Goal: Task Accomplishment & Management: Manage account settings

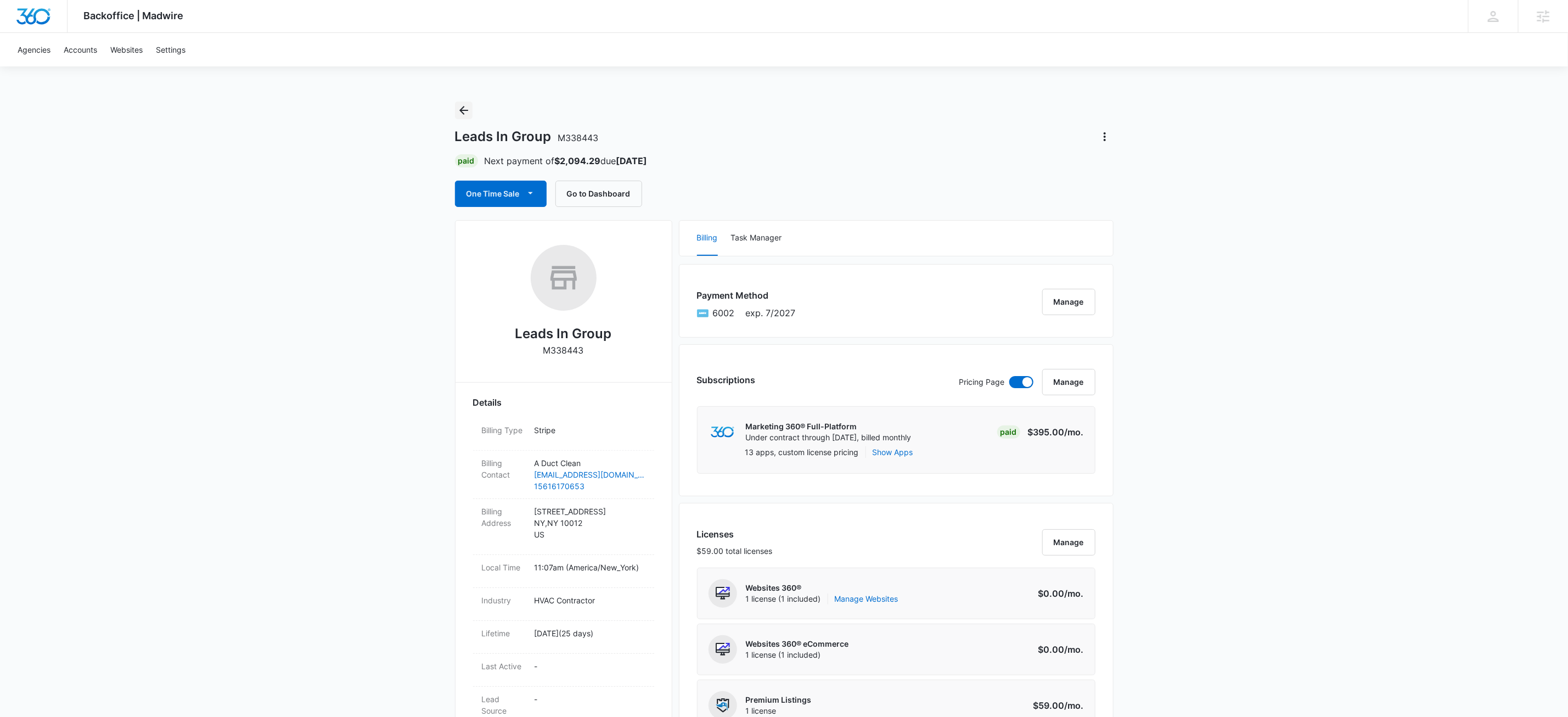
click at [465, 101] on button "Back" at bounding box center [463, 110] width 18 height 18
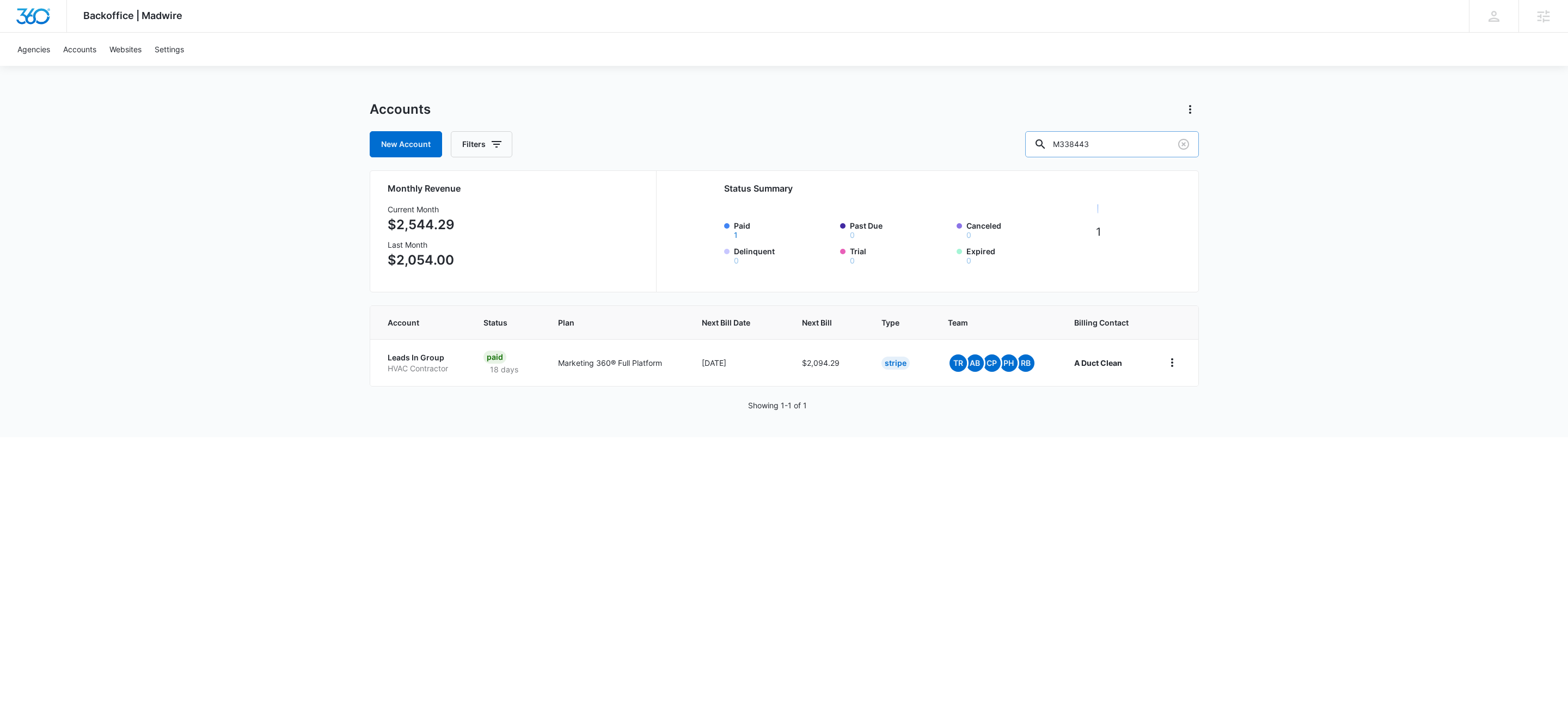
click at [1150, 148] on input "M338443" at bounding box center [1111, 144] width 173 height 26
click at [1150, 147] on input "M338443" at bounding box center [1111, 144] width 173 height 26
paste input "12129"
type input "M312129"
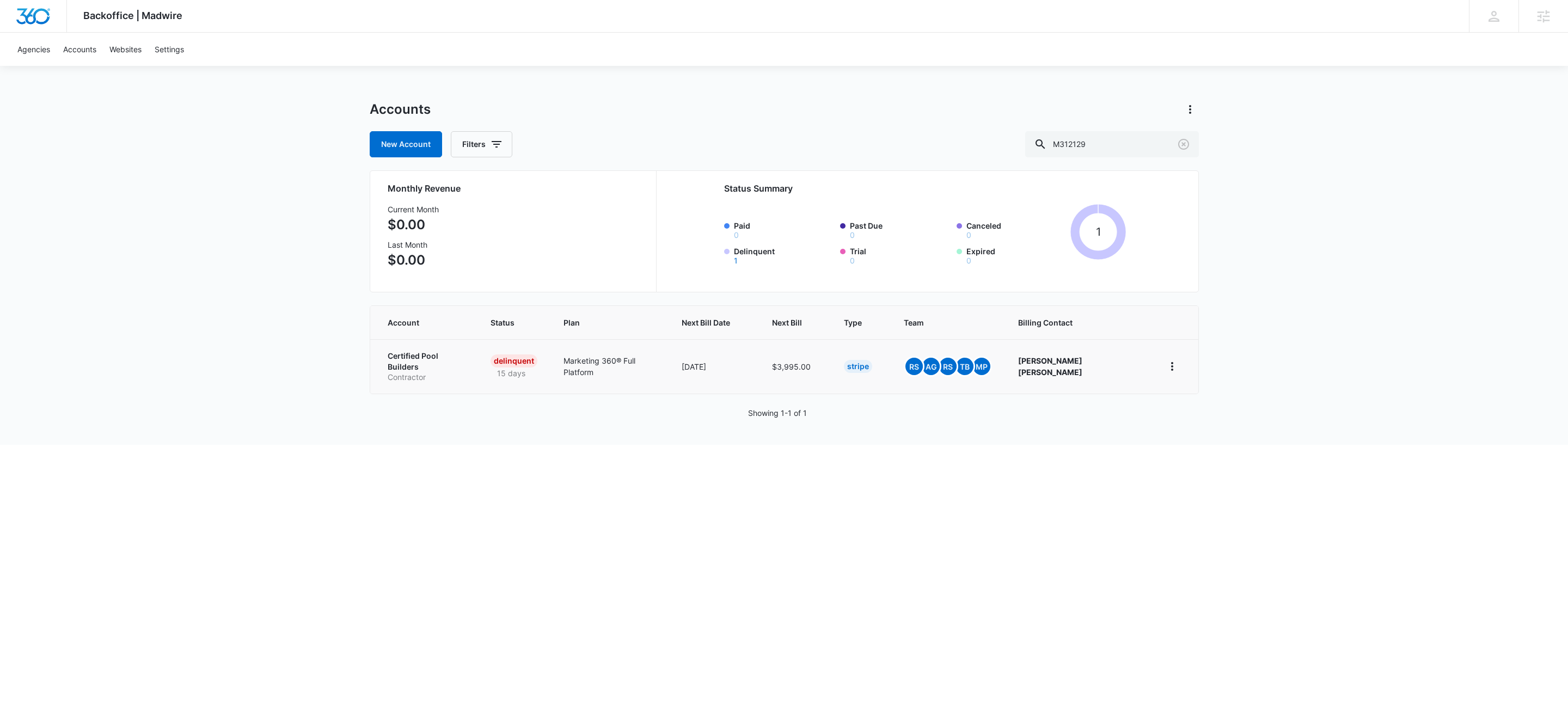
click at [462, 353] on p "Certified Pool Builders" at bounding box center [426, 361] width 77 height 21
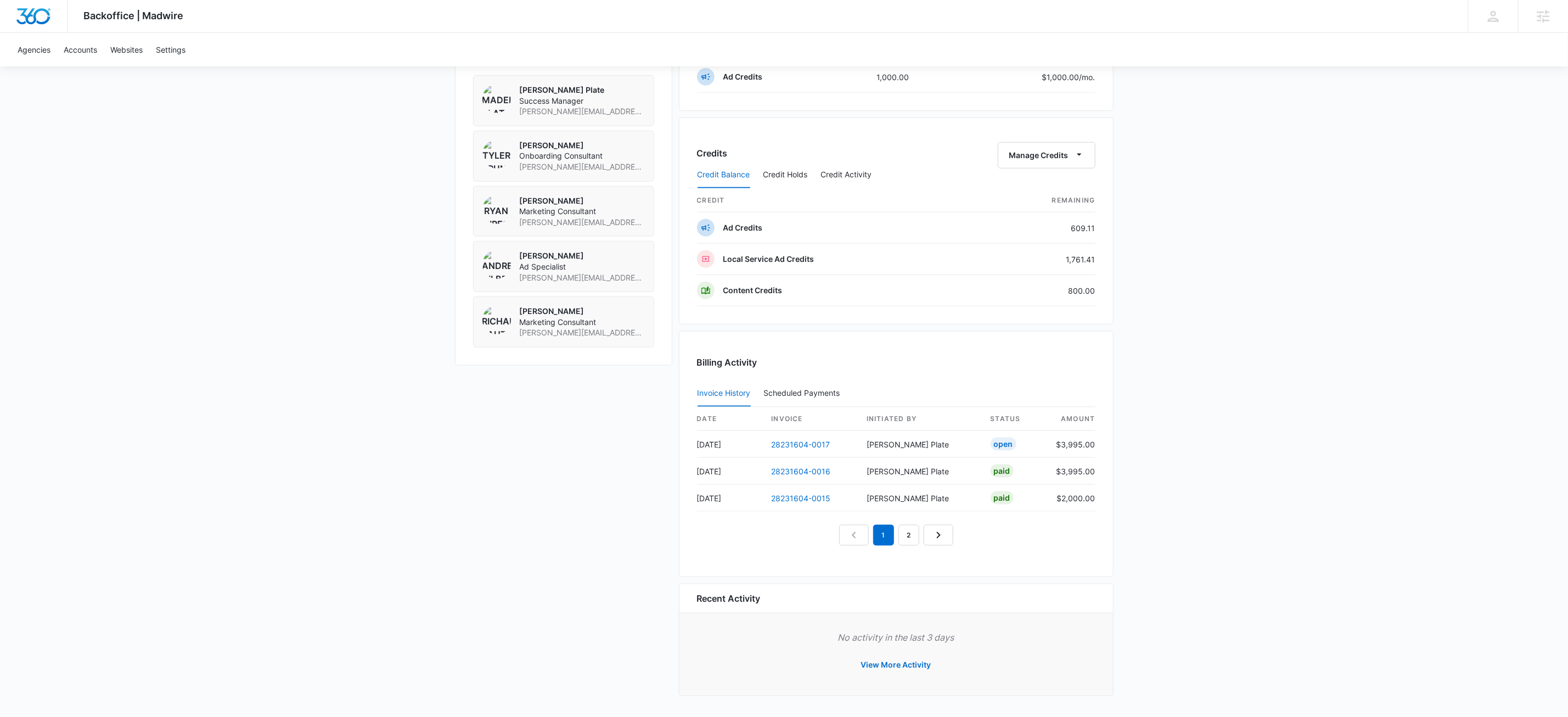
scroll to position [461, 0]
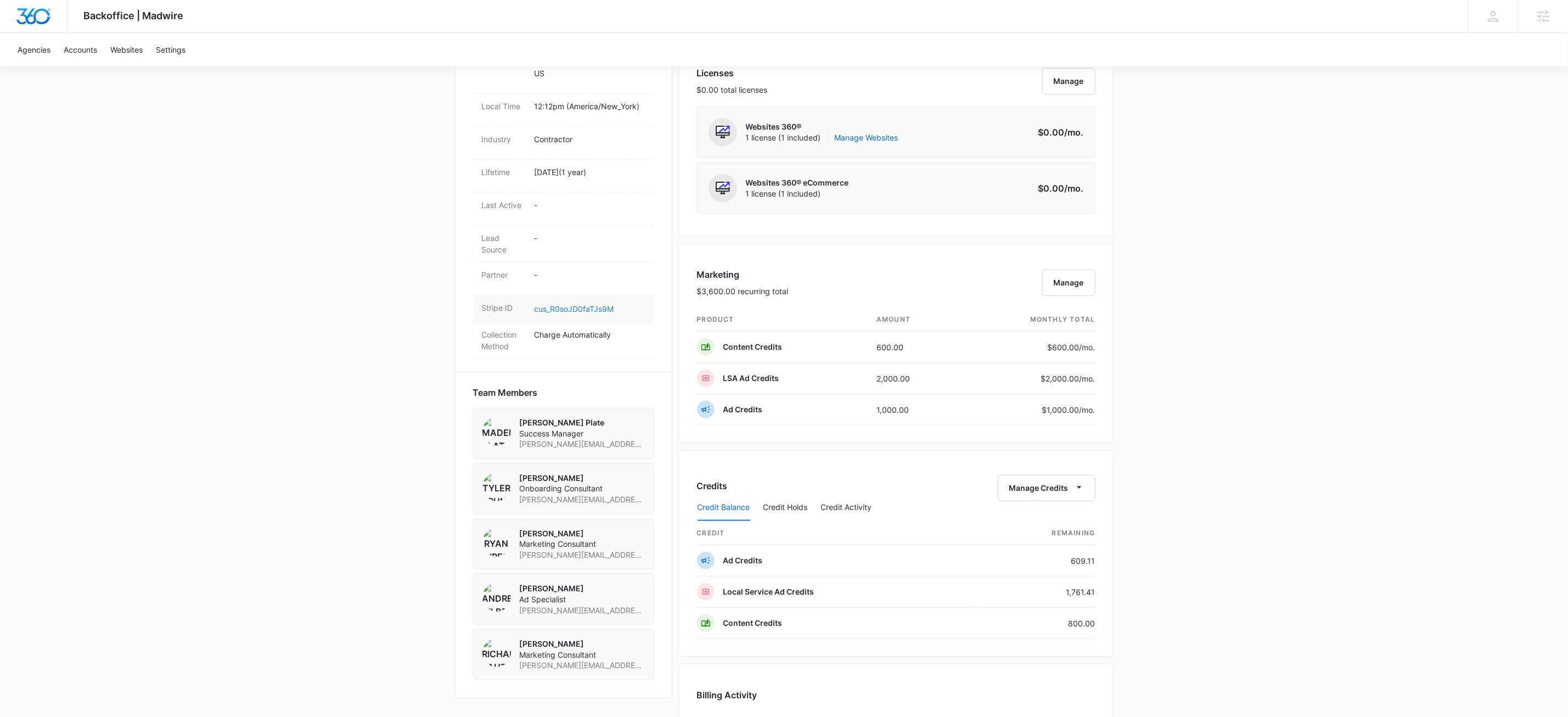
click at [555, 310] on link "cus_R0soJD0faTJs9M" at bounding box center [574, 309] width 80 height 9
click at [352, 226] on div "Backoffice | Madwire Apps Settings KW Kait Weagraff kaitlyn.weagraff@madwire.co…" at bounding box center [784, 295] width 1568 height 1511
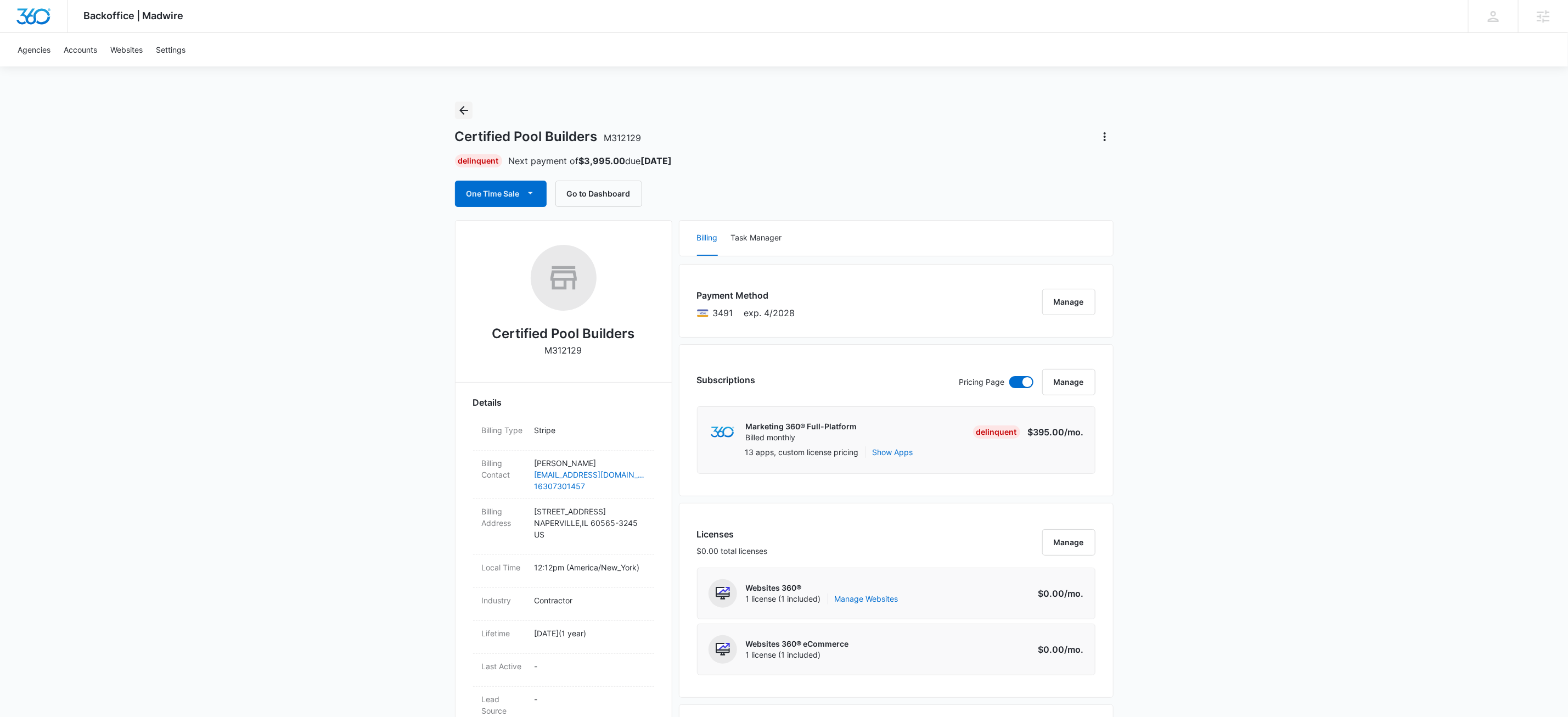
click at [462, 101] on button "Back" at bounding box center [463, 110] width 18 height 18
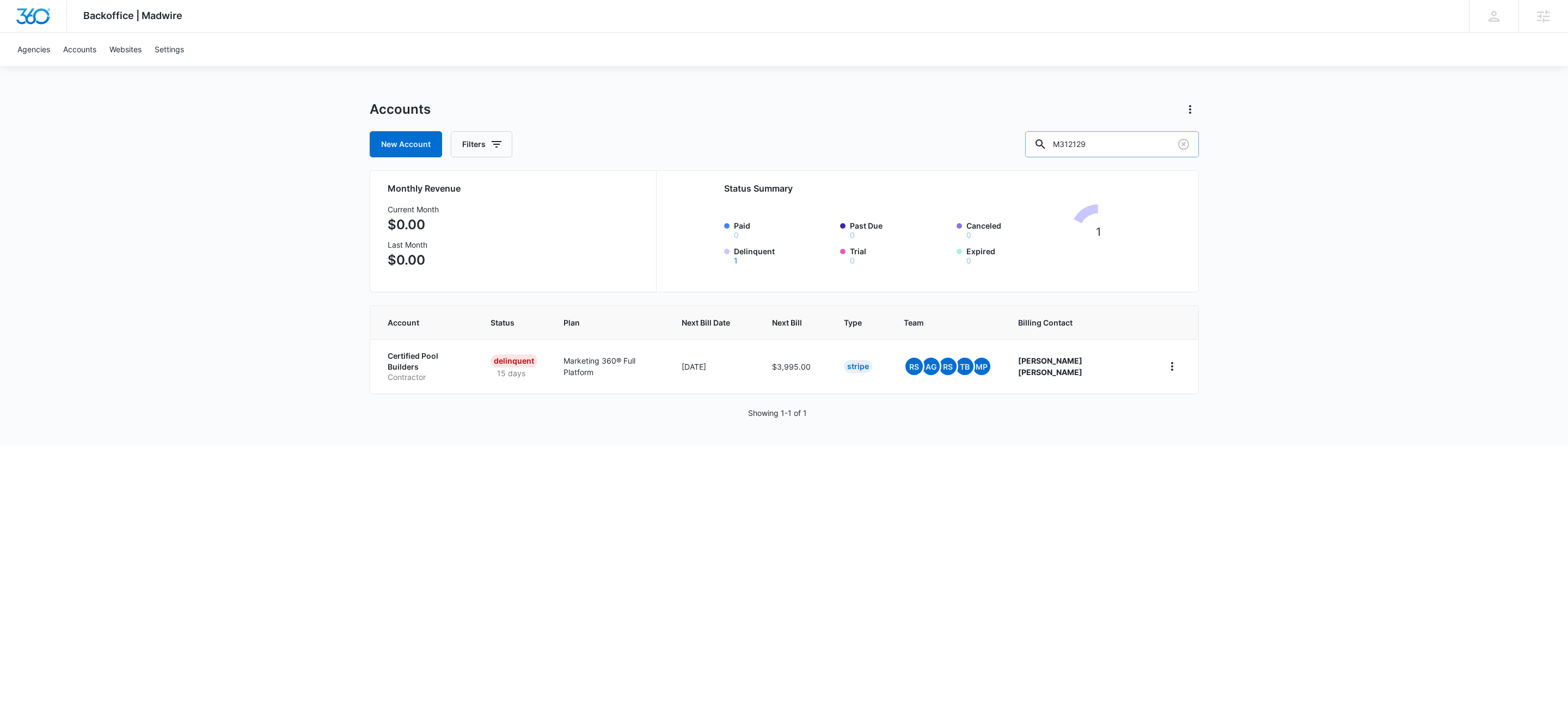
click at [1143, 134] on input "M312129" at bounding box center [1111, 144] width 173 height 26
paste input "35691"
type input "M335691"
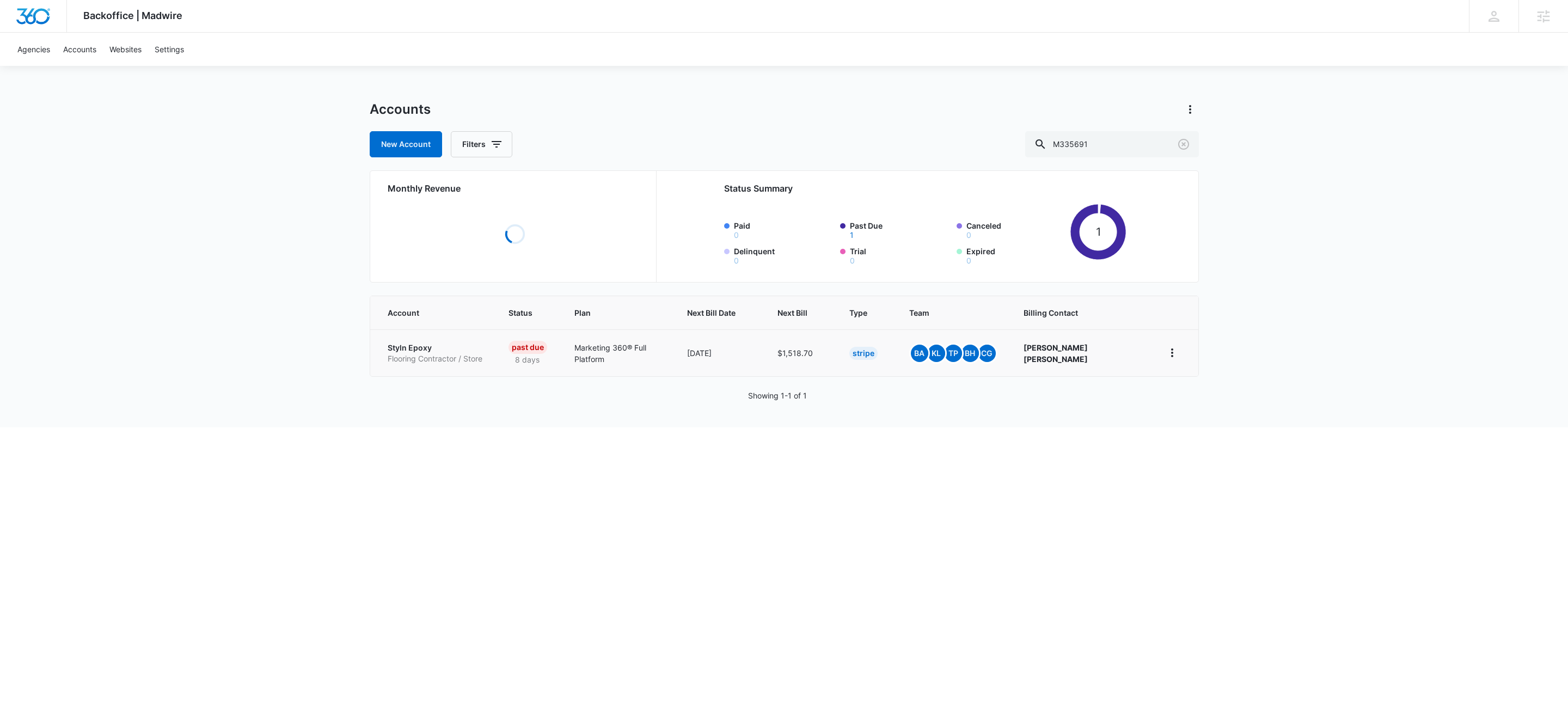
click at [431, 359] on p "Flooring Contractor / Store" at bounding box center [435, 359] width 95 height 11
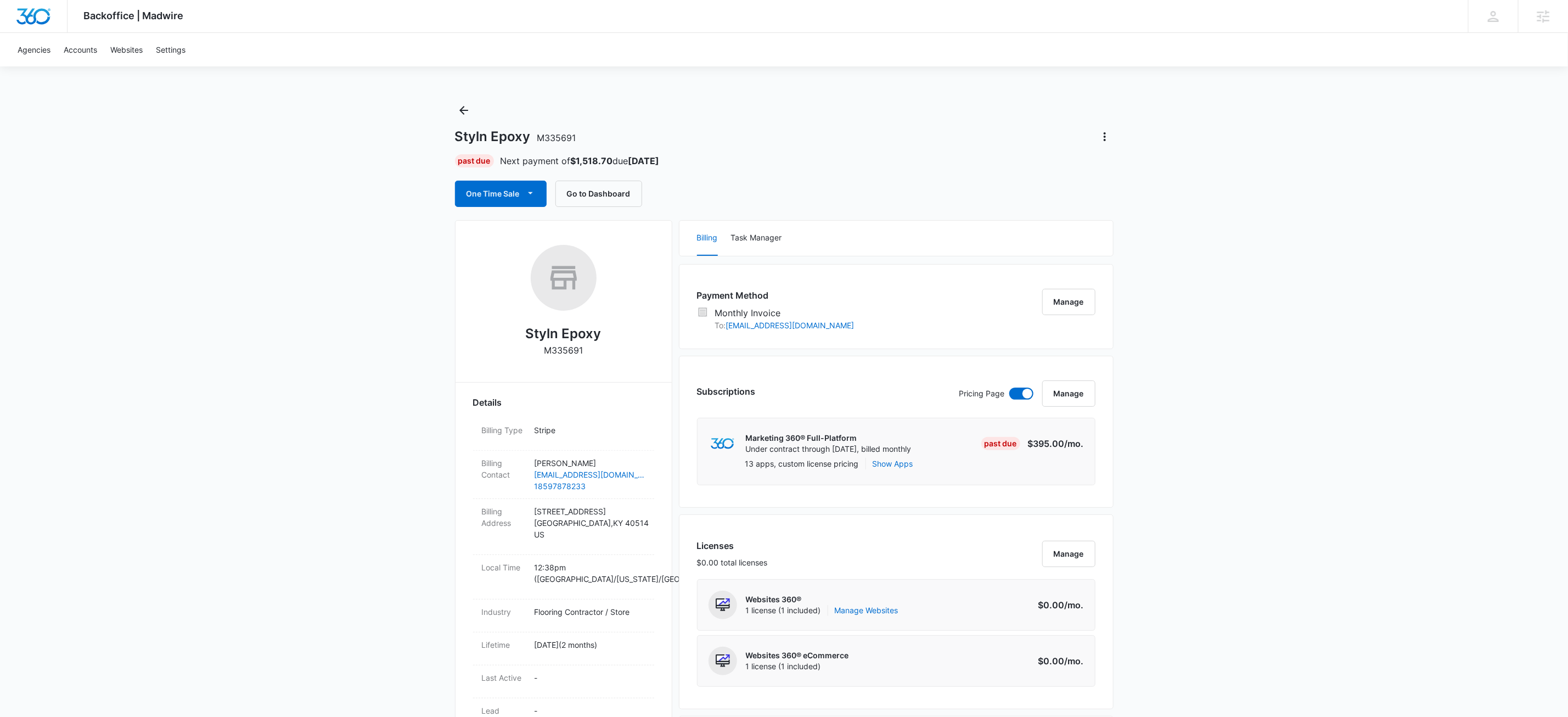
click at [481, 117] on div "Styln Epoxy M335691 Past Due Next payment of $1,518.70 due Nov 5 One Time Sale …" at bounding box center [784, 154] width 658 height 106
click at [466, 110] on icon "Back" at bounding box center [464, 110] width 9 height 9
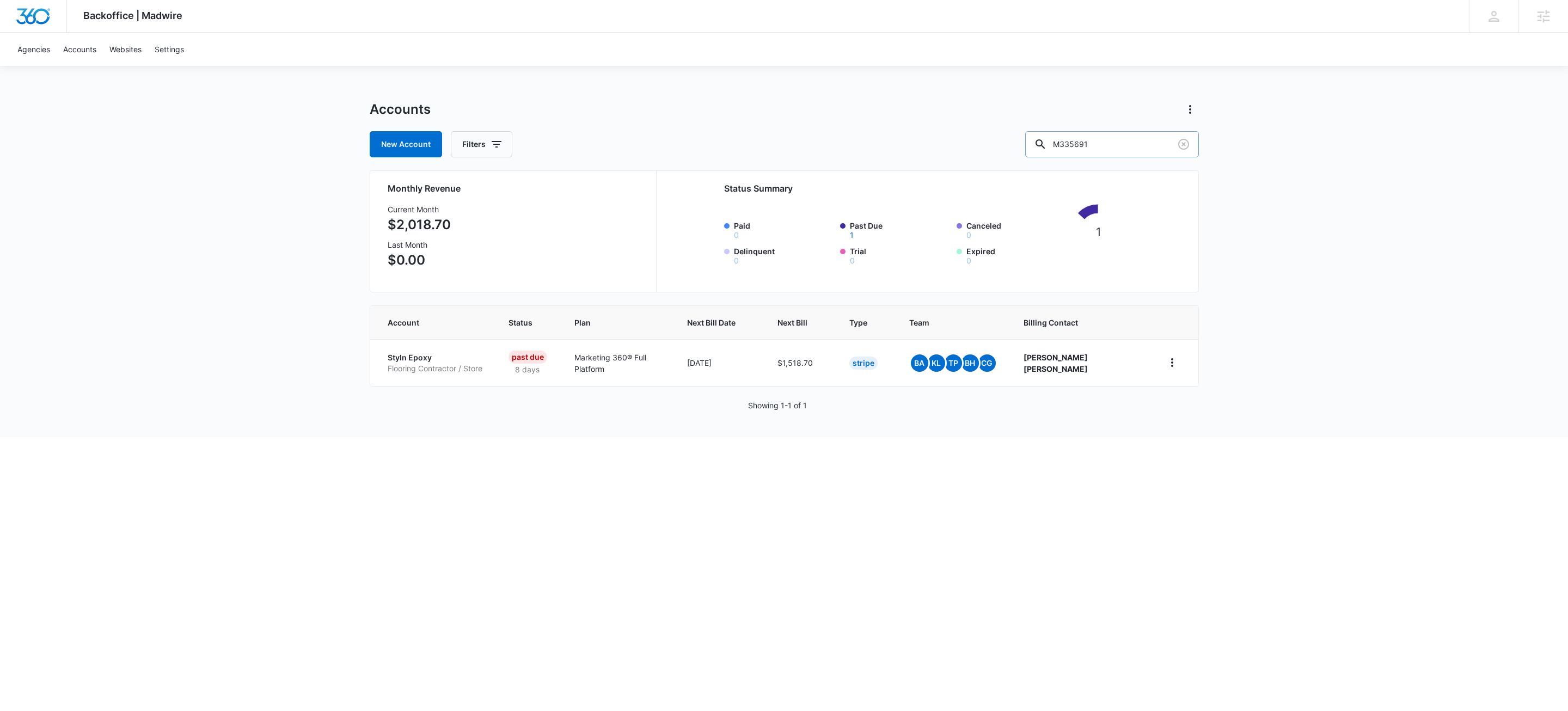
click at [1150, 145] on input "M335691" at bounding box center [1111, 144] width 173 height 26
drag, startPoint x: 1150, startPoint y: 145, endPoint x: 1153, endPoint y: 114, distance: 31.1
click at [1152, 131] on input "M335691" at bounding box center [1111, 144] width 173 height 26
click at [1129, 144] on input "m" at bounding box center [1111, 144] width 173 height 26
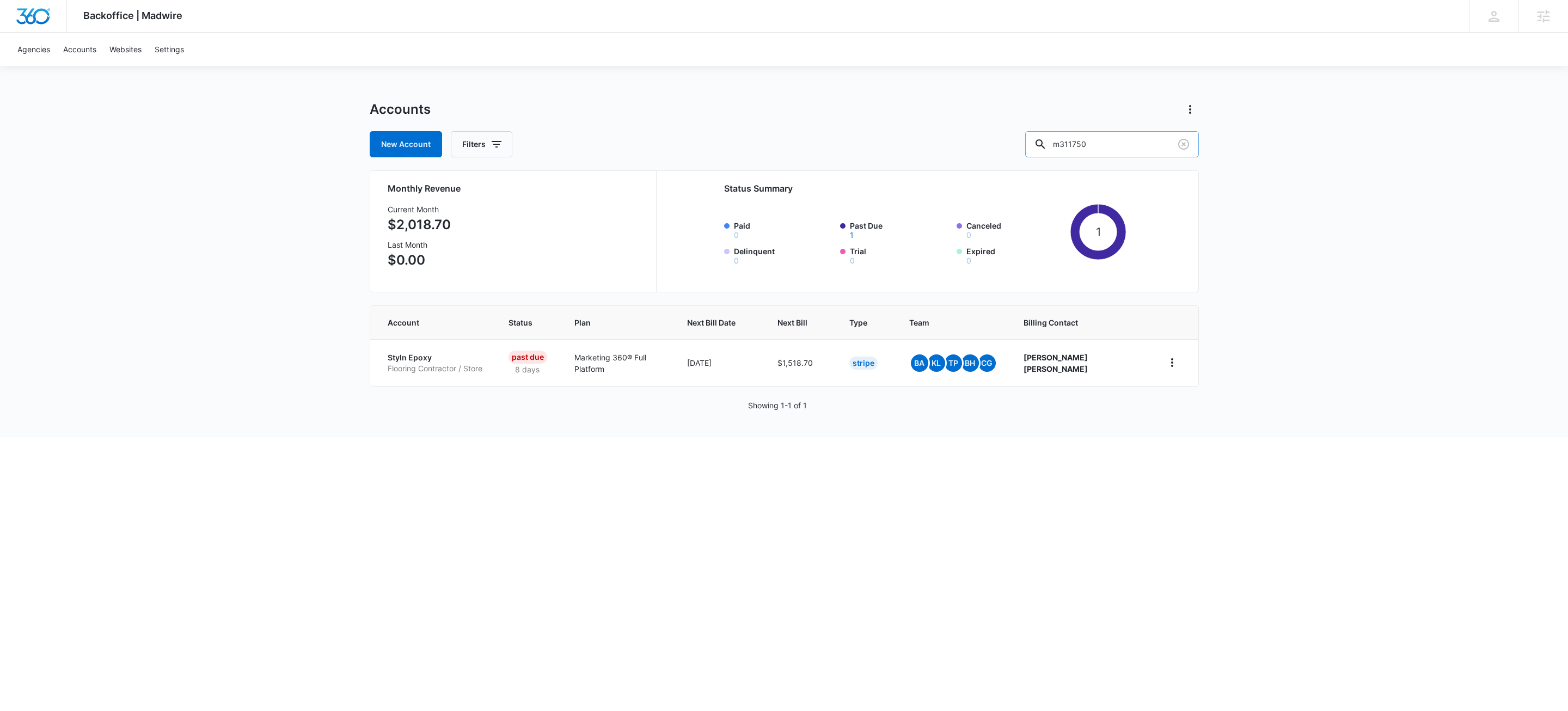
type input "m311750"
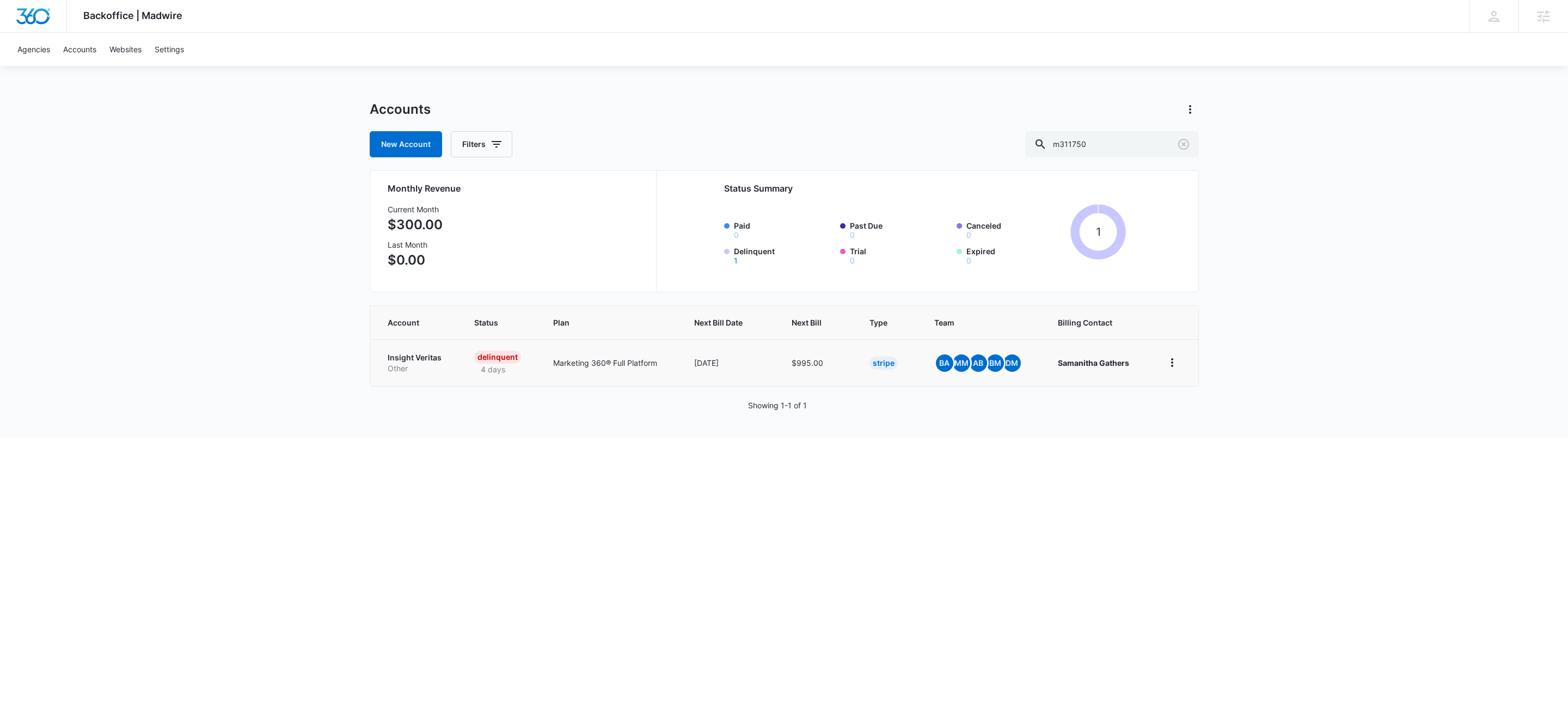
click at [422, 352] on p "Insight Veritas" at bounding box center [418, 358] width 61 height 11
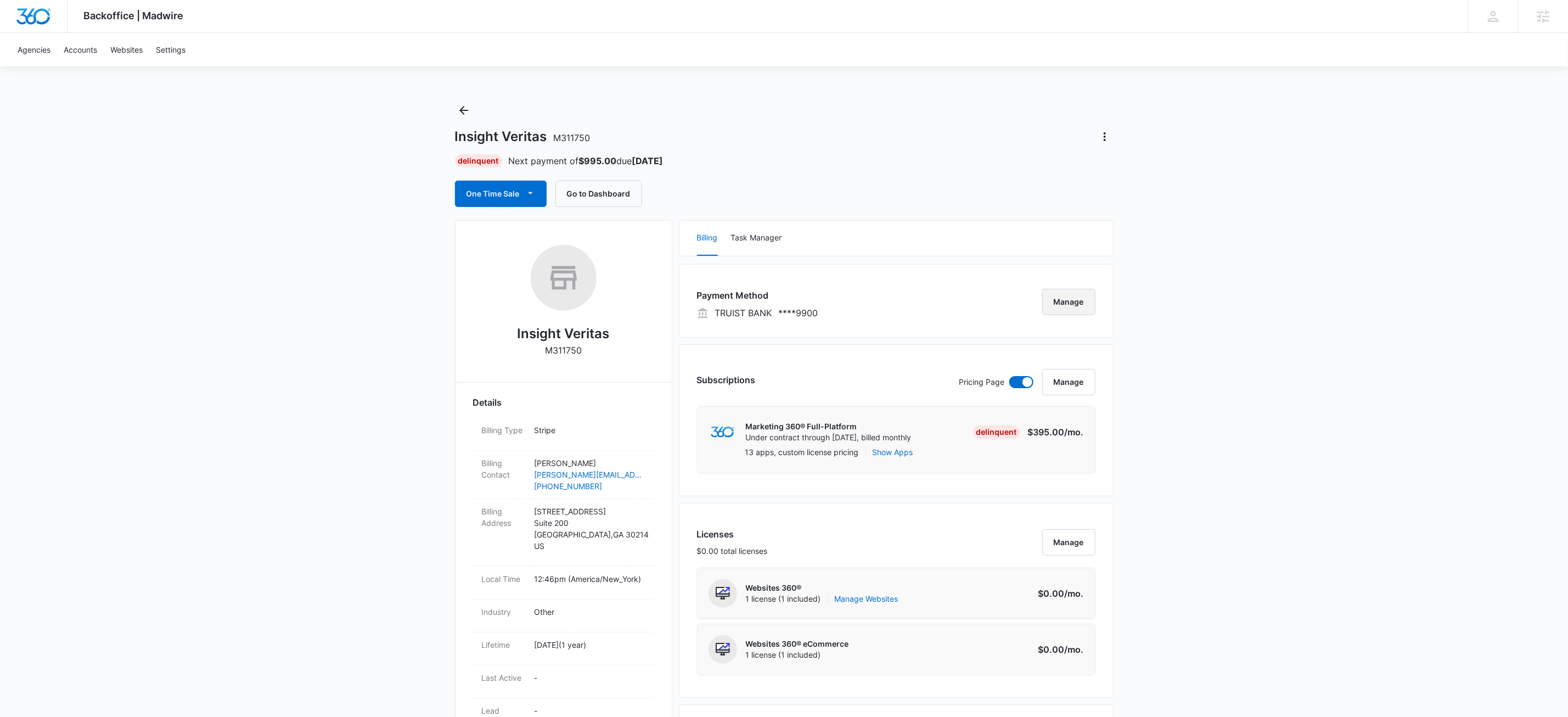
click at [1067, 310] on button "Manage" at bounding box center [1069, 301] width 53 height 26
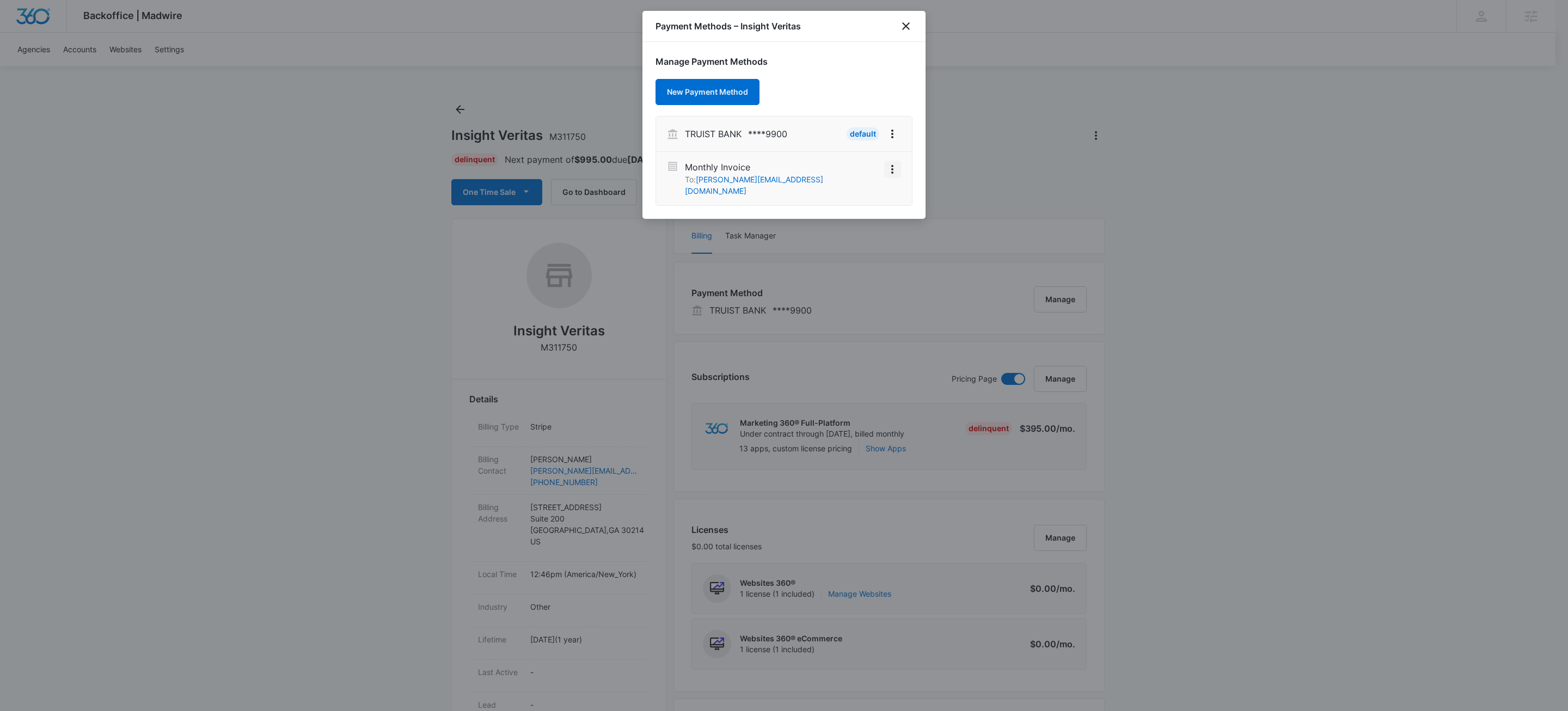
click at [893, 173] on icon "View More" at bounding box center [892, 169] width 13 height 13
click at [863, 147] on div "Activate" at bounding box center [859, 150] width 29 height 8
click at [911, 24] on icon "close" at bounding box center [906, 26] width 13 height 13
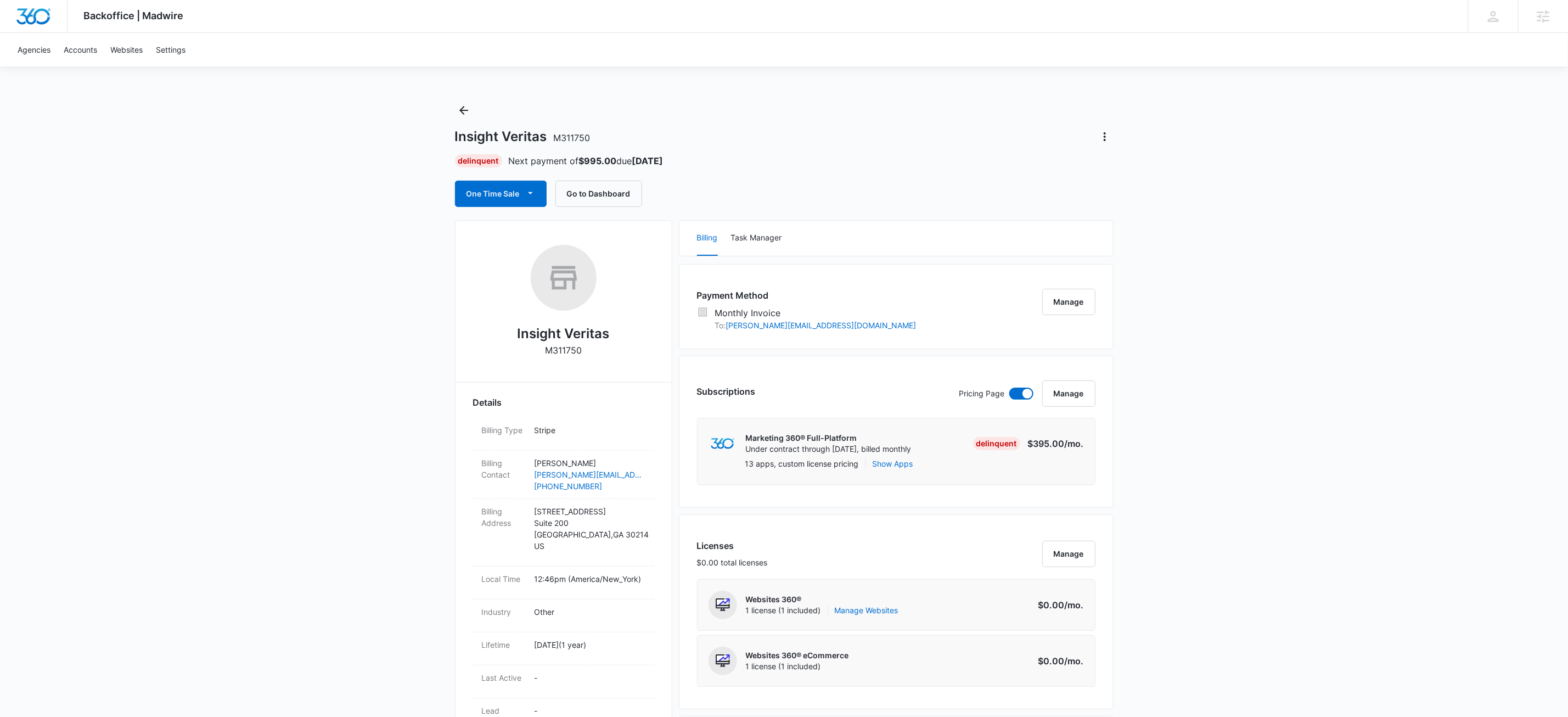
click at [476, 107] on div "Insight Veritas M311750 Delinquent Next payment of $995.00 due Oct 15 One Time …" at bounding box center [784, 154] width 658 height 106
click at [473, 111] on div "Insight Veritas M311750 Delinquent Next payment of $995.00 due Oct 15 One Time …" at bounding box center [784, 154] width 658 height 106
click at [465, 112] on icon "Back" at bounding box center [463, 110] width 13 height 13
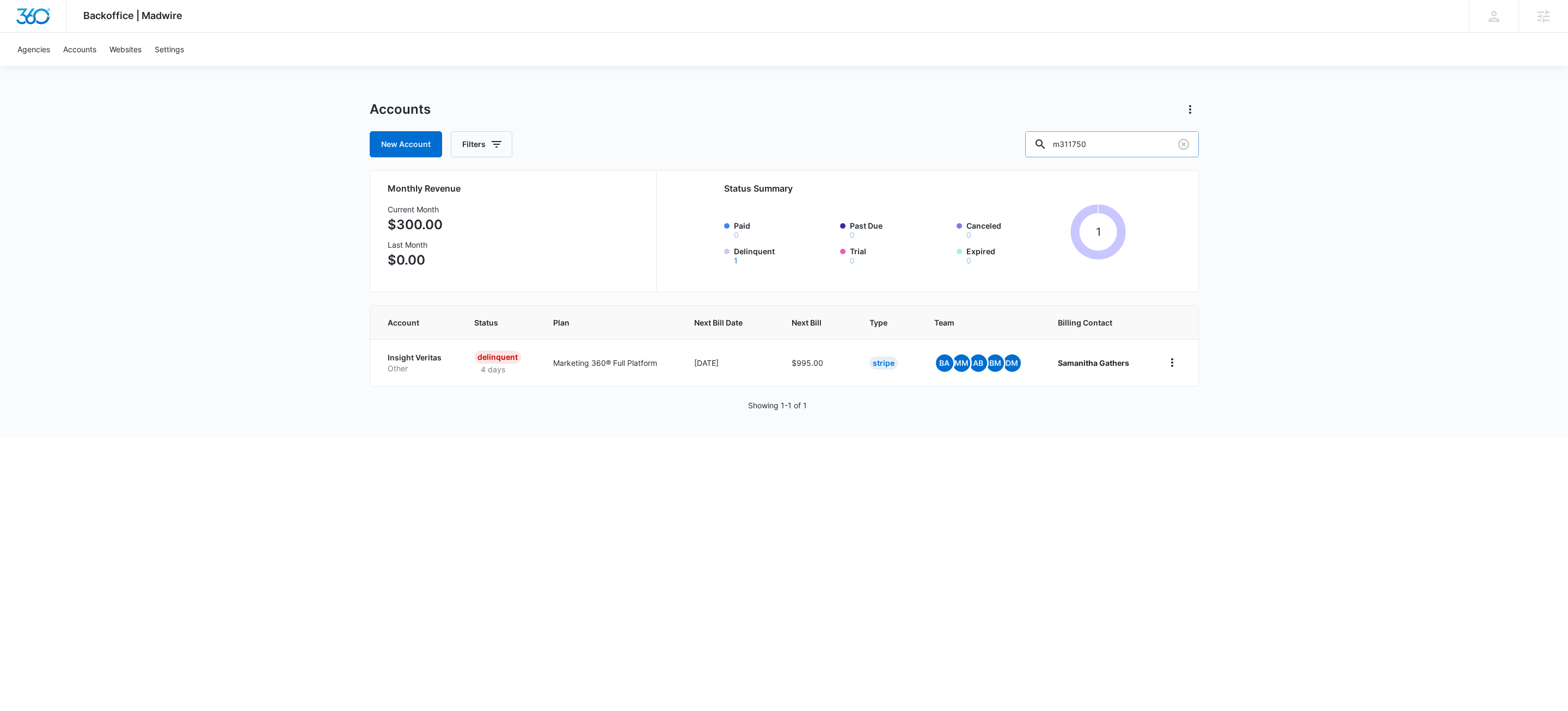
click at [1146, 138] on input "m311750" at bounding box center [1111, 144] width 173 height 26
click at [1146, 137] on input "m311750" at bounding box center [1111, 144] width 173 height 26
paste input "M329382"
type input "M329382"
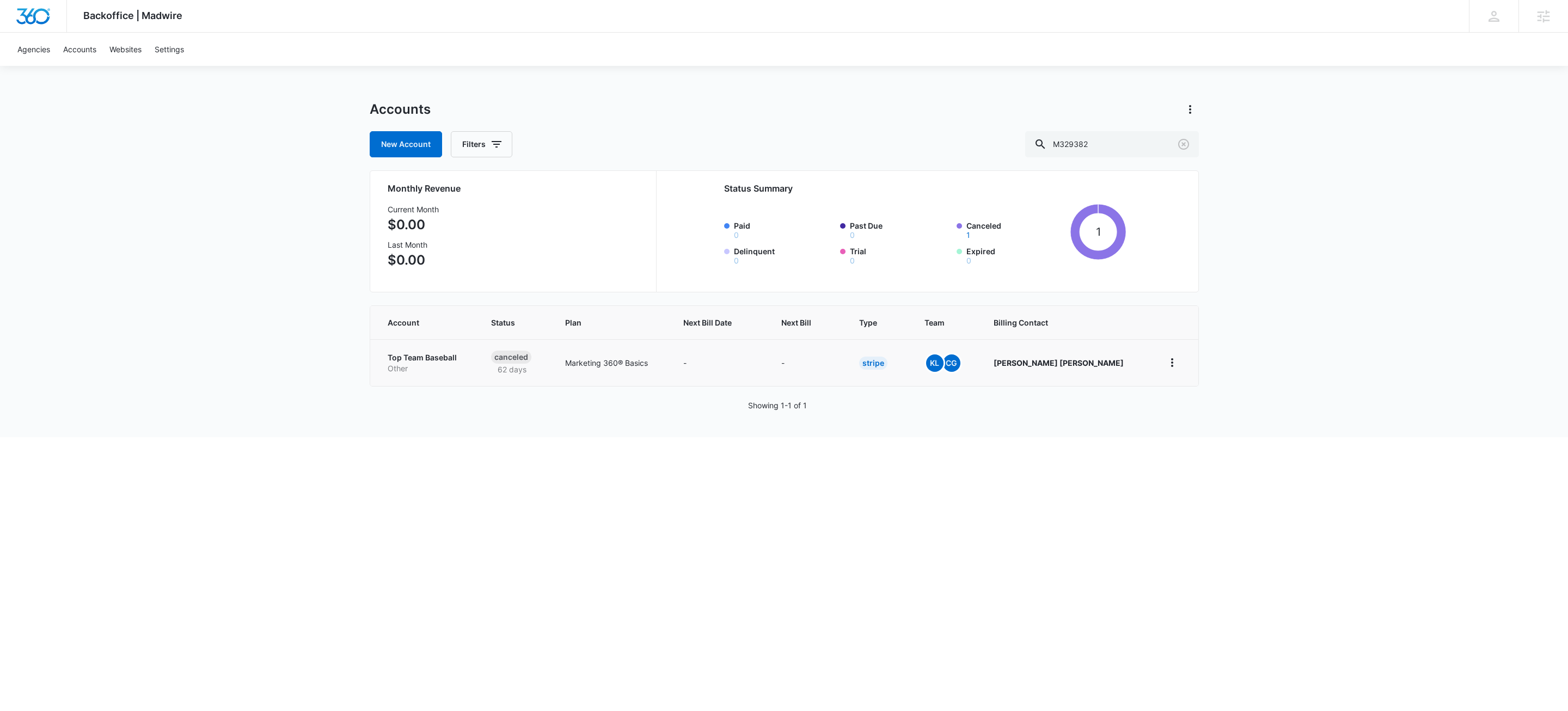
click at [429, 363] on p "Other" at bounding box center [427, 369] width 78 height 11
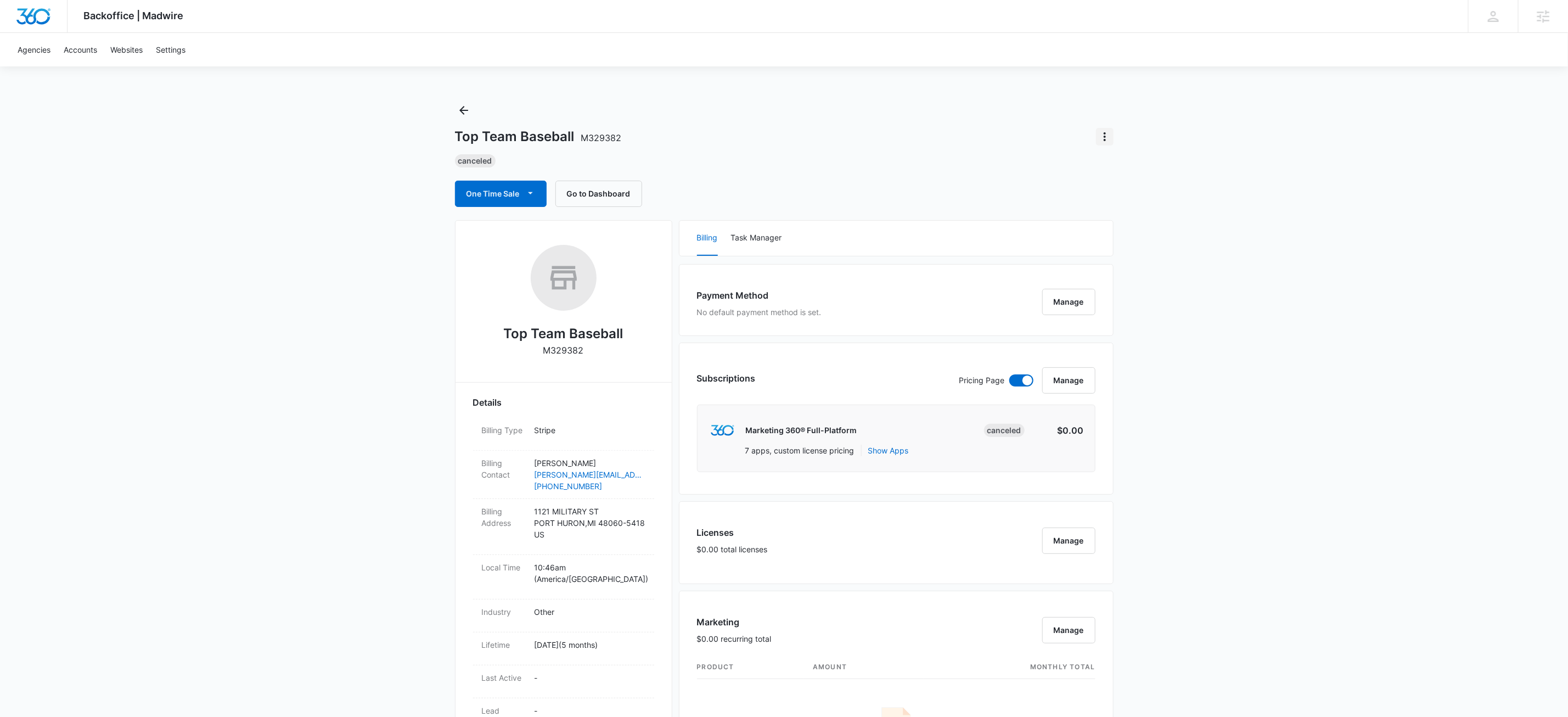
click at [1112, 138] on button "Actions" at bounding box center [1105, 136] width 18 height 18
click at [1110, 165] on div "Update Status" at bounding box center [1137, 168] width 54 height 8
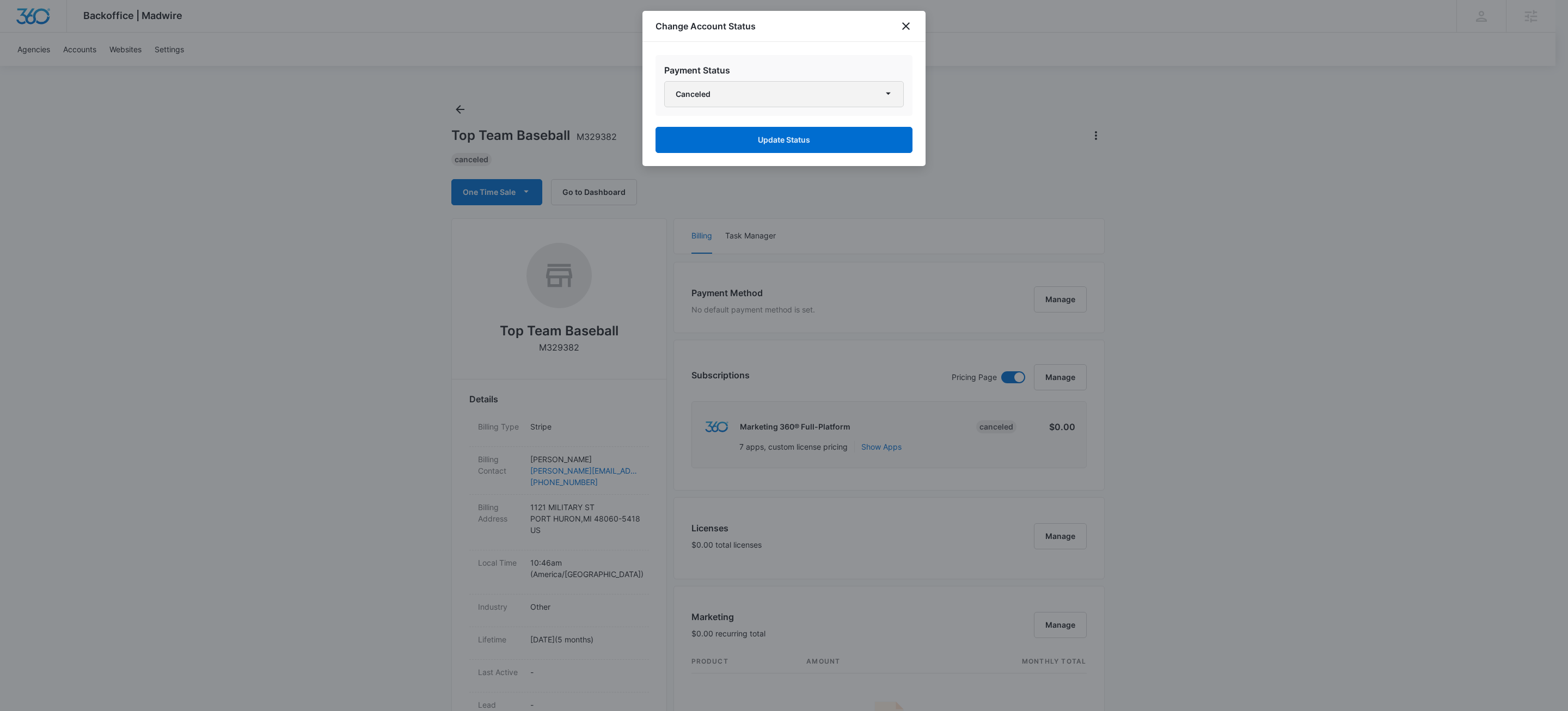
click at [740, 96] on button "Canceled" at bounding box center [784, 94] width 240 height 26
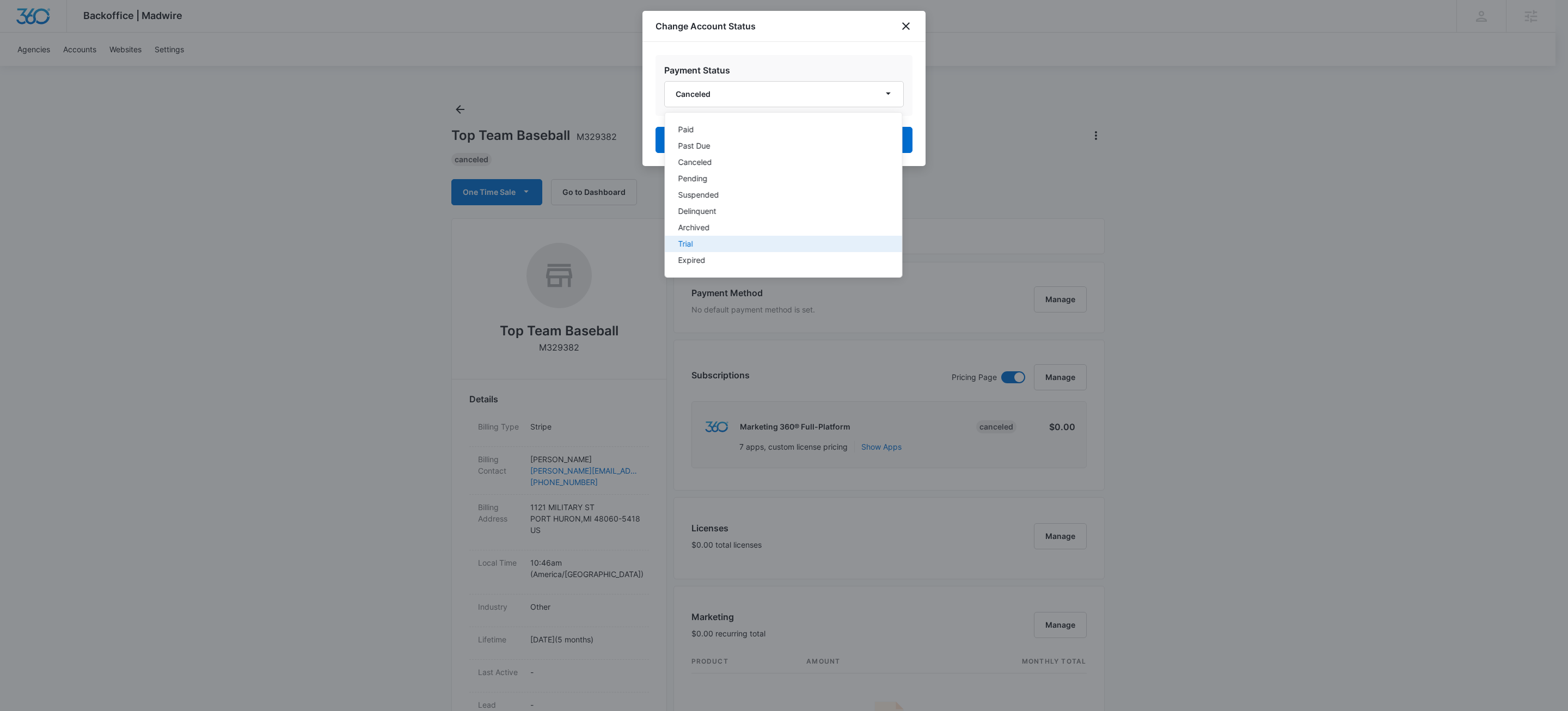
click at [697, 243] on div "Trial" at bounding box center [777, 243] width 198 height 8
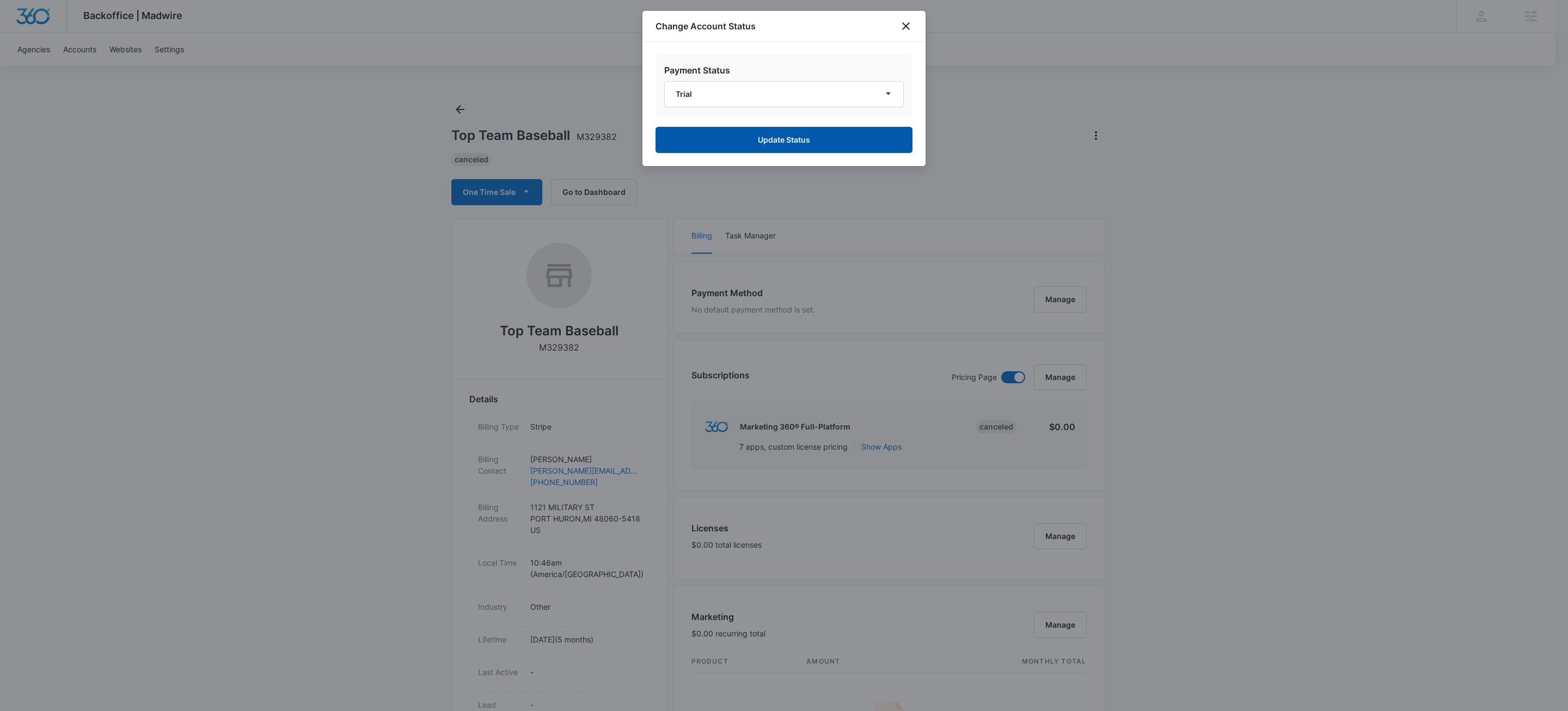
click at [808, 141] on button "Update Status" at bounding box center [784, 139] width 257 height 26
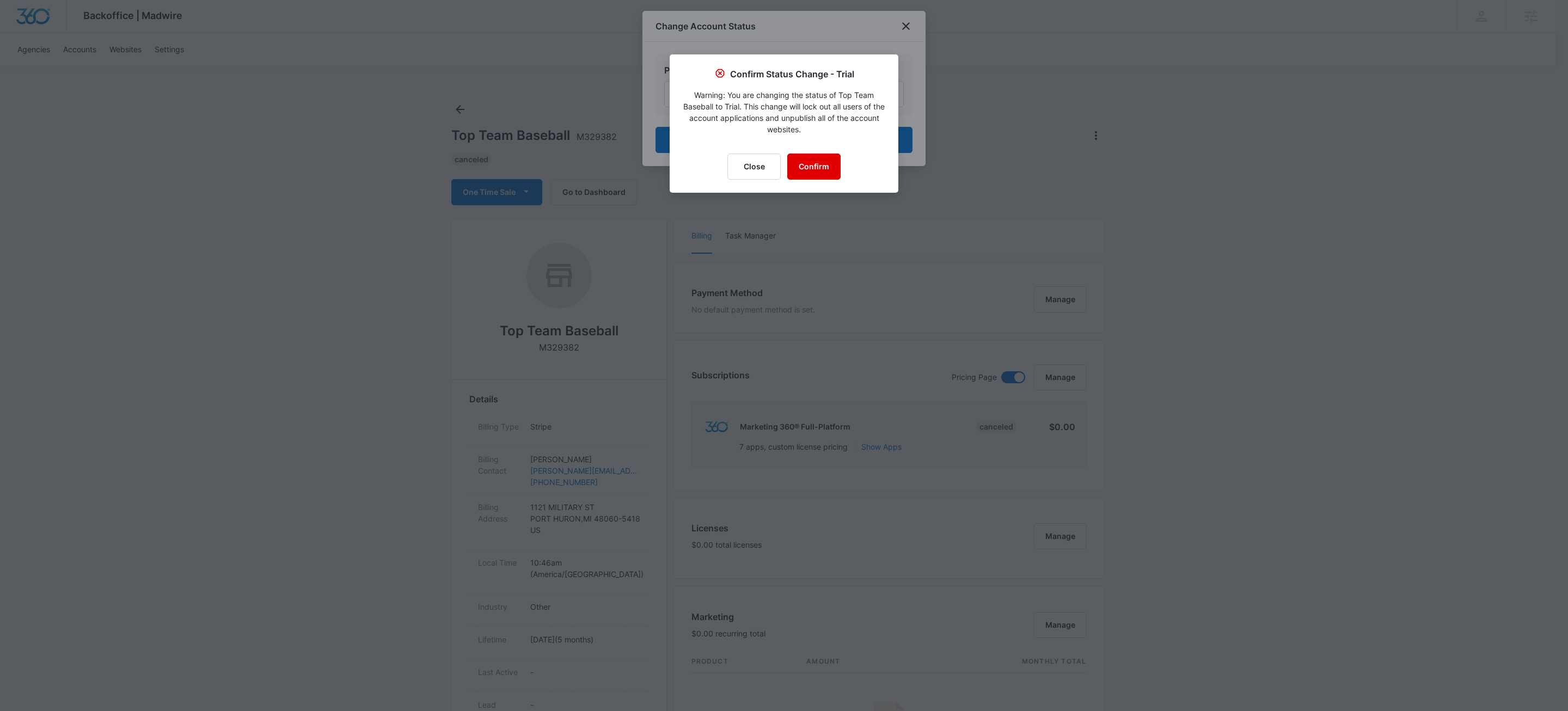
click at [814, 170] on button "Confirm" at bounding box center [814, 166] width 54 height 26
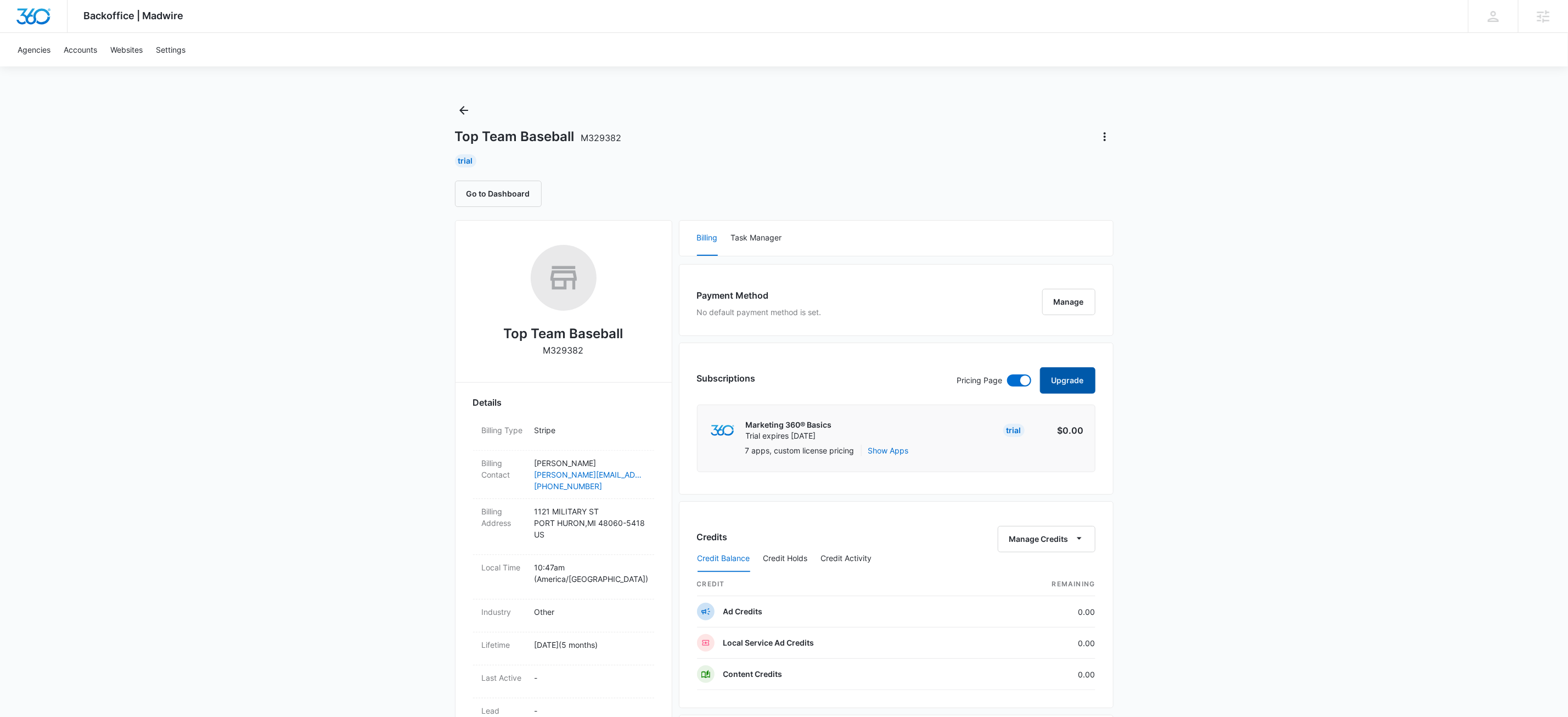
click at [1084, 388] on button "Upgrade" at bounding box center [1068, 380] width 55 height 26
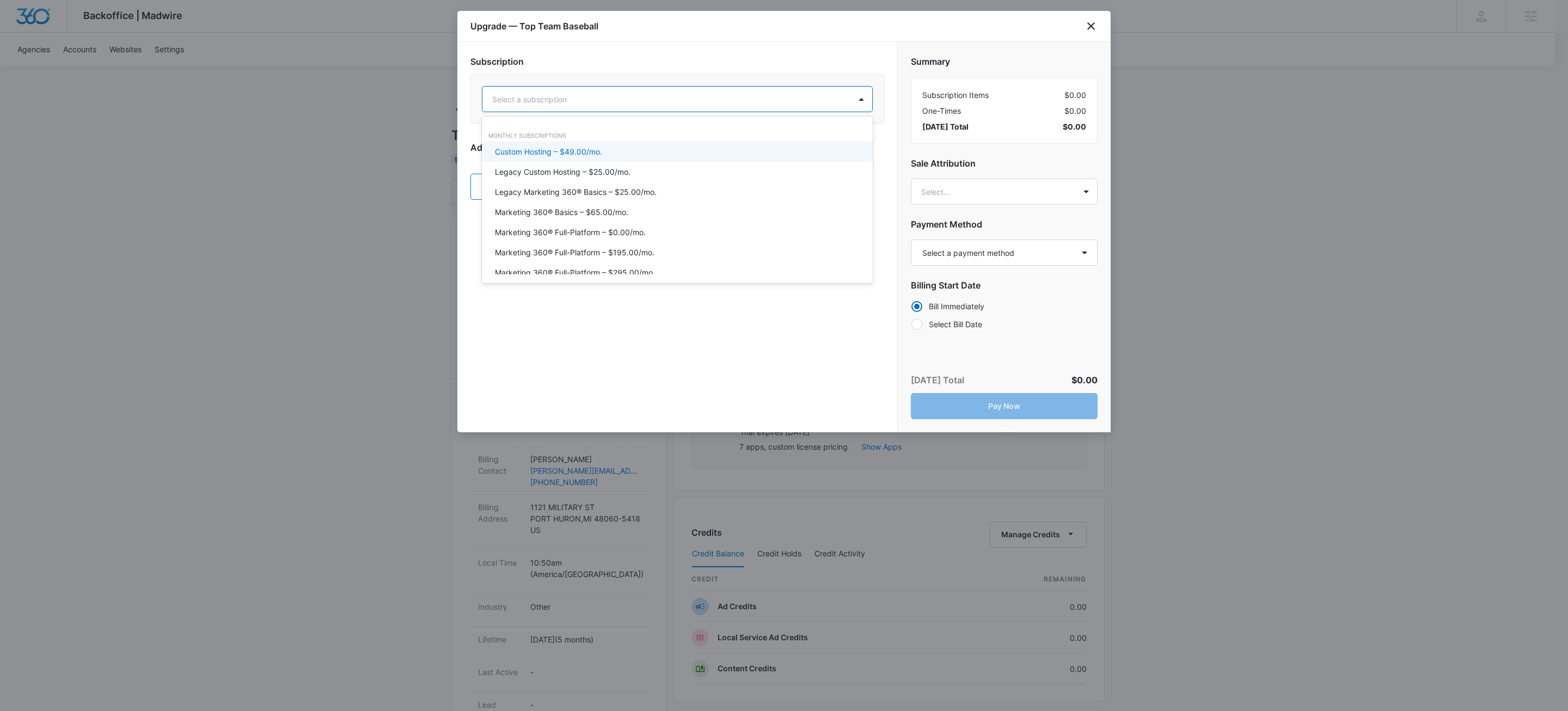
click at [738, 105] on div at bounding box center [664, 99] width 344 height 13
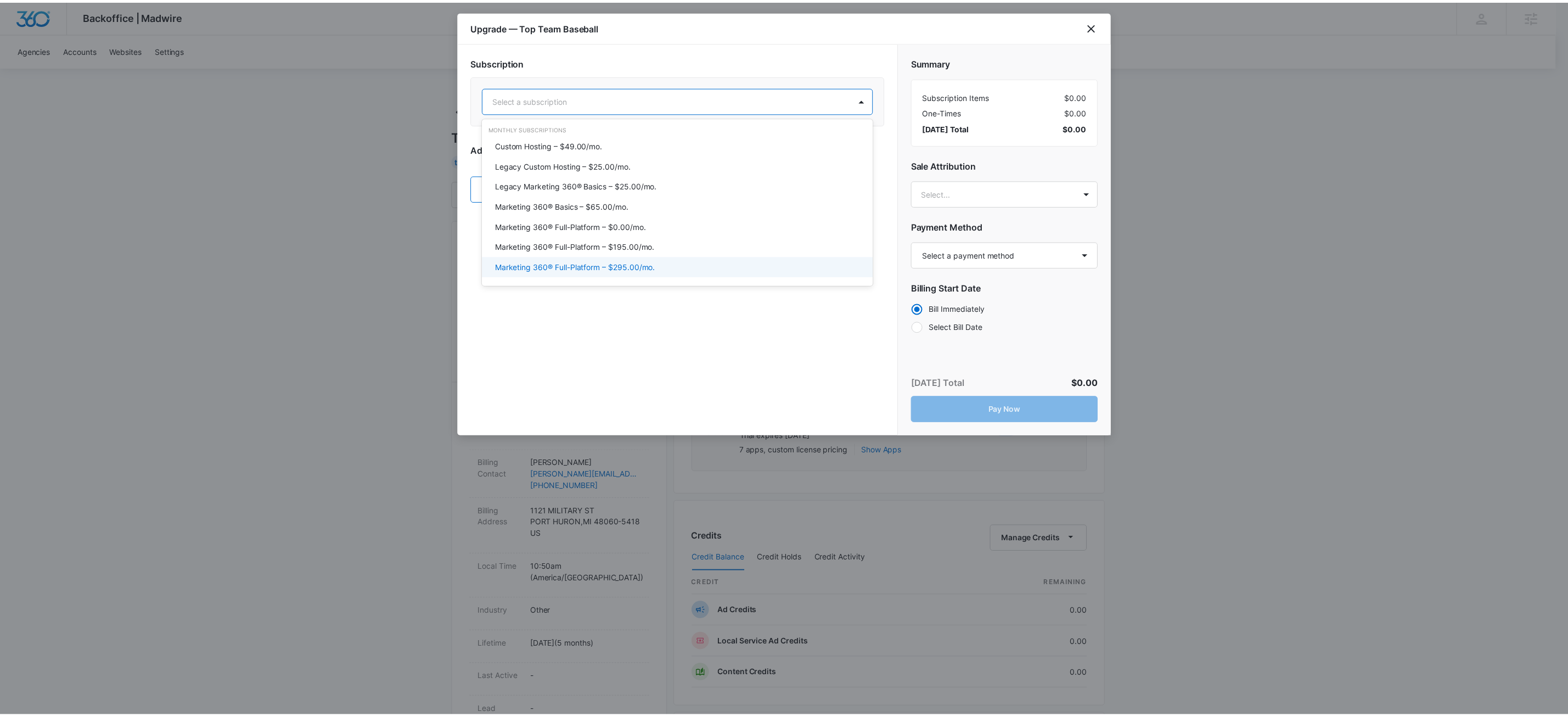
scroll to position [18, 0]
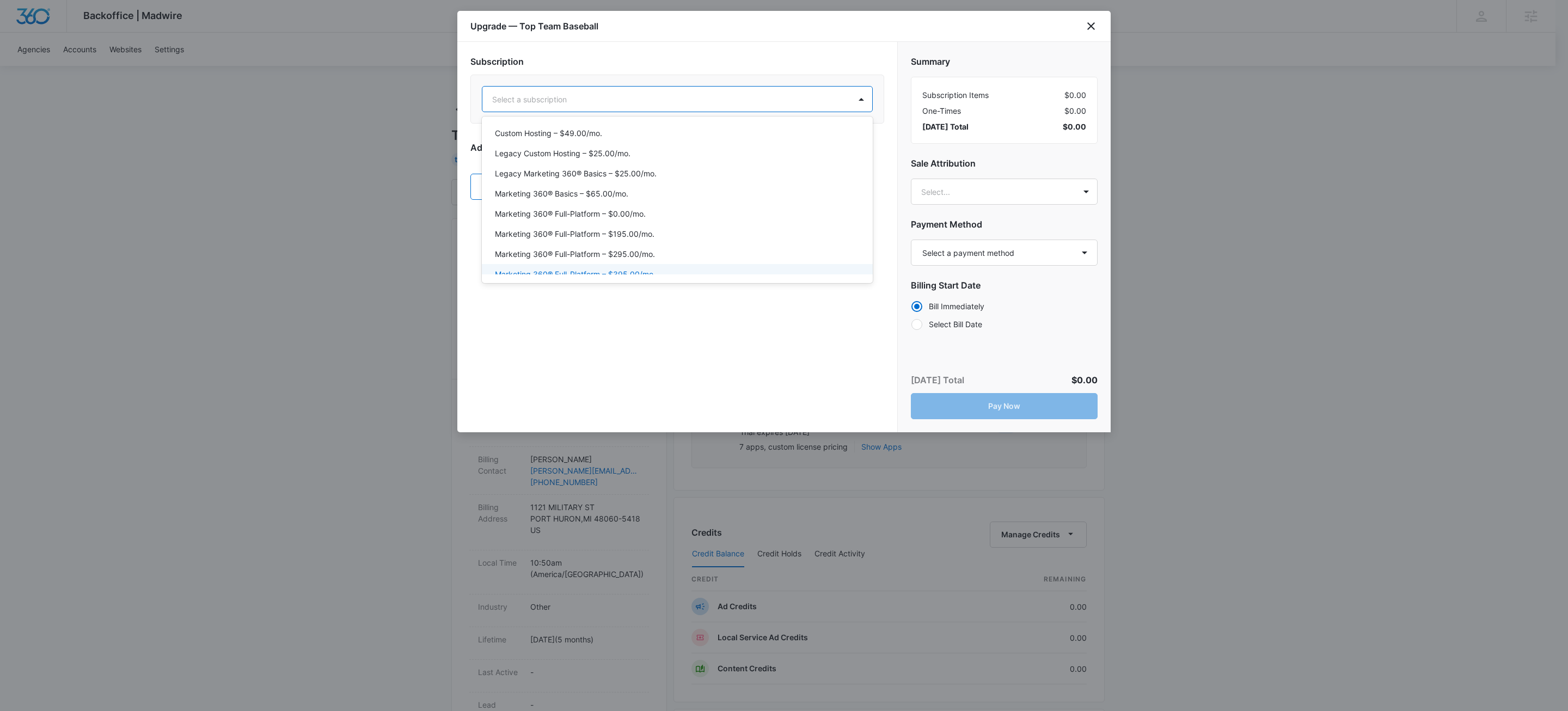
click at [647, 265] on div "Marketing 360® Full-Platform – $395.00/mo." at bounding box center [677, 274] width 391 height 20
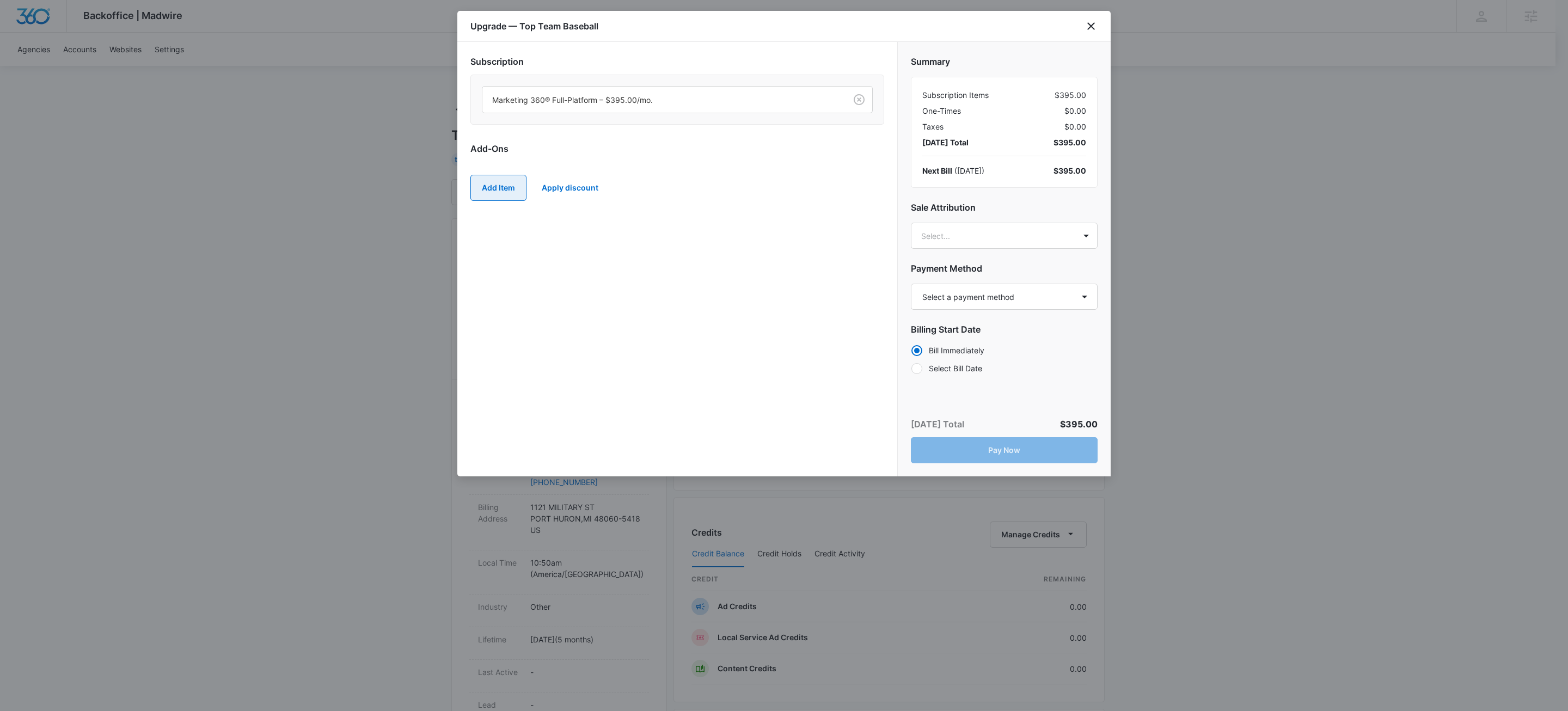
click at [509, 191] on button "Add Item" at bounding box center [499, 187] width 56 height 26
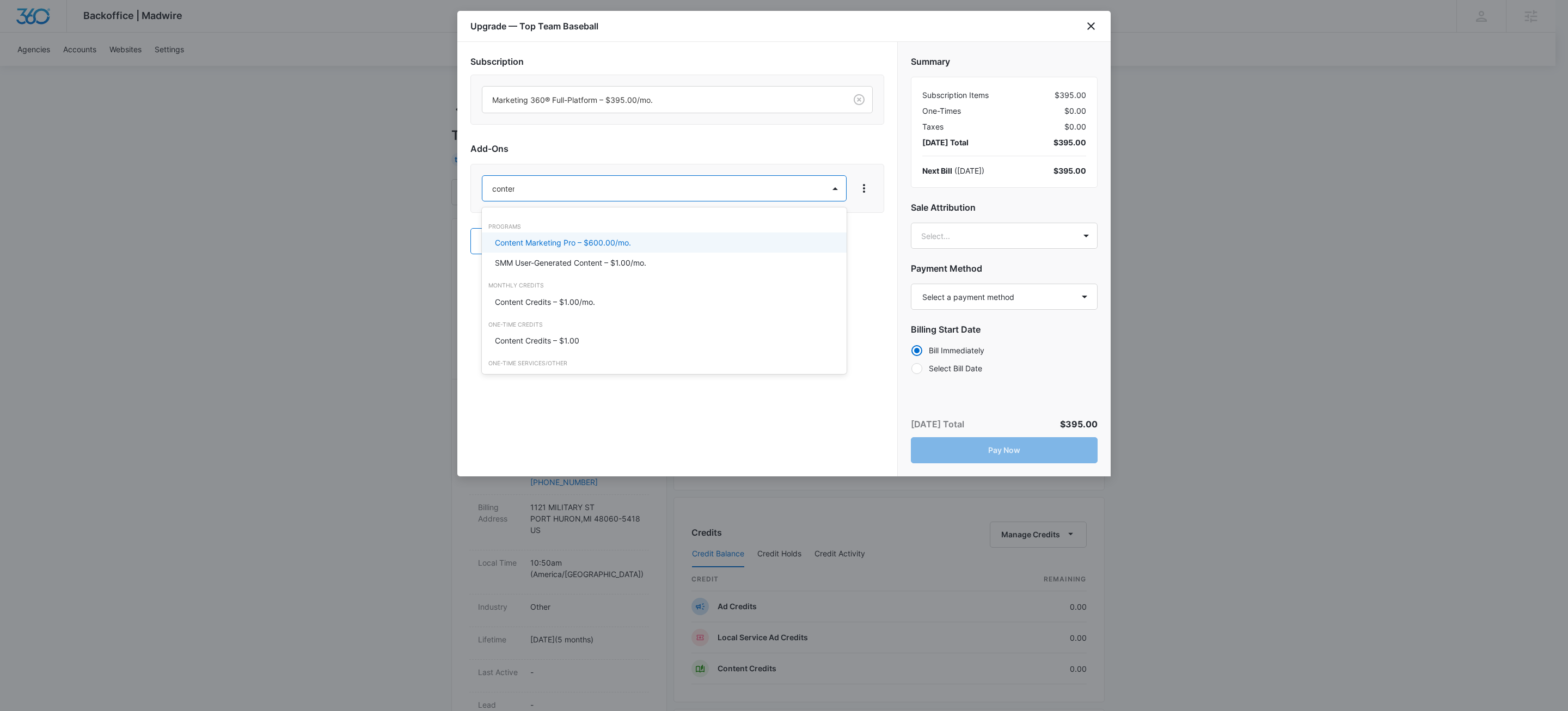
type input "content"
click at [541, 298] on p "Content Credits – $1.00/mo." at bounding box center [545, 302] width 100 height 12
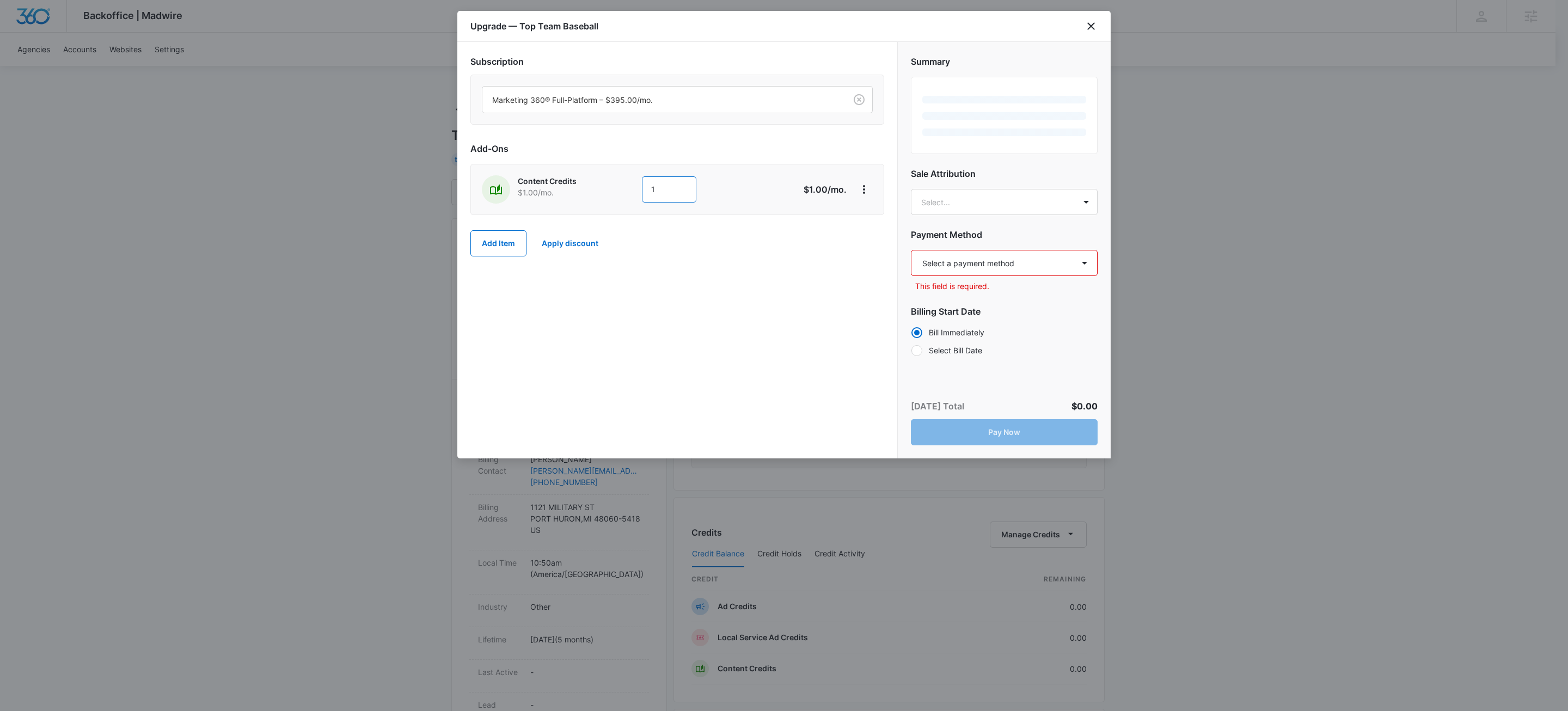
click at [671, 189] on input "1" at bounding box center [669, 189] width 54 height 26
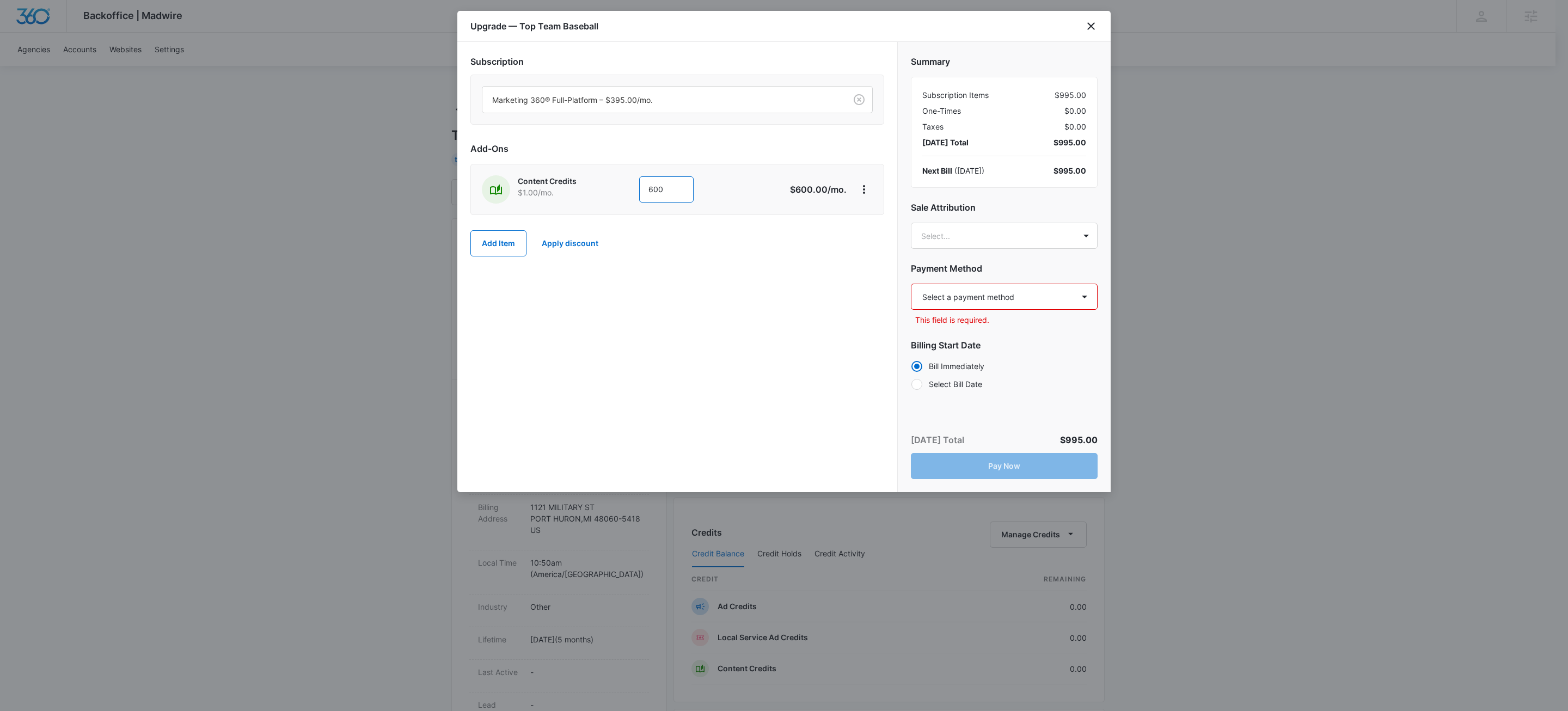
type input "600"
click at [1003, 298] on select "Select a payment method Mastercard ending in 4012 EASTERN MICHIGAN BANK ending …" at bounding box center [1004, 296] width 187 height 26
select select "MANUAL_INVOICE"
click at [911, 284] on select "Select a payment method Mastercard ending in 4012 EASTERN MICHIGAN BANK ending …" at bounding box center [1004, 296] width 187 height 26
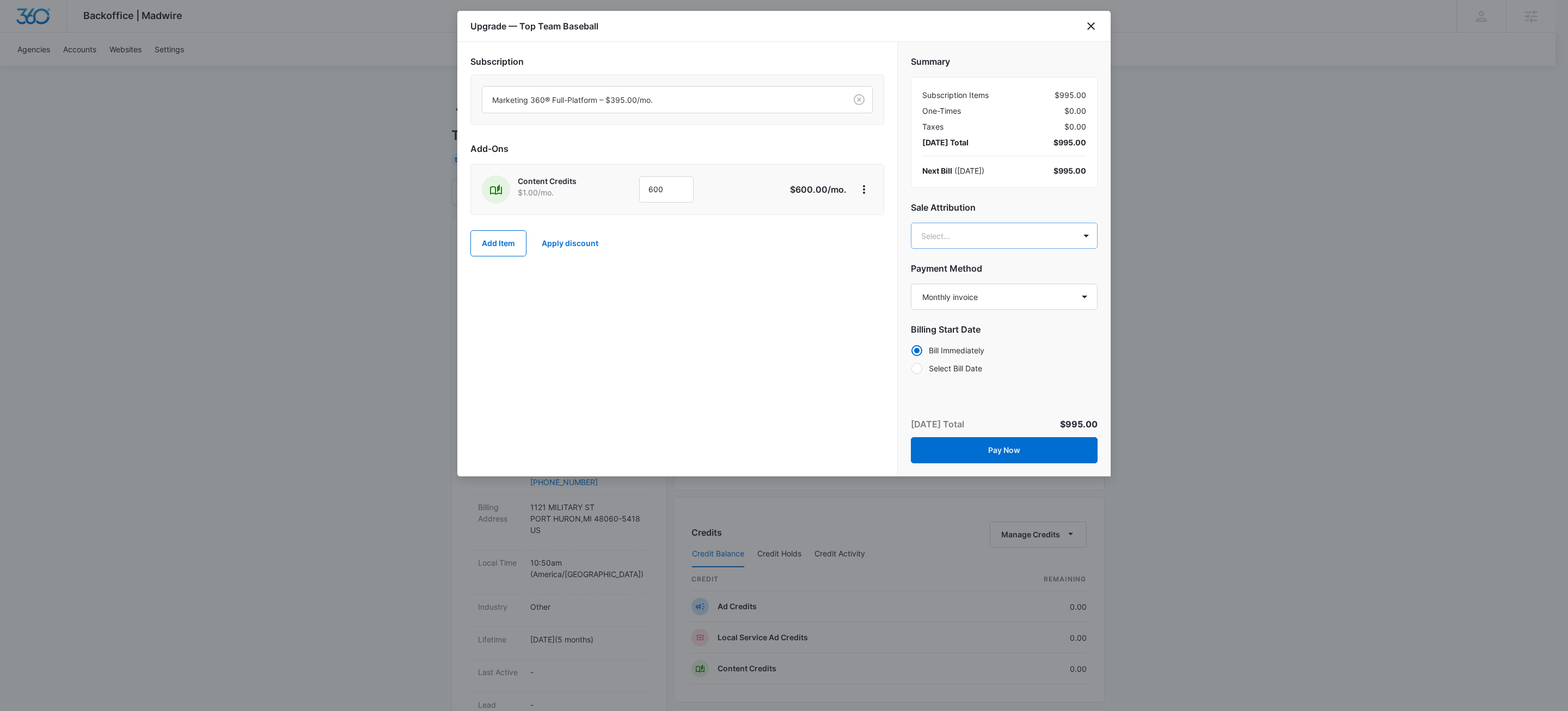
click at [989, 234] on body "Backoffice | Madwire Apps Settings KW Kait Weagraff kaitlyn.weagraff@madwire.co…" at bounding box center [784, 541] width 1568 height 1082
type input "caitlin"
click at [1010, 332] on p "[PERSON_NAME][EMAIL_ADDRESS][PERSON_NAME][DOMAIN_NAME]" at bounding box center [1003, 343] width 158 height 23
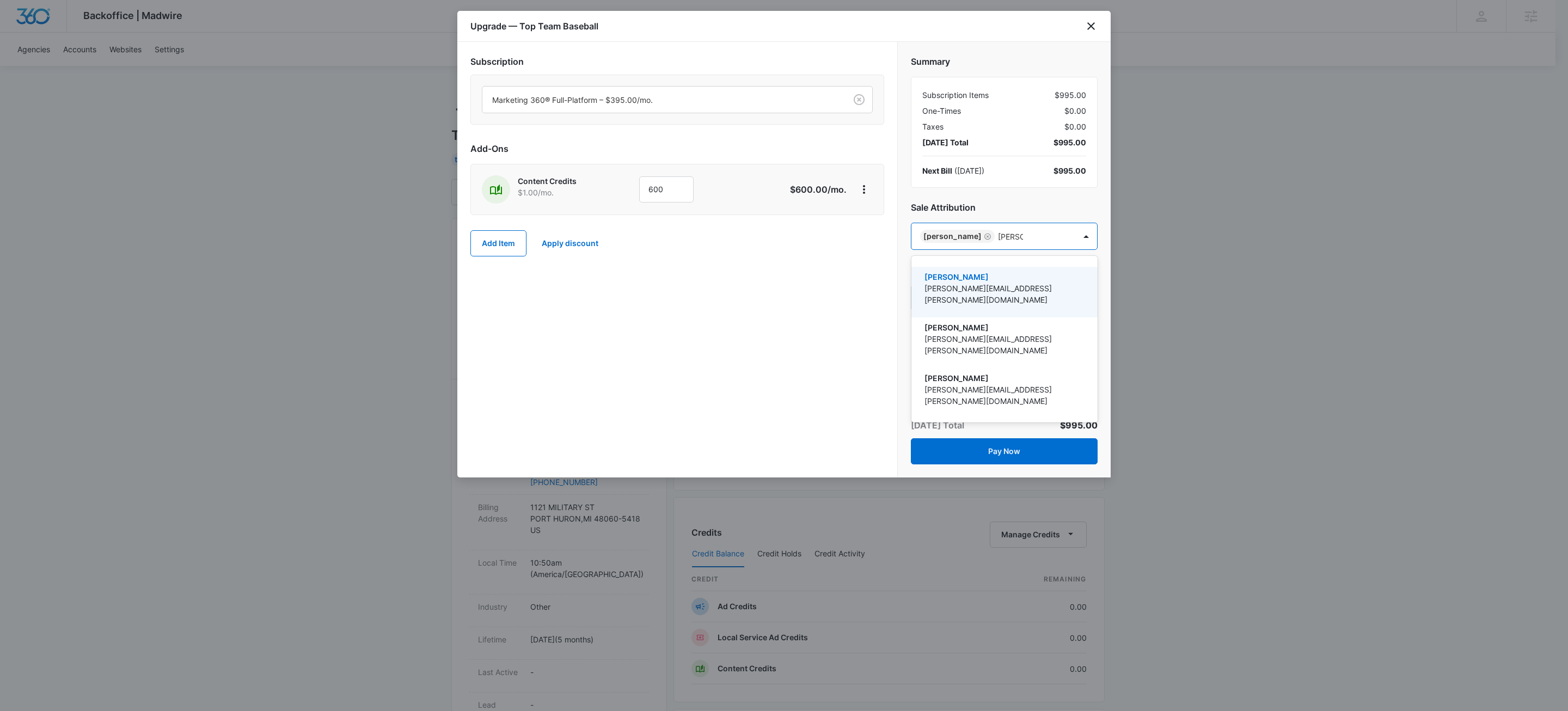
type input "kyle lewi"
click at [990, 286] on p "kyle.lewis@madwire.com" at bounding box center [1003, 294] width 158 height 23
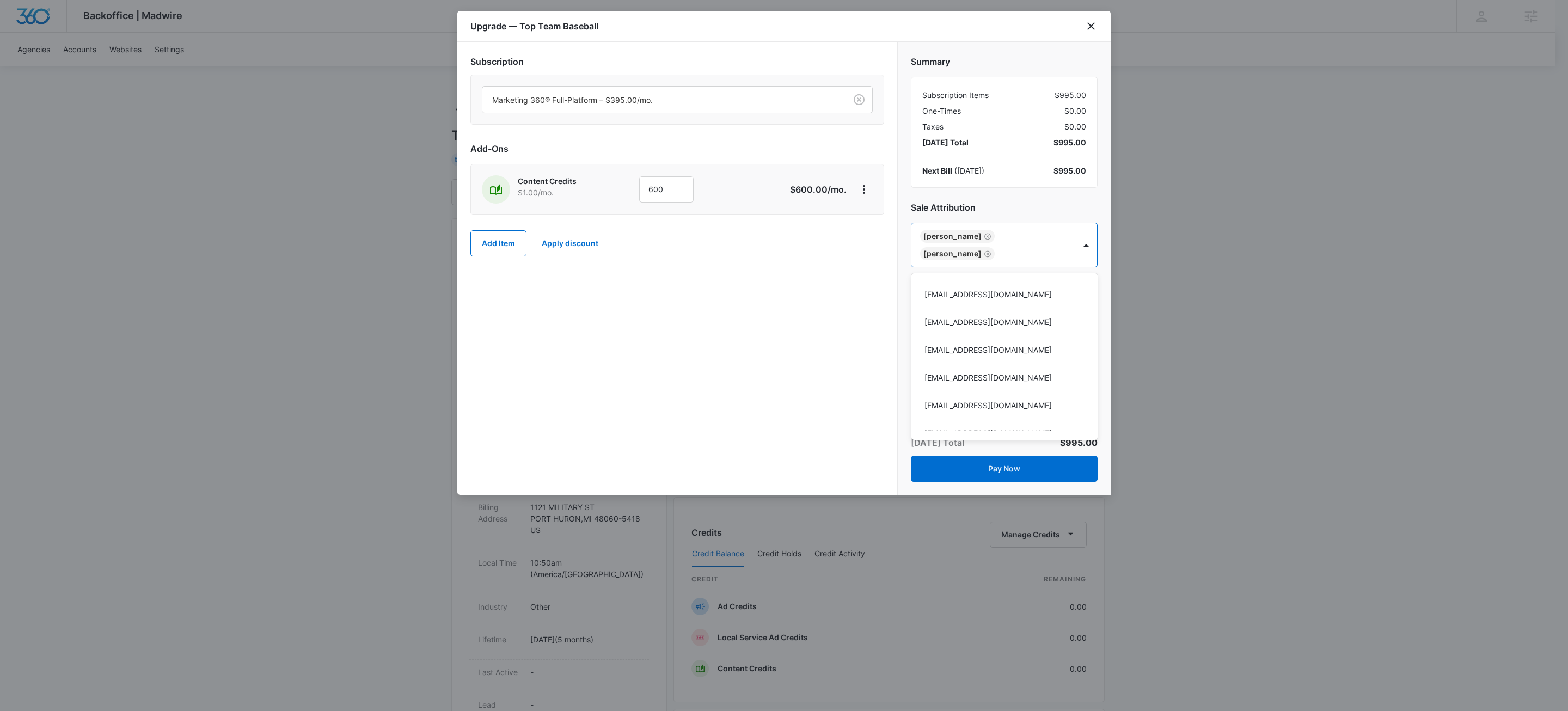
click at [719, 351] on div at bounding box center [784, 356] width 1568 height 711
click at [1004, 470] on button "Pay Now" at bounding box center [1004, 469] width 187 height 26
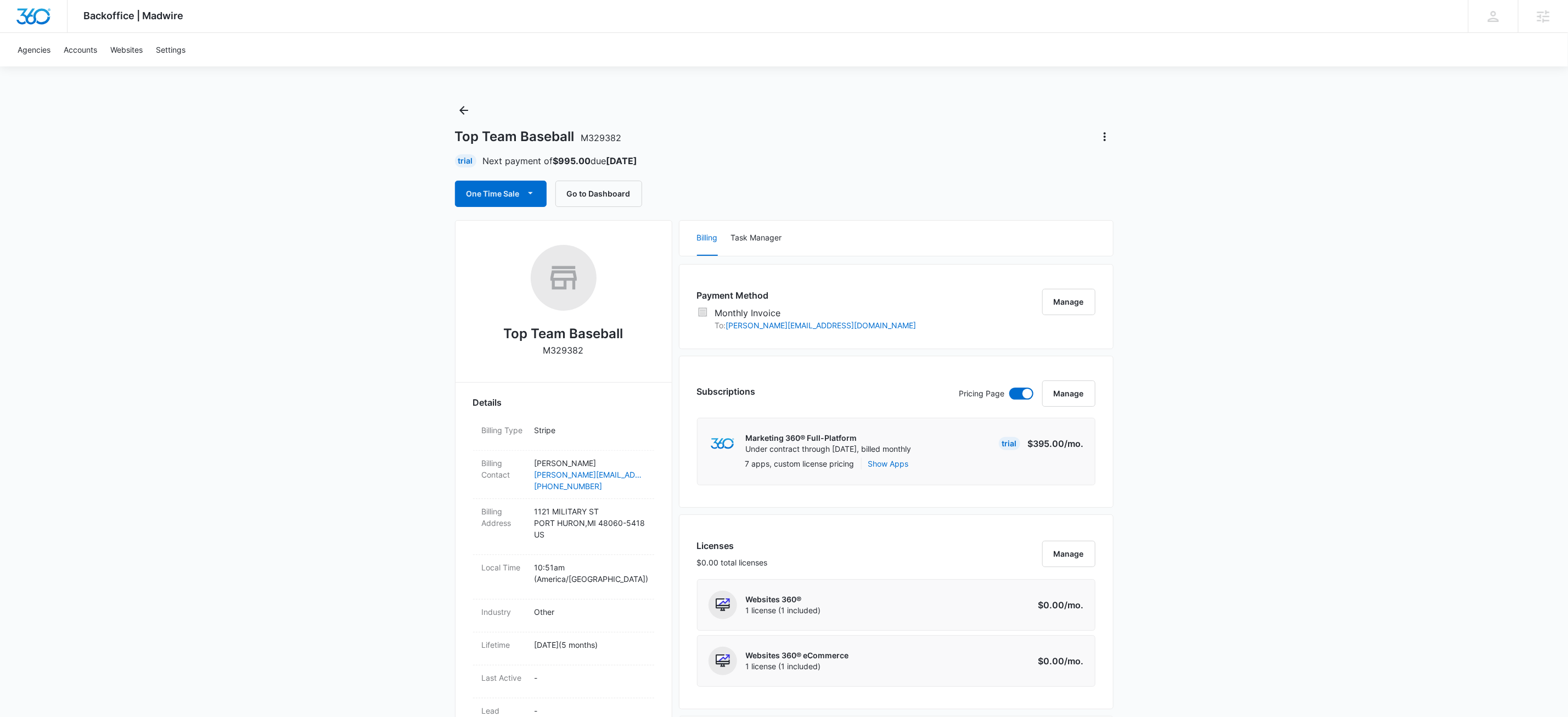
click at [333, 524] on div "Backoffice | Madwire Apps Settings KW Kait Weagraff kaitlyn.weagraff@madwire.co…" at bounding box center [784, 725] width 1568 height 1451
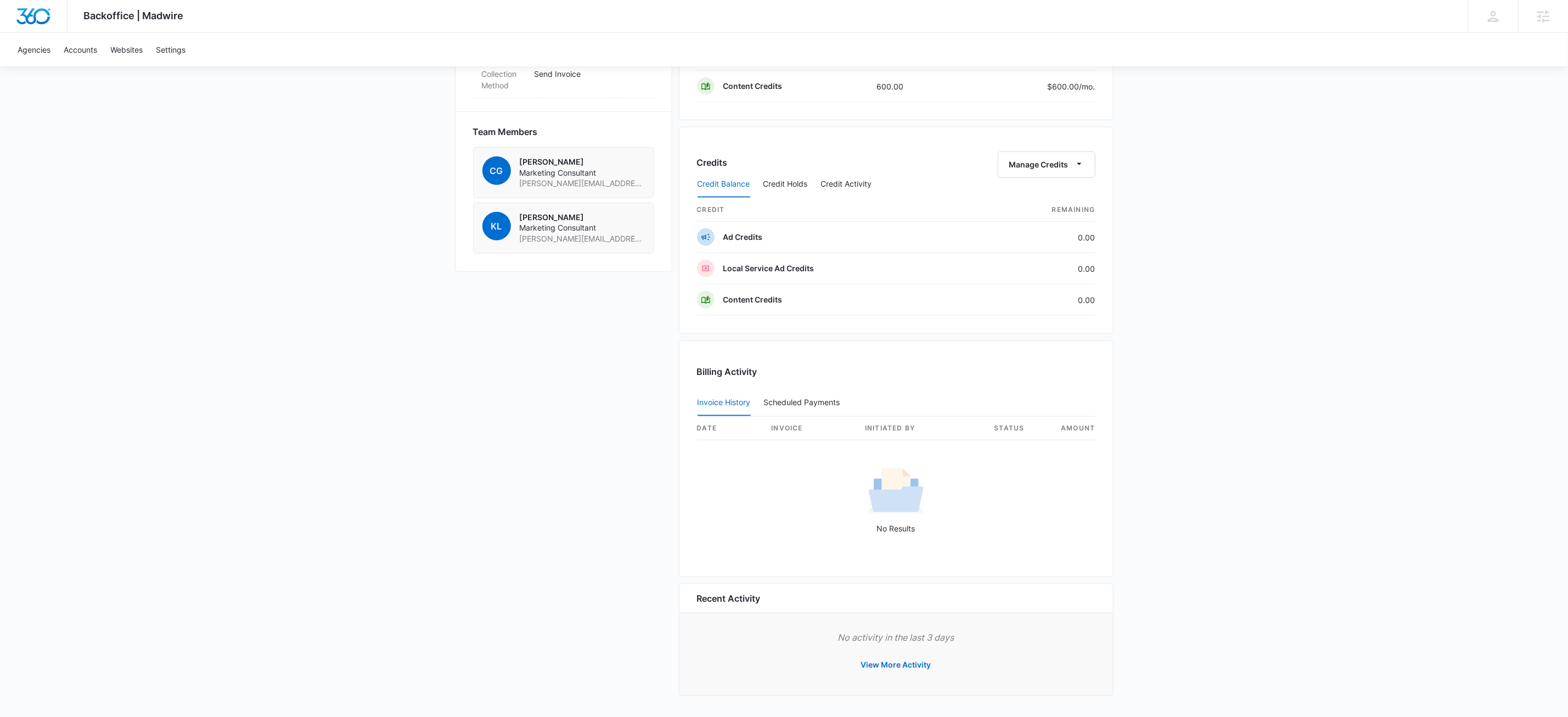
scroll to position [390, 0]
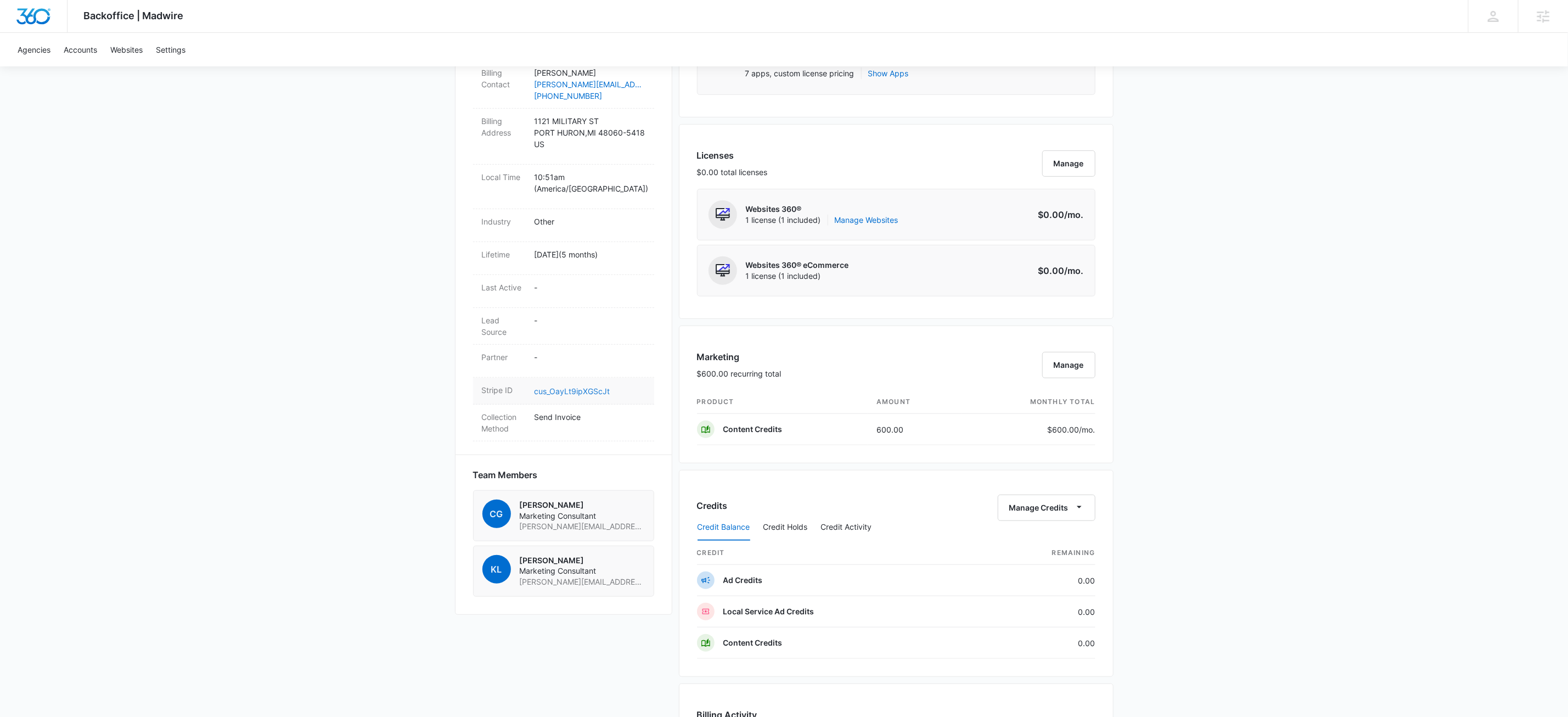
click at [590, 396] on link "cus_OayLt9ipXGScJt" at bounding box center [572, 391] width 75 height 9
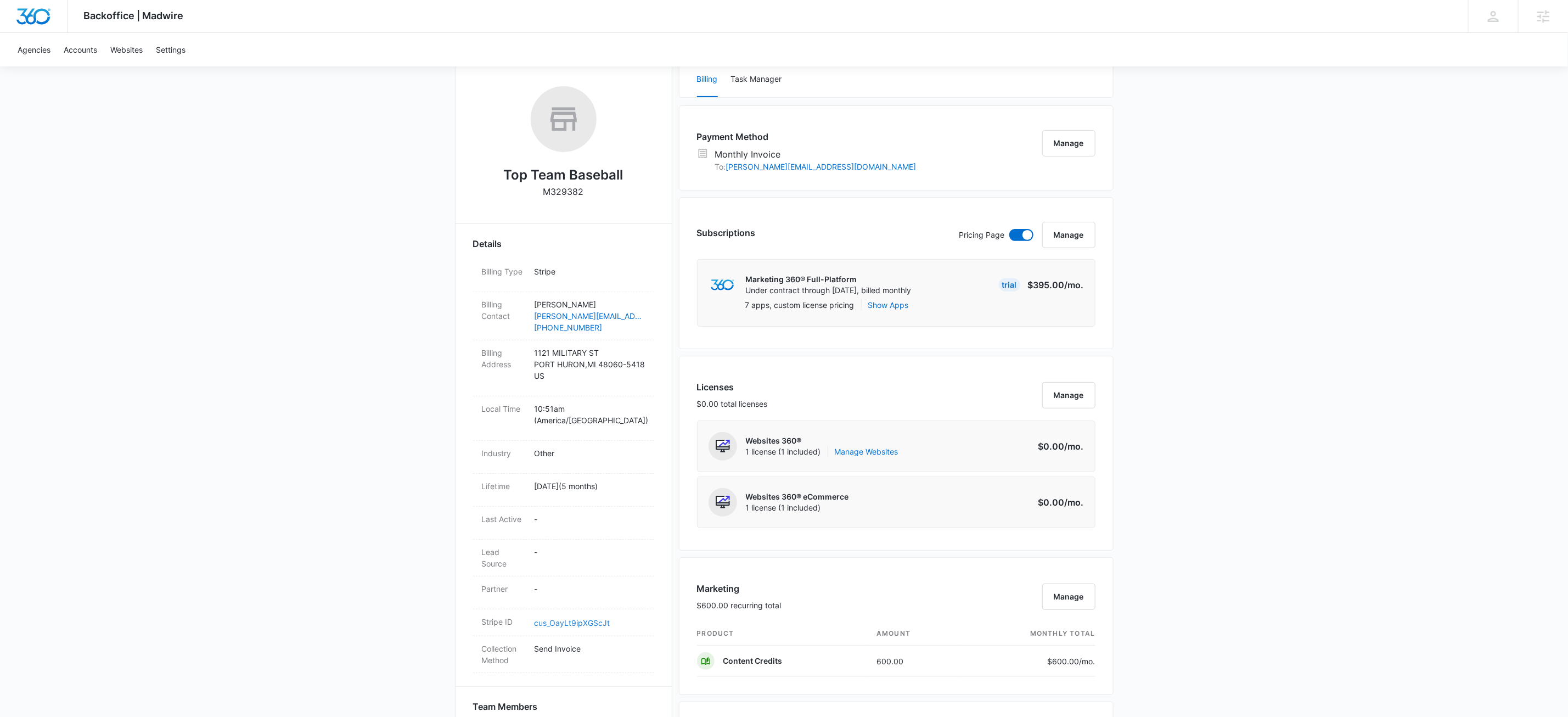
scroll to position [0, 0]
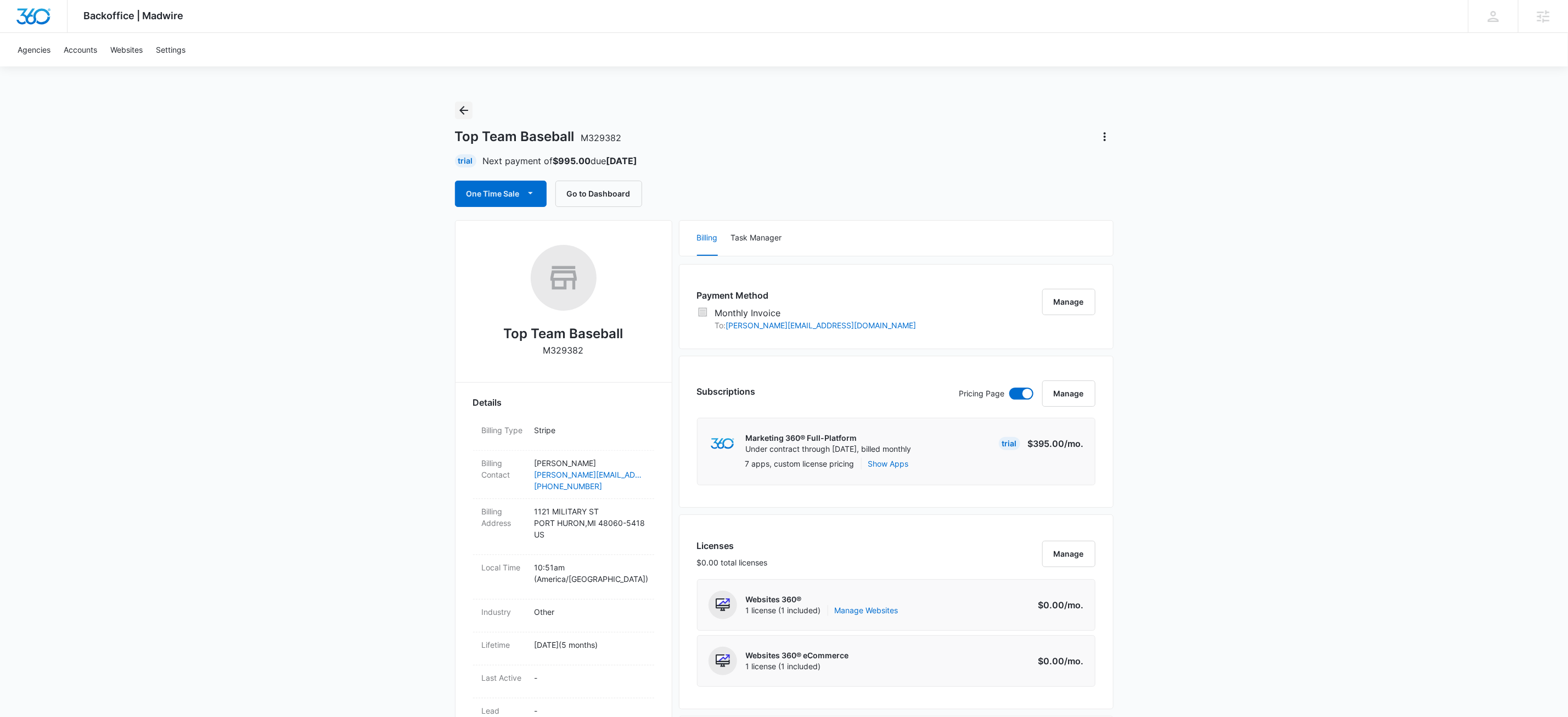
click at [458, 110] on icon "Back" at bounding box center [463, 110] width 13 height 13
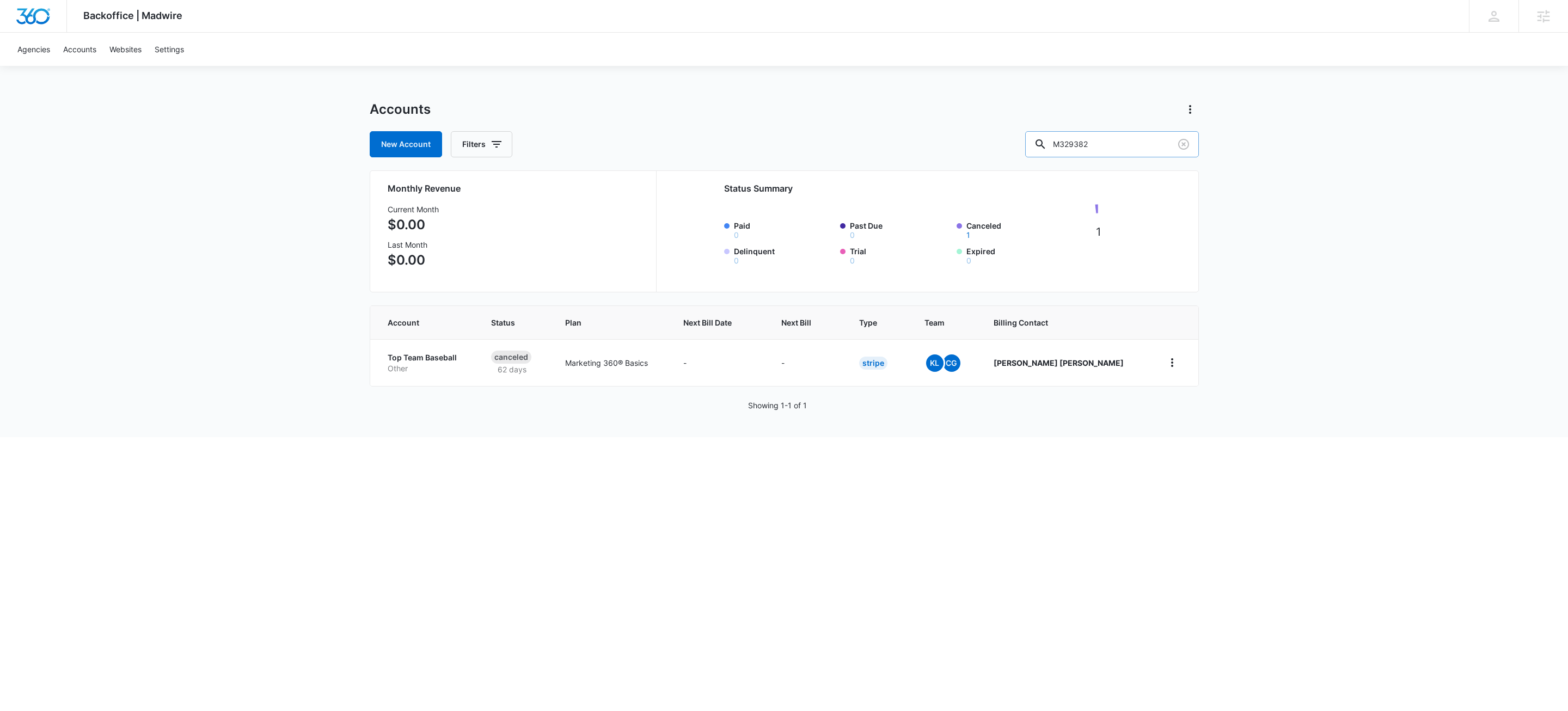
click at [1131, 132] on input "M329382" at bounding box center [1111, 144] width 173 height 26
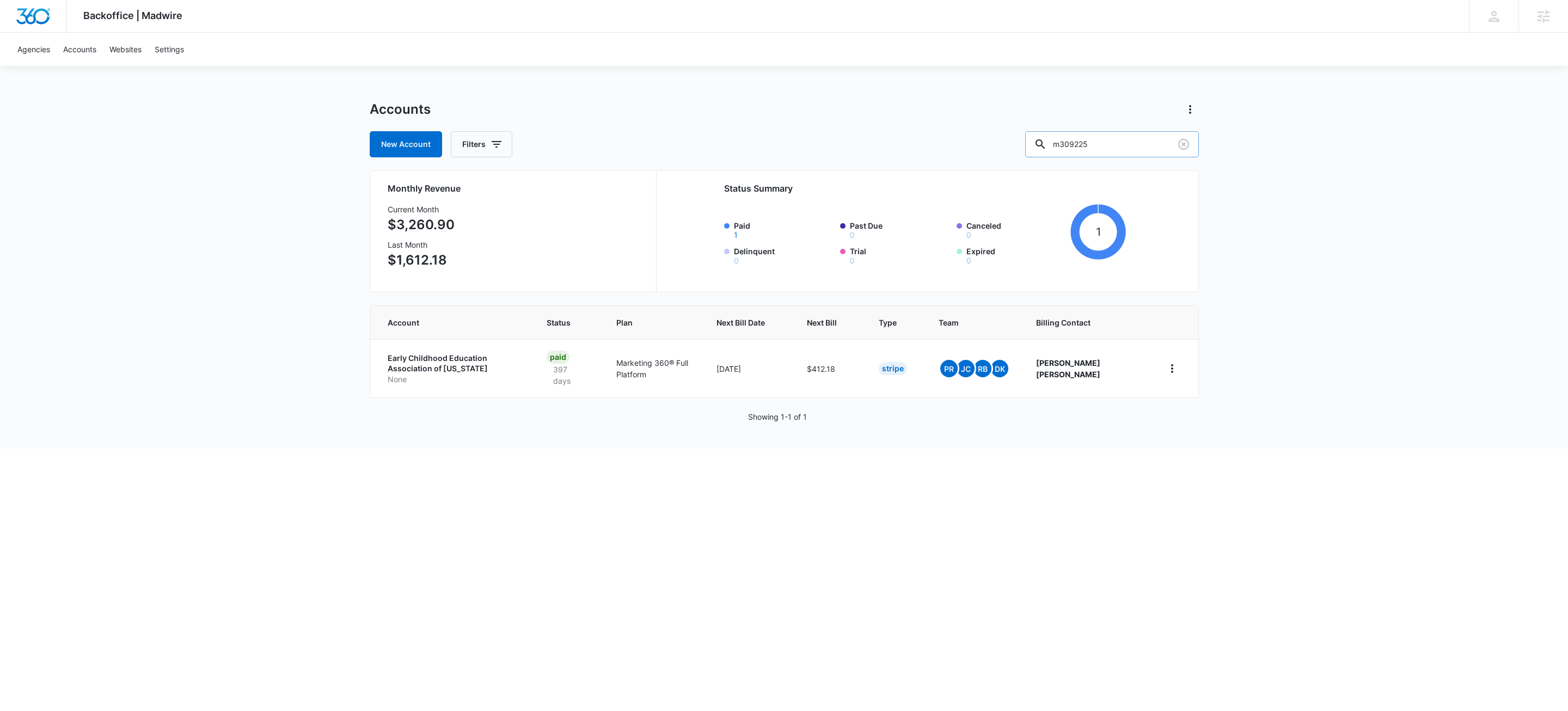
click at [1143, 135] on input "m309225" at bounding box center [1111, 144] width 173 height 26
type input "kajabi"
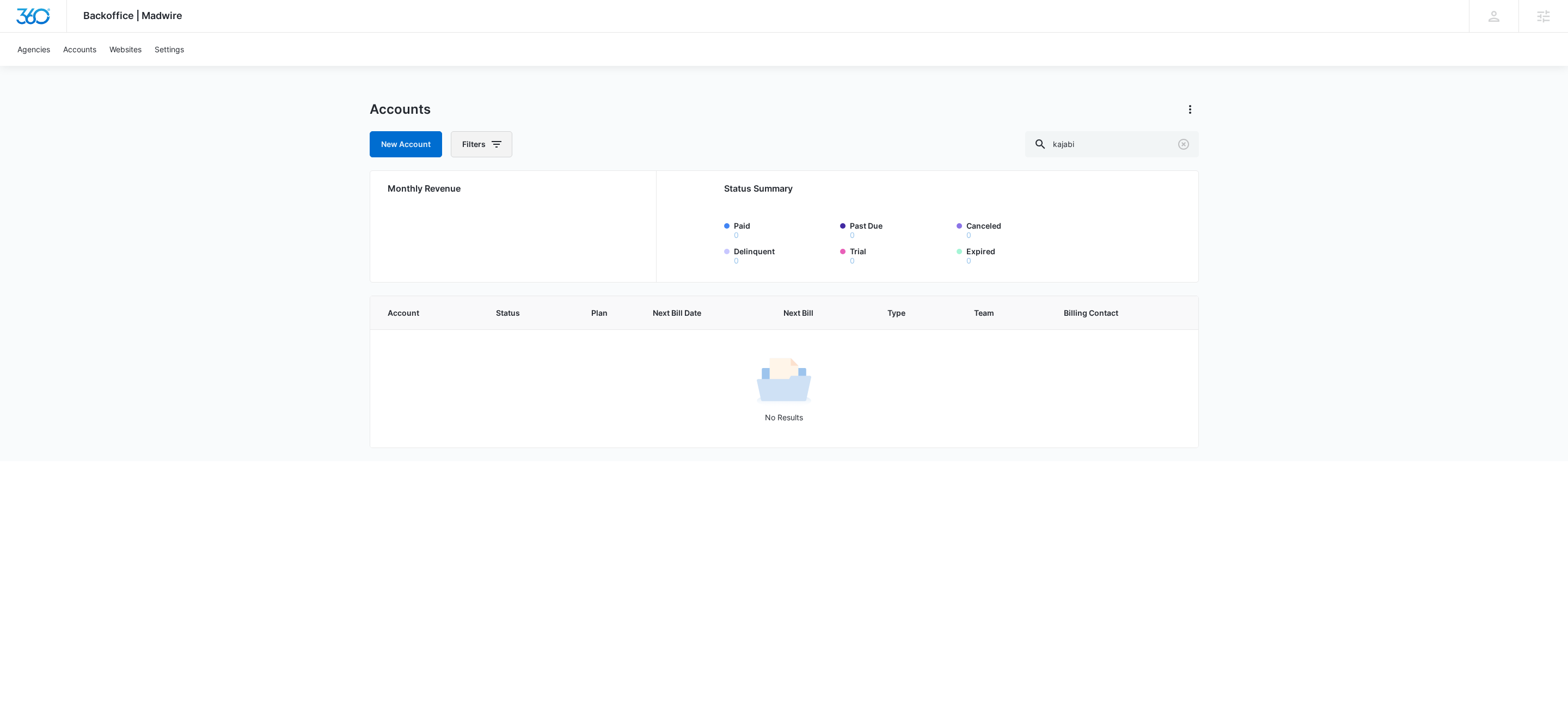
click at [492, 142] on icon "button" at bounding box center [496, 144] width 13 height 13
click at [575, 183] on icon "Show Agency filters" at bounding box center [581, 184] width 13 height 13
click at [534, 220] on label "Search All Agencies" at bounding box center [527, 220] width 125 height 12
click at [465, 220] on input "Search All Agencies" at bounding box center [464, 220] width 1 height 1
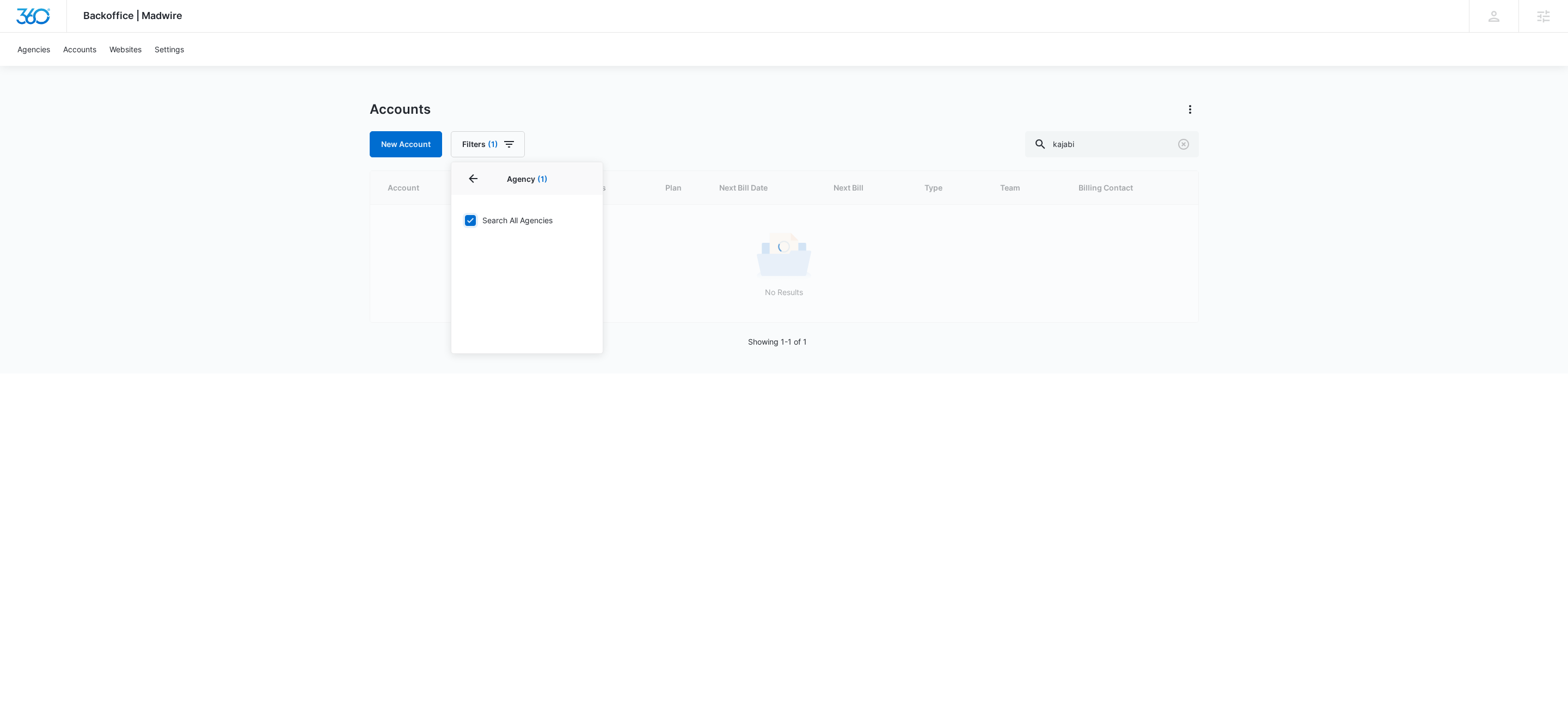
checkbox input "true"
click at [864, 111] on div "Accounts" at bounding box center [784, 109] width 829 height 18
click at [1107, 142] on input "kajabi" at bounding box center [1111, 144] width 173 height 26
type input "m309225"
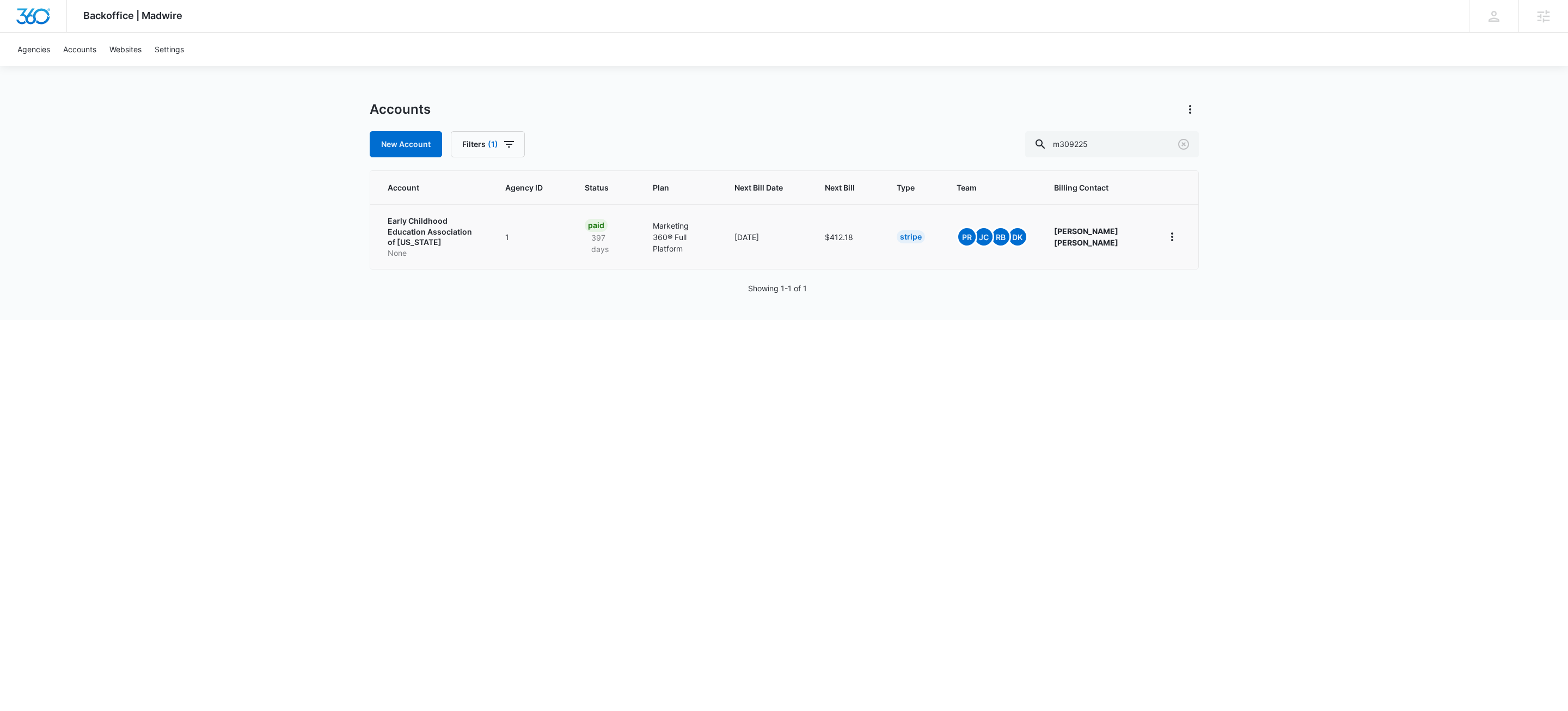
click at [449, 248] on p "None" at bounding box center [433, 253] width 91 height 11
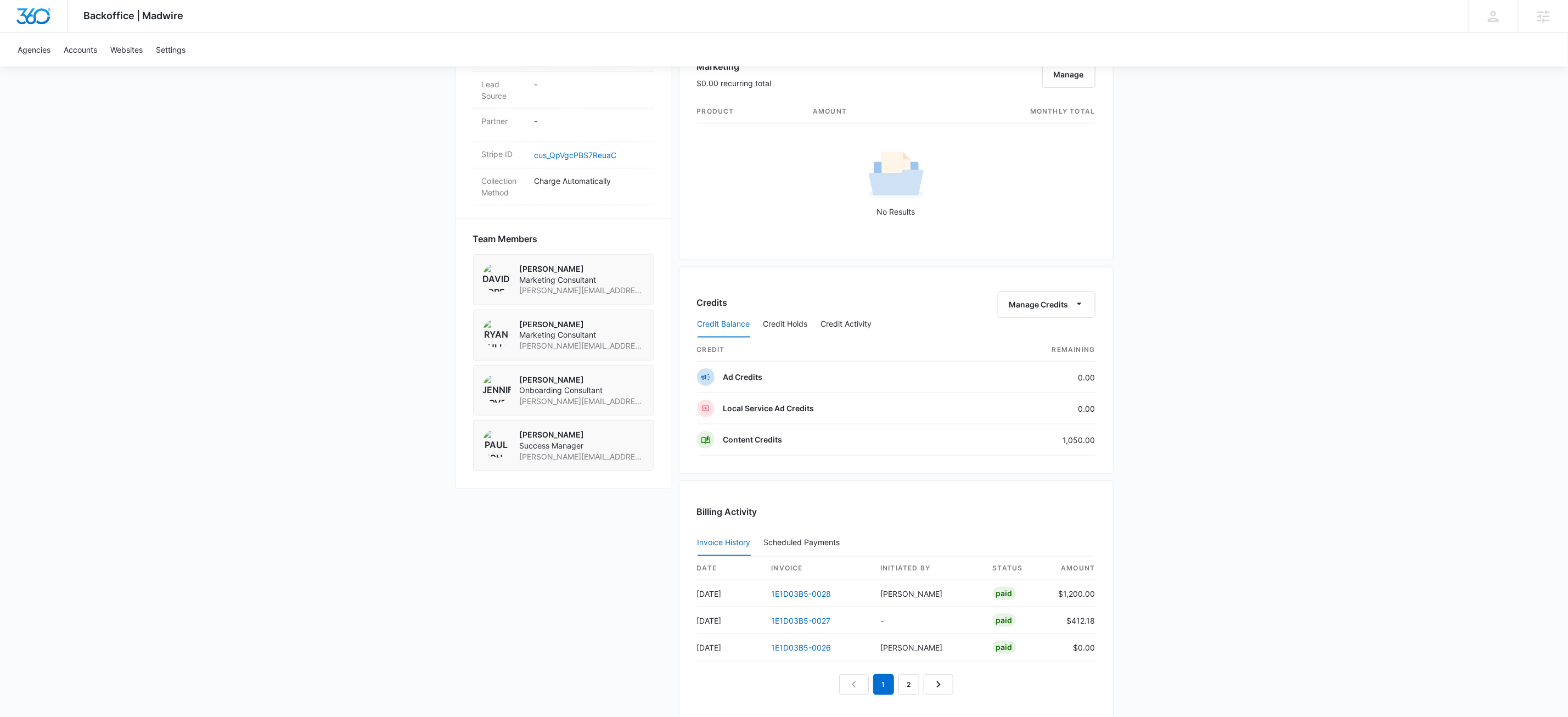
scroll to position [834, 0]
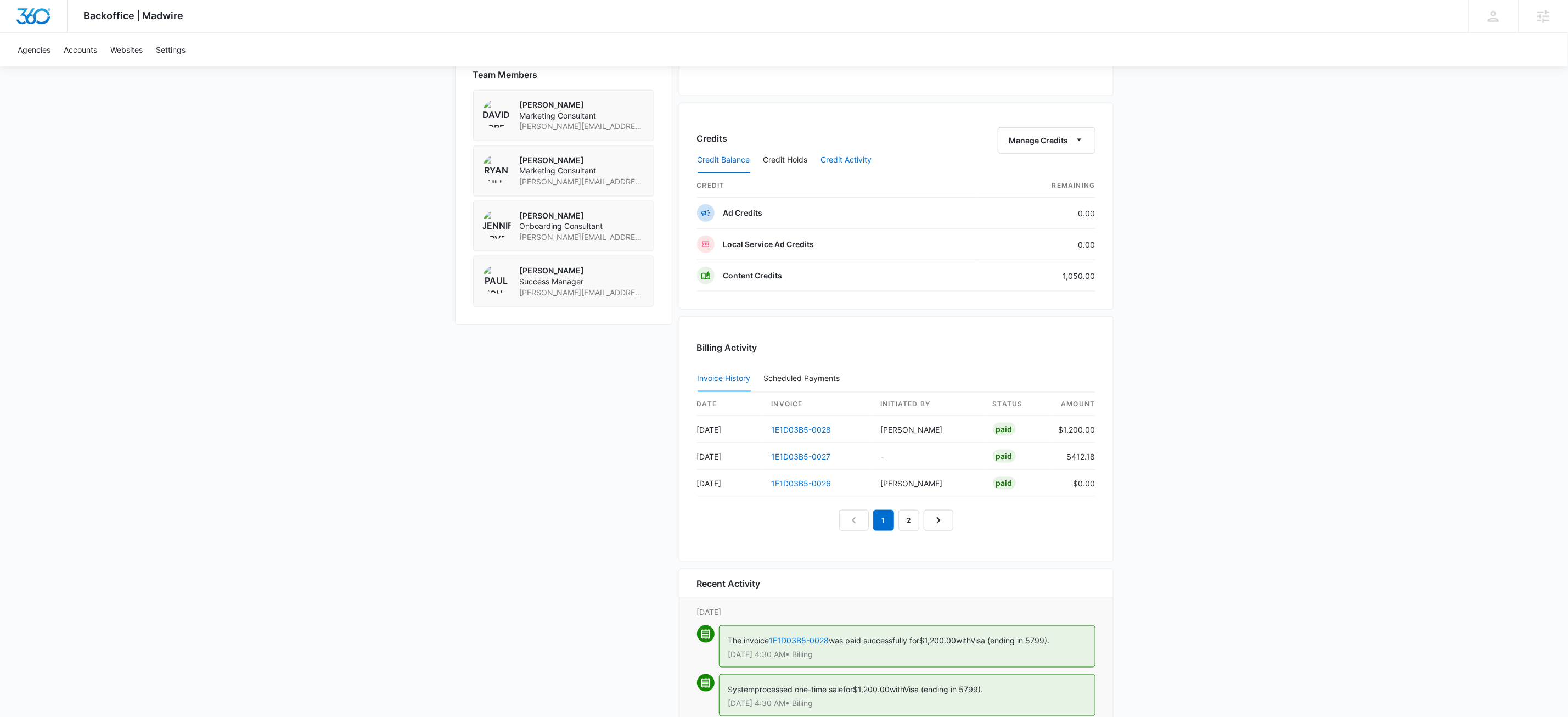
click at [843, 161] on button "Credit Activity" at bounding box center [846, 160] width 51 height 26
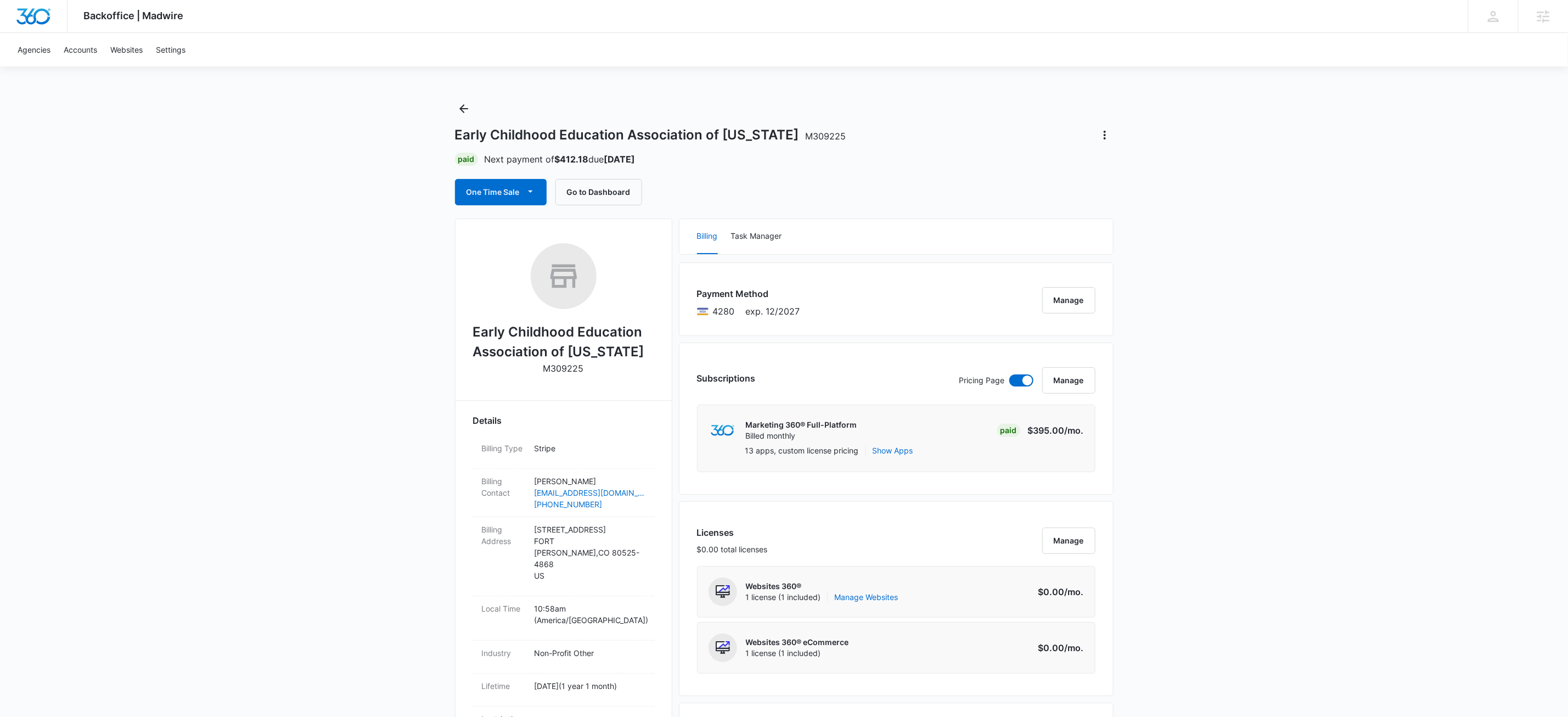
scroll to position [0, 0]
click at [555, 370] on p "M309225" at bounding box center [564, 370] width 41 height 13
click at [467, 105] on icon "Back" at bounding box center [463, 110] width 13 height 13
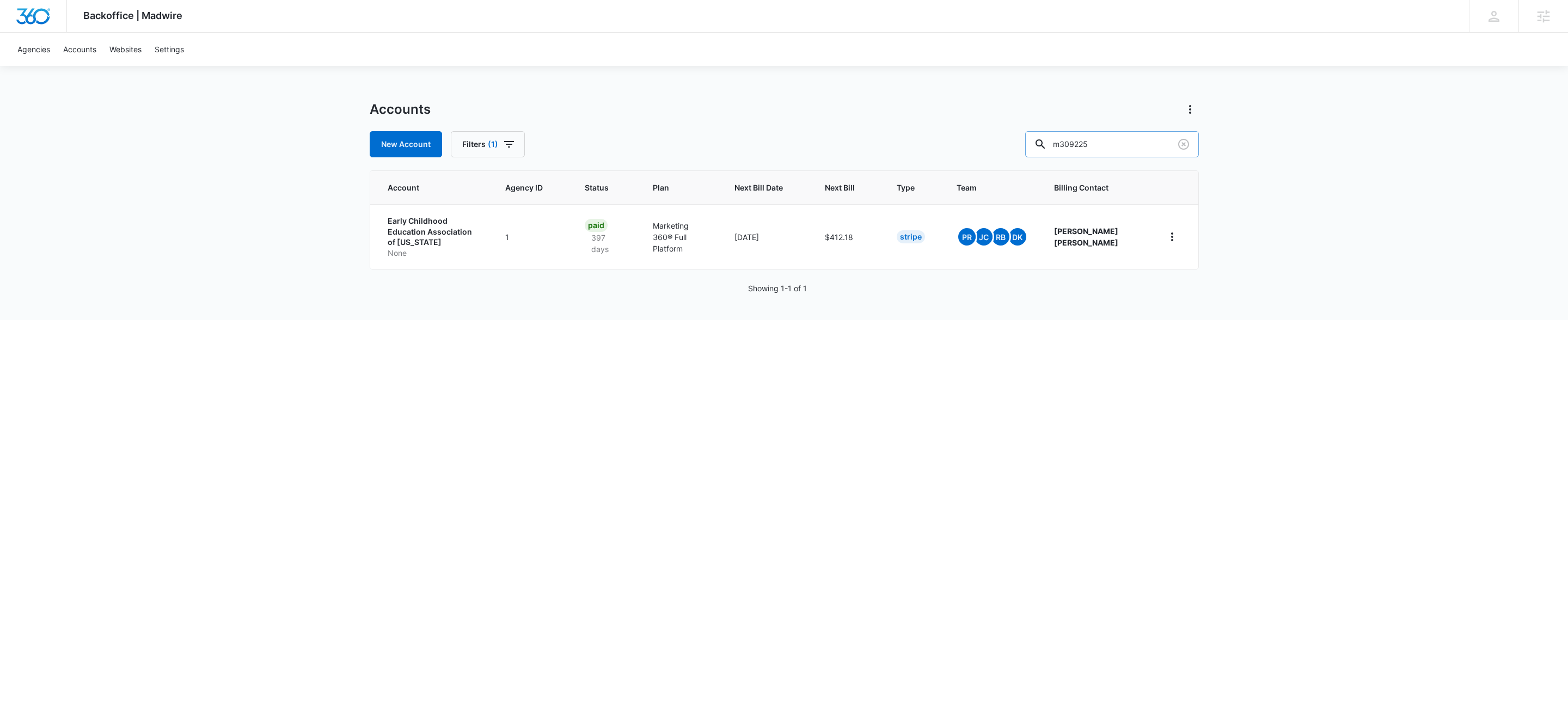
click at [1133, 145] on input "m309225" at bounding box center [1111, 144] width 173 height 26
drag, startPoint x: 1133, startPoint y: 145, endPoint x: 1132, endPoint y: 139, distance: 6.1
click at [1133, 144] on input "m309225" at bounding box center [1111, 144] width 173 height 26
paste input "M41359"
type input "M41359"
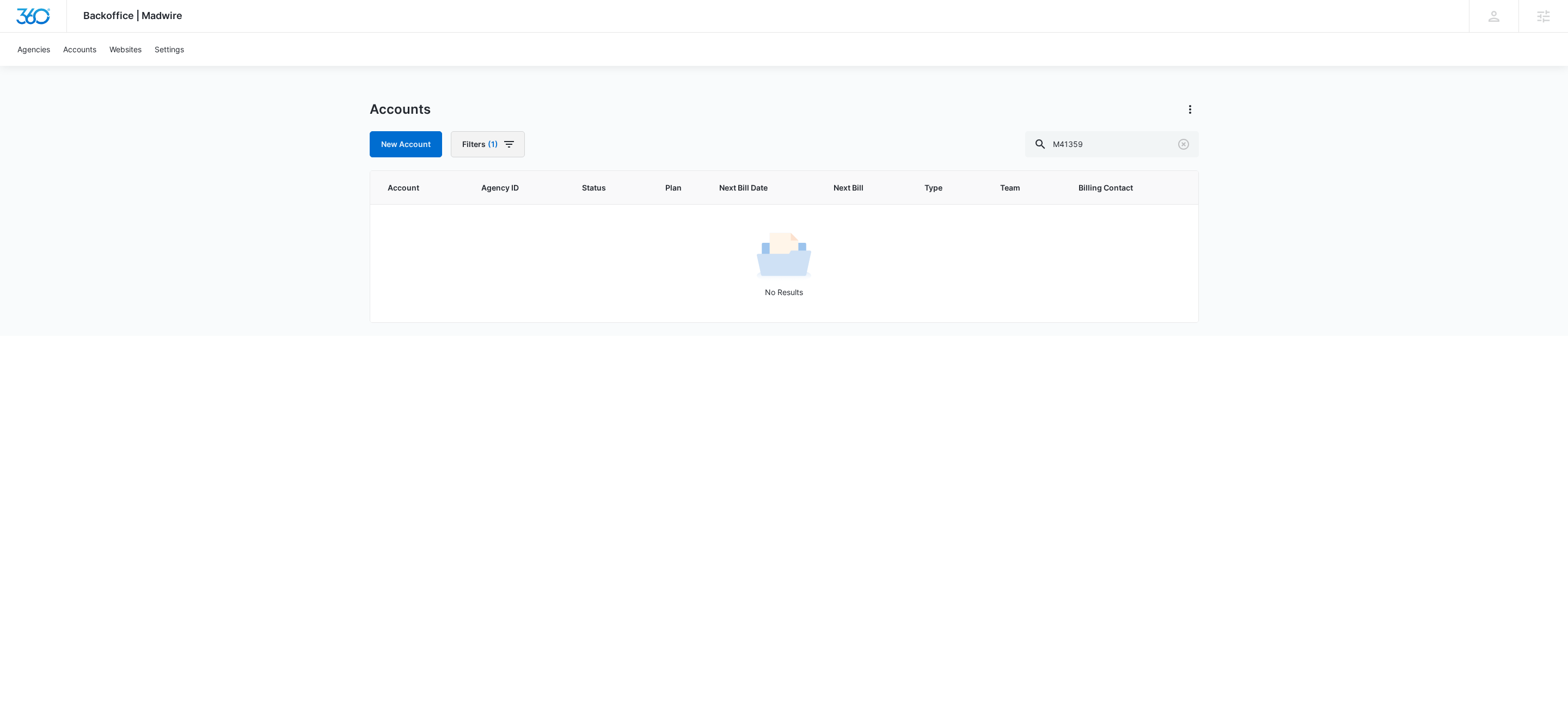
click at [507, 147] on icon "button" at bounding box center [509, 144] width 13 height 13
click at [580, 184] on icon "Show Agency filters" at bounding box center [581, 184] width 2 height 5
click at [635, 102] on div "Accounts" at bounding box center [784, 109] width 829 height 18
drag, startPoint x: 779, startPoint y: 110, endPoint x: 49, endPoint y: 209, distance: 736.7
click at [779, 110] on div "Accounts" at bounding box center [784, 109] width 829 height 18
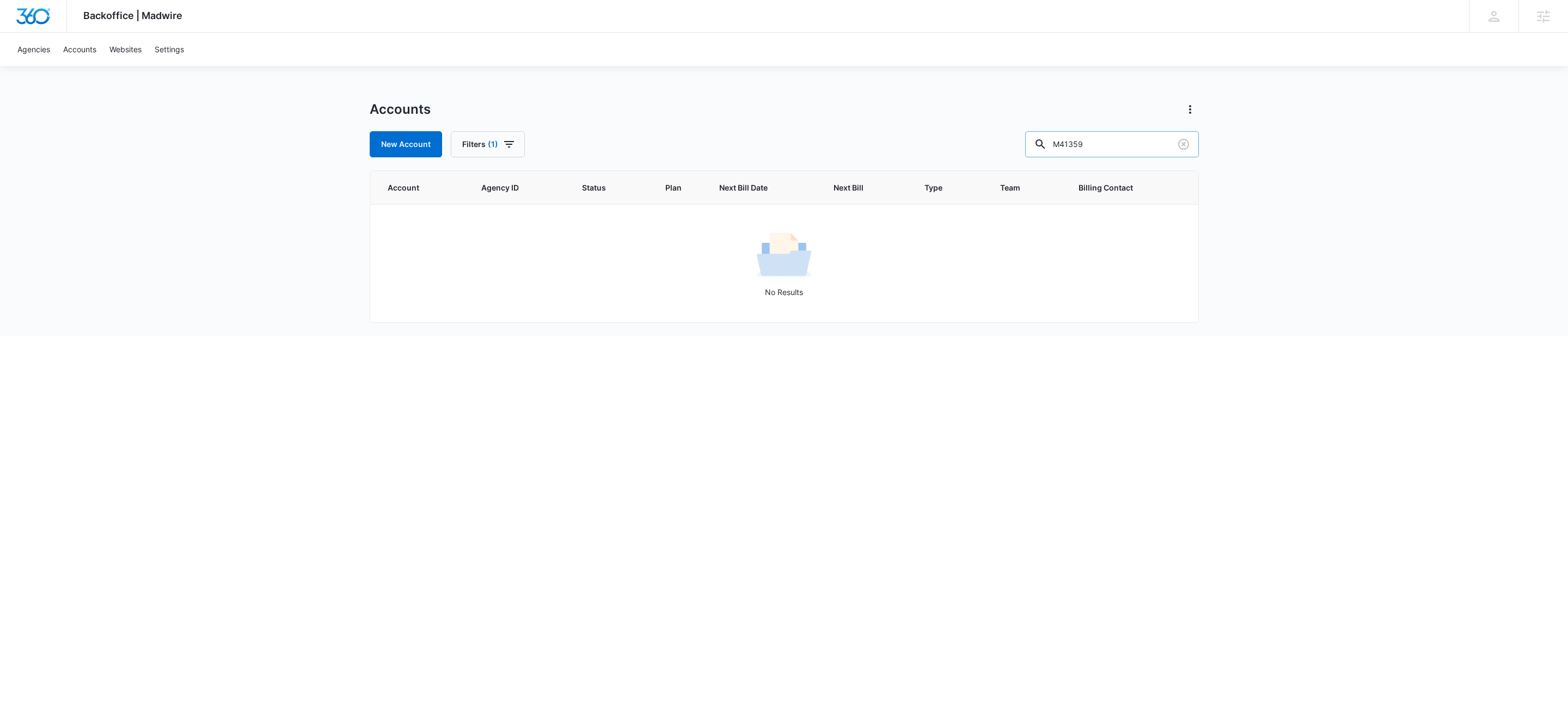
click at [1157, 141] on input "M41359" at bounding box center [1111, 144] width 173 height 26
drag, startPoint x: 1157, startPoint y: 141, endPoint x: 1161, endPoint y: 131, distance: 10.8
click at [1157, 141] on input "M41359" at bounding box center [1111, 144] width 173 height 26
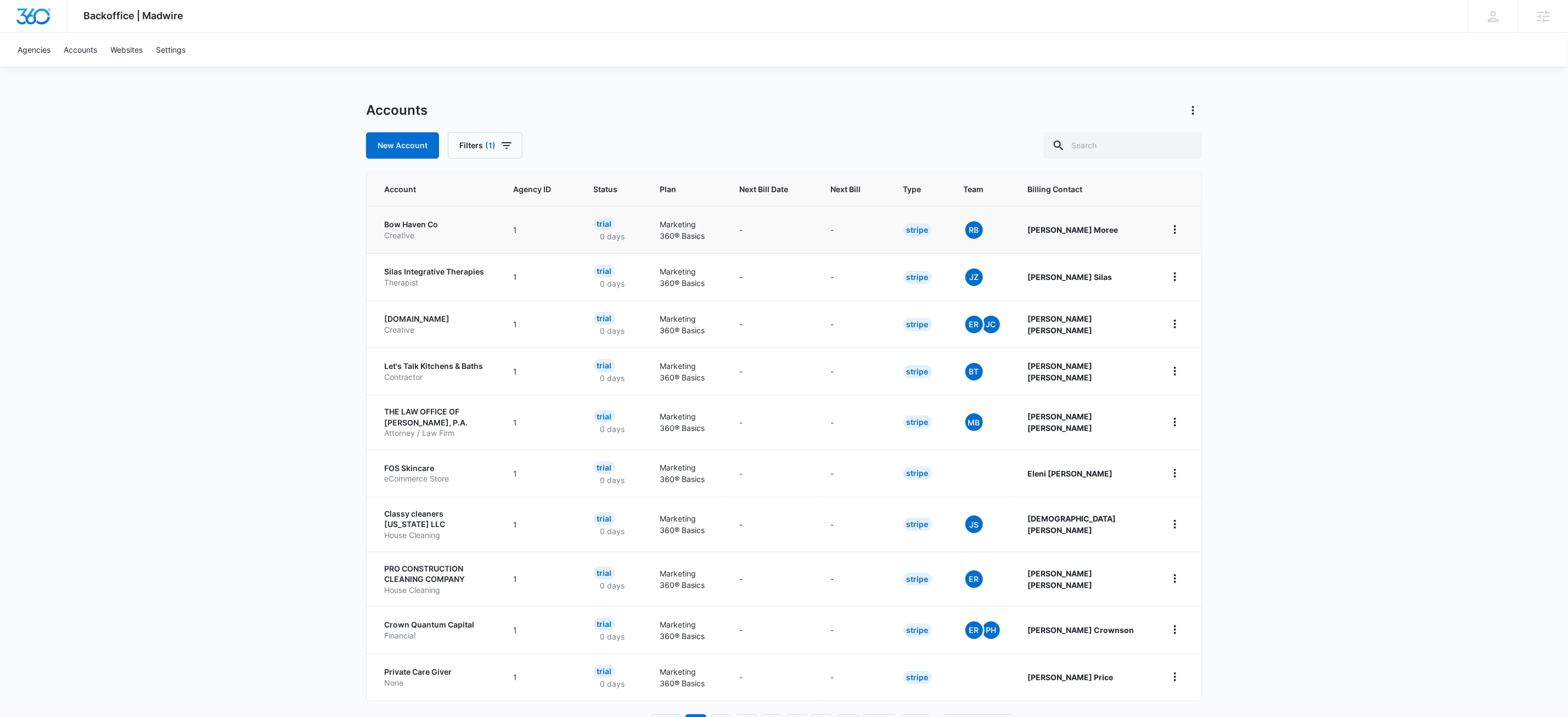
click at [413, 228] on p "Bow Haven Co" at bounding box center [436, 225] width 103 height 11
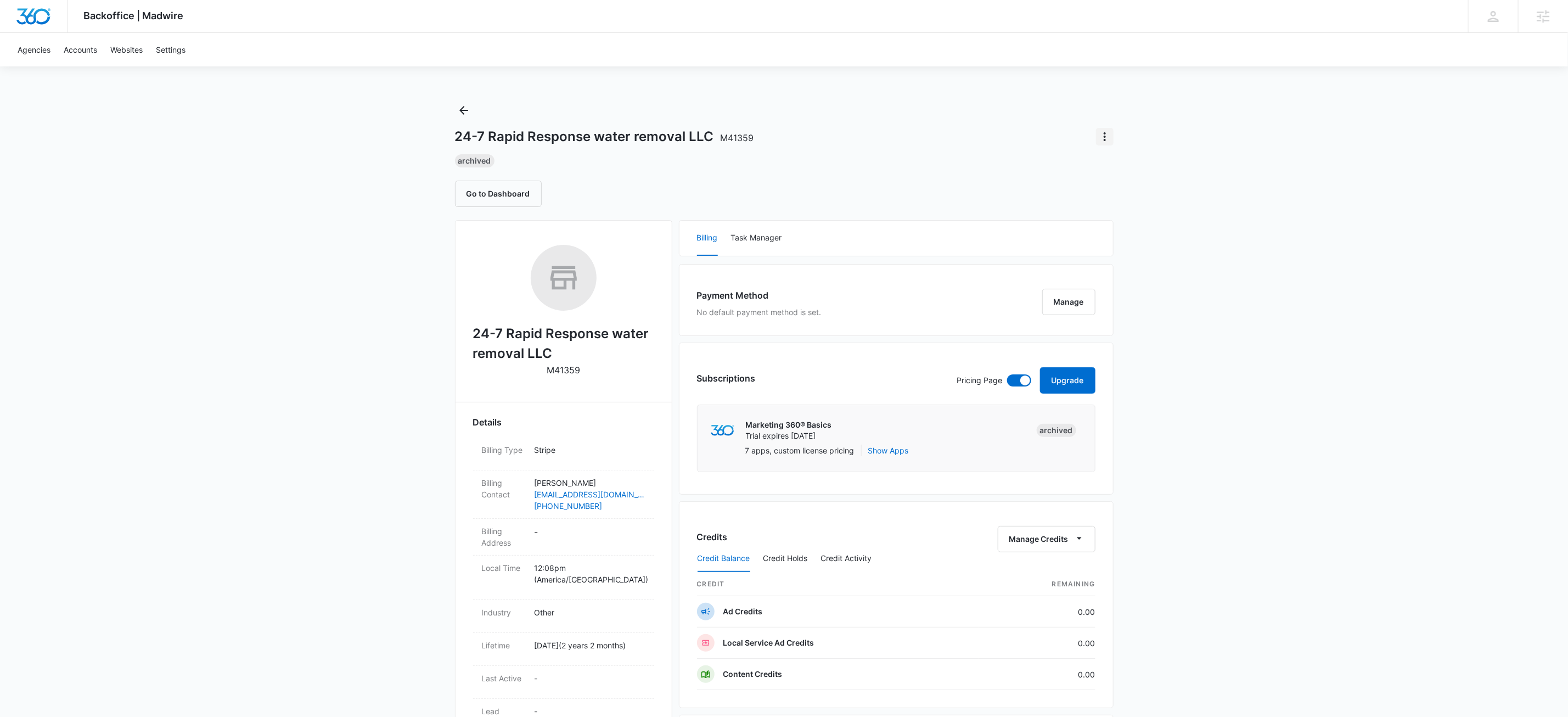
drag, startPoint x: 1120, startPoint y: 133, endPoint x: 1108, endPoint y: 130, distance: 12.4
click at [1119, 133] on div "Backoffice | Madwire Apps Settings KW Kait Weagraff kaitlyn.weagraff@madwire.co…" at bounding box center [784, 546] width 1568 height 1091
click at [1107, 130] on icon "Actions" at bounding box center [1105, 136] width 13 height 13
click at [1123, 187] on div "Update Status" at bounding box center [1137, 184] width 54 height 8
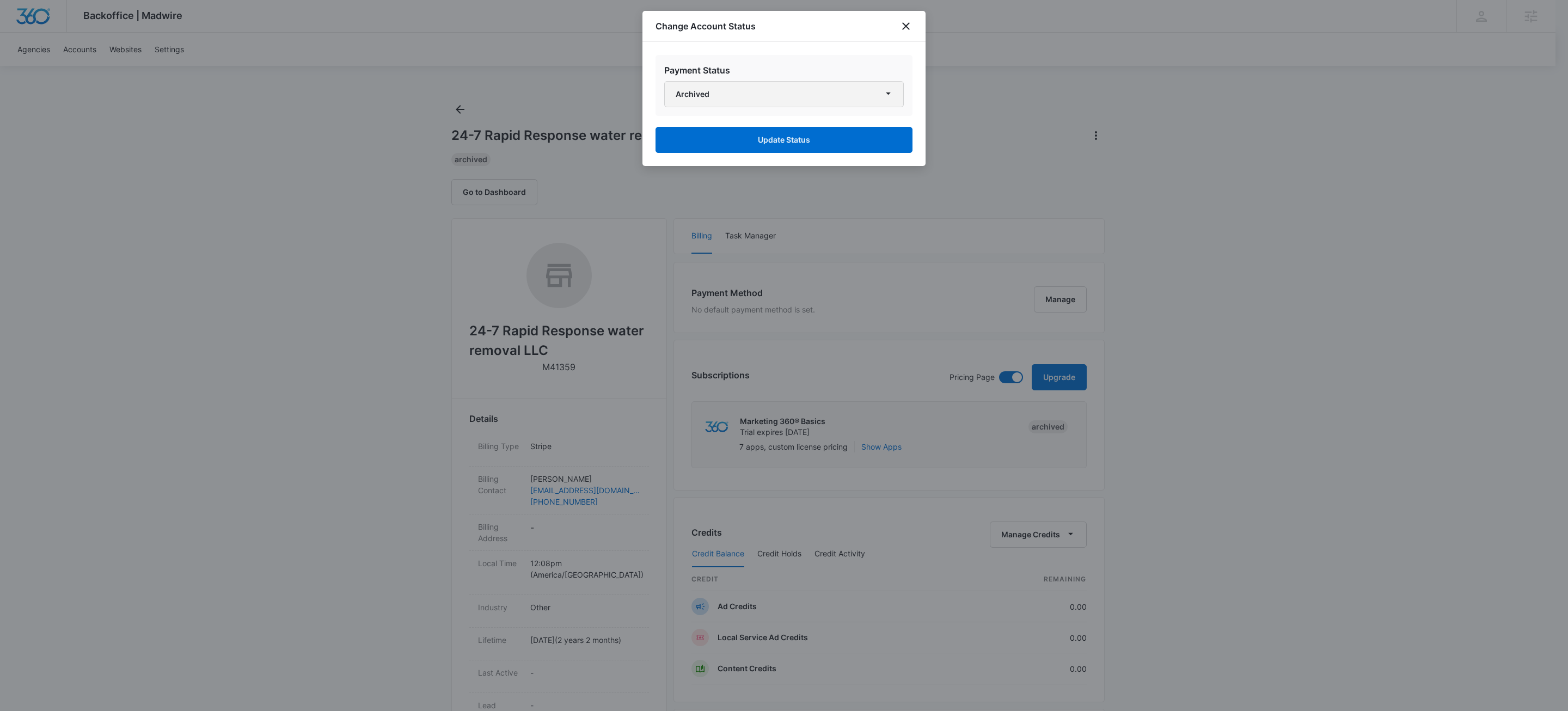
click at [695, 94] on button "Archived" at bounding box center [784, 94] width 240 height 26
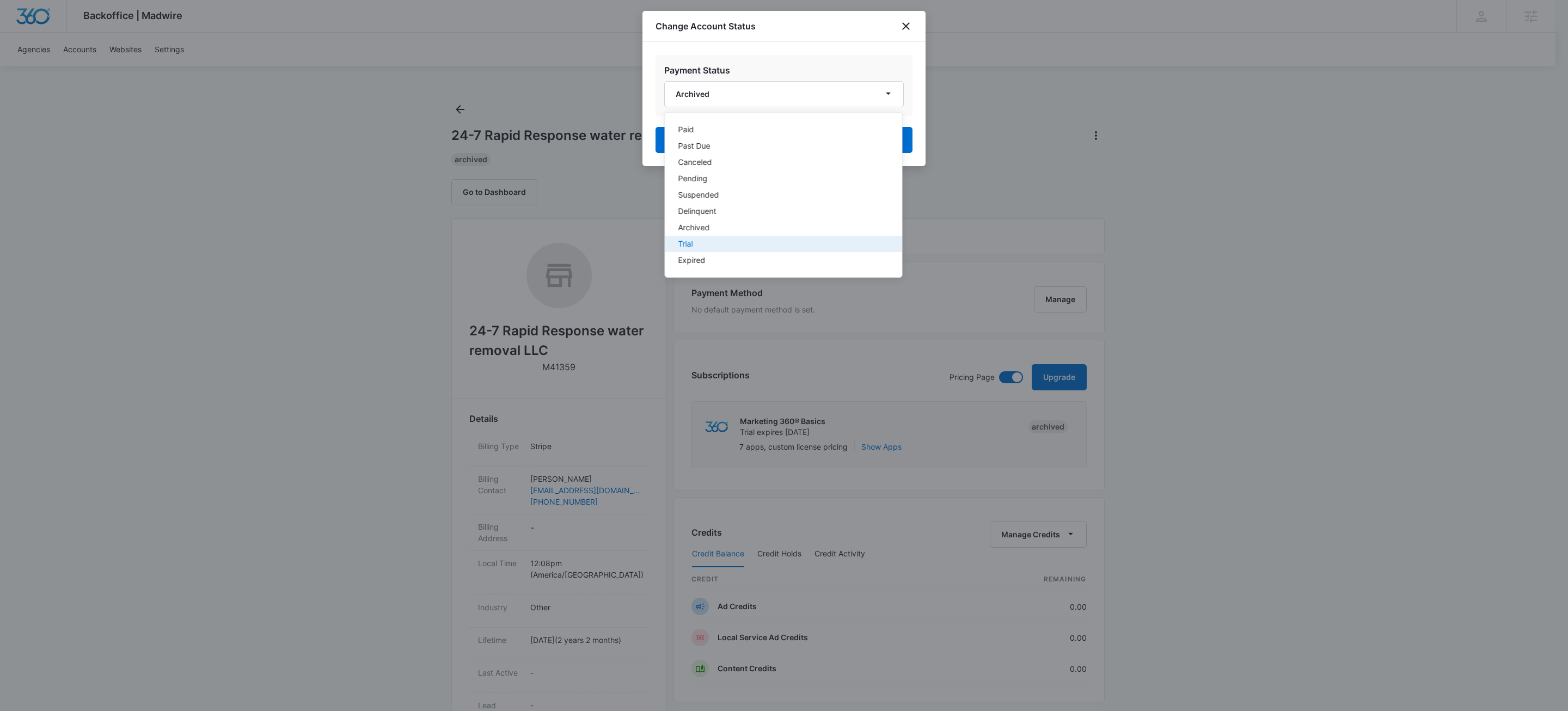
click at [707, 245] on div "Trial" at bounding box center [777, 243] width 198 height 8
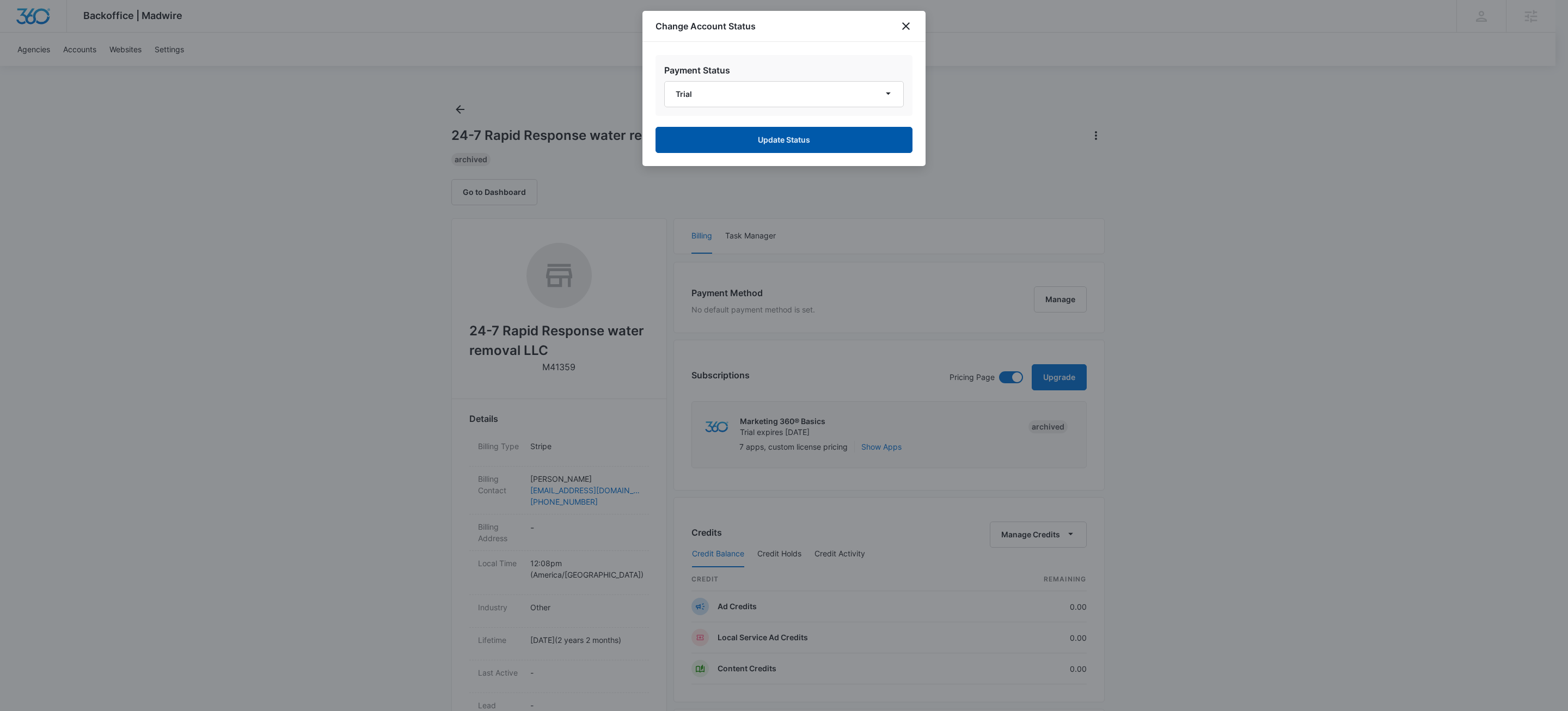
click at [751, 140] on button "Update Status" at bounding box center [784, 139] width 257 height 26
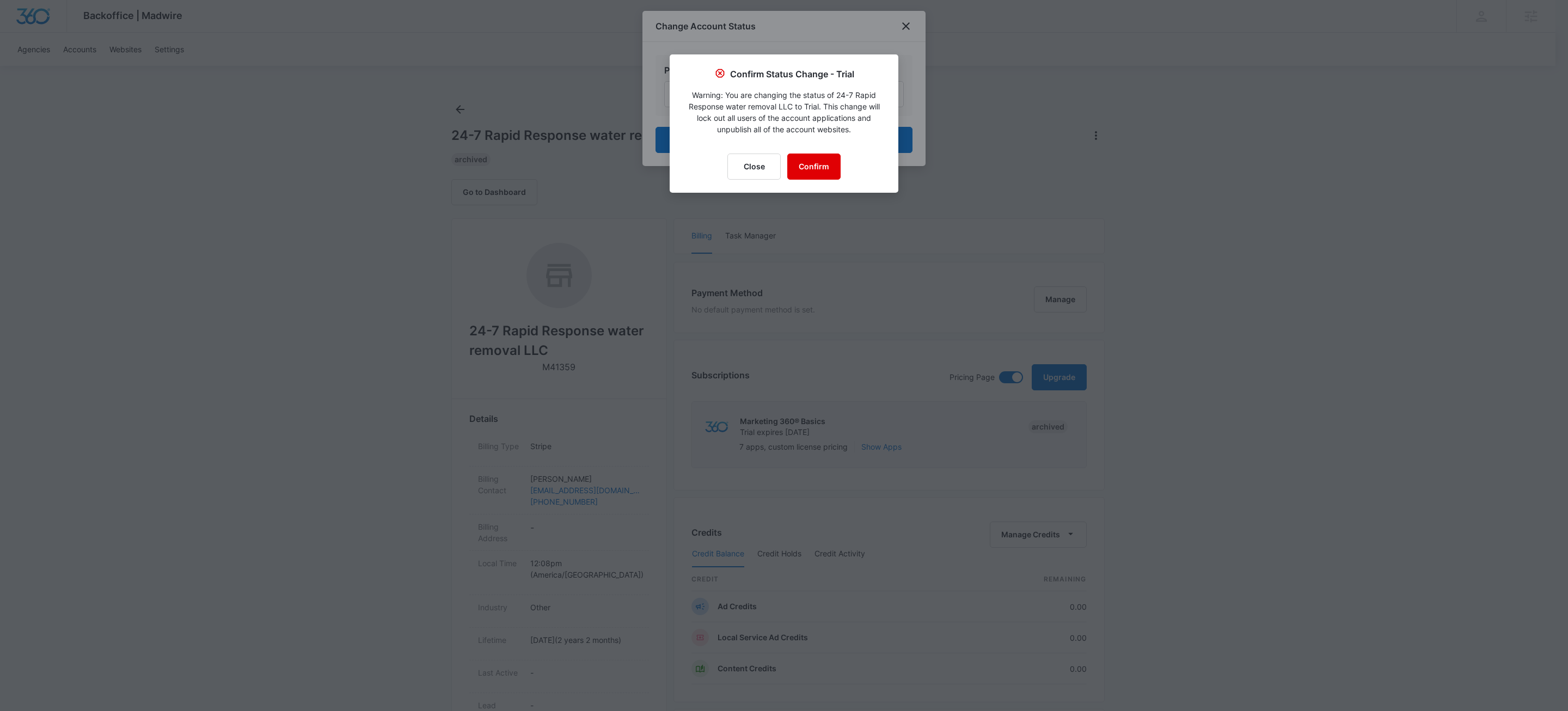
click at [818, 166] on button "Confirm" at bounding box center [814, 166] width 54 height 26
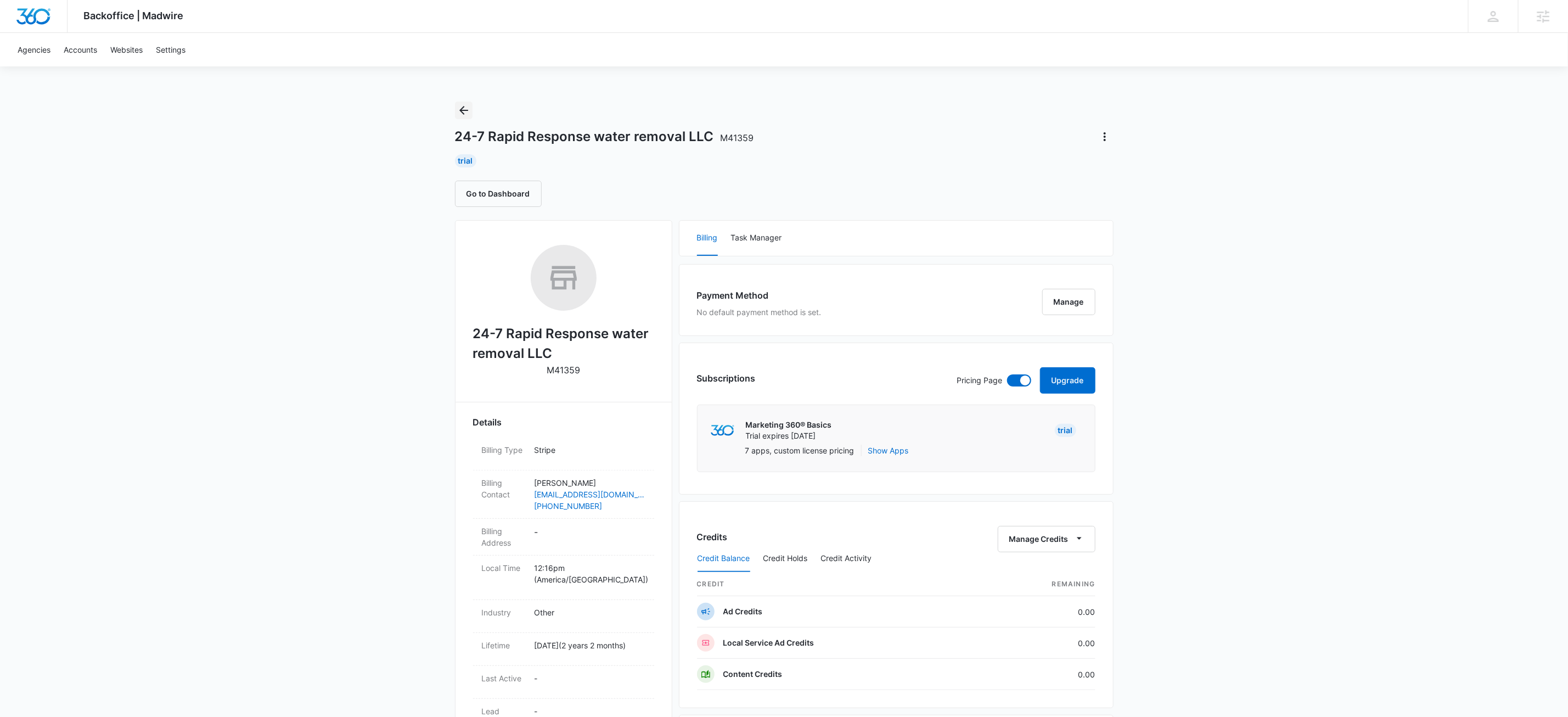
click at [462, 112] on icon "Back" at bounding box center [464, 110] width 9 height 9
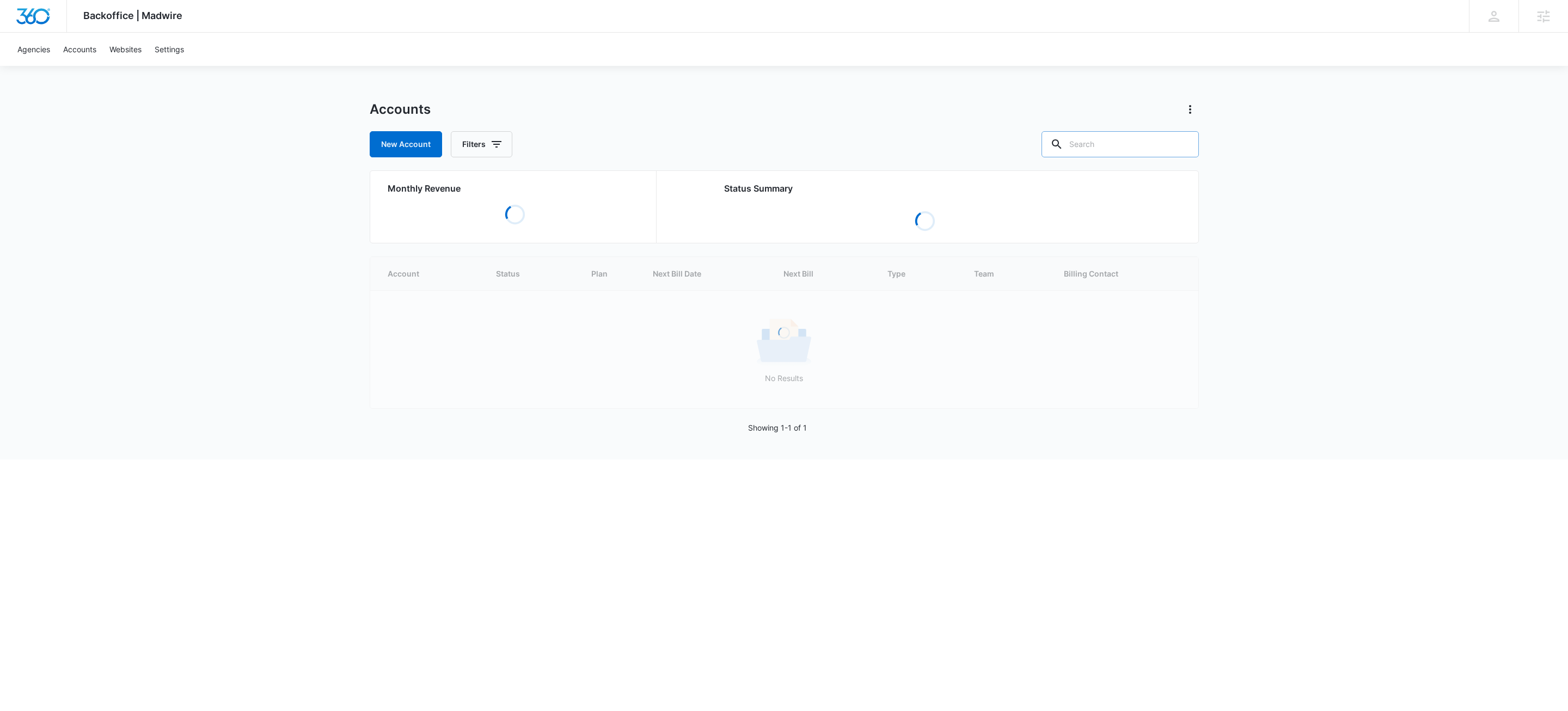
click at [1125, 145] on input "text" at bounding box center [1120, 144] width 157 height 26
paste input "M335691"
type input "M335691"
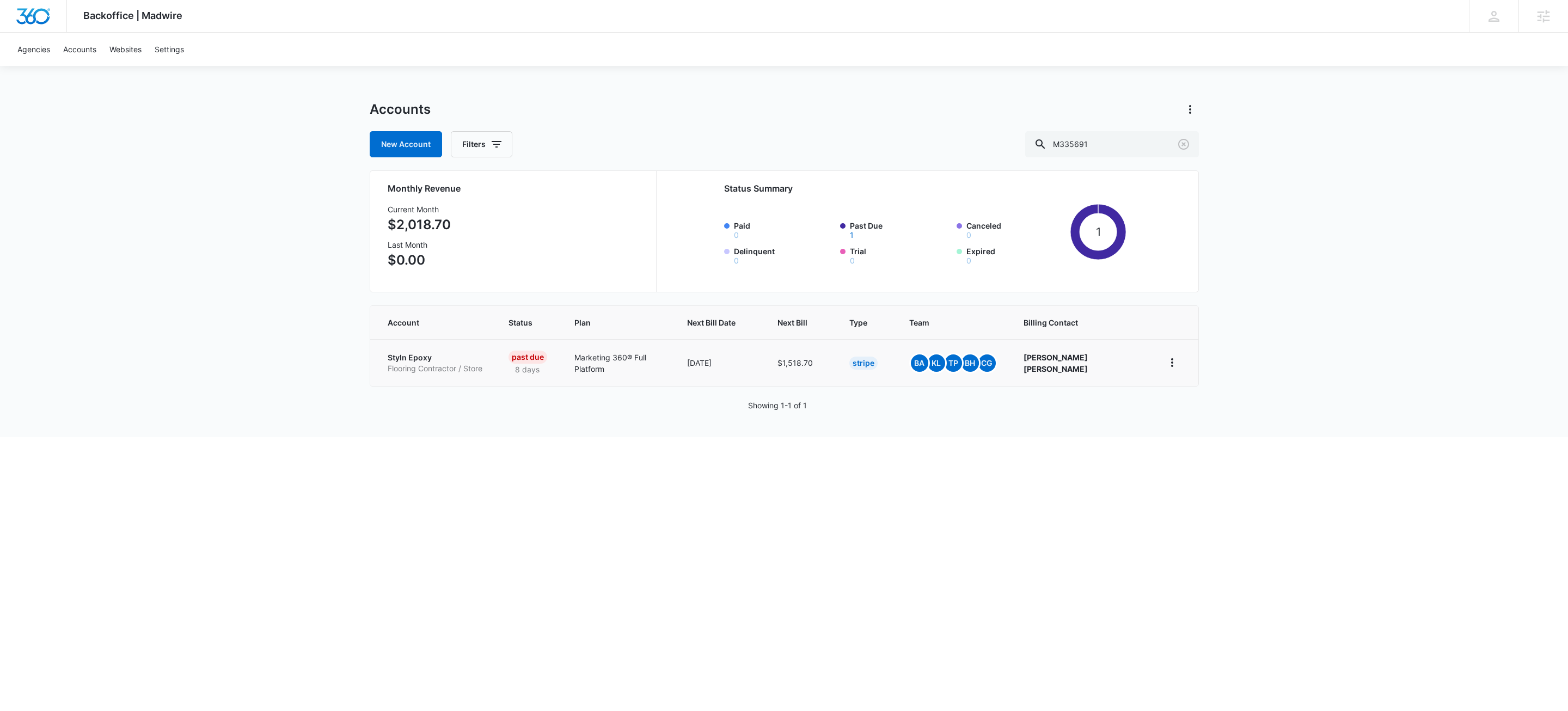
click at [429, 364] on p "Flooring Contractor / Store" at bounding box center [435, 369] width 95 height 11
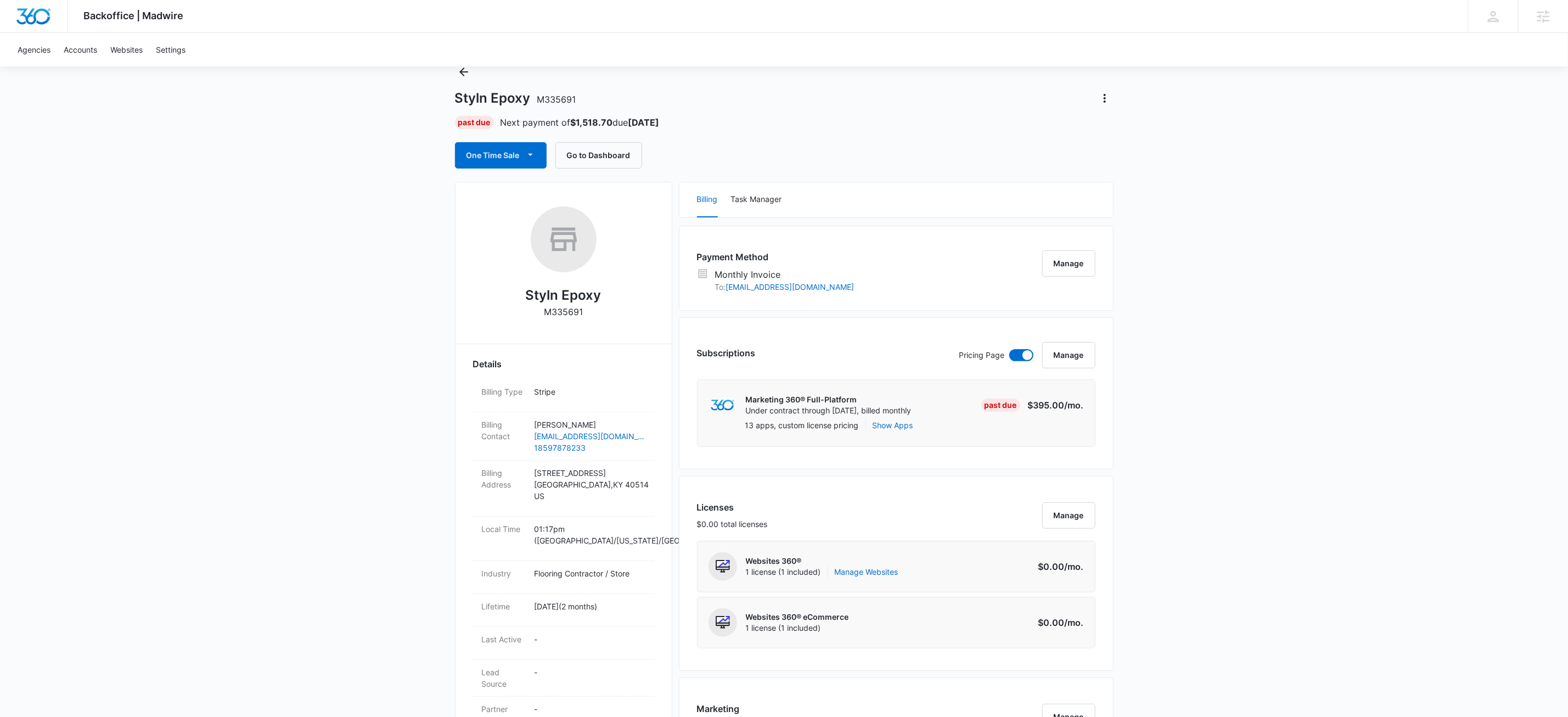
scroll to position [355, 0]
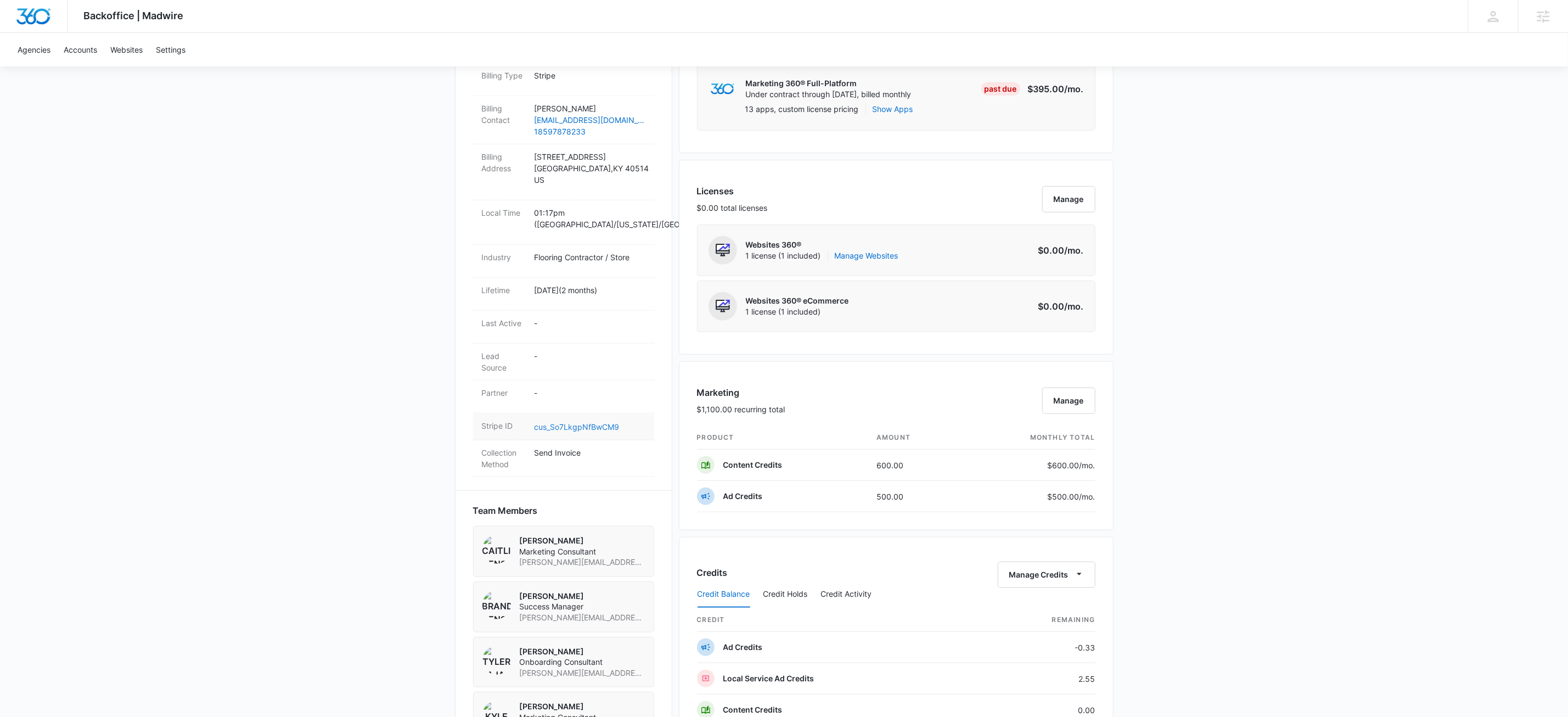
click at [597, 428] on link "cus_So7LkgpNfBwCM9" at bounding box center [577, 427] width 85 height 9
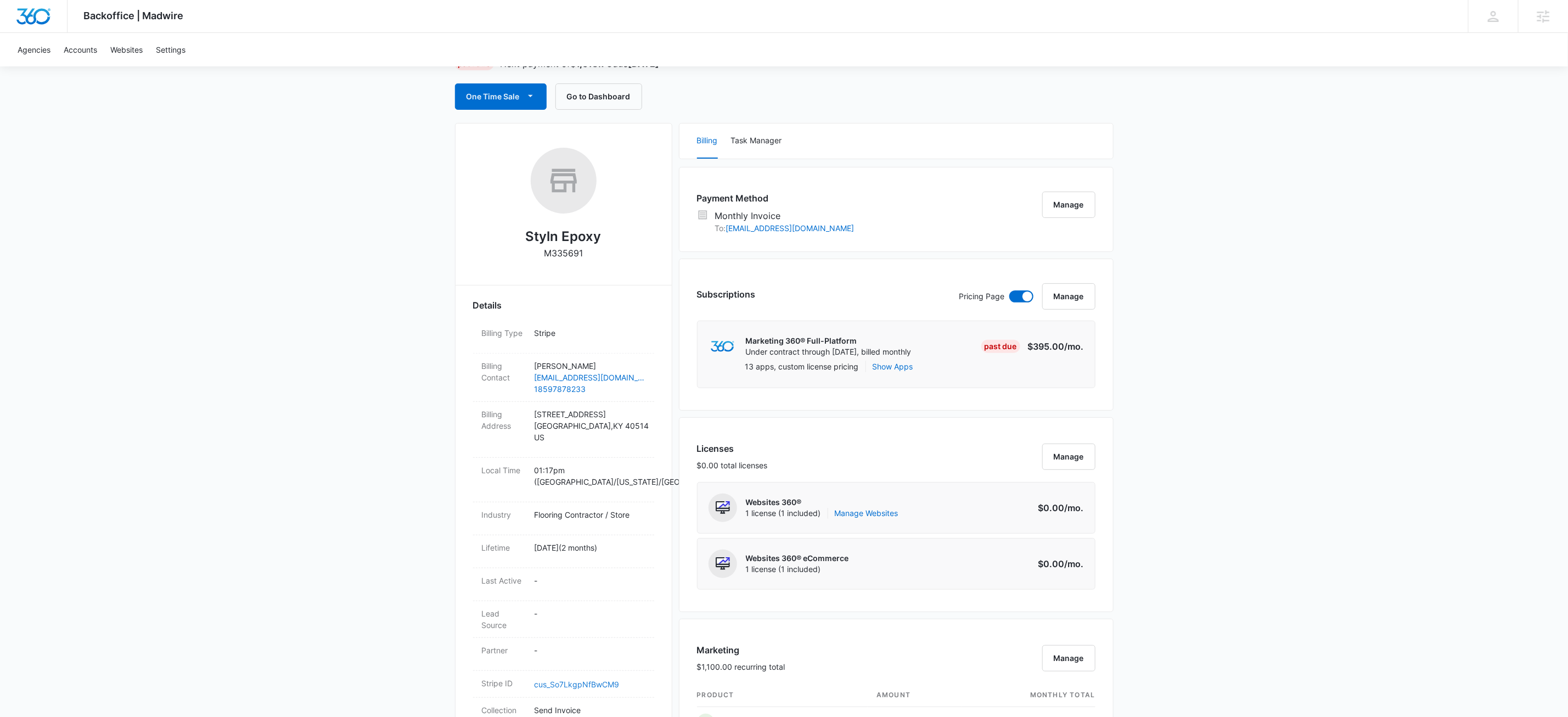
scroll to position [0, 0]
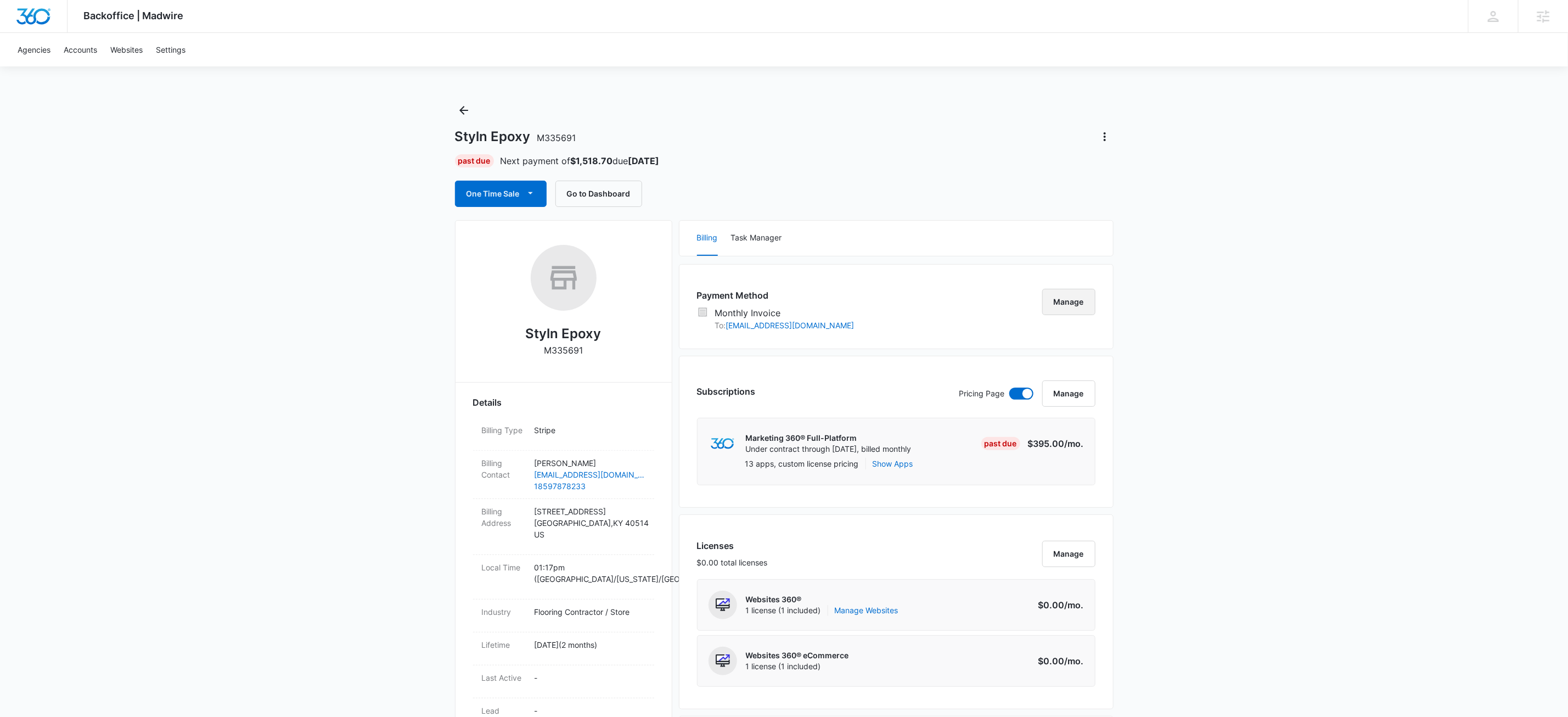
drag, startPoint x: 1098, startPoint y: 302, endPoint x: 1087, endPoint y: 295, distance: 13.0
click at [1093, 299] on div "Payment Method Monthly Invoice To: bryden2125@gmail.com Manage" at bounding box center [896, 306] width 434 height 85
click at [1084, 294] on button "Manage" at bounding box center [1069, 301] width 53 height 26
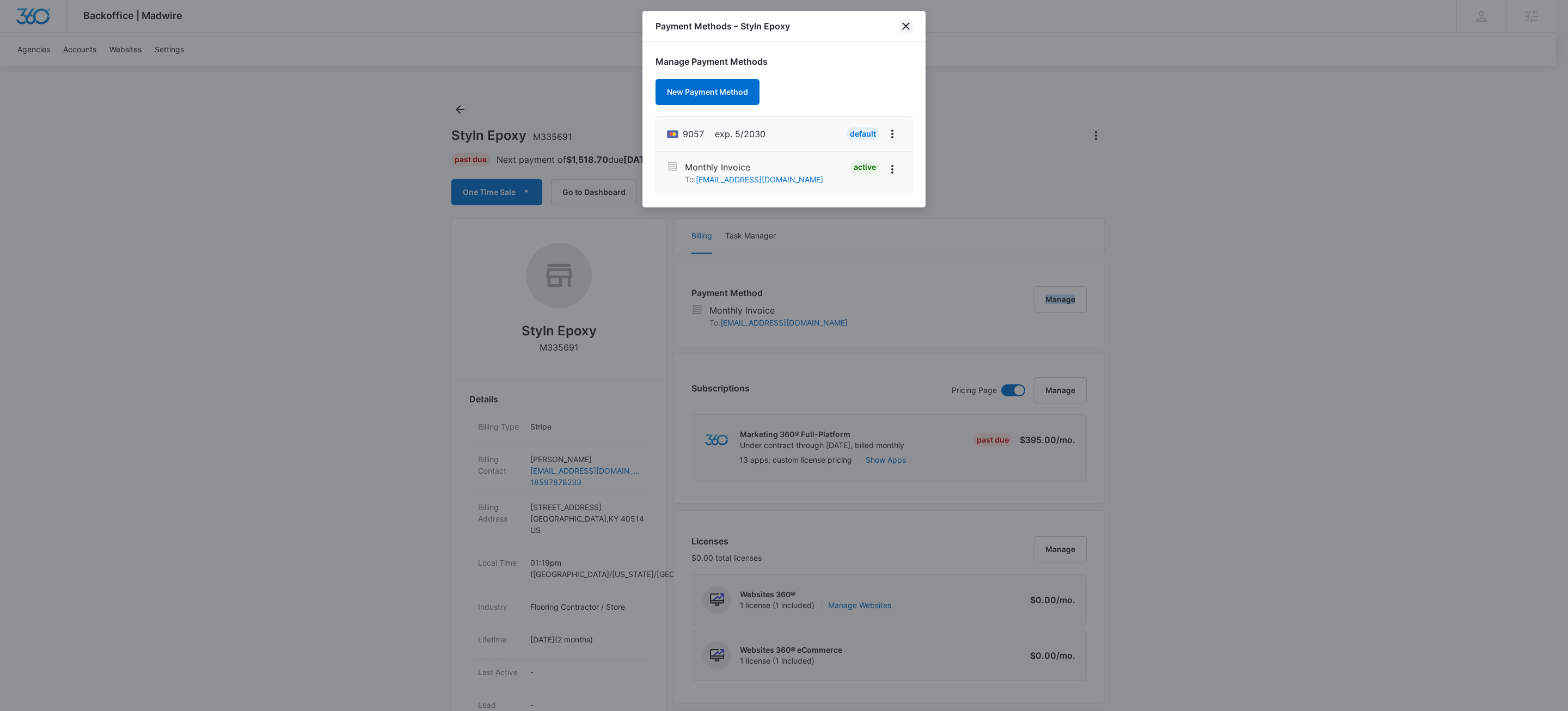
click at [908, 21] on icon "close" at bounding box center [906, 26] width 13 height 13
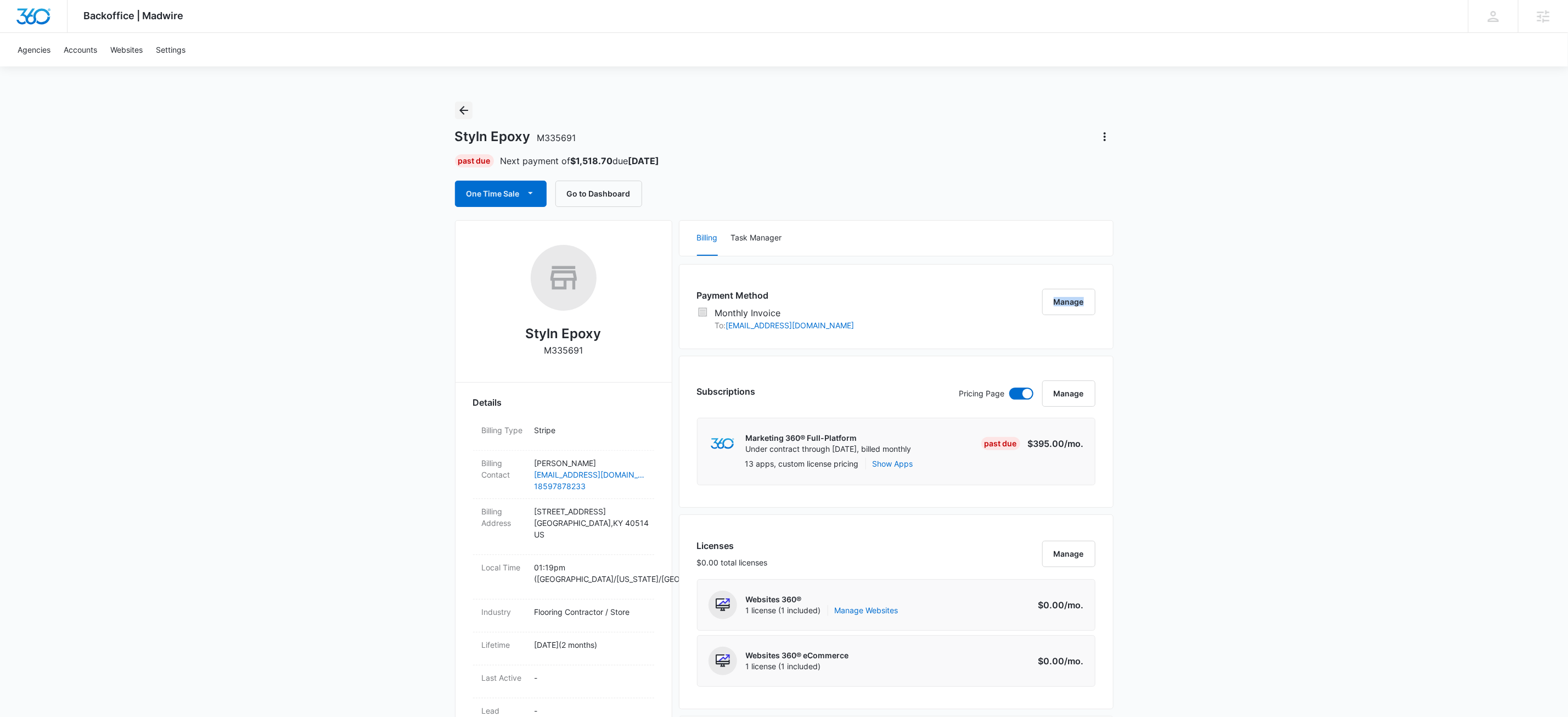
click at [464, 111] on icon "Back" at bounding box center [463, 110] width 13 height 13
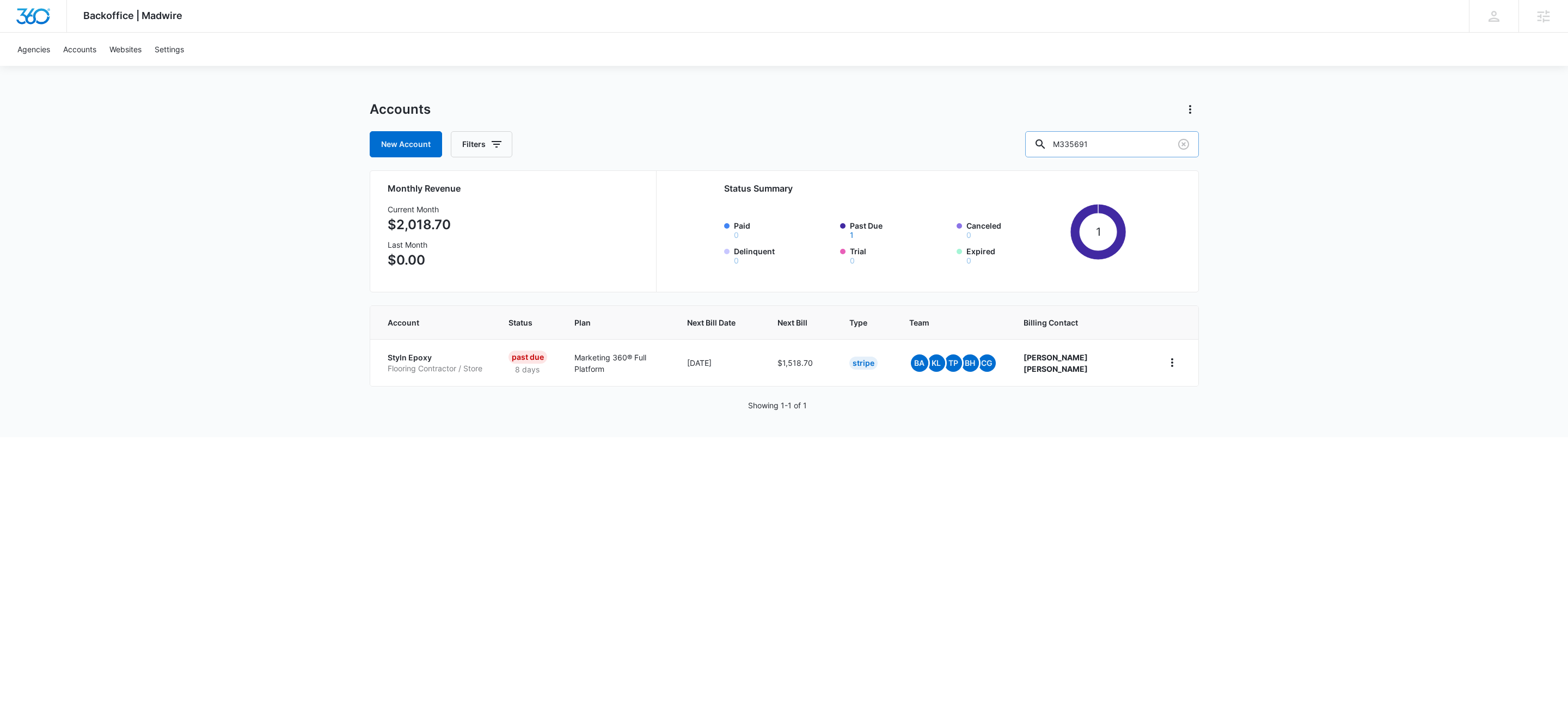
click at [1142, 144] on input "M335691" at bounding box center [1111, 144] width 173 height 26
paste input "41359"
type input "M41359"
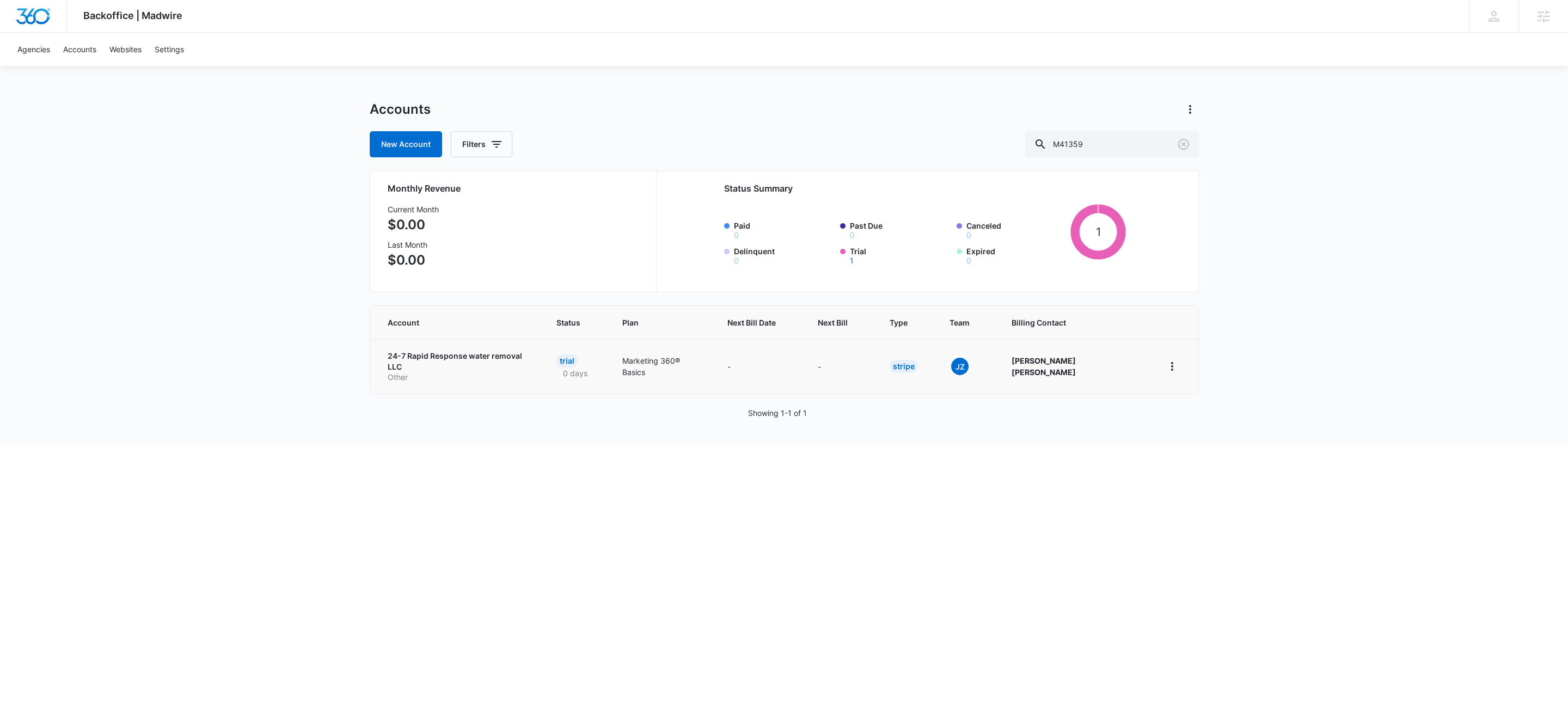
click at [467, 358] on p "24-7 Rapid Response water removal LLC" at bounding box center [459, 361] width 142 height 21
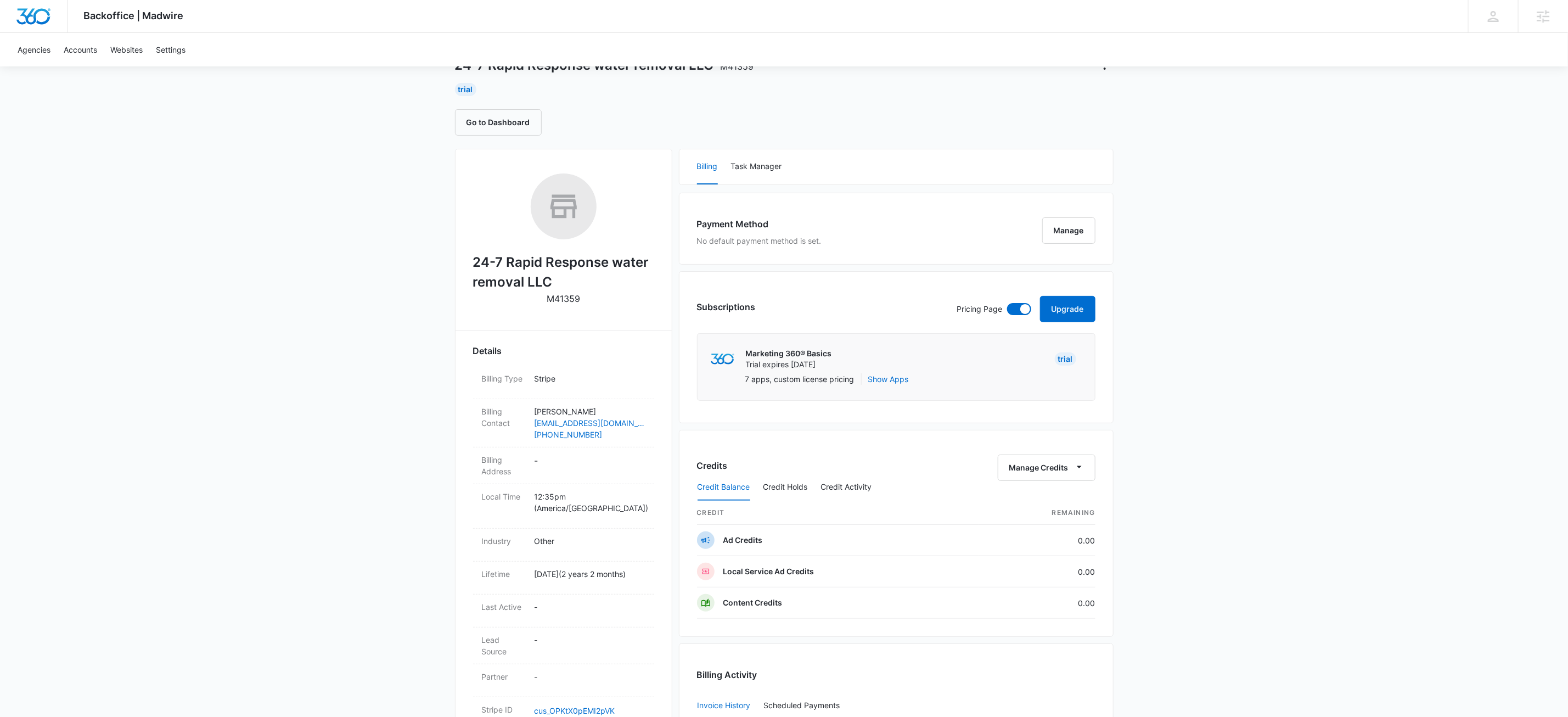
scroll to position [155, 0]
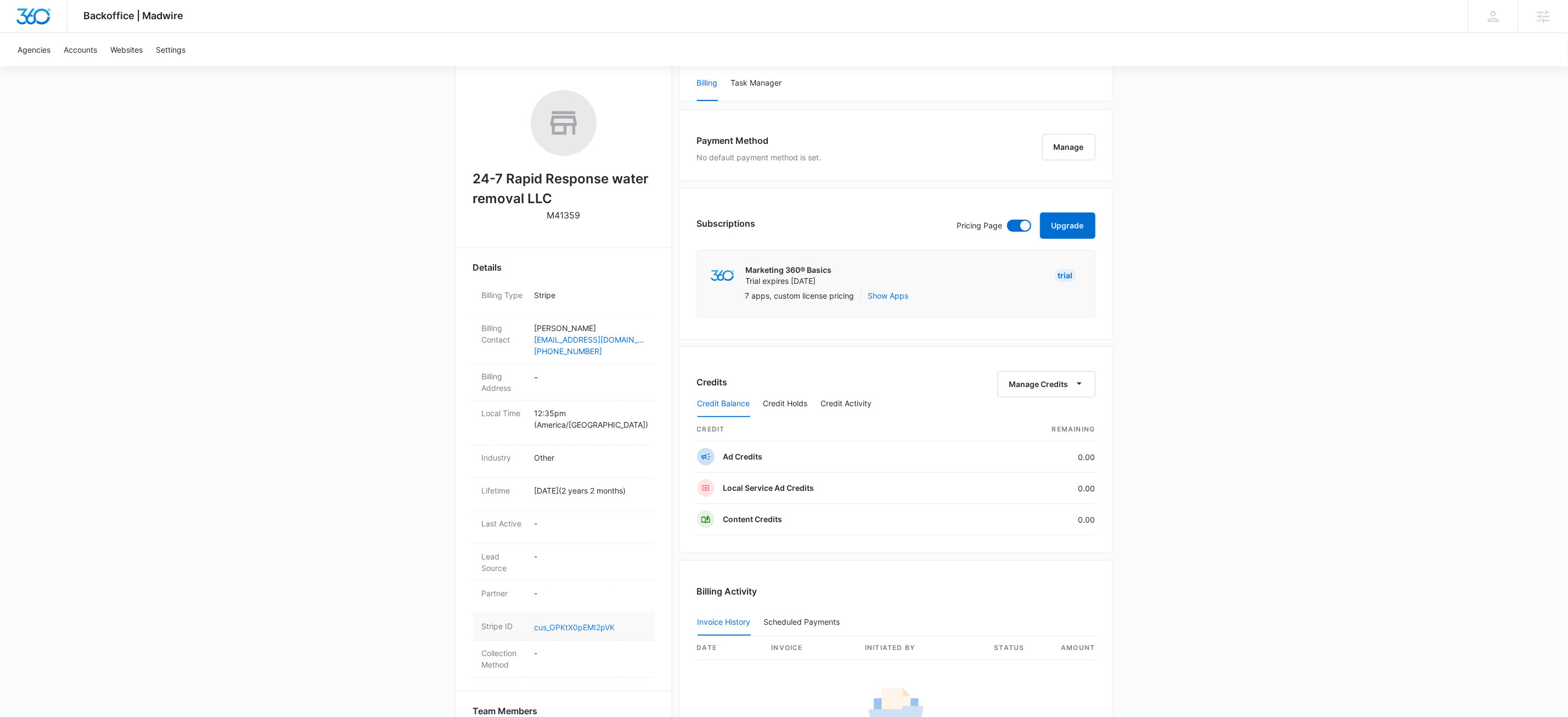
click at [584, 632] on link "cus_OPKtX0pEMI2pVK" at bounding box center [574, 627] width 80 height 9
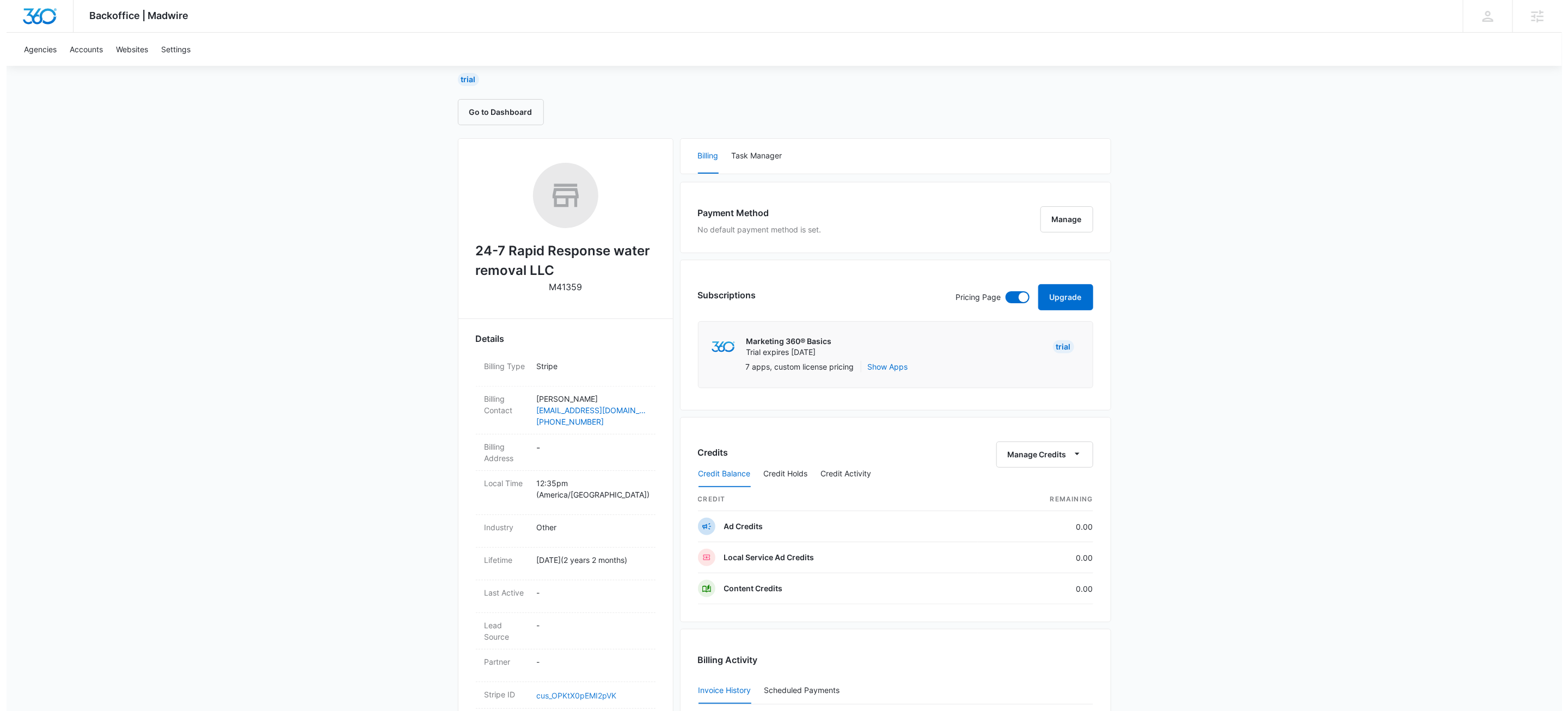
scroll to position [0, 0]
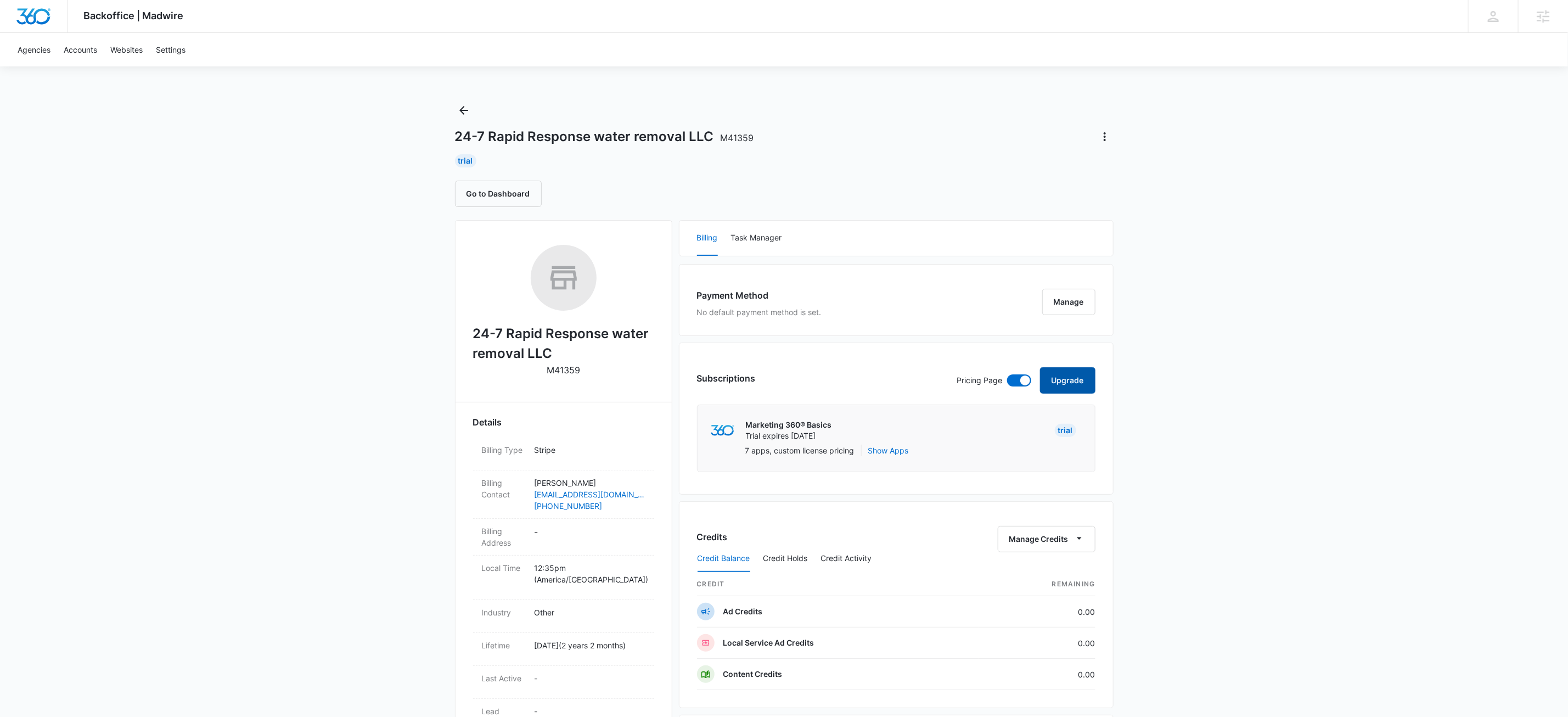
click at [1066, 384] on button "Upgrade" at bounding box center [1068, 380] width 55 height 26
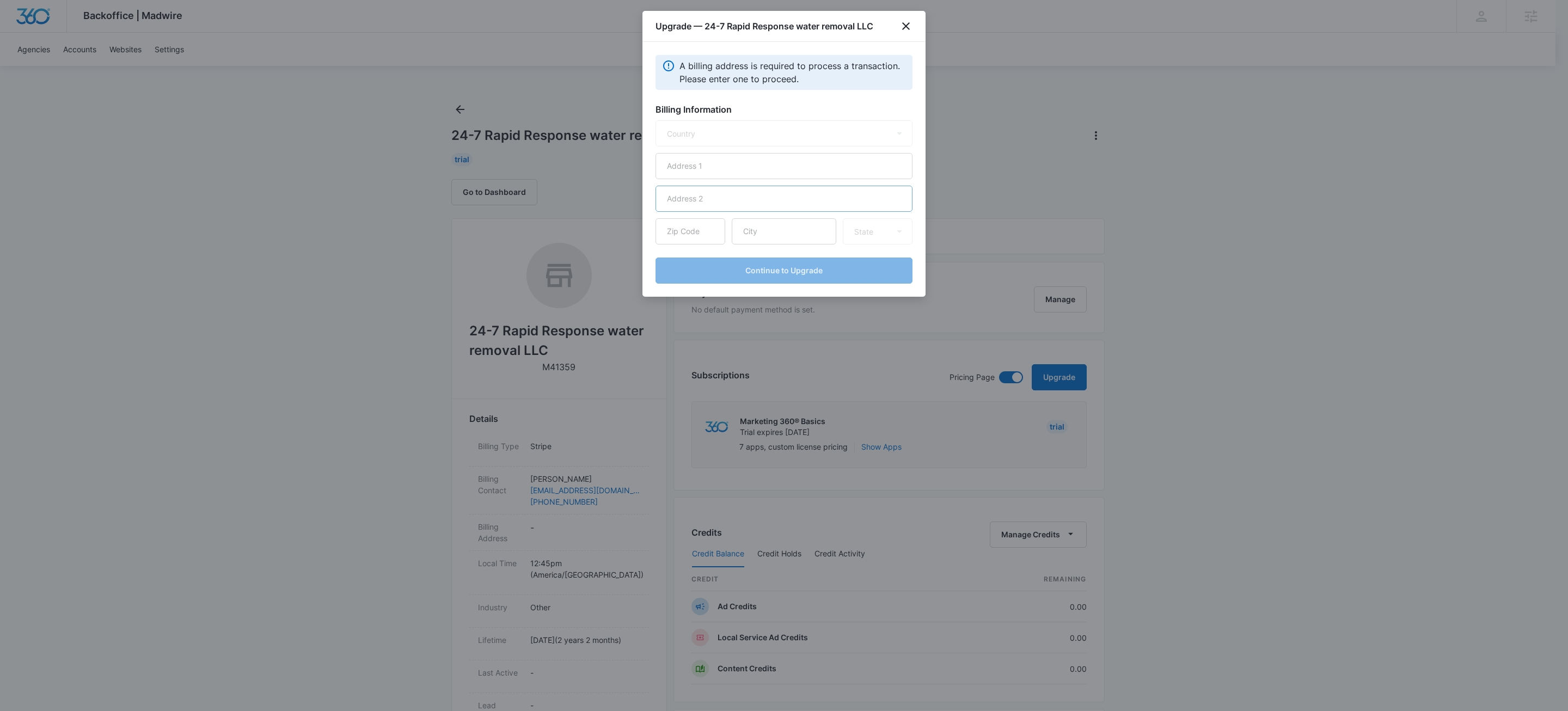
select select "US"
click at [874, 173] on input "text" at bounding box center [784, 166] width 257 height 26
type input "1422 Middleborough Ct"
type input "37128"
type input "Murfreesboro"
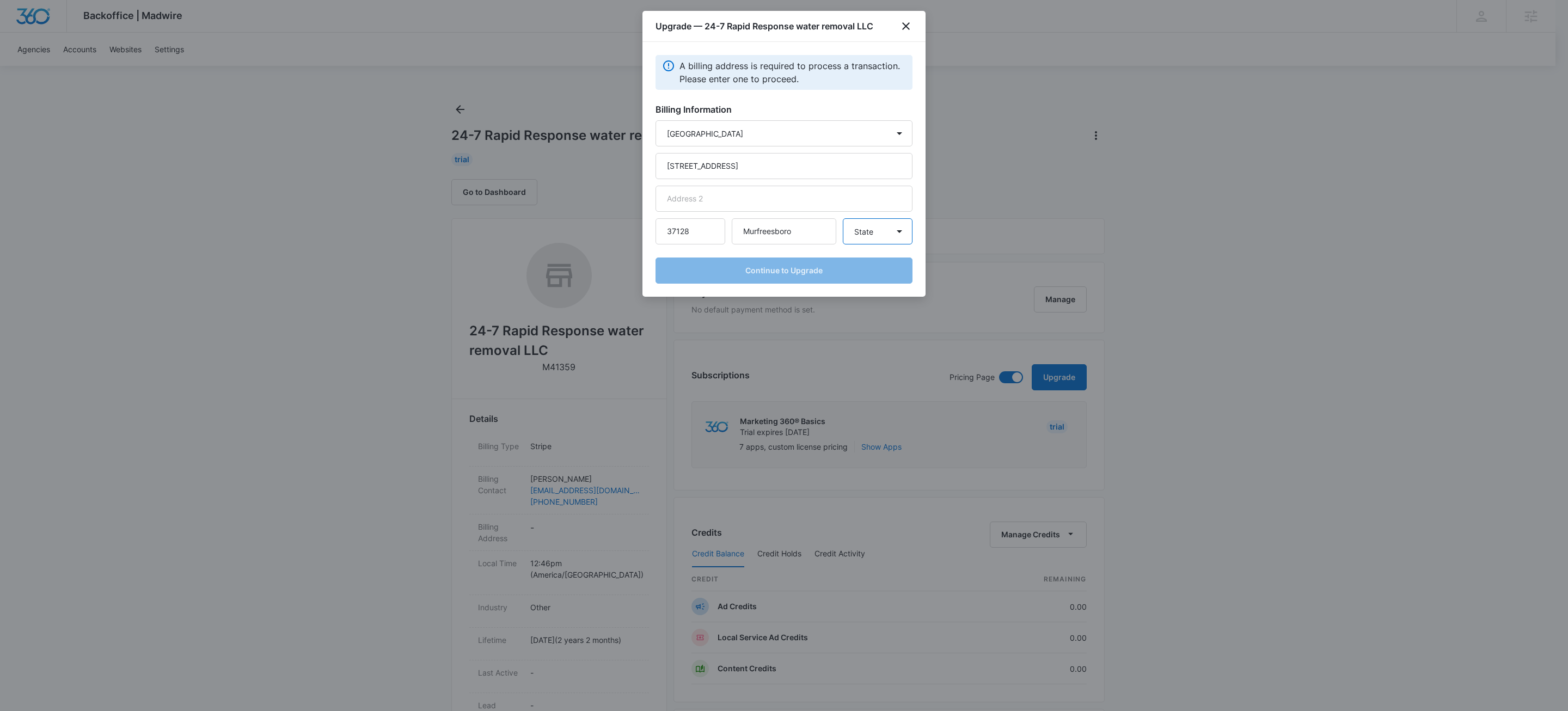
click at [890, 229] on select "State [US_STATE] [US_STATE] [US_STATE] [US_STATE] [US_STATE] [US_STATE] [US_STA…" at bounding box center [878, 231] width 69 height 26
select select "TN"
click at [843, 219] on select "State [US_STATE] [US_STATE] [US_STATE] [US_STATE] [US_STATE] [US_STATE] [US_STA…" at bounding box center [878, 231] width 69 height 26
click at [857, 263] on button "Continue to Upgrade" at bounding box center [784, 270] width 257 height 26
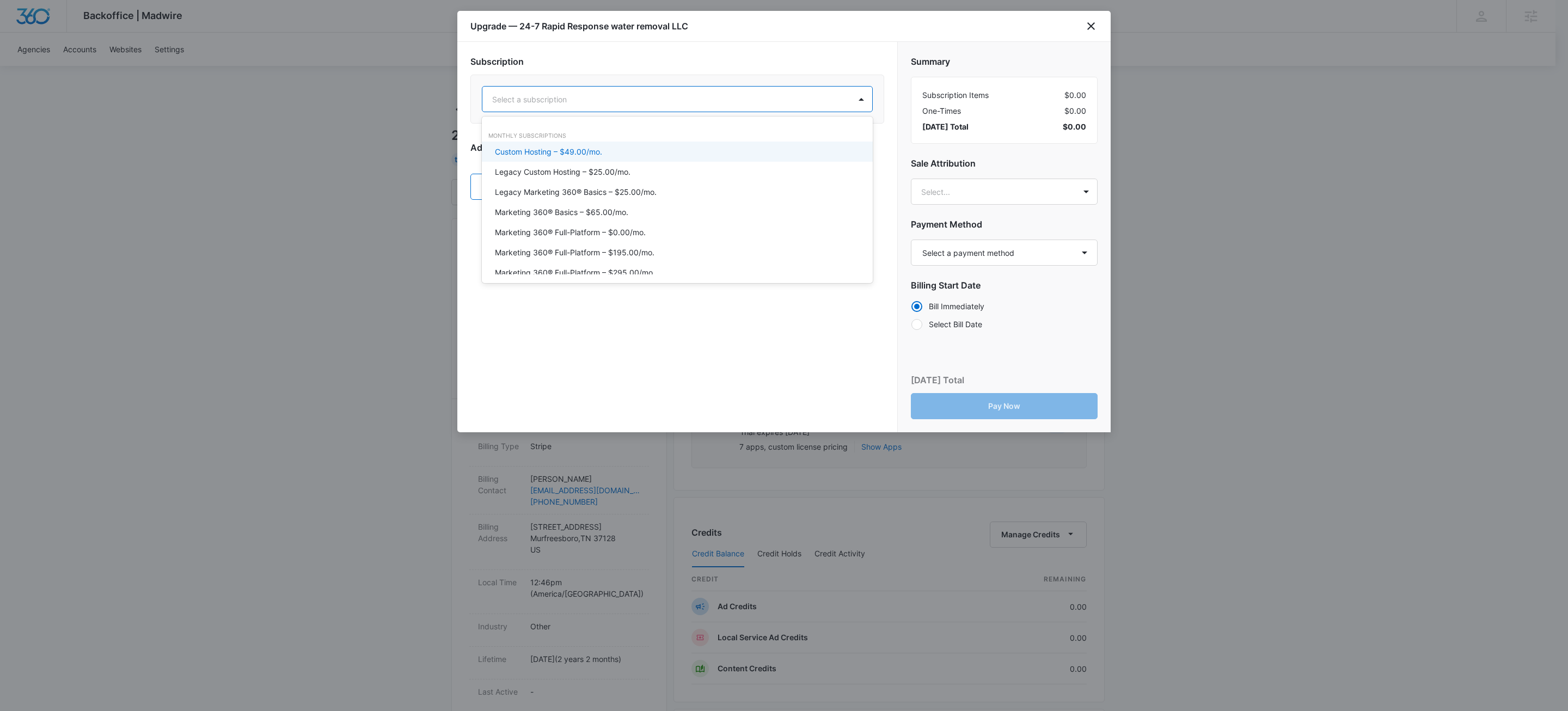
drag, startPoint x: 657, startPoint y: 102, endPoint x: 660, endPoint y: 110, distance: 8.5
click at [657, 100] on div at bounding box center [664, 99] width 344 height 13
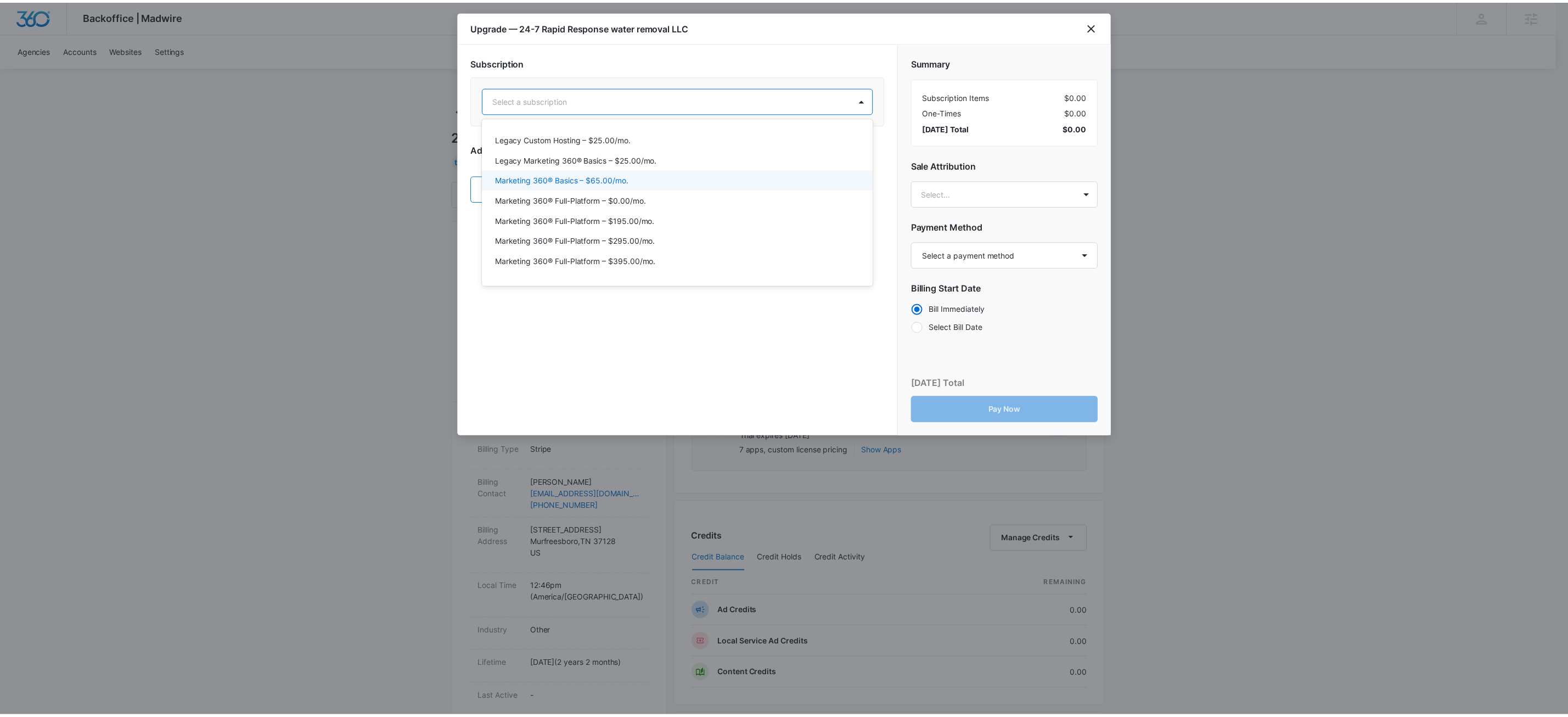
scroll to position [116, 0]
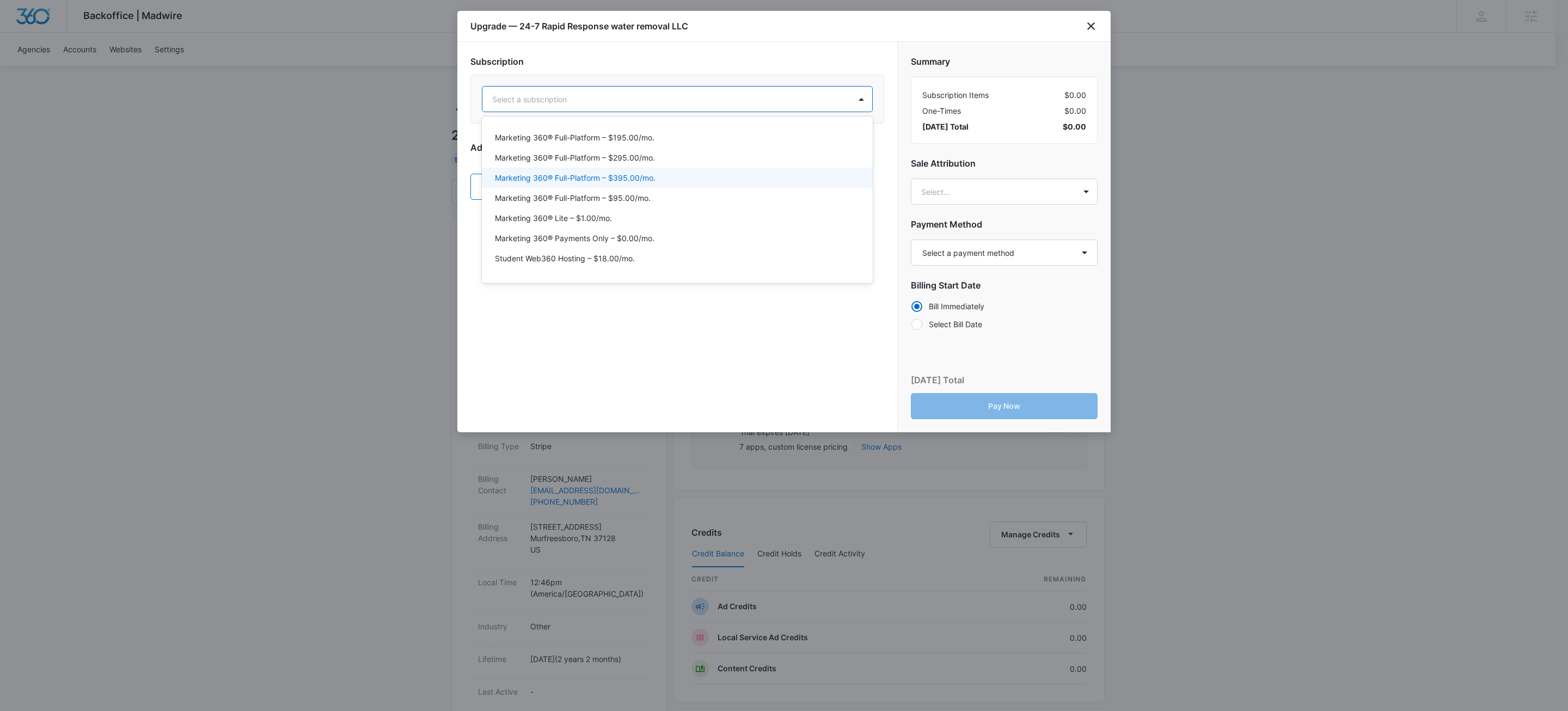
click at [655, 183] on p "Marketing 360® Full-Platform – $395.00/mo." at bounding box center [575, 178] width 161 height 12
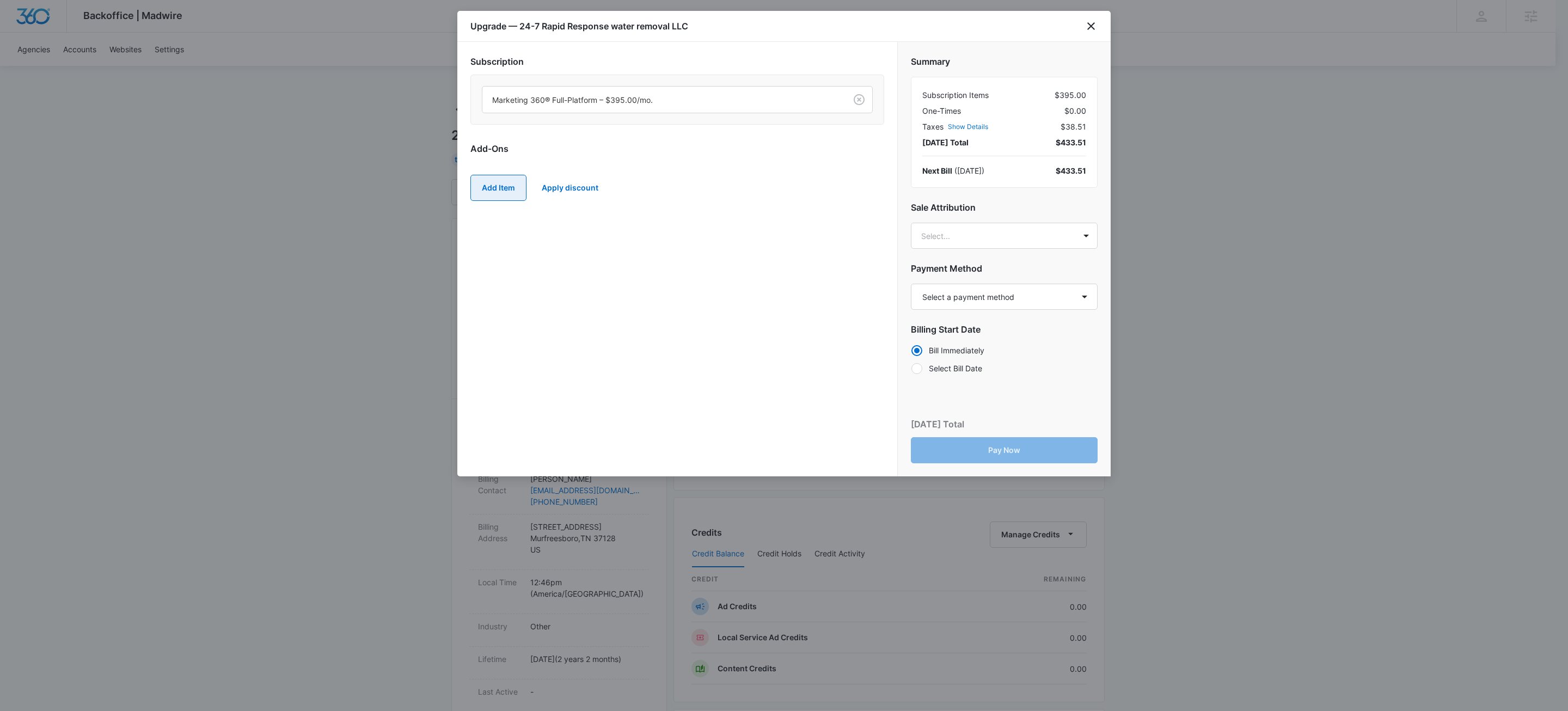
click at [505, 188] on button "Add Item" at bounding box center [499, 187] width 56 height 26
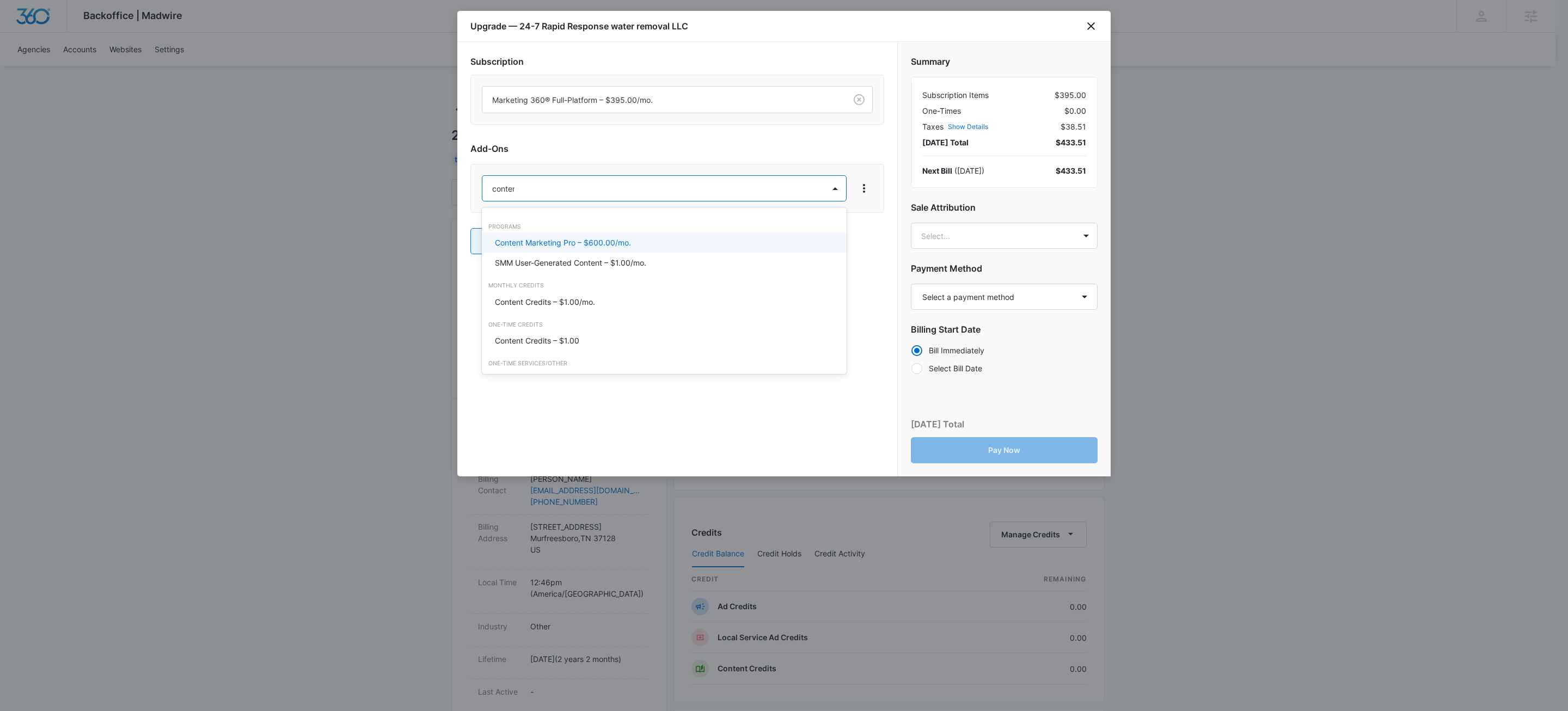
type input "content"
click at [597, 298] on div "Content Credits – $1.00/mo." at bounding box center [663, 302] width 336 height 12
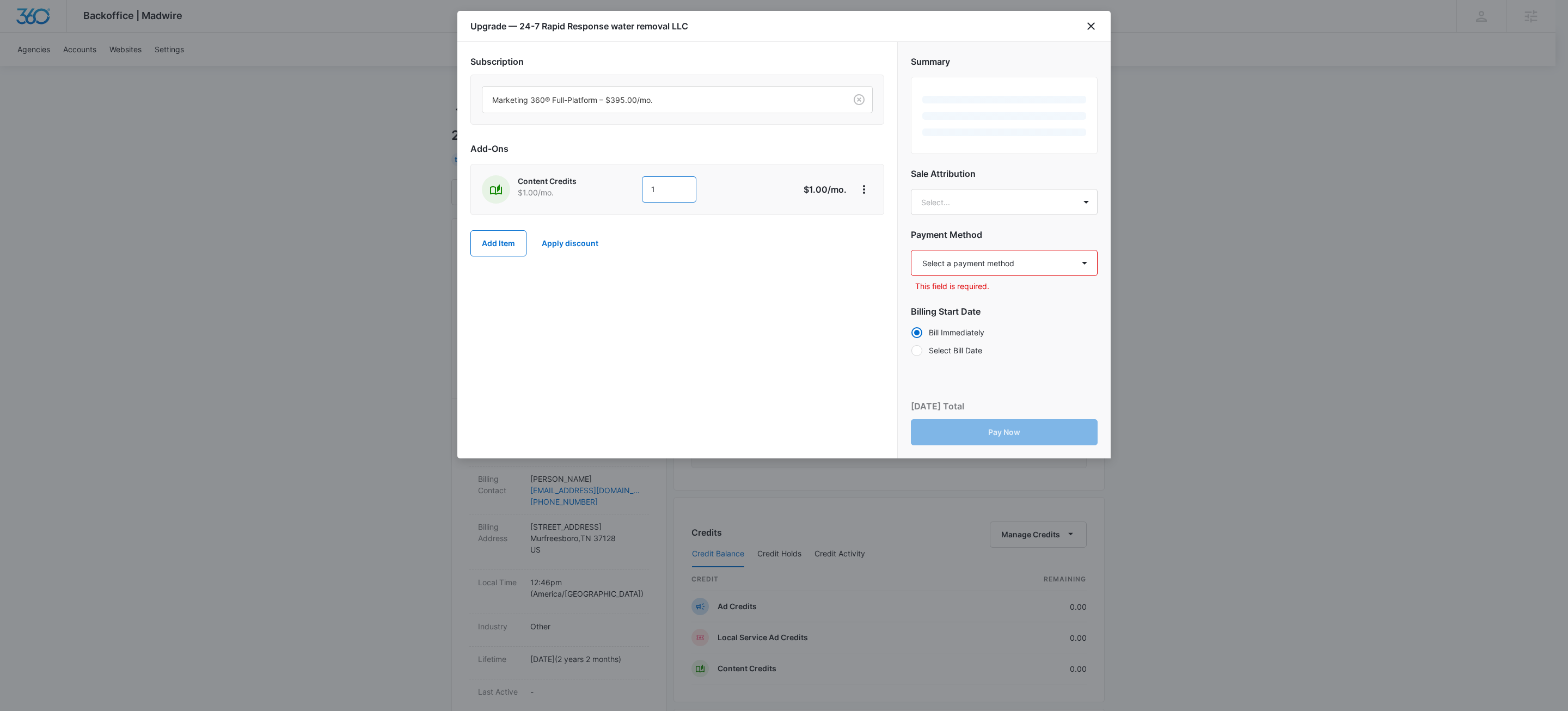
click at [674, 192] on input "1" at bounding box center [669, 189] width 54 height 26
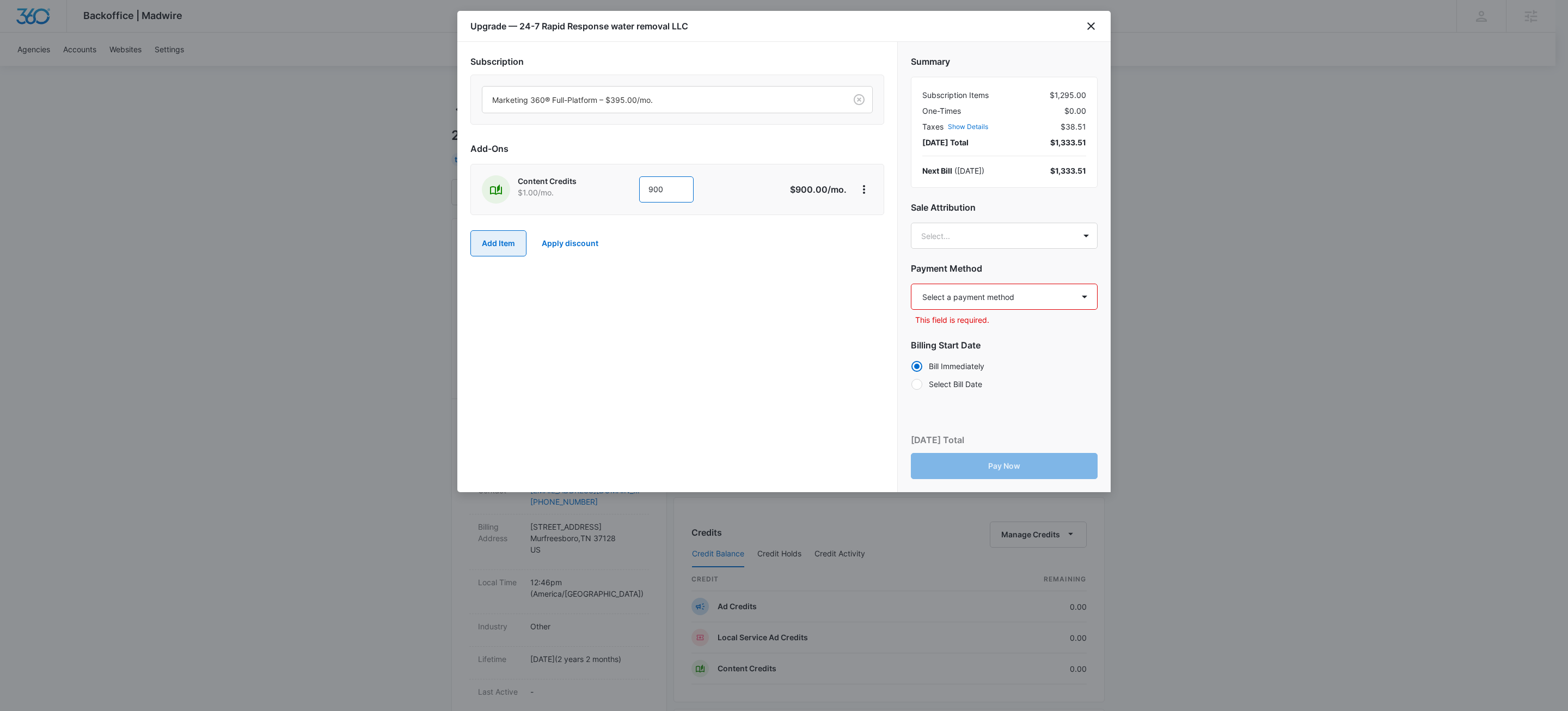
type input "900"
click at [506, 245] on button "Add Item" at bounding box center [499, 243] width 56 height 26
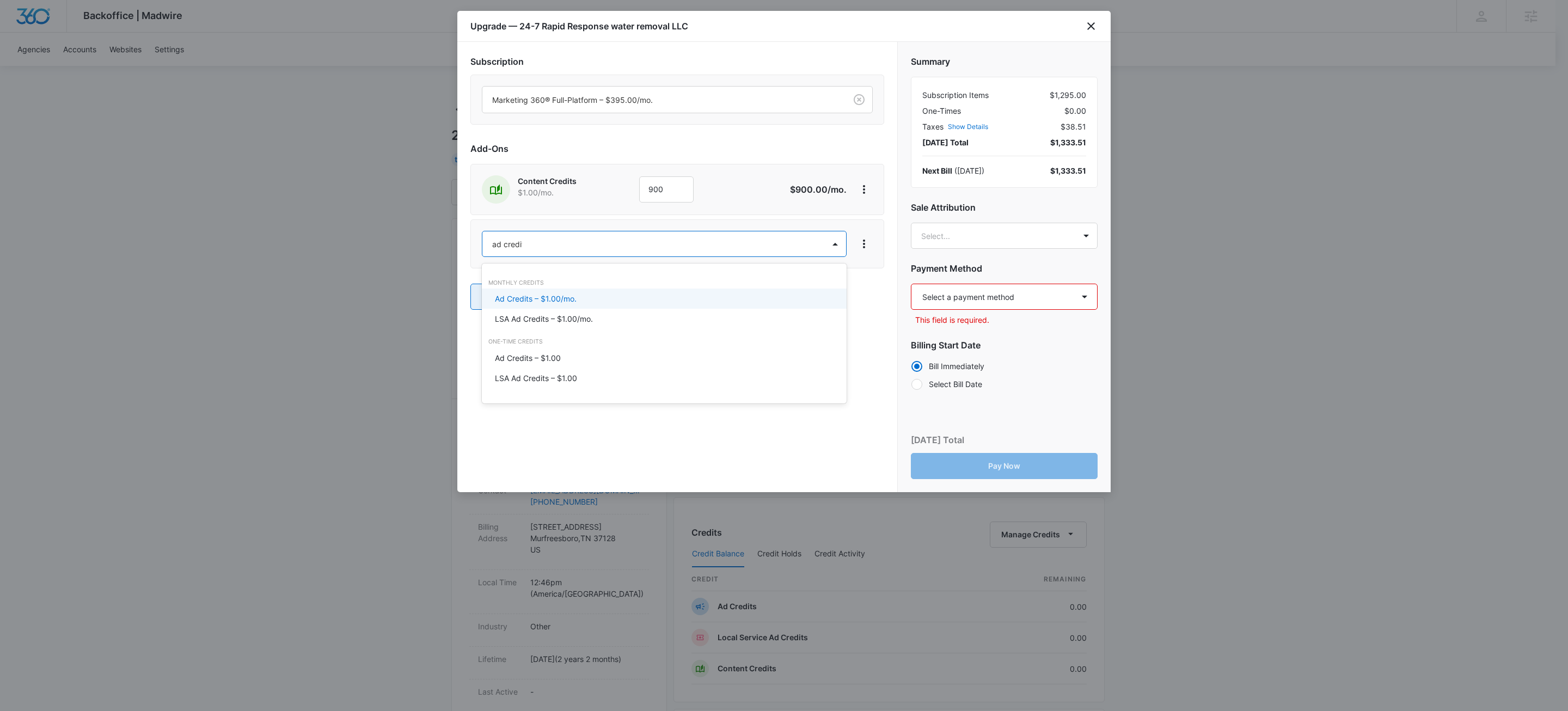
type input "ad credits"
click at [526, 300] on p "Ad Credits – $1.00/mo." at bounding box center [536, 298] width 82 height 12
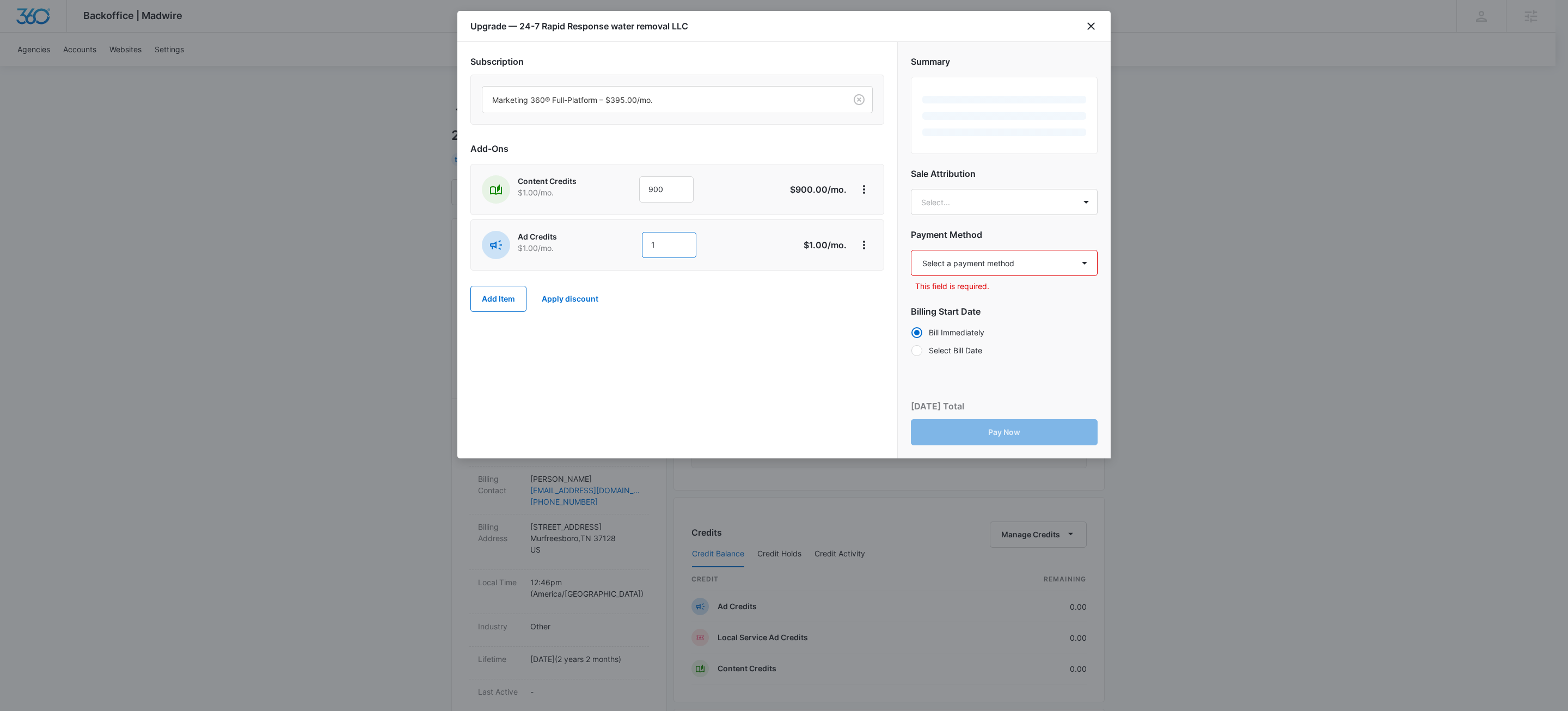
click at [653, 255] on input "1" at bounding box center [669, 245] width 54 height 26
click at [653, 255] on input "1" at bounding box center [669, 245] width 54 height 26
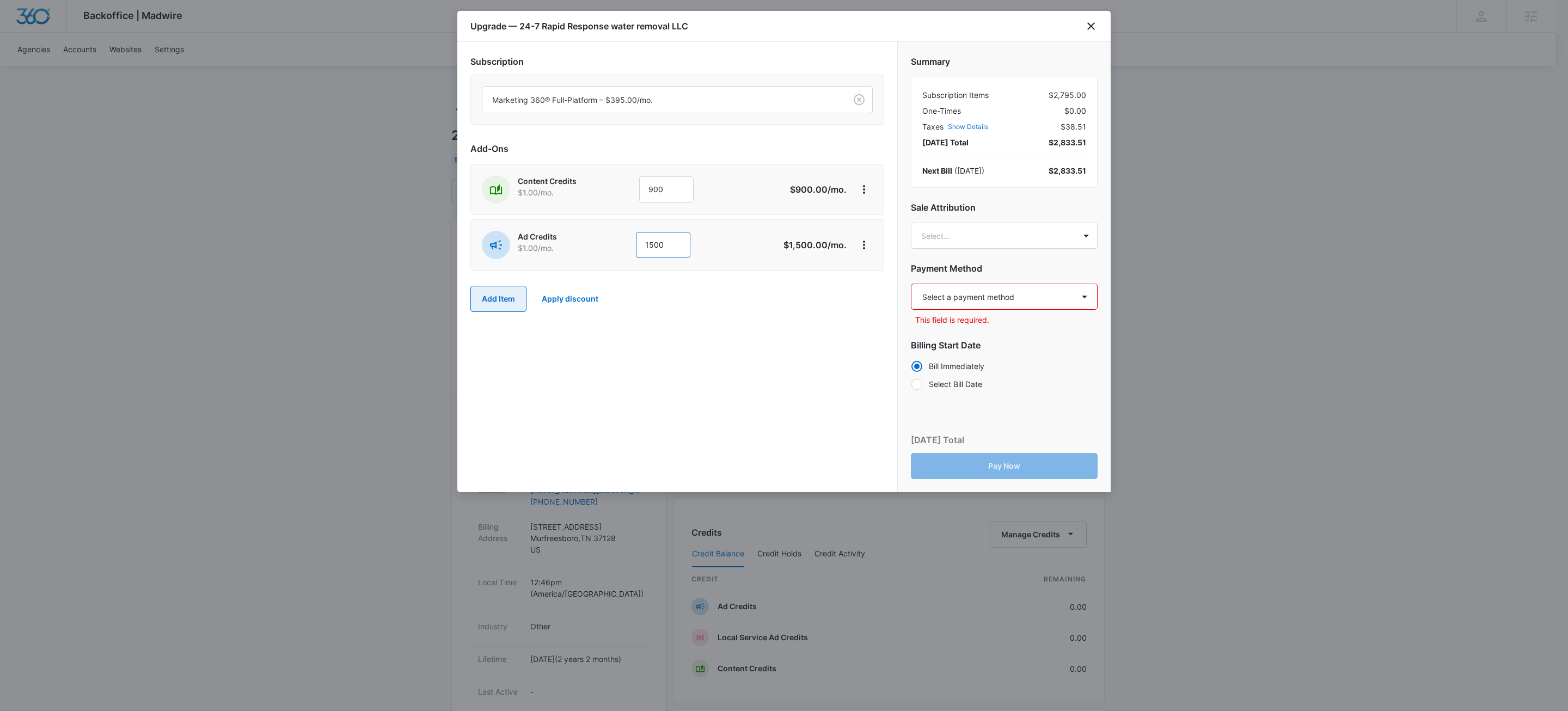
type input "1500"
click at [508, 310] on button "Add Item" at bounding box center [499, 299] width 56 height 26
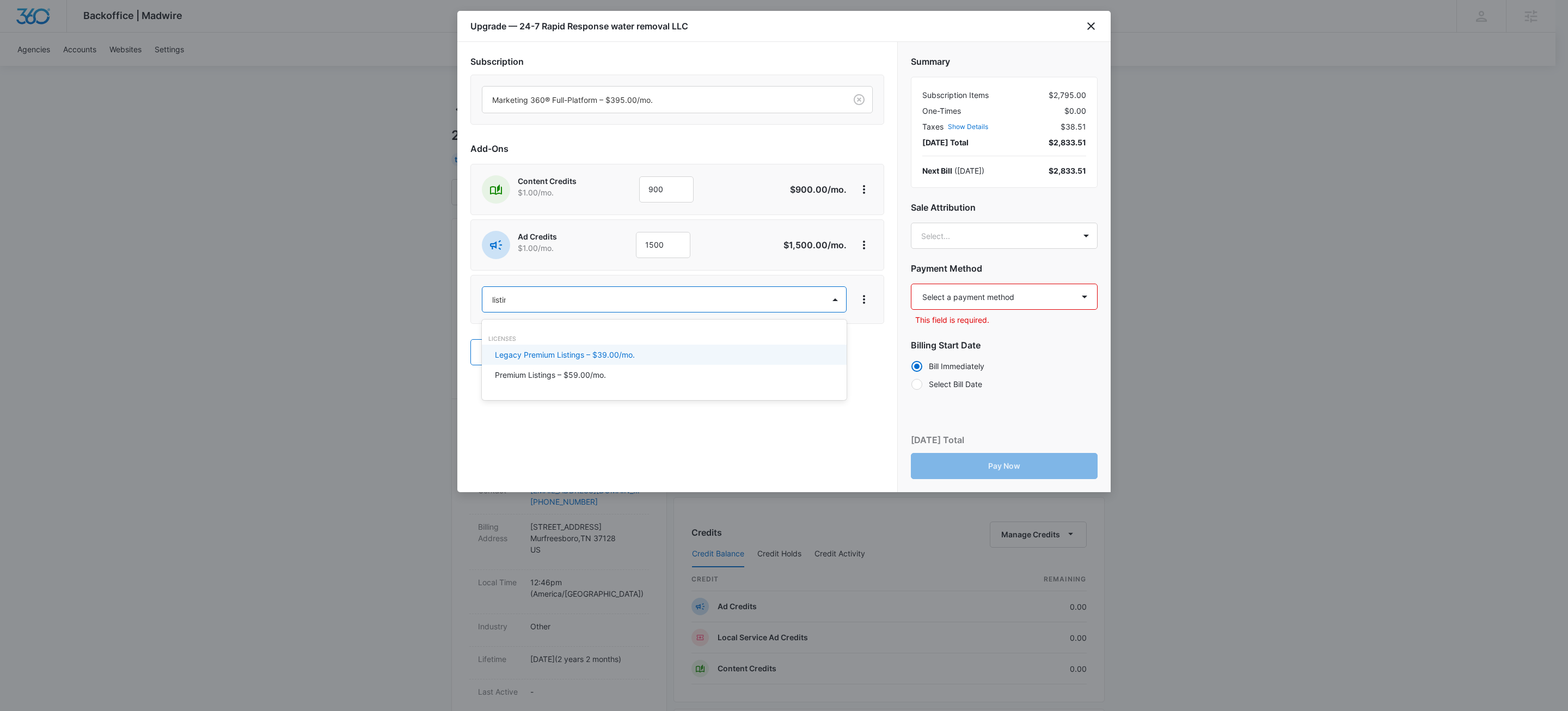
type input "listings"
drag, startPoint x: 590, startPoint y: 371, endPoint x: 584, endPoint y: 377, distance: 8.5
click at [590, 371] on p "Premium Listings – $59.00/mo." at bounding box center [550, 374] width 111 height 12
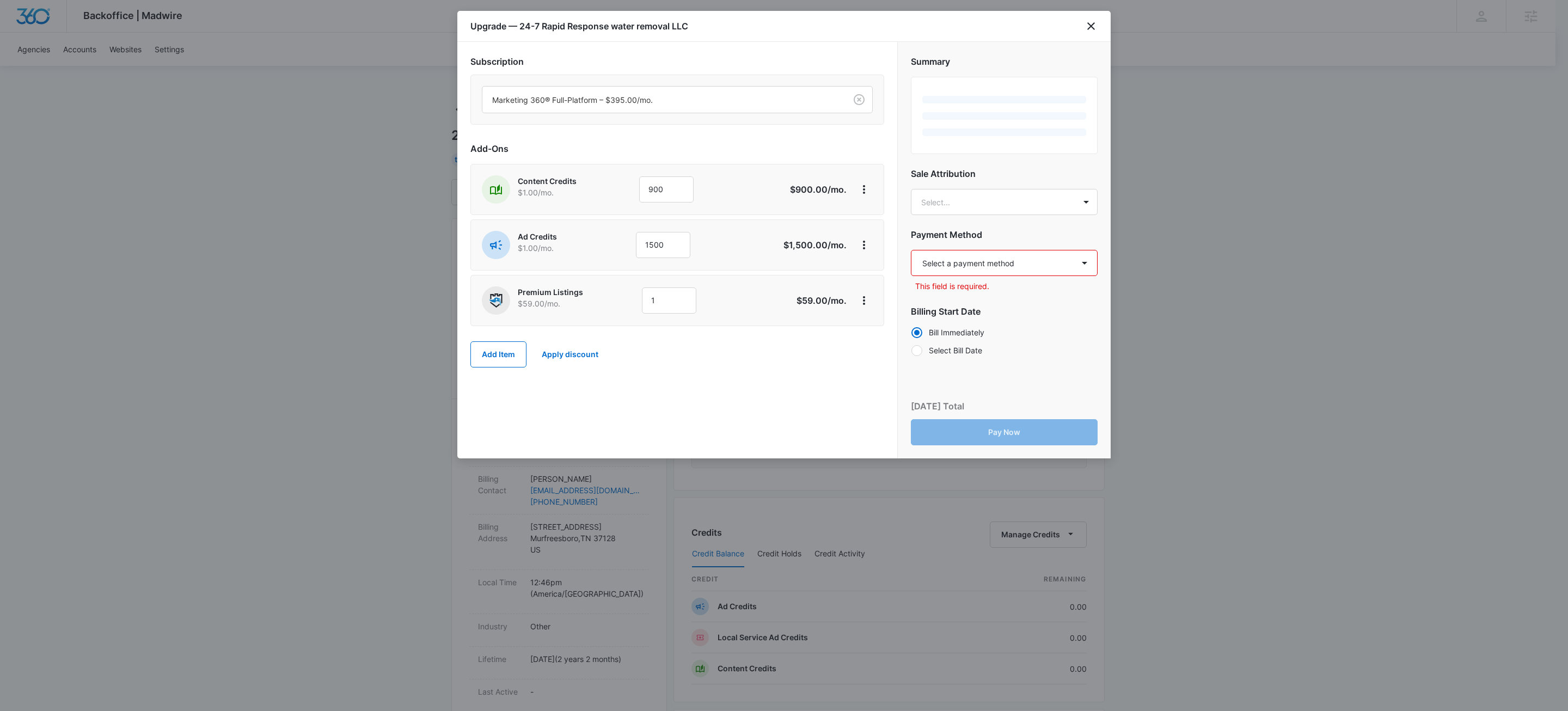
click at [1022, 257] on select "Select a payment method Mastercard ending in 6399 New payment method Monthly in…" at bounding box center [1004, 263] width 187 height 26
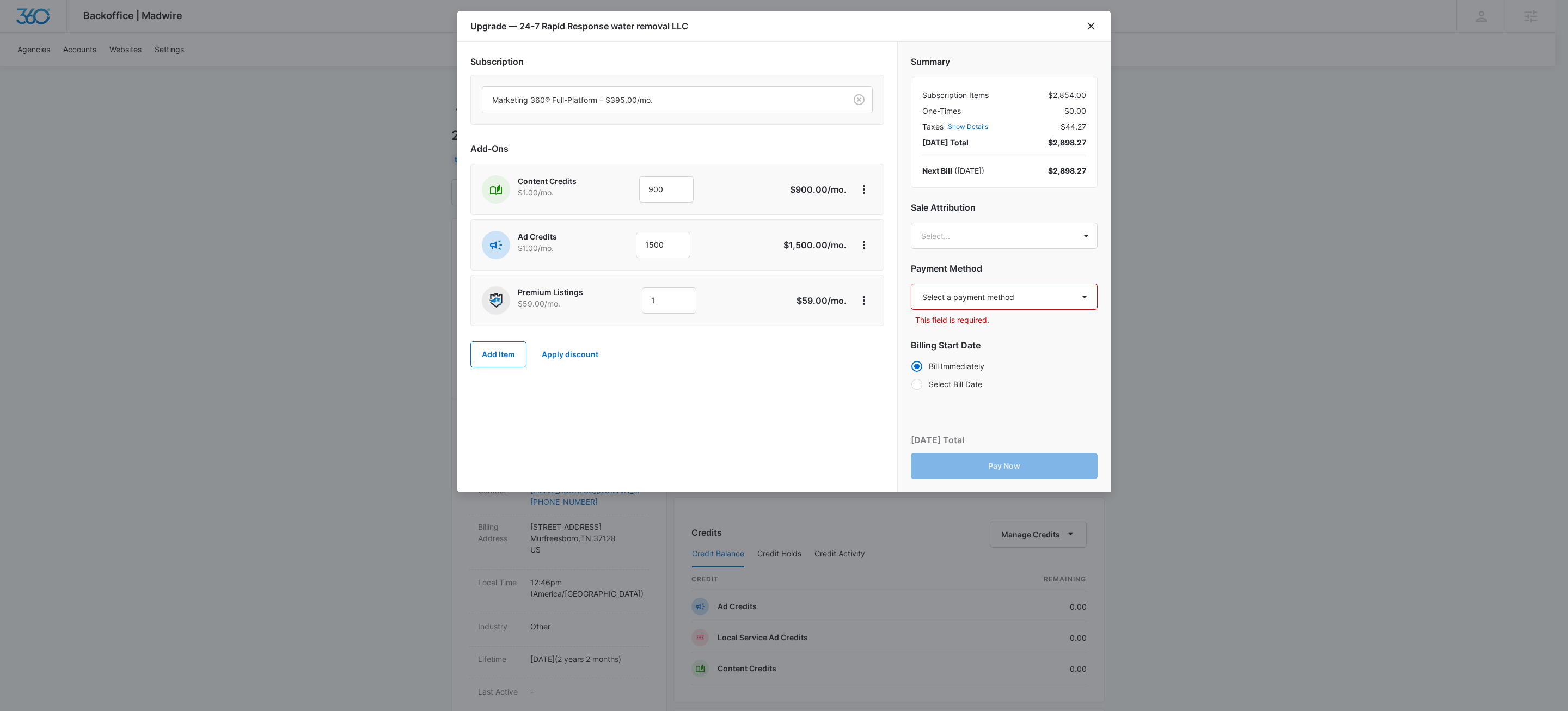
select select "pm_1SHnvuA4n8RTgNjUca4HAaSo"
click at [911, 284] on select "Select a payment method Mastercard ending in 6399 New payment method Monthly in…" at bounding box center [1004, 296] width 187 height 26
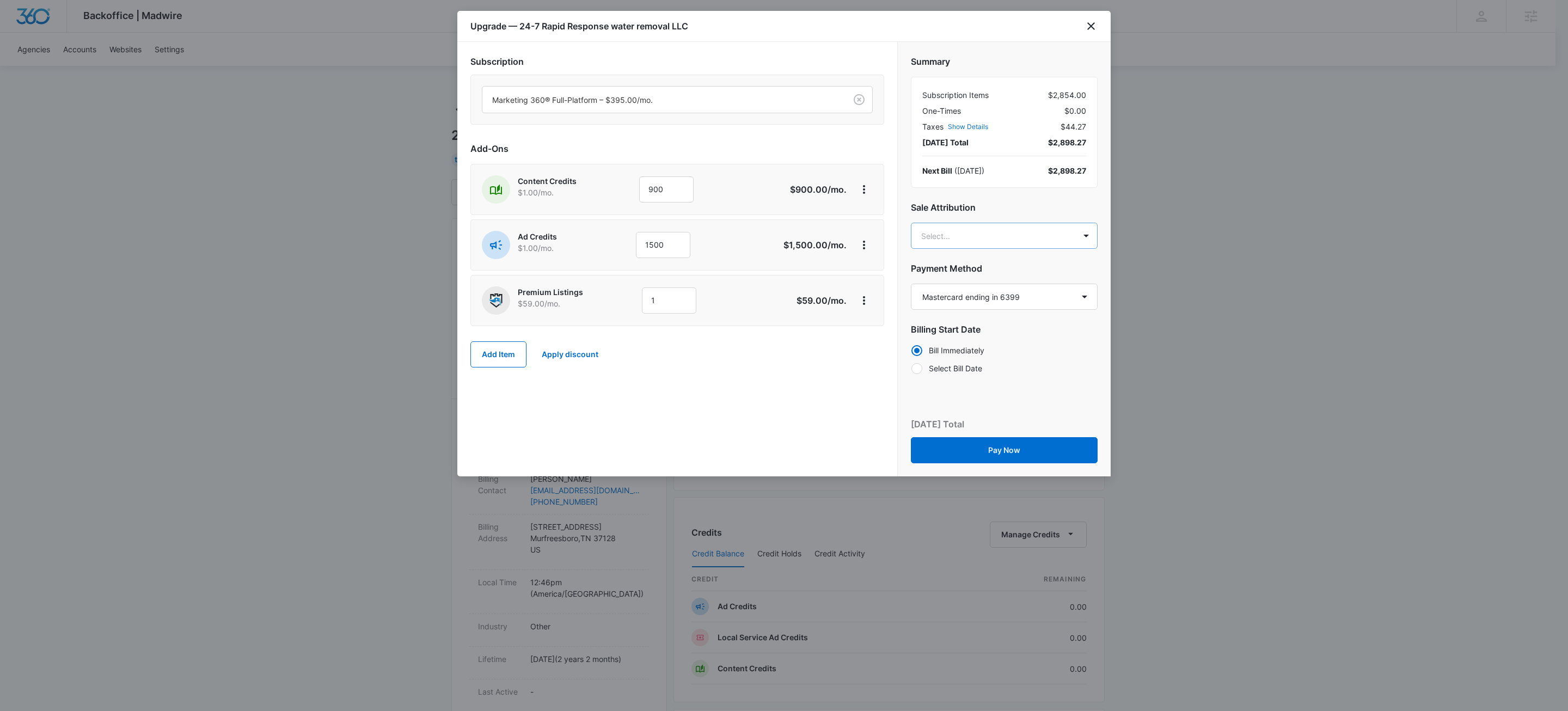
click at [1024, 234] on body "Backoffice | Madwire Apps Settings KW Kait Weagraff kaitlyn.weagraff@madwire.co…" at bounding box center [784, 541] width 1568 height 1082
type input "a"
type input "zoch"
click at [1028, 278] on p "[PERSON_NAME]" at bounding box center [1003, 275] width 158 height 12
click at [1016, 454] on button "Pay Now" at bounding box center [1004, 451] width 187 height 26
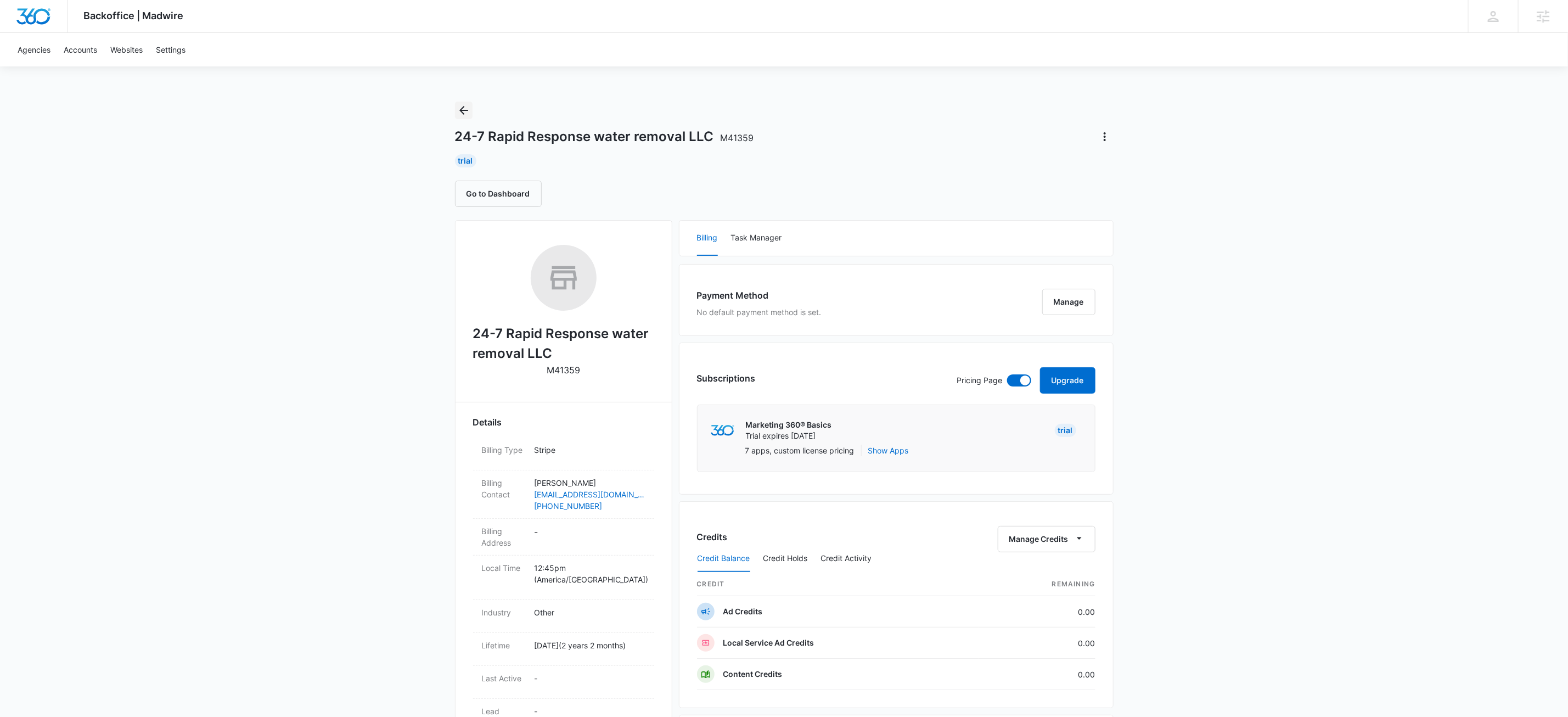
drag, startPoint x: 465, startPoint y: 106, endPoint x: 628, endPoint y: 104, distance: 163.0
click at [465, 106] on icon "Back" at bounding box center [463, 110] width 13 height 13
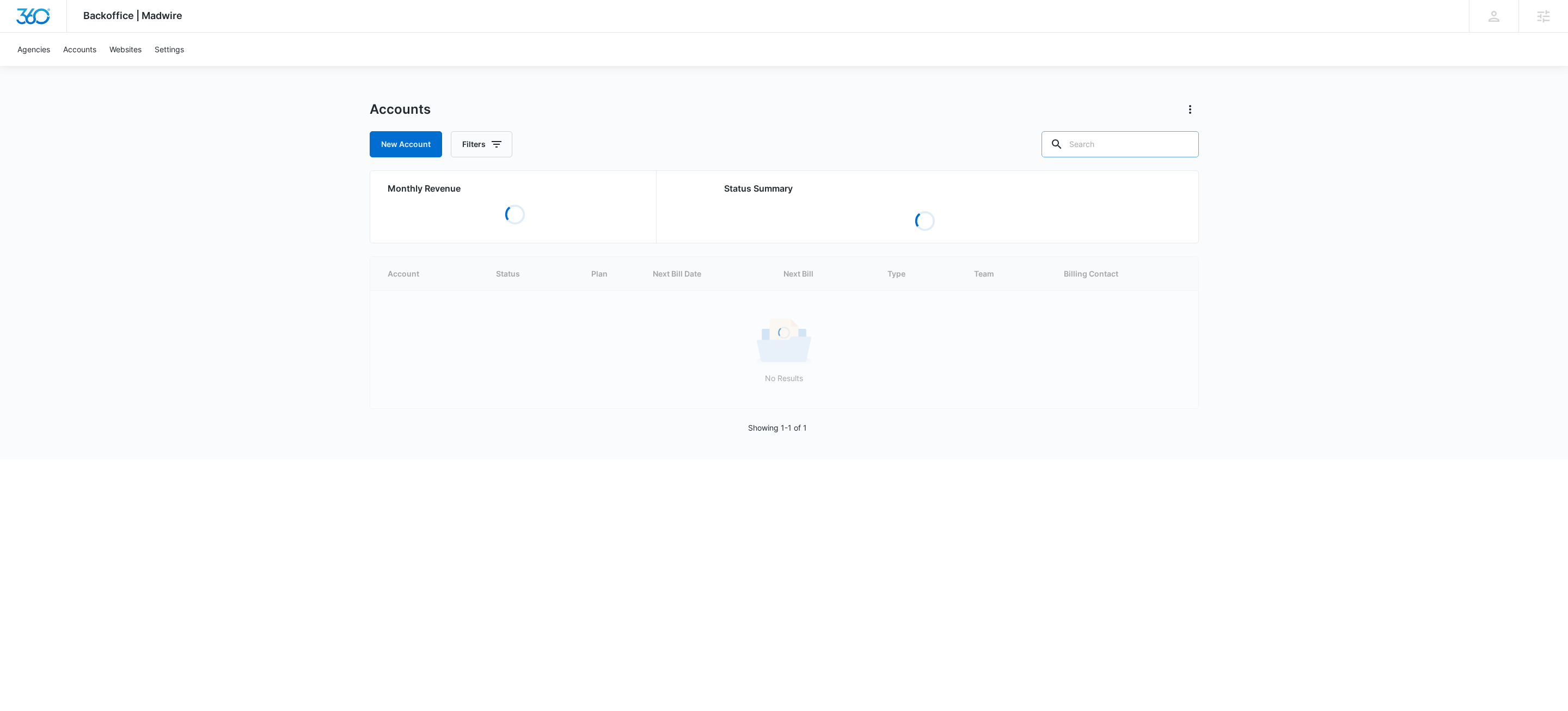
click at [1120, 153] on input "text" at bounding box center [1120, 144] width 157 height 26
paste input "M335691"
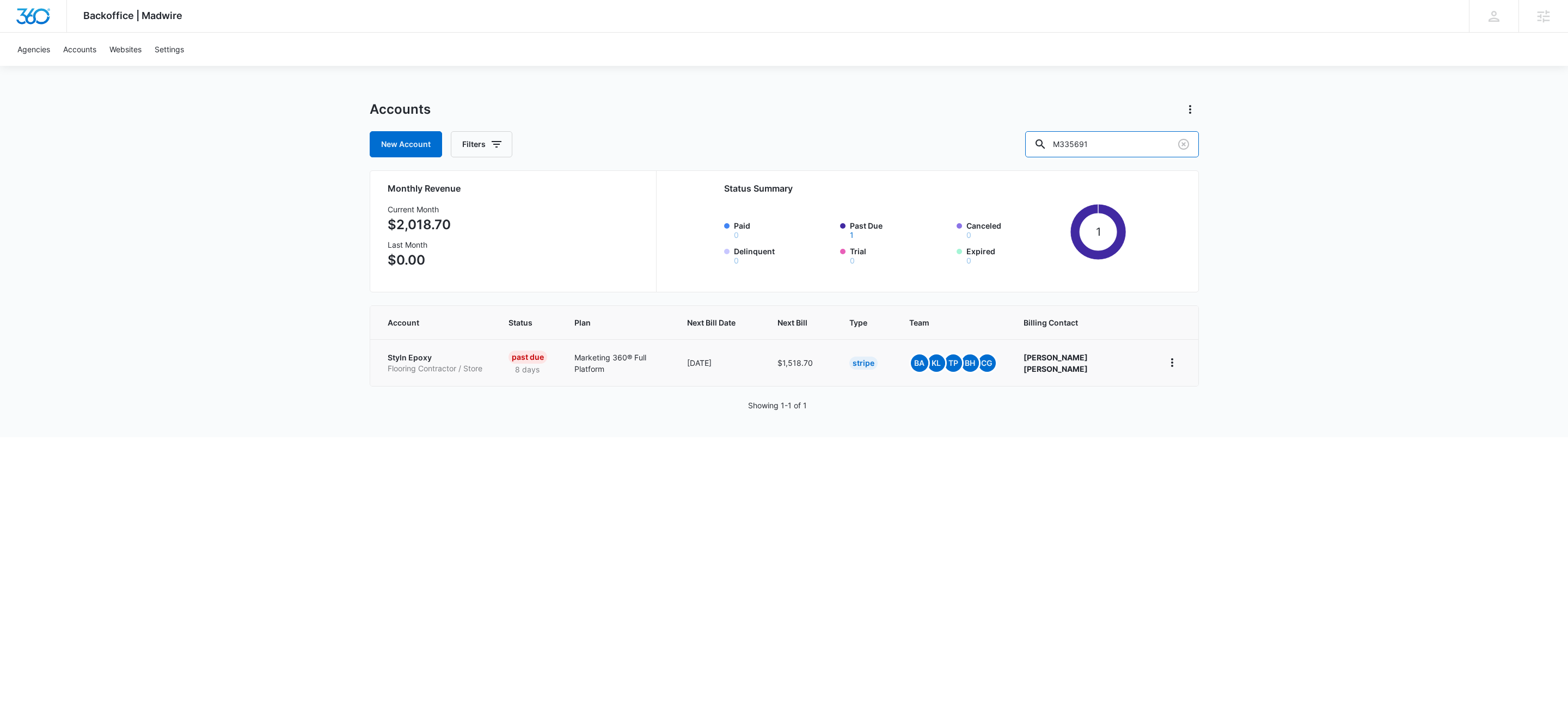
type input "M335691"
click at [445, 362] on p "Styln Epoxy" at bounding box center [435, 358] width 95 height 11
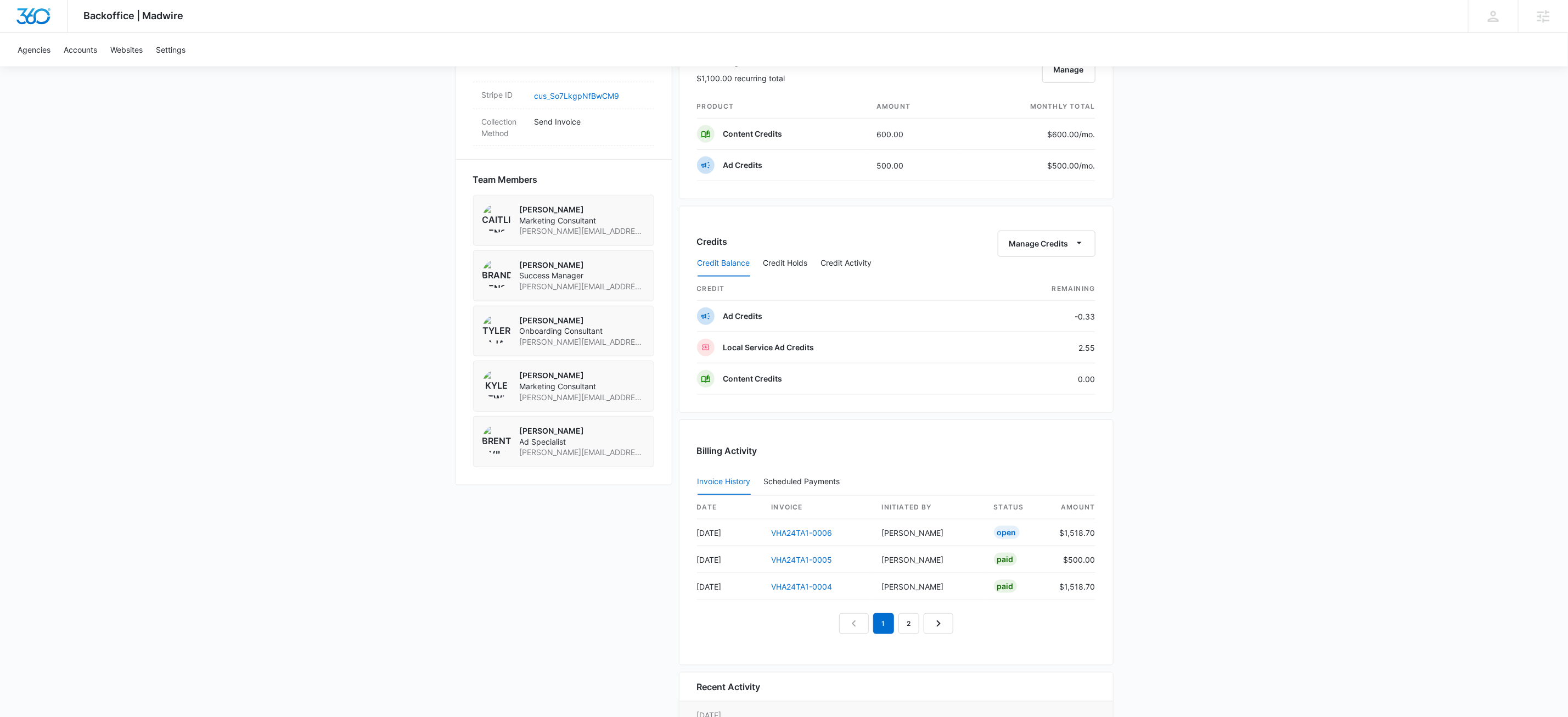
scroll to position [616, 0]
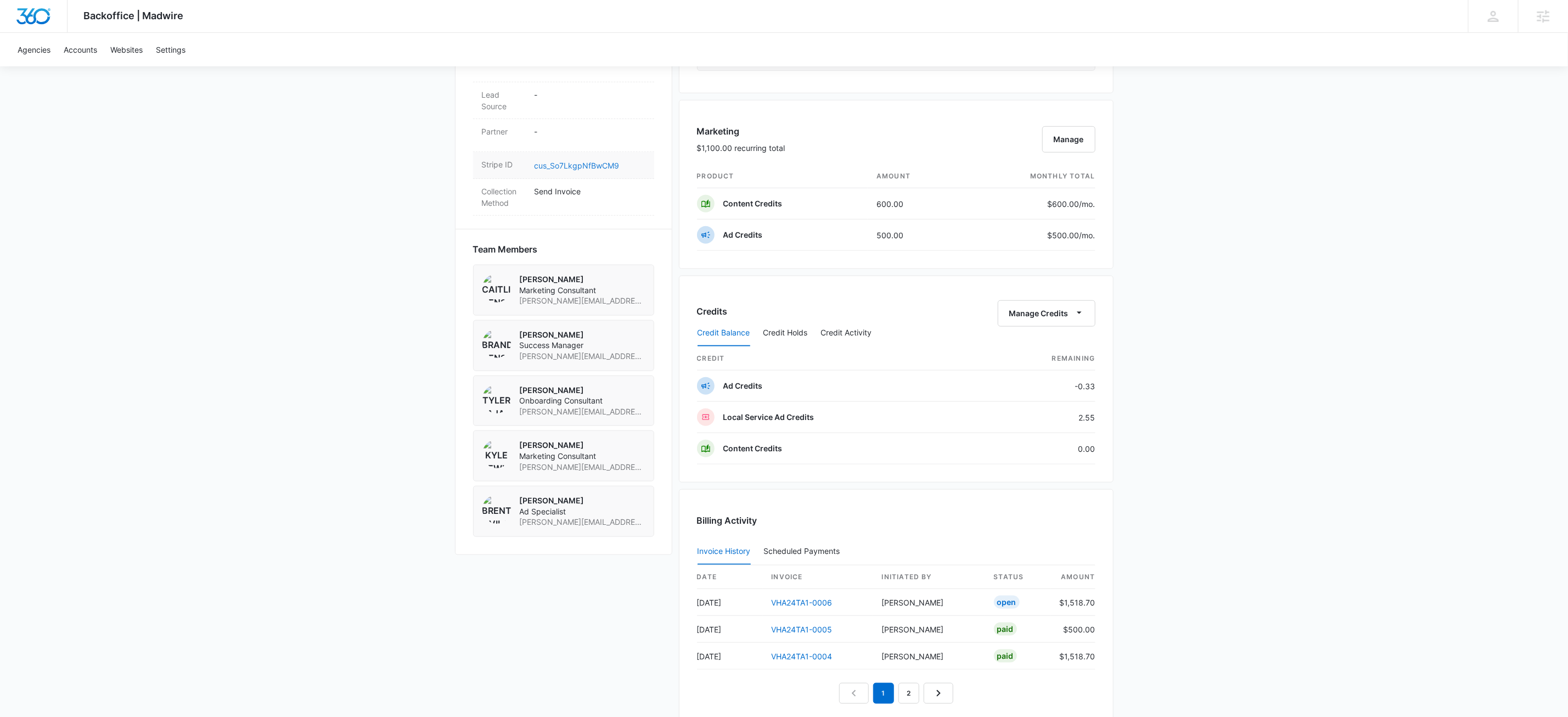
click at [607, 164] on link "cus_So7LkgpNfBwCM9" at bounding box center [577, 165] width 85 height 9
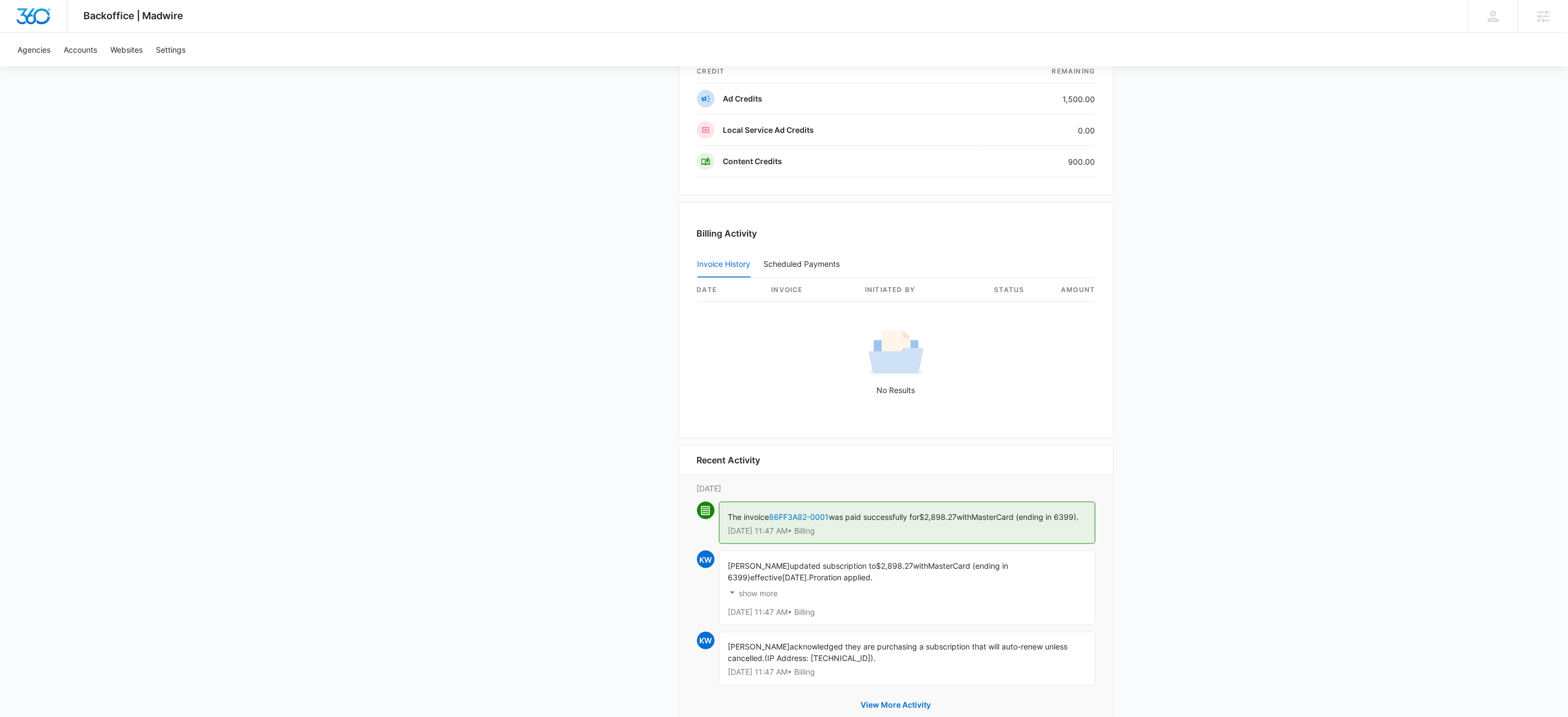
scroll to position [1009, 0]
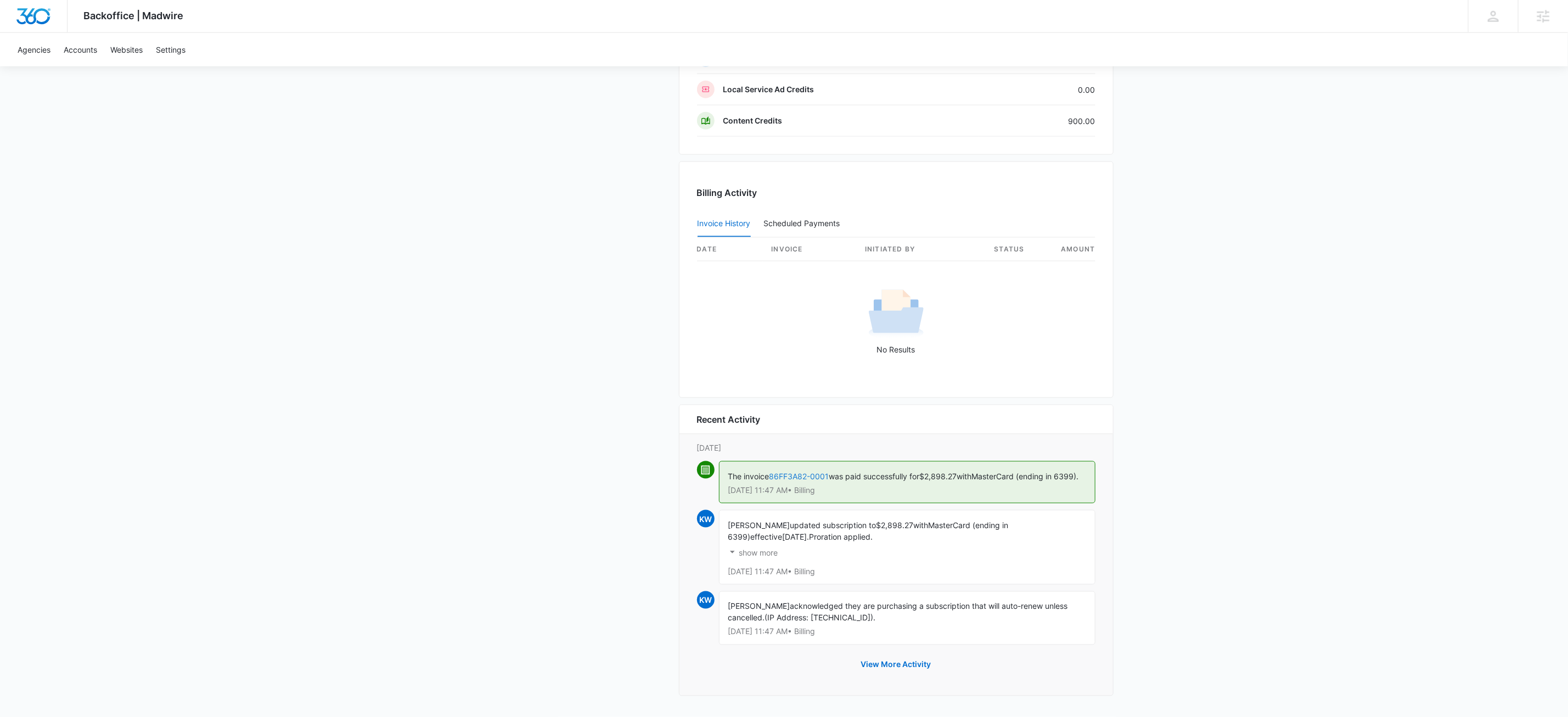
click at [795, 471] on link "86FF3A82-0001" at bounding box center [799, 476] width 60 height 9
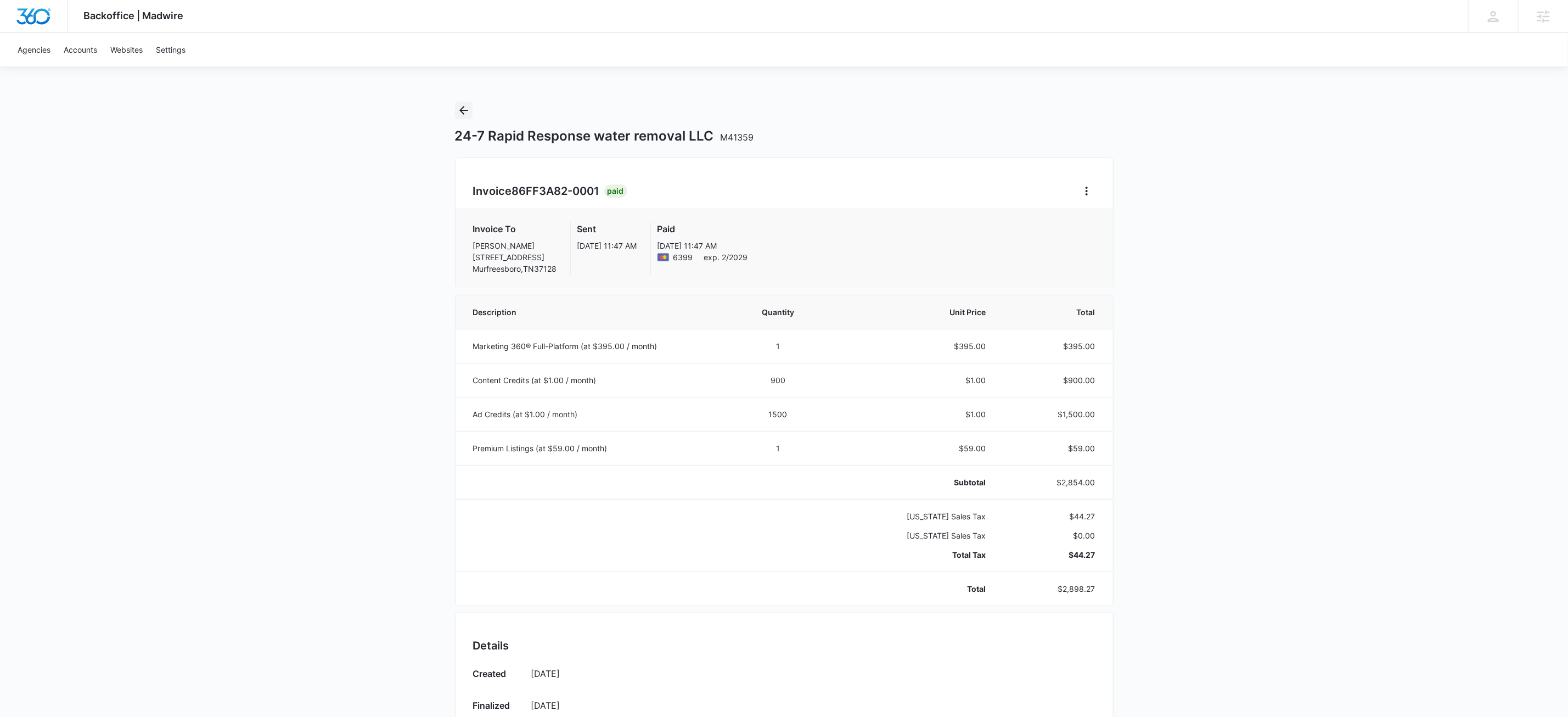
click at [466, 111] on icon "Back" at bounding box center [463, 110] width 13 height 13
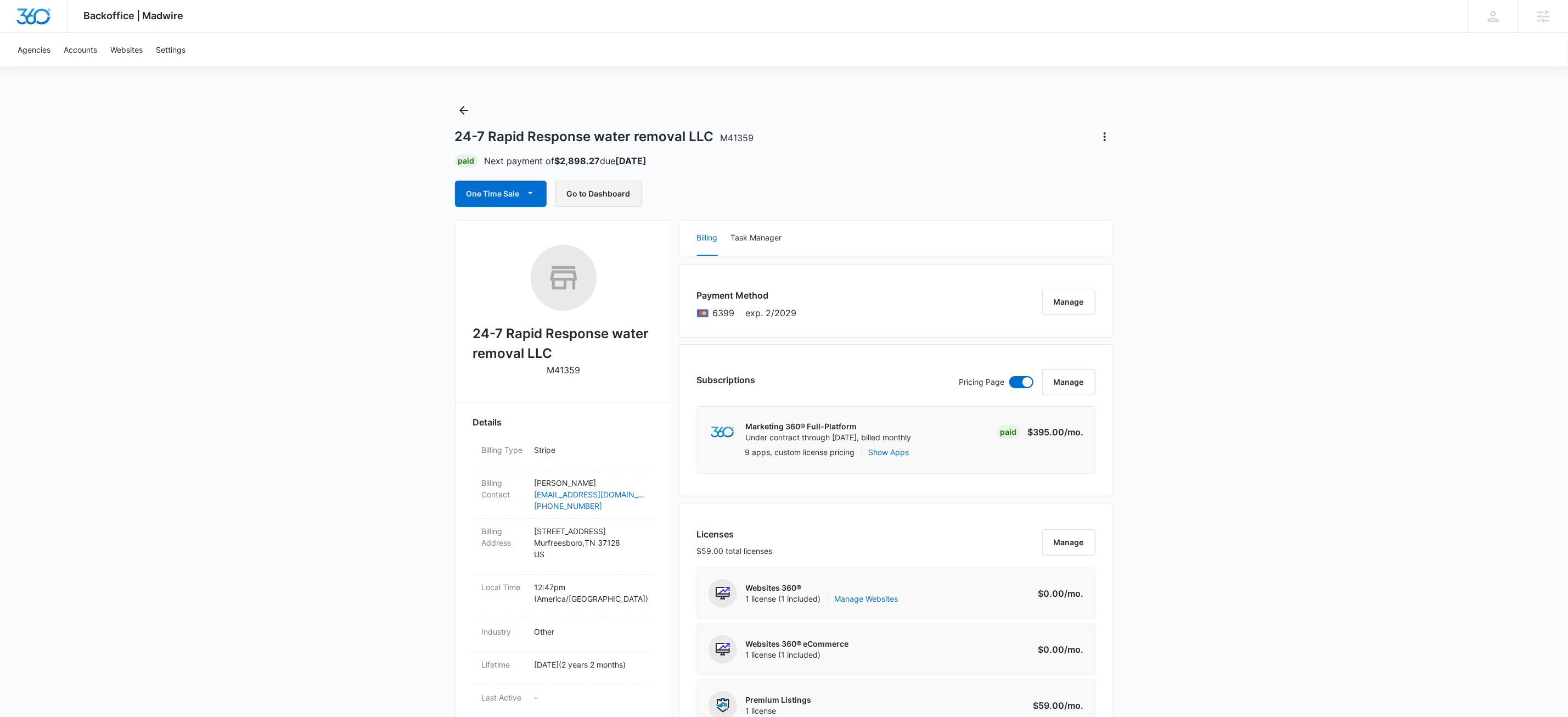
click at [624, 183] on button "Go to Dashboard" at bounding box center [598, 193] width 87 height 26
click at [464, 107] on icon "Back" at bounding box center [464, 110] width 9 height 9
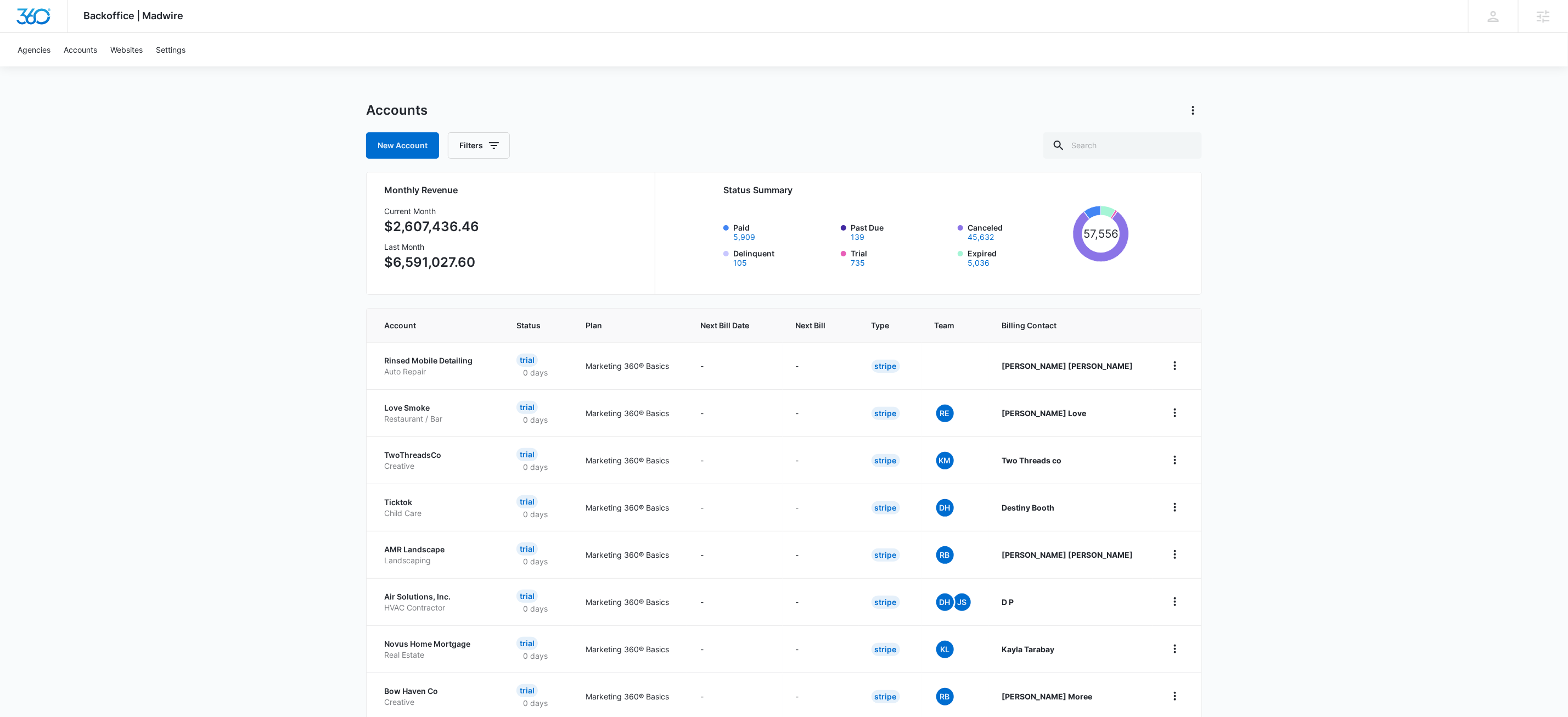
click at [732, 72] on div "Backoffice | Madwire Apps Settings KW Kait Weagraff kaitlyn.weagraff@madwire.co…" at bounding box center [784, 438] width 1568 height 875
drag, startPoint x: 759, startPoint y: 109, endPoint x: 771, endPoint y: 267, distance: 158.5
click at [761, 110] on div "Accounts" at bounding box center [784, 110] width 836 height 18
click at [1172, 148] on input "text" at bounding box center [1122, 145] width 158 height 26
type input "m38683"
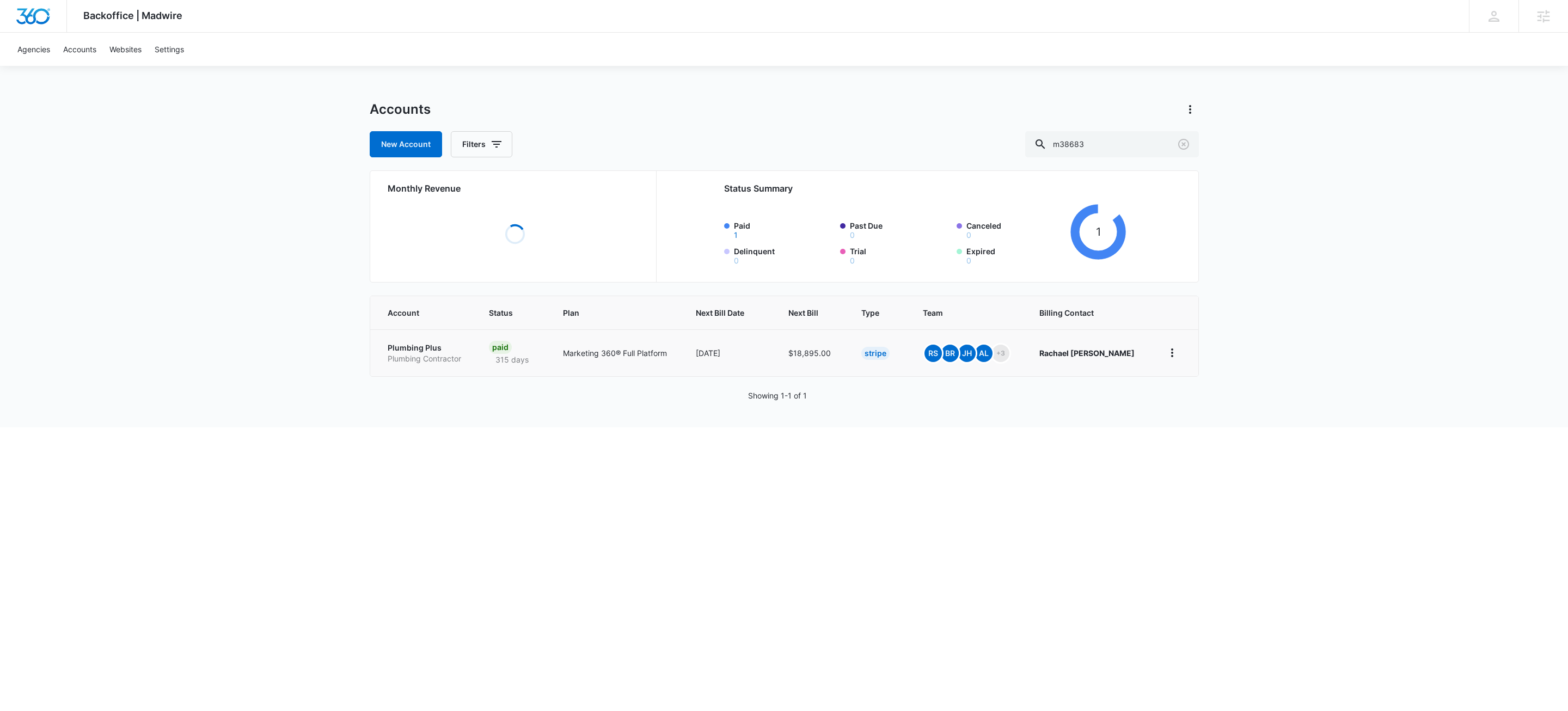
click at [425, 363] on p "Plumbing Contractor" at bounding box center [425, 359] width 75 height 11
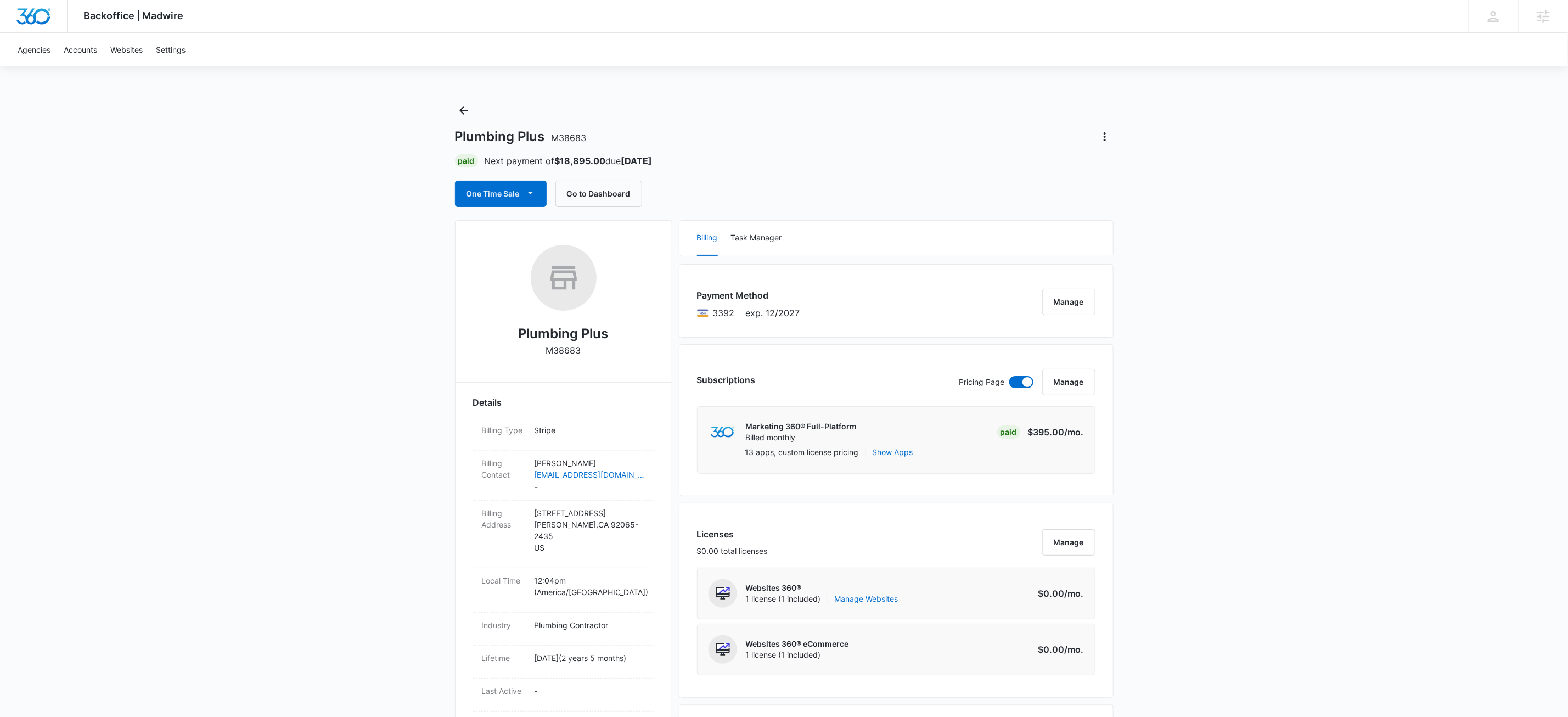
drag, startPoint x: 312, startPoint y: 344, endPoint x: 530, endPoint y: 196, distance: 263.5
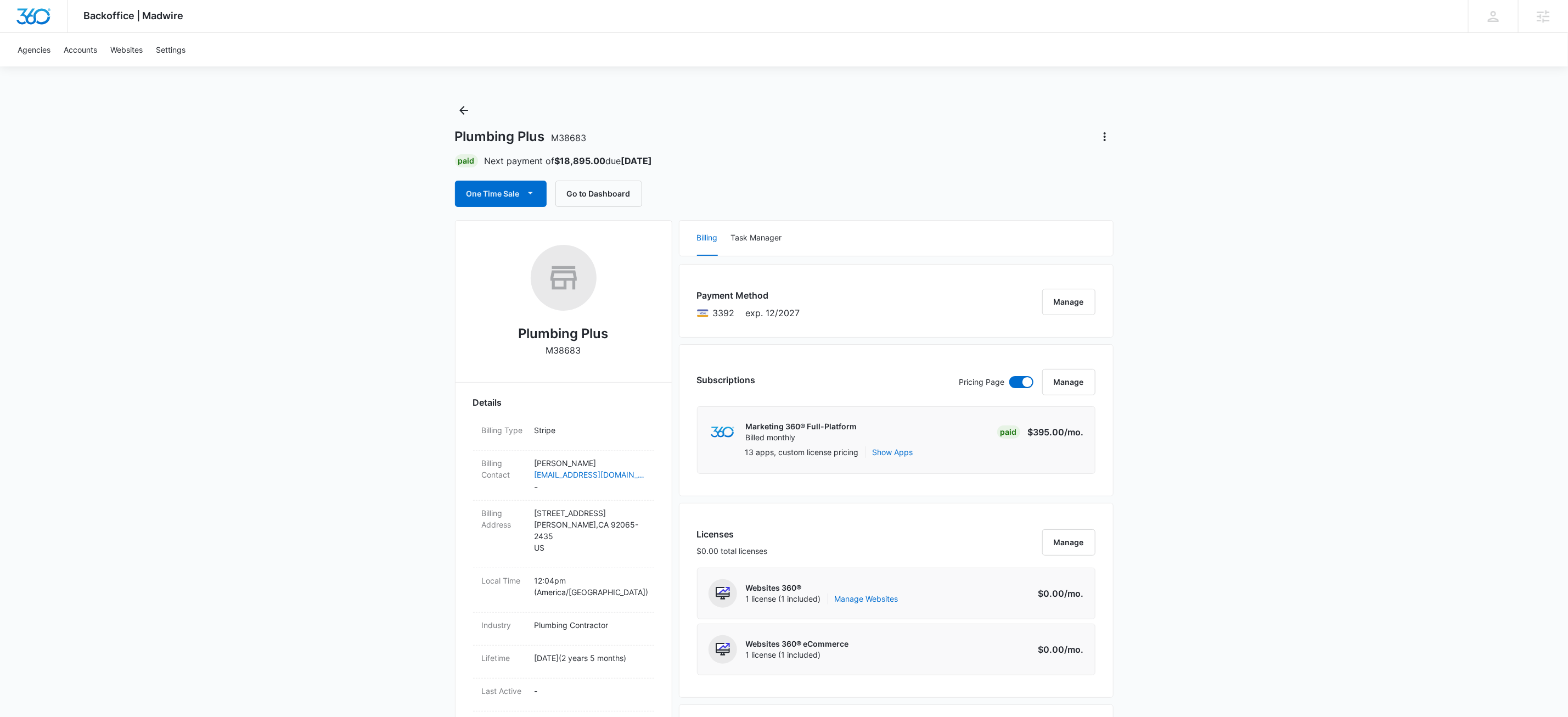
drag, startPoint x: 920, startPoint y: 50, endPoint x: 1265, endPoint y: 314, distance: 434.4
click at [920, 50] on div "Agencies Accounts Websites Settings" at bounding box center [784, 50] width 1547 height 34
drag, startPoint x: 1276, startPoint y: 454, endPoint x: 1281, endPoint y: 483, distance: 29.4
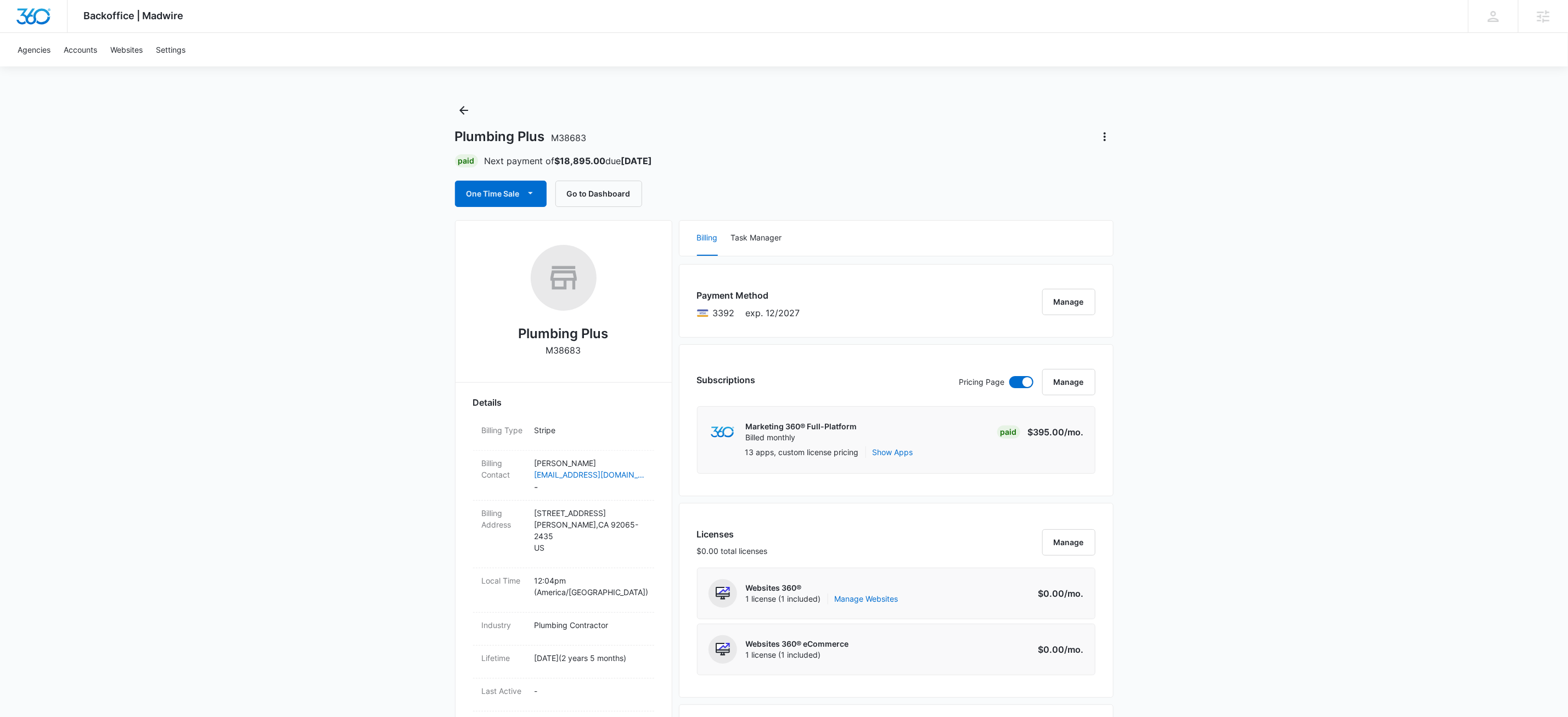
click at [846, 168] on div "Plumbing Plus M38683 Paid Next payment of $18,895.00 due Nov 1 One Time Sale Go…" at bounding box center [784, 154] width 658 height 106
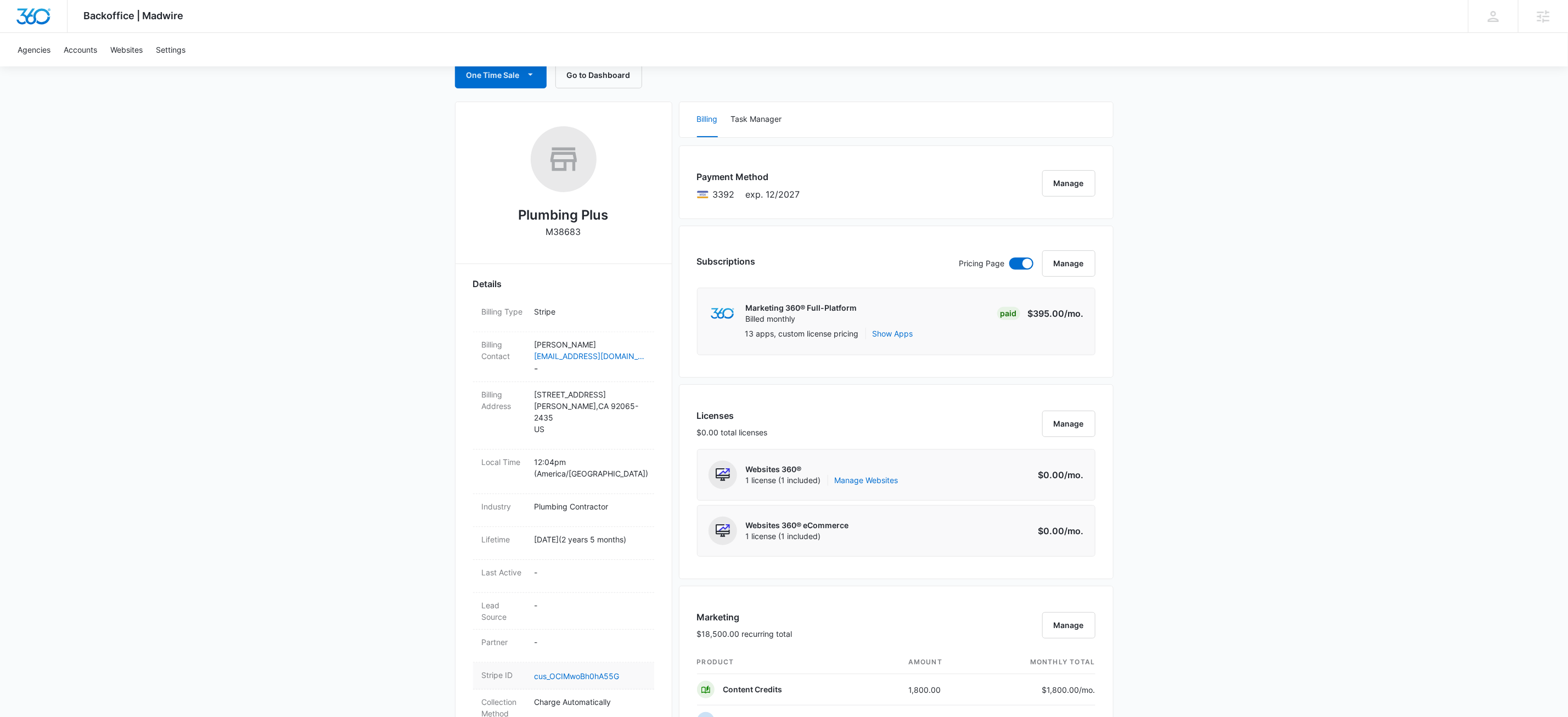
scroll to position [355, 0]
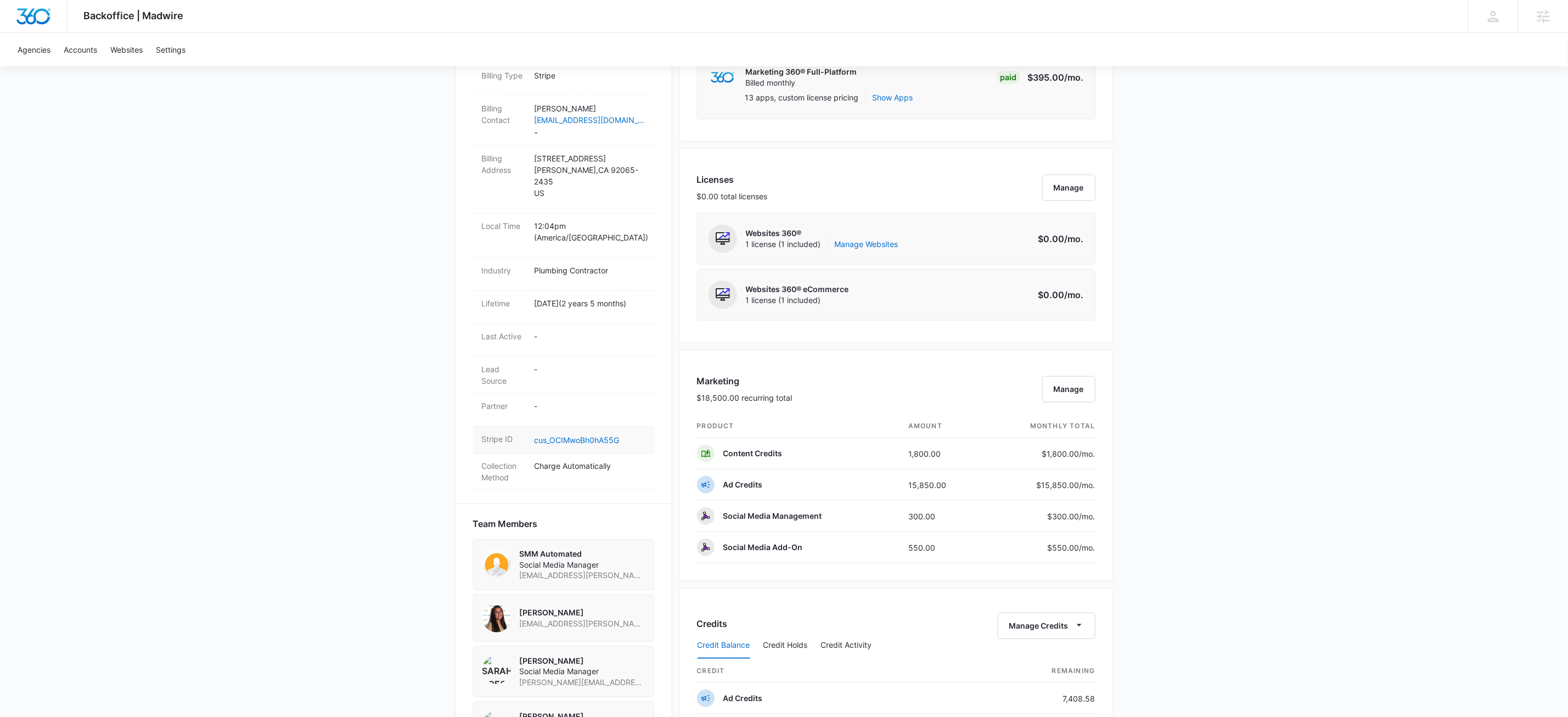
click at [590, 433] on dd "cus_OCIMwoBh0hA55G" at bounding box center [590, 440] width 111 height 13
click at [595, 435] on link "cus_OCIMwoBh0hA55G" at bounding box center [577, 440] width 85 height 9
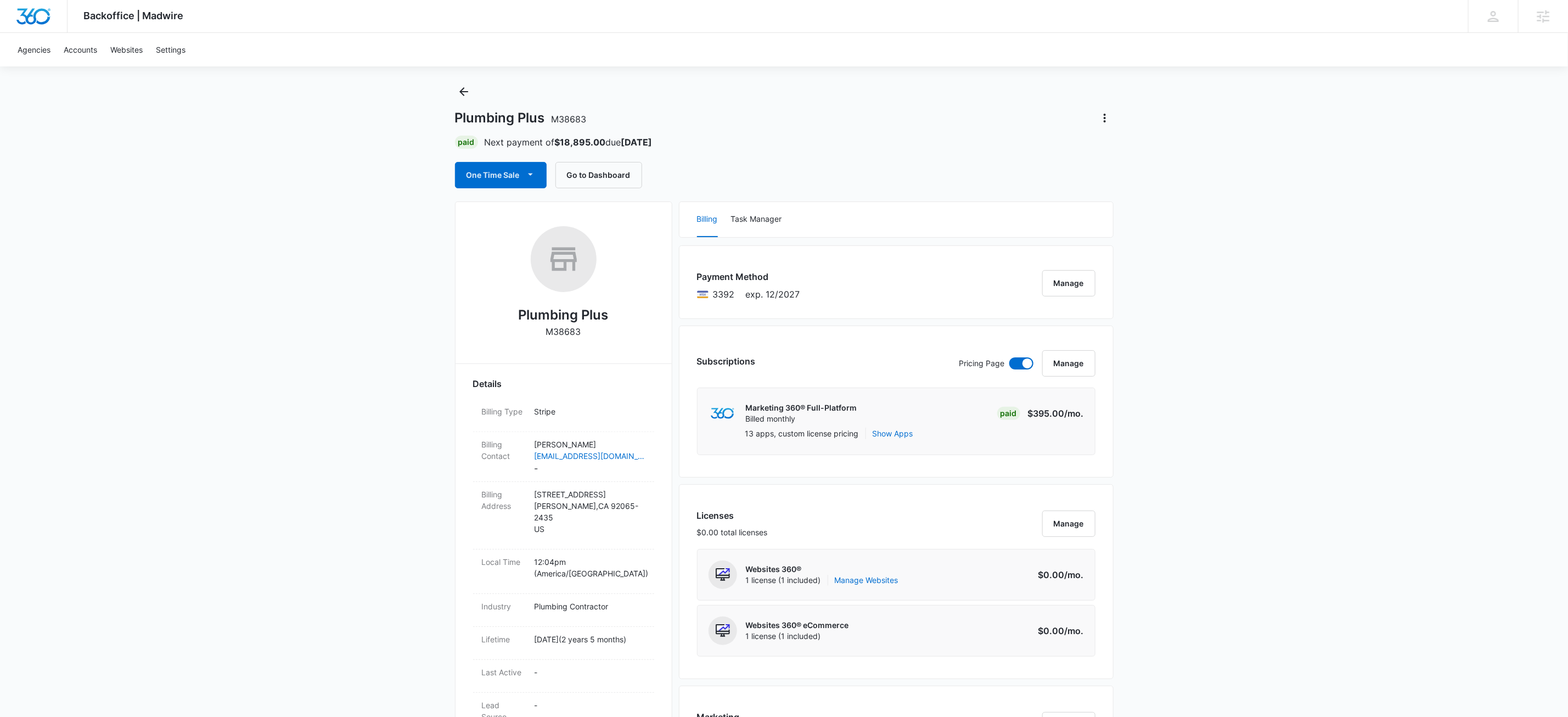
scroll to position [0, 0]
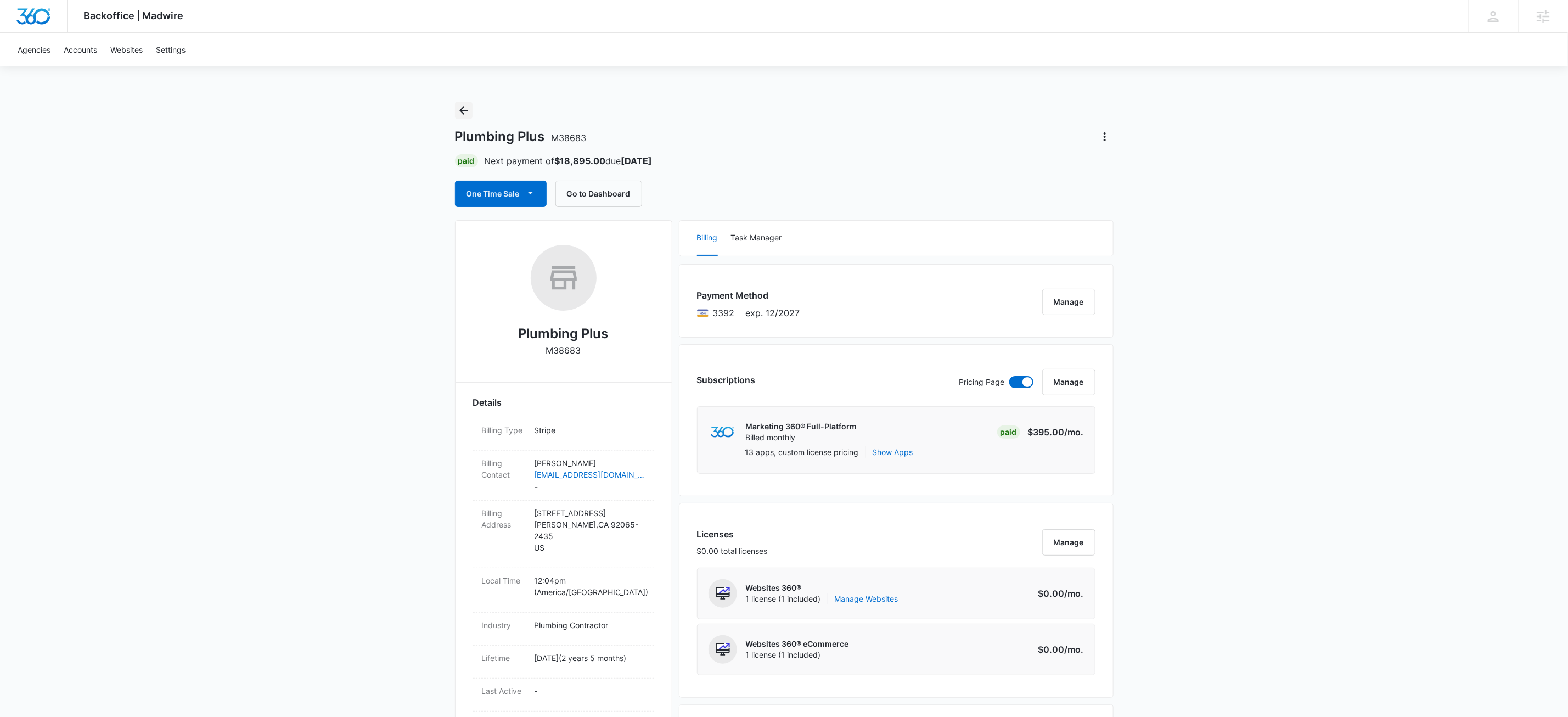
click at [466, 101] on button "Back" at bounding box center [463, 110] width 18 height 18
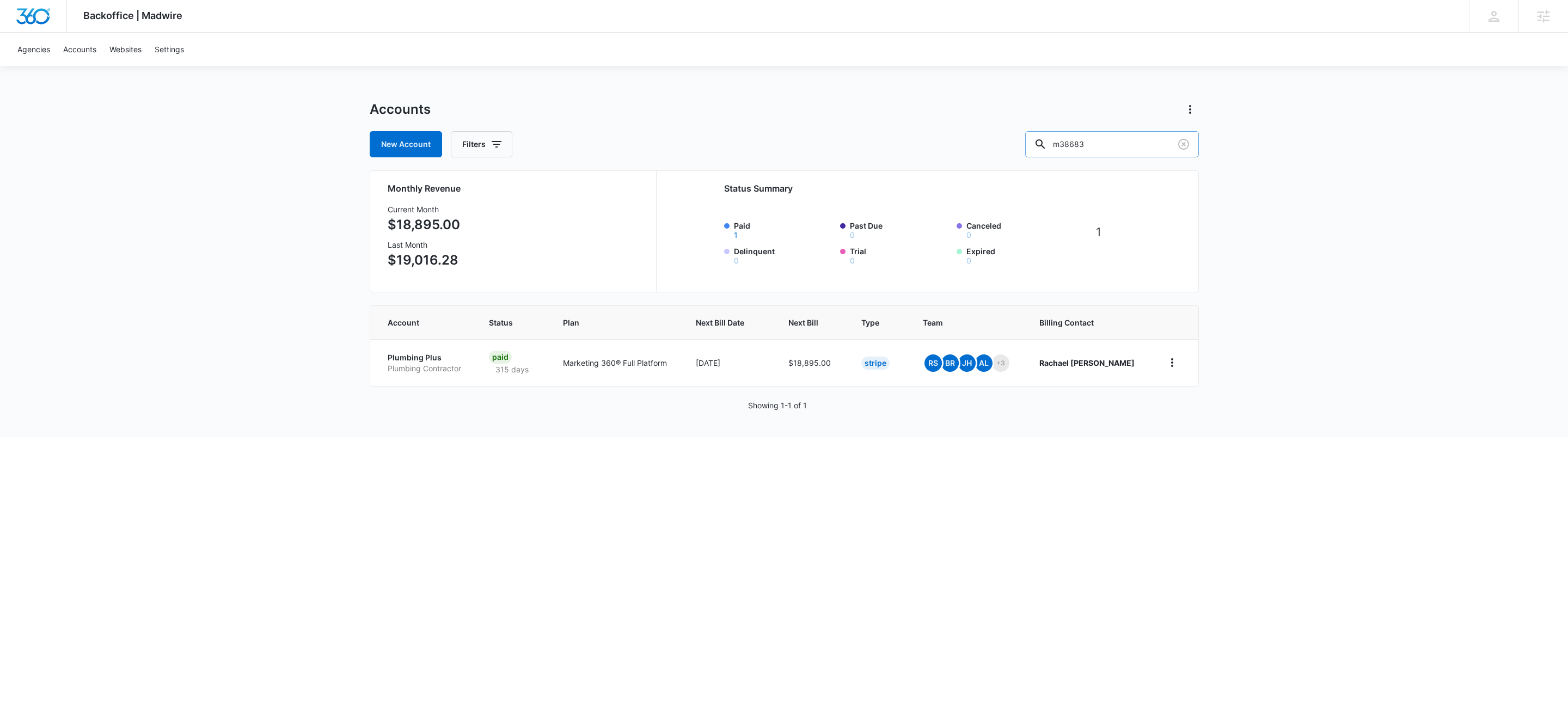
click at [1178, 133] on div at bounding box center [1183, 144] width 18 height 26
click at [1167, 152] on input "m38683" at bounding box center [1111, 144] width 173 height 26
paste input "M329382"
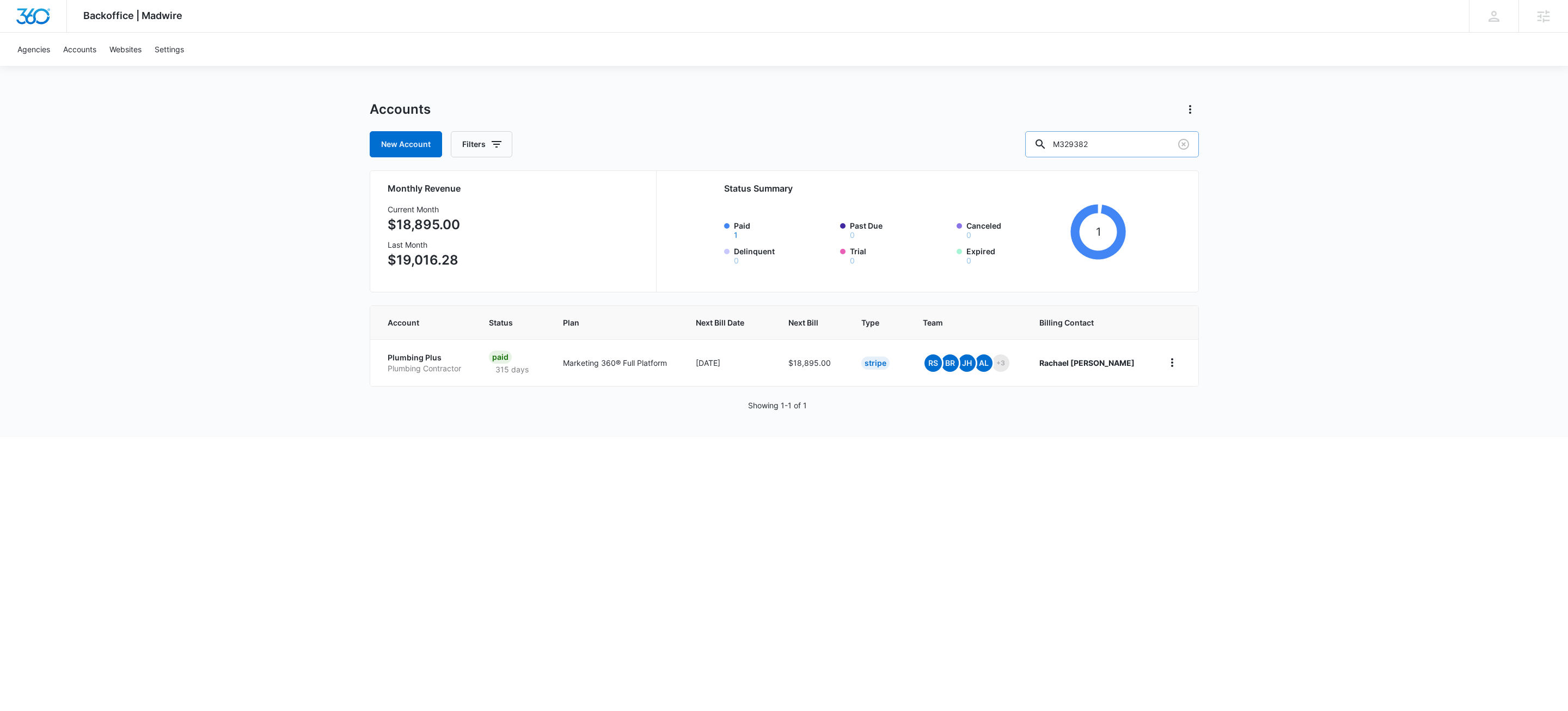
type input "M329382"
click at [420, 369] on p "Other" at bounding box center [425, 369] width 75 height 11
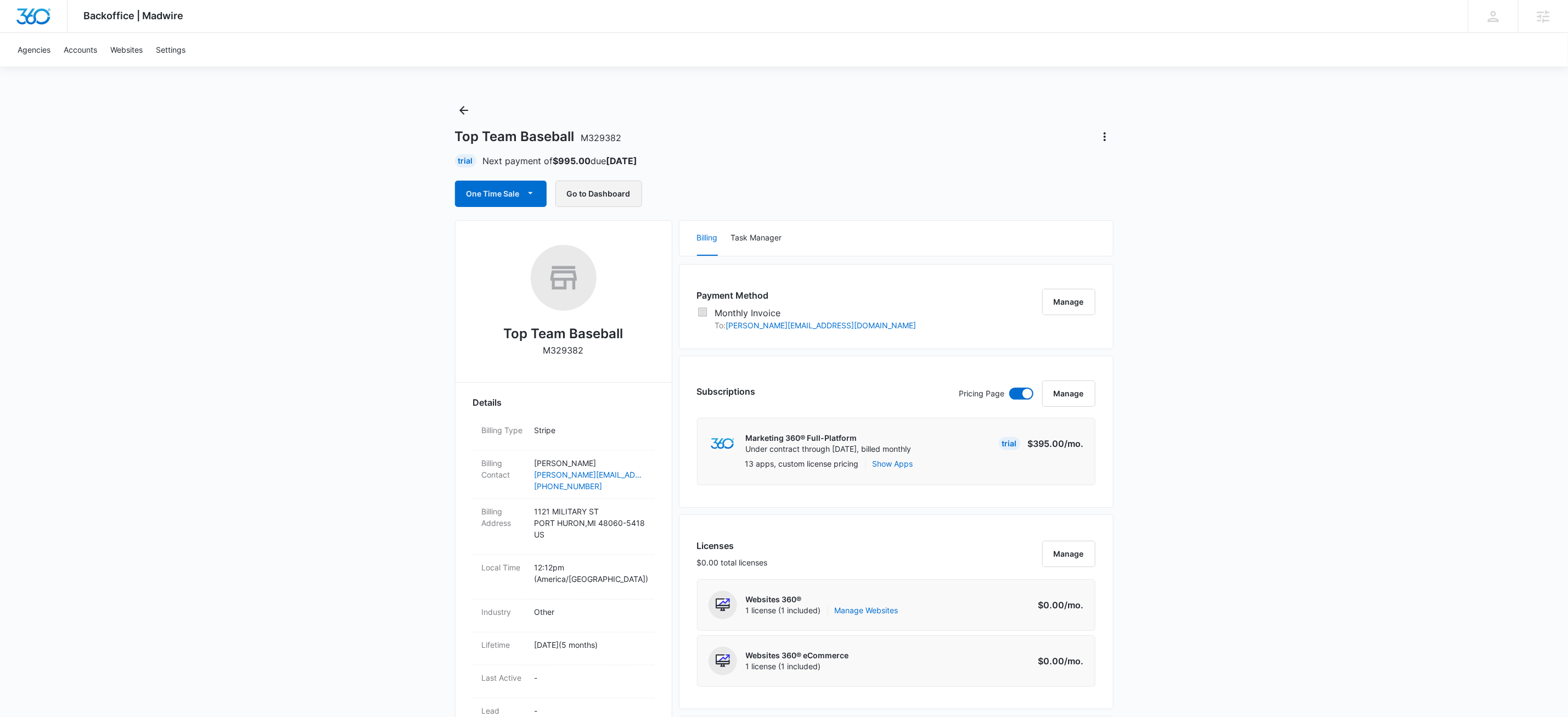
click at [610, 193] on button "Go to Dashboard" at bounding box center [598, 193] width 87 height 26
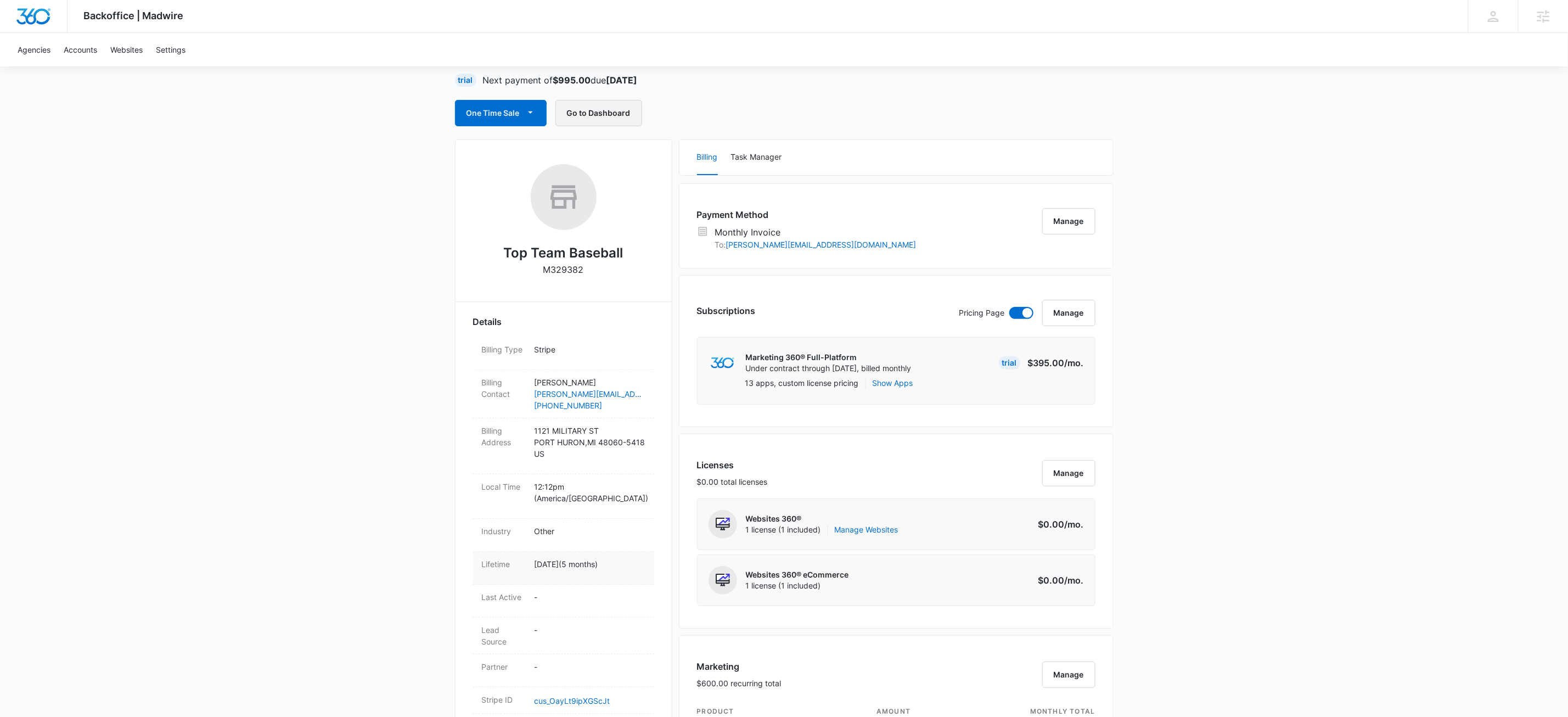
scroll to position [158, 0]
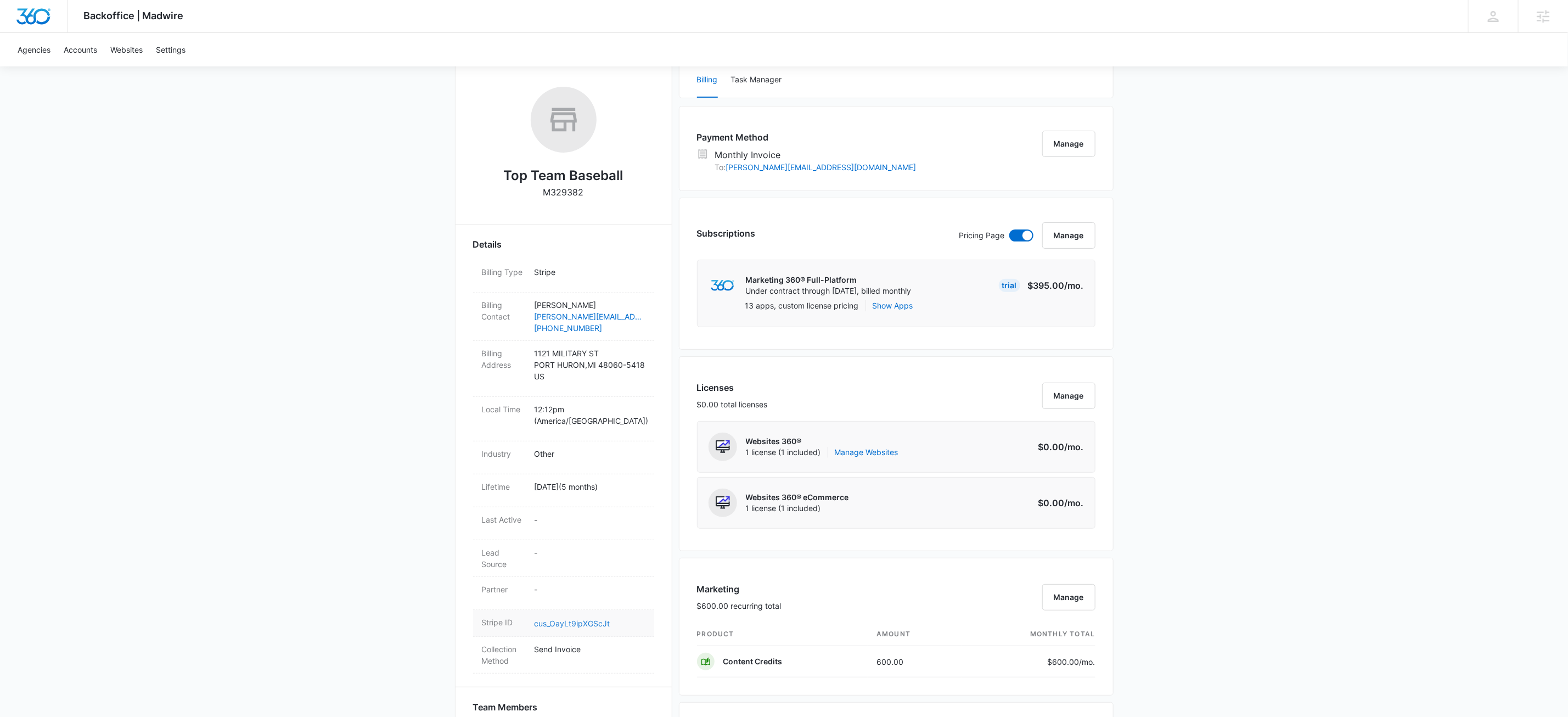
click at [586, 628] on link "cus_OayLt9ipXGScJt" at bounding box center [572, 623] width 75 height 9
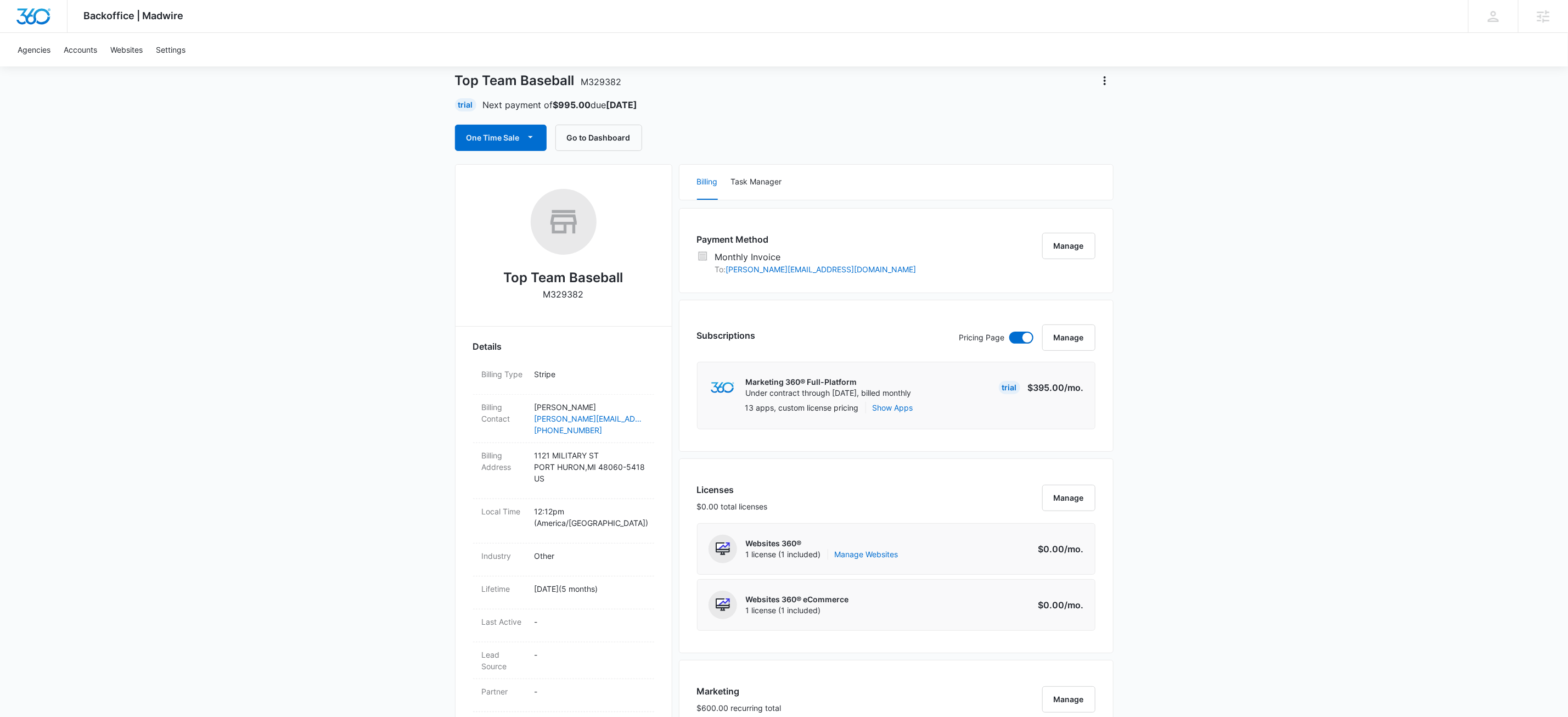
scroll to position [0, 0]
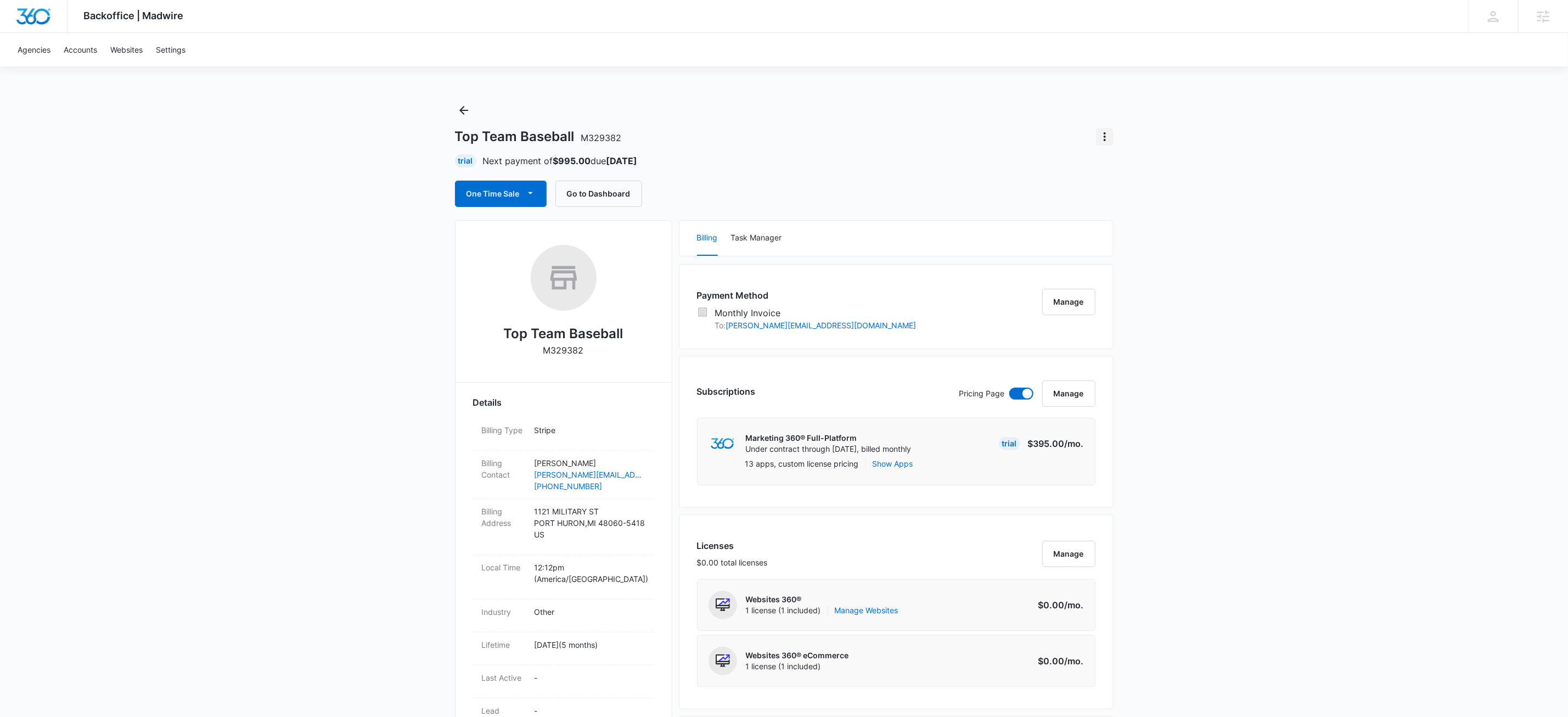
click at [1106, 134] on icon "Actions" at bounding box center [1105, 136] width 13 height 13
click at [1144, 201] on div "Close Account" at bounding box center [1137, 200] width 54 height 8
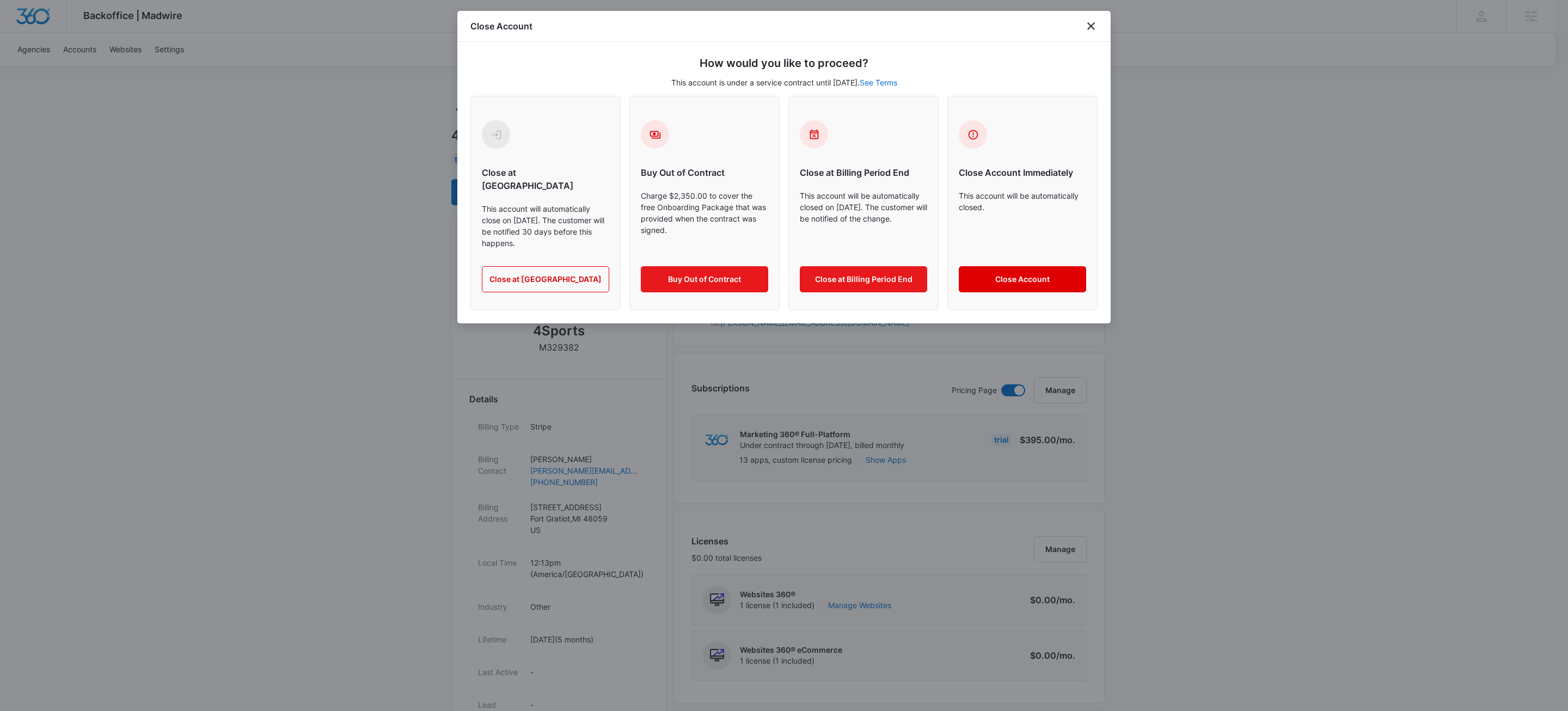
click at [1004, 266] on button "Close Account" at bounding box center [1022, 279] width 127 height 26
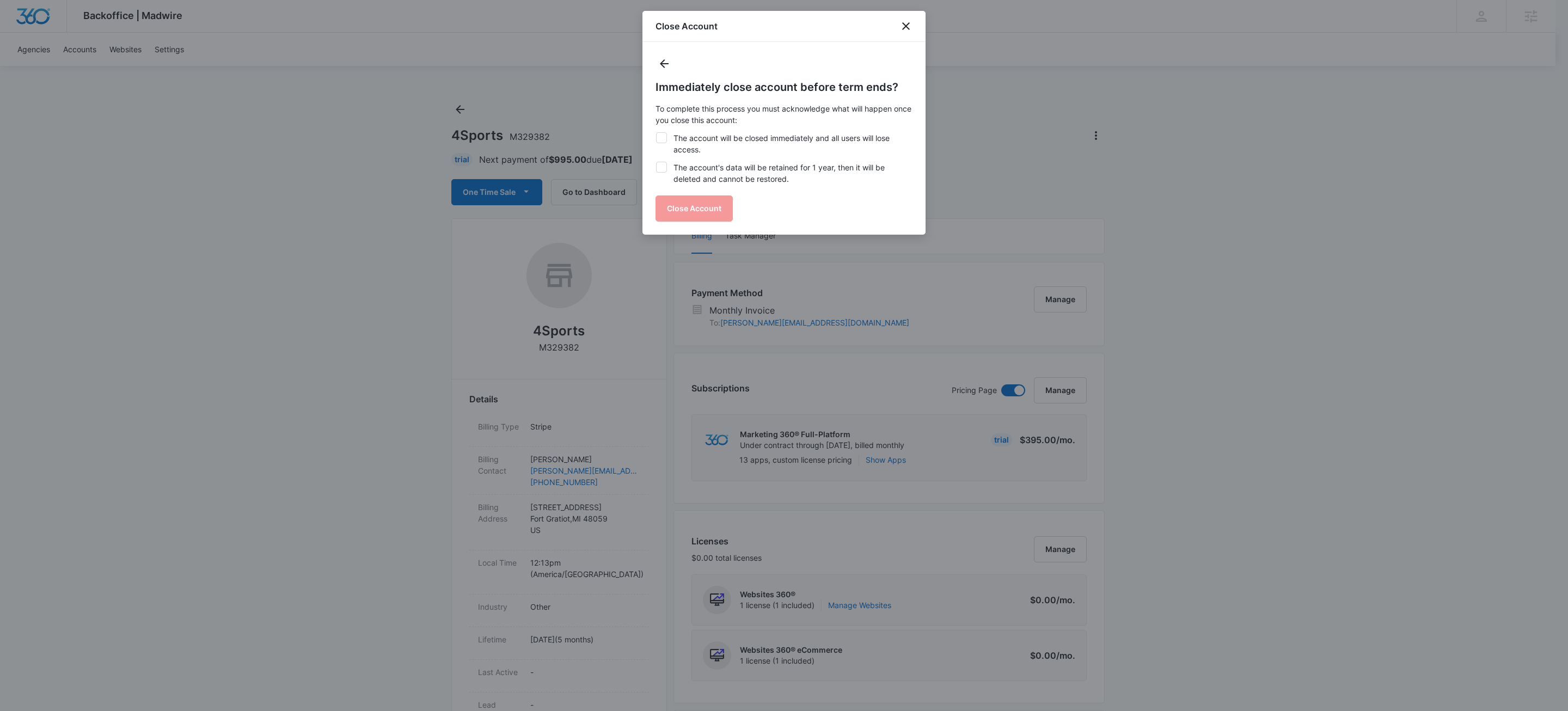
click at [694, 137] on label "The account will be closed immediately and all users will lose access." at bounding box center [784, 144] width 257 height 23
click at [656, 133] on input "The account will be closed immediately and all users will lose access." at bounding box center [656, 132] width 1 height 1
checkbox input "true"
click at [701, 173] on label "The account's data will be retained for 1 year, then it will be deleted and can…" at bounding box center [784, 173] width 257 height 23
click at [656, 163] on input "The account's data will be retained for 1 year, then it will be deleted and can…" at bounding box center [656, 162] width 1 height 1
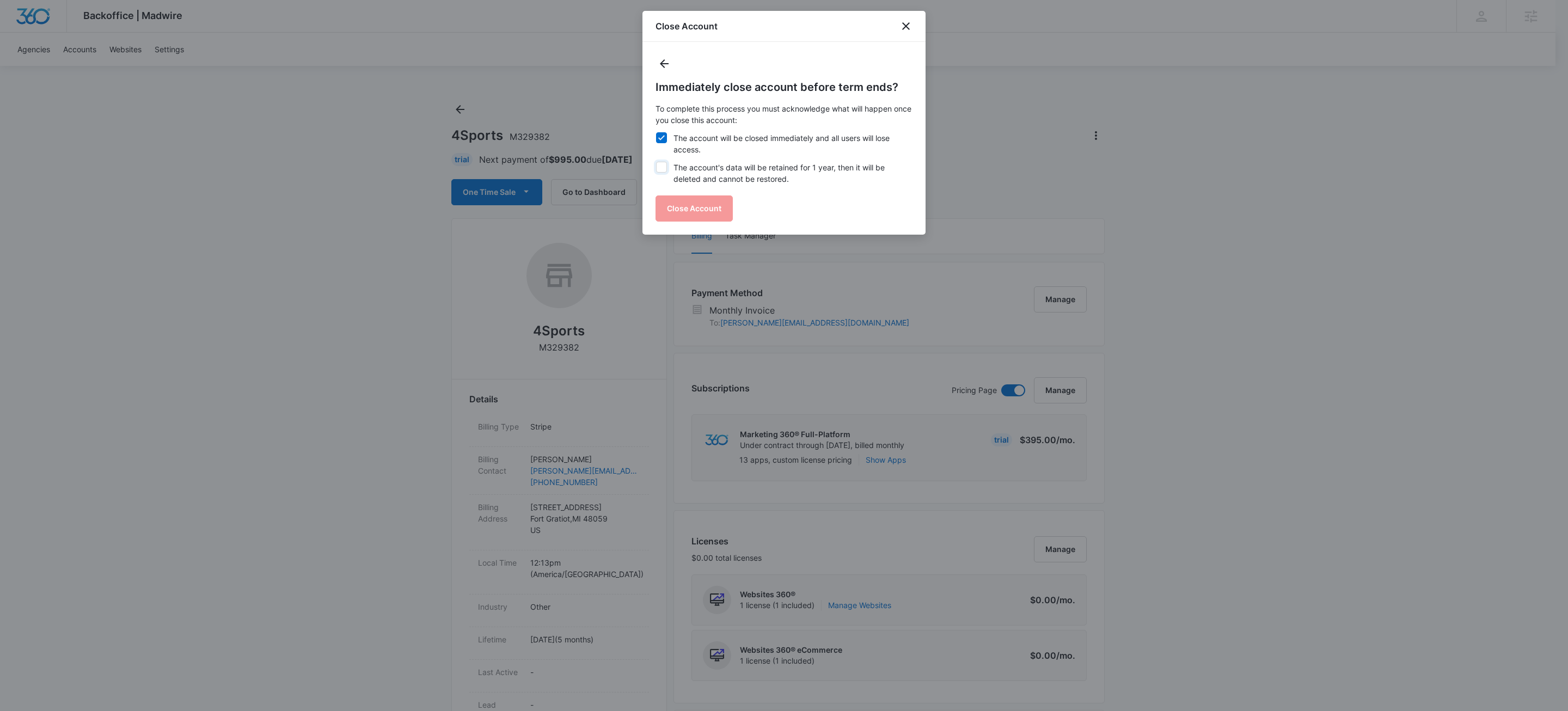
checkbox input "true"
click at [710, 213] on button "Close Account" at bounding box center [694, 208] width 77 height 26
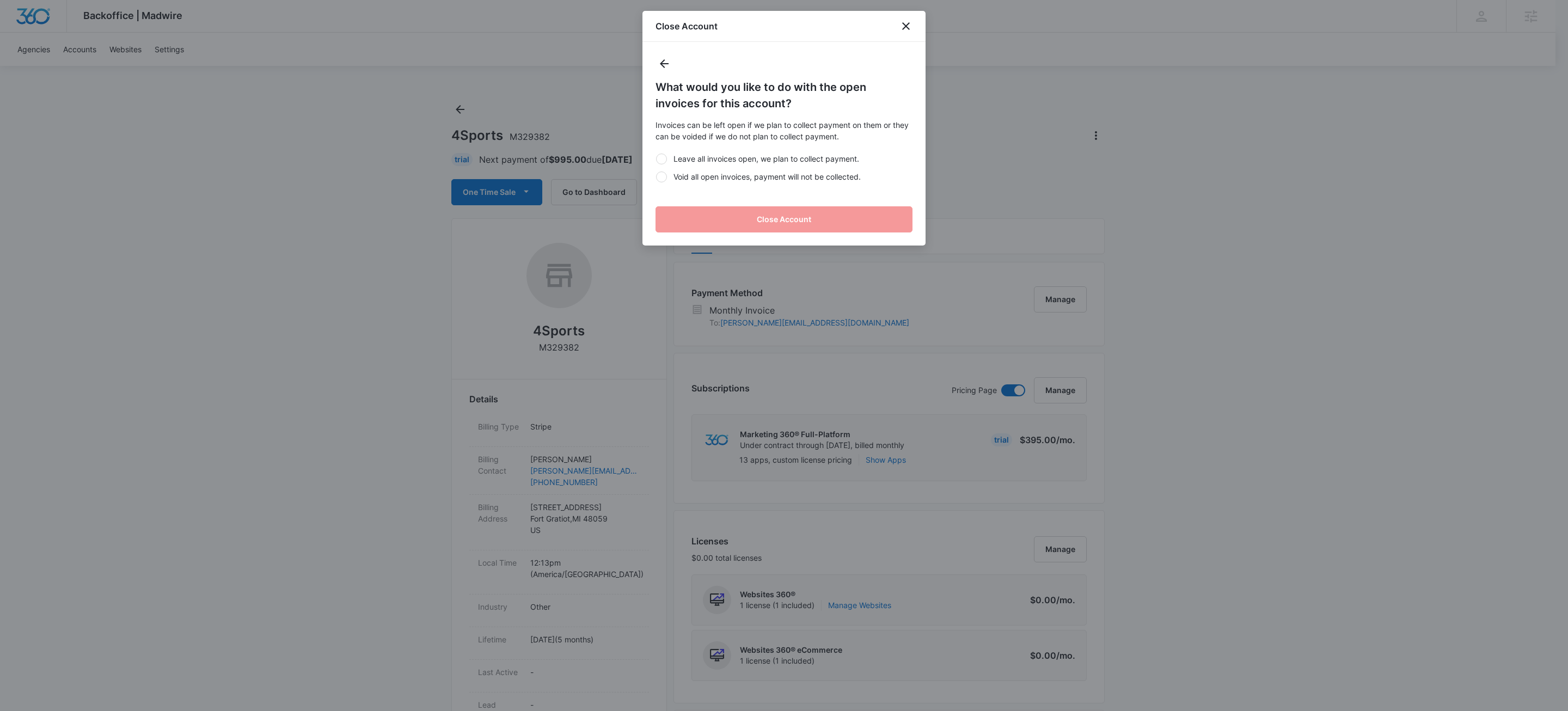
drag, startPoint x: 693, startPoint y: 179, endPoint x: 725, endPoint y: 213, distance: 46.7
click at [693, 178] on label "Void all open invoices, payment will not be collected." at bounding box center [784, 177] width 257 height 12
click at [656, 177] on input "Void all open invoices, payment will not be collected." at bounding box center [656, 177] width 1 height 1
radio input "true"
click at [732, 217] on button "Close Account" at bounding box center [784, 219] width 257 height 26
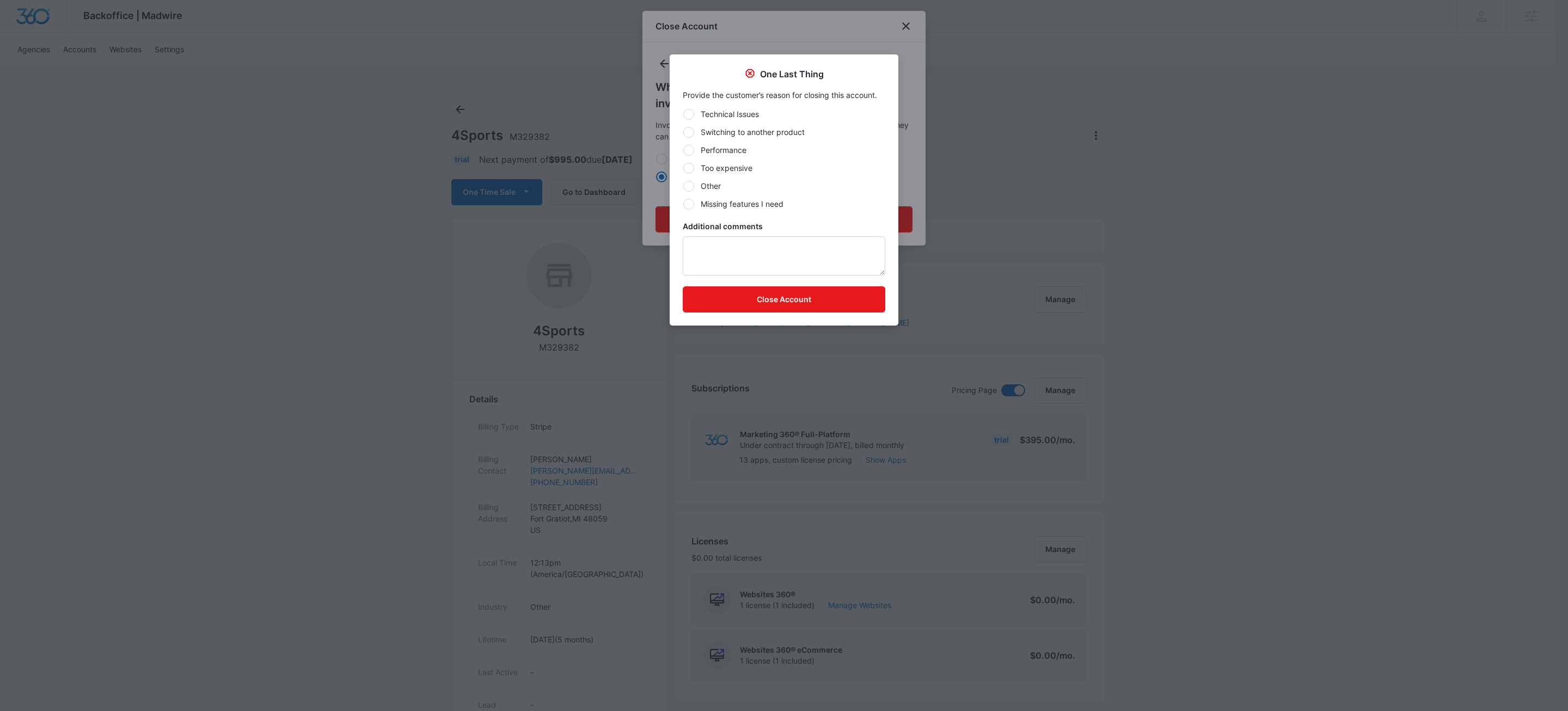
click at [717, 184] on label "Other" at bounding box center [784, 186] width 203 height 12
click at [684, 186] on input "Other" at bounding box center [683, 186] width 1 height 1
radio input "true"
click at [760, 299] on button "Close Account" at bounding box center [784, 299] width 203 height 26
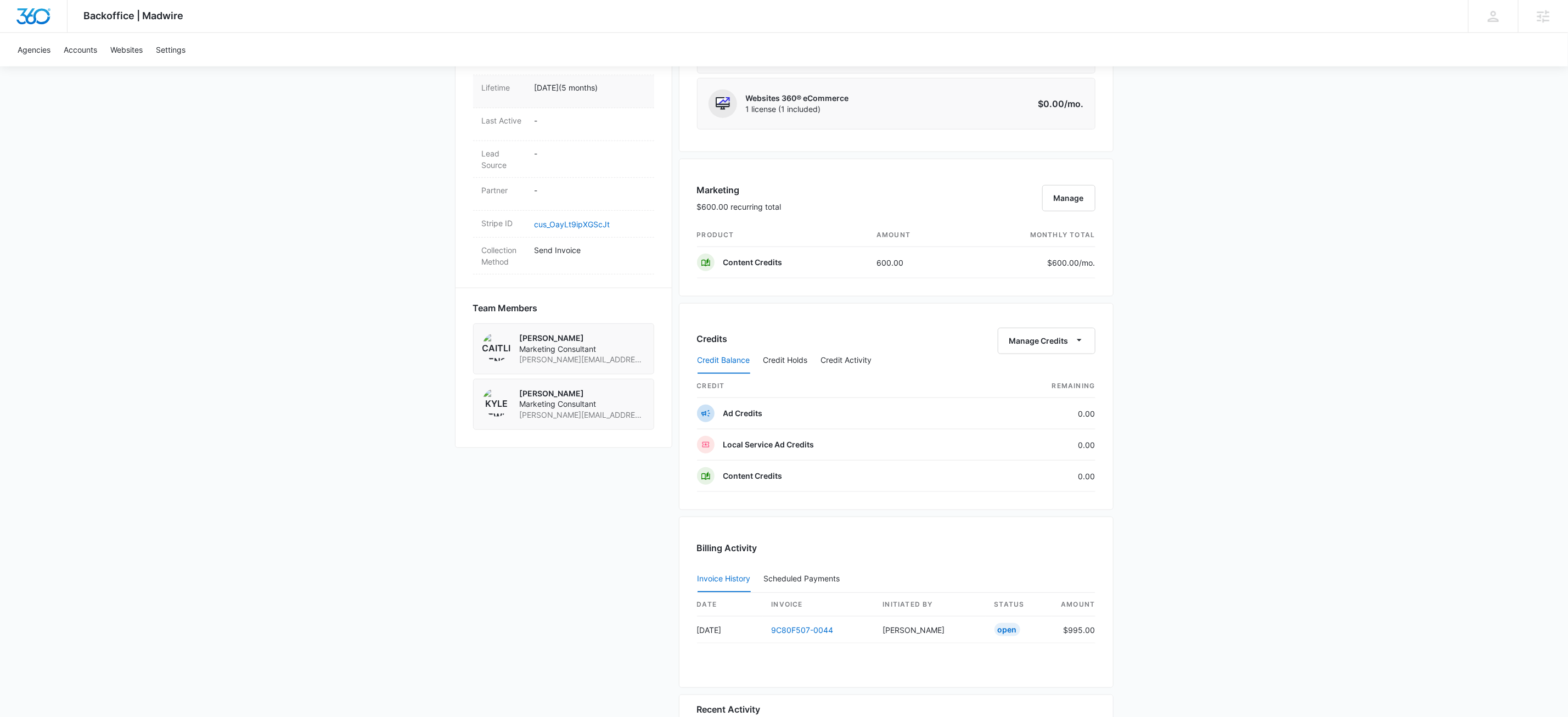
scroll to position [382, 0]
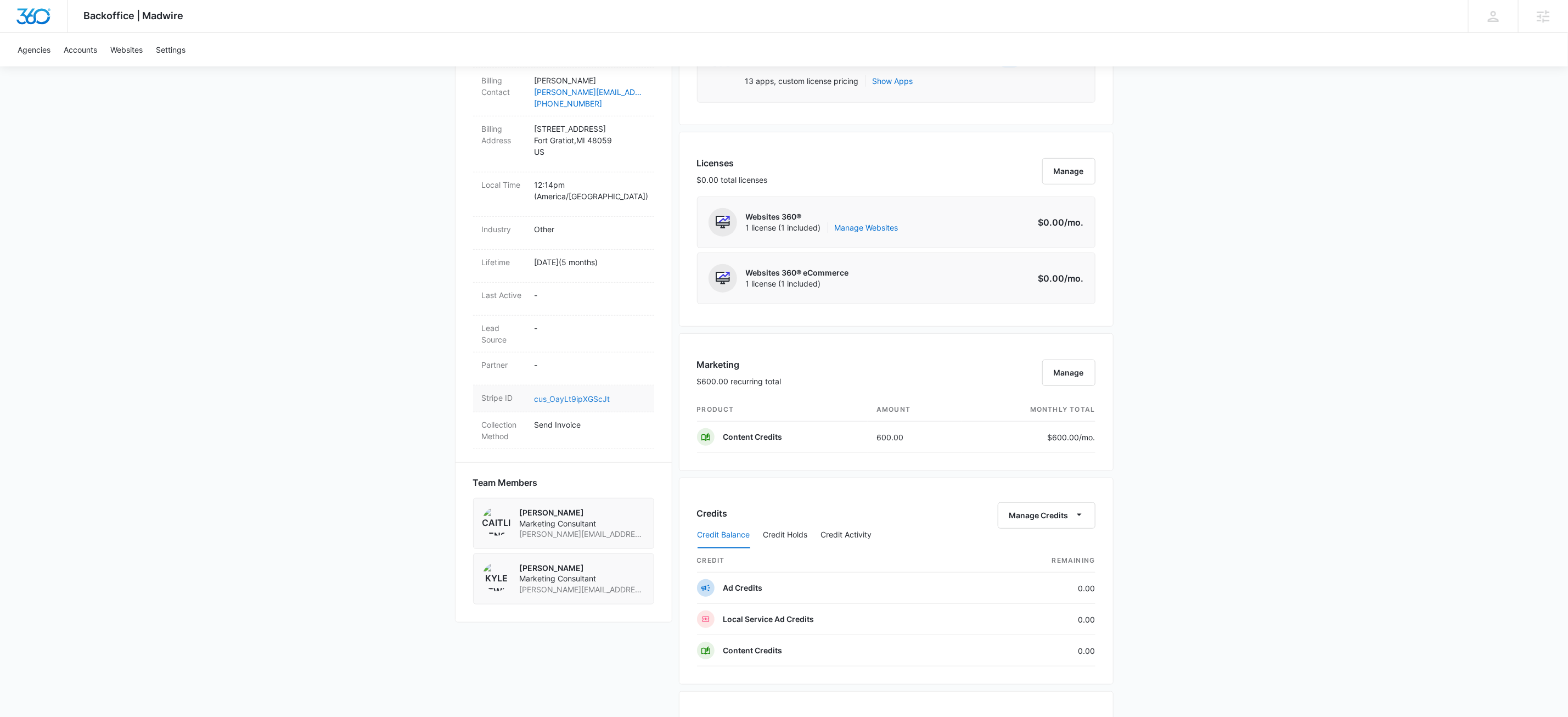
click at [576, 394] on link "cus_OayLt9ipXGScJt" at bounding box center [572, 398] width 75 height 9
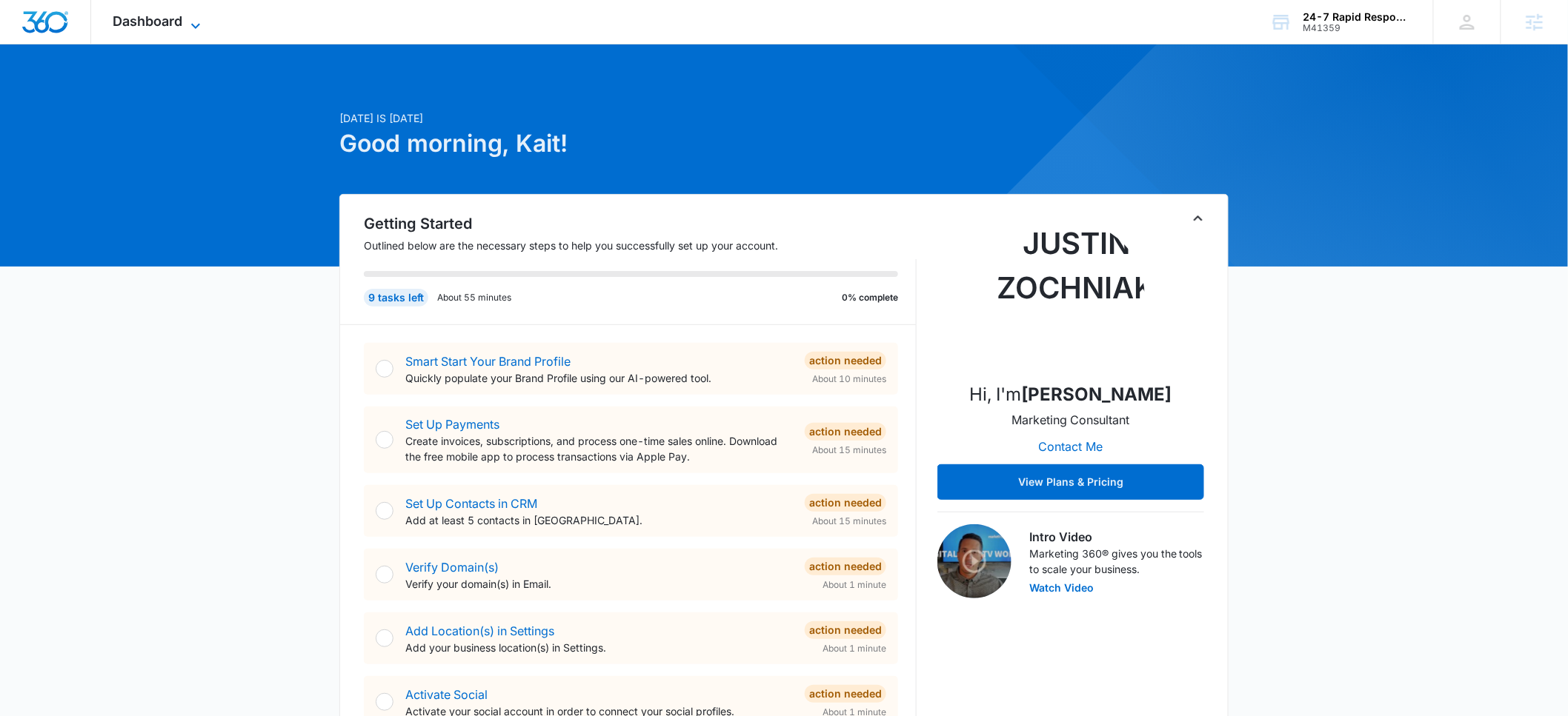
click at [196, 18] on icon at bounding box center [195, 26] width 17 height 17
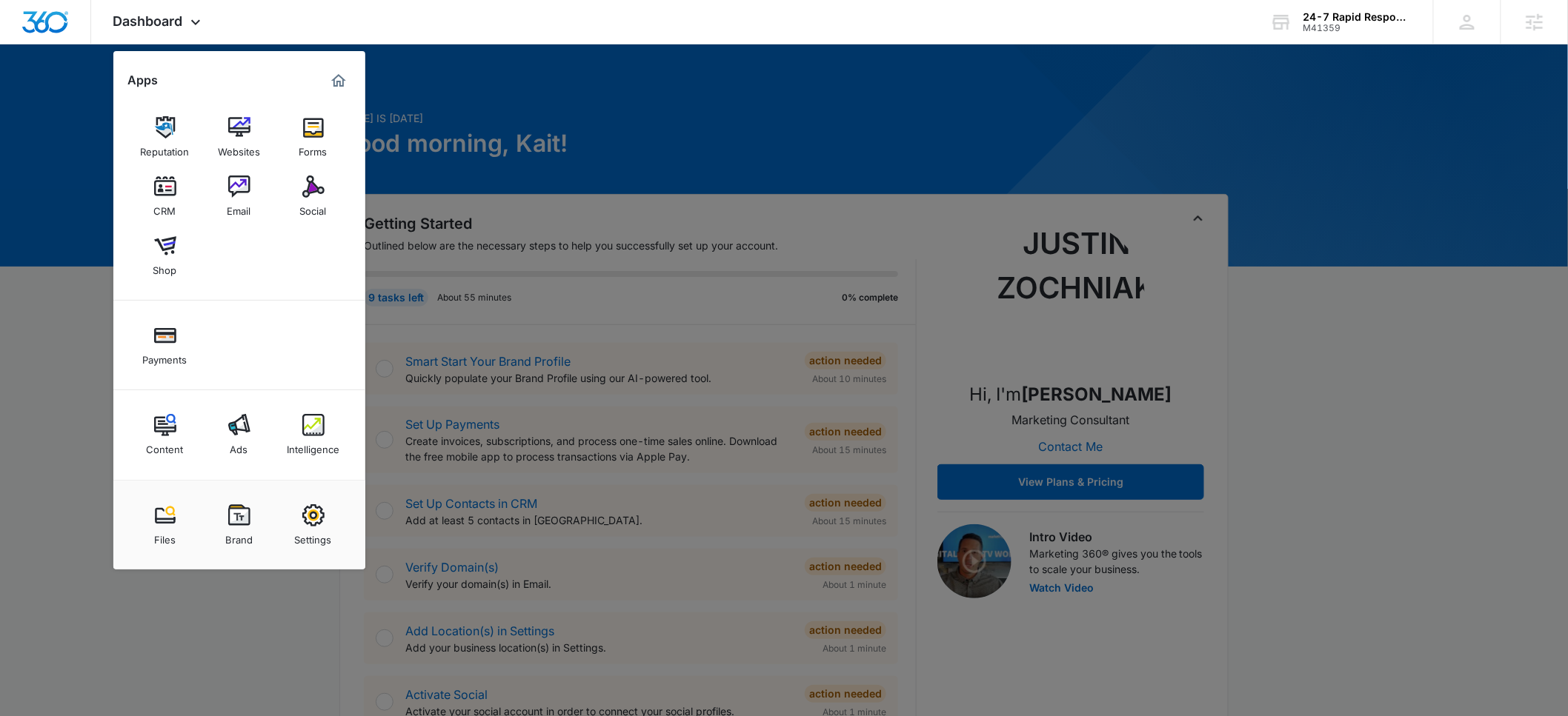
click at [306, 508] on img at bounding box center [313, 515] width 22 height 22
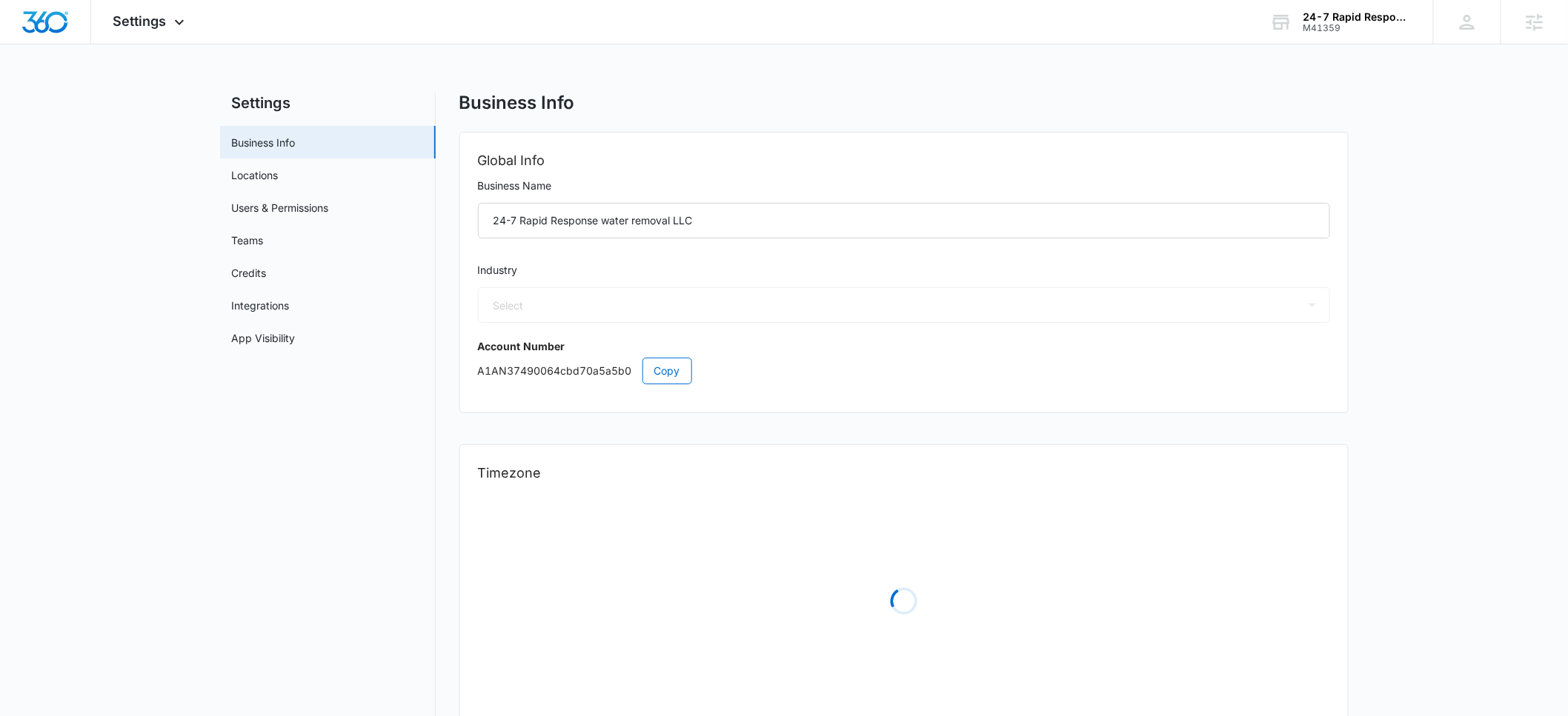
select select "52"
select select "US"
select select "America/[GEOGRAPHIC_DATA]"
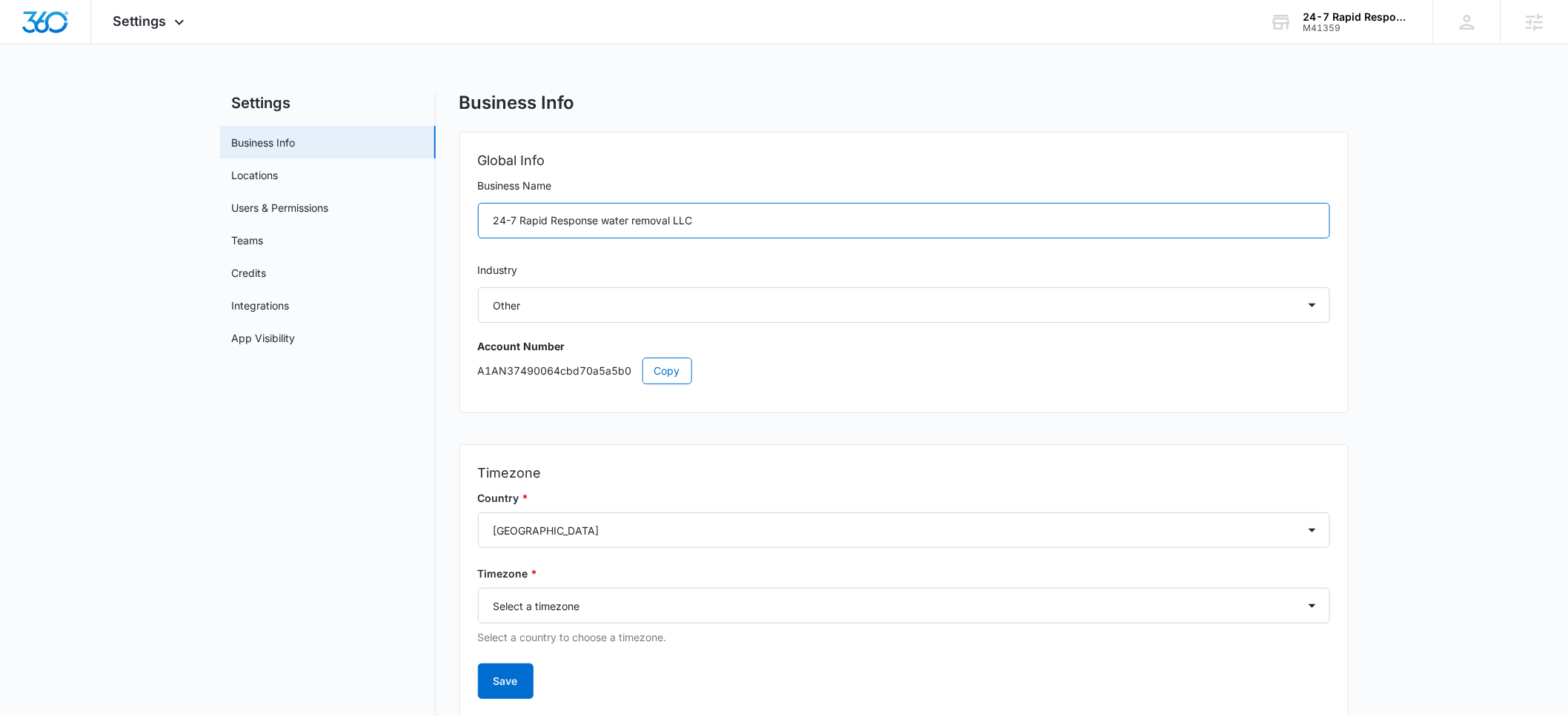
click at [811, 228] on input "24-7 Rapid Response water removal LLC" at bounding box center [904, 220] width 852 height 36
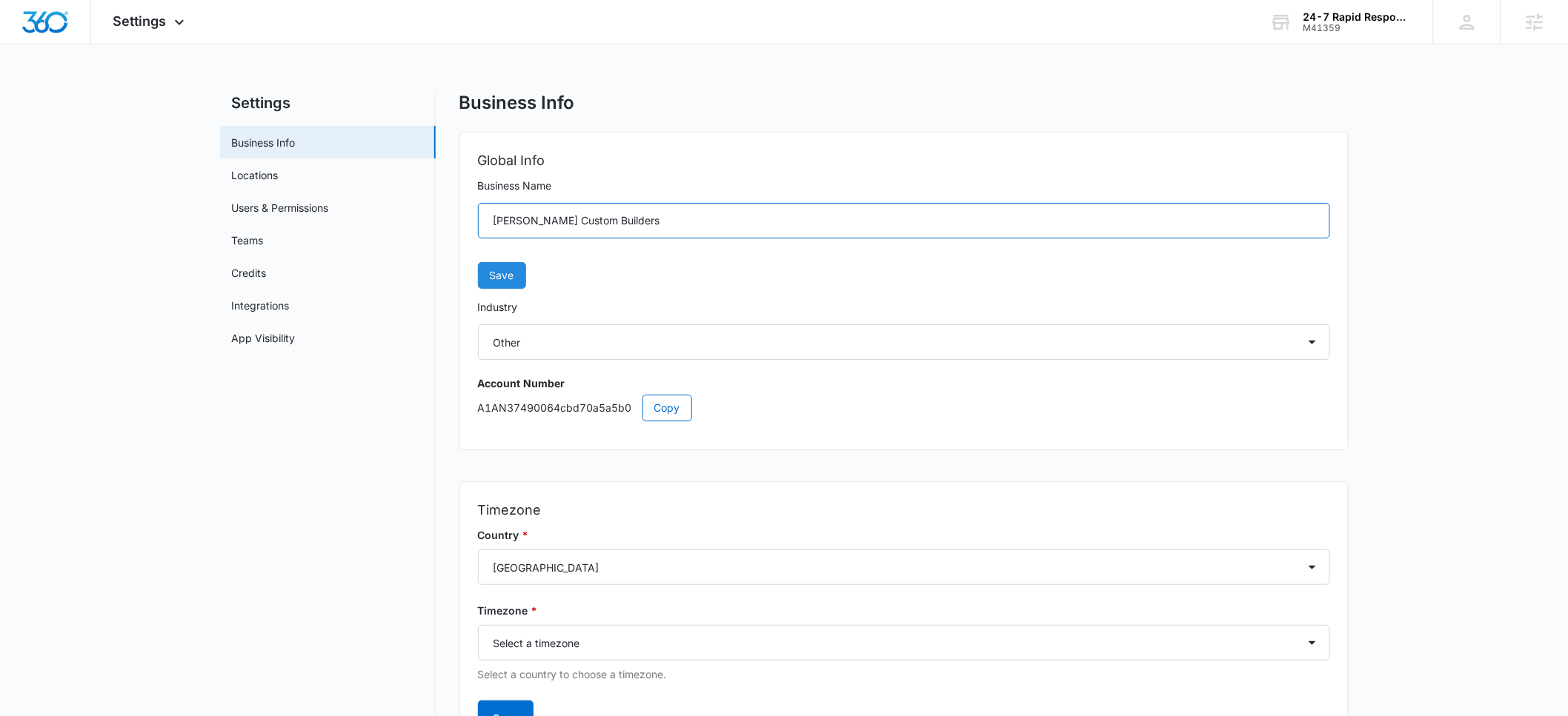
type input "[PERSON_NAME] Custom Builders"
click at [495, 268] on button "Save" at bounding box center [502, 276] width 48 height 26
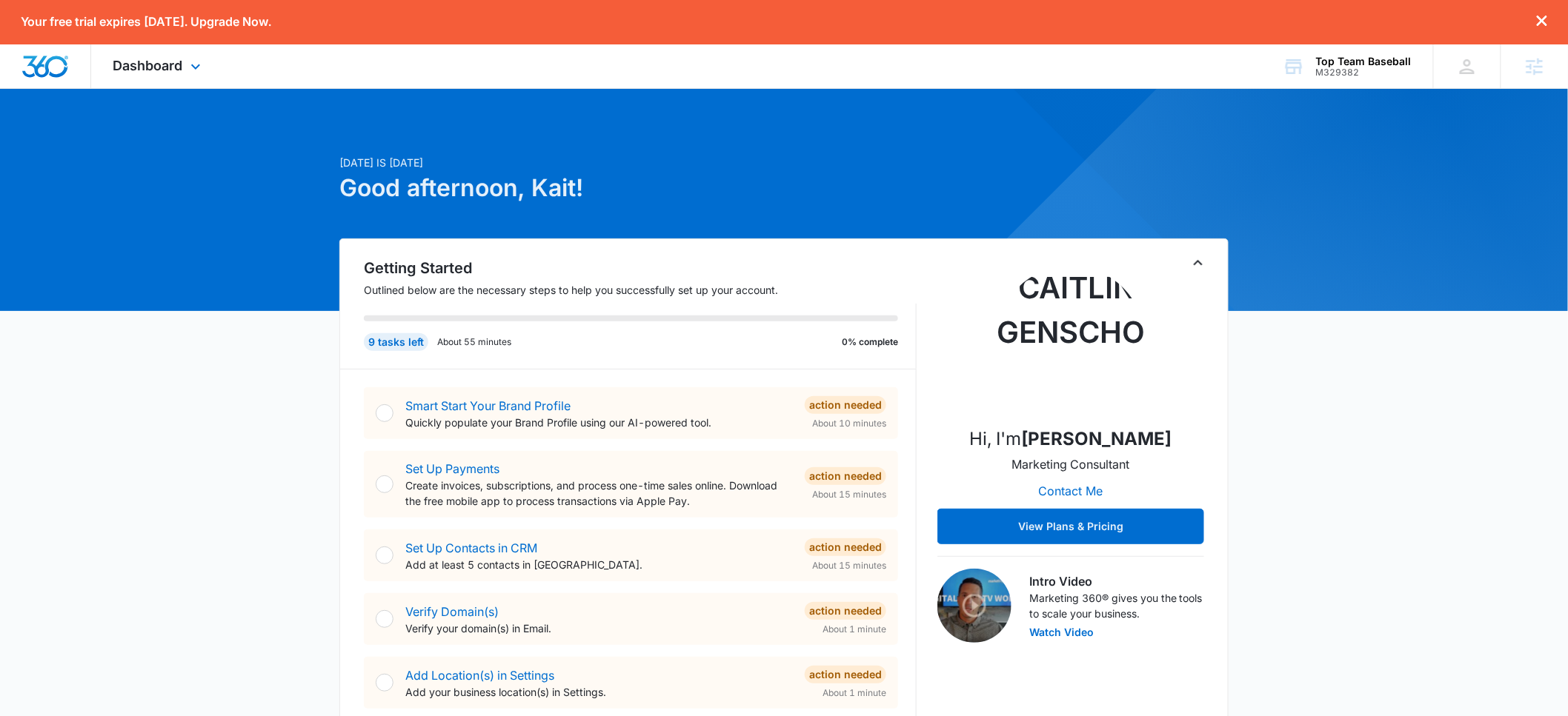
click at [199, 56] on div "Dashboard Apps Reputation Websites Forms CRM Email Social Shop Payments Content…" at bounding box center [159, 66] width 136 height 44
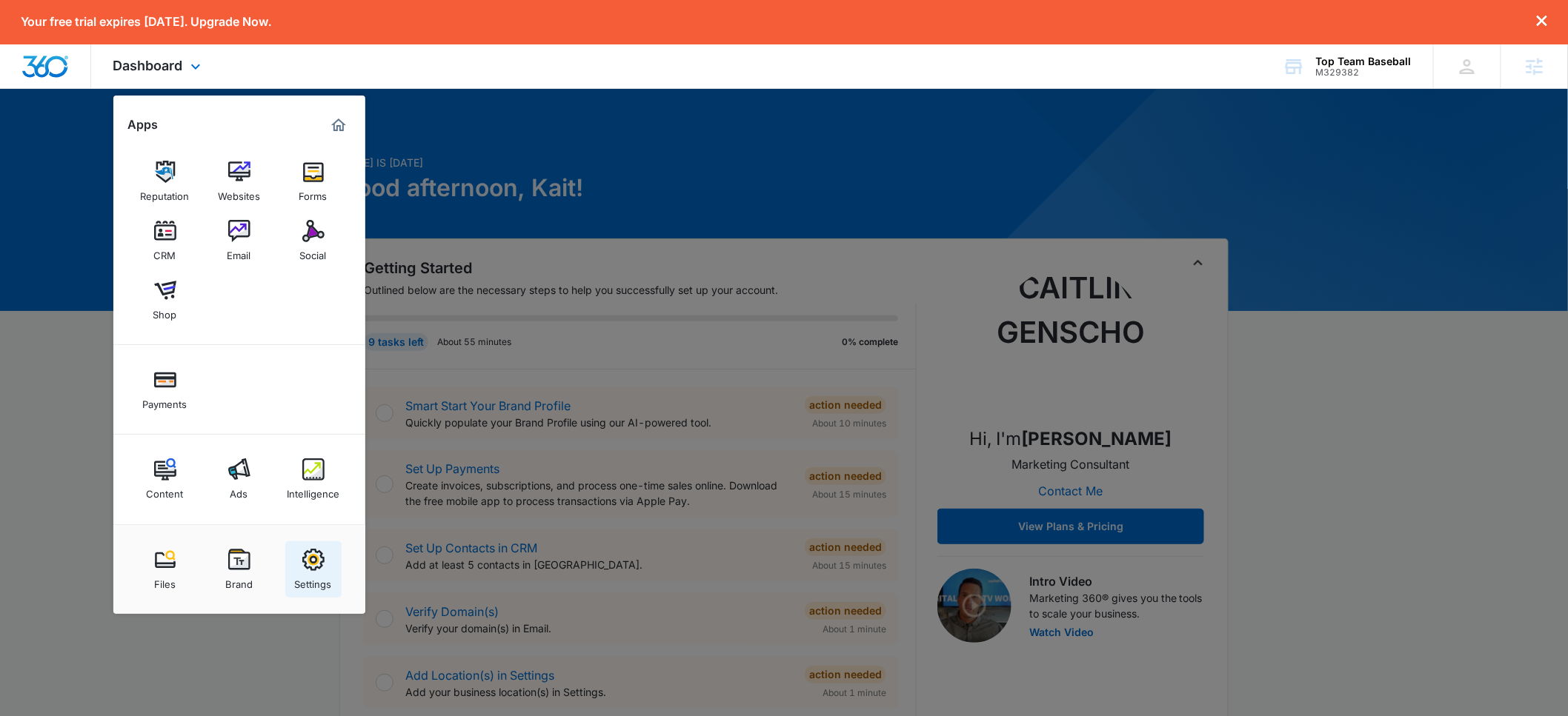
click at [315, 572] on div "Settings" at bounding box center [313, 580] width 37 height 19
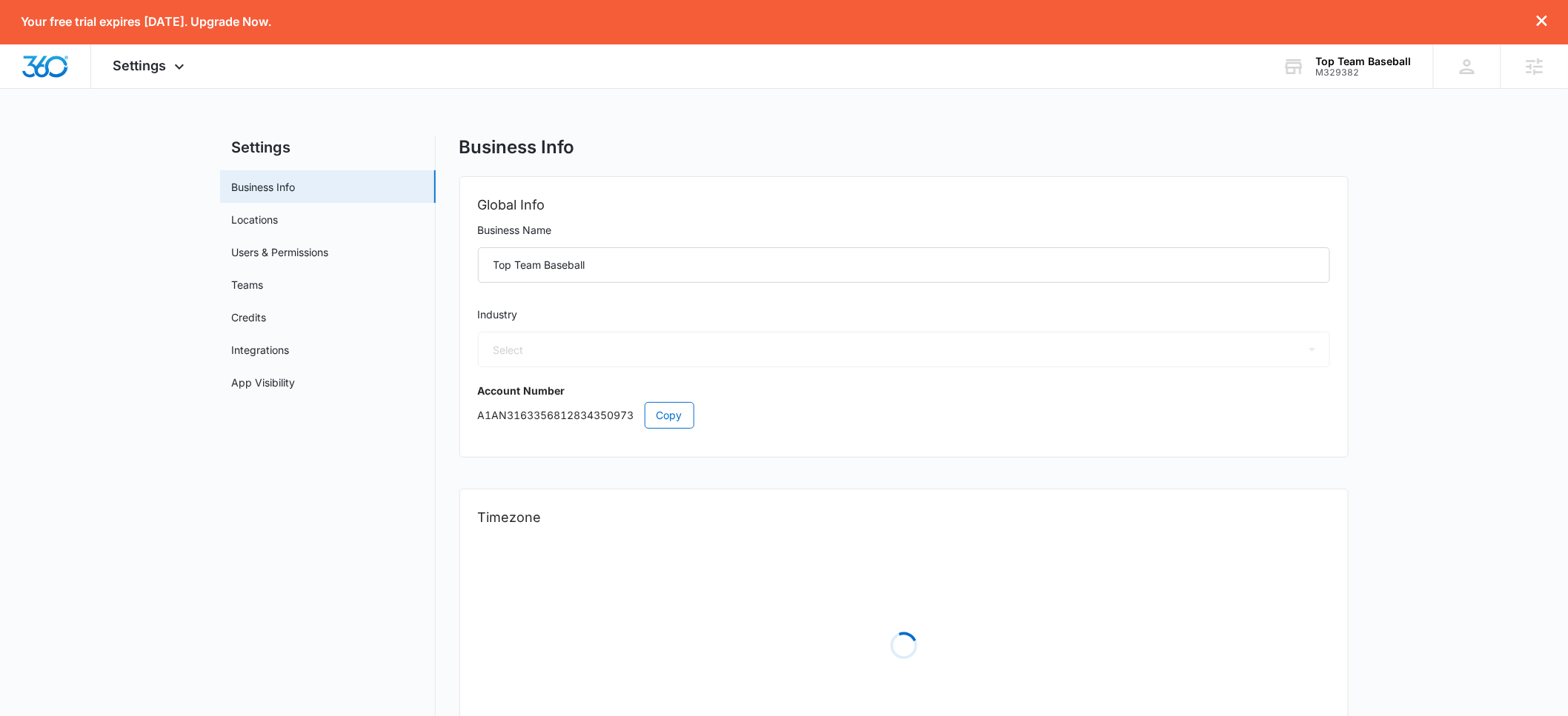
select select "52"
select select "US"
select select "America/[GEOGRAPHIC_DATA]"
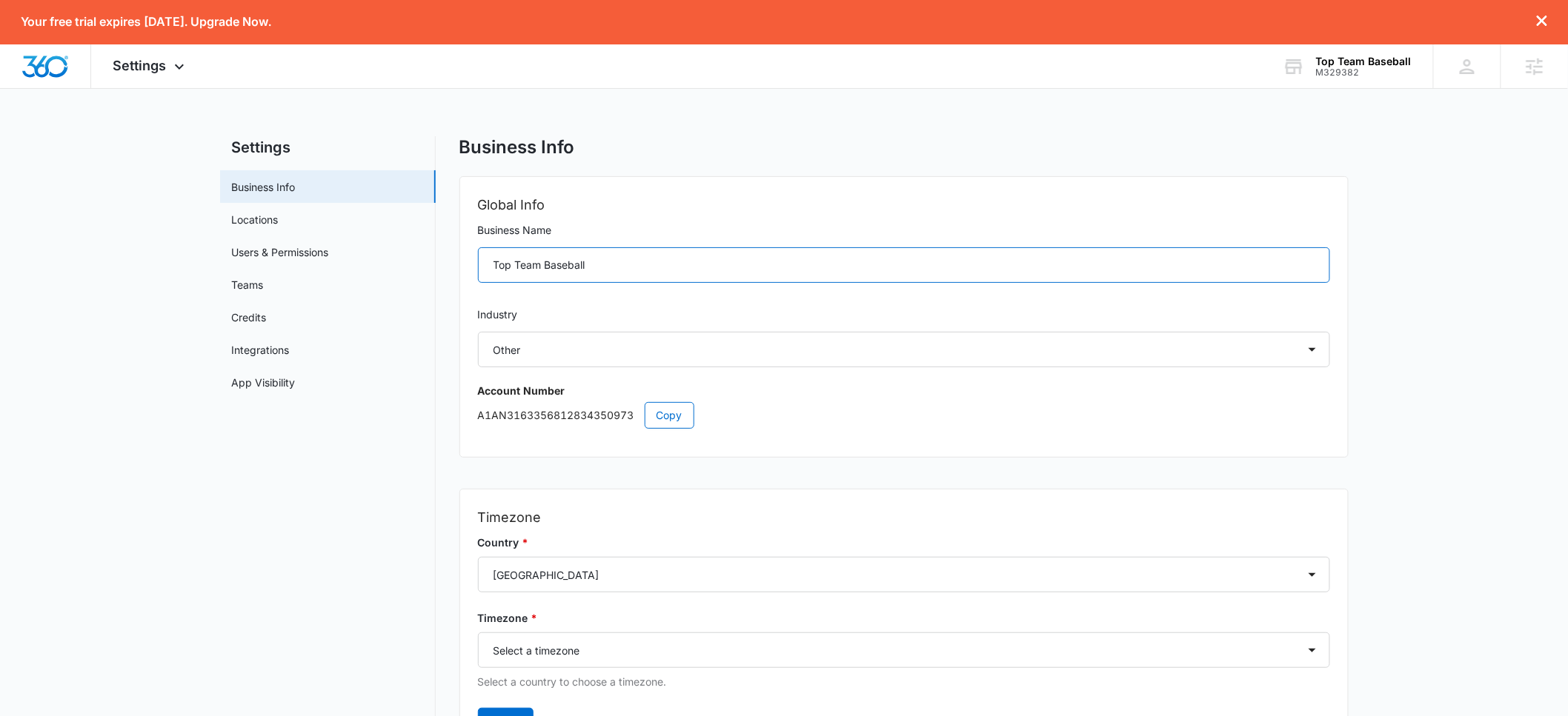
click at [625, 263] on input "Top Team Baseball" at bounding box center [904, 265] width 852 height 36
click at [624, 264] on input "Top Team Baseball" at bounding box center [904, 265] width 852 height 36
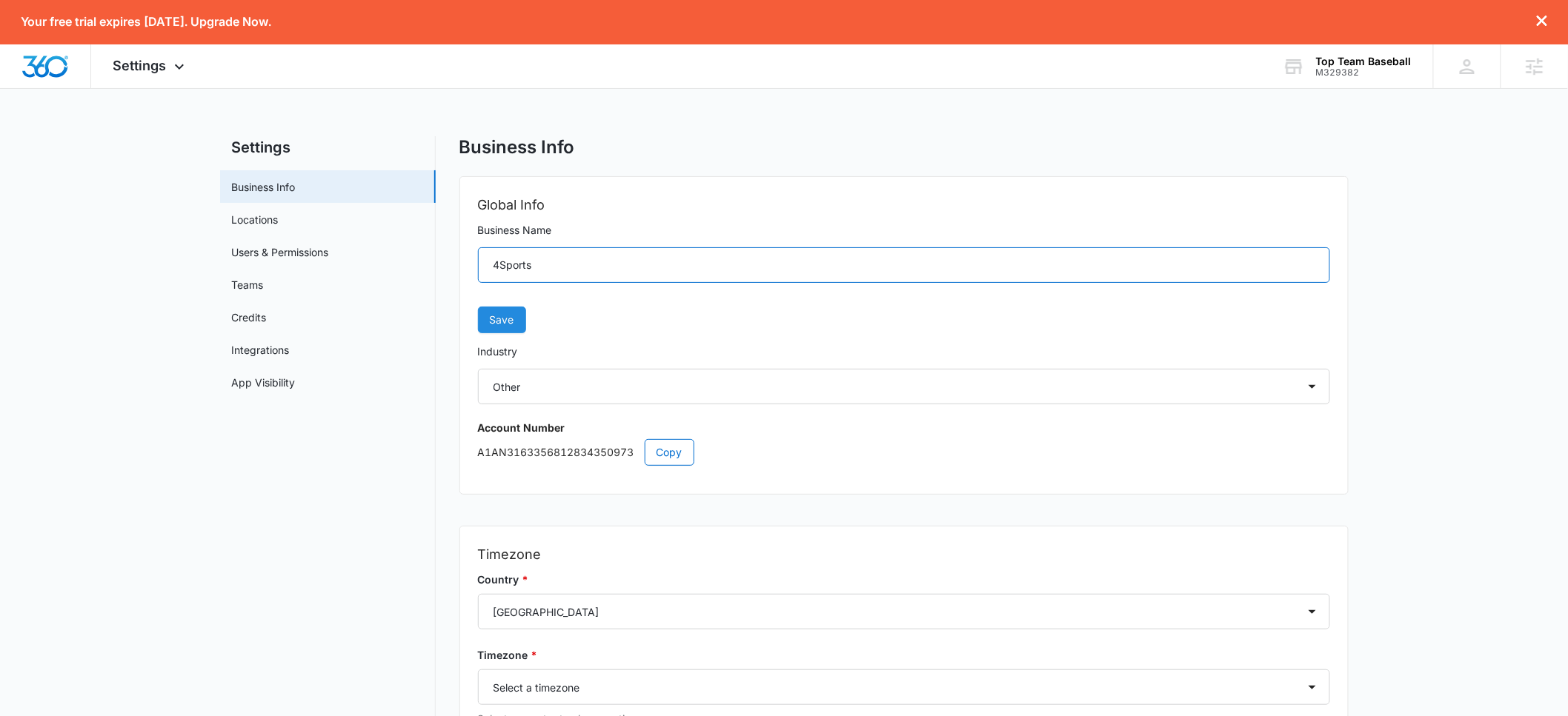
type input "4Sports"
click at [505, 317] on span "Save" at bounding box center [502, 320] width 25 height 17
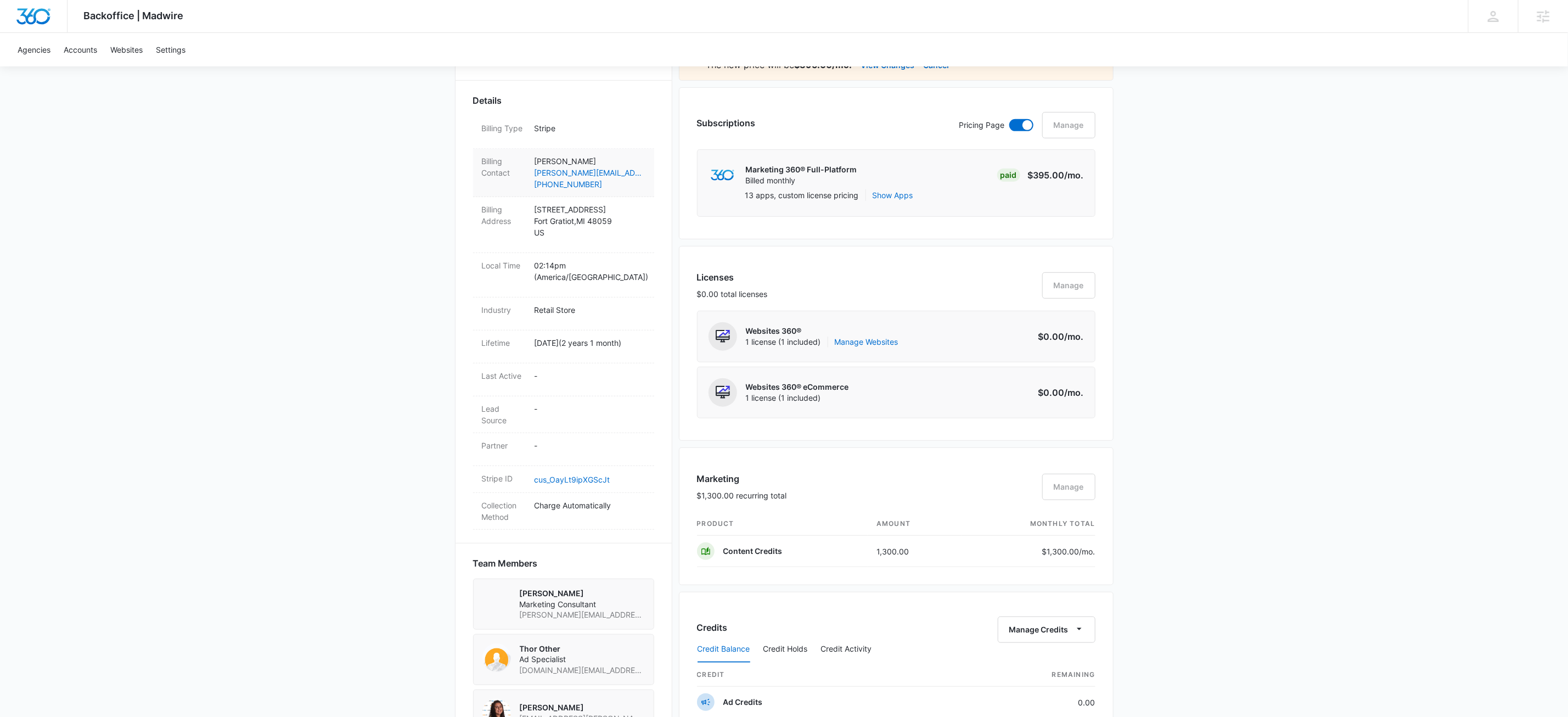
scroll to position [519, 0]
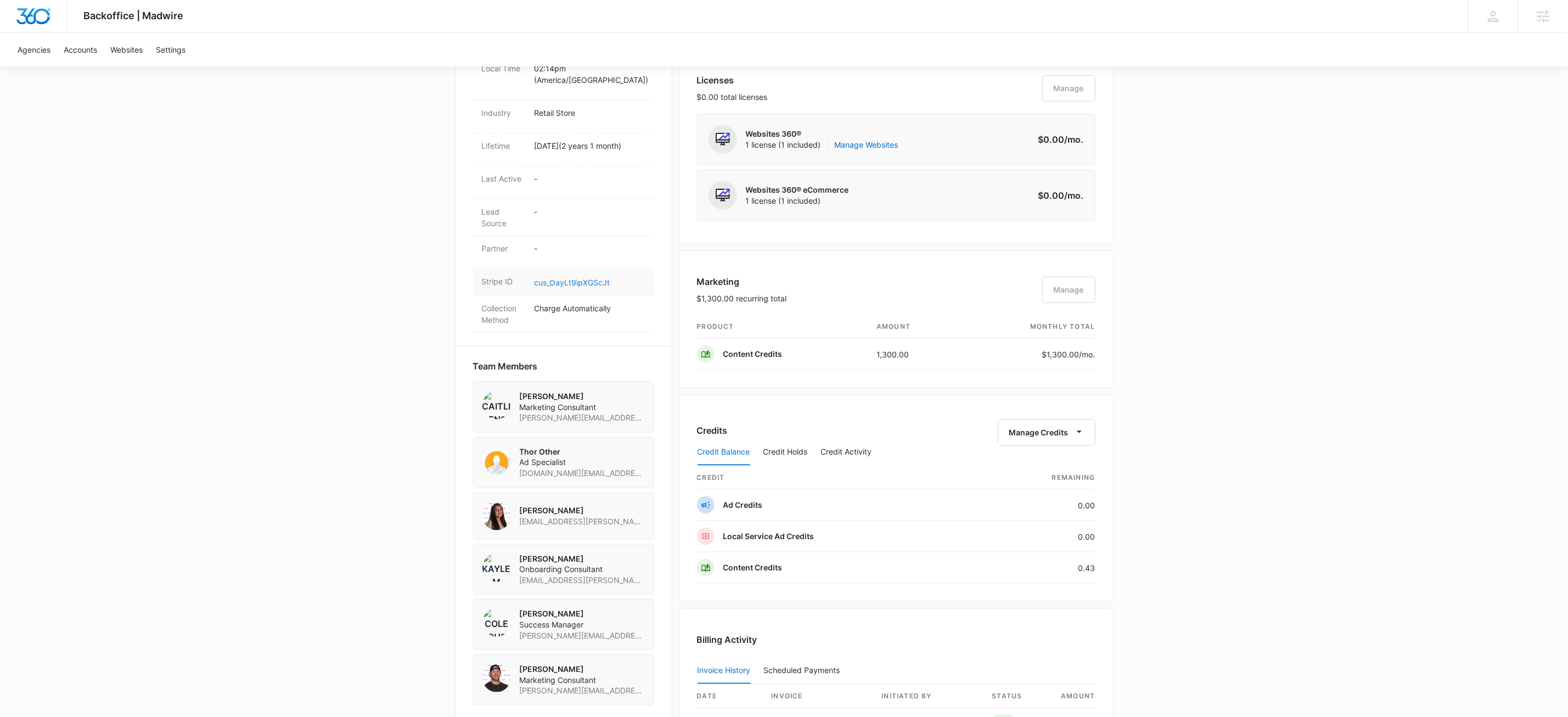
click at [555, 278] on link "cus_OayLt9ipXGScJt" at bounding box center [572, 282] width 75 height 9
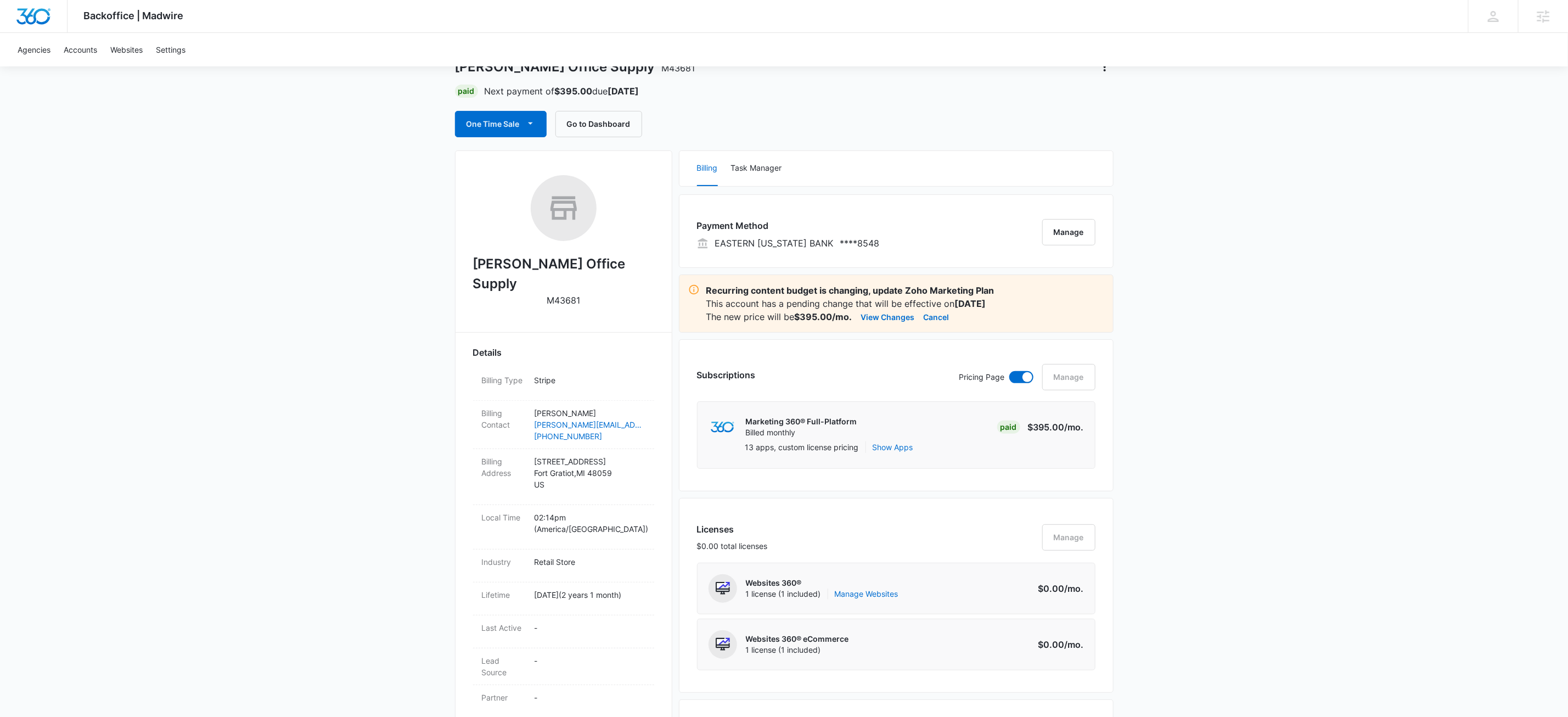
scroll to position [0, 0]
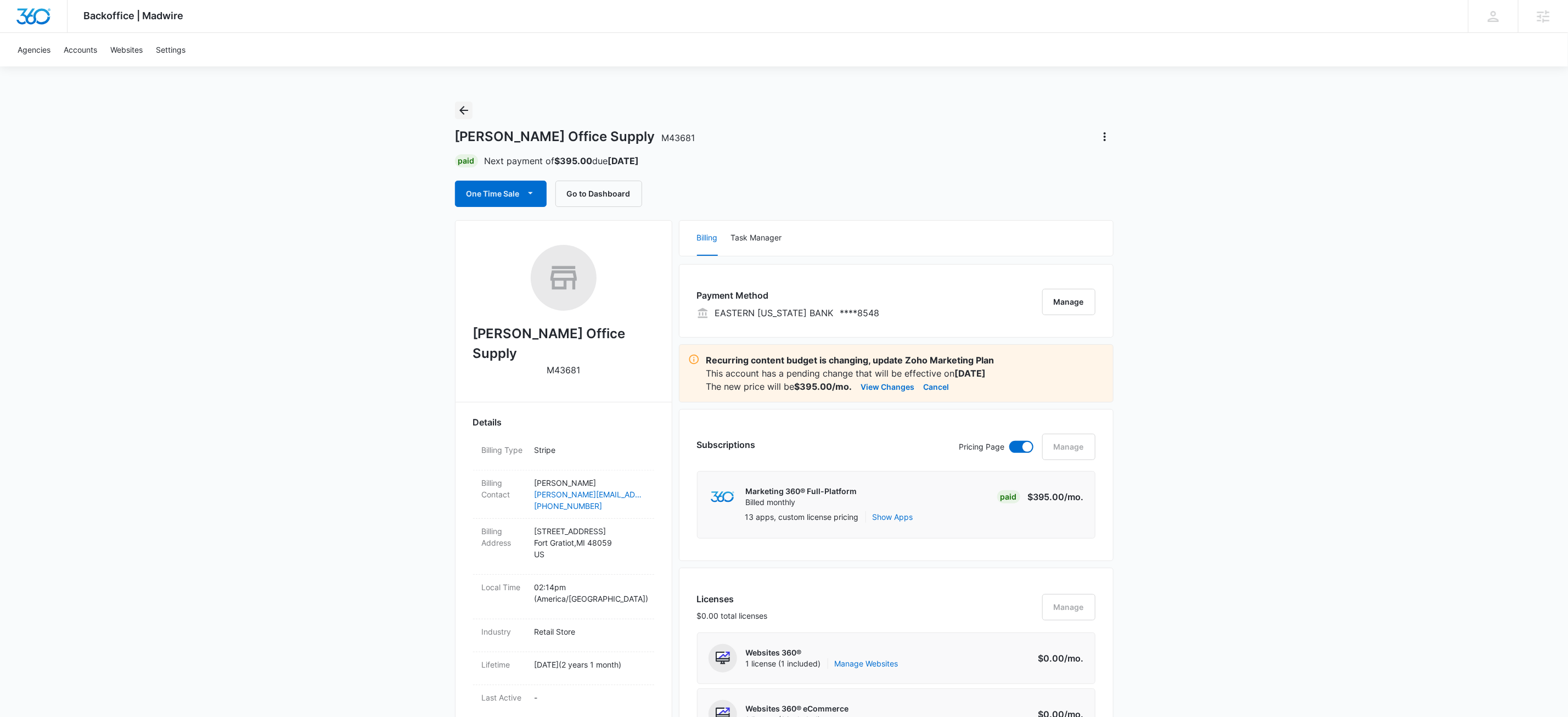
click at [462, 111] on icon "Back" at bounding box center [463, 110] width 13 height 13
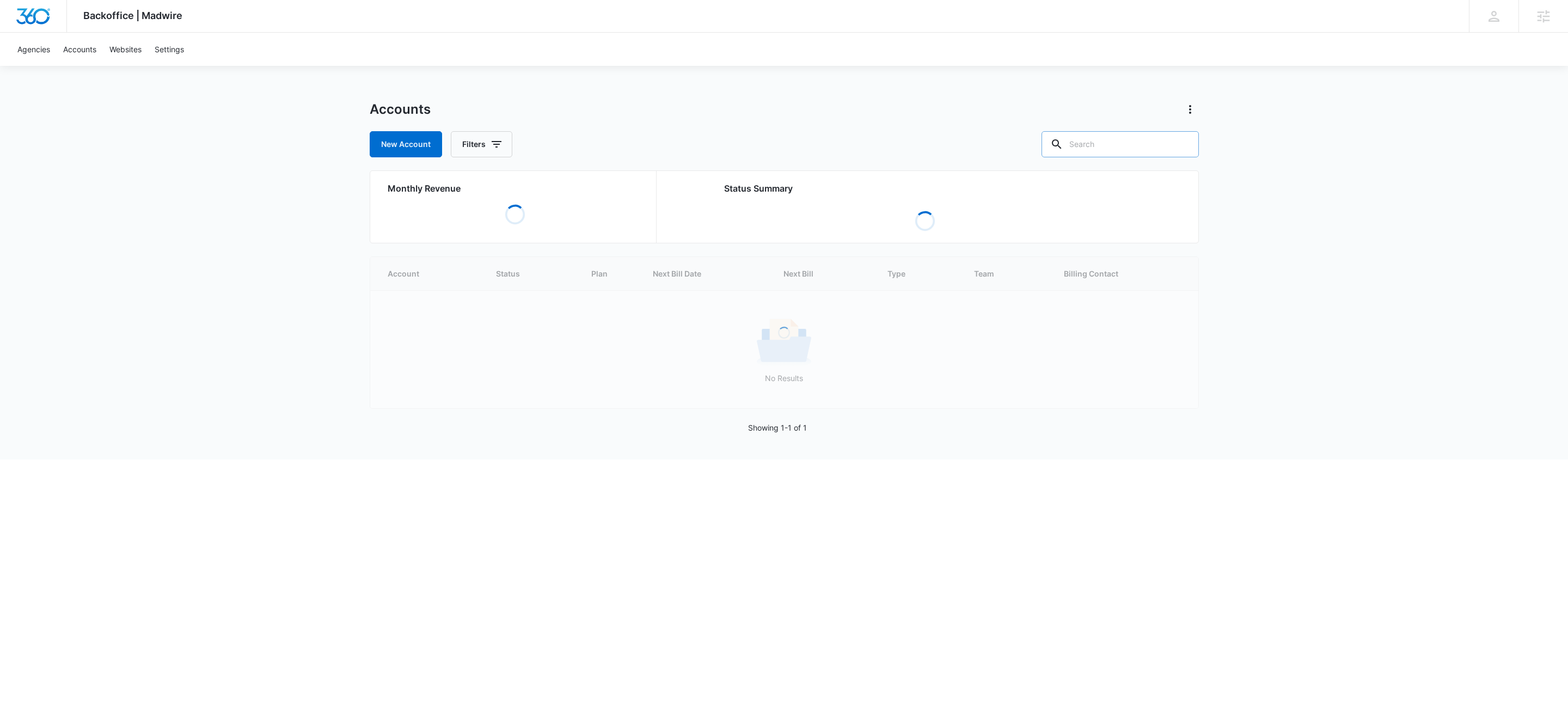
click at [1149, 141] on input "text" at bounding box center [1120, 144] width 157 height 26
type input "m38683"
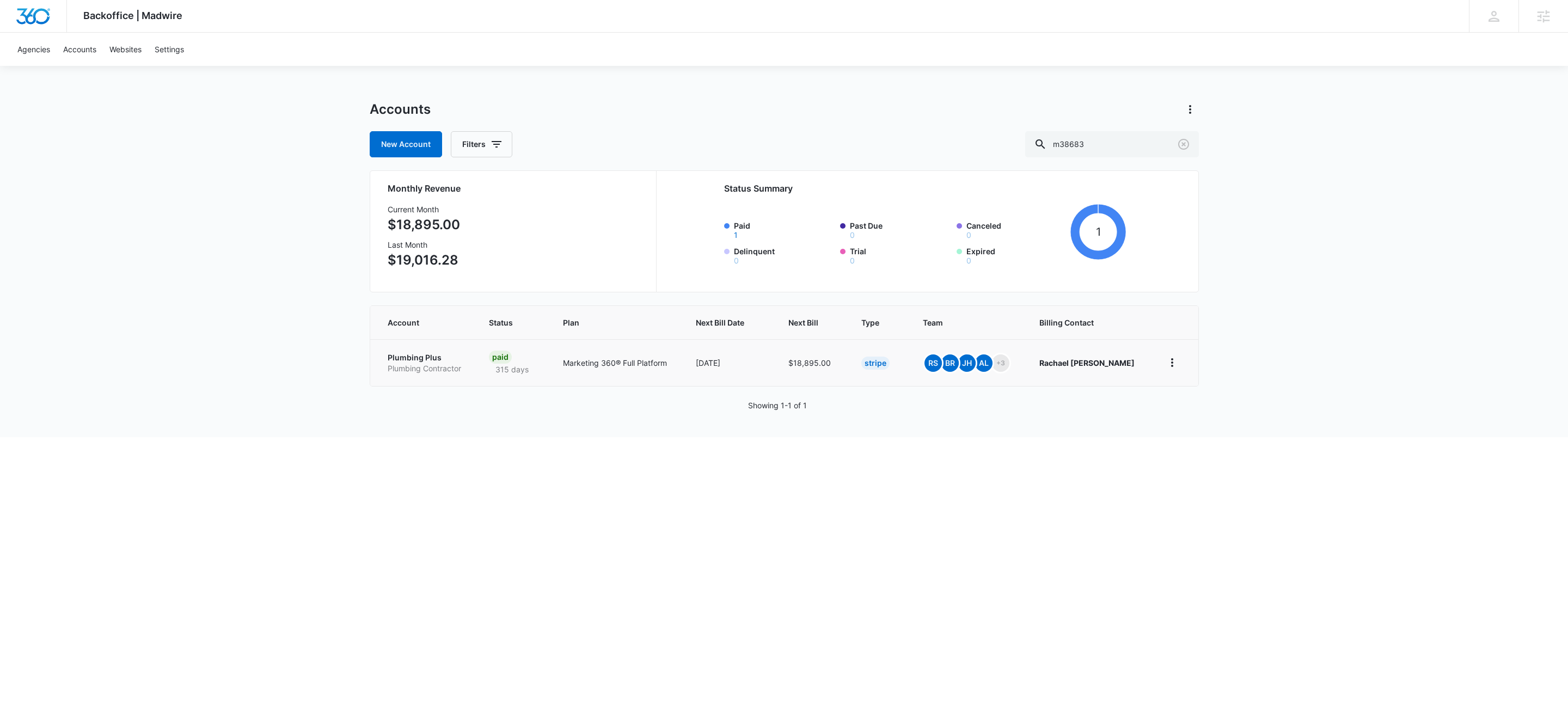
click at [416, 361] on p "Plumbing Plus" at bounding box center [425, 358] width 75 height 11
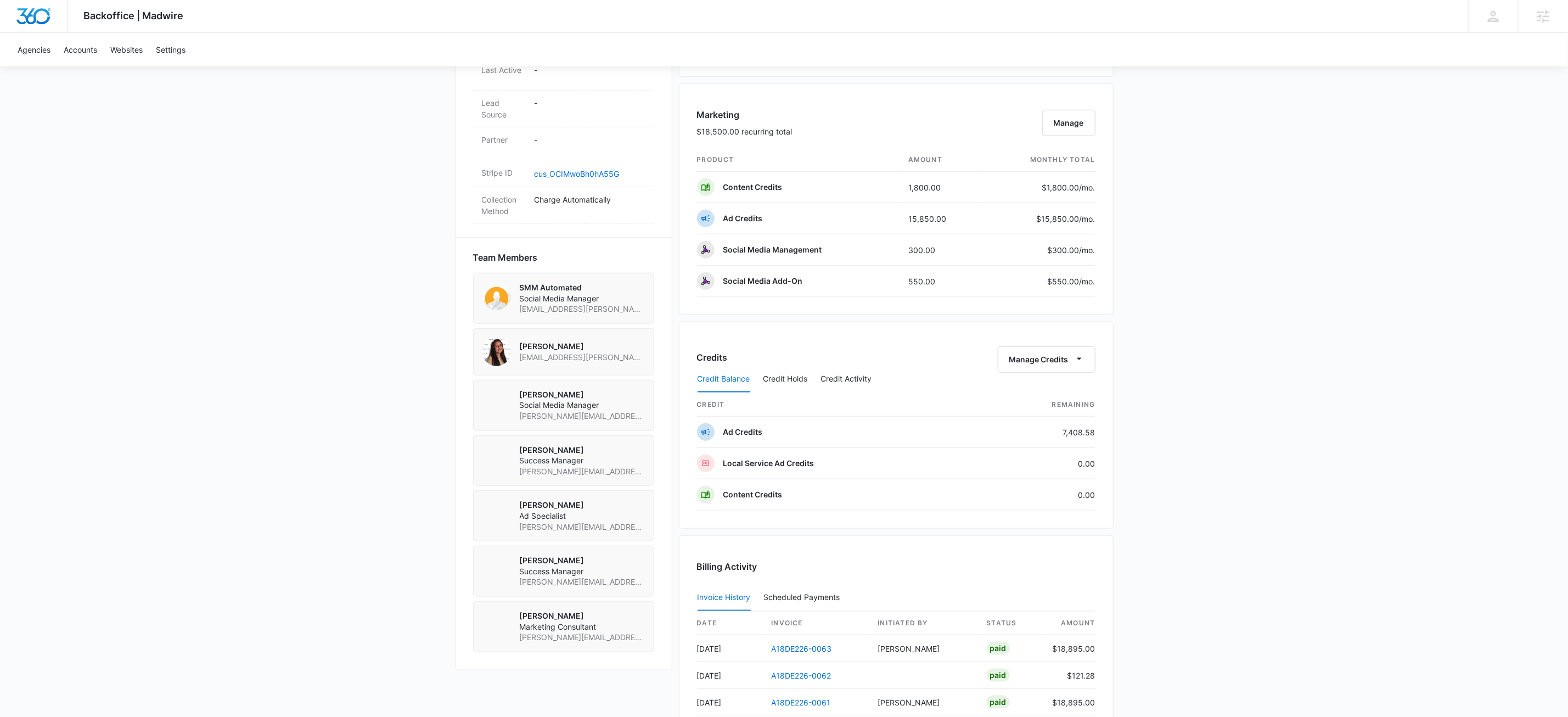
scroll to position [439, 0]
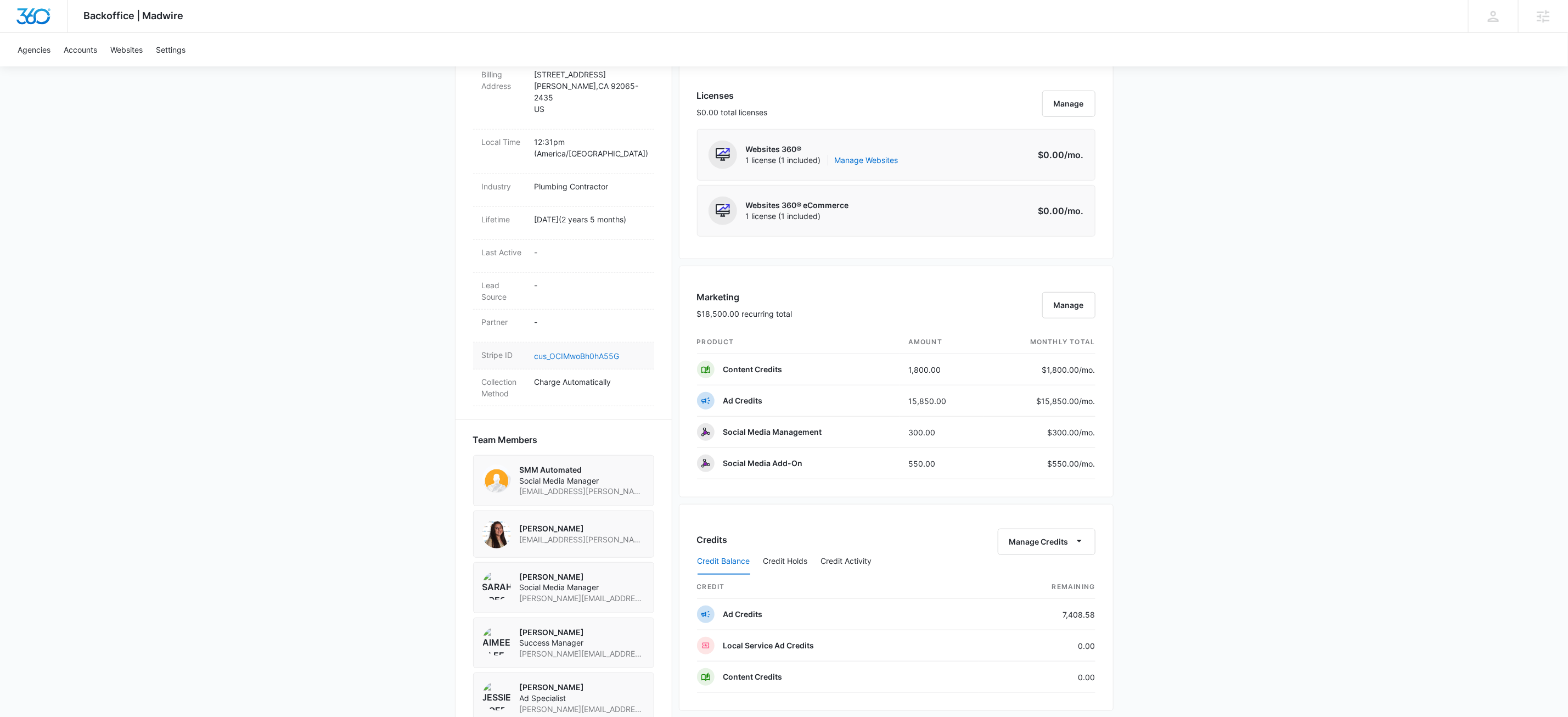
click at [570, 351] on link "cus_OCIMwoBh0hA55G" at bounding box center [577, 355] width 85 height 9
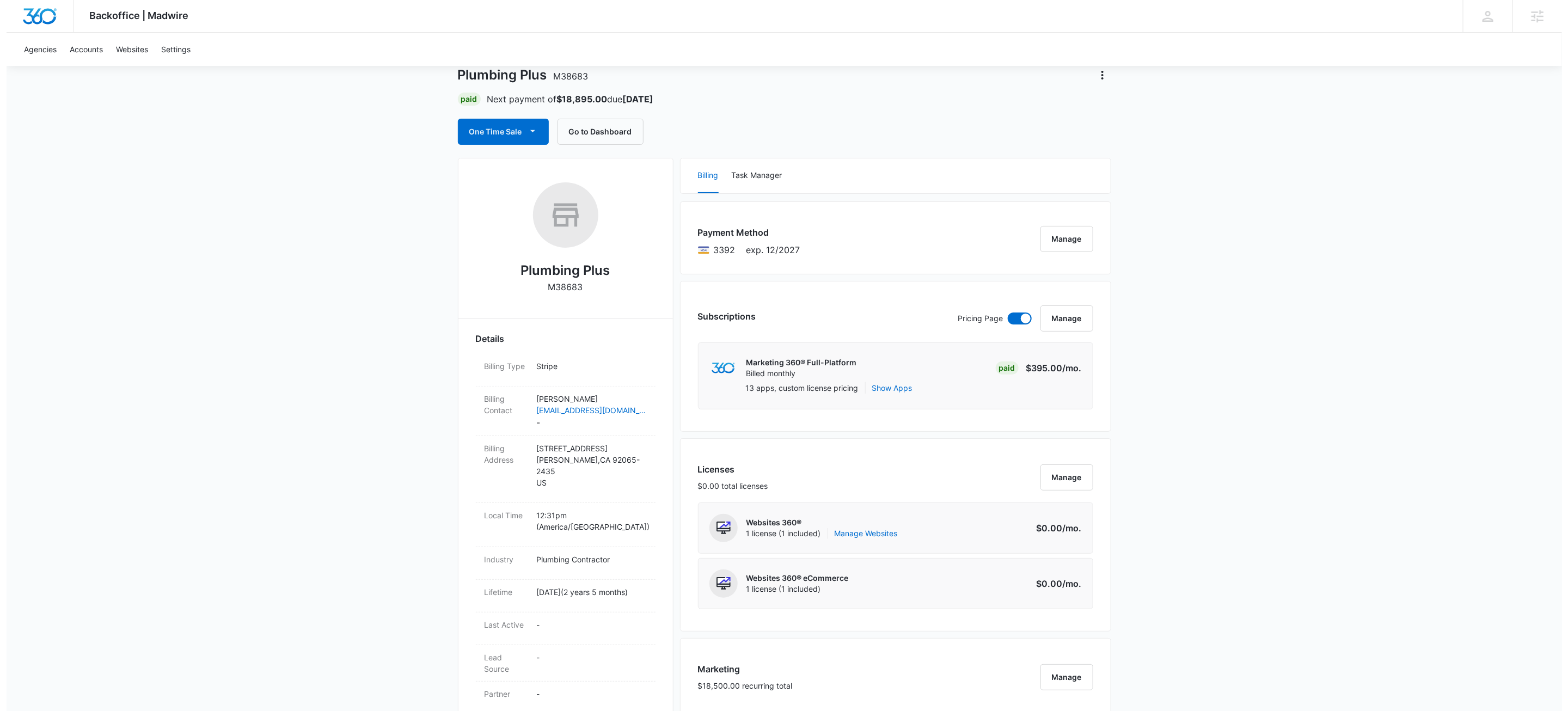
scroll to position [0, 0]
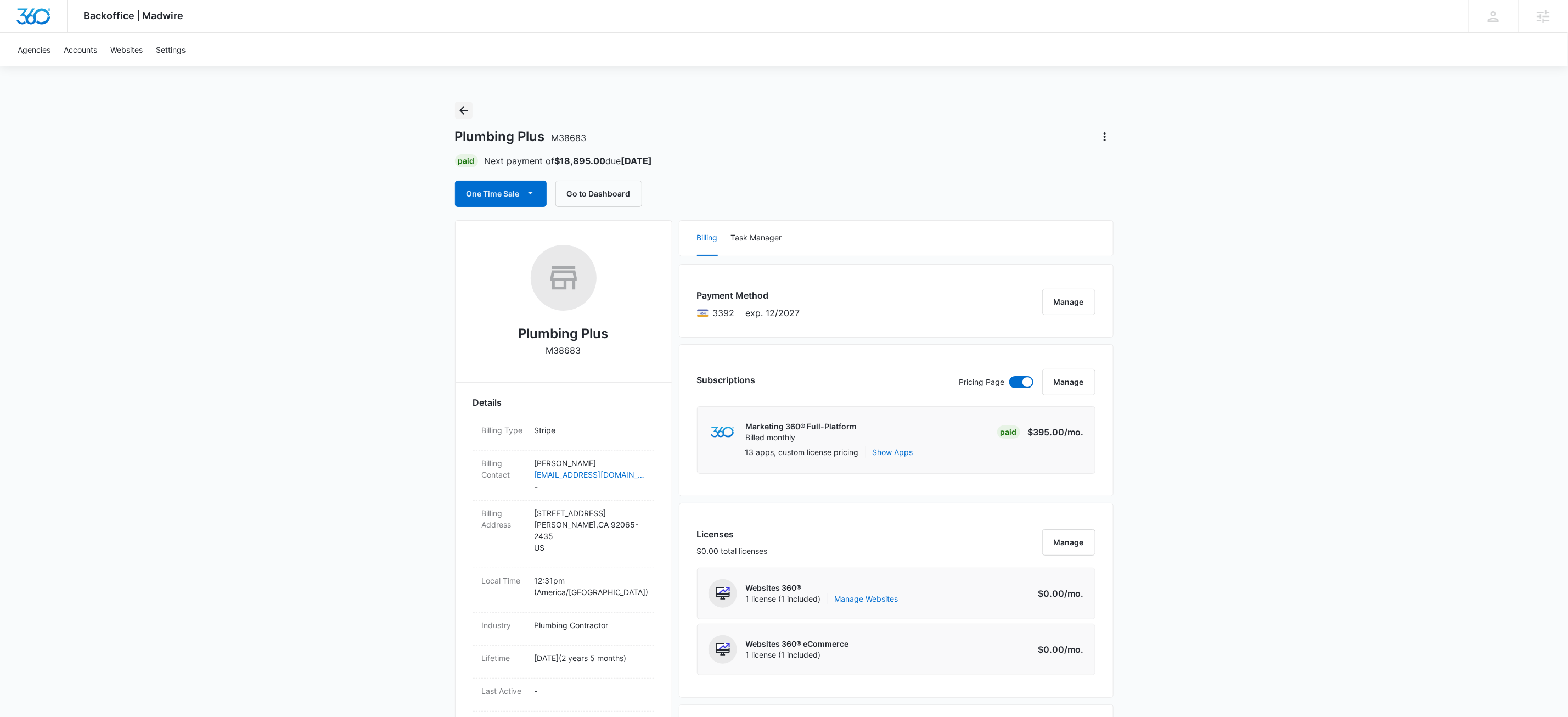
click at [463, 106] on icon "Back" at bounding box center [464, 110] width 9 height 9
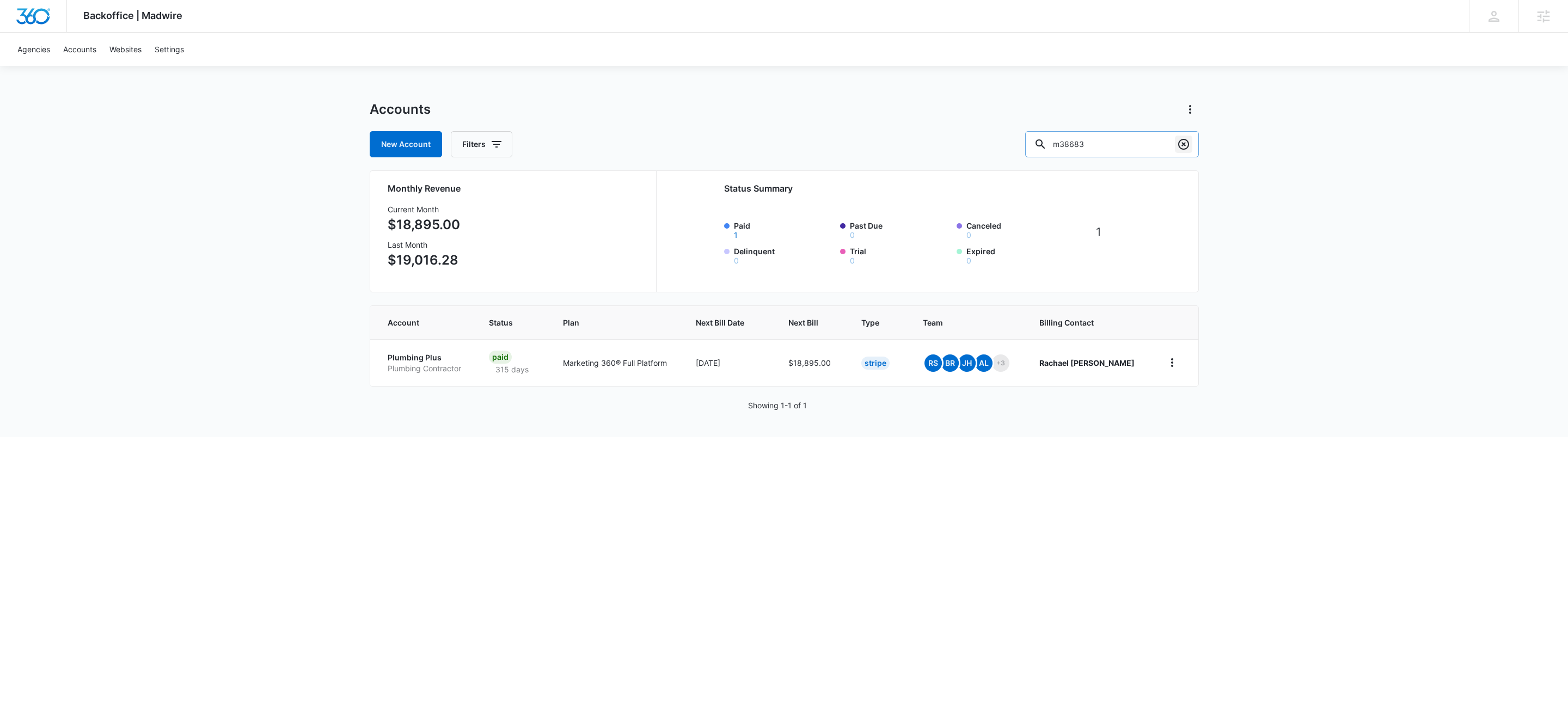
click at [1176, 147] on button "Clear" at bounding box center [1183, 144] width 18 height 18
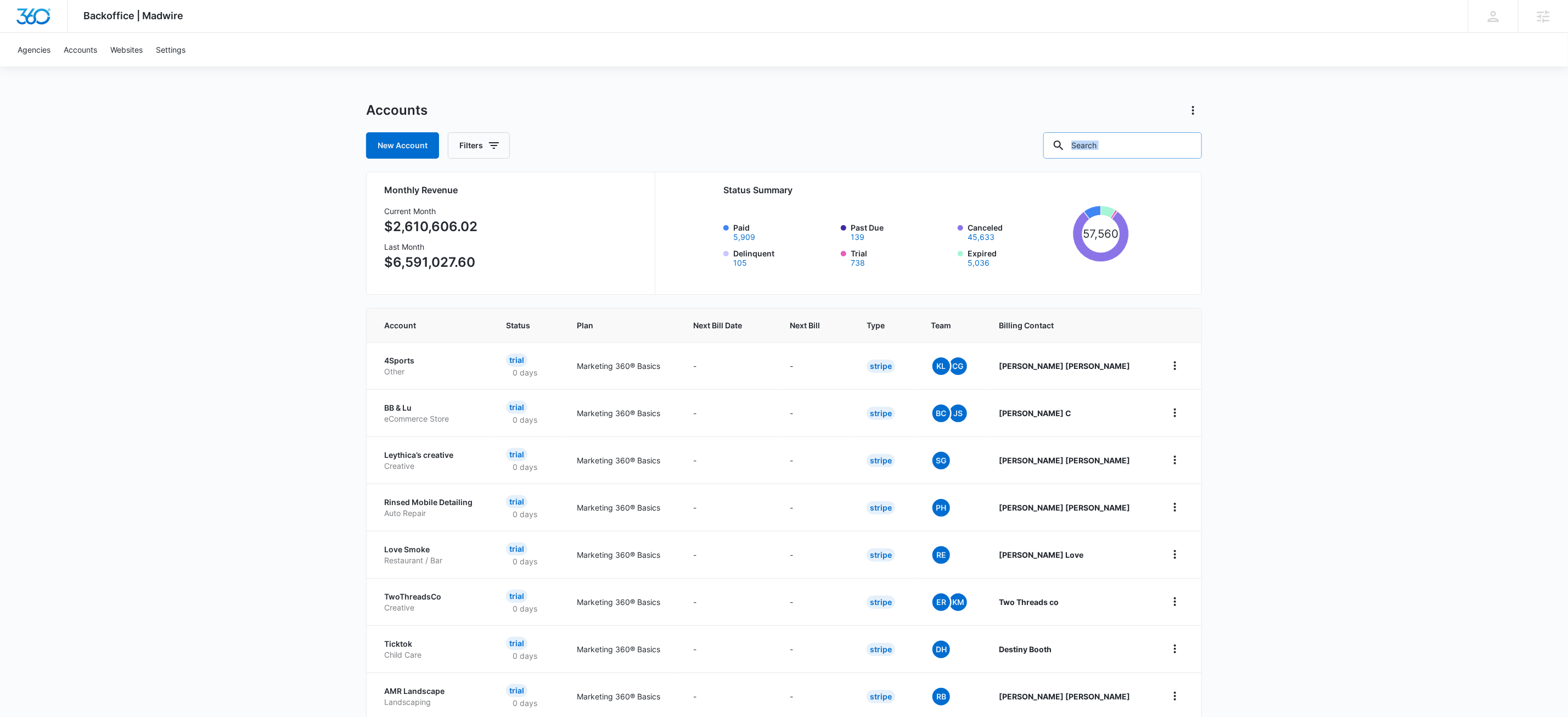
drag, startPoint x: 1186, startPoint y: 149, endPoint x: 1173, endPoint y: 144, distance: 13.9
click at [1185, 149] on div at bounding box center [1186, 145] width 18 height 26
click at [1161, 142] on input "text" at bounding box center [1122, 145] width 158 height 26
type input "m309225"
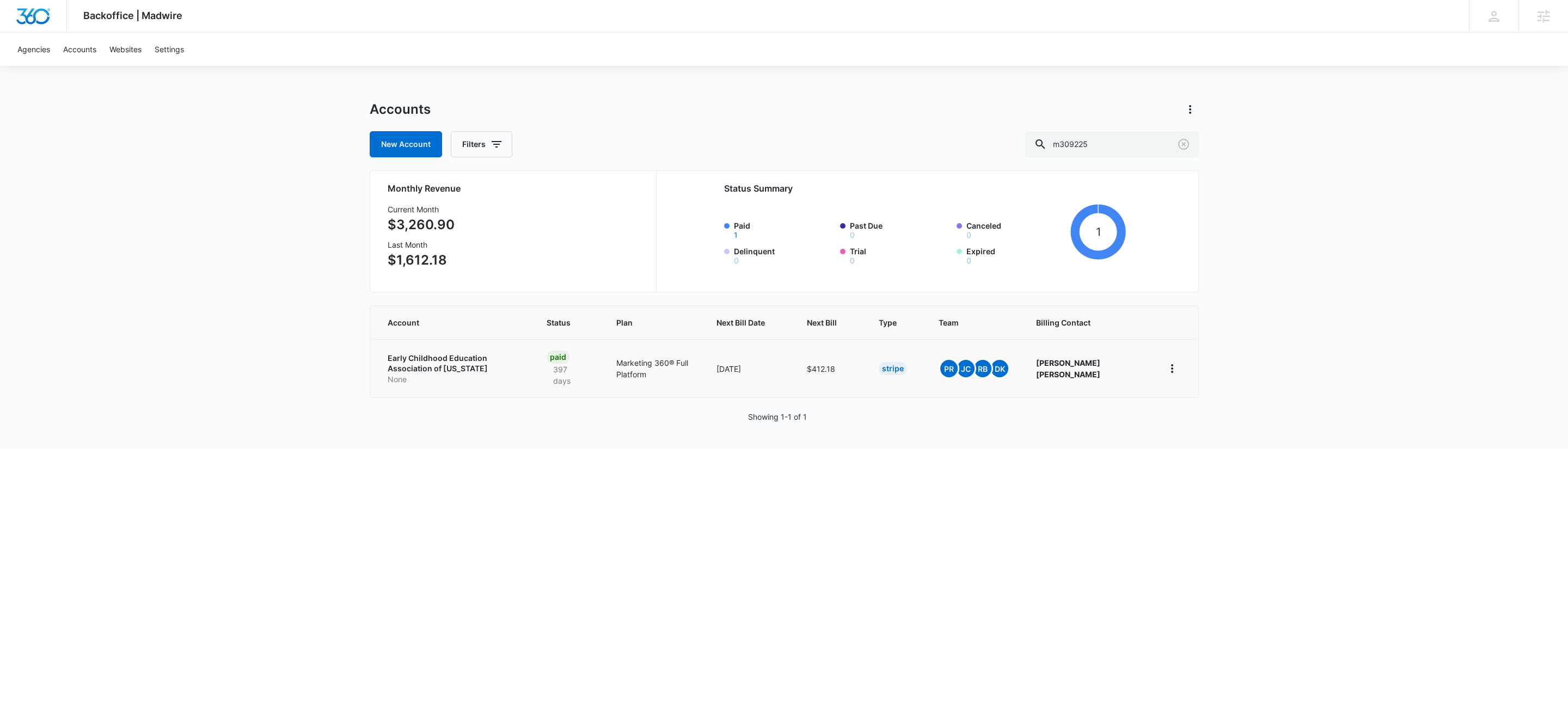
click at [502, 363] on p "Early Childhood Education Association of [US_STATE]" at bounding box center [454, 363] width 133 height 21
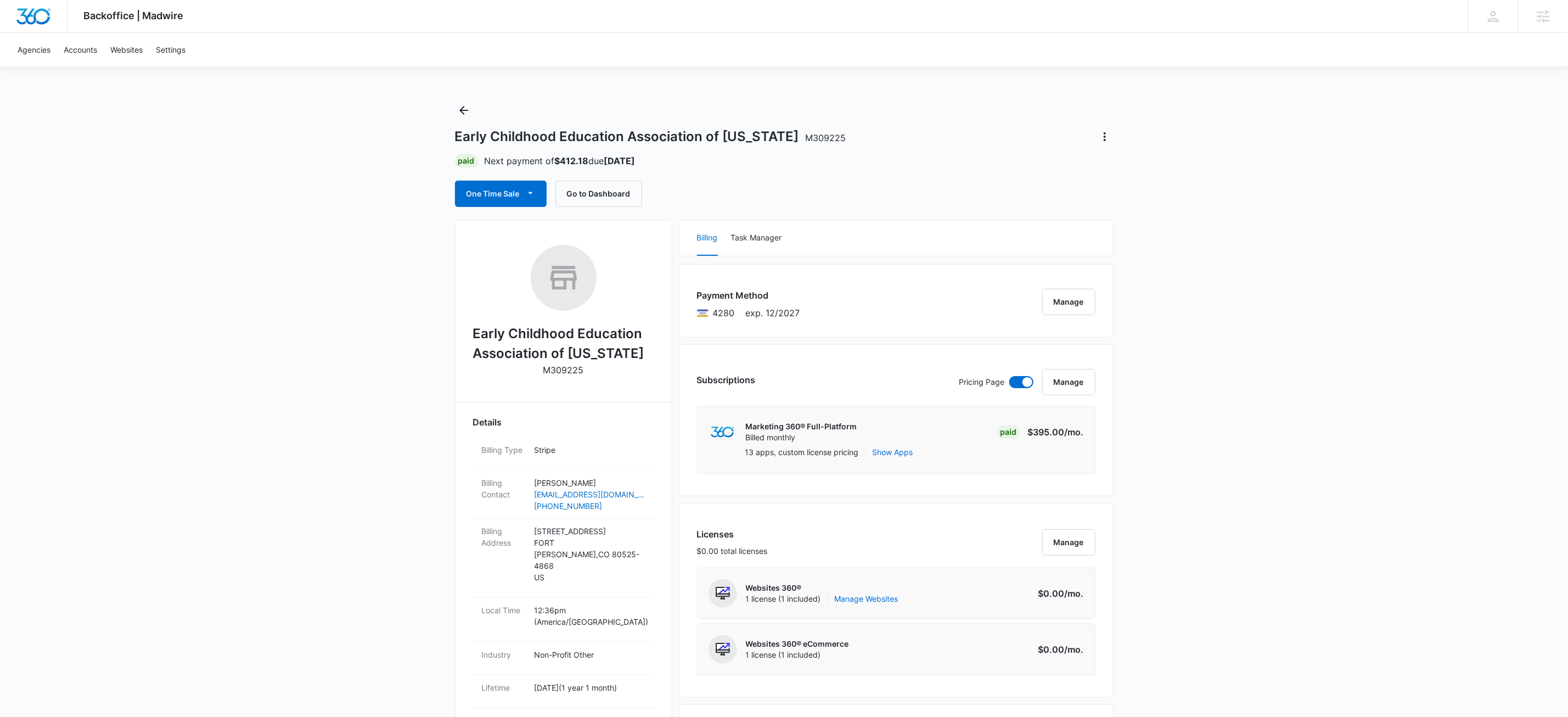
click at [536, 193] on icon "button" at bounding box center [530, 193] width 12 height 12
click at [546, 228] on div "Run One-Time Payment" at bounding box center [533, 231] width 127 height 12
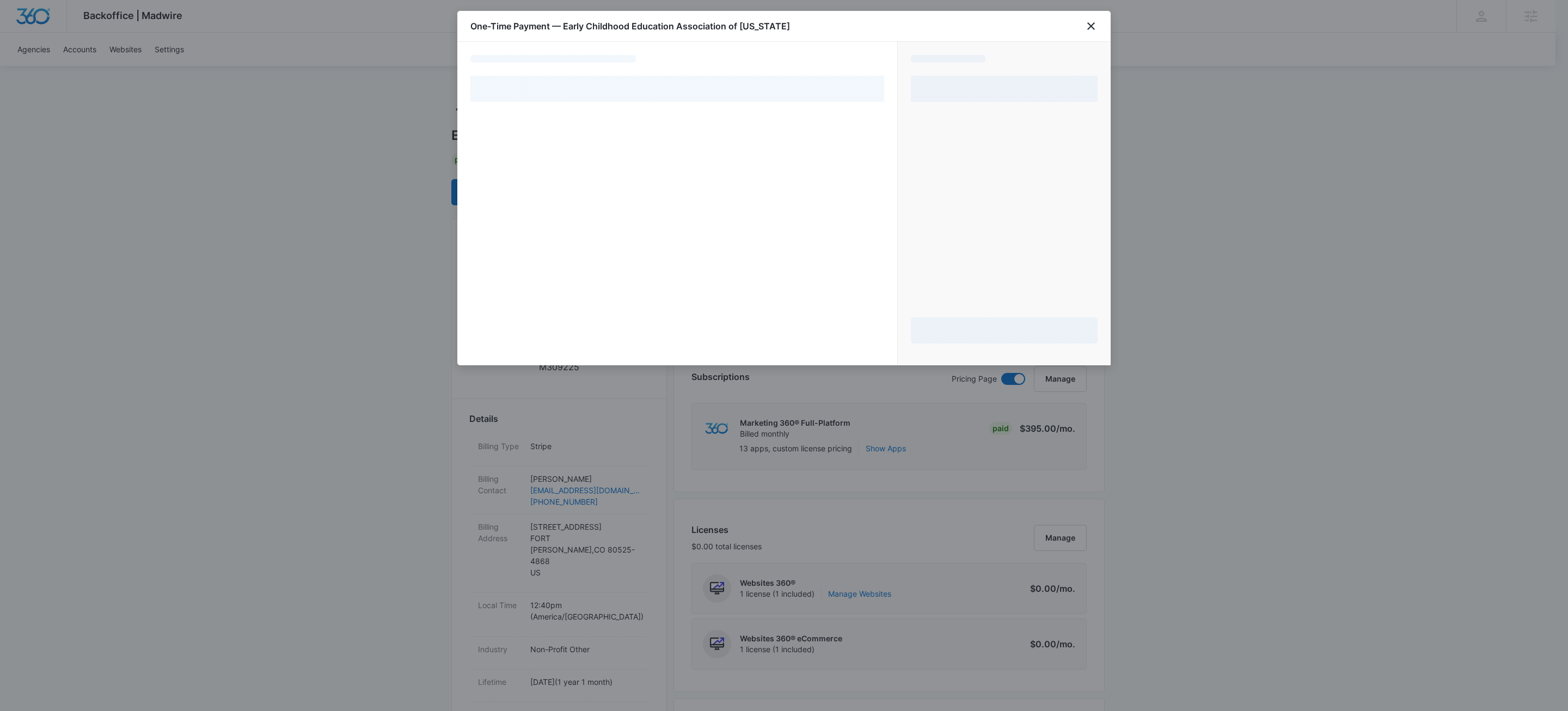
select select "pm_1QtbFyA4n8RTgNjURquFucHA"
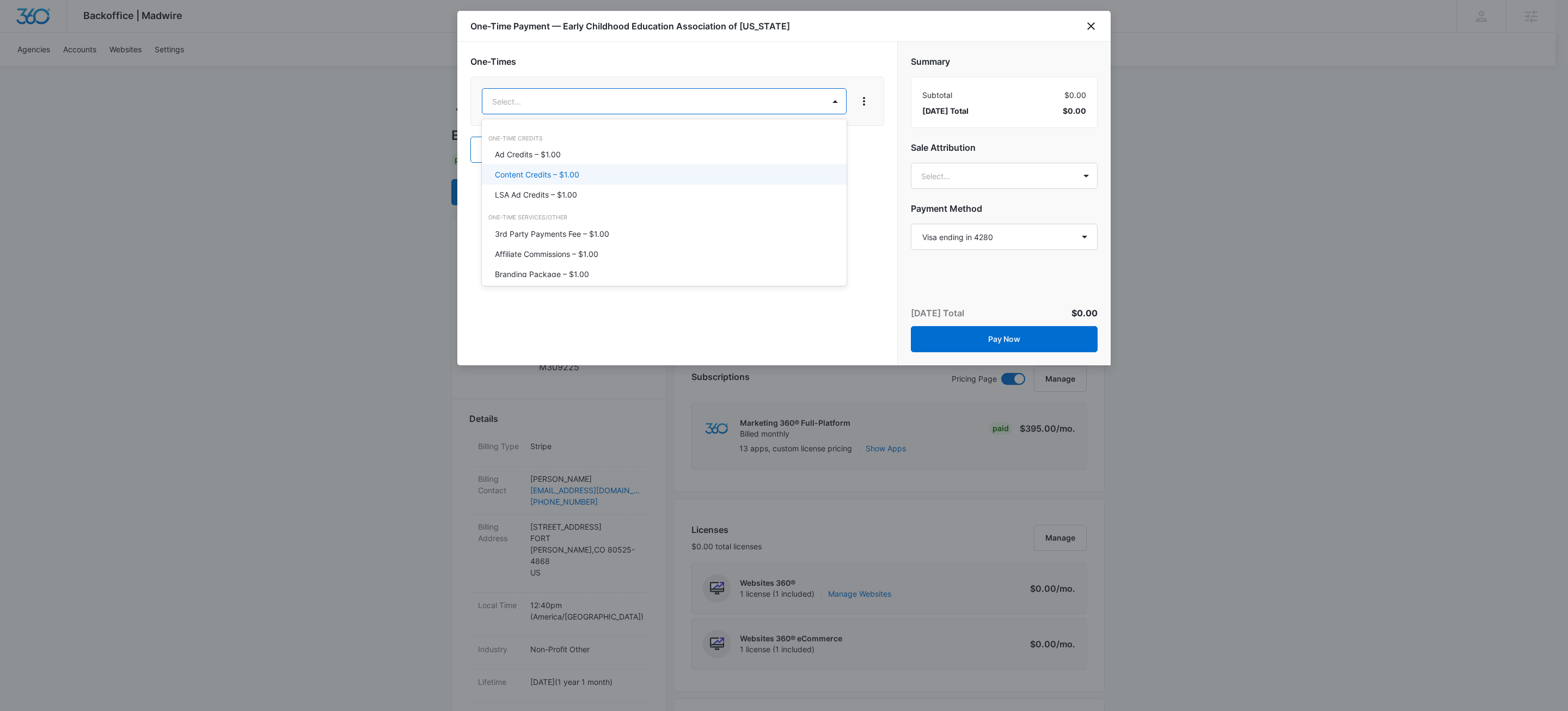
click at [558, 172] on p "Content Credits – $1.00" at bounding box center [537, 174] width 85 height 12
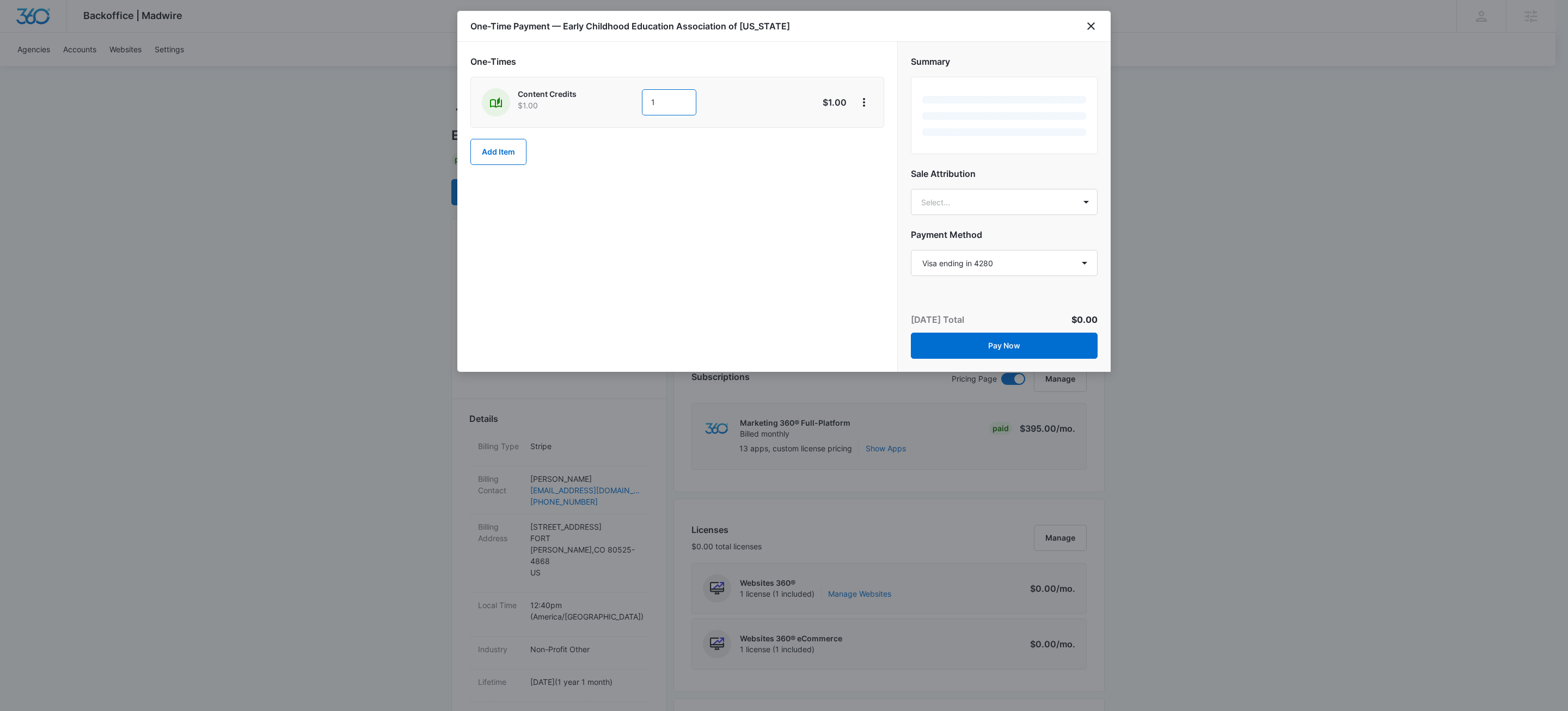
click at [668, 107] on input "1" at bounding box center [669, 102] width 54 height 26
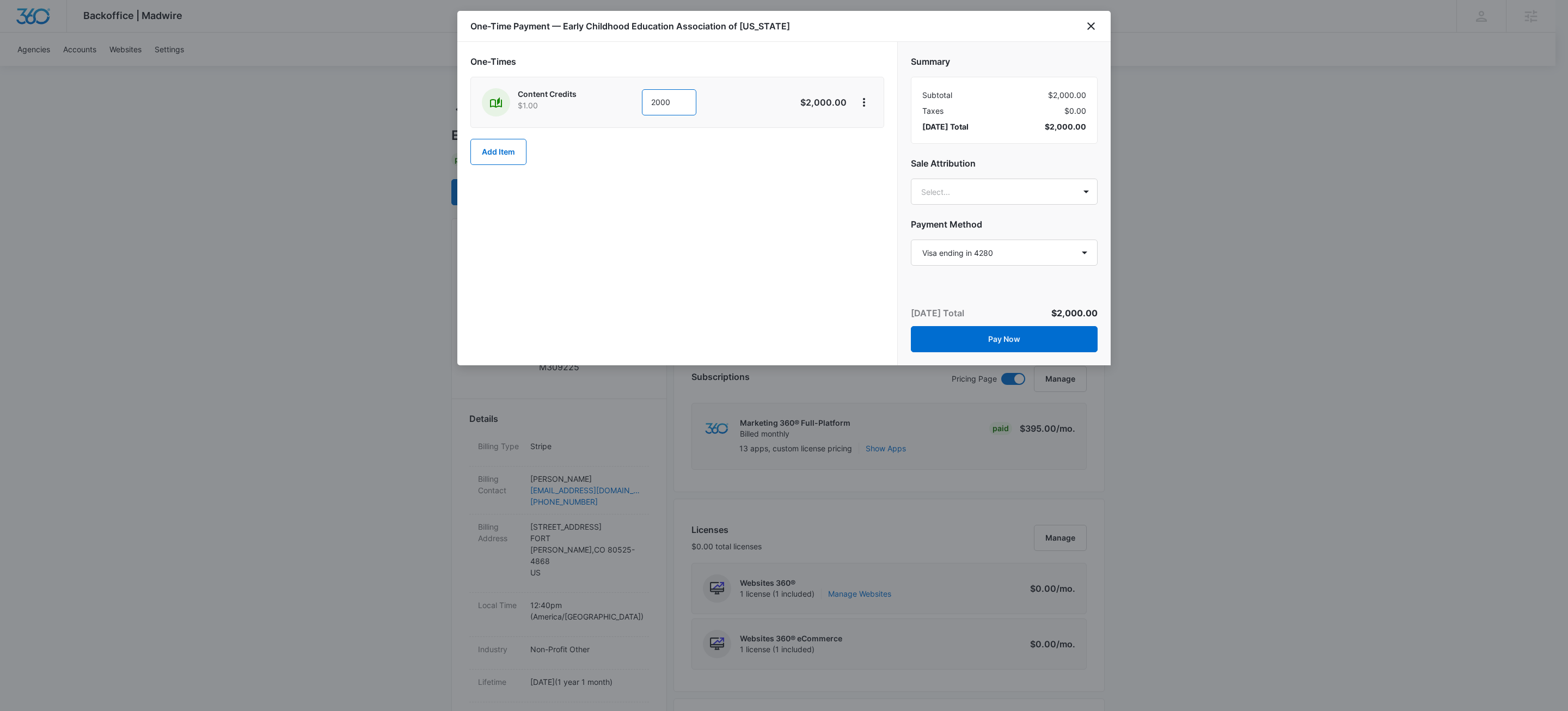
type input "2000"
drag, startPoint x: 775, startPoint y: 57, endPoint x: 780, endPoint y: 60, distance: 5.8
click at [776, 58] on h2 "One-Times" at bounding box center [677, 61] width 414 height 13
click at [858, 112] on div "Content Credits $1.00 2000 $2,000.00" at bounding box center [677, 102] width 391 height 29
click at [870, 105] on button "View More" at bounding box center [864, 102] width 18 height 18
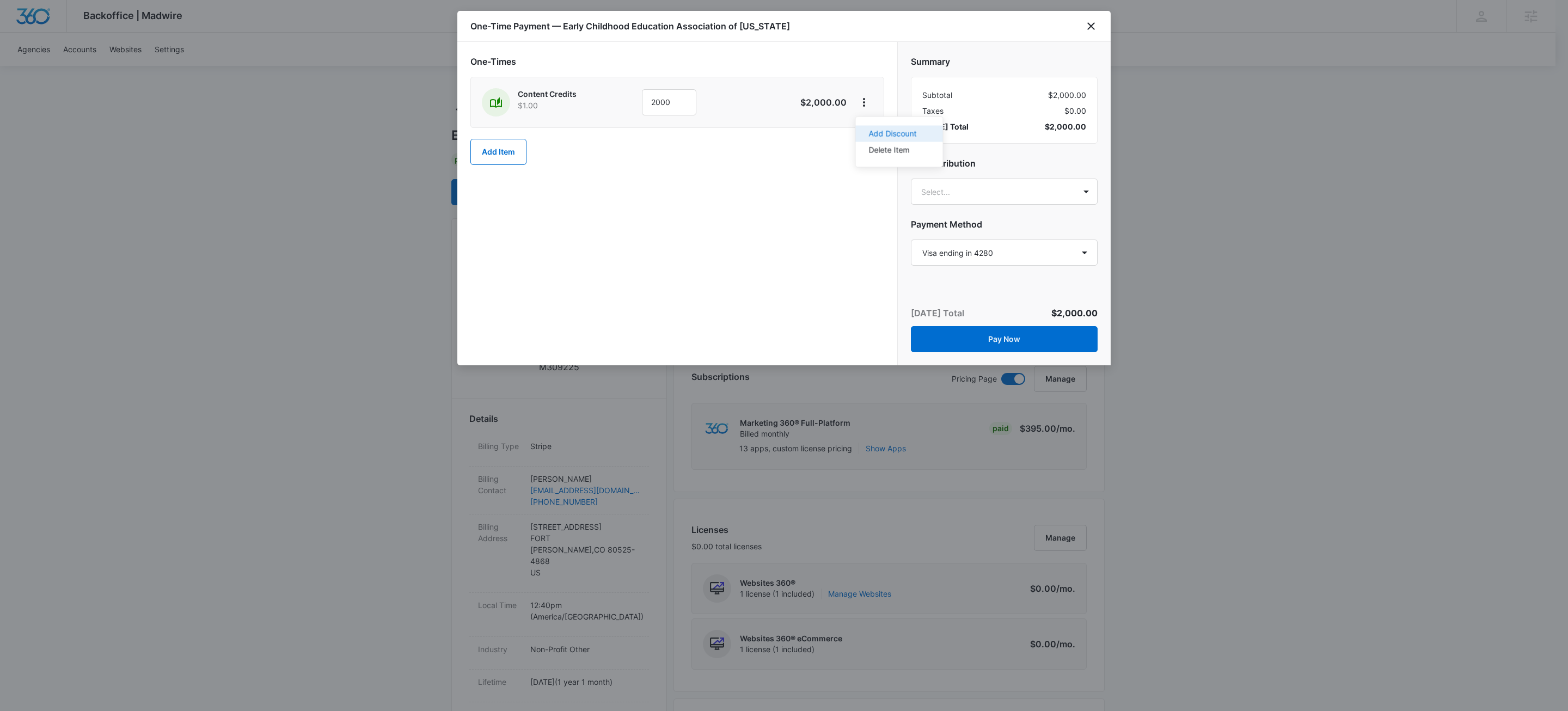
click at [869, 134] on div "Add Discount" at bounding box center [893, 134] width 48 height 8
click at [661, 164] on div "None" at bounding box center [663, 173] width 363 height 24
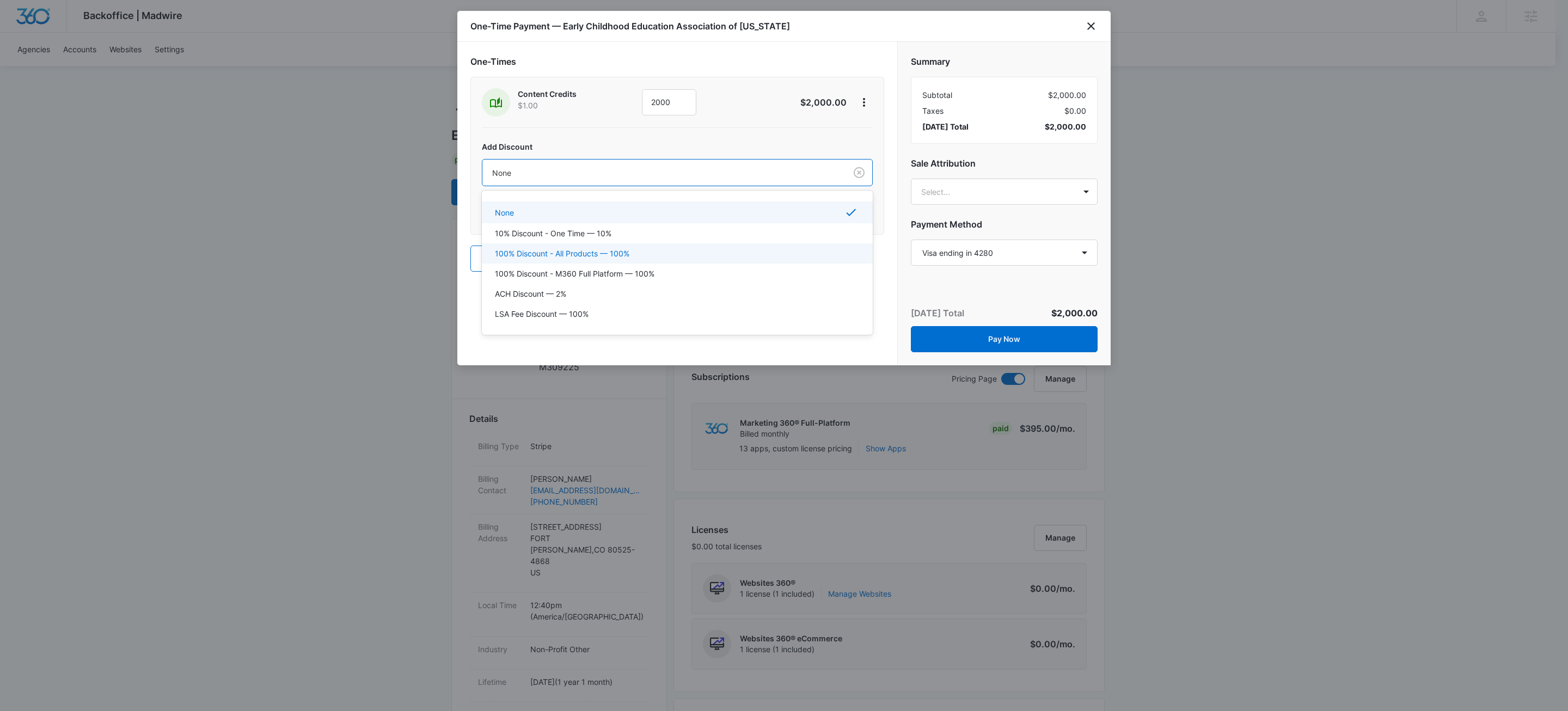
click at [627, 250] on p "100% Discount - All Products — 100%" at bounding box center [562, 253] width 135 height 12
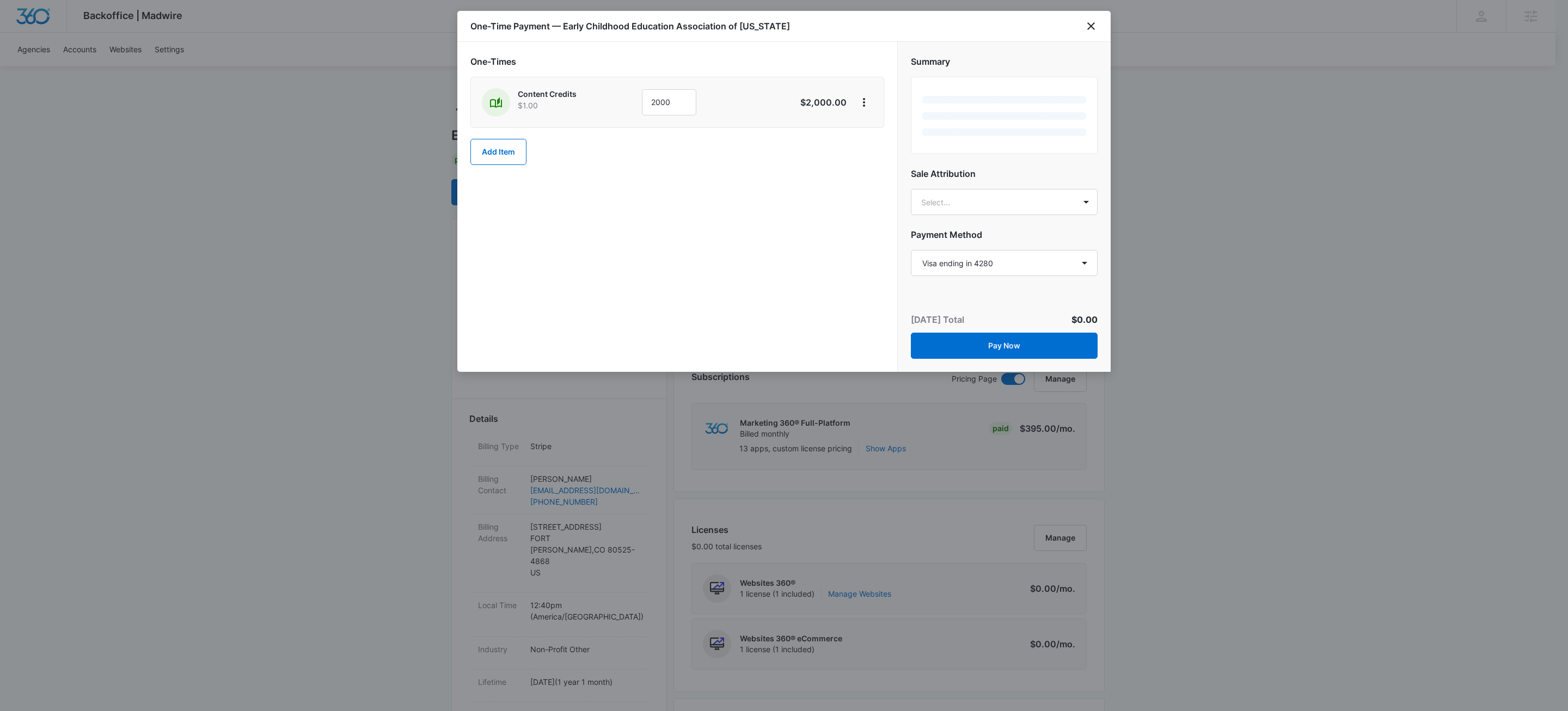
click at [782, 252] on div "One-Times Content Credits $1.00 2000 $2,000.00 Add Item" at bounding box center [677, 207] width 440 height 330
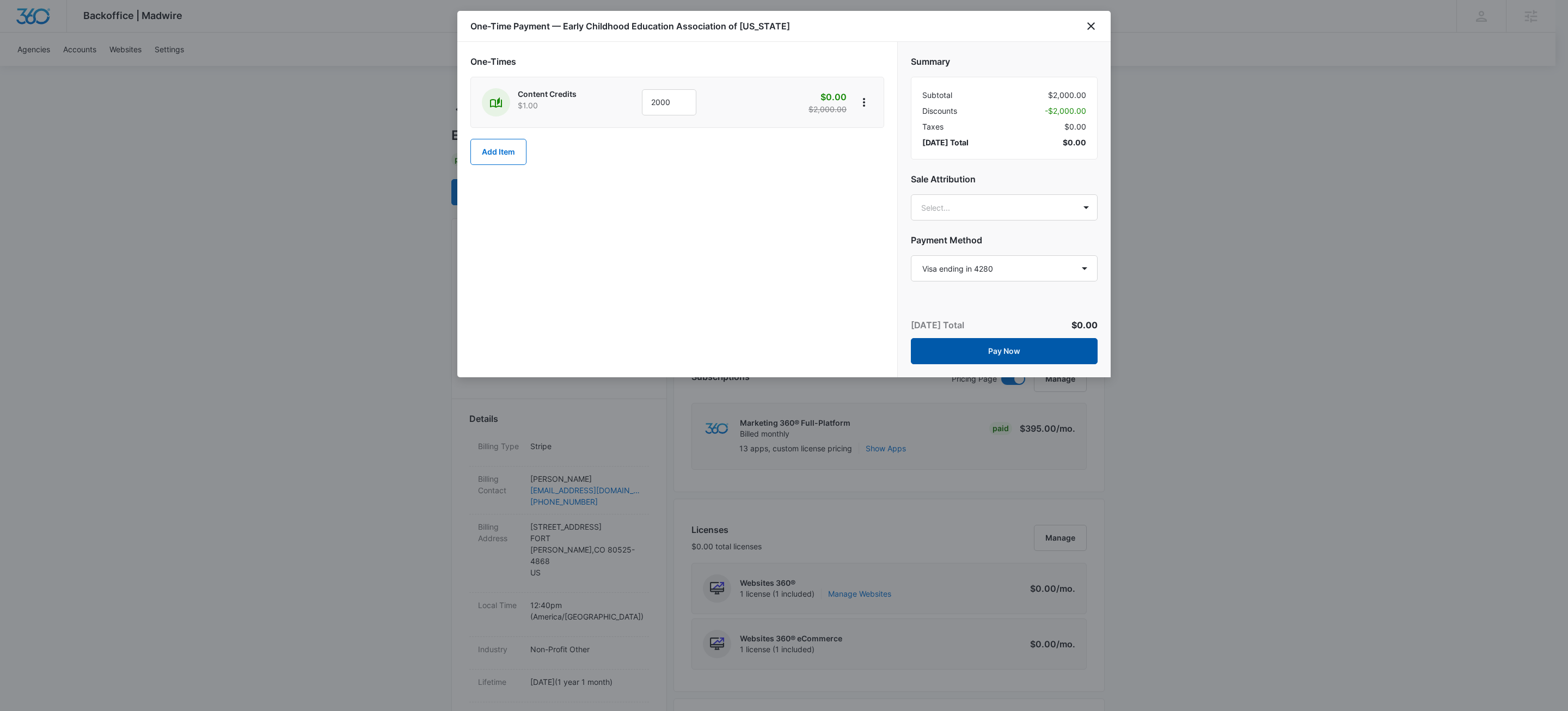
click at [1013, 356] on button "Pay Now" at bounding box center [1004, 351] width 187 height 26
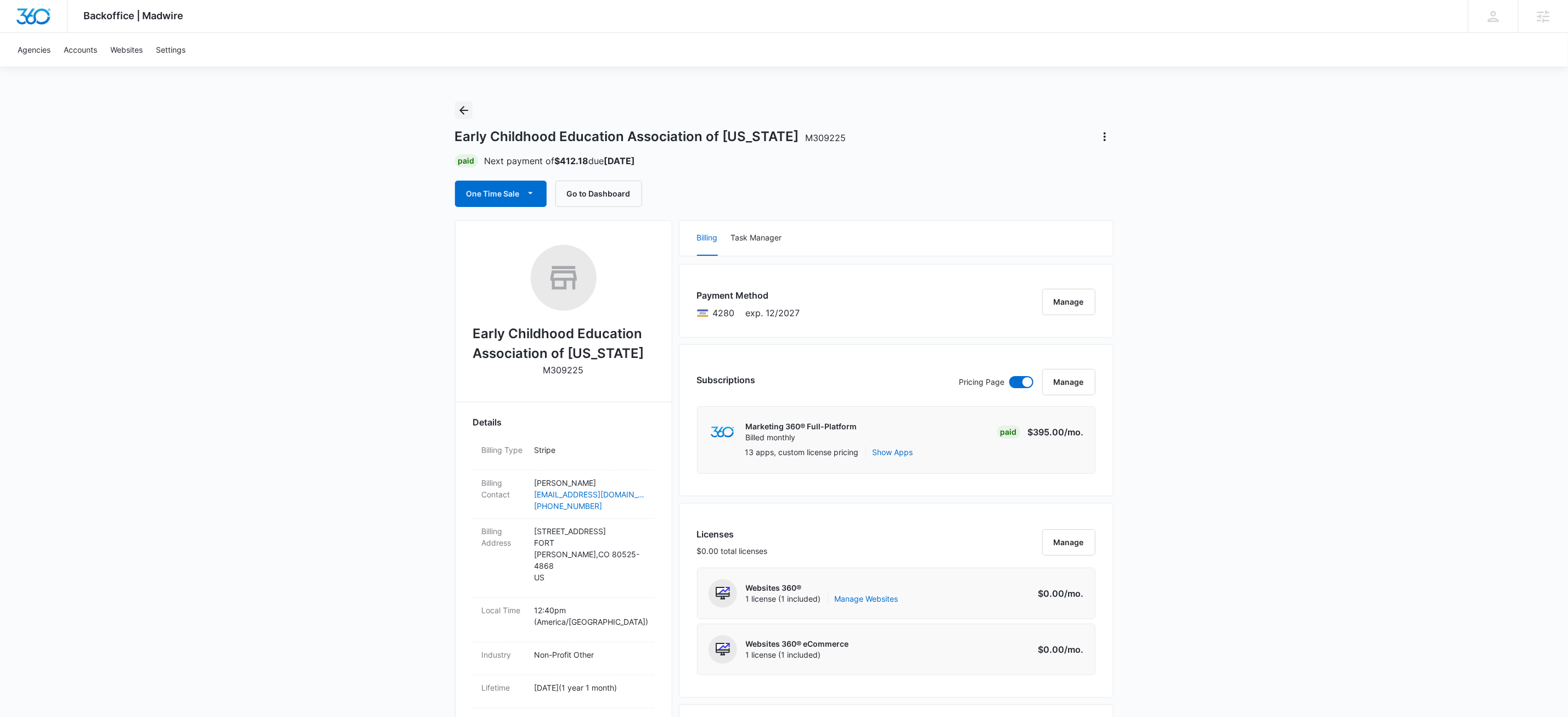
click at [465, 109] on icon "Back" at bounding box center [463, 110] width 13 height 13
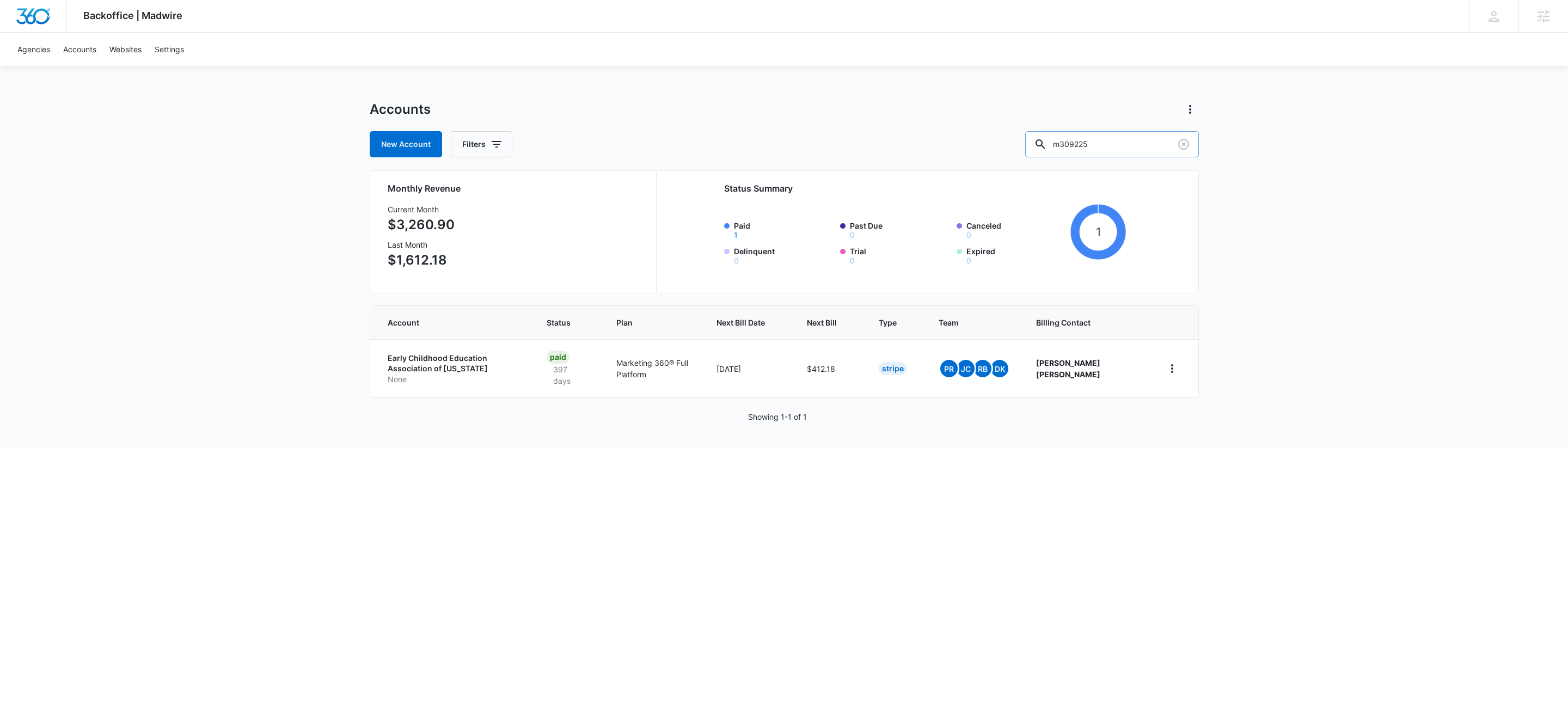
click at [1151, 149] on input "m309225" at bounding box center [1111, 144] width 173 height 26
paste input "M339876"
type input "M339876"
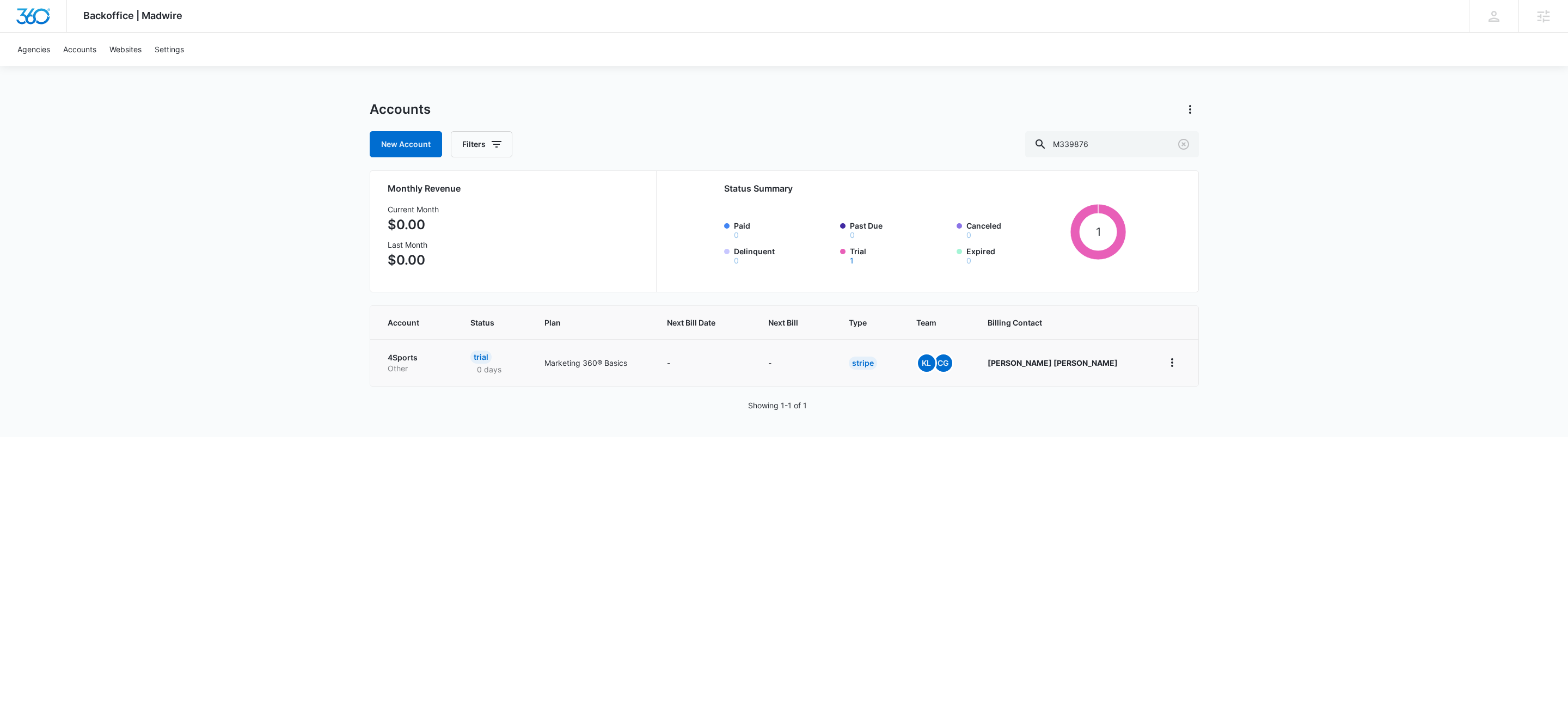
click at [401, 367] on p "Other" at bounding box center [416, 369] width 57 height 11
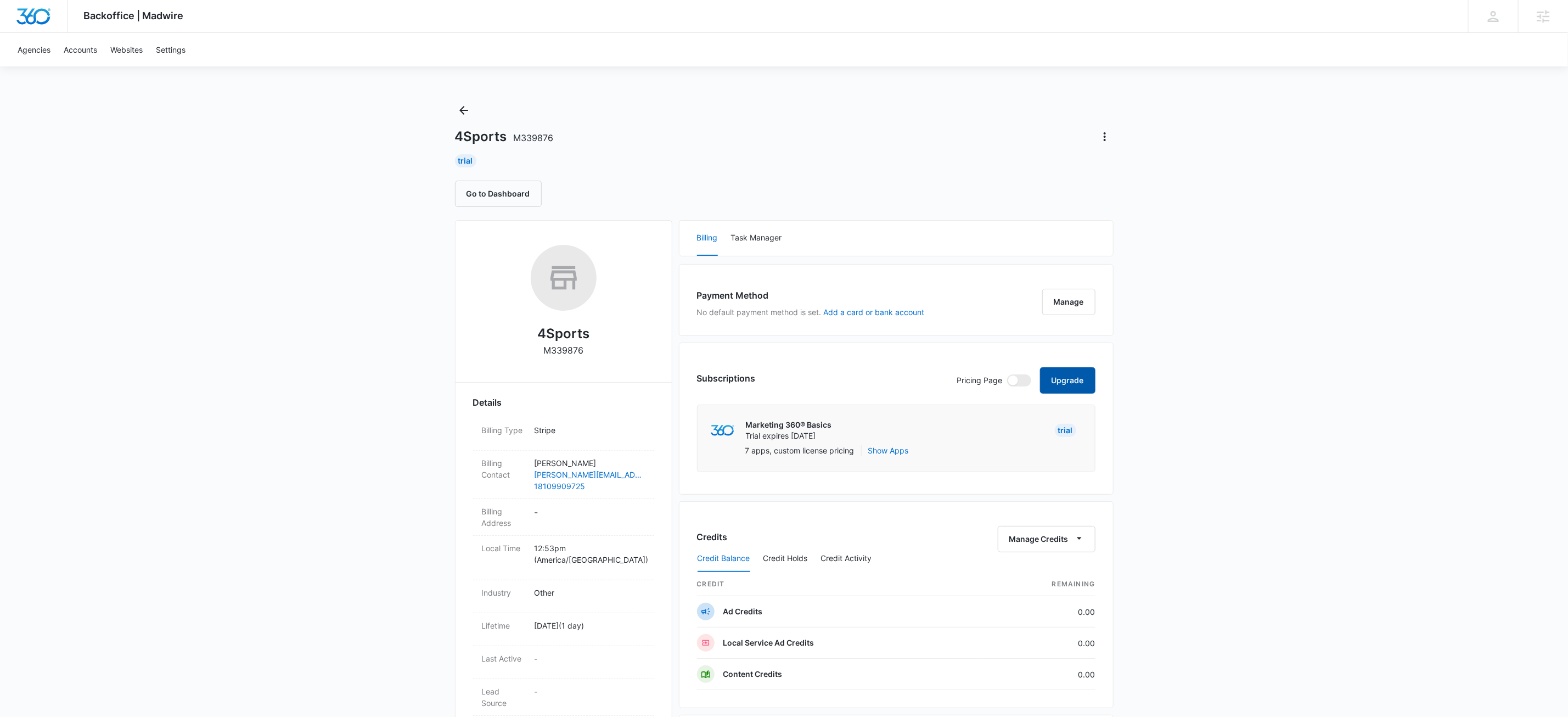
click at [1050, 378] on button "Upgrade" at bounding box center [1068, 380] width 55 height 26
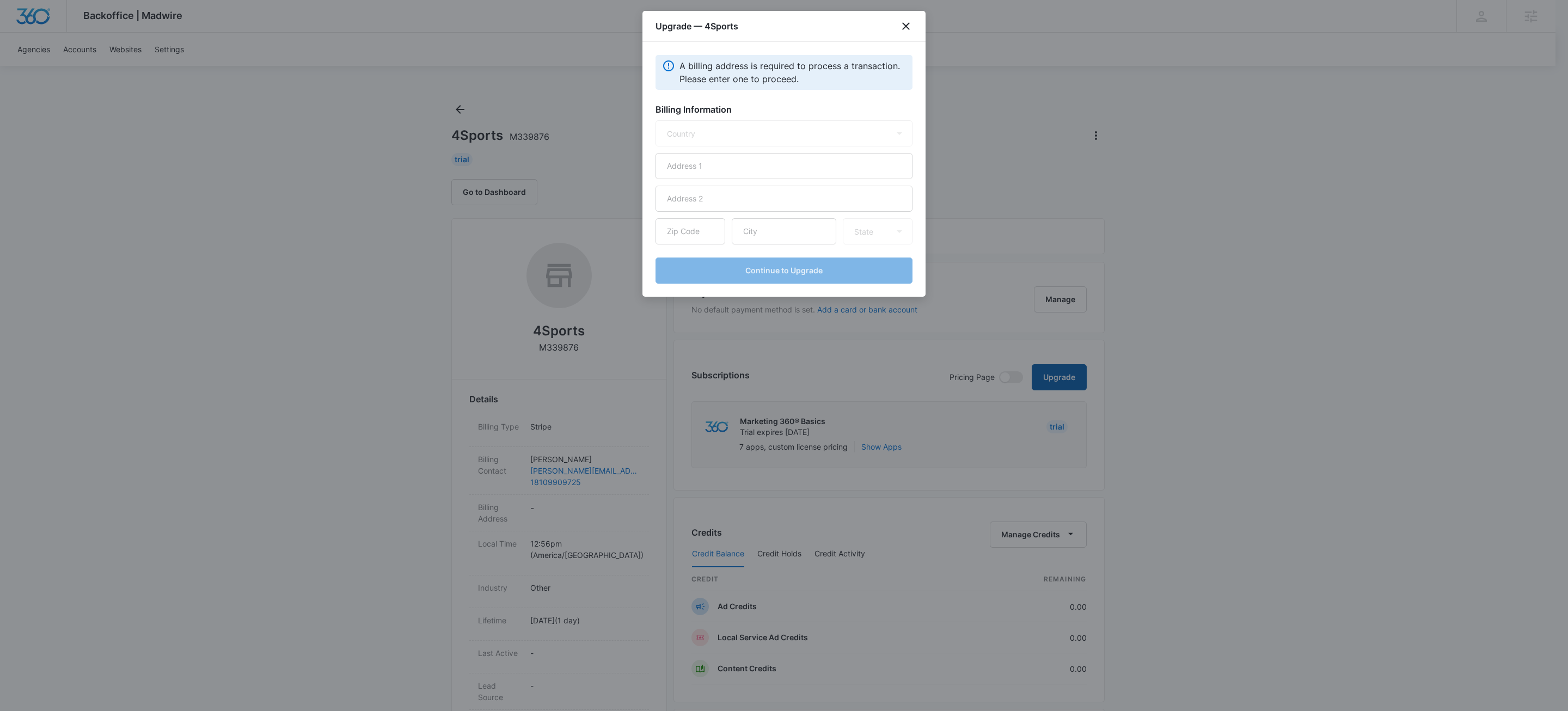
select select "US"
click at [729, 166] on input "text" at bounding box center [784, 166] width 257 height 26
type input "[STREET_ADDRESS]"
type input "48059"
type input "Fort Gratiot"
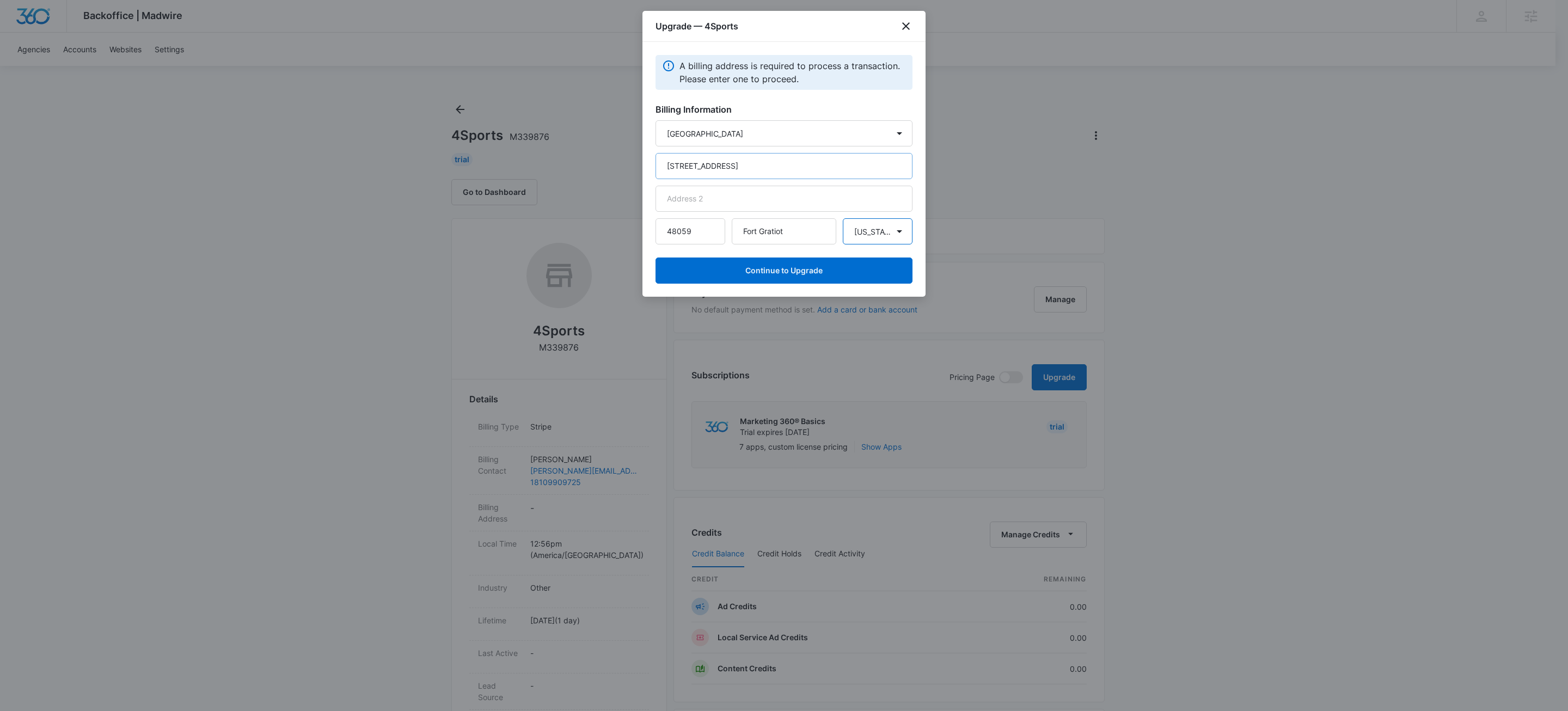
select select "MI"
click at [841, 272] on button "Continue to Upgrade" at bounding box center [784, 270] width 257 height 26
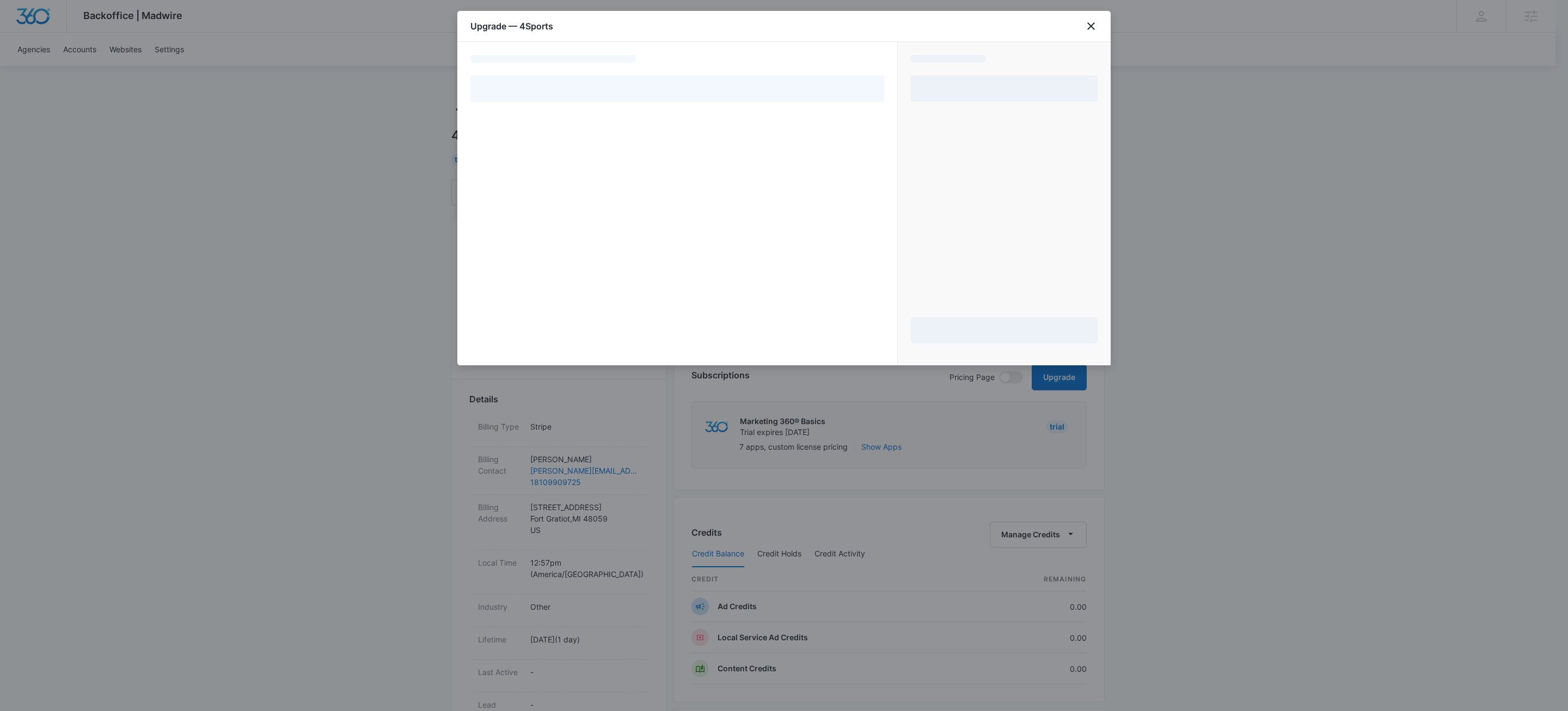
select select "NEW_METHOD"
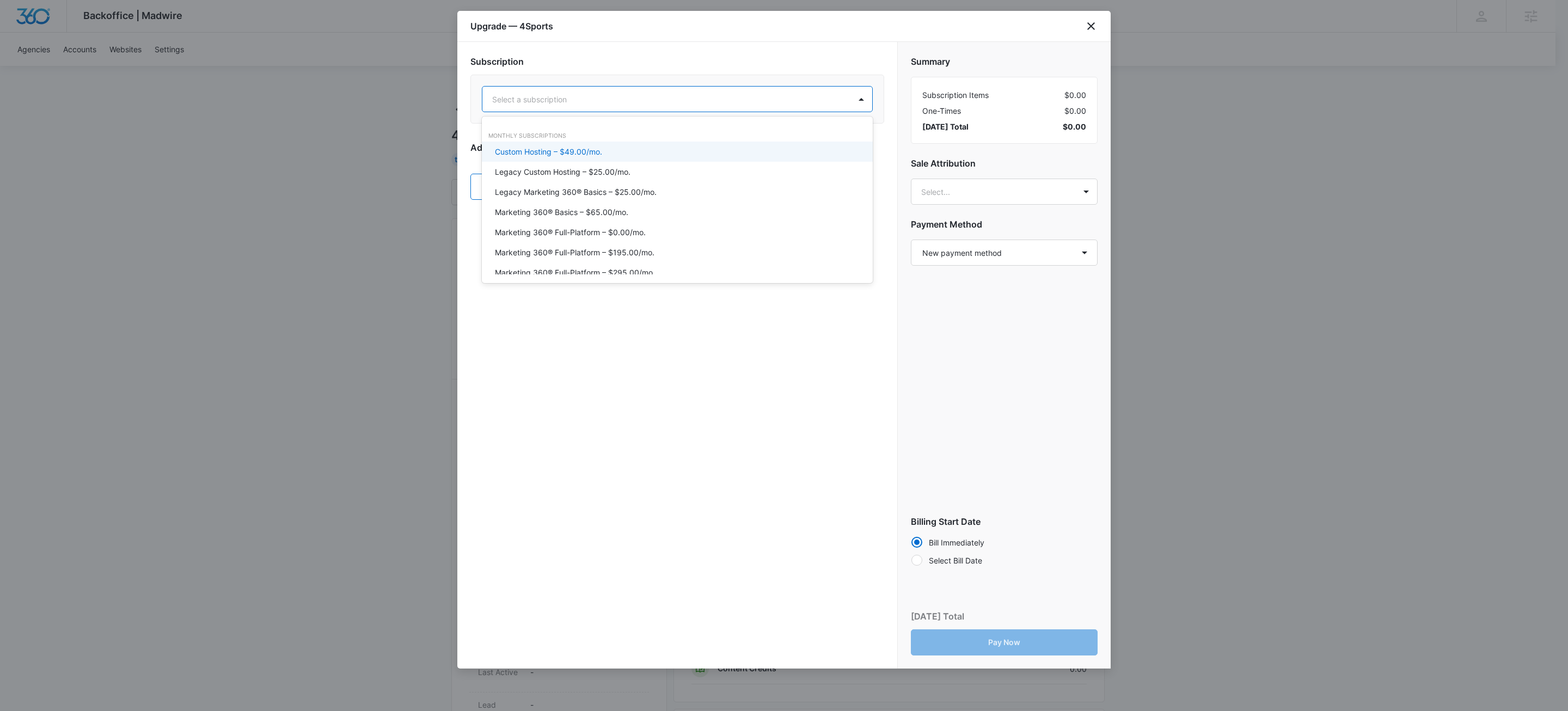
click at [579, 112] on div "Select a subscription" at bounding box center [677, 99] width 391 height 26
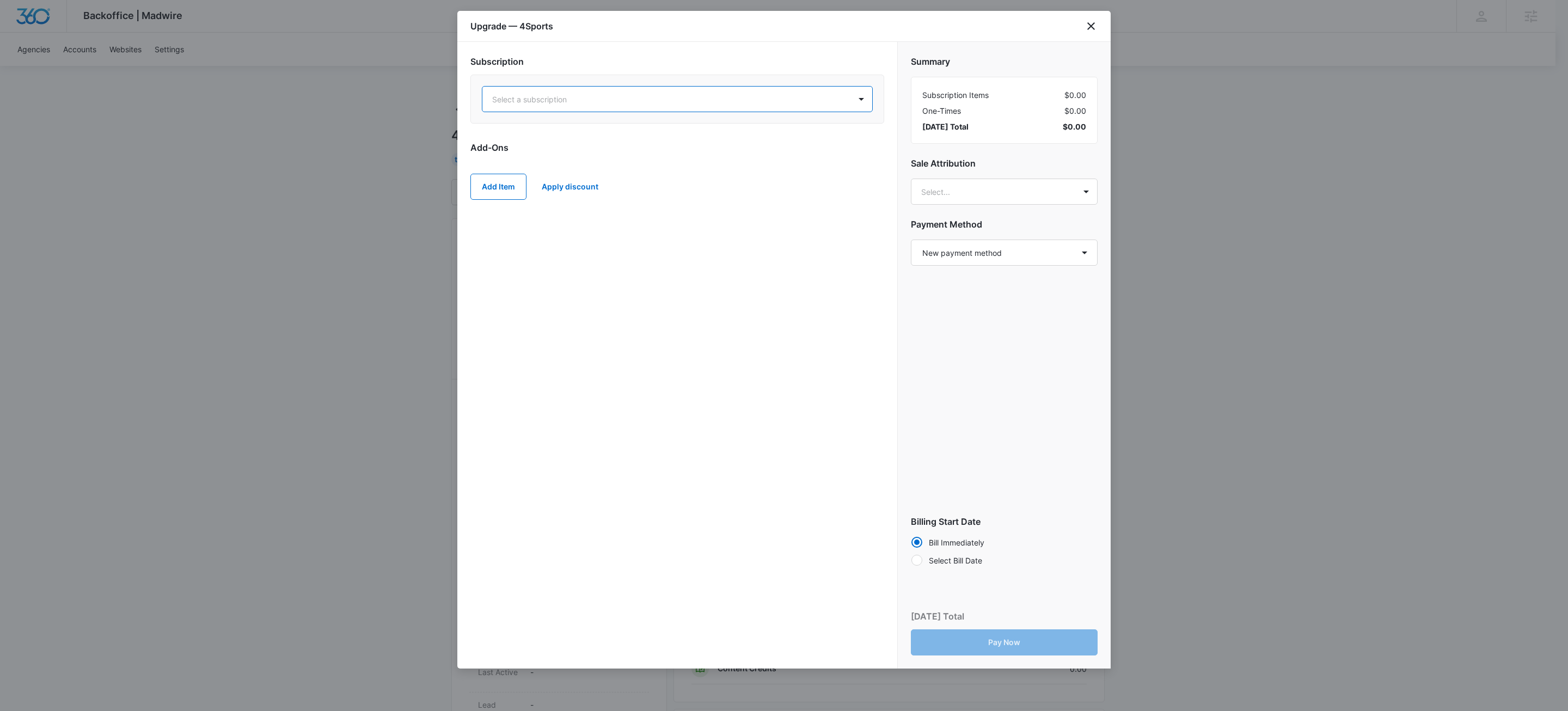
click at [745, 116] on div "option , selected. Subscription is focused ,type to refine list, press Down to …" at bounding box center [677, 99] width 414 height 49
click at [761, 104] on div at bounding box center [664, 99] width 344 height 13
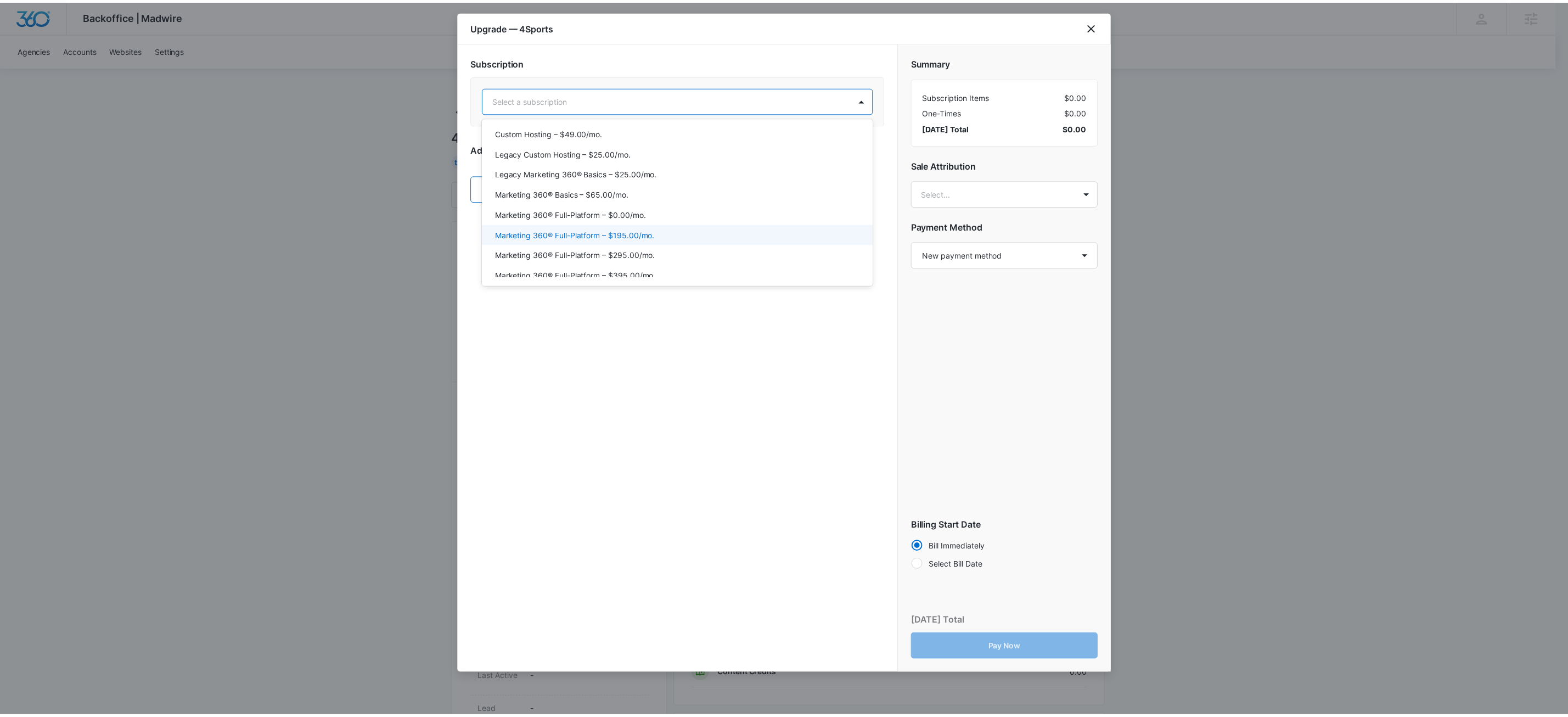
scroll to position [21, 0]
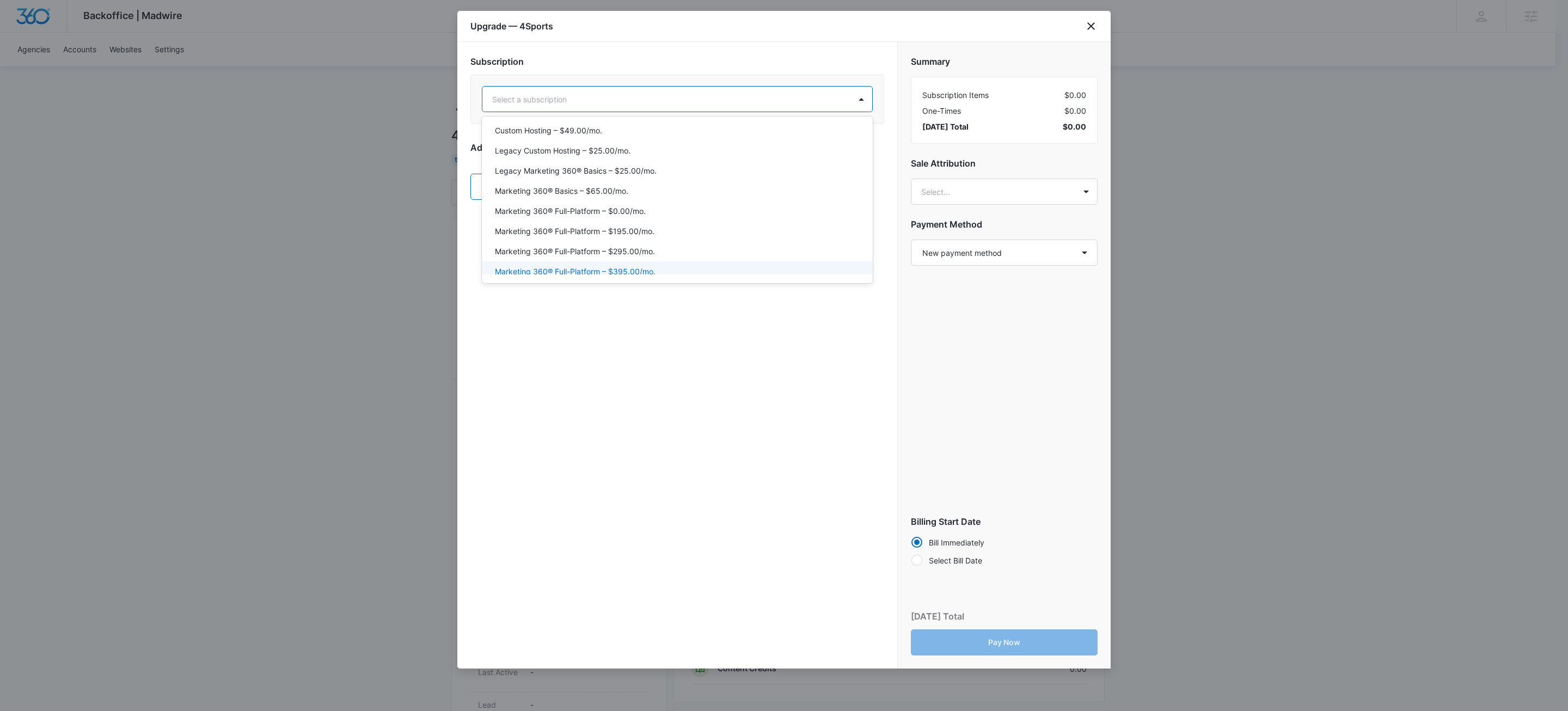
click at [617, 273] on p "Marketing 360® Full-Platform – $395.00/mo." at bounding box center [575, 271] width 161 height 12
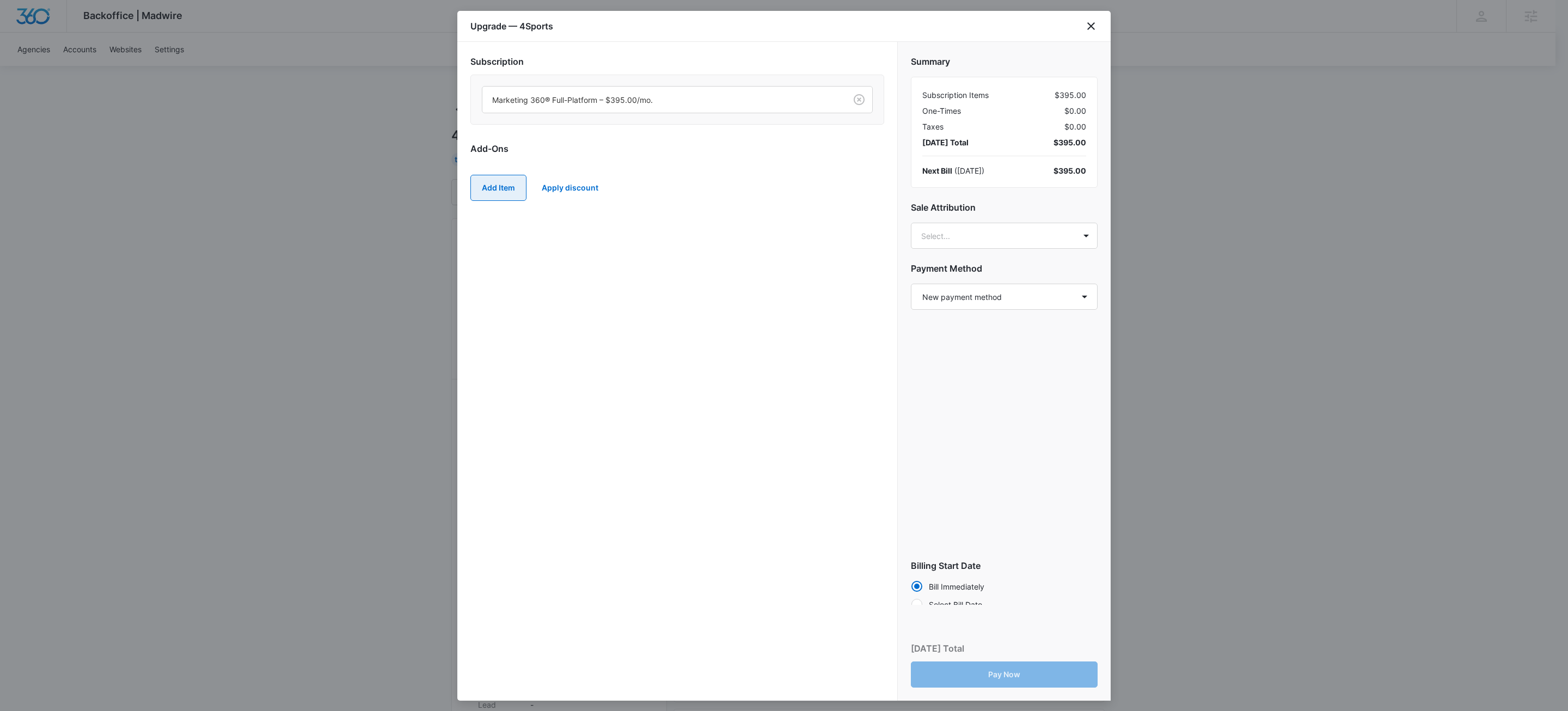
click at [502, 182] on button "Add Item" at bounding box center [499, 187] width 56 height 26
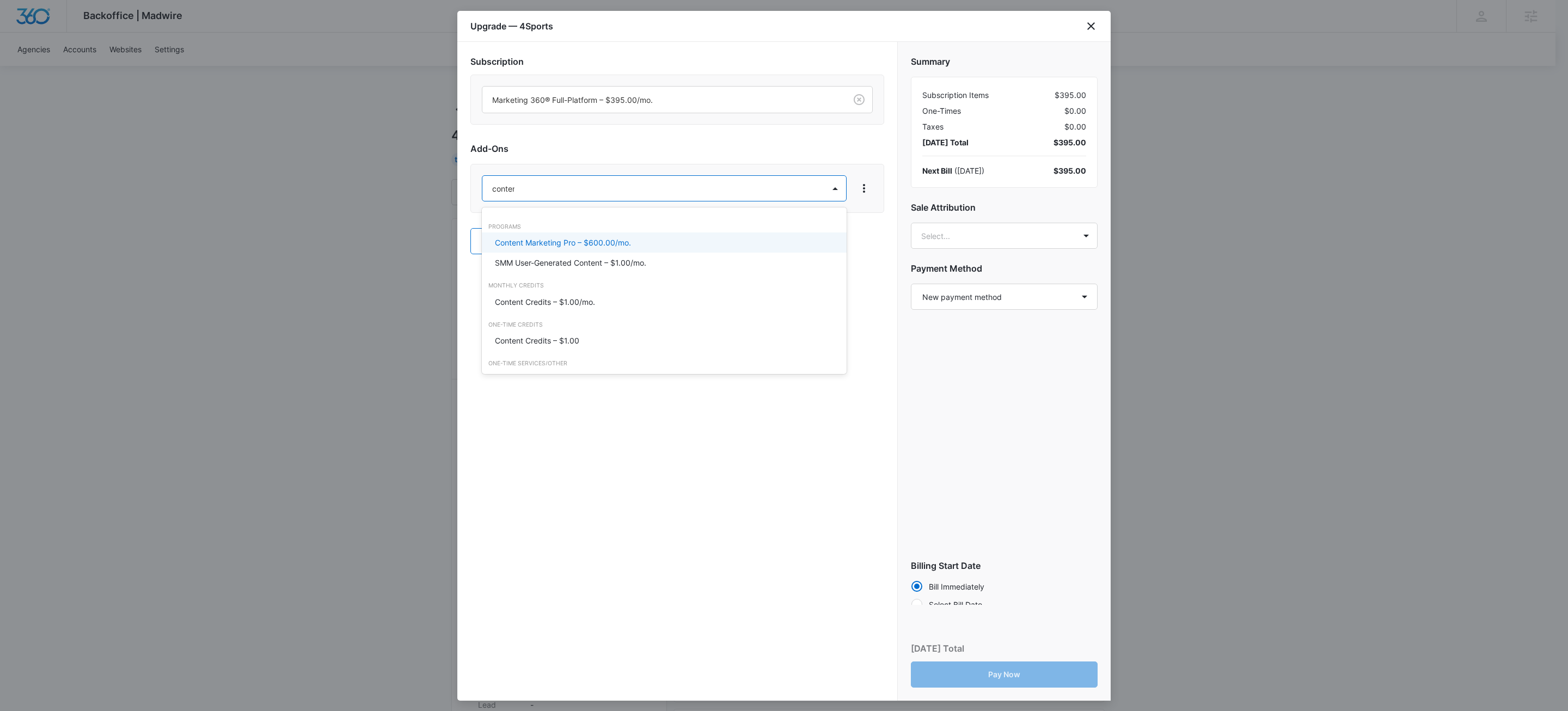
type input "content"
click at [579, 294] on div "Content Credits – $1.00/mo." at bounding box center [664, 301] width 364 height 20
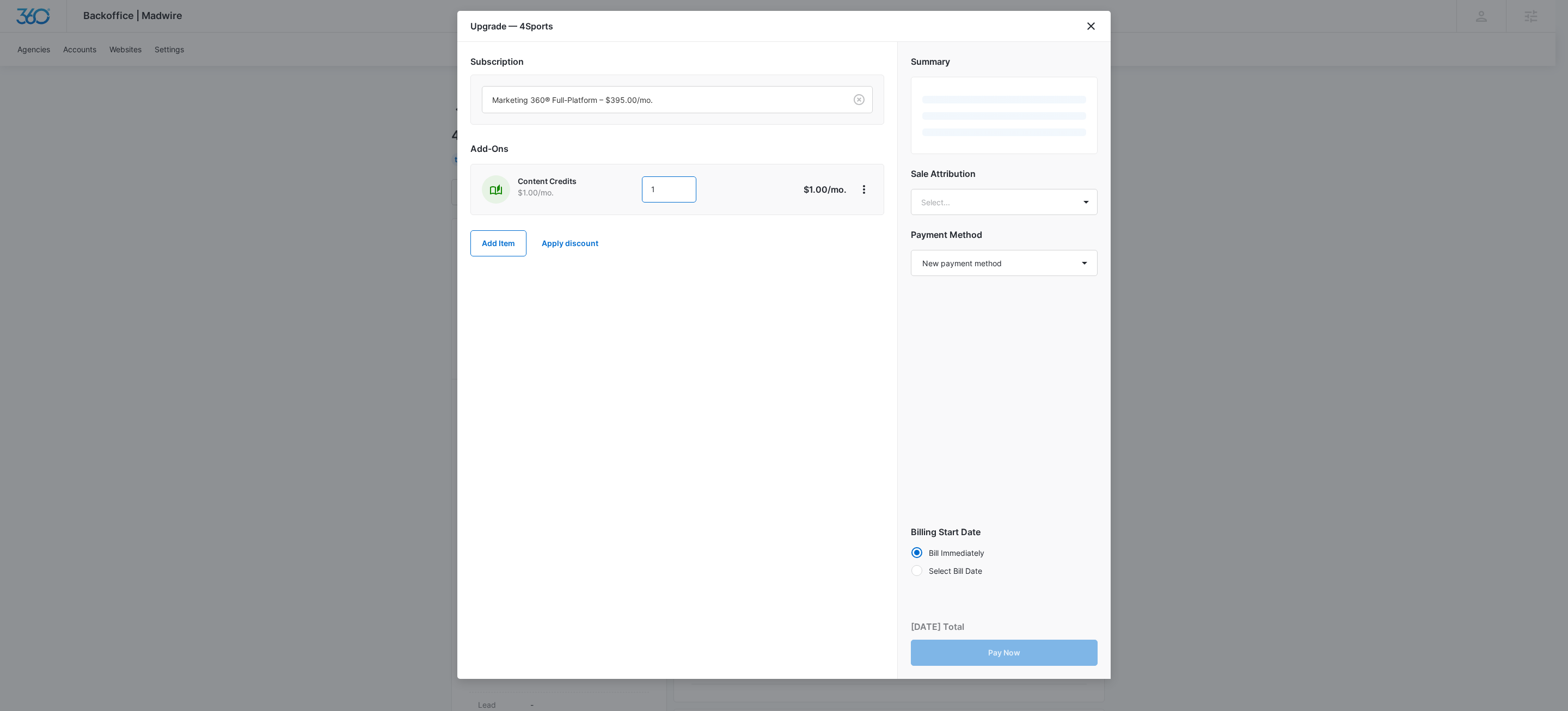
click at [680, 189] on input "1" at bounding box center [669, 189] width 54 height 26
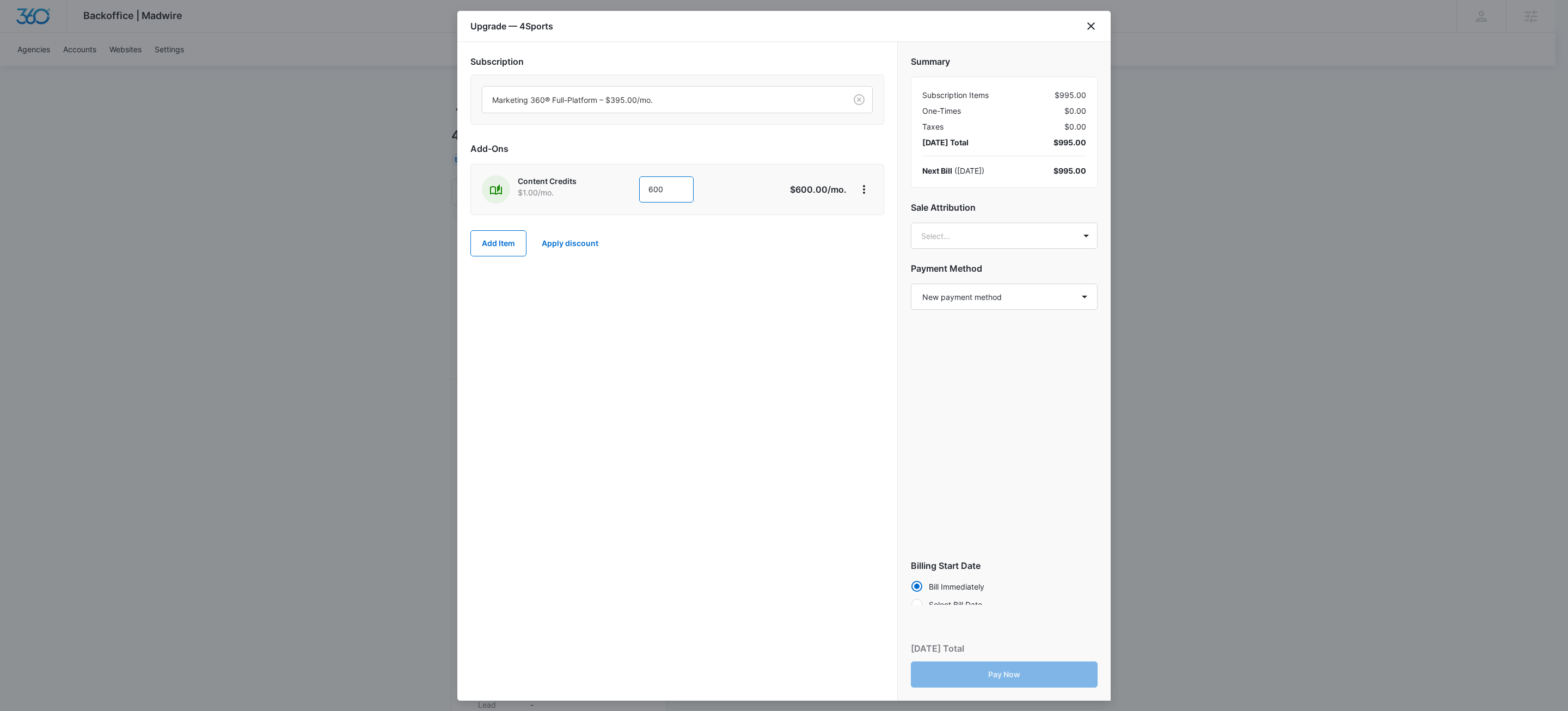
type input "600"
click at [607, 357] on div "Subscription Marketing 360® Full-Platform – $395.00/mo. Add-Ons Content Credits…" at bounding box center [677, 371] width 440 height 659
click at [998, 293] on select "Select a payment method New payment method Monthly invoice" at bounding box center [1004, 296] width 187 height 26
select select "MANUAL_INVOICE"
click at [911, 284] on select "Select a payment method New payment method Monthly invoice" at bounding box center [1004, 296] width 187 height 26
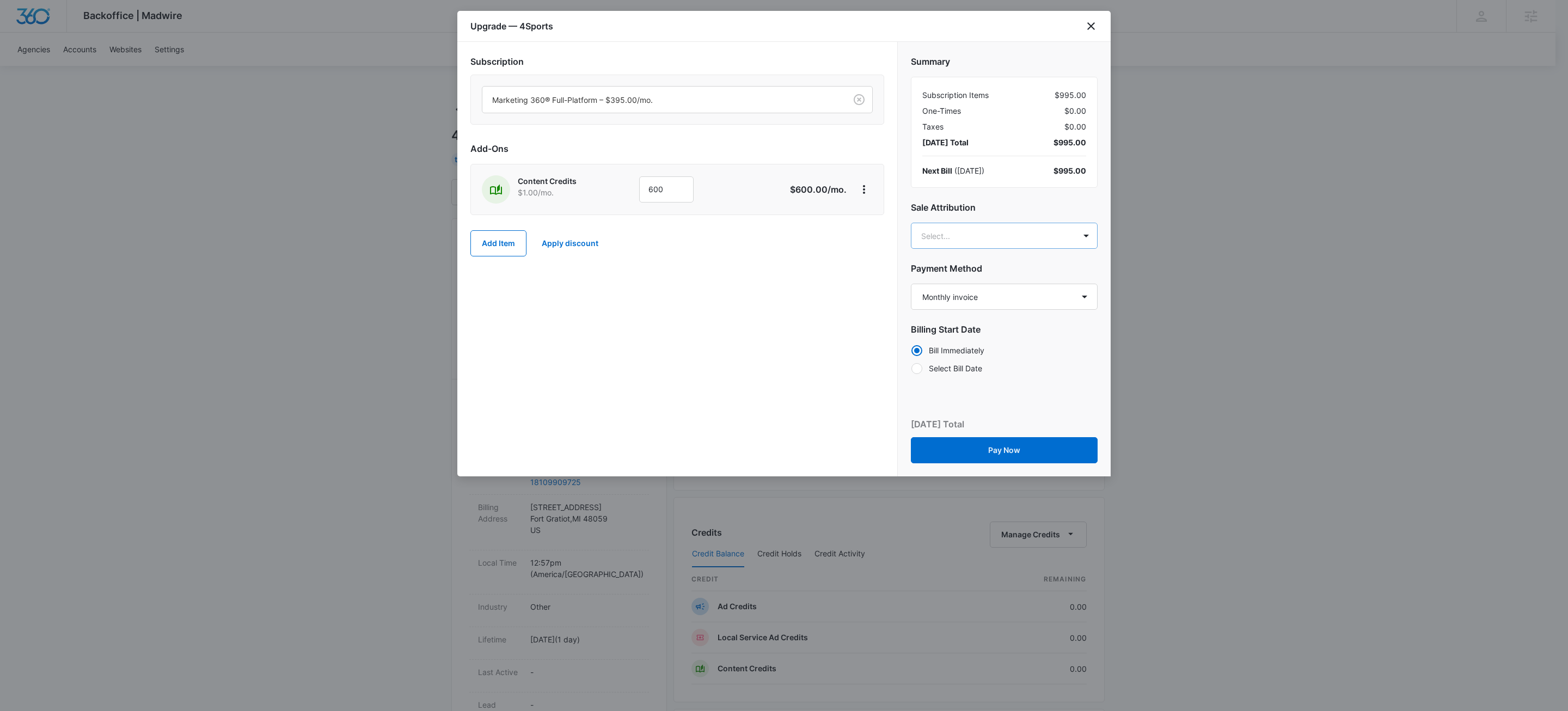
click at [982, 239] on body "Backoffice | Madwire Apps Settings KW Kait Weagraff kaitlyn.weagraff@madwire.co…" at bounding box center [784, 541] width 1568 height 1082
type input "kyle lewi"
click at [976, 273] on p "[PERSON_NAME]" at bounding box center [1003, 275] width 158 height 12
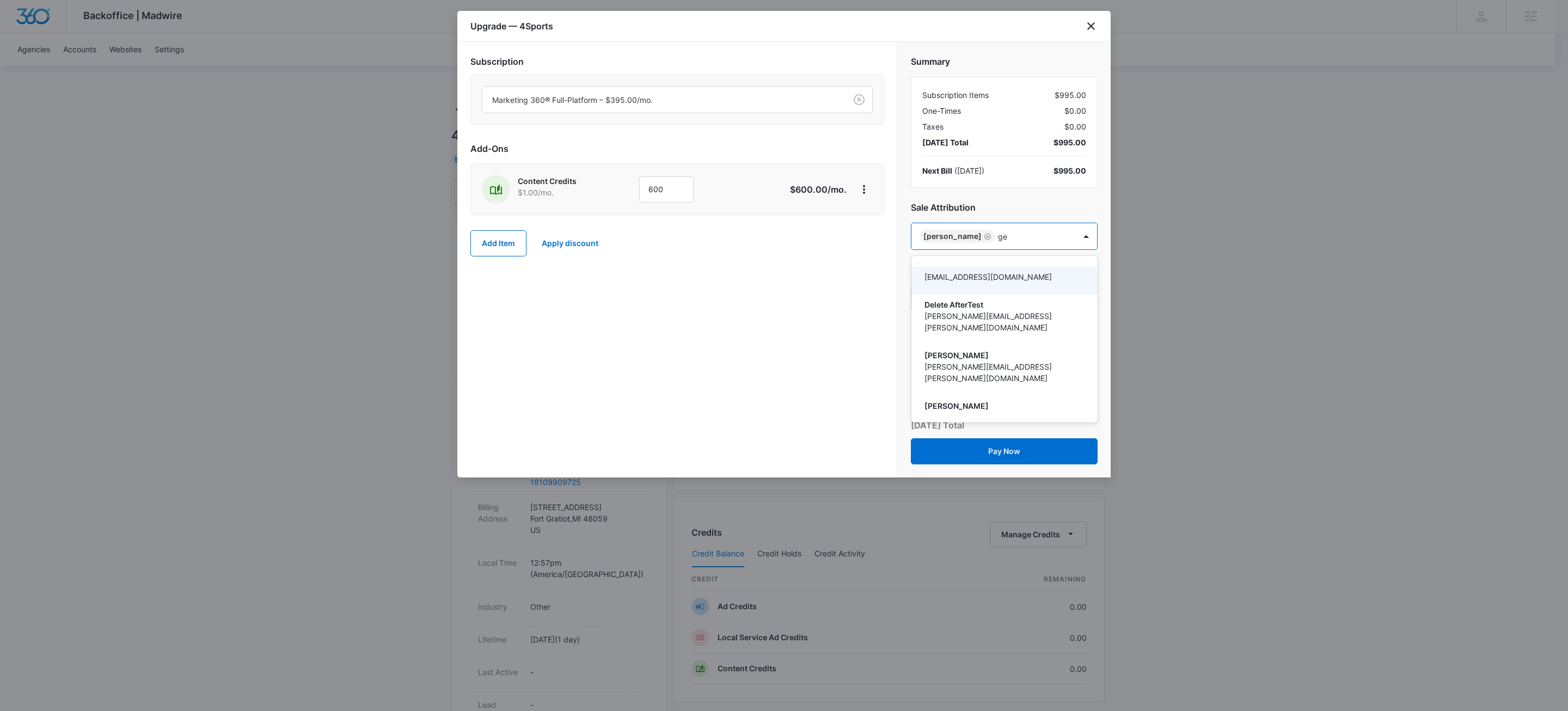
type input "gen"
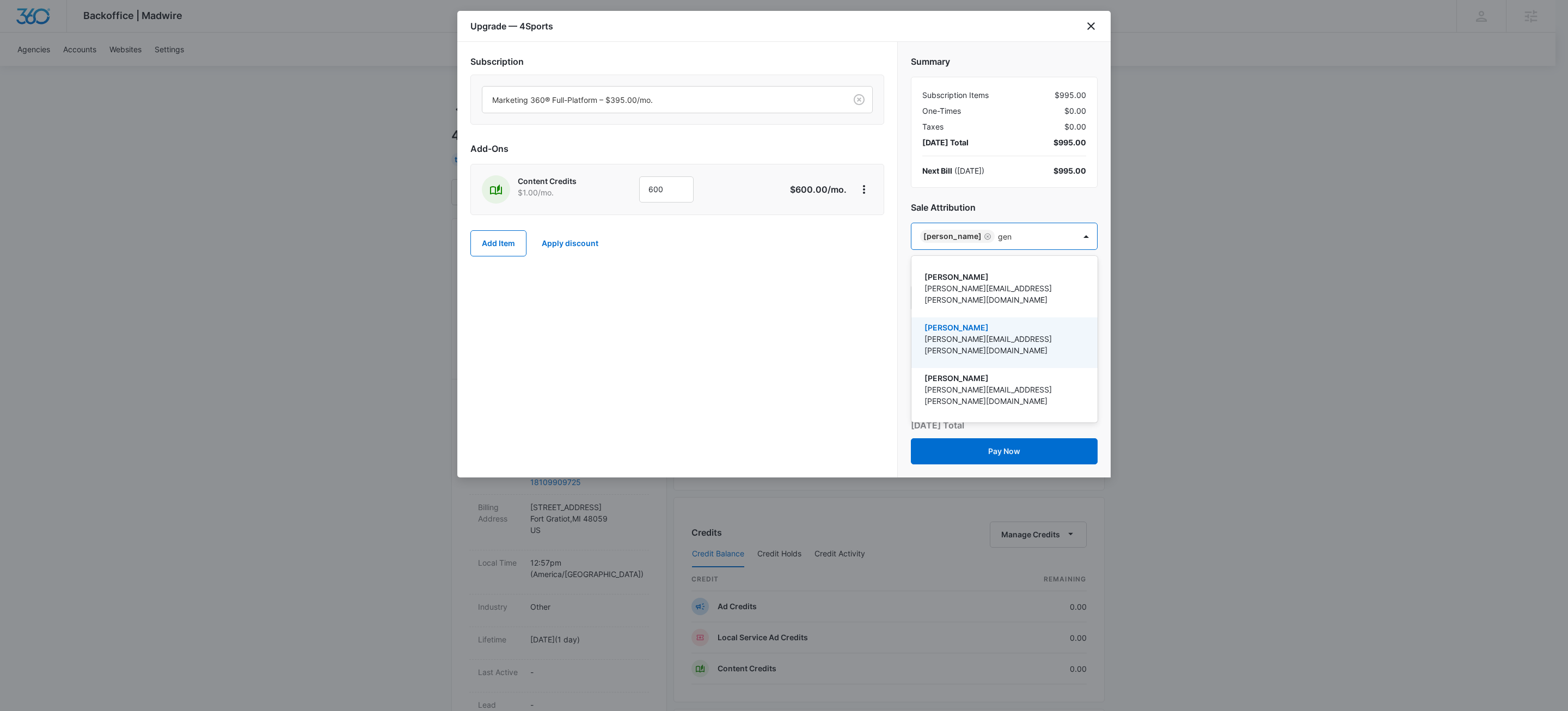
click at [963, 317] on div "Caitlin Genschoreck caitlin.genschoreck@madwire.com" at bounding box center [1004, 342] width 186 height 51
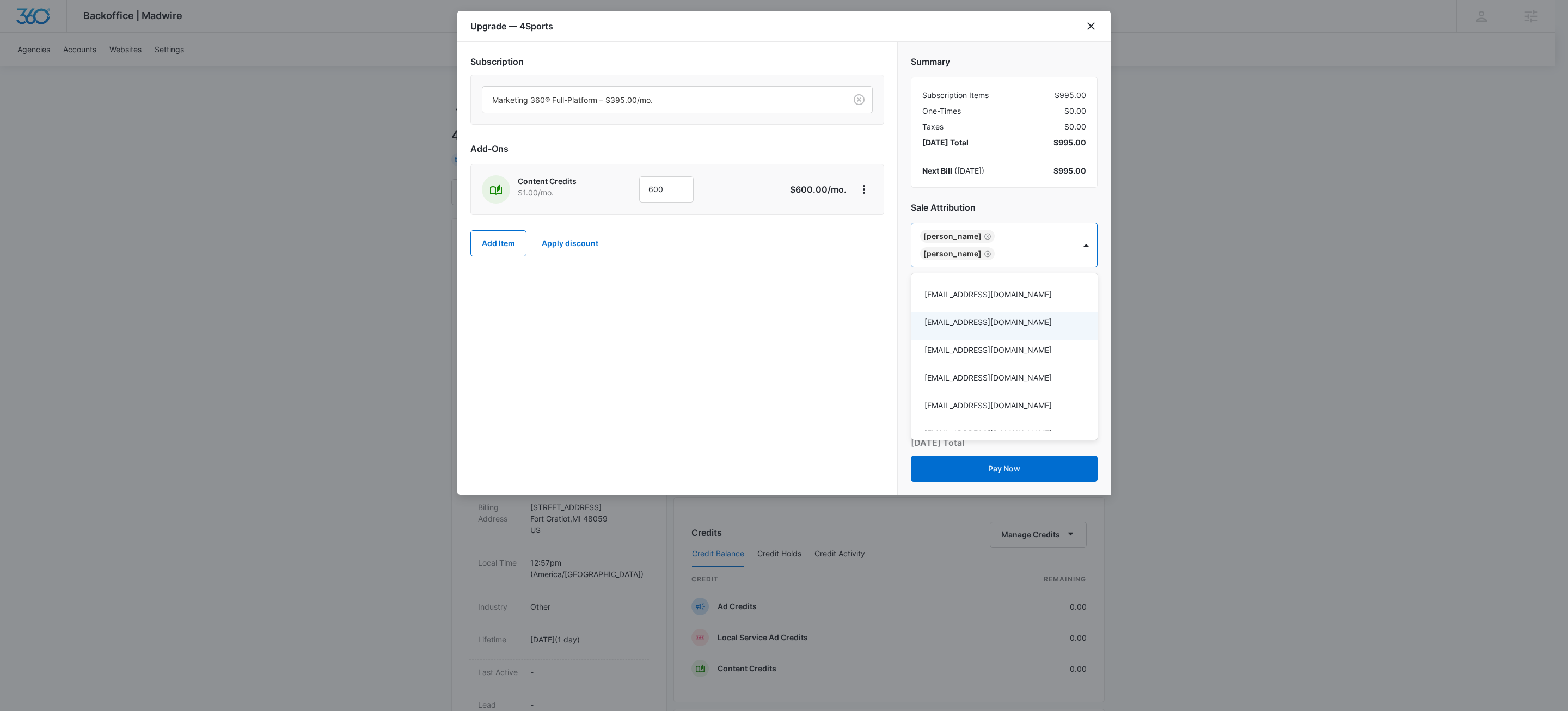
drag, startPoint x: 697, startPoint y: 363, endPoint x: 707, endPoint y: 357, distance: 11.7
click at [697, 363] on div at bounding box center [784, 356] width 1568 height 711
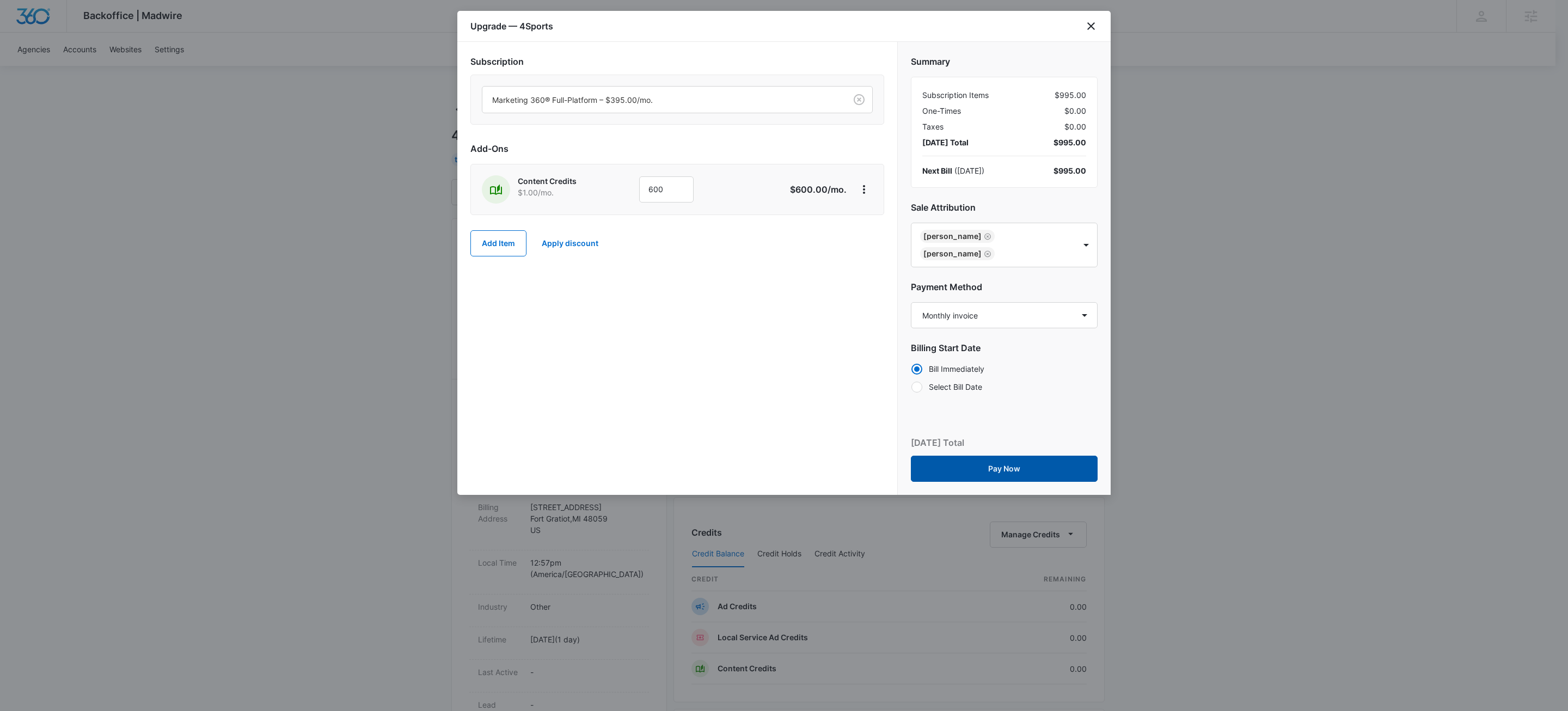
click at [1014, 470] on button "Pay Now" at bounding box center [1004, 469] width 187 height 26
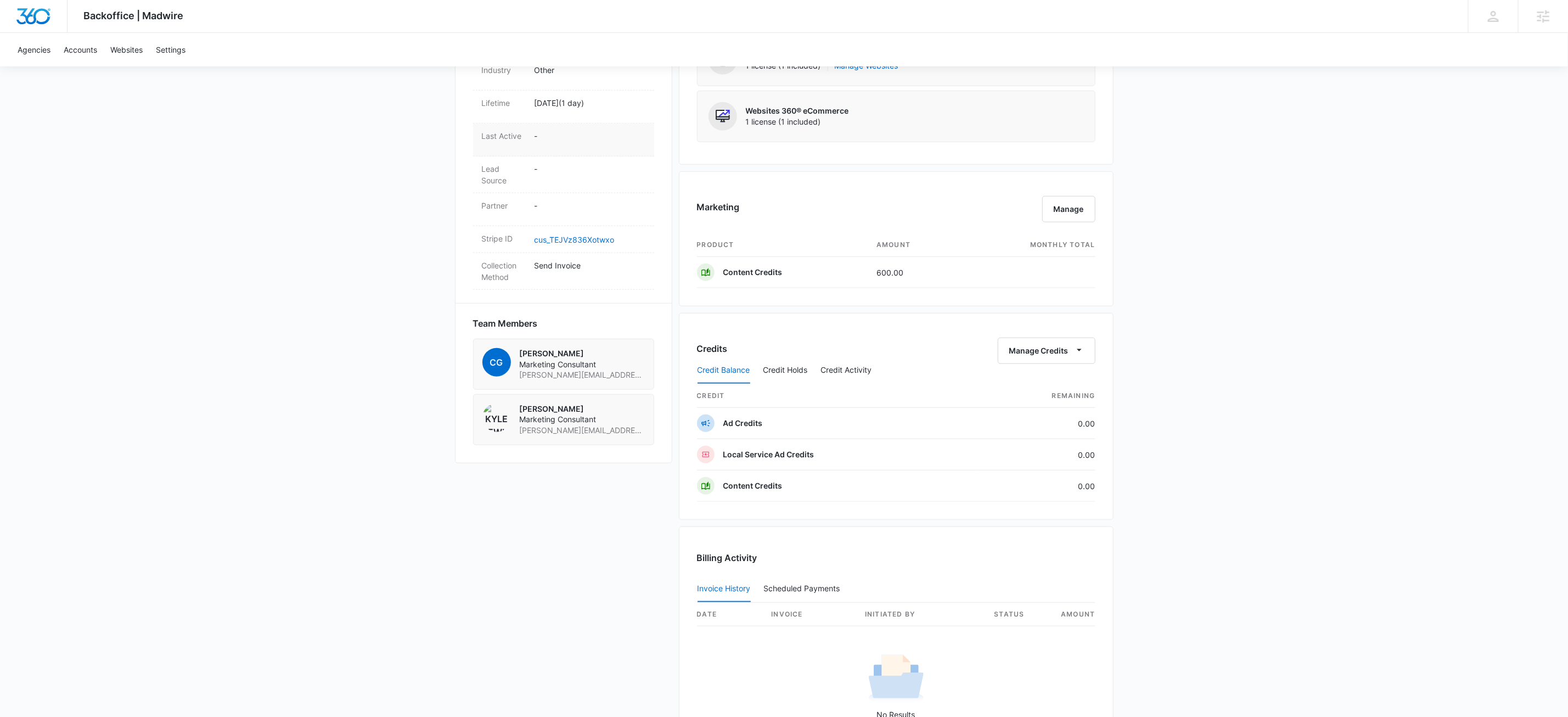
scroll to position [386, 0]
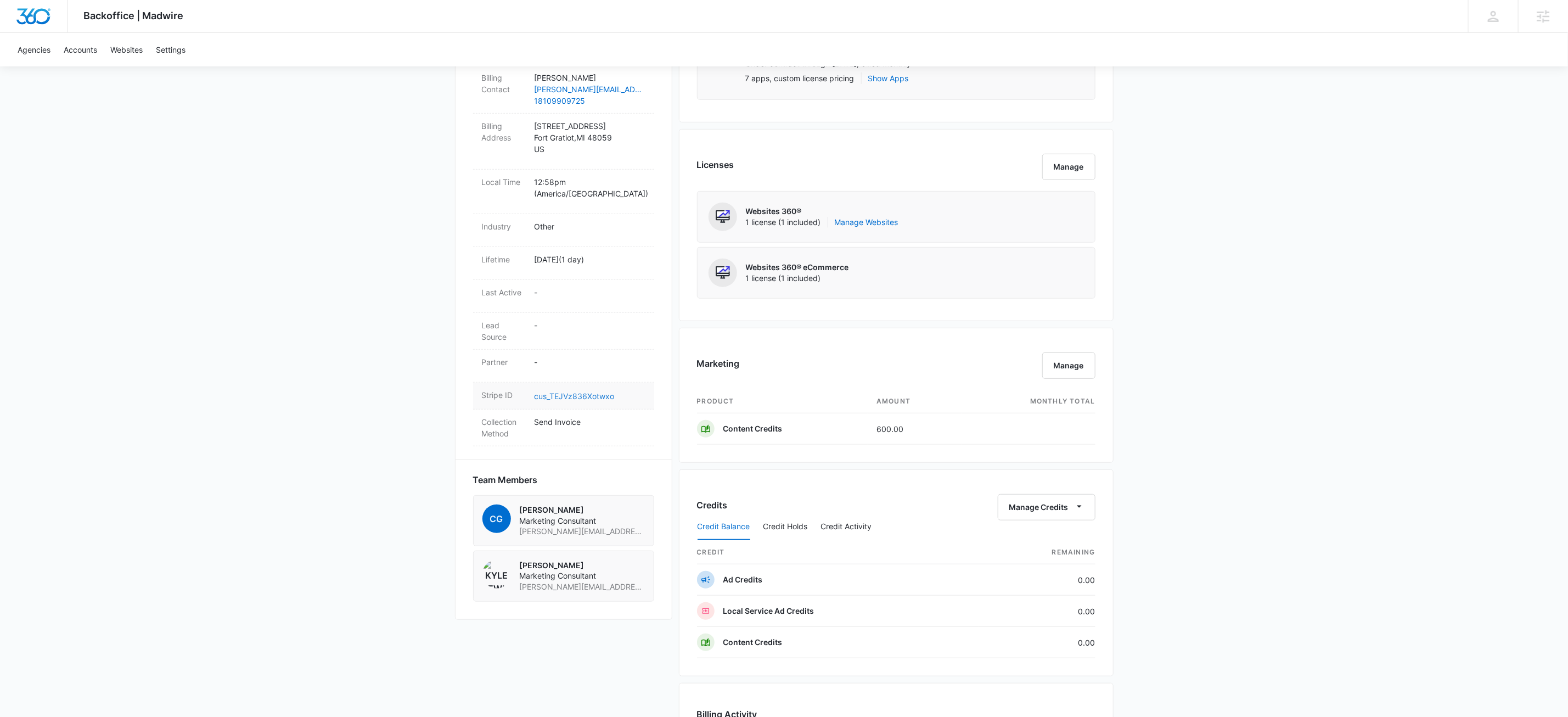
click at [581, 392] on link "cus_TEJVz836Xotwxo" at bounding box center [574, 396] width 80 height 9
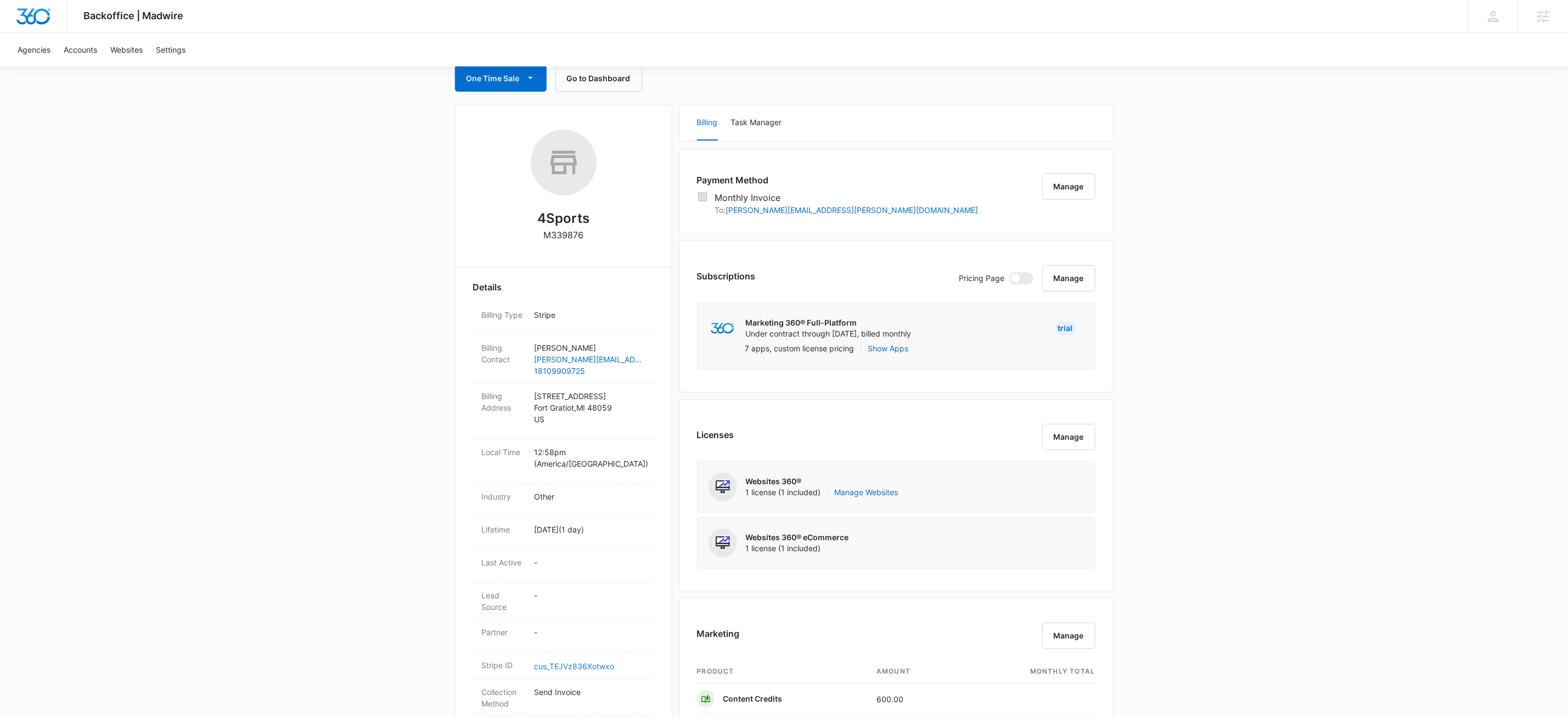
scroll to position [0, 0]
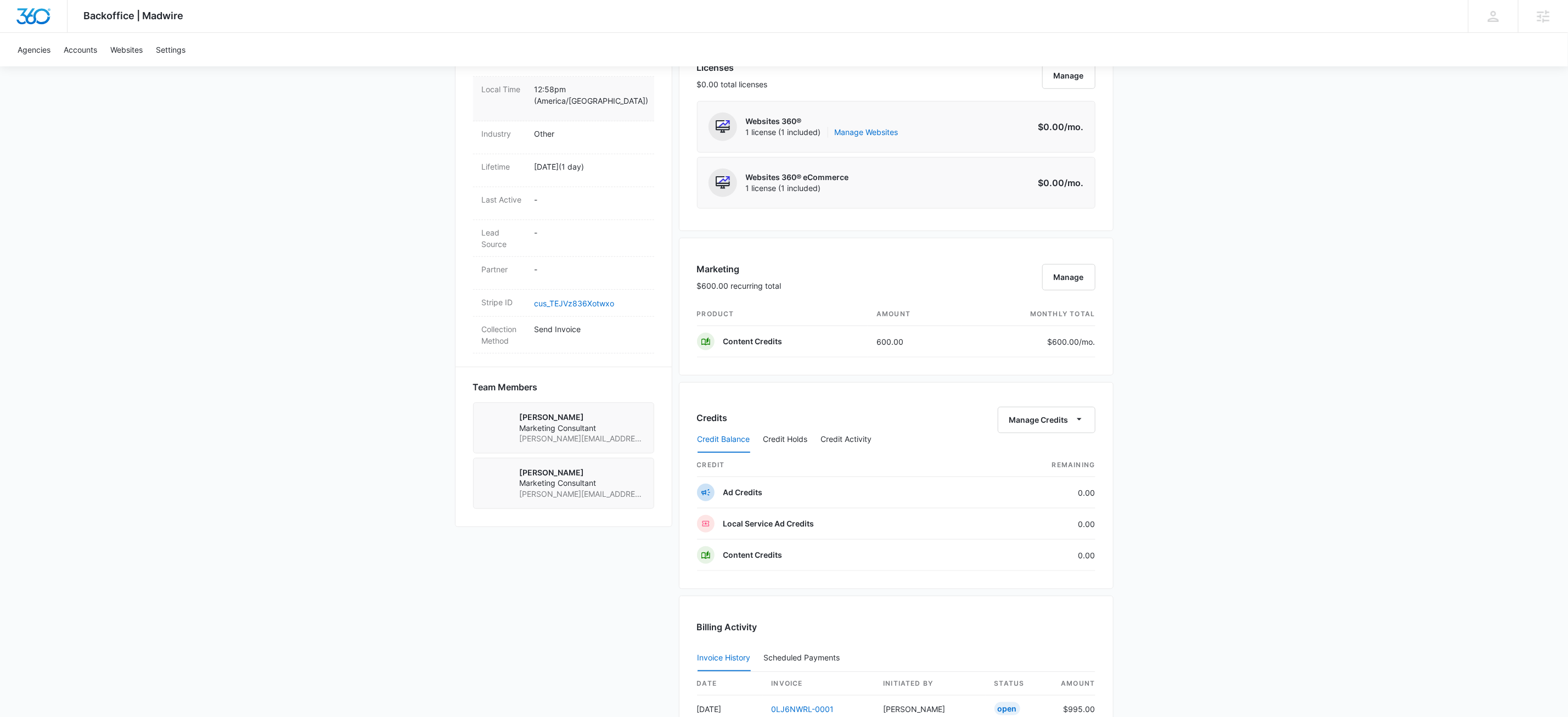
scroll to position [480, 0]
click at [576, 297] on link "cus_TEJVz836Xotwxo" at bounding box center [574, 301] width 80 height 9
click at [378, 258] on div "Backoffice | Madwire Apps Settings KW Kait Weagraff [EMAIL_ADDRESS][PERSON_NAME…" at bounding box center [784, 277] width 1568 height 1516
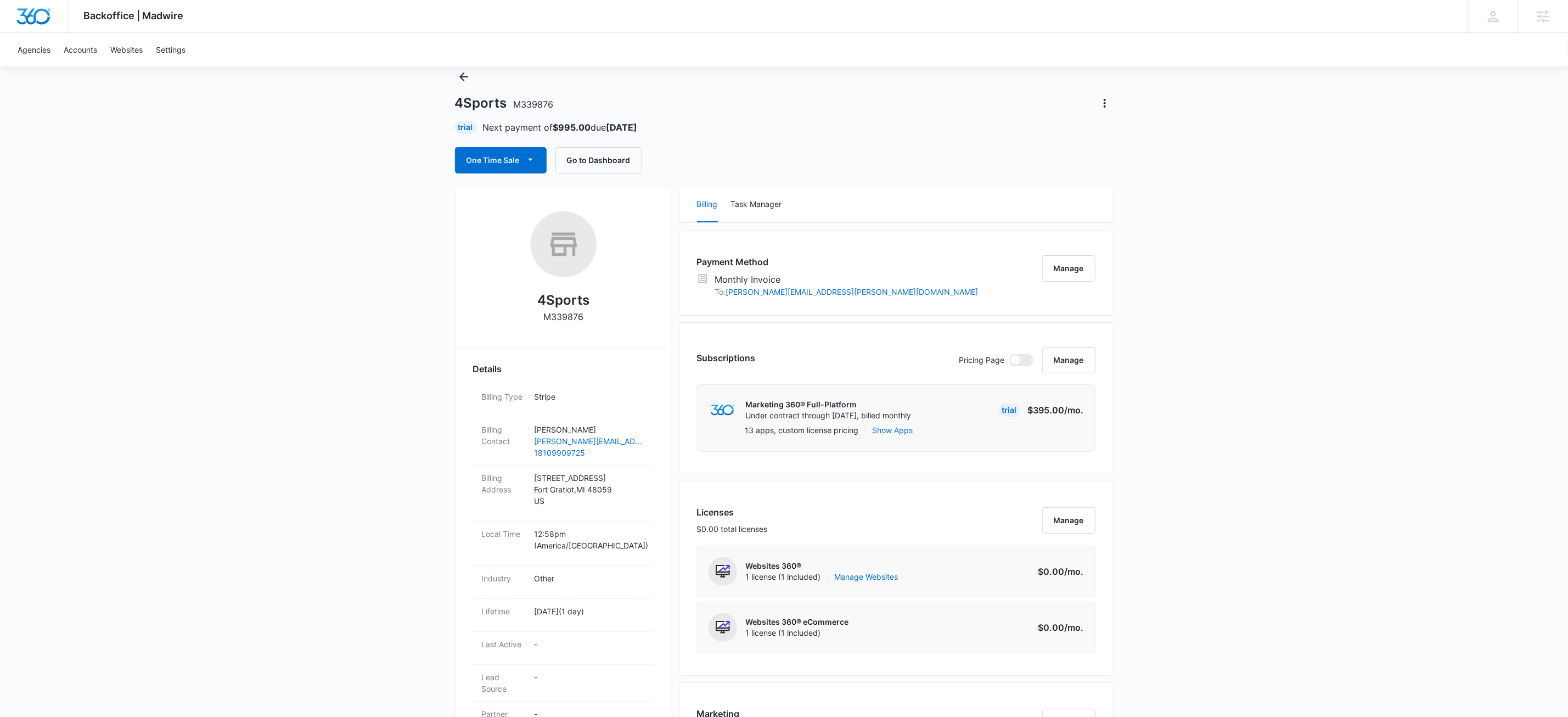
scroll to position [0, 0]
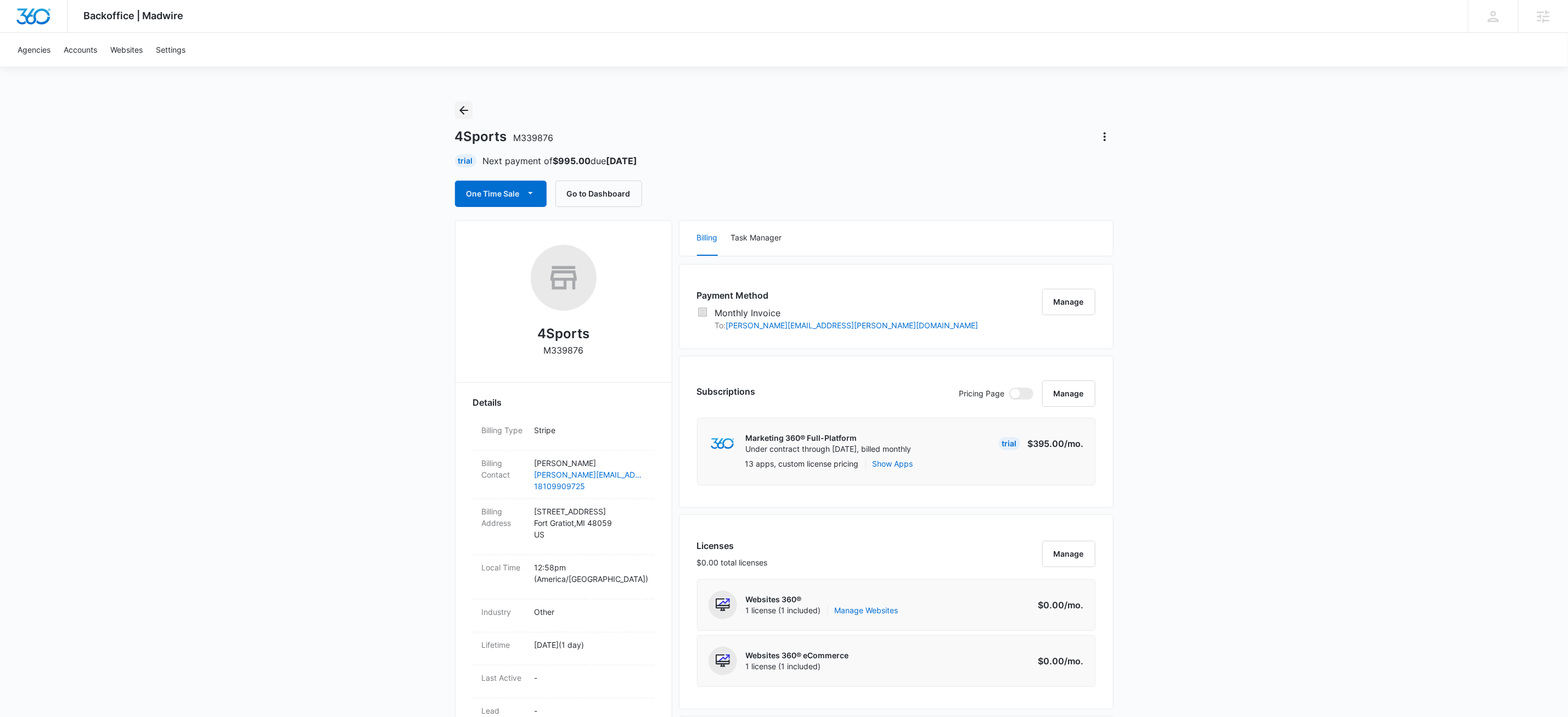
click at [460, 107] on icon "Back" at bounding box center [463, 110] width 13 height 13
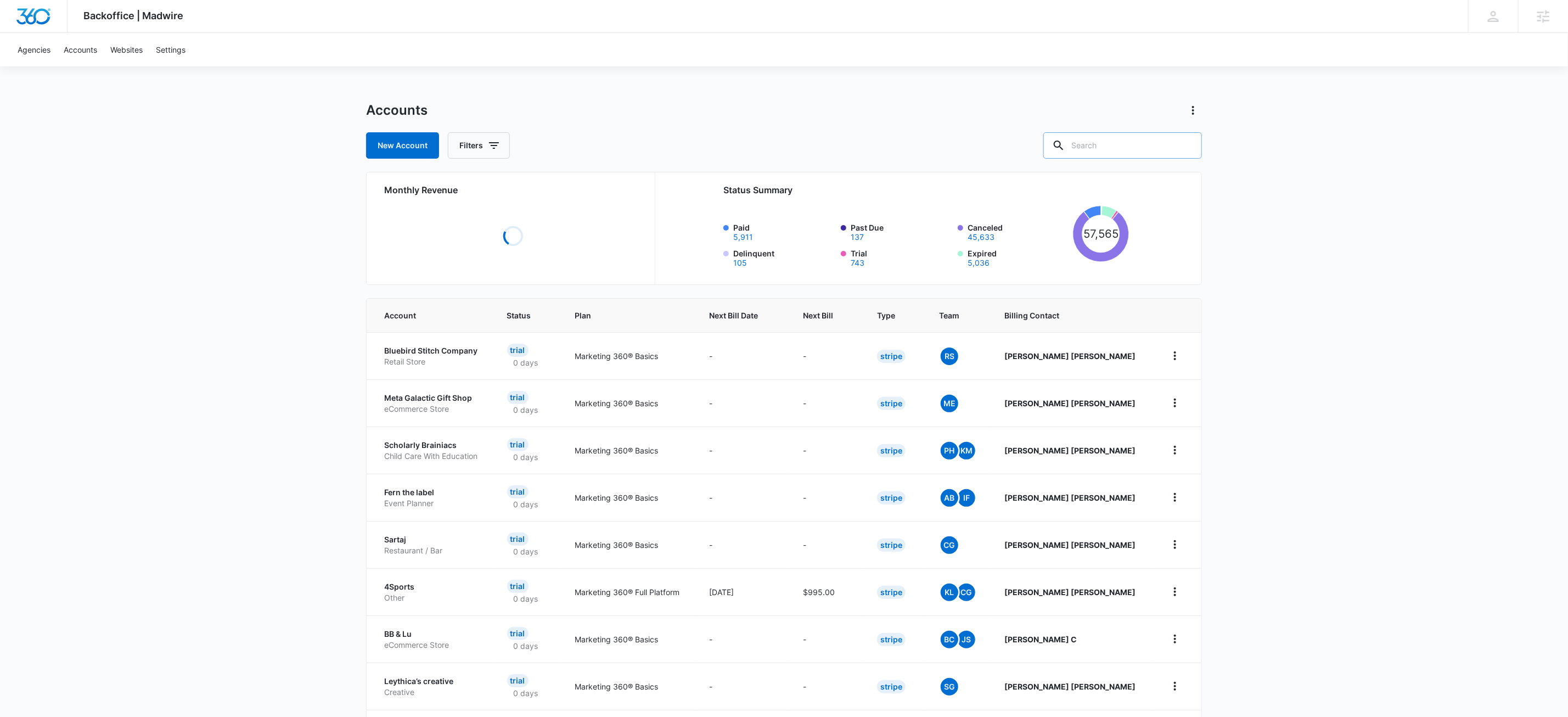
click at [1134, 140] on input "text" at bounding box center [1122, 145] width 158 height 26
paste input "M179132"
type input "M179132"
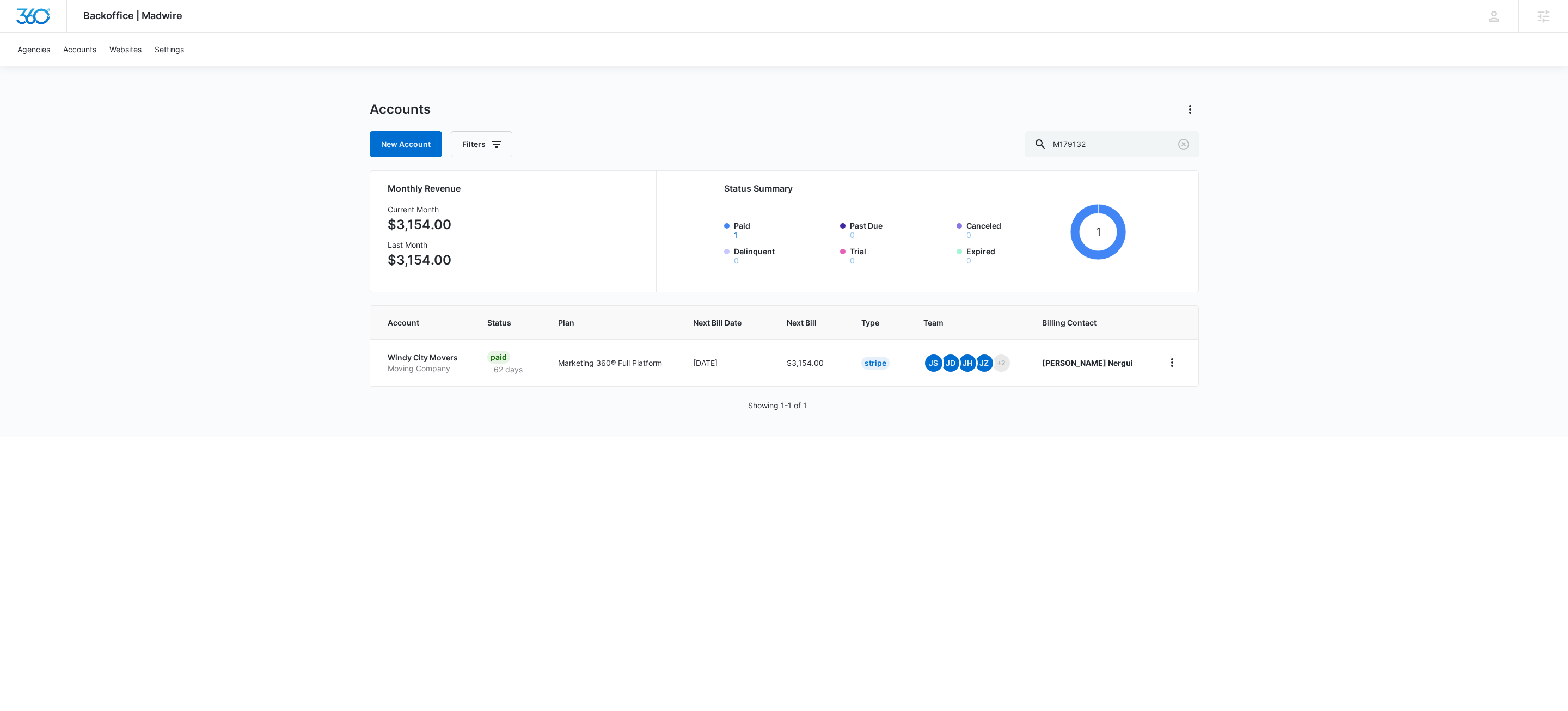
click at [996, 559] on html "Backoffice | Madwire Apps Settings KW Kait Weagraff [EMAIL_ADDRESS][PERSON_NAME…" at bounding box center [784, 356] width 1568 height 711
click at [433, 359] on p "Windy City Movers" at bounding box center [425, 358] width 74 height 11
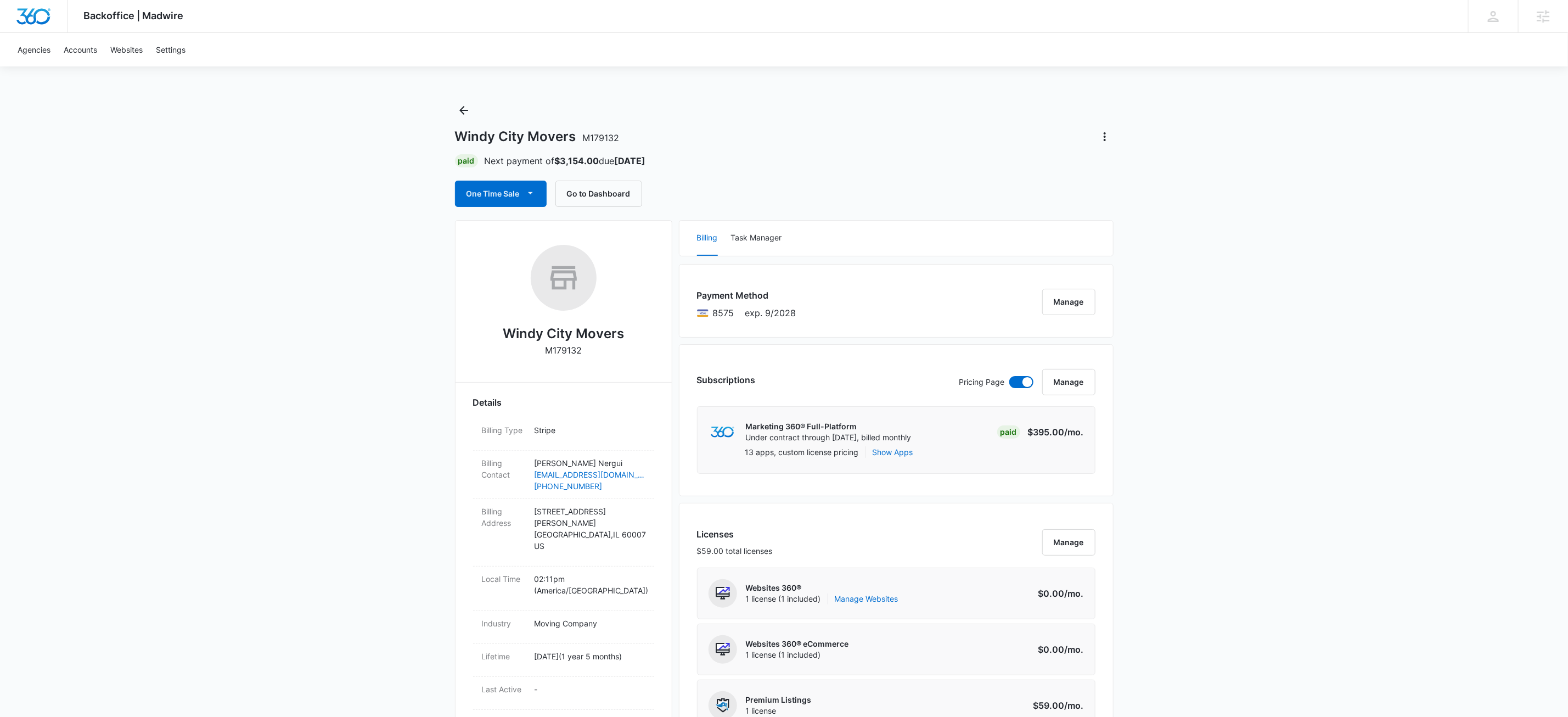
click at [528, 190] on icon "button" at bounding box center [530, 193] width 12 height 12
click at [552, 228] on div "Run One-Time Payment" at bounding box center [533, 231] width 127 height 12
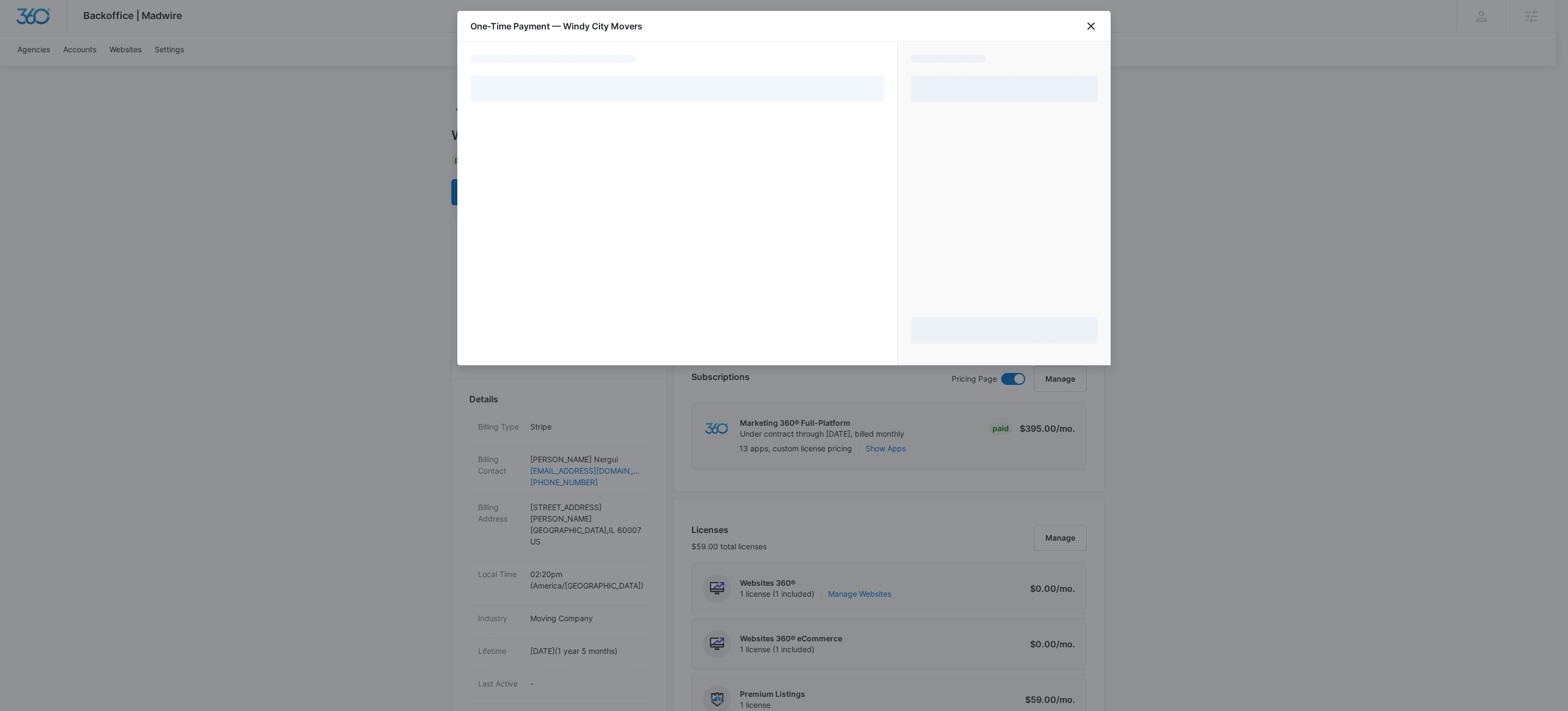
select select "pm_1RvIStA4n8RTgNjUpJe0eXBl"
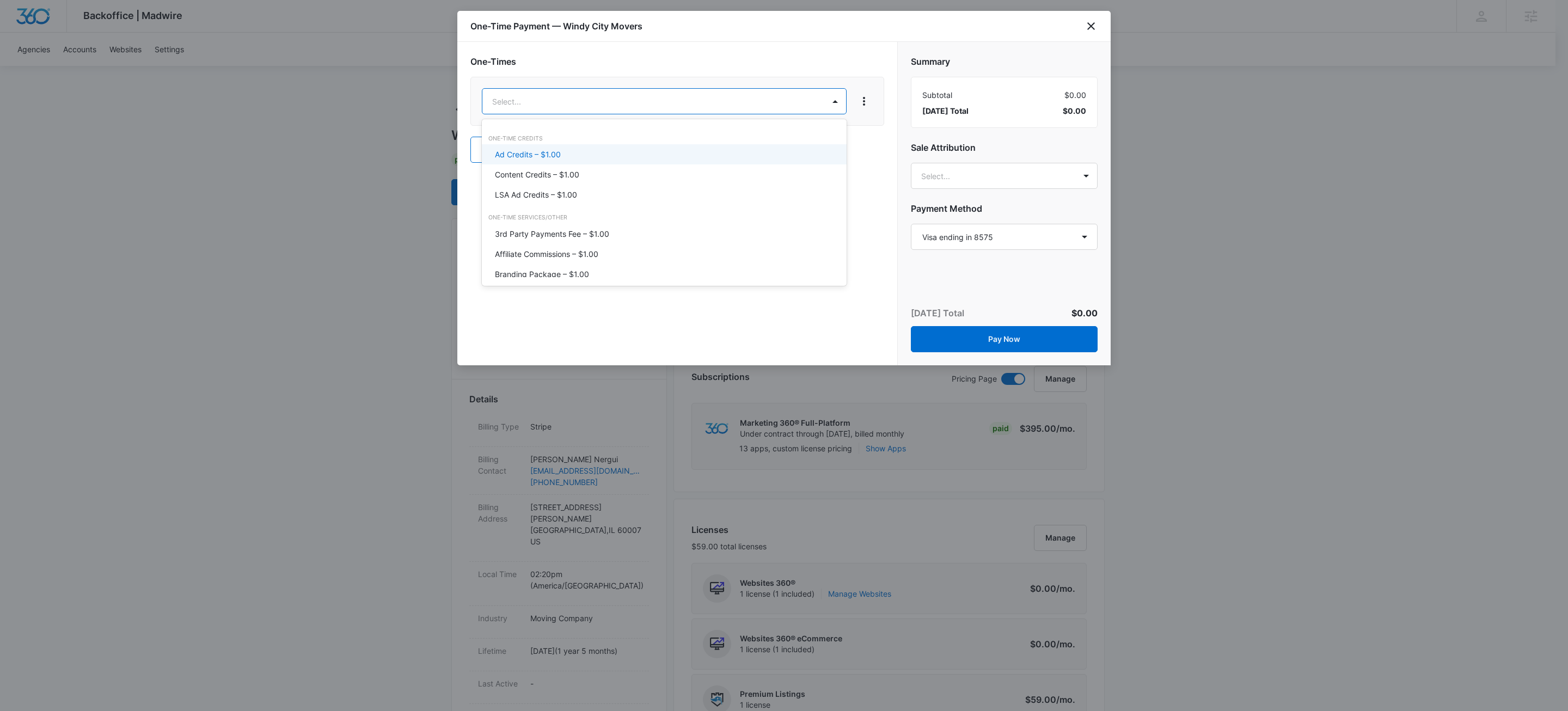
type input "user"
click at [535, 149] on p "SMM User-Generated Content – $1.00" at bounding box center [562, 154] width 136 height 12
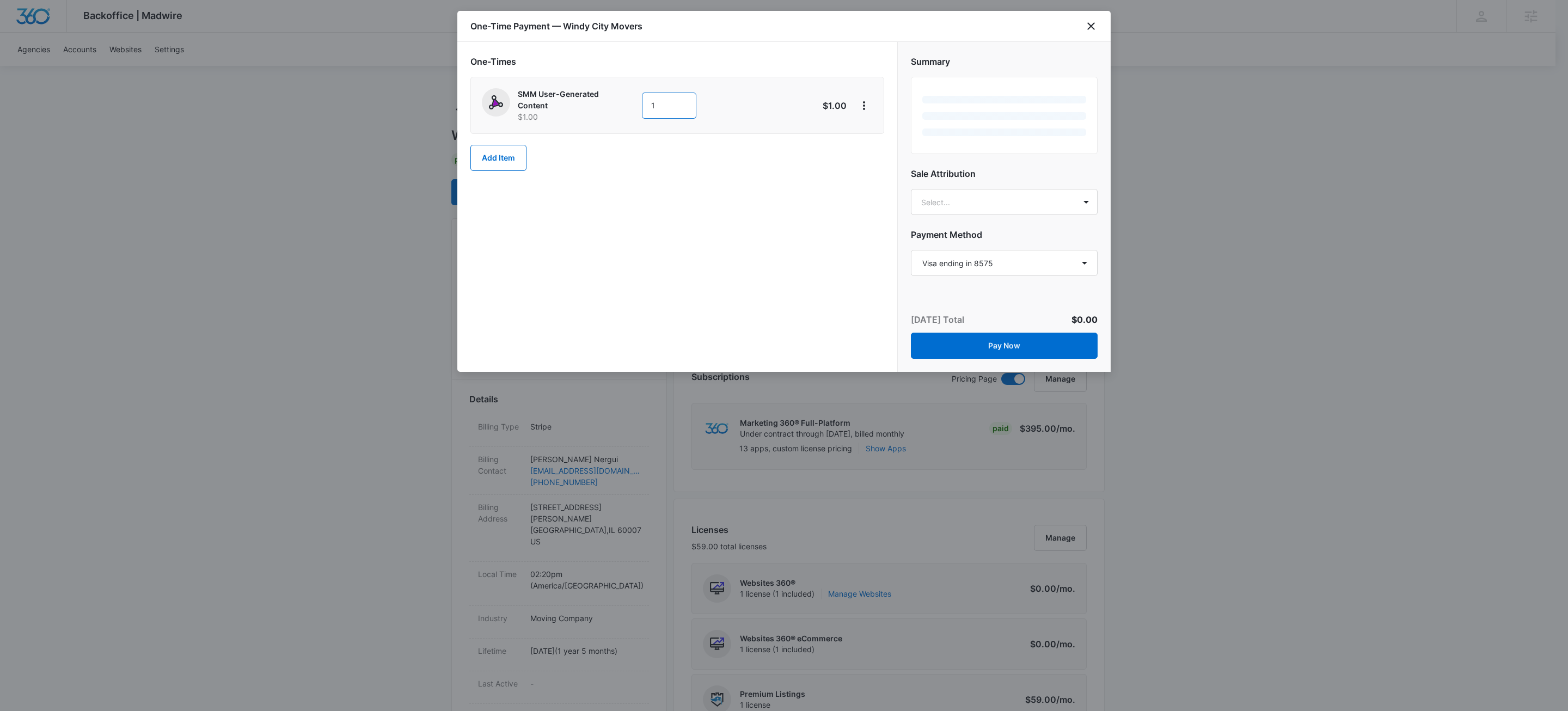
click at [674, 103] on input "1" at bounding box center [669, 105] width 54 height 26
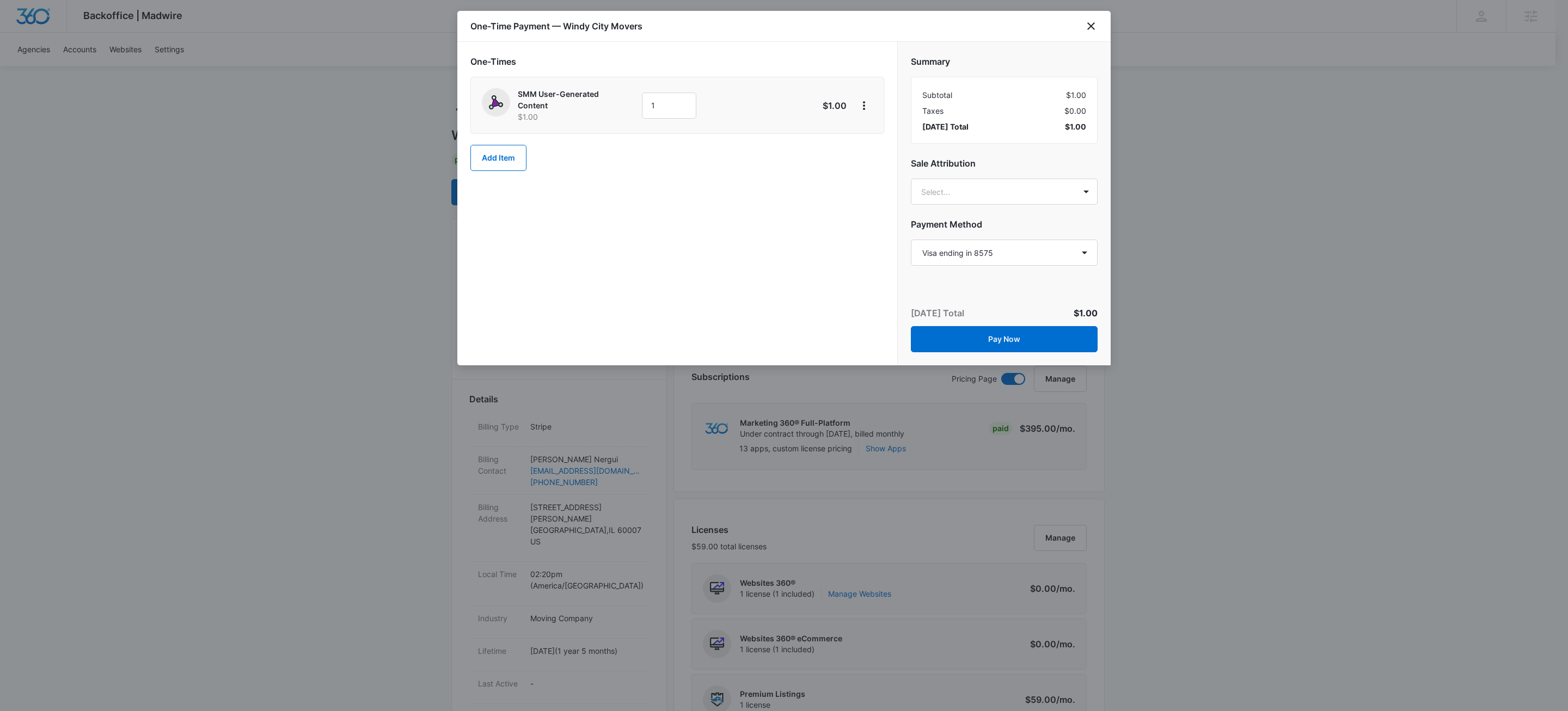
click at [750, 192] on div "One-Times SMM User-Generated Content $1.00 1 $1.00 Add Item" at bounding box center [677, 203] width 440 height 323
click at [685, 116] on input "1" at bounding box center [669, 105] width 54 height 26
type input "550"
drag, startPoint x: 607, startPoint y: 304, endPoint x: 643, endPoint y: 292, distance: 37.9
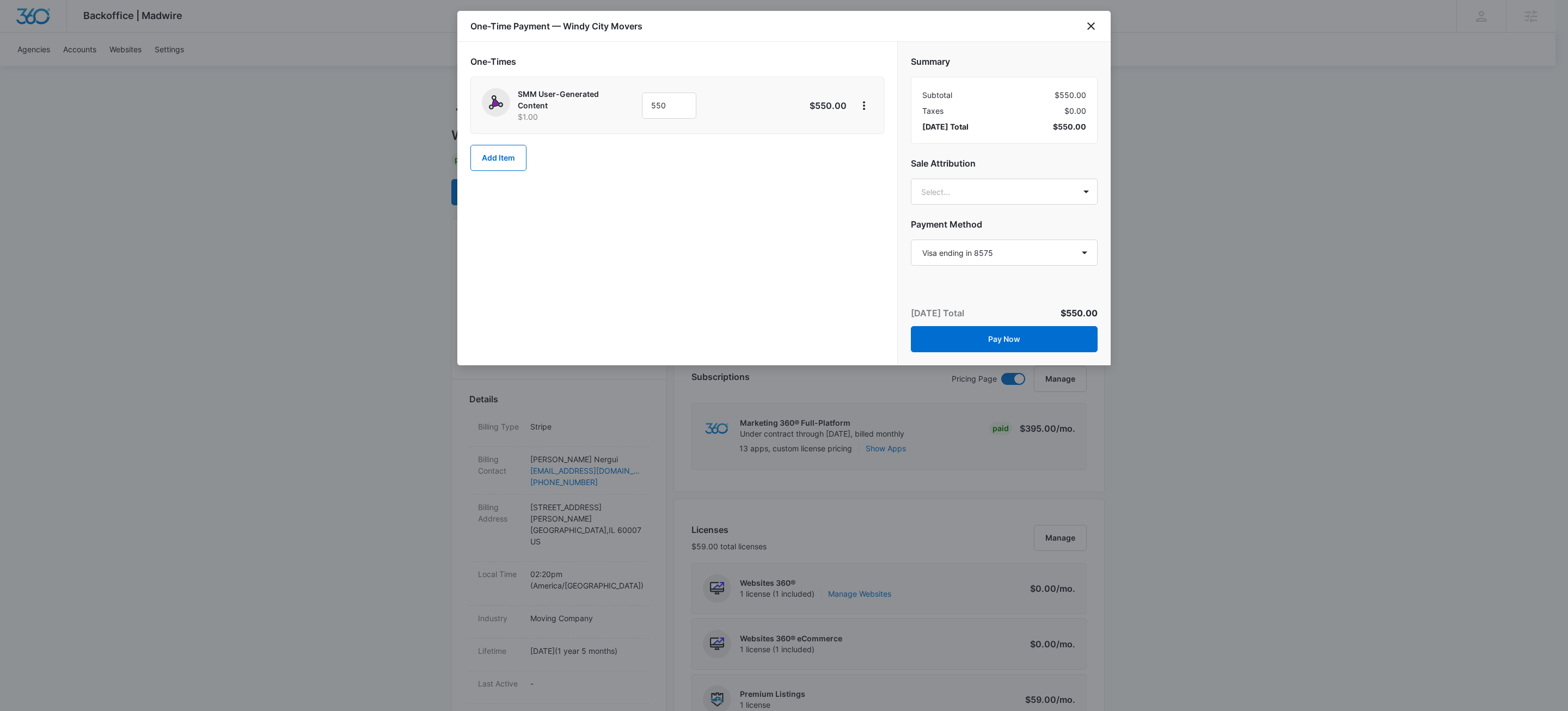
click at [606, 306] on div "One-Times SMM User-Generated Content $1.00 550 $550.00 Add Item" at bounding box center [677, 203] width 440 height 323
click at [975, 250] on select "Select a payment method Visa ending in 8575 New payment method Monthly invoice" at bounding box center [1004, 253] width 187 height 26
select select "MANUAL_INVOICE"
click at [911, 240] on select "Select a payment method Visa ending in 8575 New payment method Monthly invoice" at bounding box center [1004, 253] width 187 height 26
click at [1008, 339] on button "Pay Now" at bounding box center [1004, 339] width 187 height 26
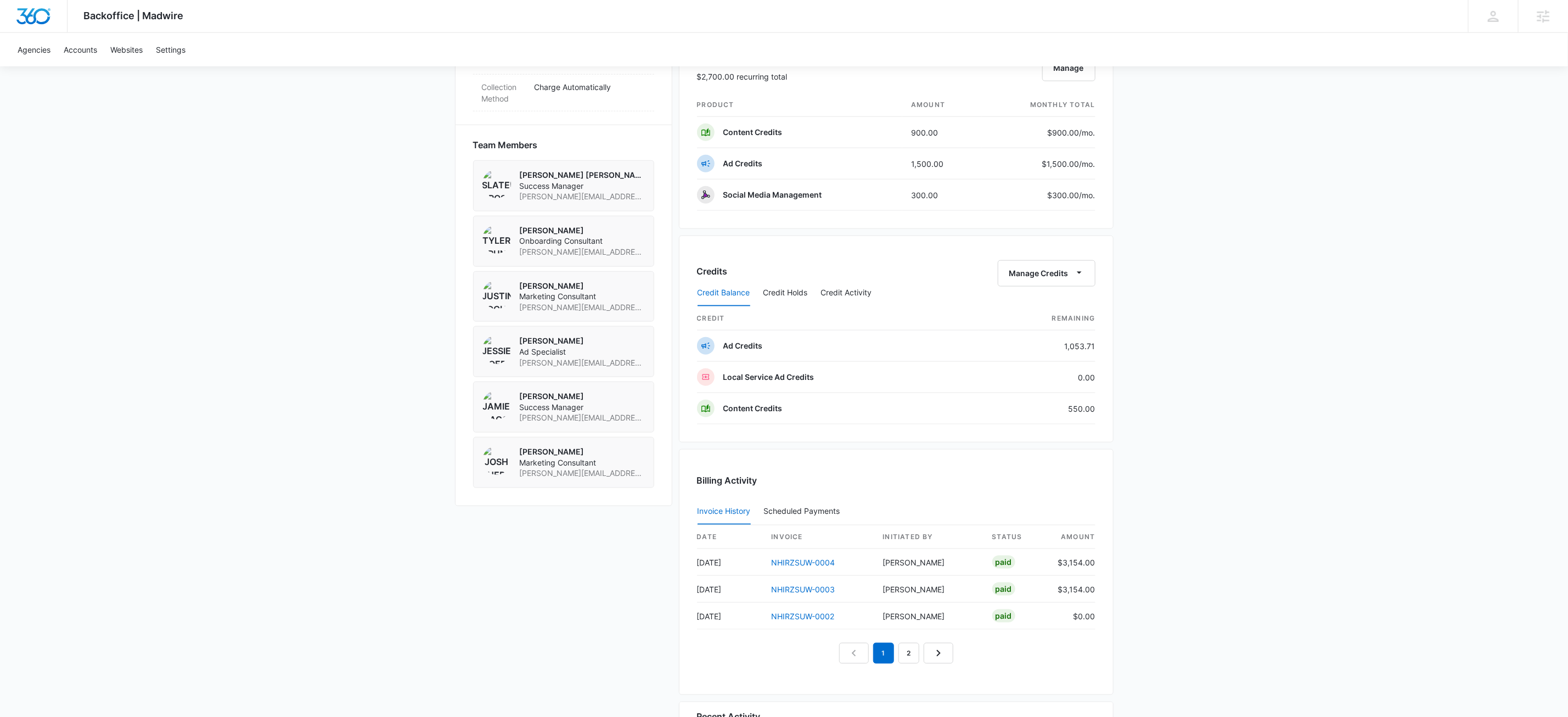
scroll to position [611, 0]
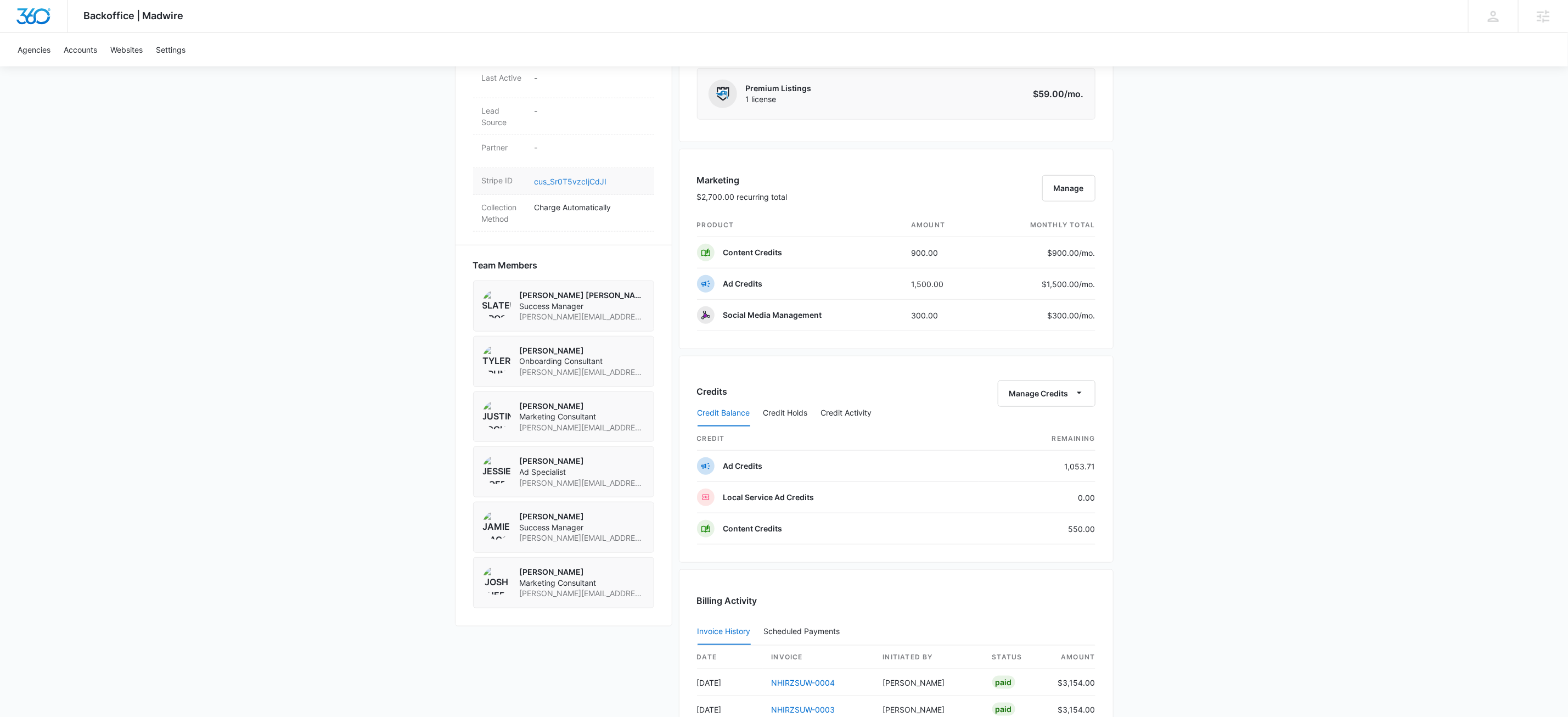
click at [570, 177] on link "cus_Sr0T5vzcIjCdJI" at bounding box center [571, 181] width 72 height 9
click at [1083, 405] on div "Credit Balance Credit Holds Credit Activity" at bounding box center [896, 413] width 398 height 28
click at [1076, 398] on icon "button" at bounding box center [1079, 393] width 12 height 12
click at [1064, 452] on div "Withdraw Credits" at bounding box center [1062, 451] width 102 height 8
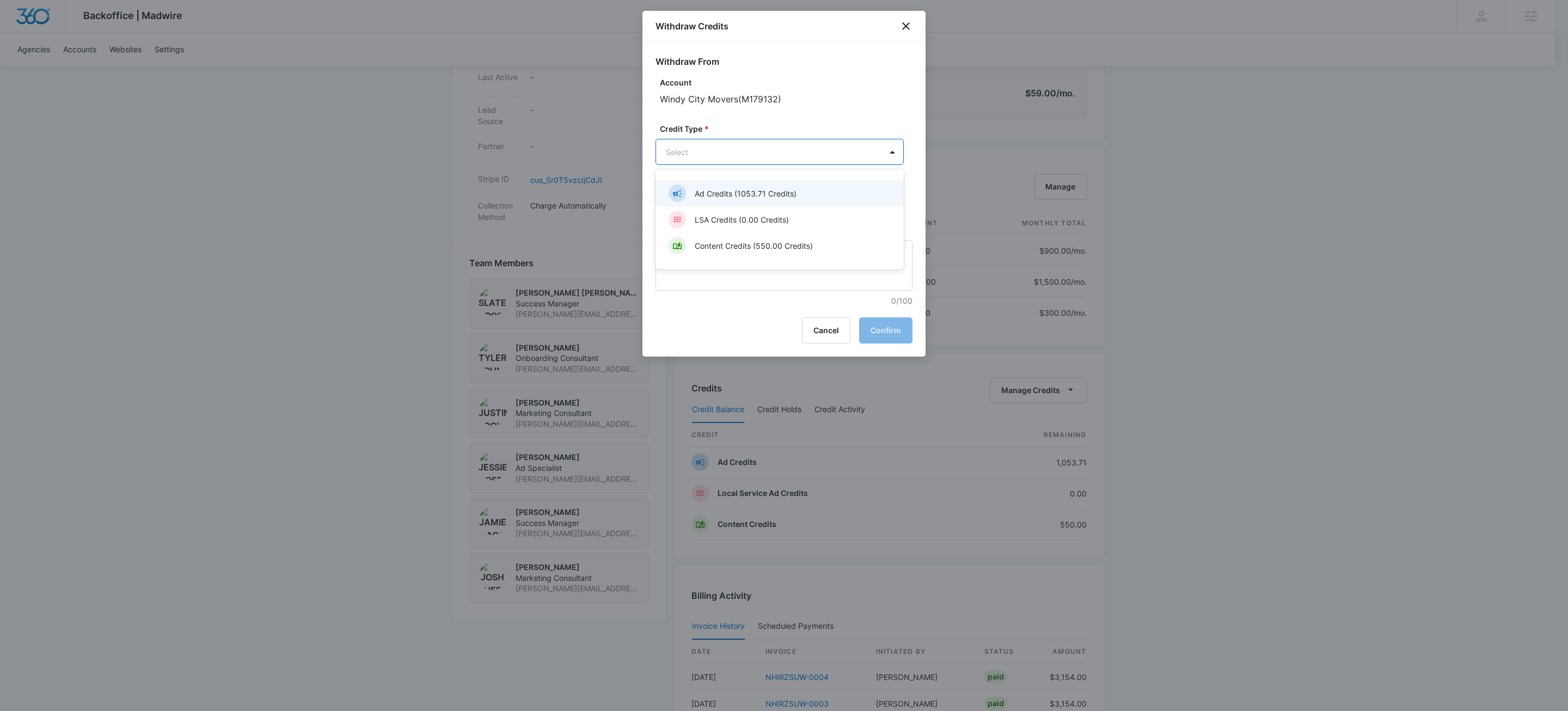
click at [740, 152] on body "Backoffice | Madwire Apps Settings KW Kait Weagraff kaitlyn.weagraff@madwire.co…" at bounding box center [784, 253] width 1568 height 1718
click at [707, 247] on p "Content Credits (550.00 Credits)" at bounding box center [754, 245] width 118 height 12
drag, startPoint x: 671, startPoint y: 206, endPoint x: 671, endPoint y: 200, distance: 6.0
click at [671, 206] on input "Amount *" at bounding box center [741, 203] width 171 height 26
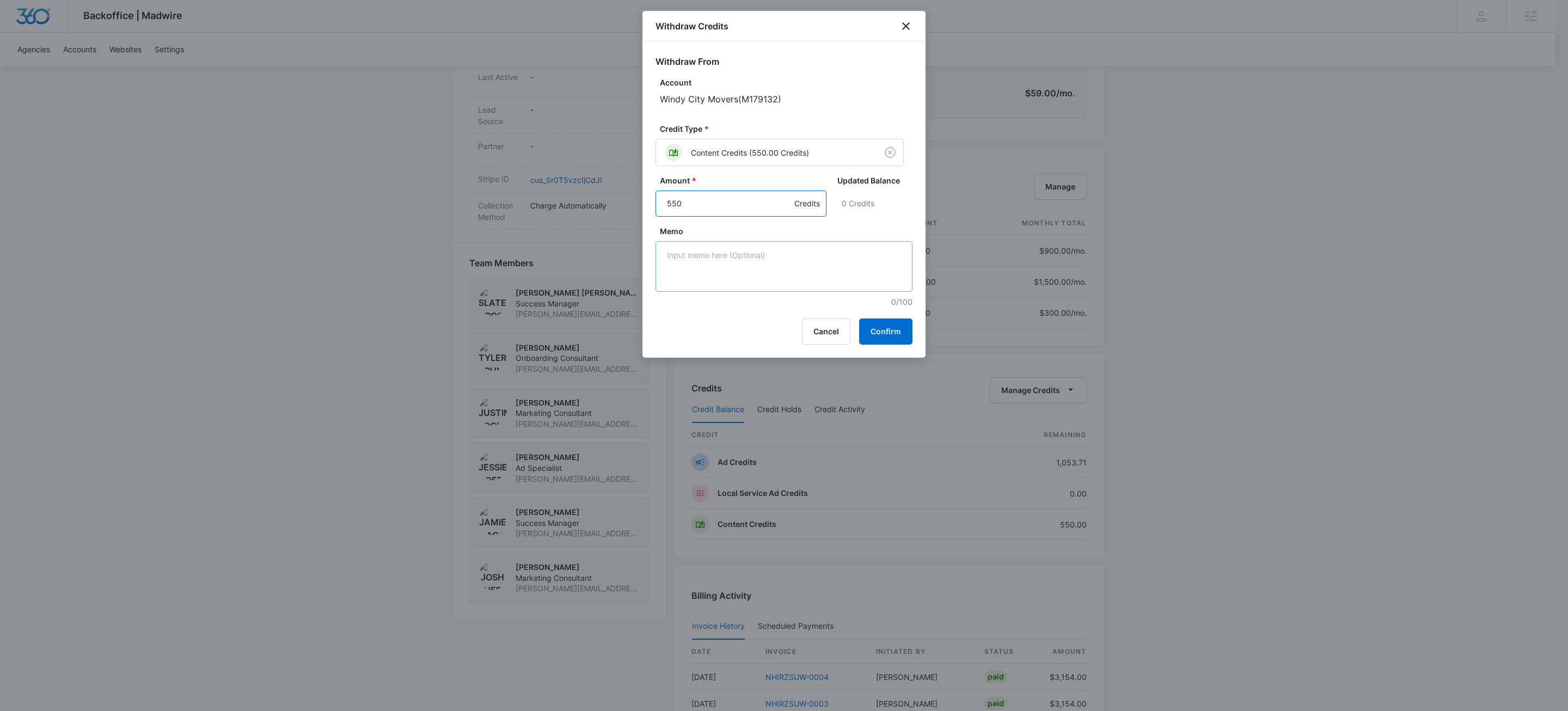
type input "550"
drag, startPoint x: 715, startPoint y: 253, endPoint x: 725, endPoint y: 255, distance: 10.2
click at [715, 253] on textarea "Memo" at bounding box center [784, 266] width 257 height 51
paste textarea "NHIRZSUW-0005"
type textarea "NHIRZSUW-0005"
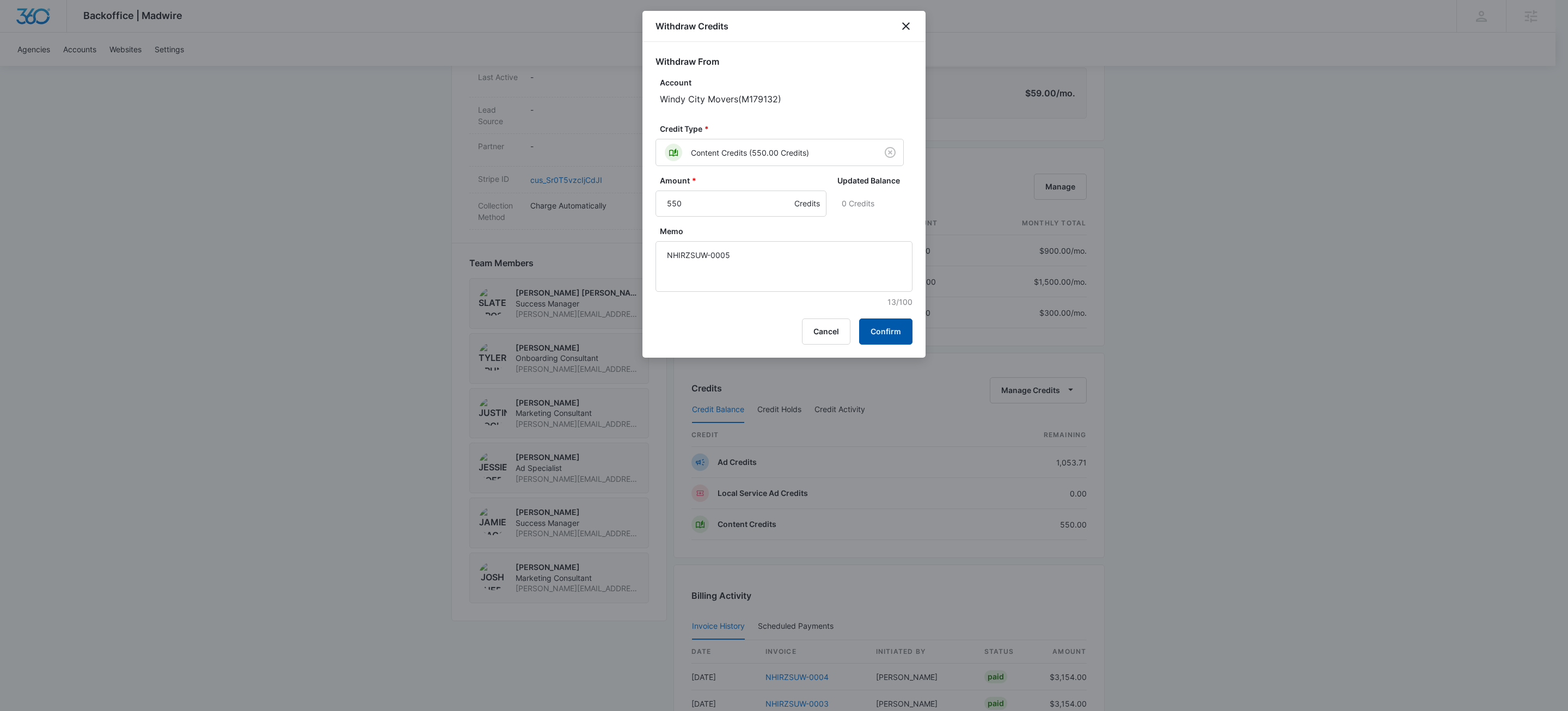
click at [906, 334] on button "Confirm" at bounding box center [886, 331] width 54 height 26
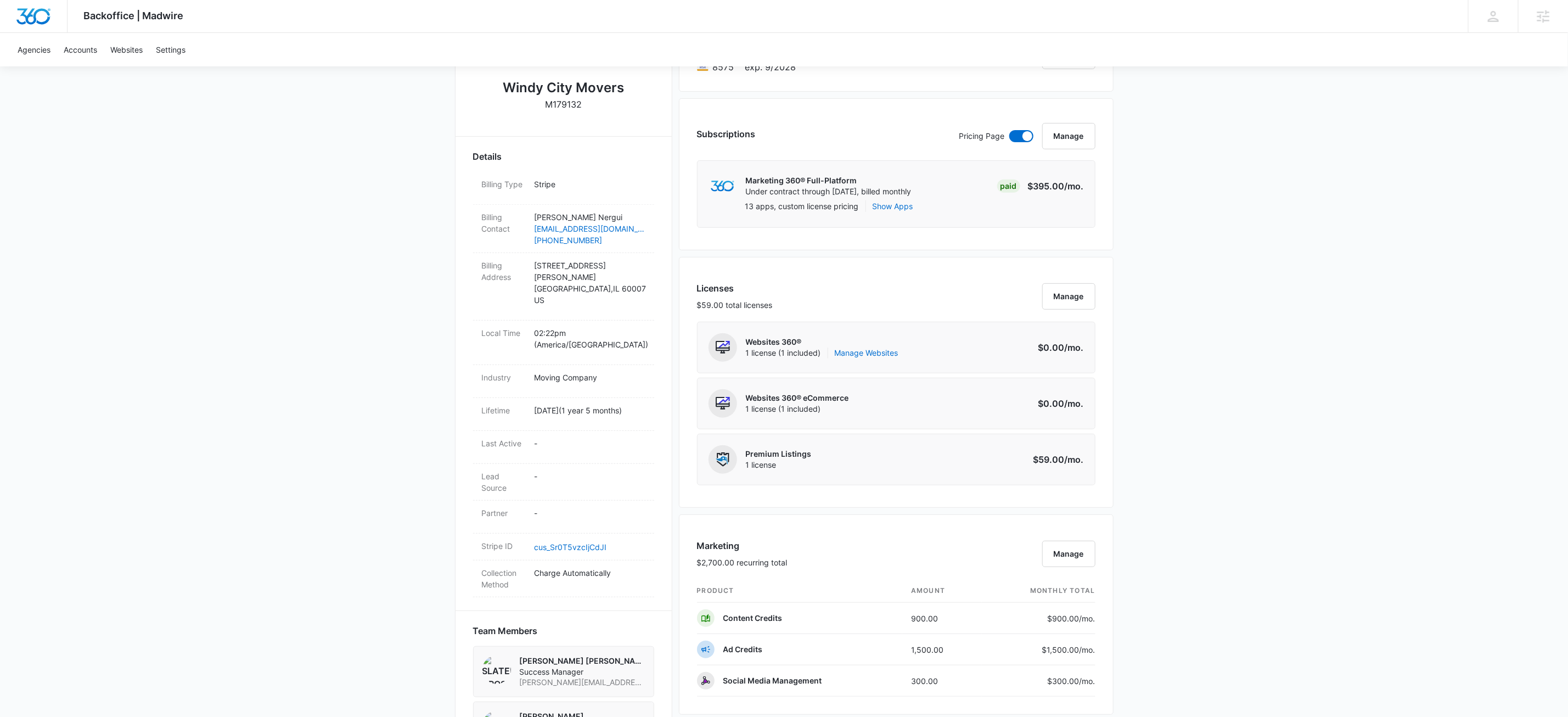
scroll to position [0, 0]
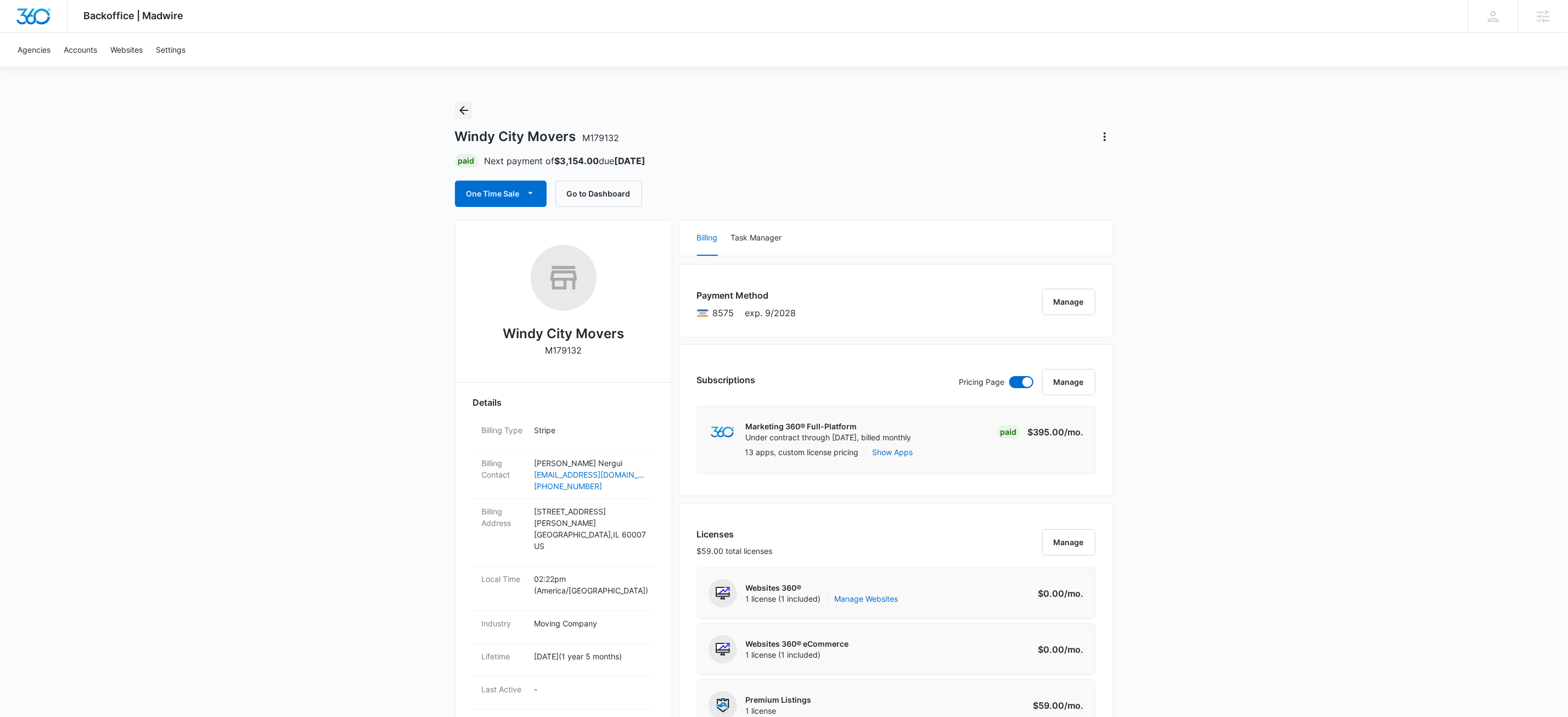
click at [462, 112] on icon "Back" at bounding box center [463, 110] width 13 height 13
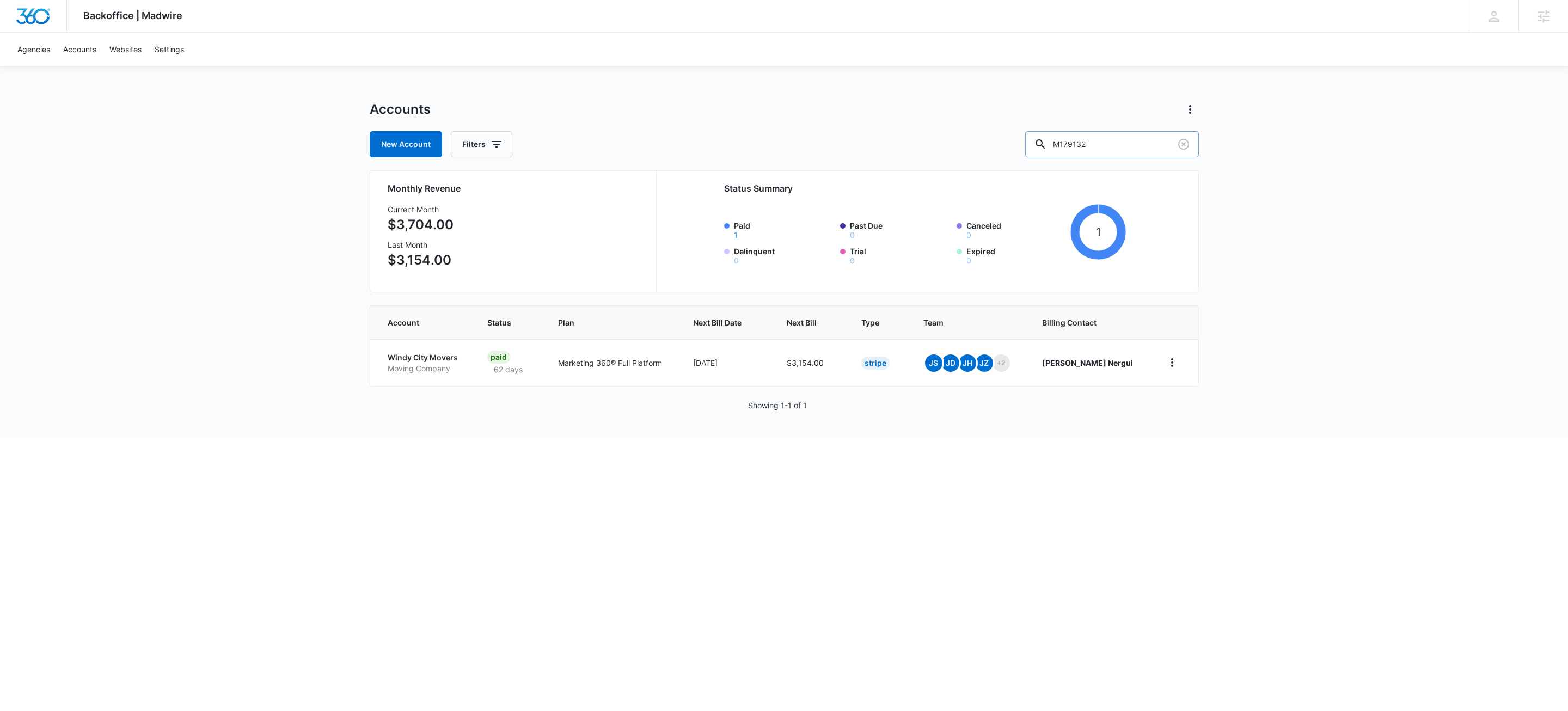
click at [1141, 142] on input "M179132" at bounding box center [1111, 144] width 173 height 26
paste input "339859"
type input "M339859"
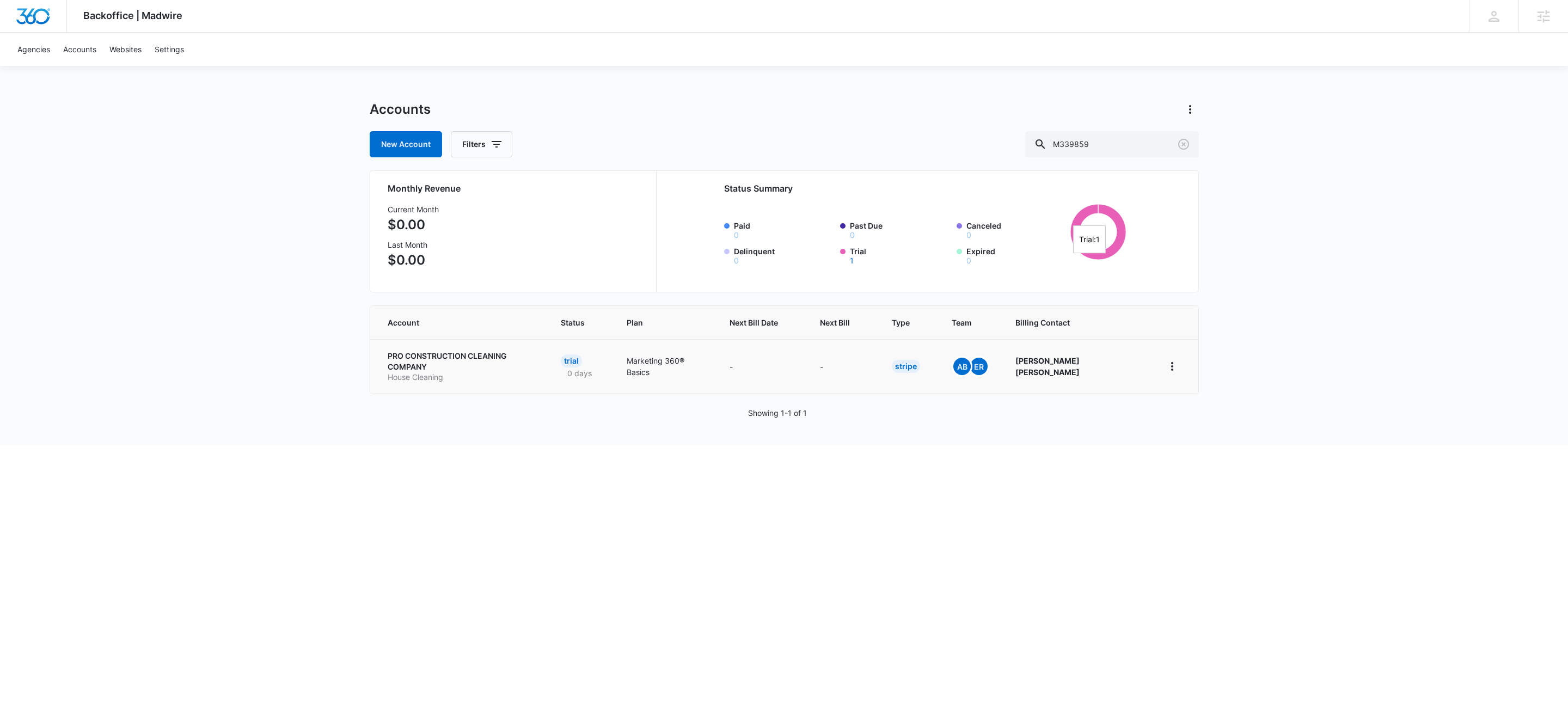
click at [434, 362] on p "PRO CONSTRUCTION CLEANING COMPANY" at bounding box center [461, 361] width 147 height 21
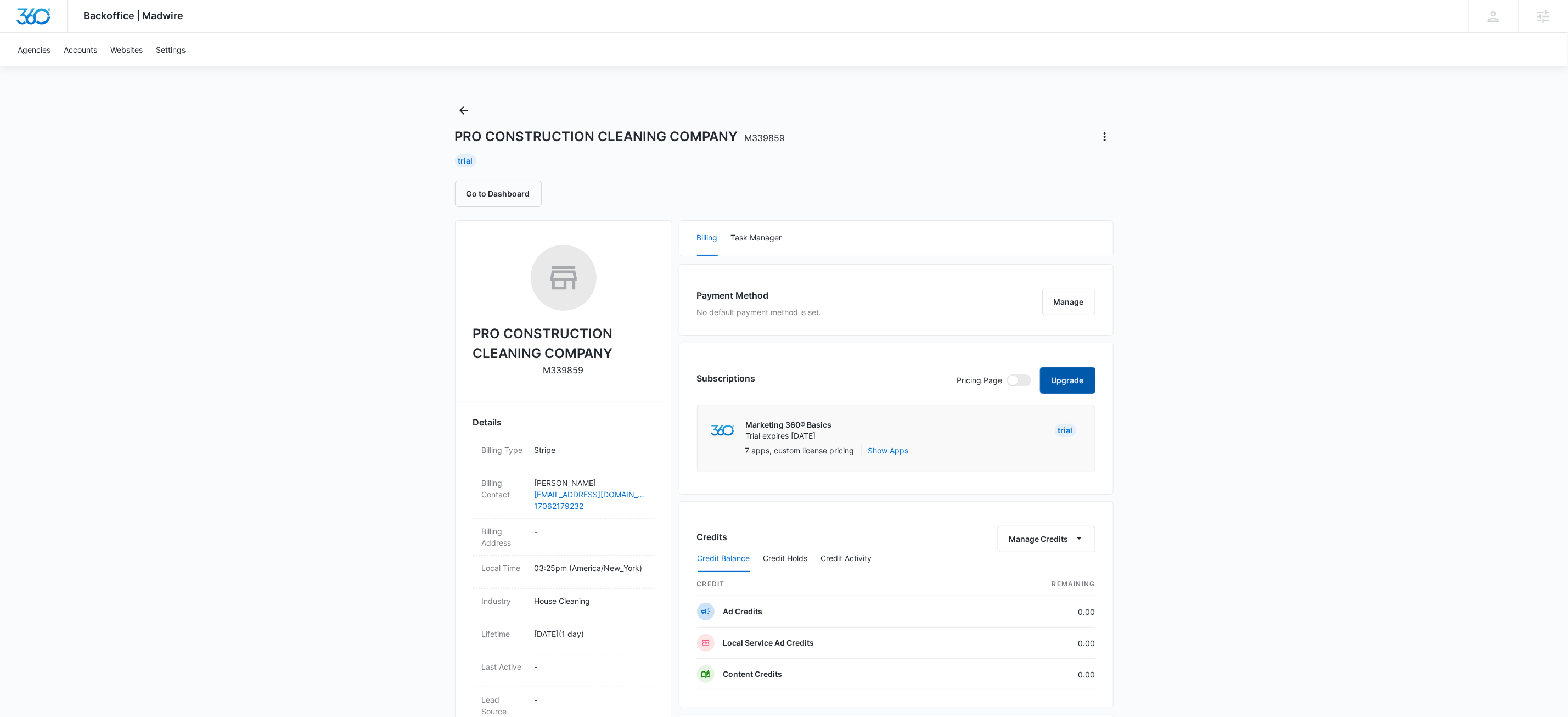
click at [1073, 381] on button "Upgrade" at bounding box center [1068, 380] width 55 height 26
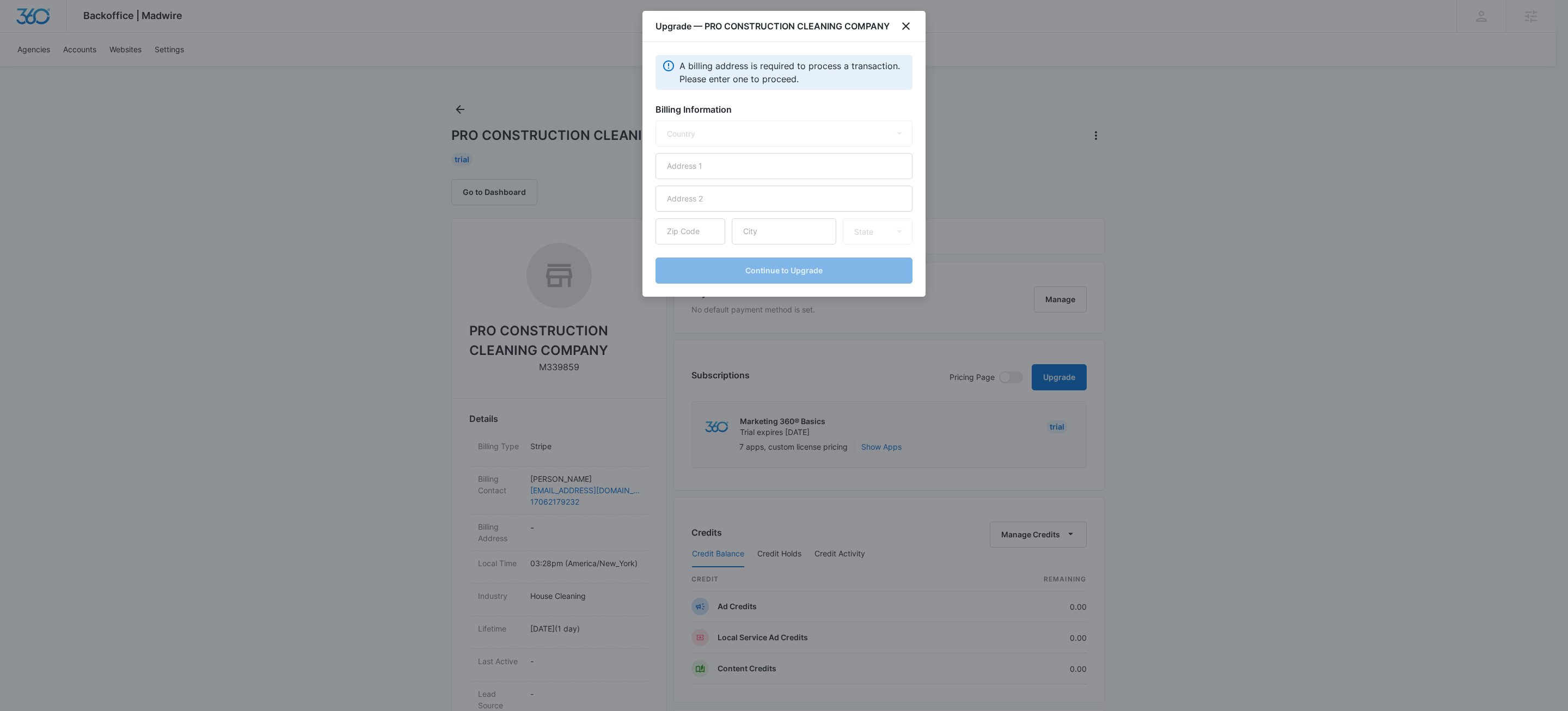
select select "US"
click at [727, 172] on input "text" at bounding box center [784, 166] width 257 height 26
type input "[STREET_ADDRESS][PERSON_NAME]"
type input "30720"
type input "[PERSON_NAME]"
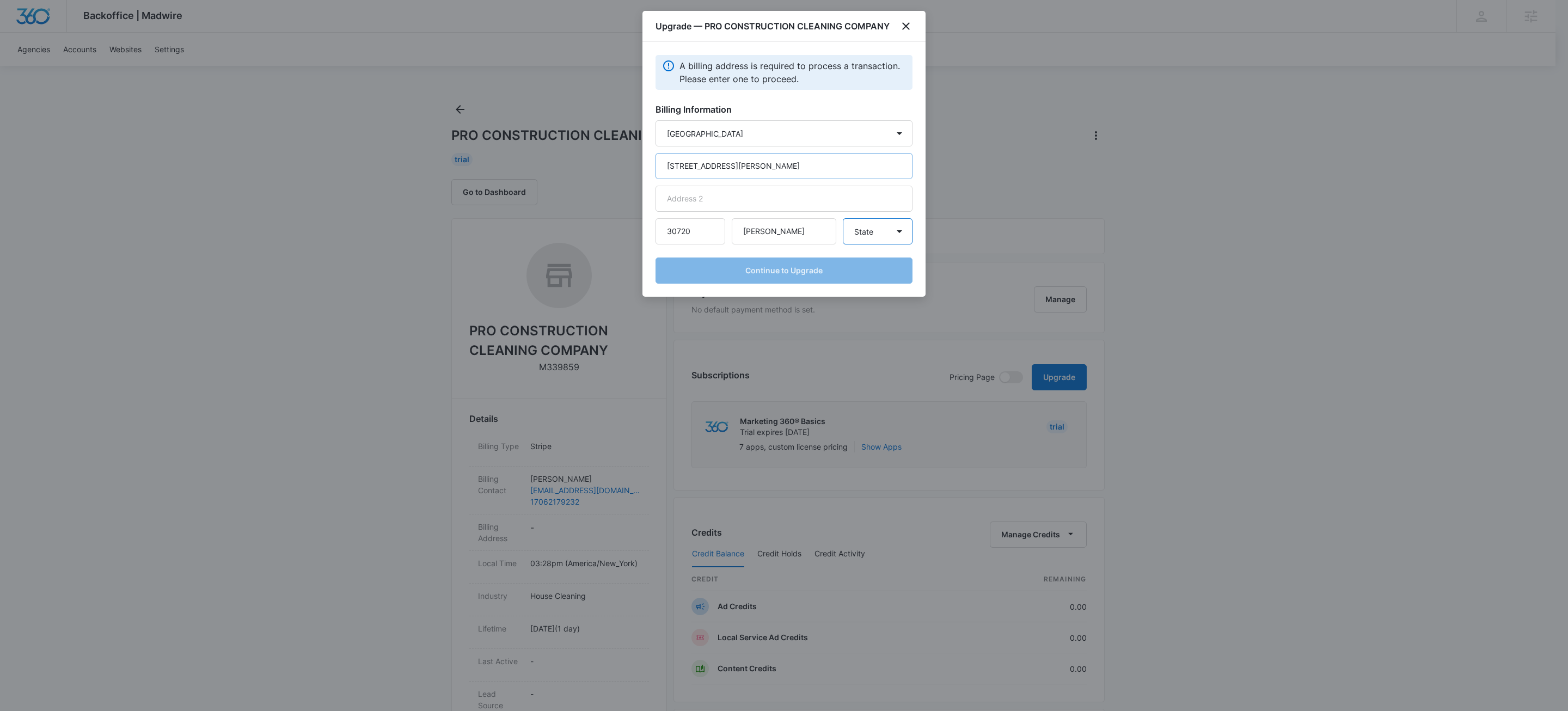
select select "GA"
click at [805, 268] on button "Continue to Upgrade" at bounding box center [784, 270] width 257 height 26
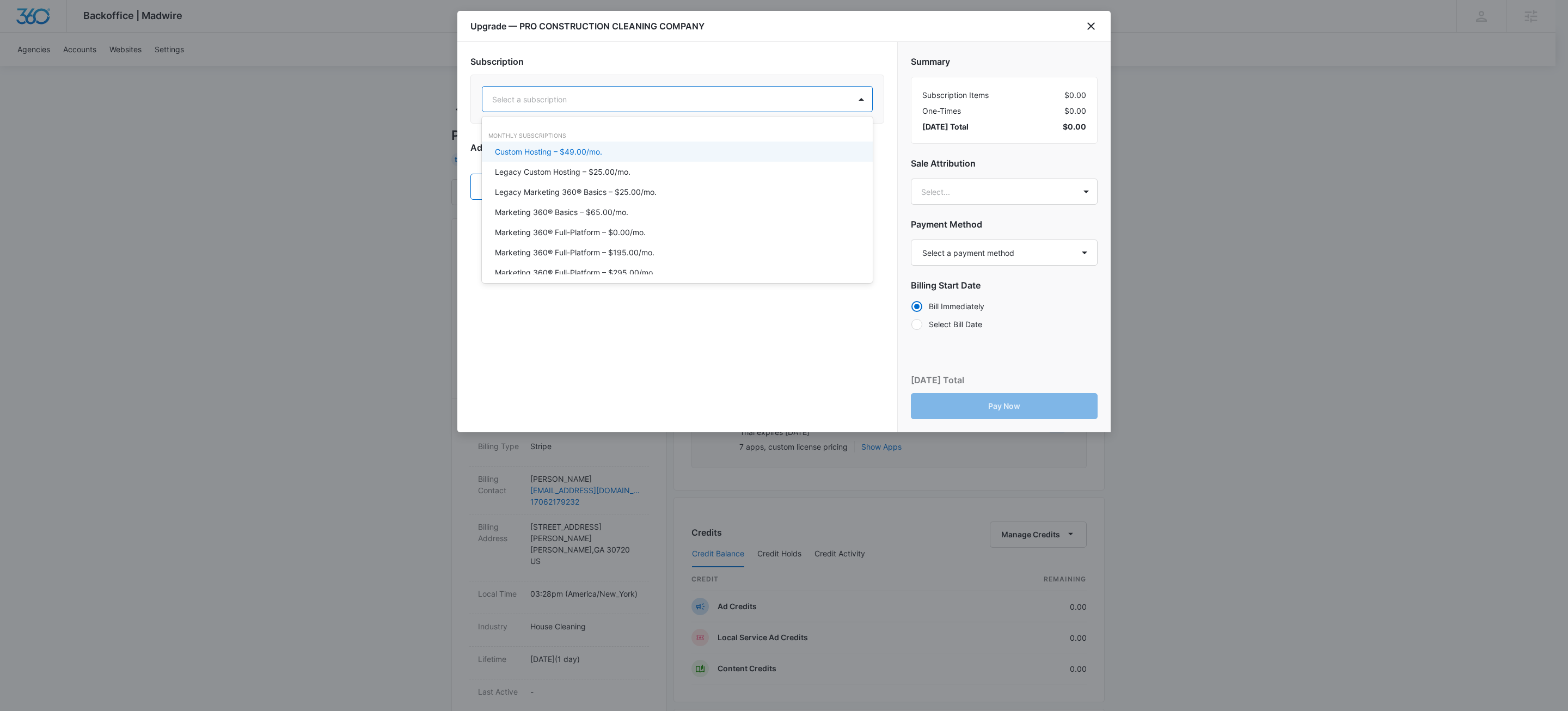
click at [600, 111] on div "Select a subscription" at bounding box center [677, 99] width 391 height 26
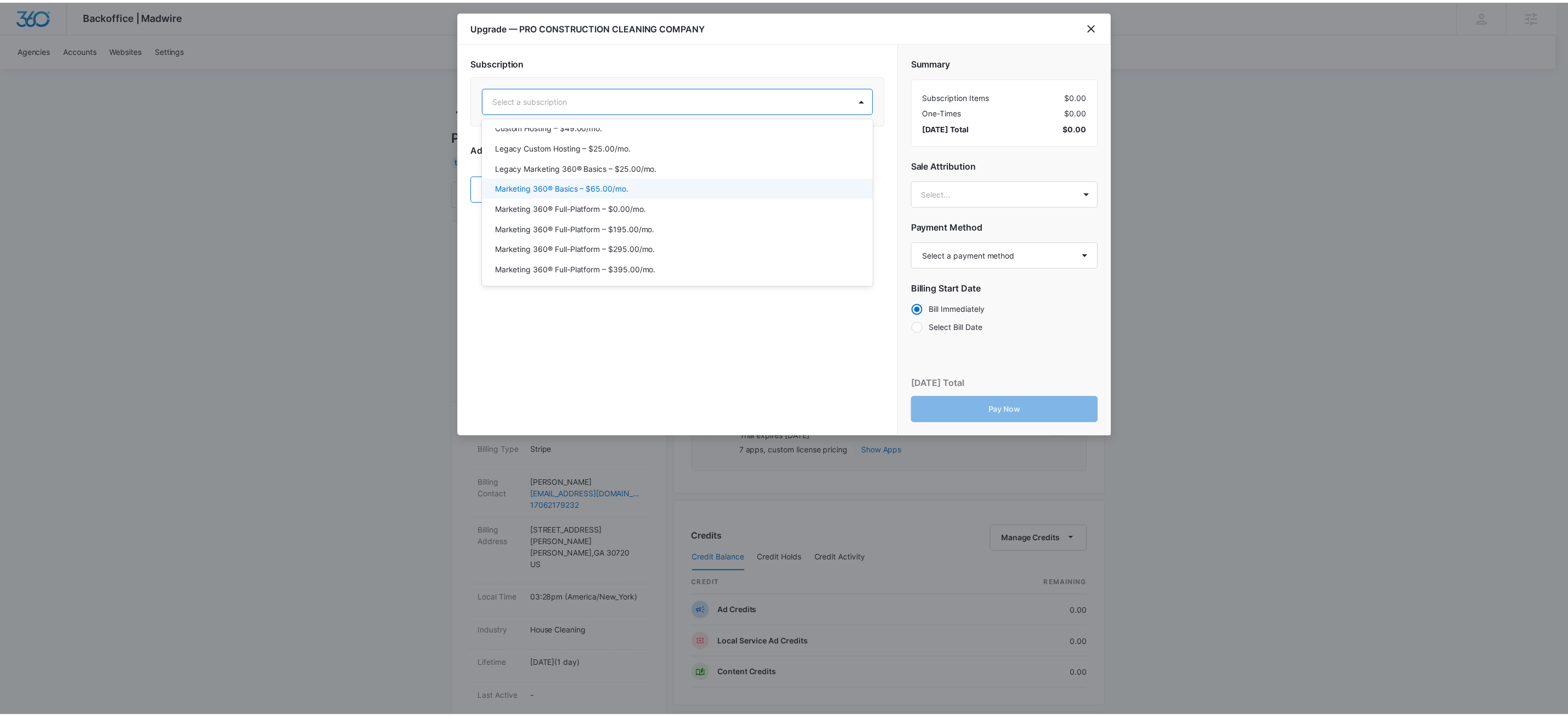
scroll to position [46, 0]
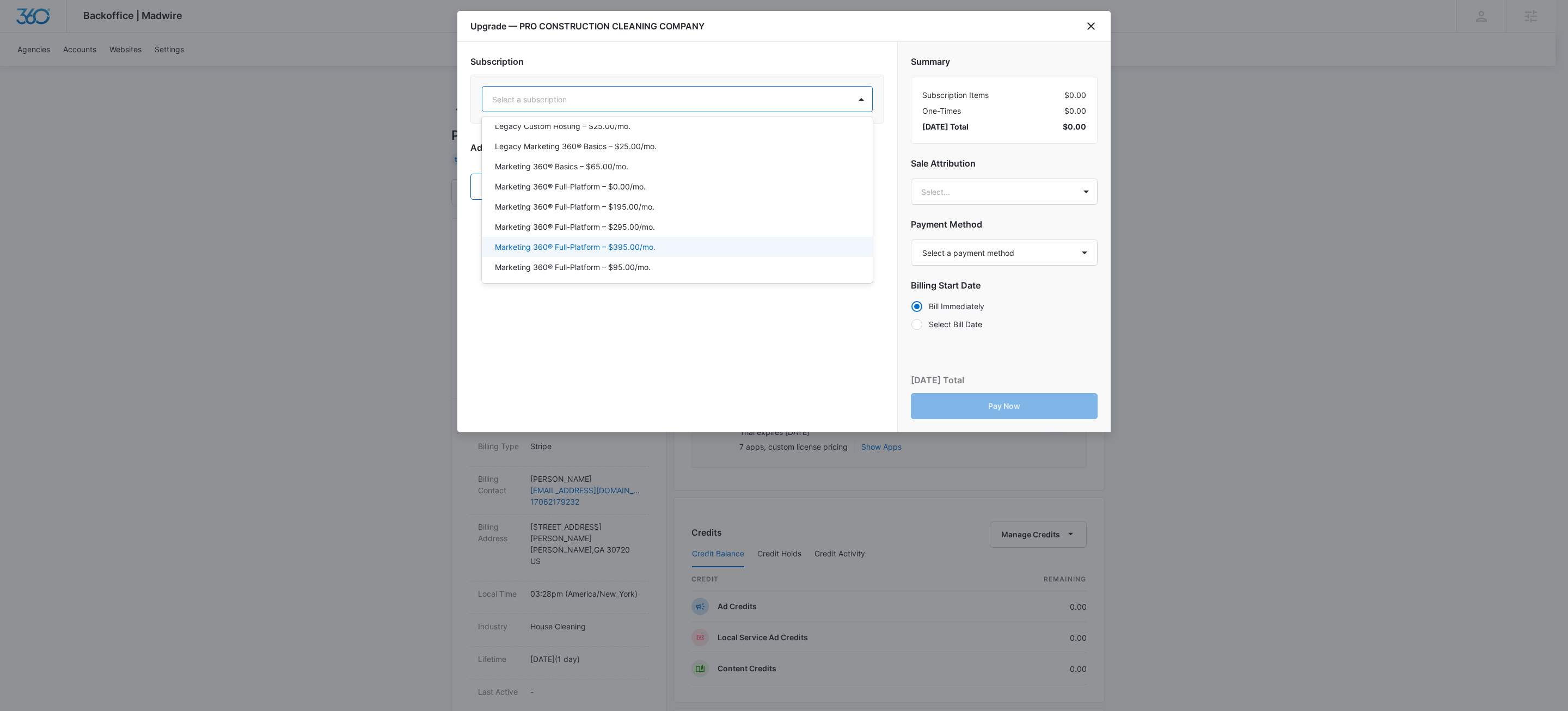
click at [636, 245] on p "Marketing 360® Full-Platform – $395.00/mo." at bounding box center [575, 247] width 161 height 12
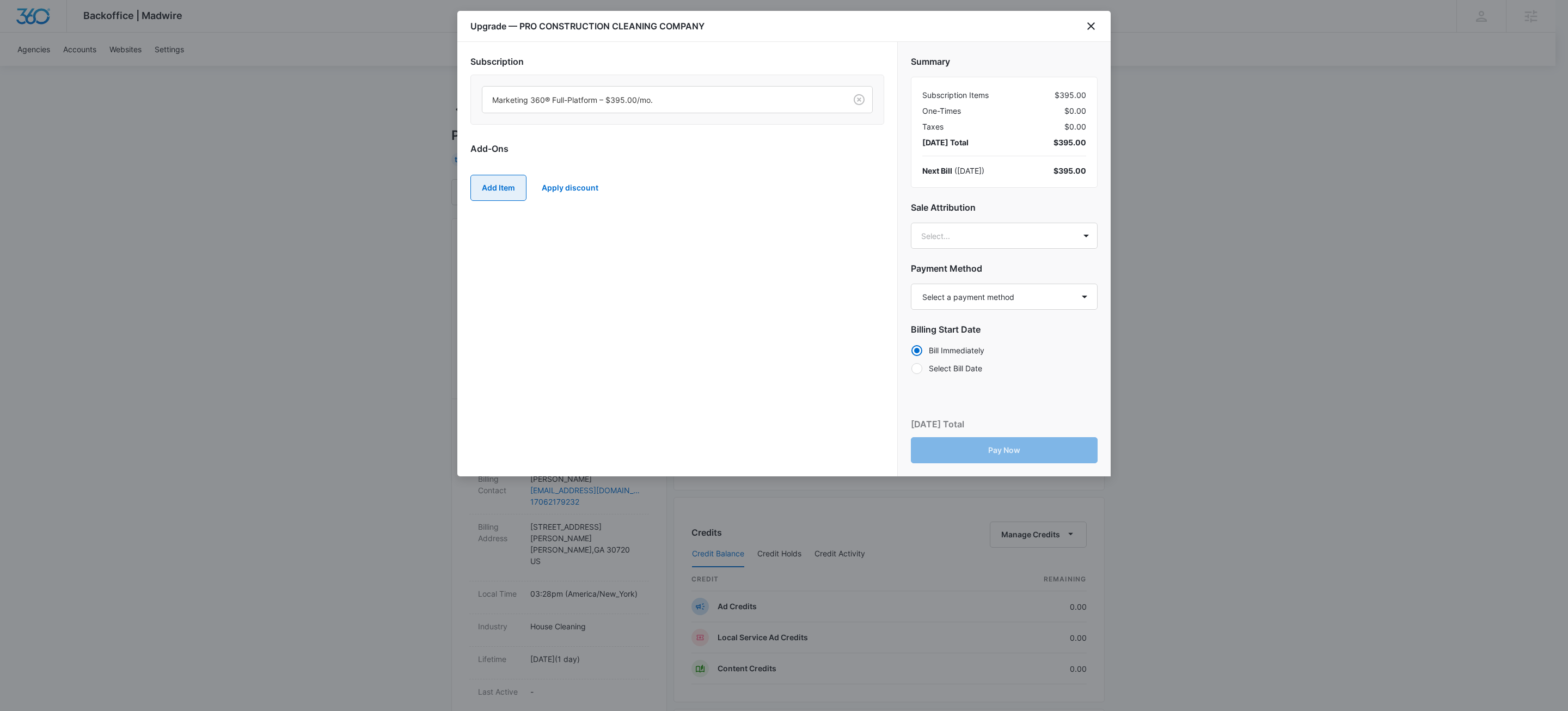
click at [489, 187] on button "Add Item" at bounding box center [499, 187] width 56 height 26
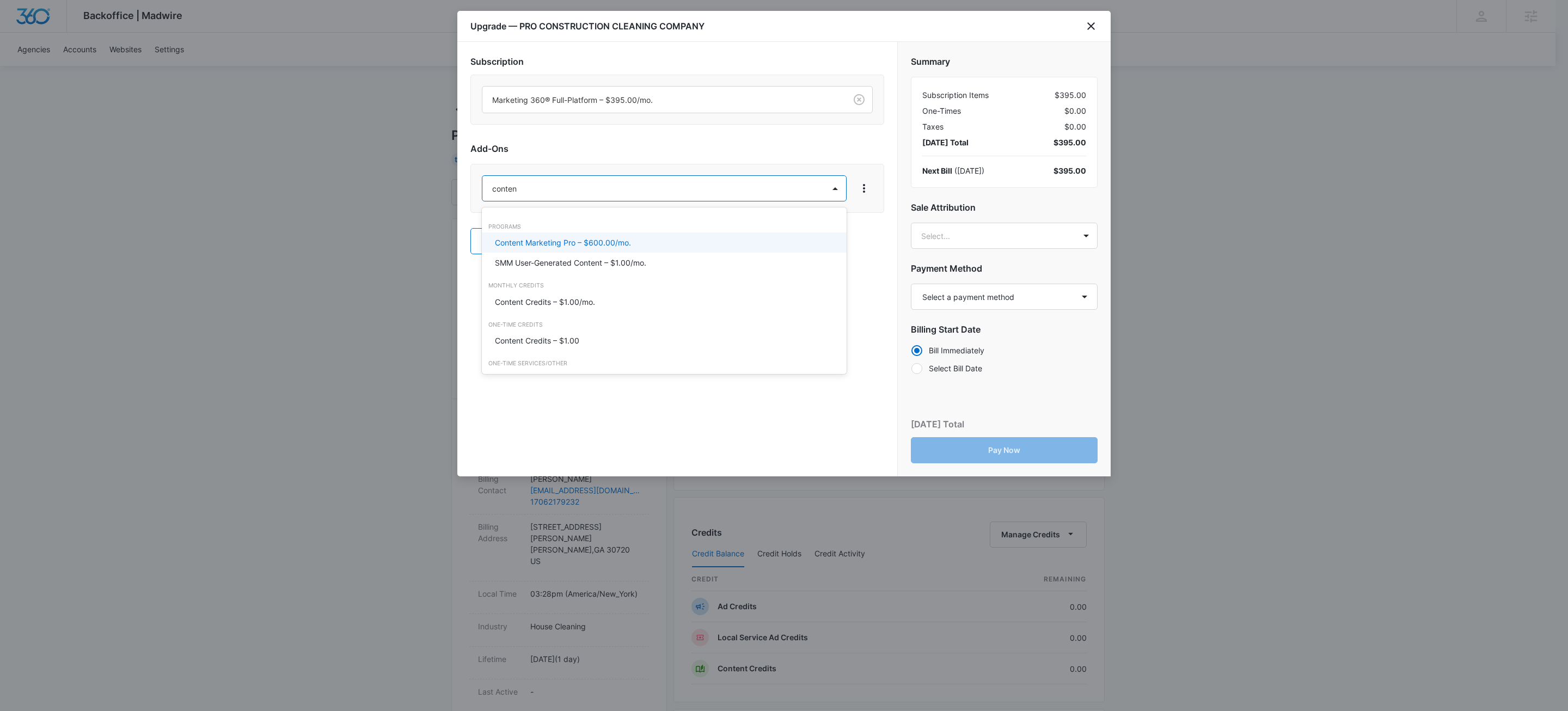
type input "content"
click at [573, 300] on p "Content Credits – $1.00/mo." at bounding box center [545, 302] width 100 height 12
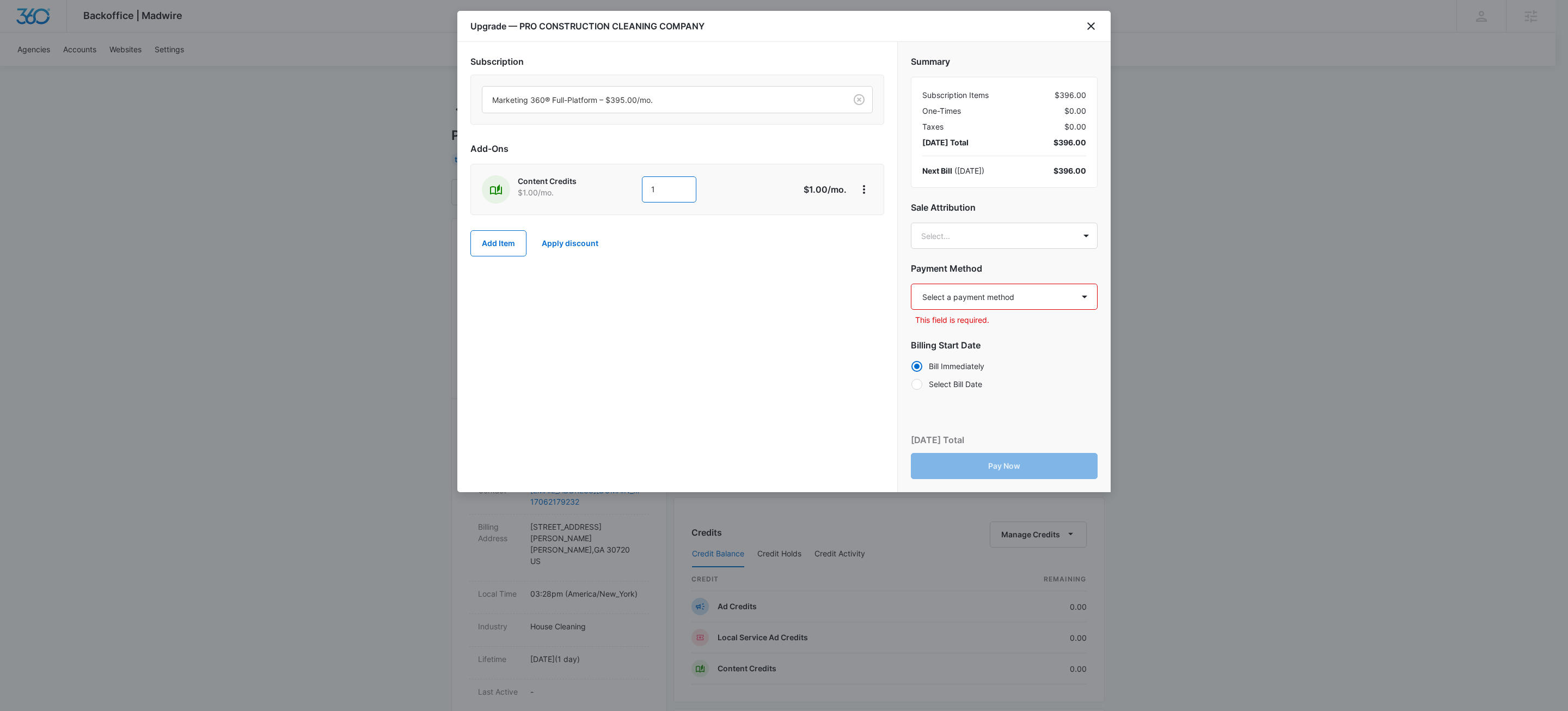
click at [677, 184] on input "1" at bounding box center [669, 189] width 54 height 26
type input "600"
drag, startPoint x: 706, startPoint y: 339, endPoint x: 864, endPoint y: 311, distance: 160.5
click at [709, 340] on div "Subscription Marketing 360® Full-Platform – $395.00/mo. Add-Ons Content Credits…" at bounding box center [677, 267] width 440 height 450
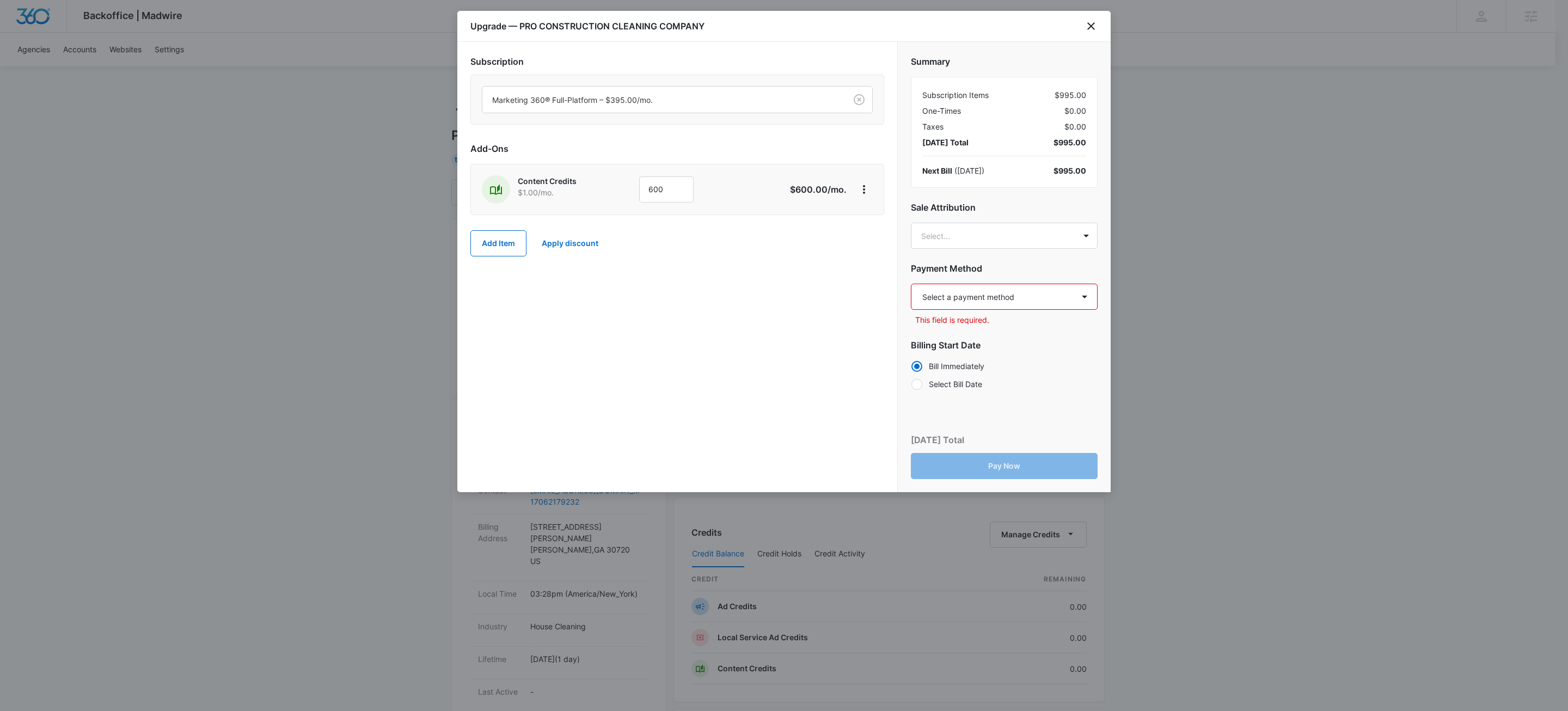
click at [1009, 290] on select "Select a payment method Visa ending in 6152 New payment method Monthly invoice" at bounding box center [1004, 296] width 187 height 26
select select "pm_1SHoHqA4n8RTgNjUZBlSEBY7"
click at [911, 284] on select "Select a payment method Visa ending in 6152 New payment method Monthly invoice" at bounding box center [1004, 296] width 187 height 26
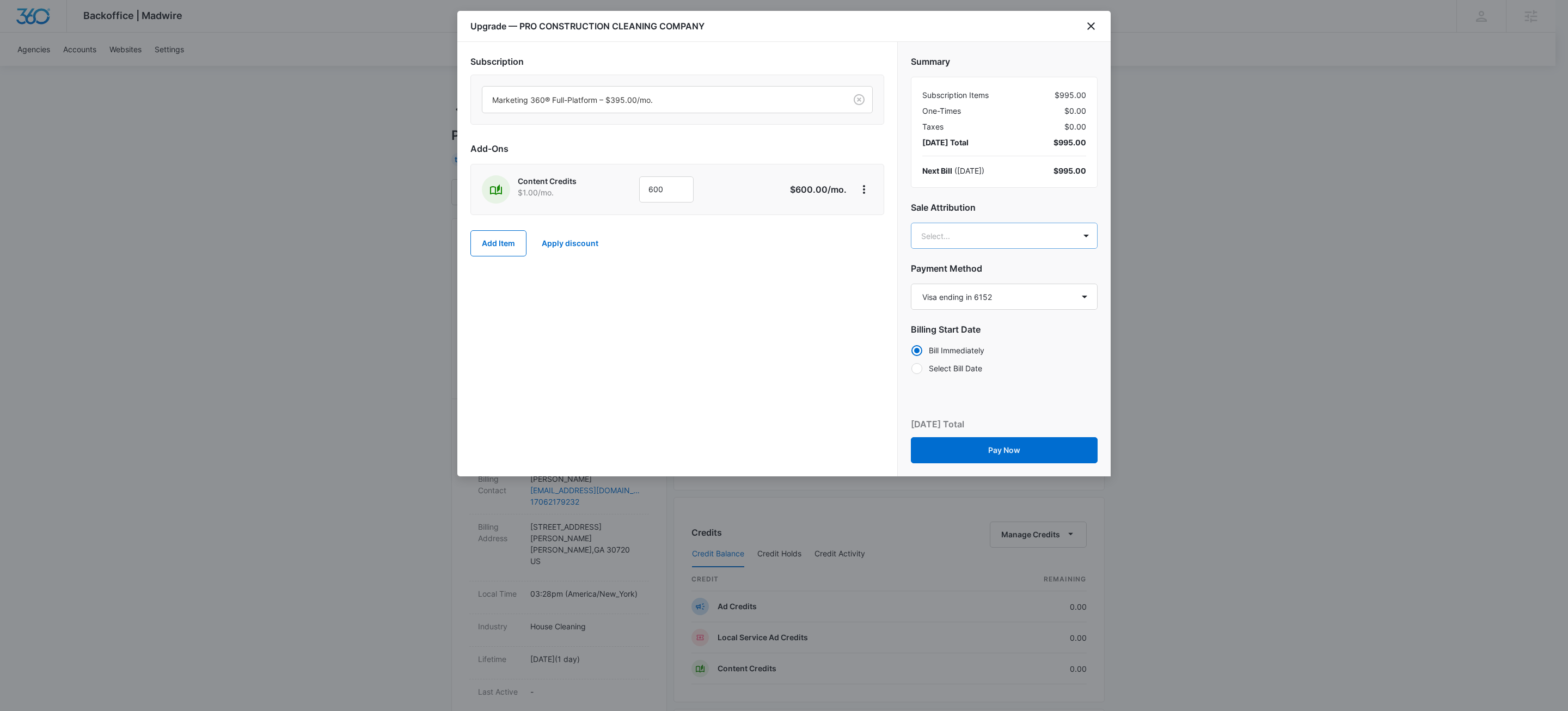
click at [1007, 238] on body "Backoffice | Madwire Apps Settings KW Kait Weagraff kaitlyn.weagraff@madwire.co…" at bounding box center [784, 541] width 1568 height 1082
type input "evan rod"
click at [999, 286] on p "[PERSON_NAME][EMAIL_ADDRESS][PERSON_NAME][DOMAIN_NAME]" at bounding box center [1003, 293] width 158 height 23
click at [763, 334] on div at bounding box center [784, 356] width 1568 height 711
click at [1034, 240] on body "Backoffice | Madwire Apps Settings KW Kait Weagraff kaitlyn.weagraff@madwire.co…" at bounding box center [784, 541] width 1568 height 1082
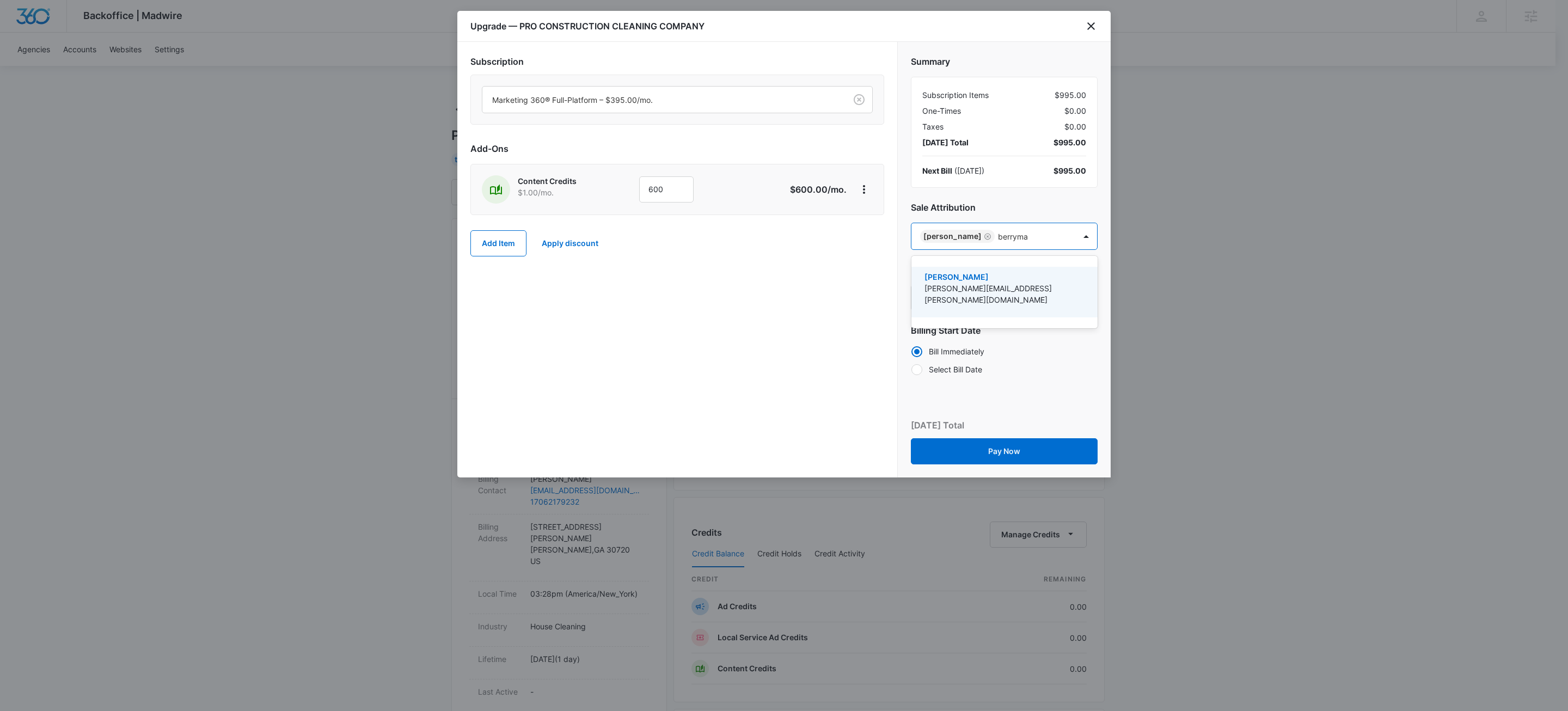
type input "berryman"
click at [1011, 280] on p "Avery Berryman" at bounding box center [1003, 276] width 158 height 12
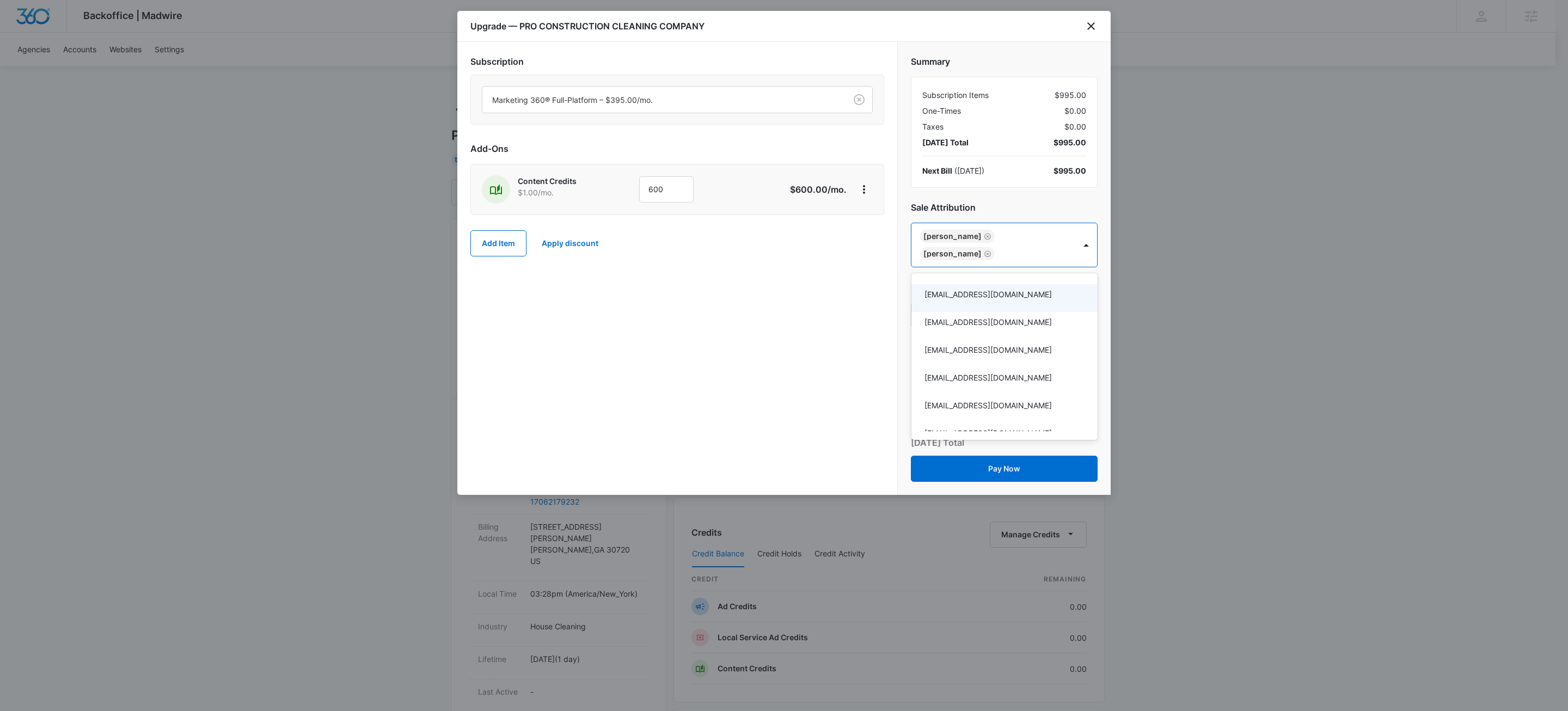
click at [715, 343] on div at bounding box center [784, 356] width 1568 height 711
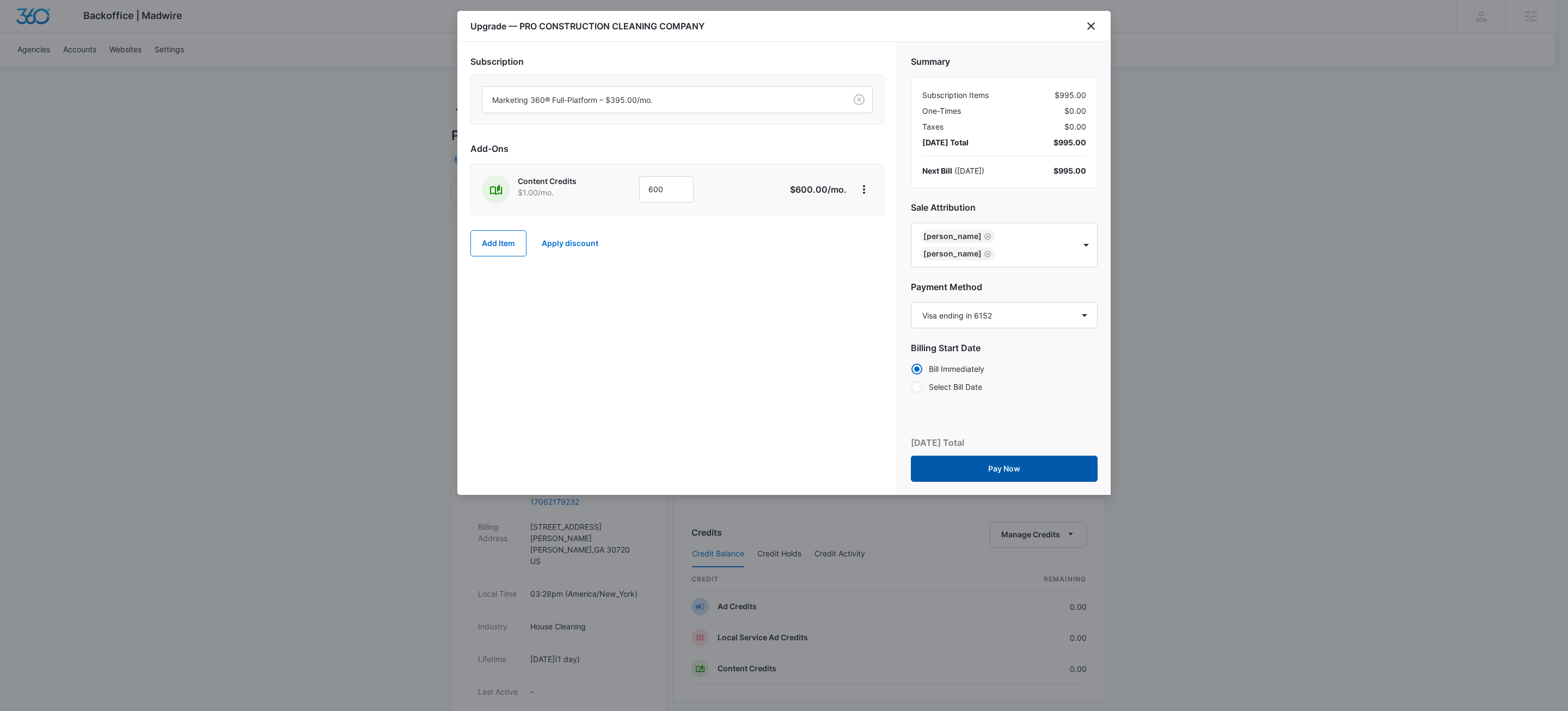
click at [1038, 469] on button "Pay Now" at bounding box center [1004, 469] width 187 height 26
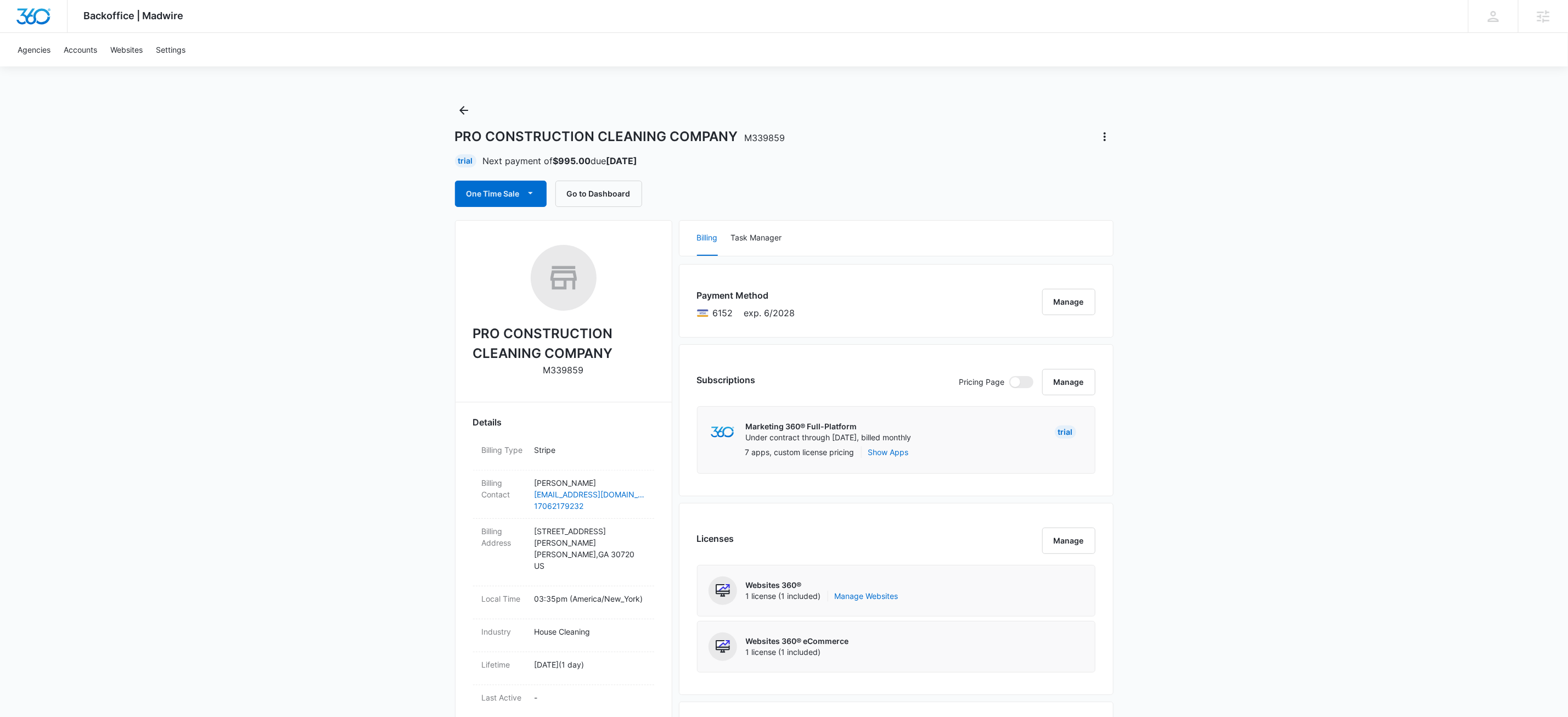
click at [394, 309] on div "Backoffice | Madwire Apps Settings KW Kait Weagraff kaitlyn.weagraff@madwire.co…" at bounding box center [784, 716] width 1568 height 1433
click at [387, 355] on div "Backoffice | Madwire Apps Settings KW Kait Weagraff kaitlyn.weagraff@madwire.co…" at bounding box center [784, 716] width 1568 height 1433
click at [320, 391] on div "Backoffice | Madwire Apps Settings KW Kait Weagraff kaitlyn.weagraff@madwire.co…" at bounding box center [784, 716] width 1568 height 1433
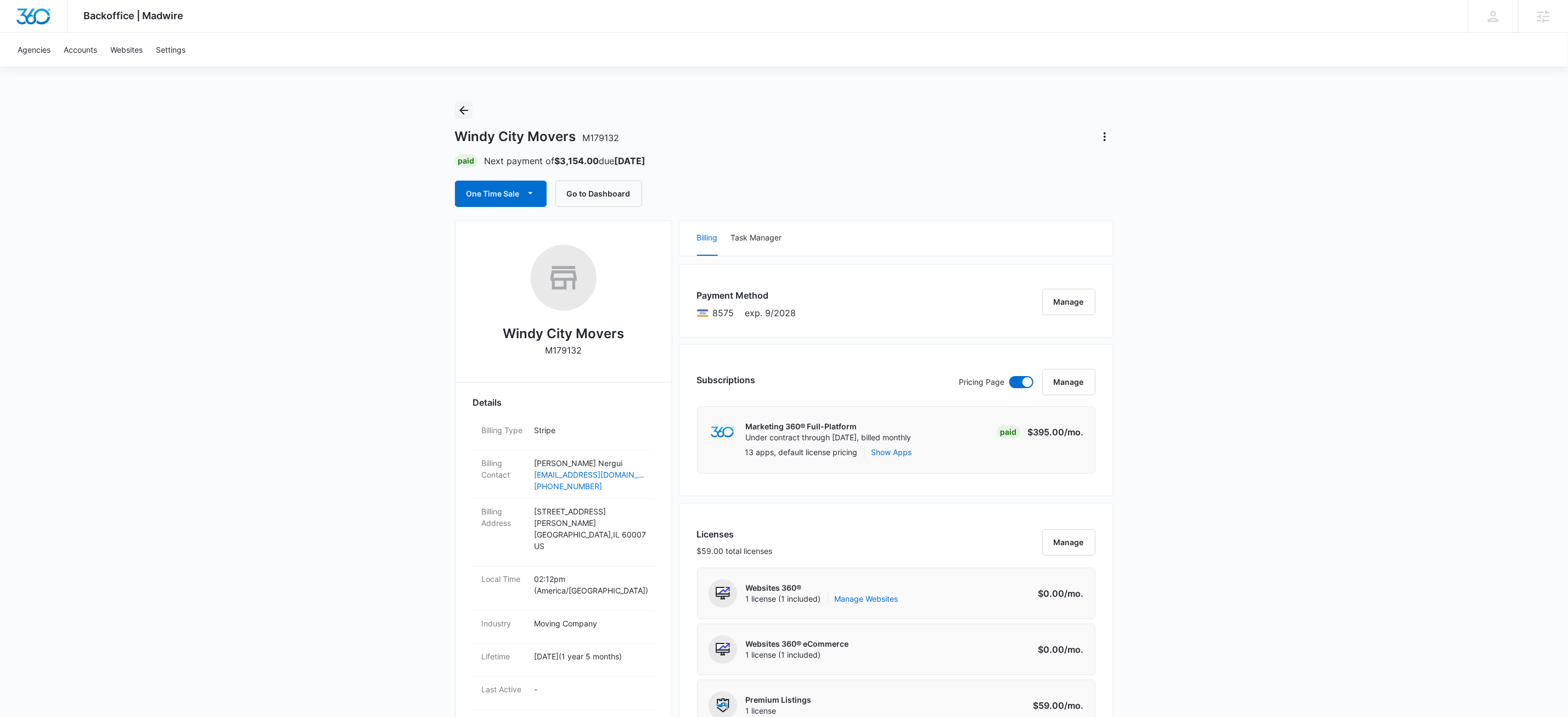
click at [468, 109] on icon "Back" at bounding box center [463, 110] width 13 height 13
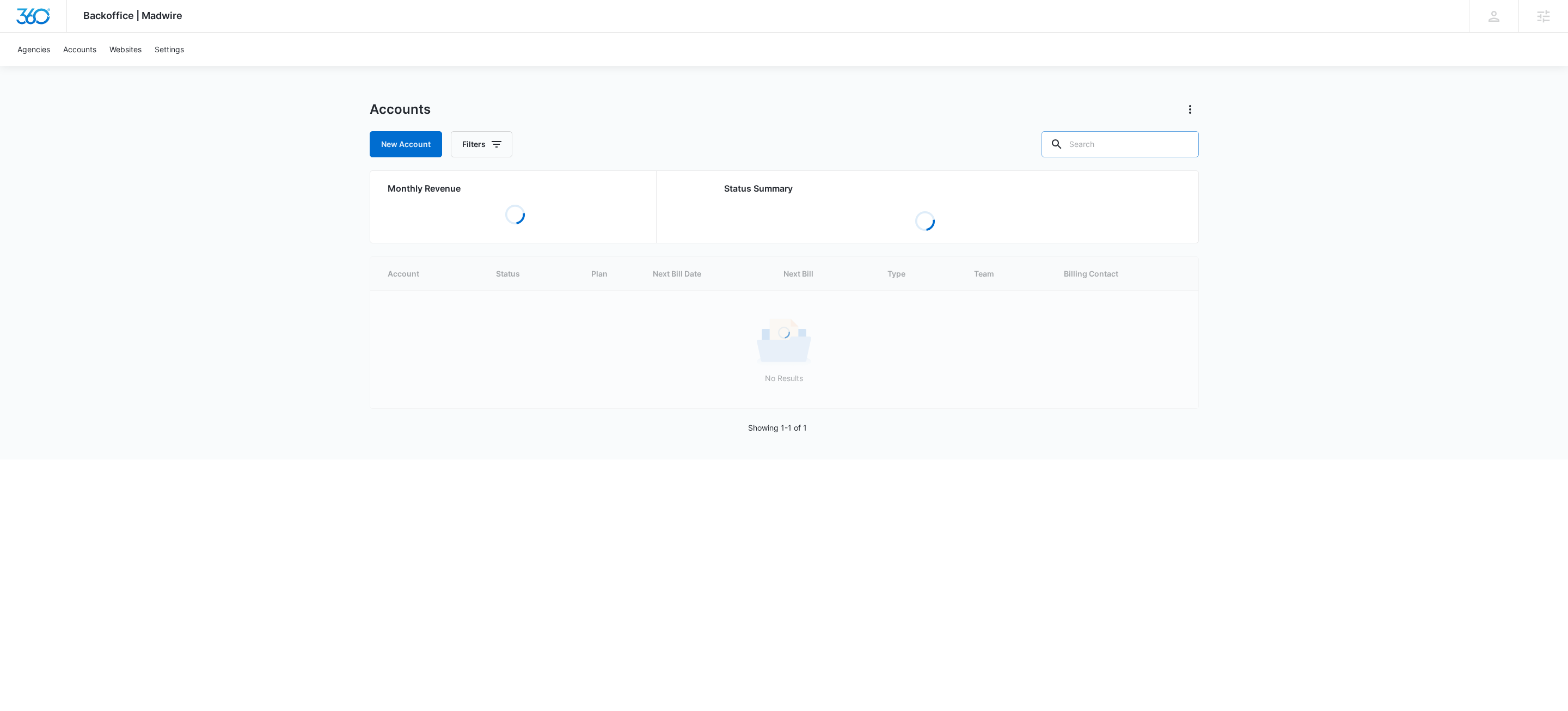
click at [1167, 152] on input "text" at bounding box center [1120, 144] width 157 height 26
paste input "M335691"
type input "M335691"
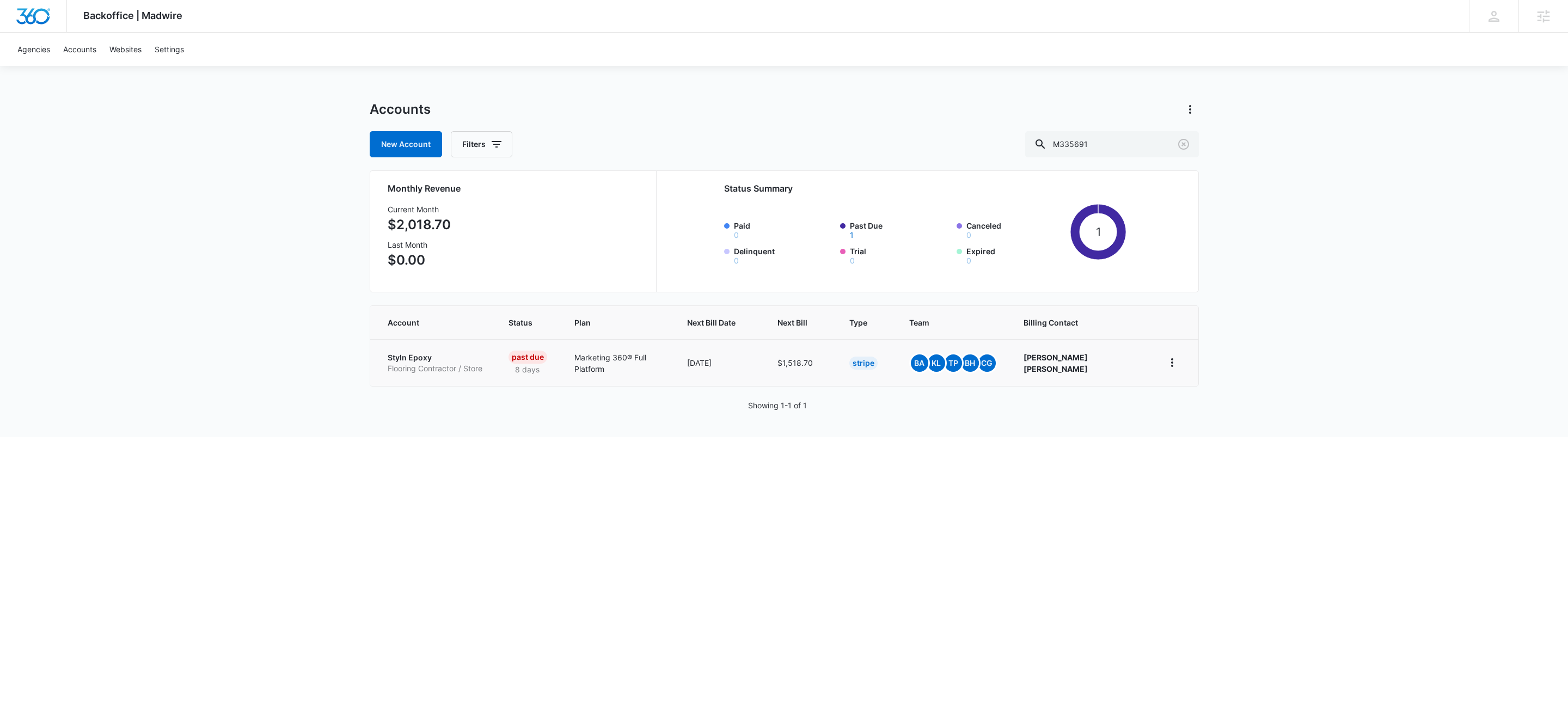
click at [416, 363] on p "Flooring Contractor / Store" at bounding box center [435, 369] width 95 height 11
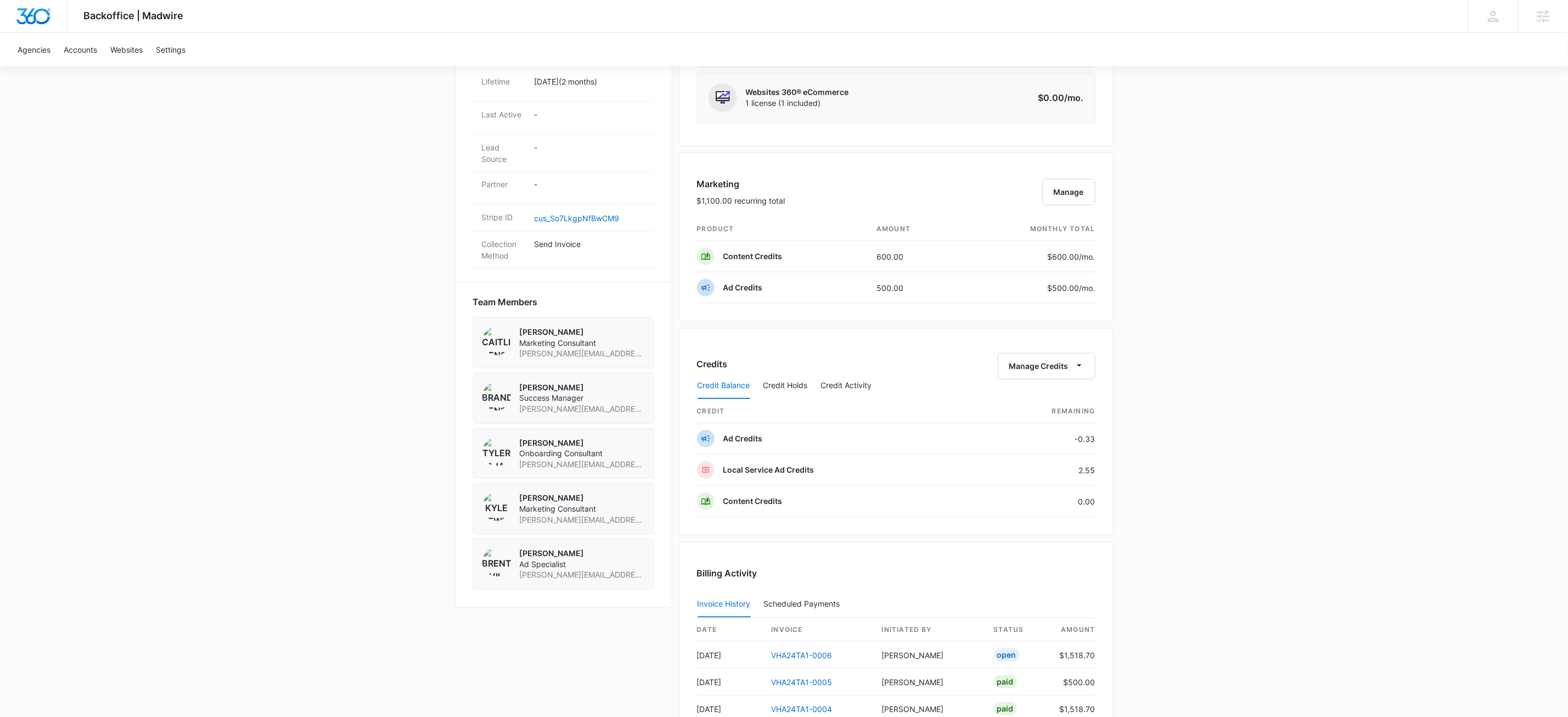
scroll to position [444, 0]
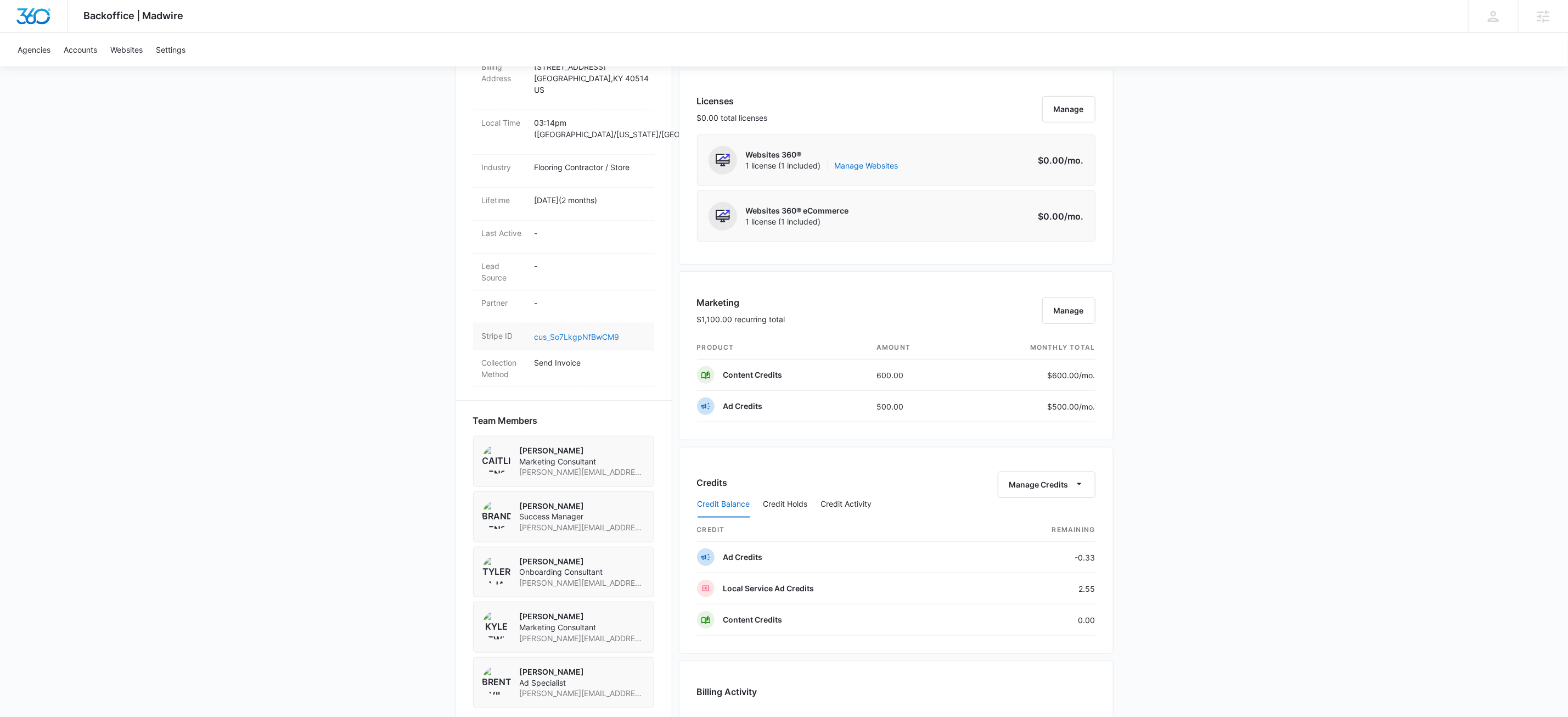
click at [581, 336] on link "cus_So7LkgpNfBwCM9" at bounding box center [577, 336] width 85 height 9
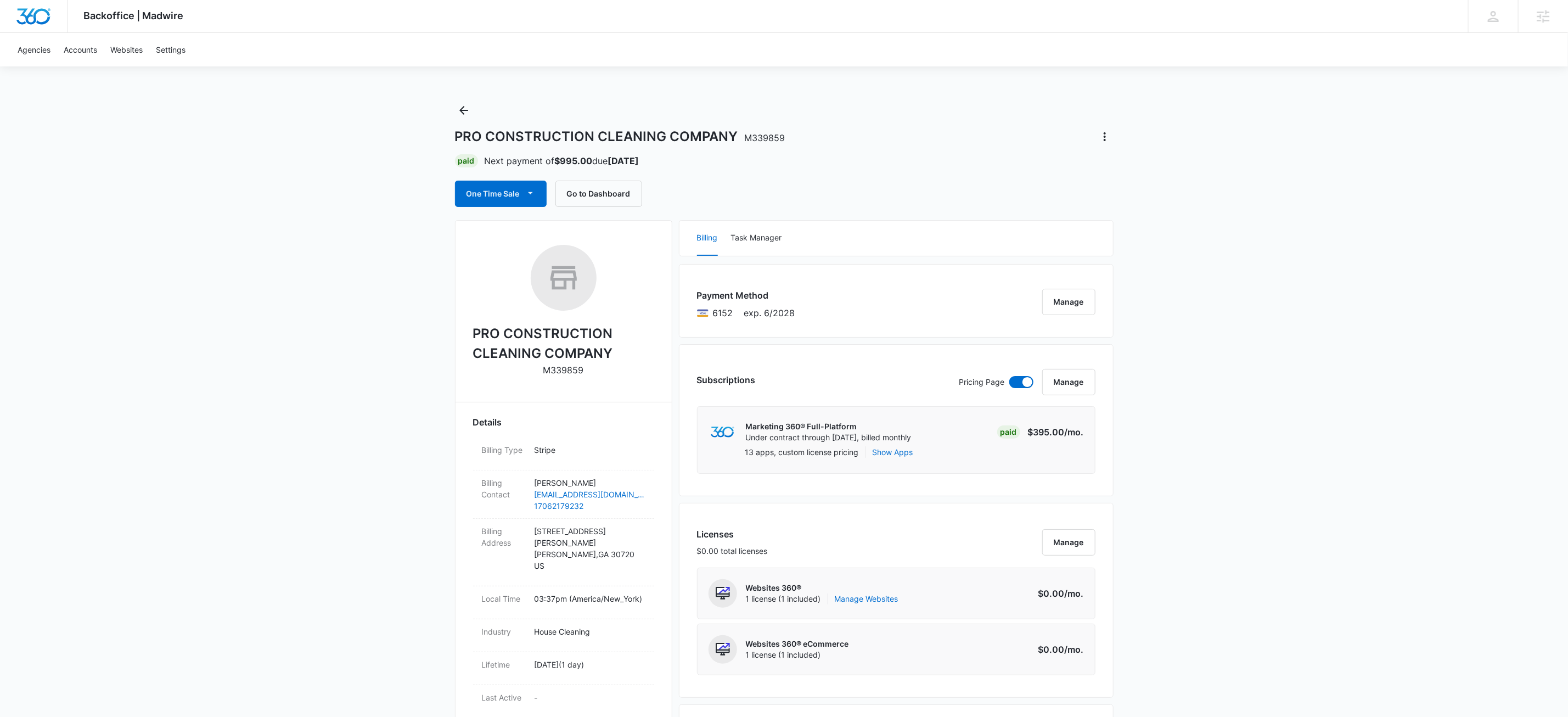
click at [536, 190] on icon "button" at bounding box center [530, 193] width 12 height 12
click at [548, 231] on div "Run One-Time Payment" at bounding box center [533, 231] width 127 height 12
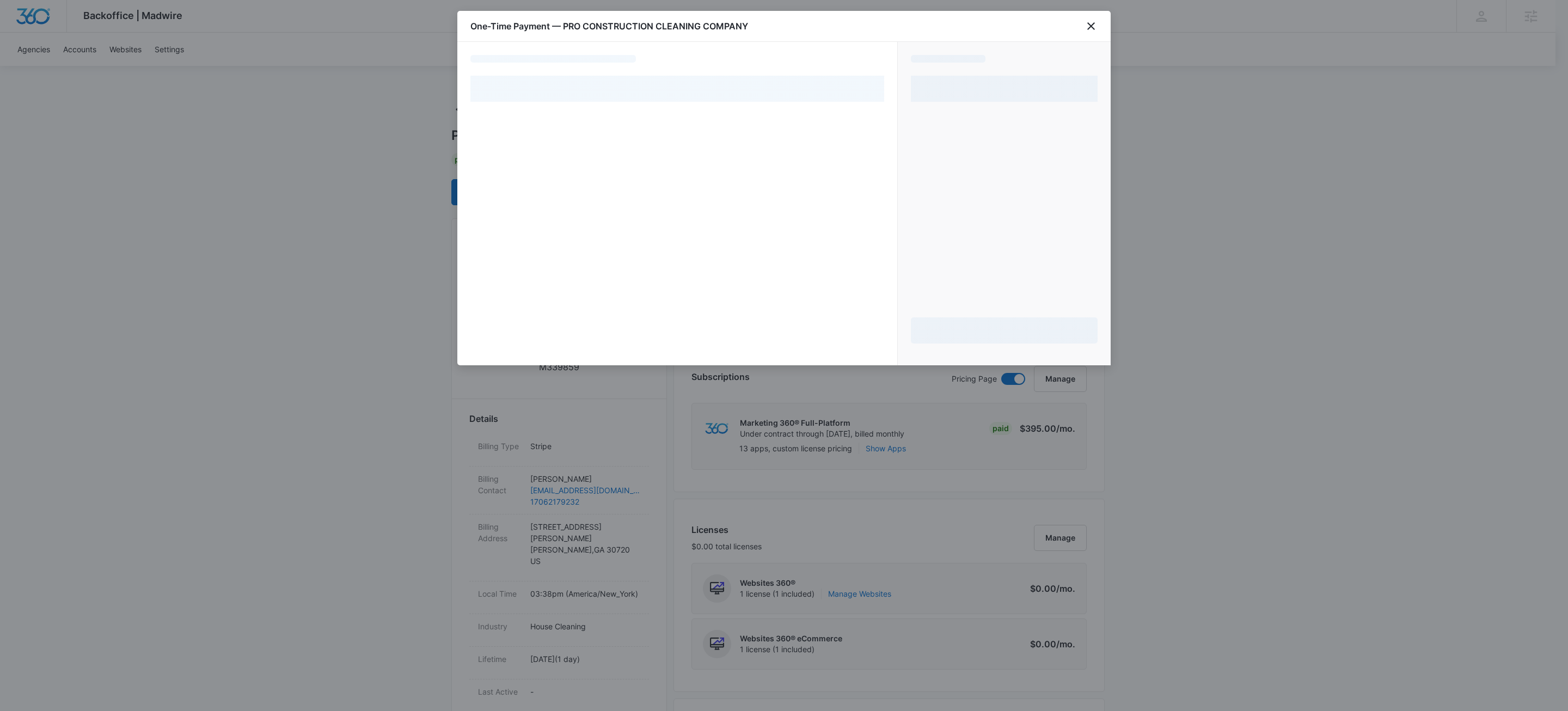
select select "pm_1SHoHqA4n8RTgNjUZBlSEBY7"
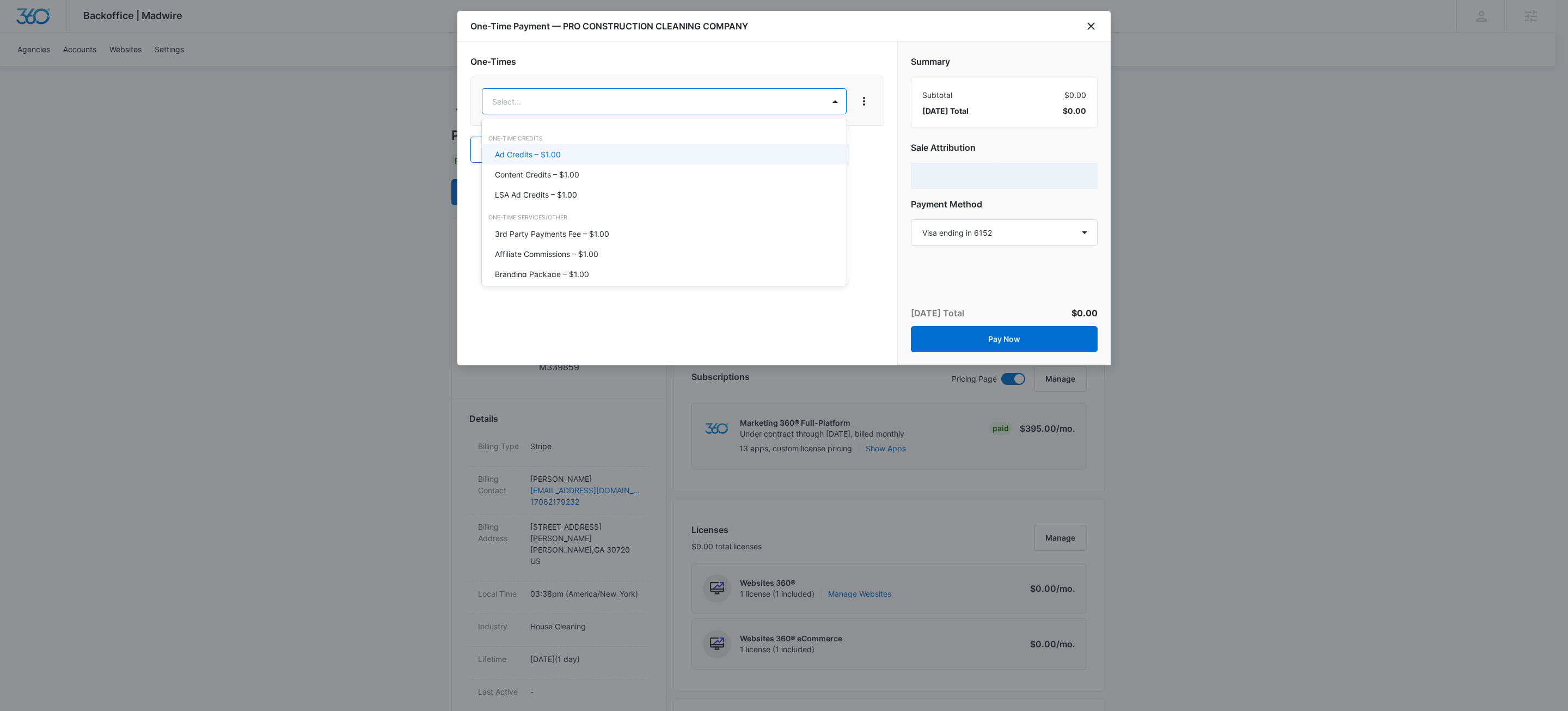
click at [583, 172] on div "Content Credits – $1.00" at bounding box center [663, 174] width 336 height 12
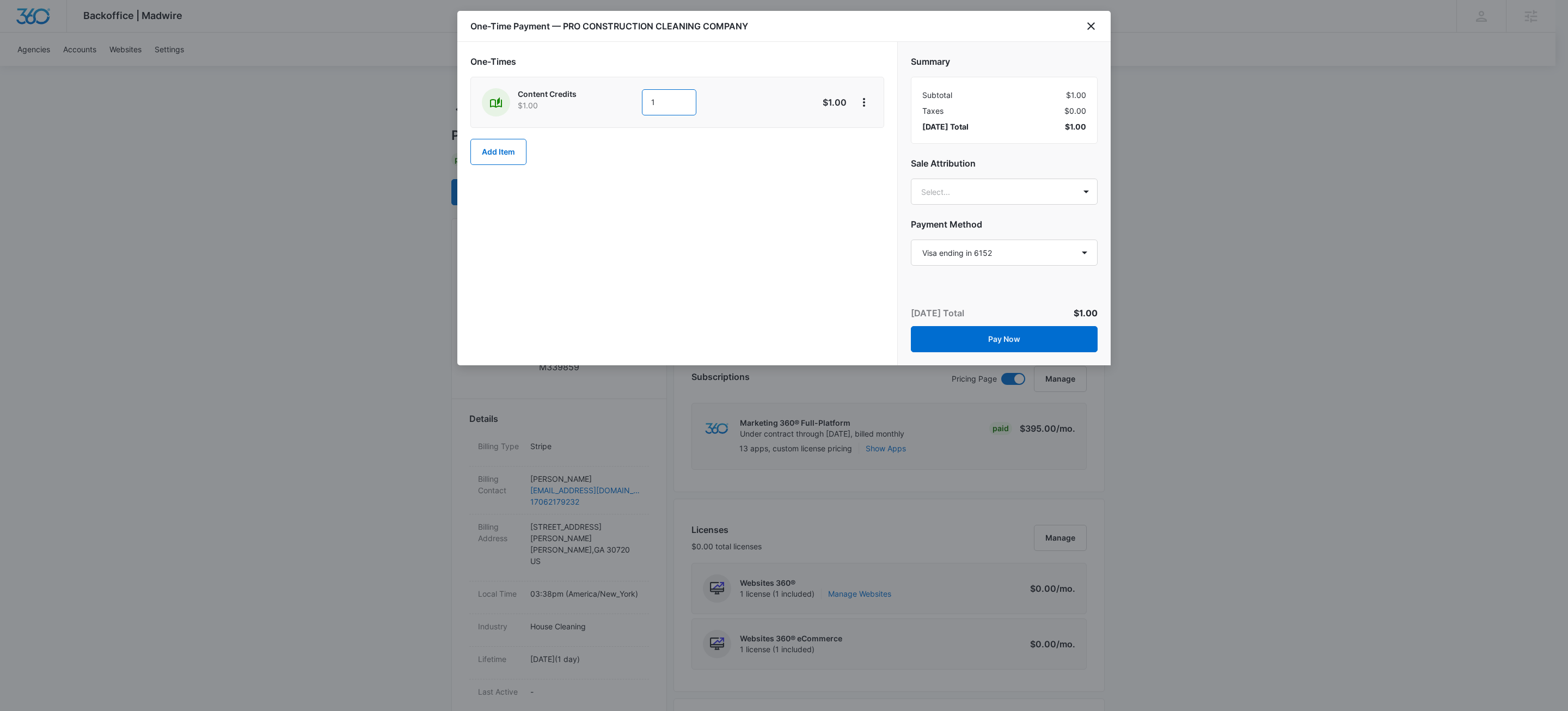
click at [683, 96] on input "1" at bounding box center [669, 102] width 54 height 26
type input "300"
click at [858, 81] on div "Content Credits $1.00 300 $300.00" at bounding box center [677, 102] width 414 height 51
click at [869, 107] on icon "View More" at bounding box center [864, 102] width 13 height 13
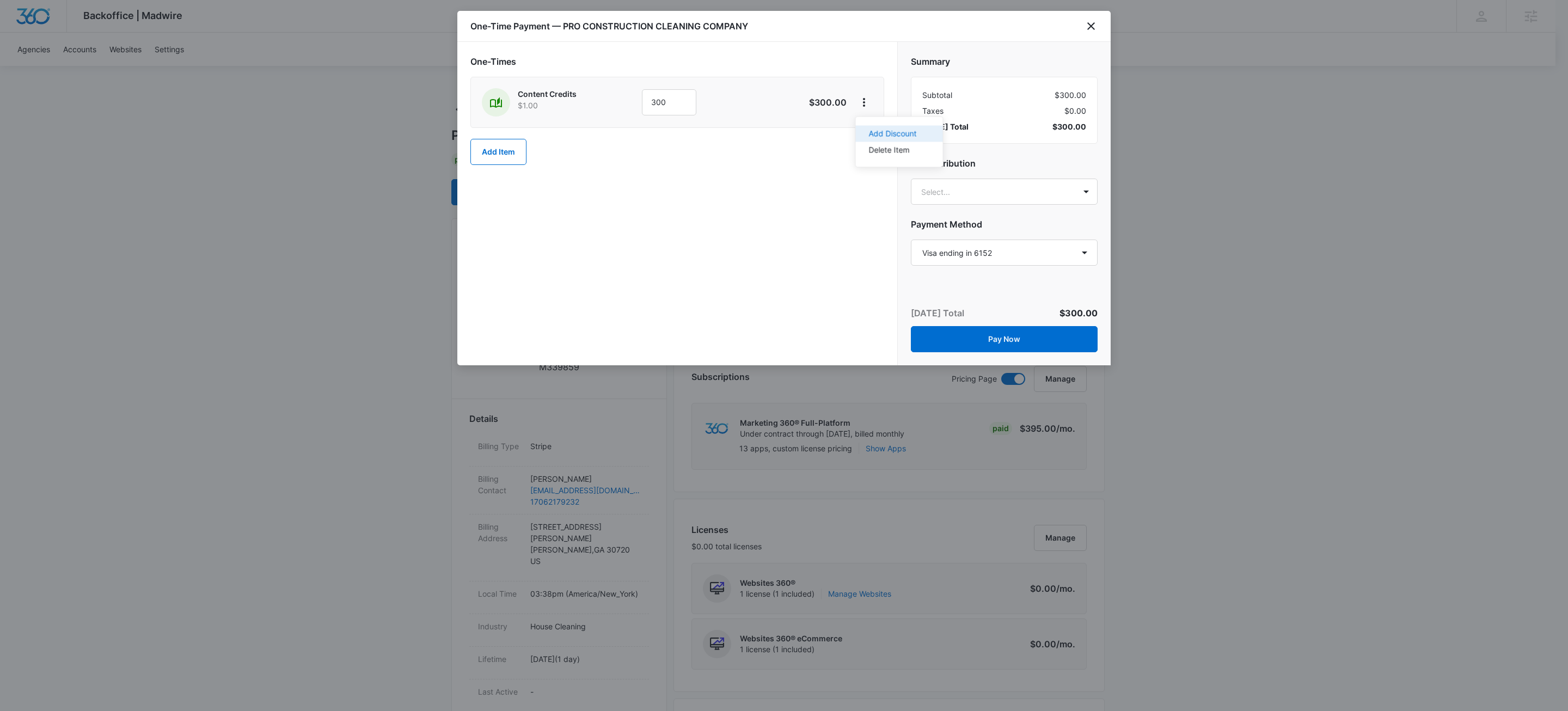
click at [882, 131] on div "Add Discount" at bounding box center [893, 134] width 48 height 8
drag, startPoint x: 556, startPoint y: 167, endPoint x: 556, endPoint y: 187, distance: 20.0
click at [556, 167] on div at bounding box center [662, 173] width 340 height 13
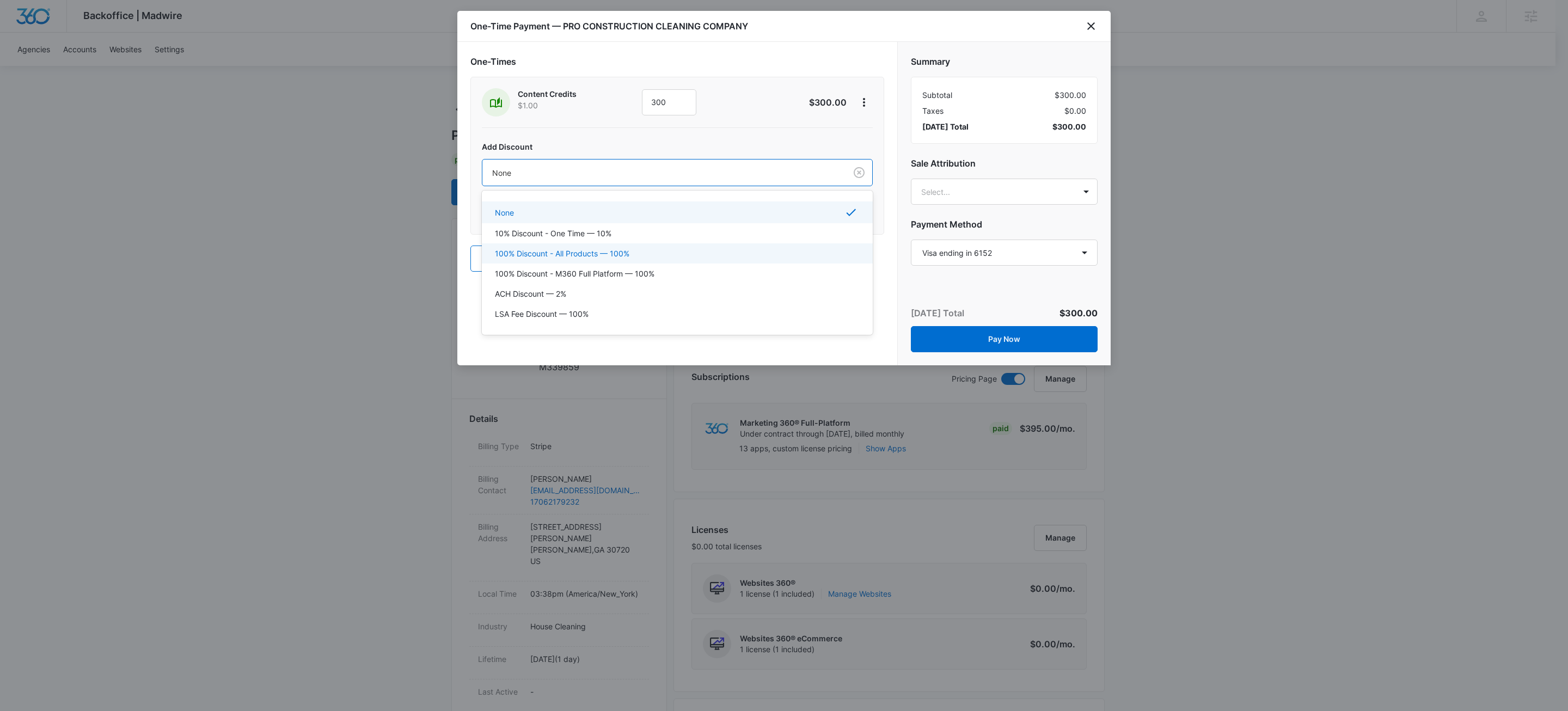
click at [570, 256] on p "100% Discount - All Products — 100%" at bounding box center [562, 253] width 135 height 12
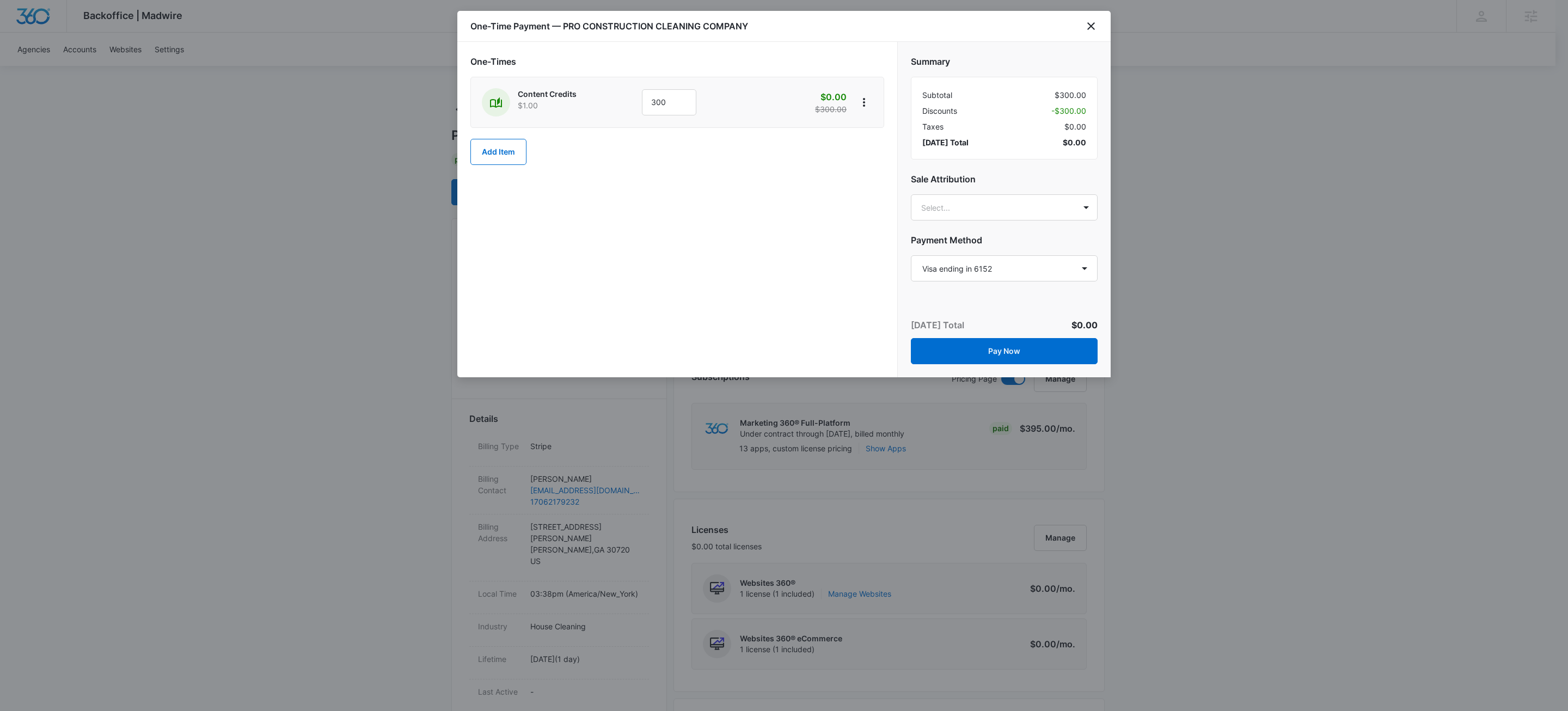
click at [669, 261] on div "One-Times Content Credits $1.00 300 $0.00 $300.00 Add Item" at bounding box center [677, 209] width 440 height 335
click at [972, 350] on button "Pay Now" at bounding box center [1004, 351] width 187 height 26
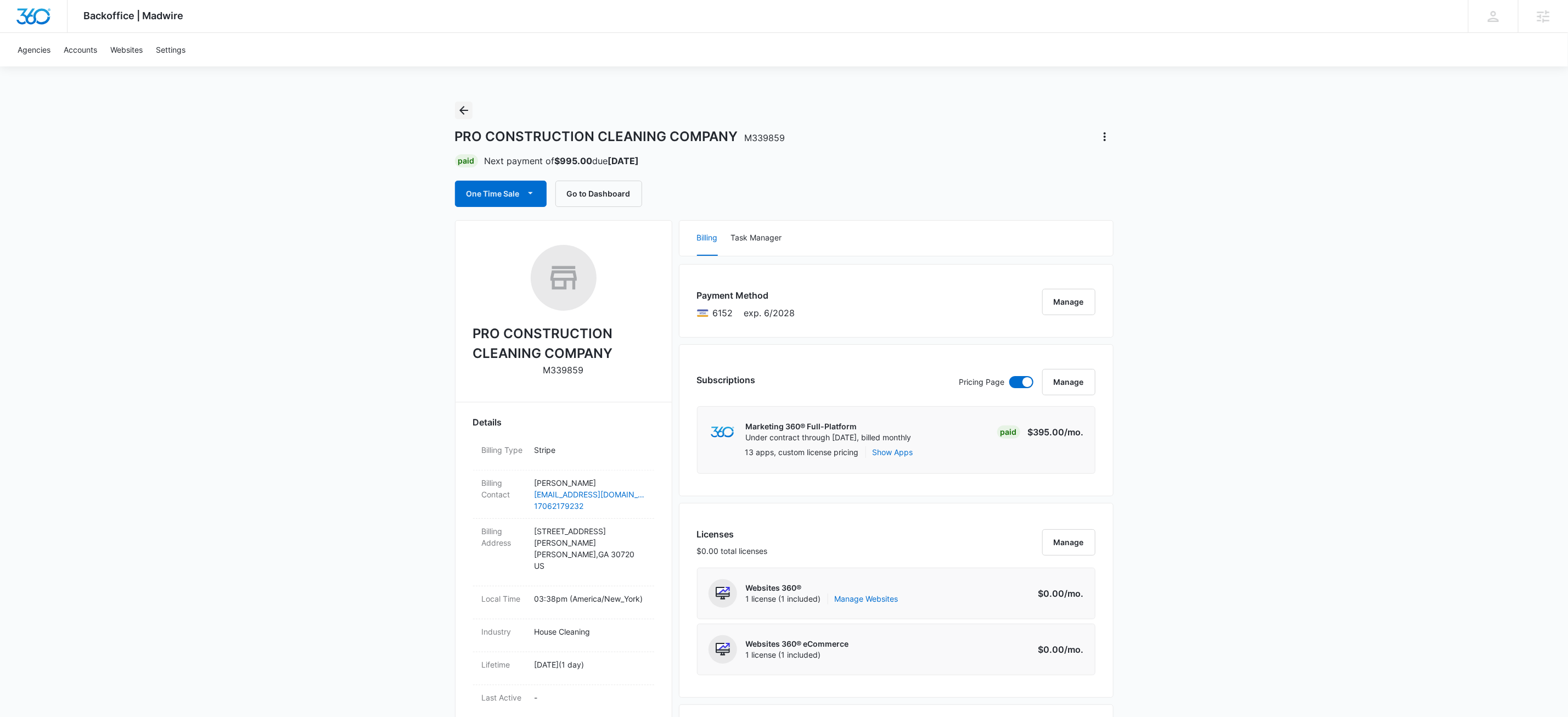
click at [465, 112] on icon "Back" at bounding box center [463, 110] width 13 height 13
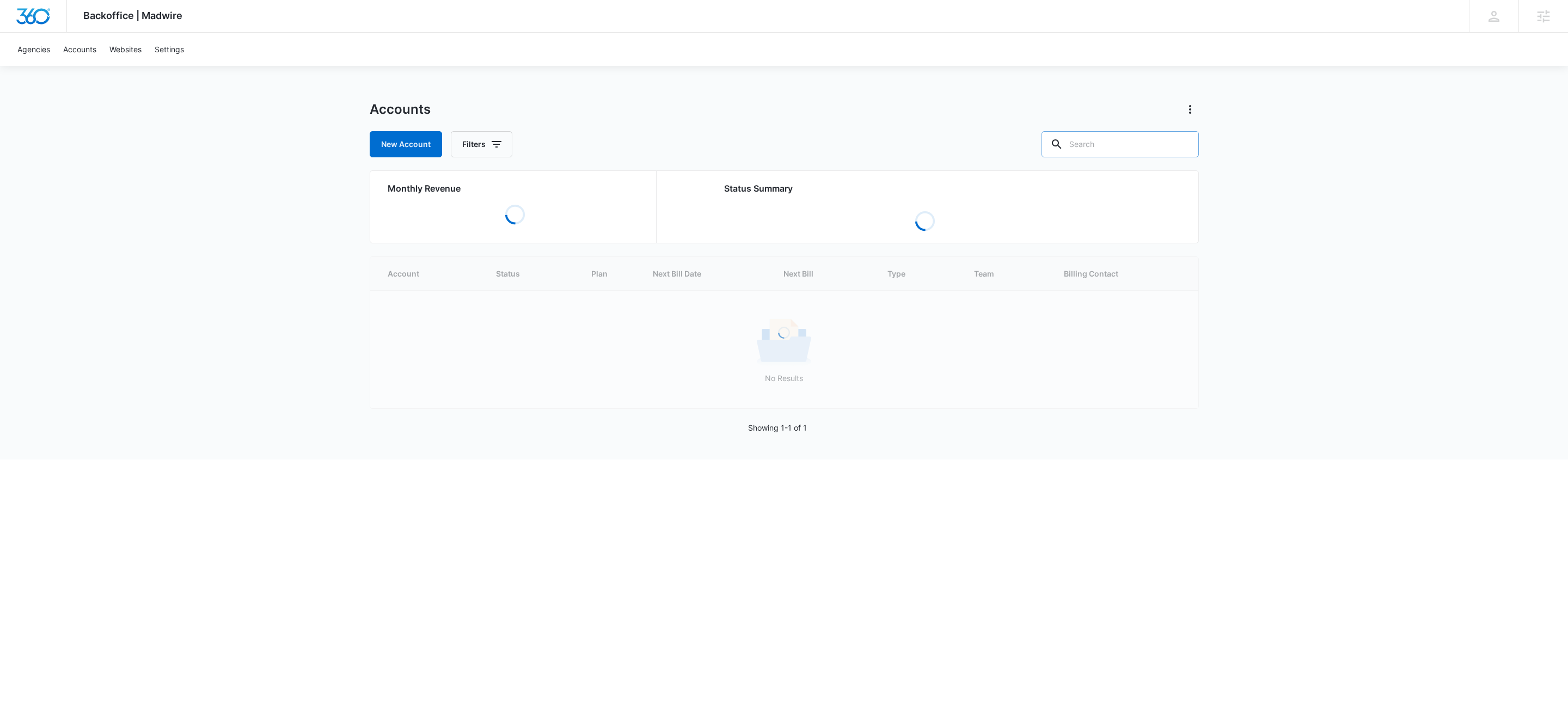
drag, startPoint x: 1184, startPoint y: 148, endPoint x: 1175, endPoint y: 144, distance: 9.8
click at [1184, 148] on div at bounding box center [1183, 144] width 18 height 26
click at [1161, 140] on input "text" at bounding box center [1120, 144] width 157 height 26
paste input "M339883"
type input "M339883"
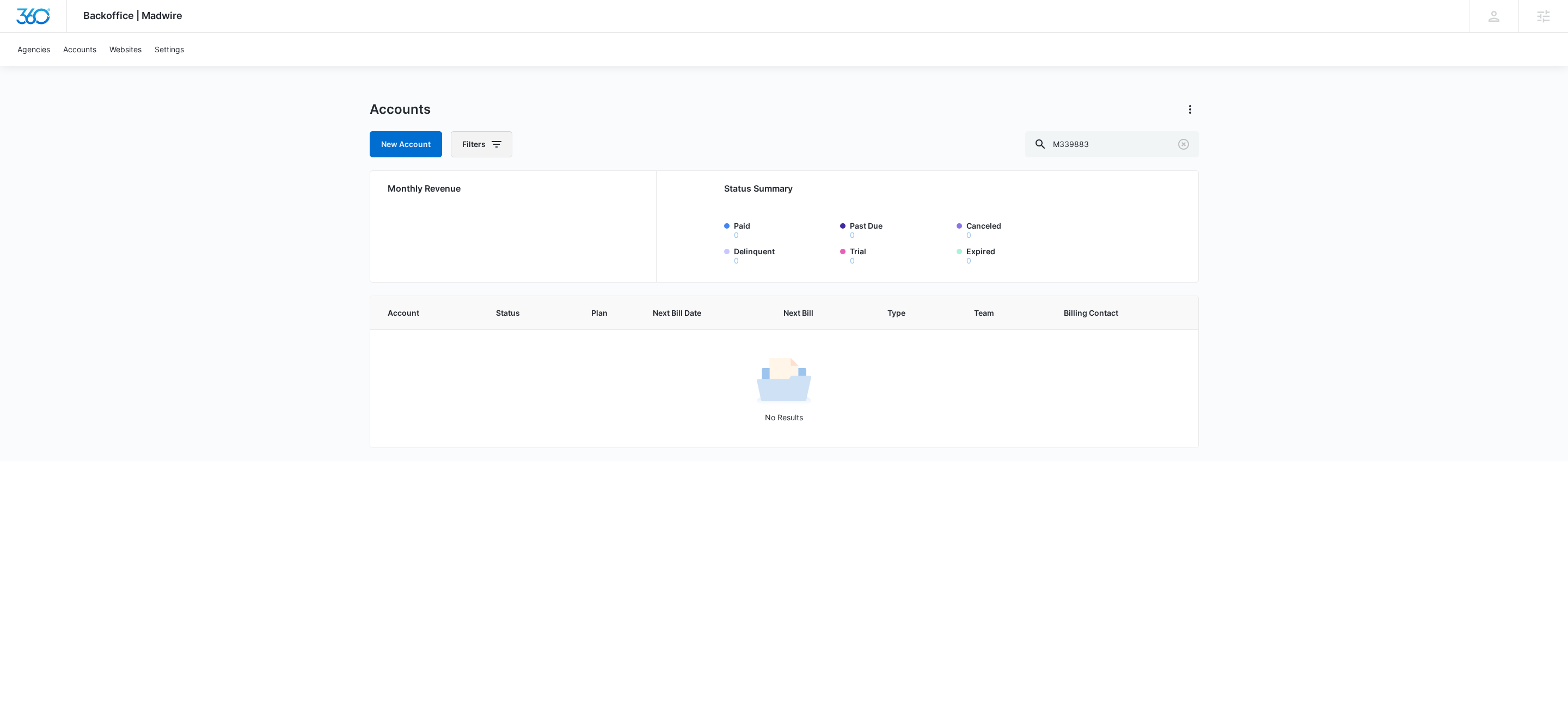
click at [498, 147] on icon "button" at bounding box center [496, 144] width 13 height 13
click at [575, 186] on icon "Show Agency filters" at bounding box center [581, 184] width 13 height 13
click at [525, 224] on label "Search All Agencies" at bounding box center [527, 220] width 125 height 12
click at [465, 220] on input "Search All Agencies" at bounding box center [464, 220] width 1 height 1
checkbox input "true"
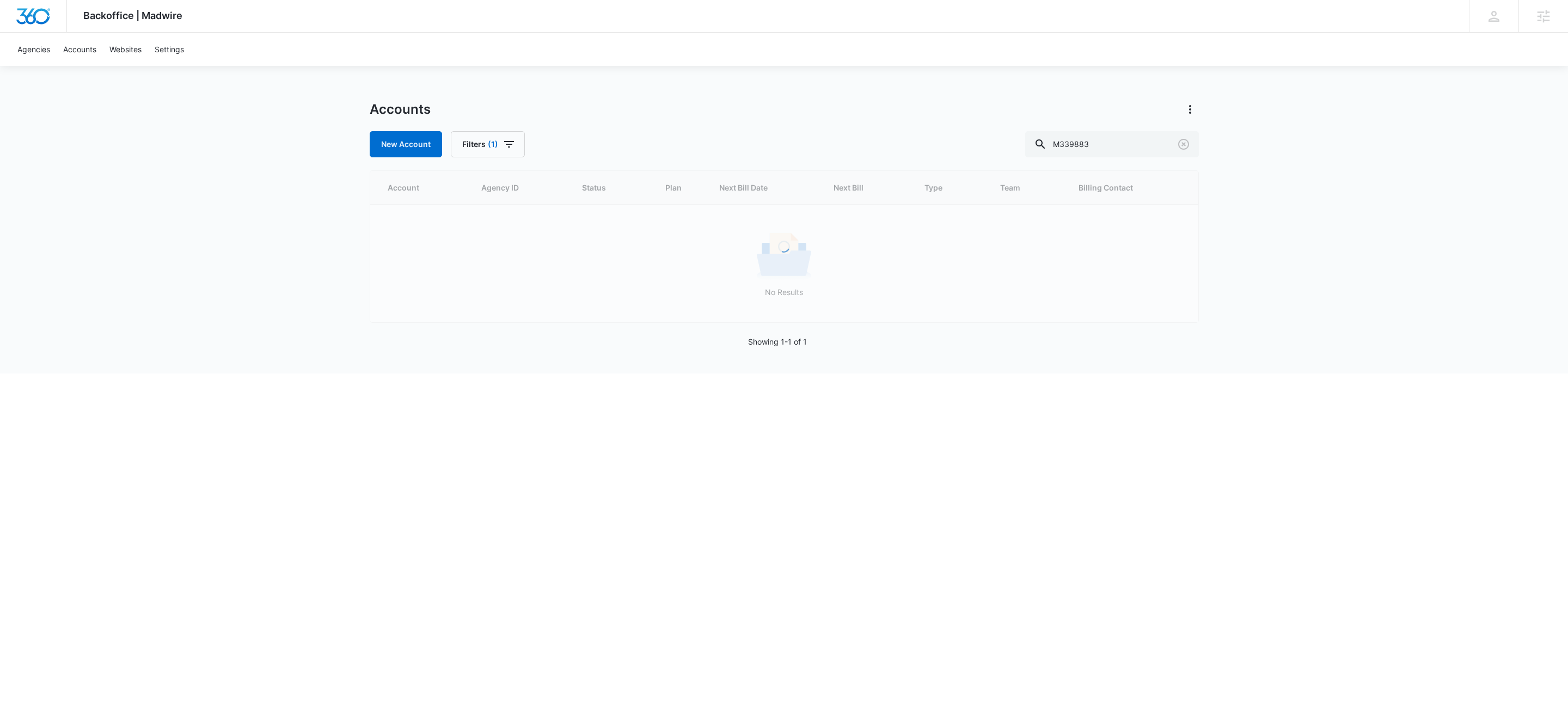
click at [841, 87] on div "Backoffice | Madwire Apps Settings KW Kait Weagraff [EMAIL_ADDRESS][PERSON_NAME…" at bounding box center [784, 187] width 1568 height 374
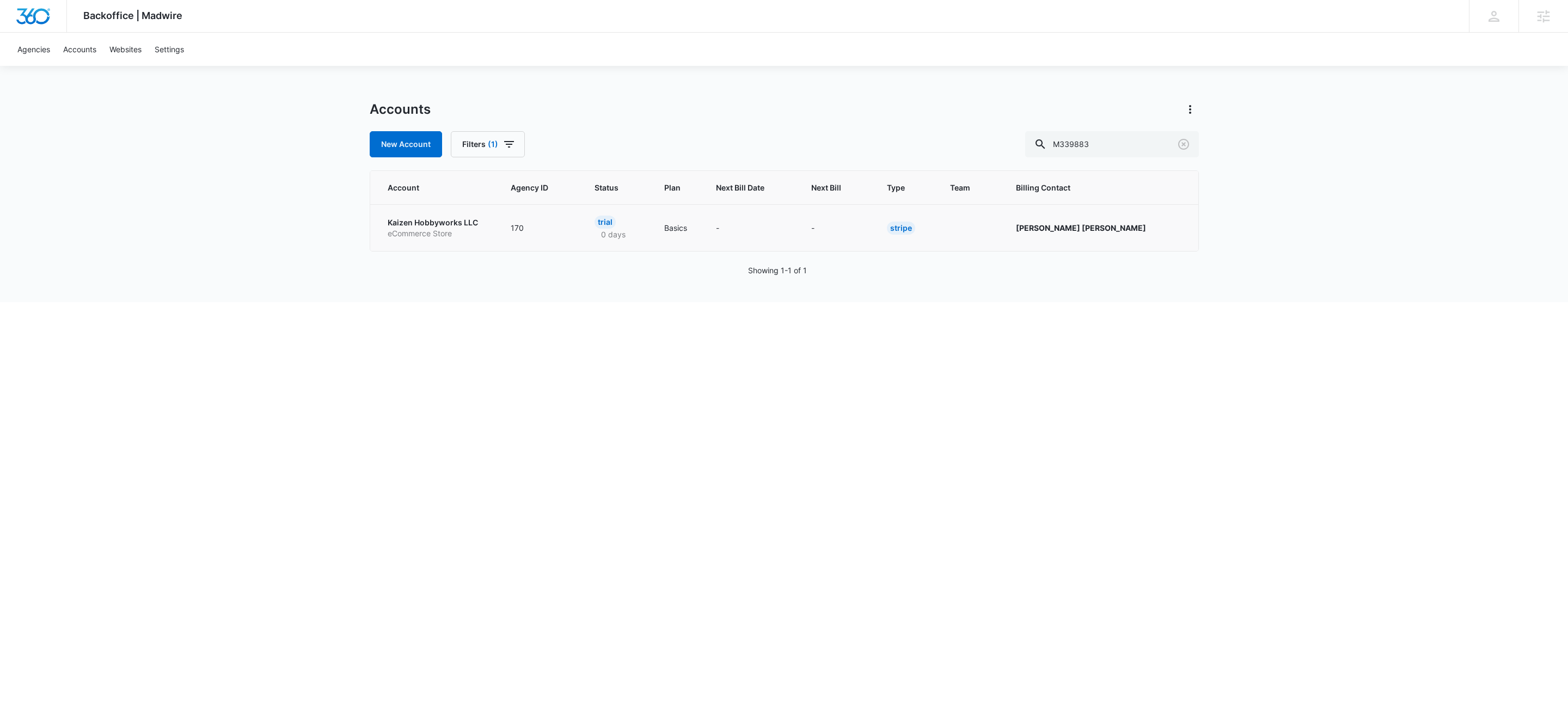
click at [385, 225] on td "Kaizen Hobbyworks LLC eCommerce Store" at bounding box center [433, 227] width 127 height 47
click at [392, 226] on p "Kaizen Hobbyworks LLC" at bounding box center [436, 223] width 97 height 11
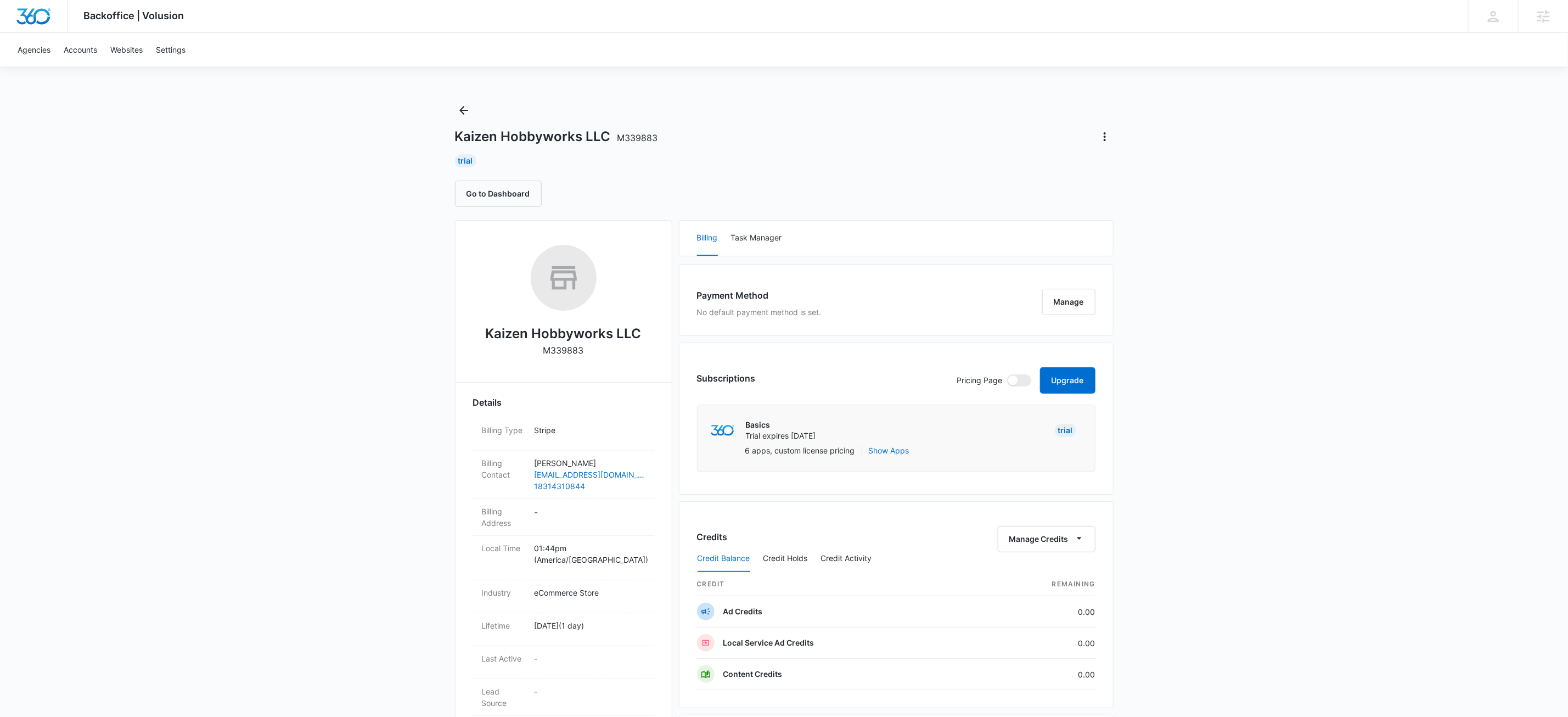
click at [314, 465] on div "Backoffice | Volusion Apps Settings KW Kait Weagraff [EMAIL_ADDRESS][PERSON_NAM…" at bounding box center [784, 546] width 1568 height 1091
click at [369, 463] on div "Backoffice | Volusion Apps Settings KW Kait Weagraff [EMAIL_ADDRESS][PERSON_NAM…" at bounding box center [784, 546] width 1568 height 1091
click at [798, 128] on div "Kaizen Hobbyworks LLC M339883" at bounding box center [784, 136] width 658 height 18
click at [357, 366] on div "Backoffice | Volusion Apps Settings KW Kait Weagraff [EMAIL_ADDRESS][PERSON_NAM…" at bounding box center [784, 546] width 1568 height 1091
click at [216, 300] on div "Backoffice | Volusion Apps Settings KW Kait Weagraff [EMAIL_ADDRESS][PERSON_NAM…" at bounding box center [784, 546] width 1568 height 1091
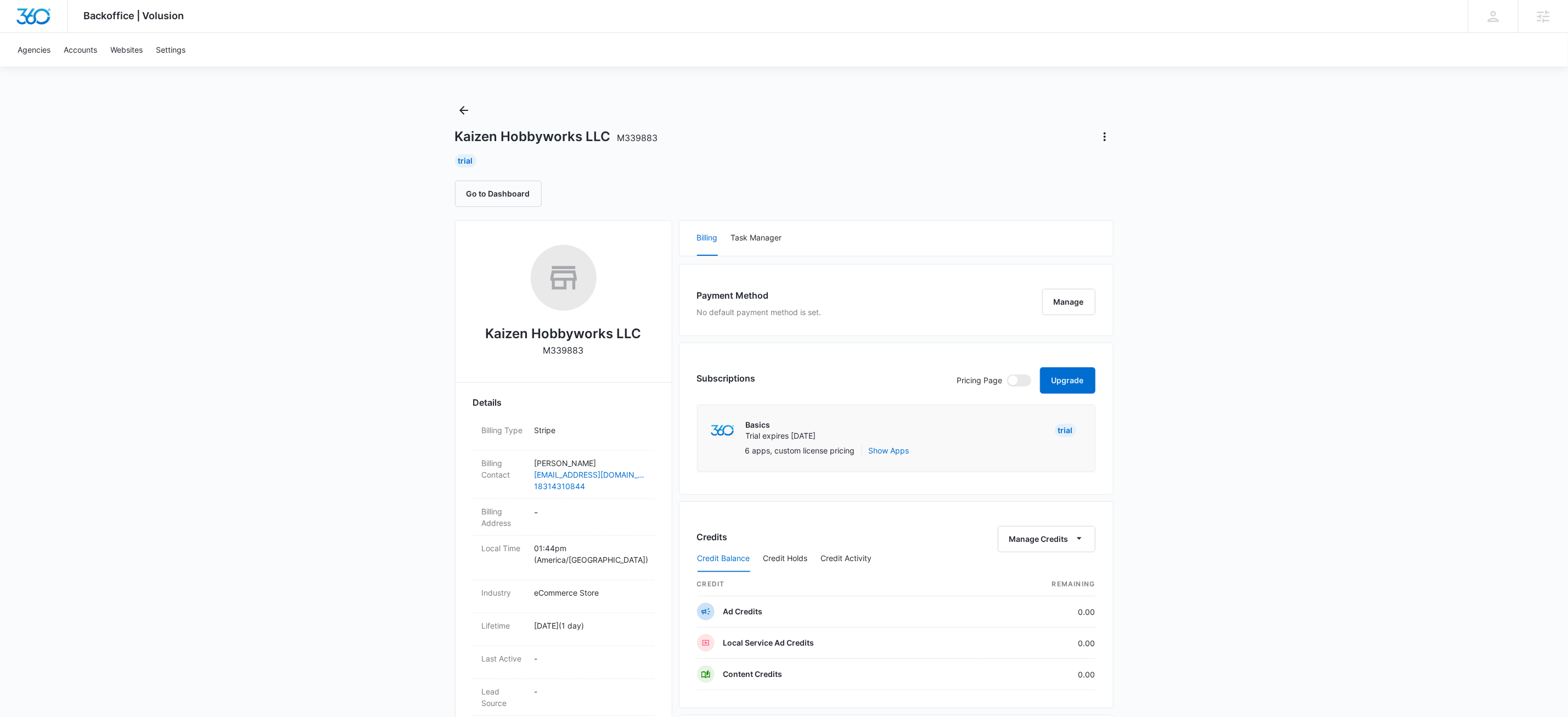
click at [382, 374] on div "Backoffice | Volusion Apps Settings KW Kait Weagraff [EMAIL_ADDRESS][PERSON_NAM…" at bounding box center [784, 546] width 1568 height 1091
click at [836, 135] on div "Kaizen Hobbyworks LLC M339883" at bounding box center [784, 136] width 658 height 18
click at [1337, 357] on div "Backoffice | Volusion Apps Settings KW Kait Weagraff [EMAIL_ADDRESS][PERSON_NAM…" at bounding box center [784, 546] width 1568 height 1091
click at [1297, 417] on div "Backoffice | Volusion Apps Settings KW Kait Weagraff [EMAIL_ADDRESS][PERSON_NAM…" at bounding box center [784, 546] width 1568 height 1091
click at [1071, 384] on button "Upgrade" at bounding box center [1068, 380] width 55 height 26
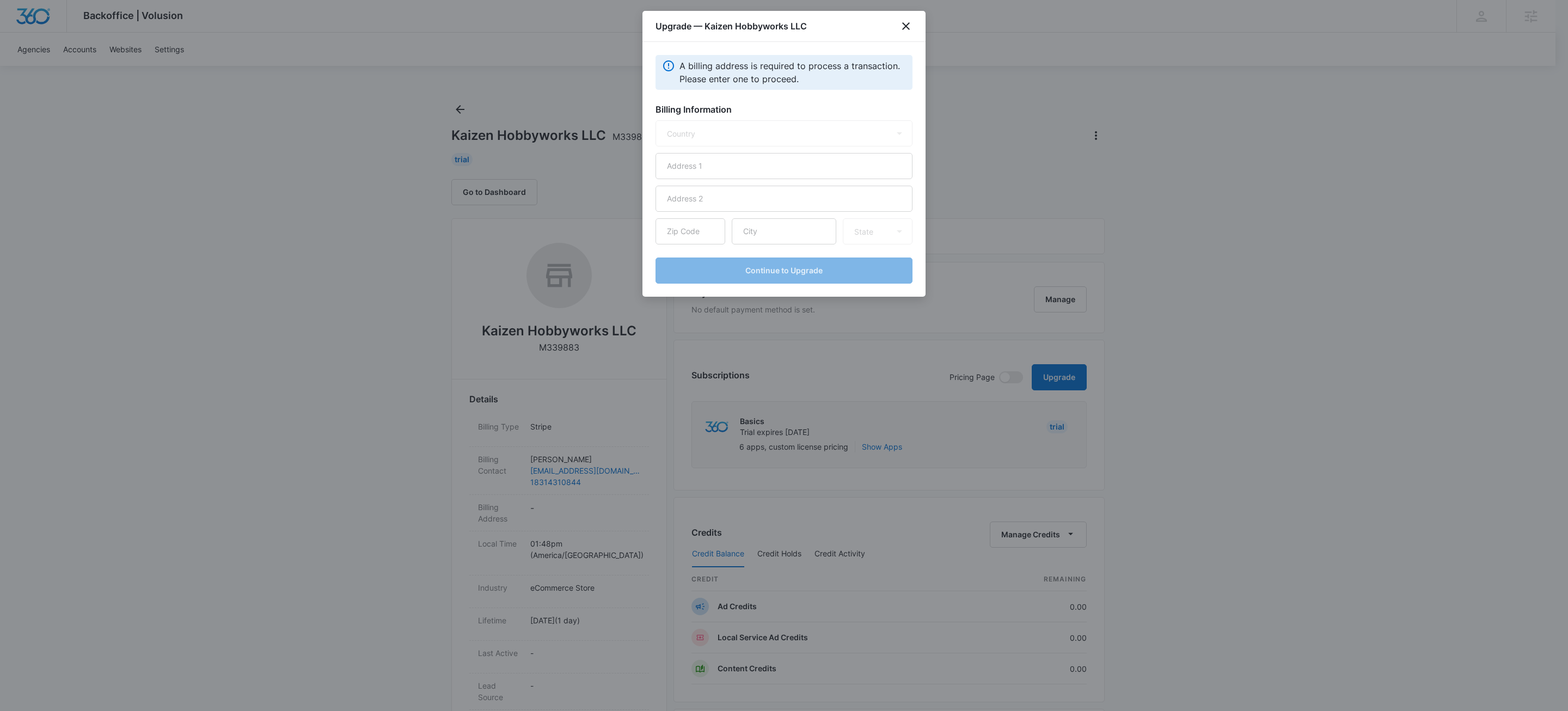
select select "US"
click at [731, 173] on input "text" at bounding box center [784, 166] width 257 height 26
type input "[STREET_ADDRESS]"
type input "94510"
type input "Benicia"
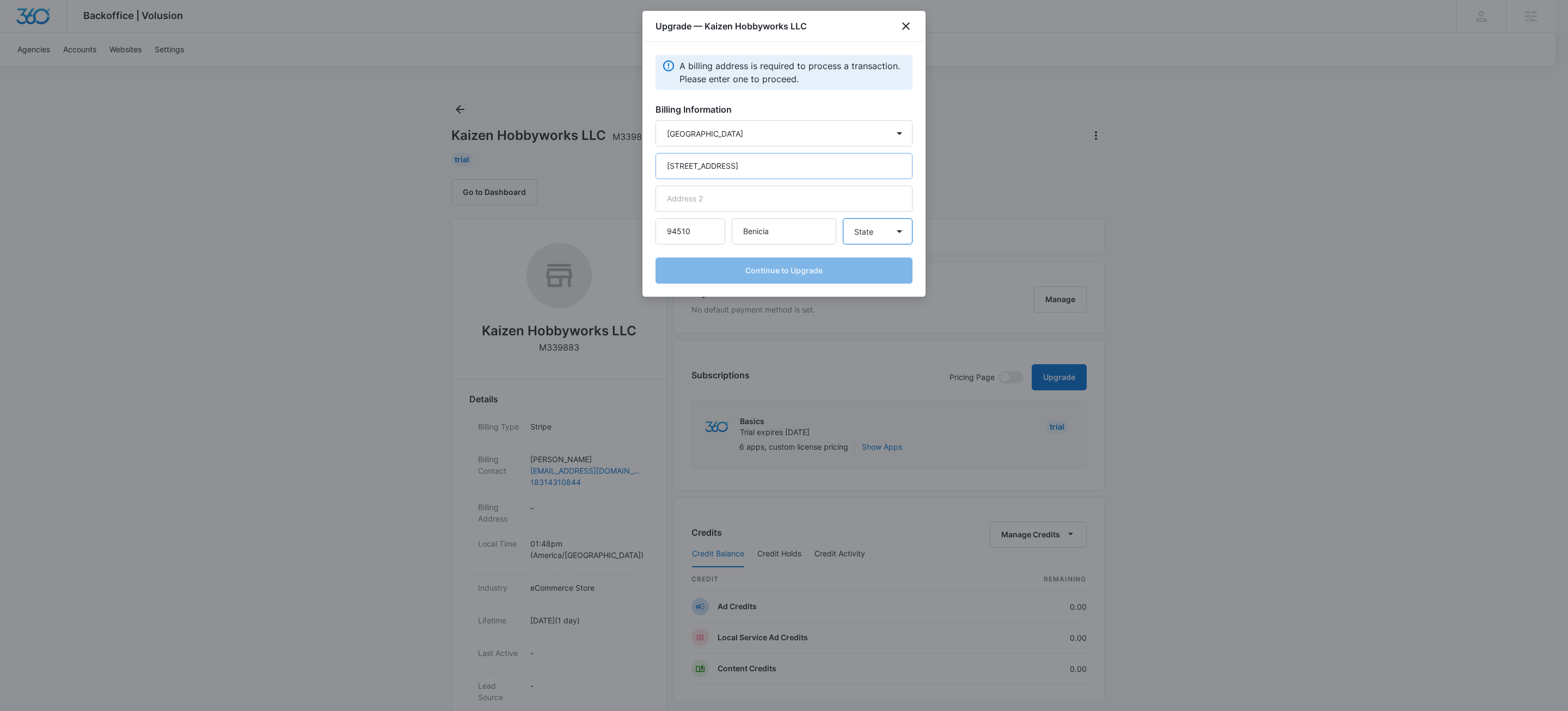
select select "CA"
click at [820, 268] on button "Continue to Upgrade" at bounding box center [784, 270] width 257 height 26
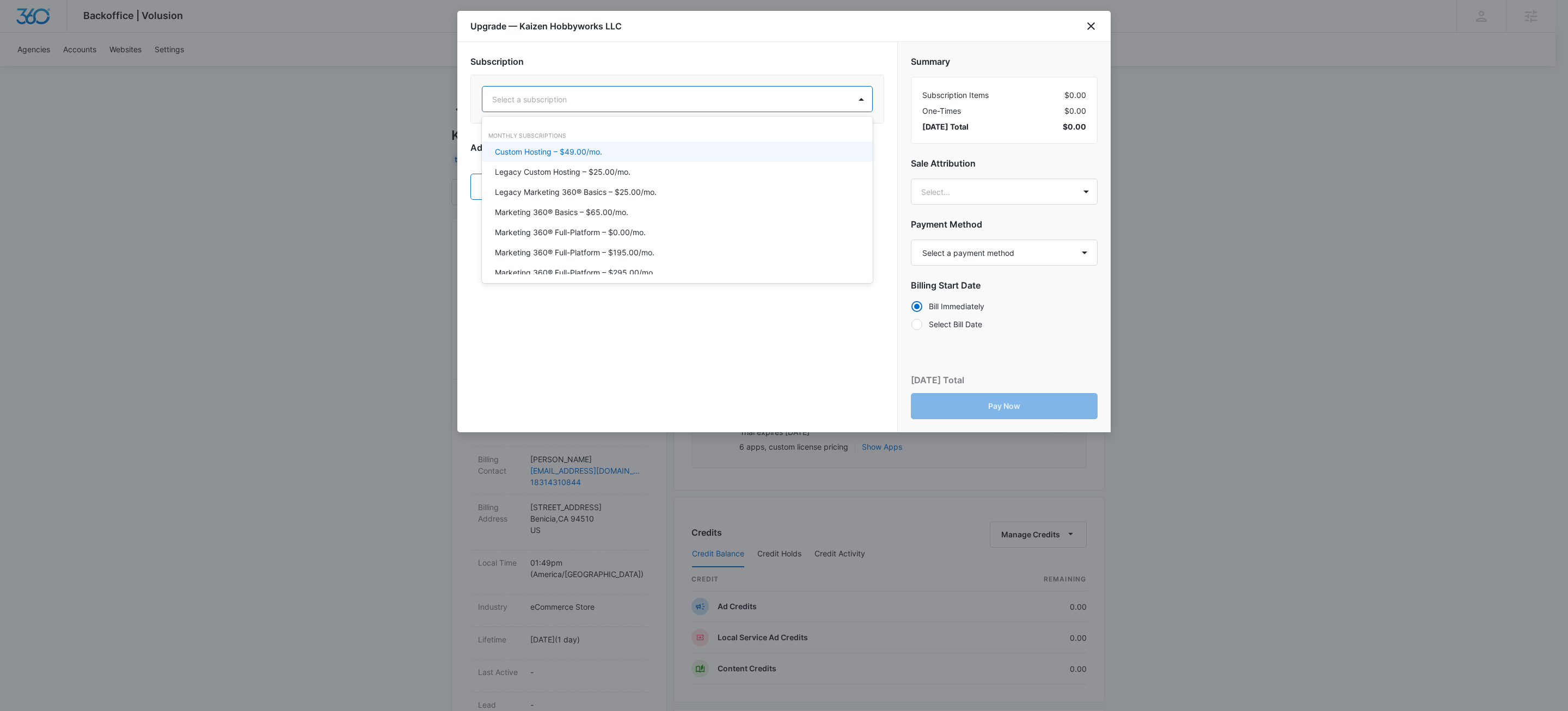
click at [761, 105] on div at bounding box center [664, 99] width 344 height 13
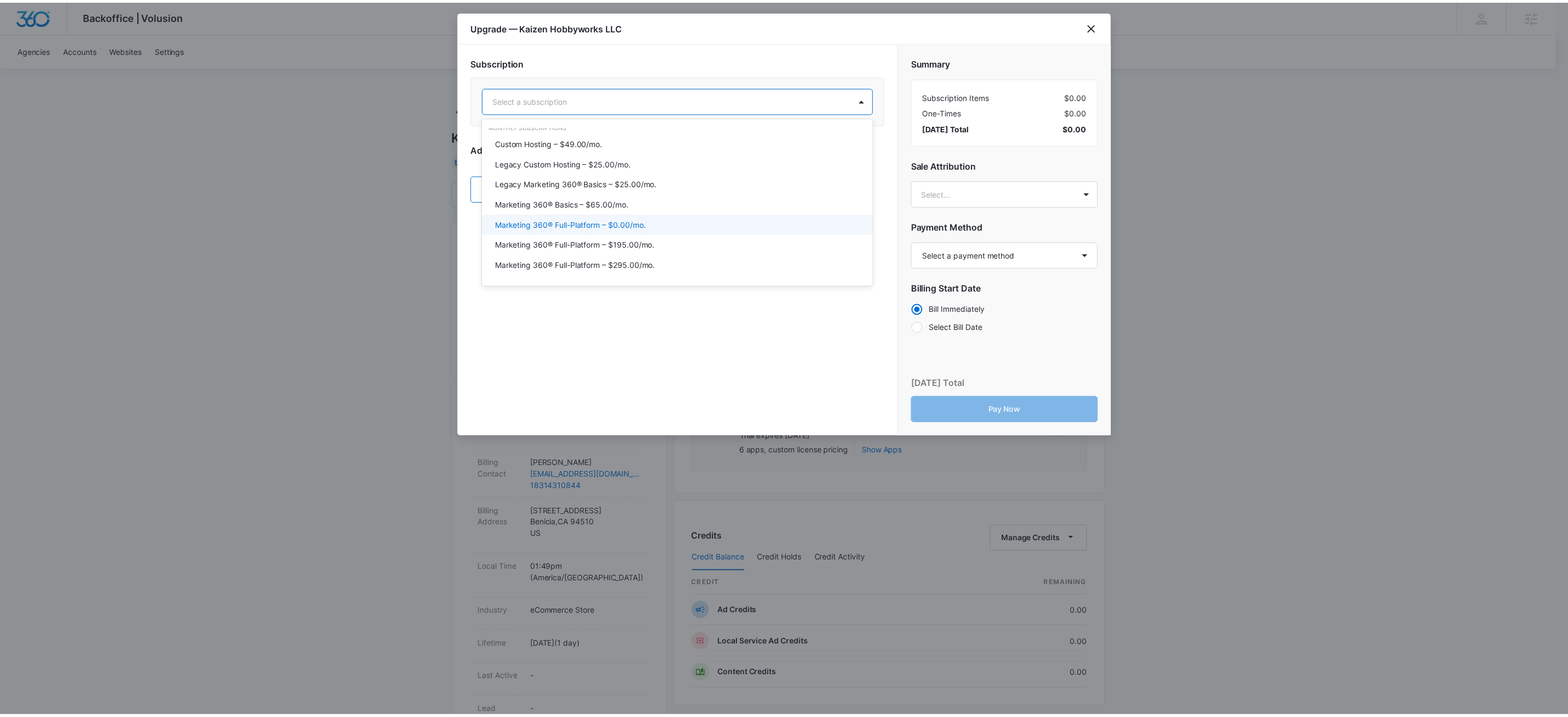
scroll to position [26, 0]
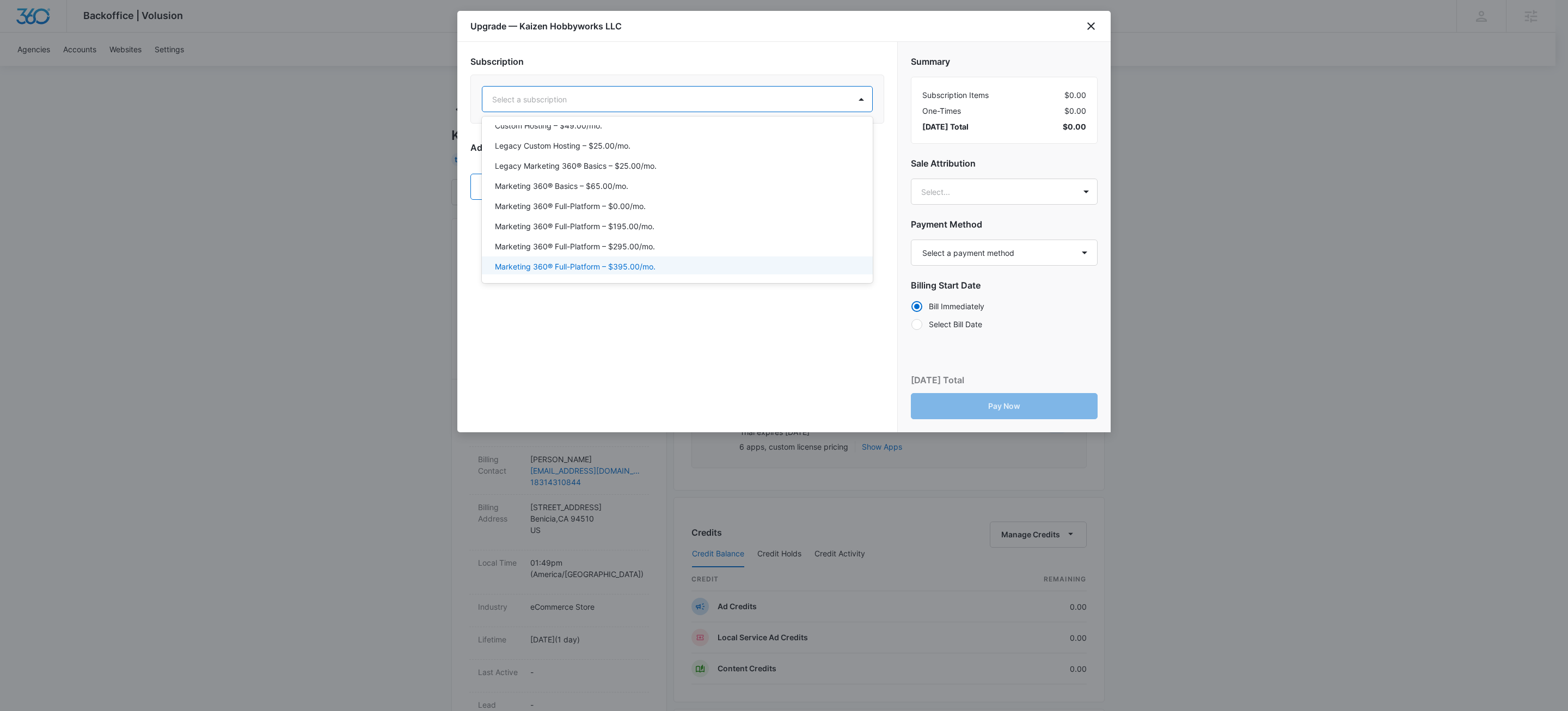
click at [642, 265] on p "Marketing 360® Full-Platform – $395.00/mo." at bounding box center [575, 266] width 161 height 12
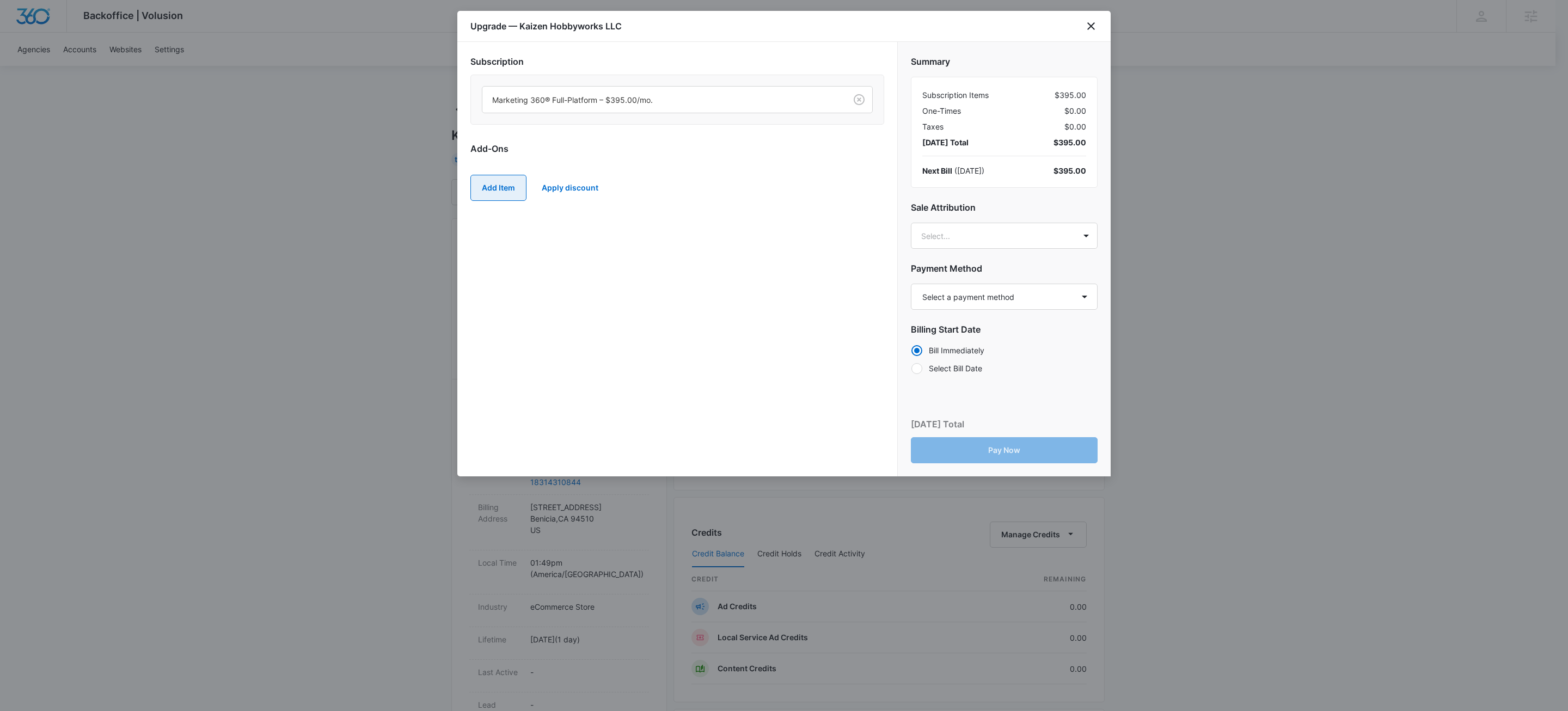
click at [502, 186] on button "Add Item" at bounding box center [499, 187] width 56 height 26
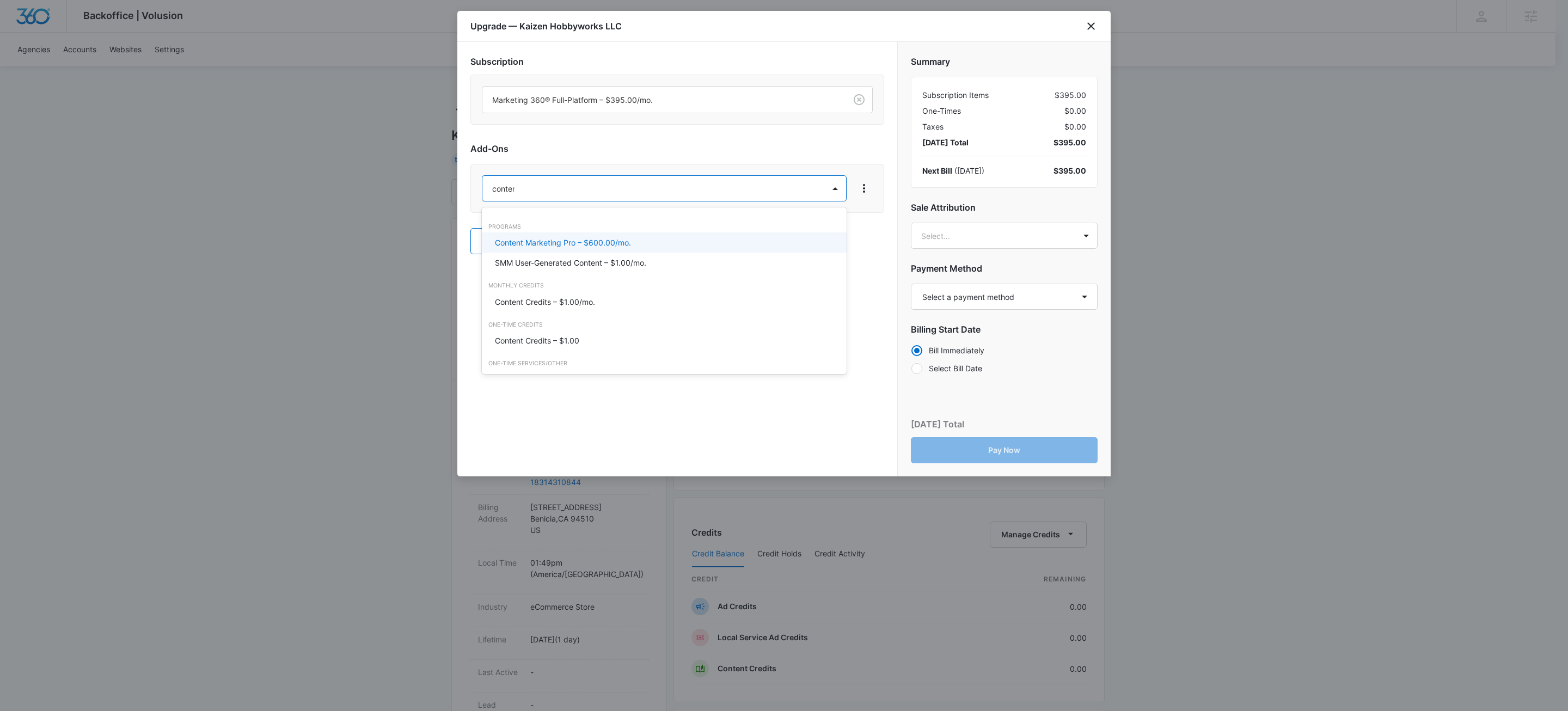
type input "content"
click at [562, 307] on p "Content Credits – $1.00/mo." at bounding box center [545, 302] width 100 height 12
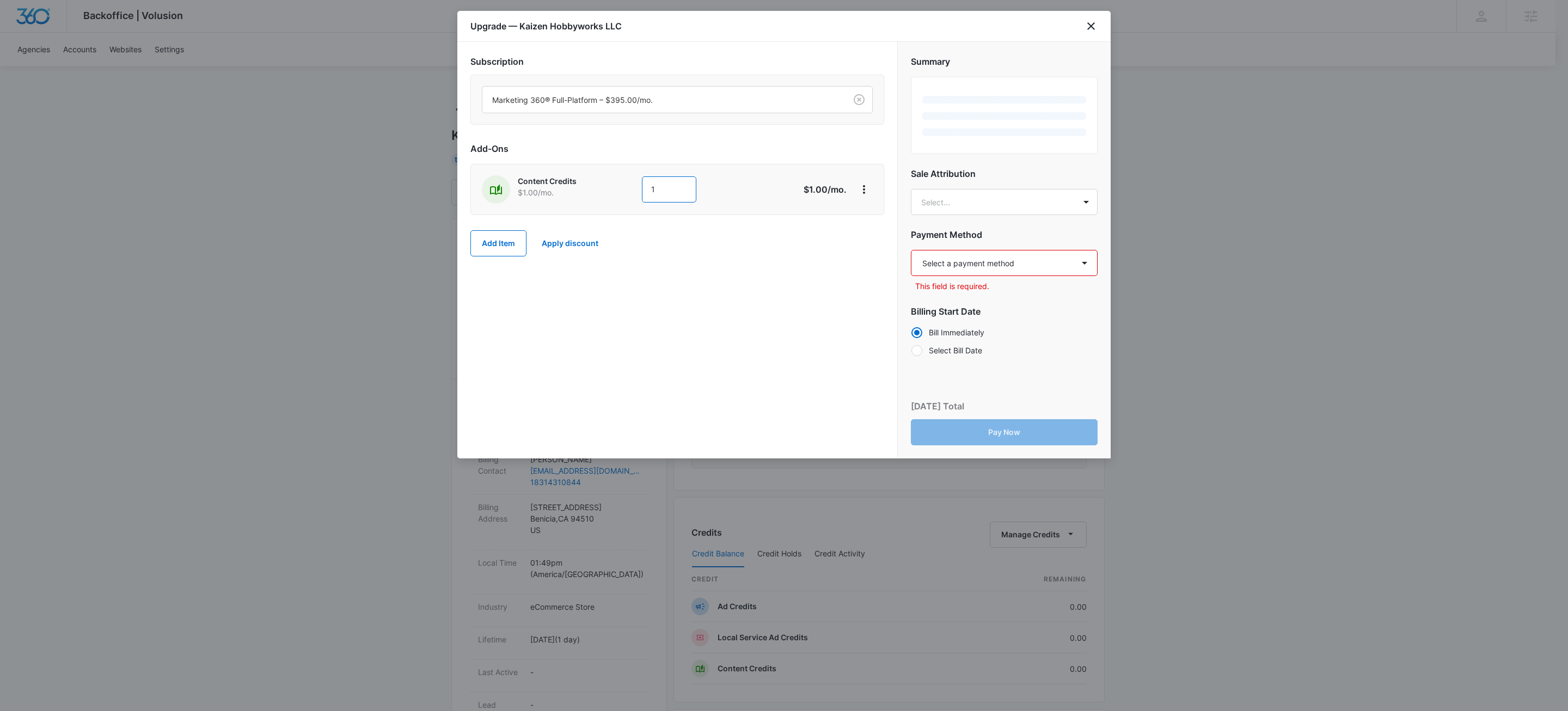
click at [666, 196] on input "1" at bounding box center [669, 189] width 54 height 26
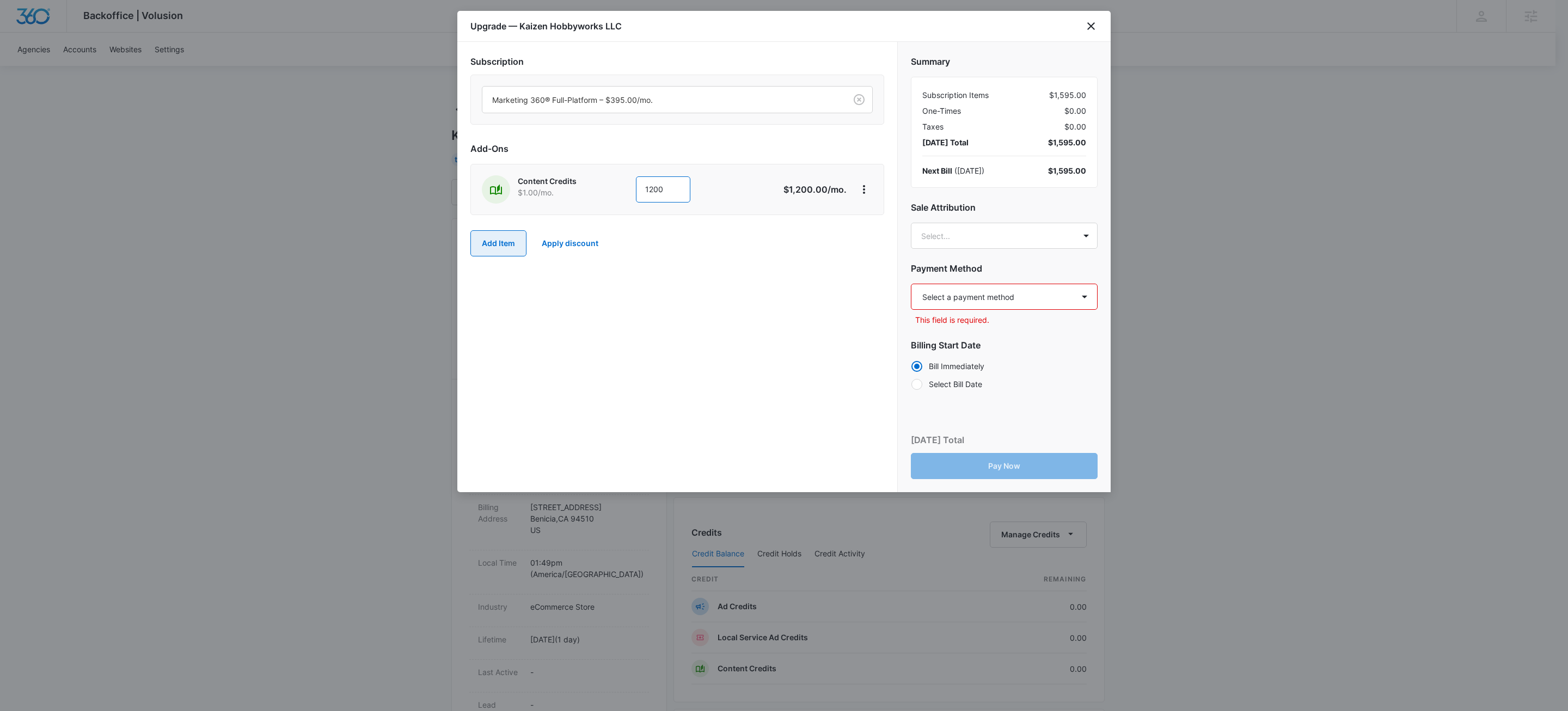
type input "1200"
click at [492, 242] on button "Add Item" at bounding box center [499, 243] width 56 height 26
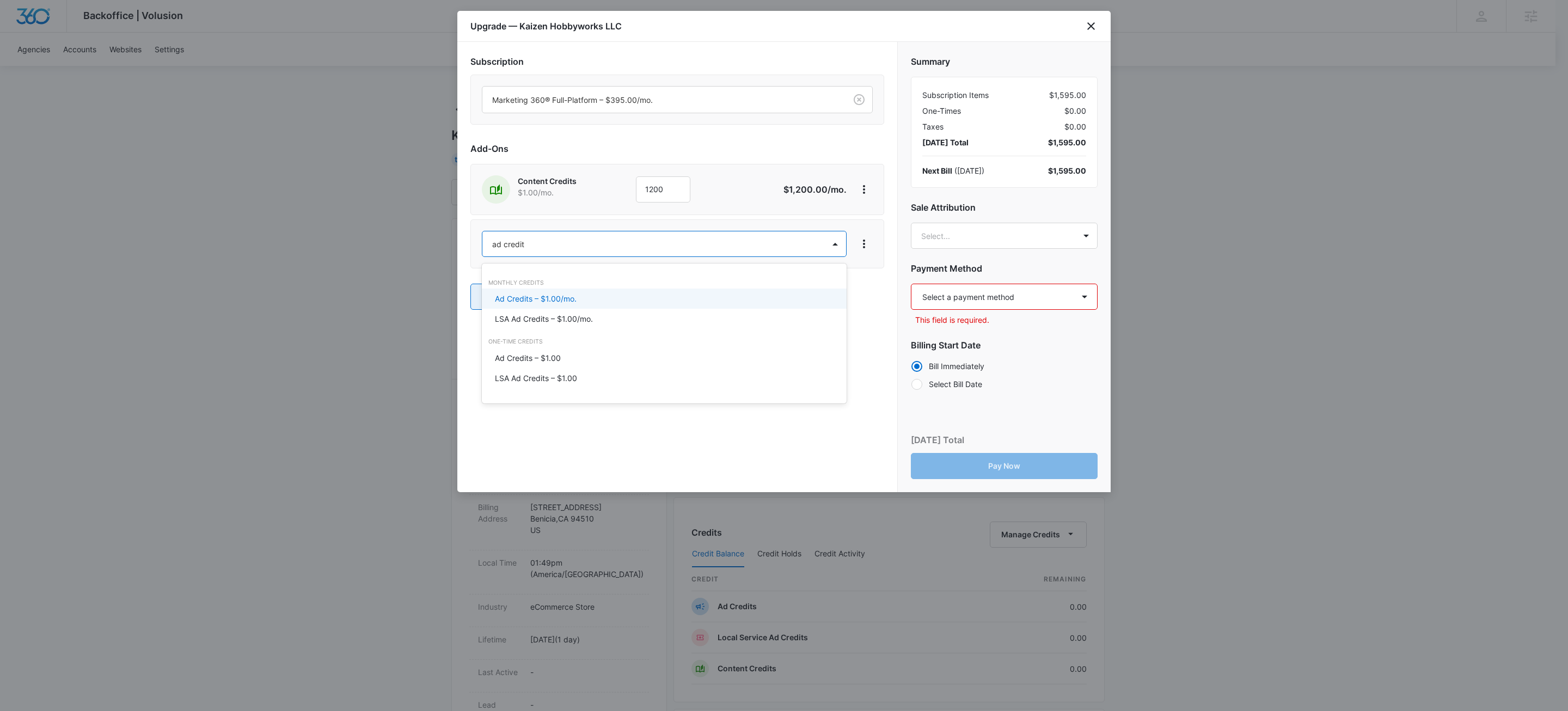
type input "ad credits"
click at [514, 307] on div "Ad Credits – $1.00/mo." at bounding box center [664, 298] width 364 height 20
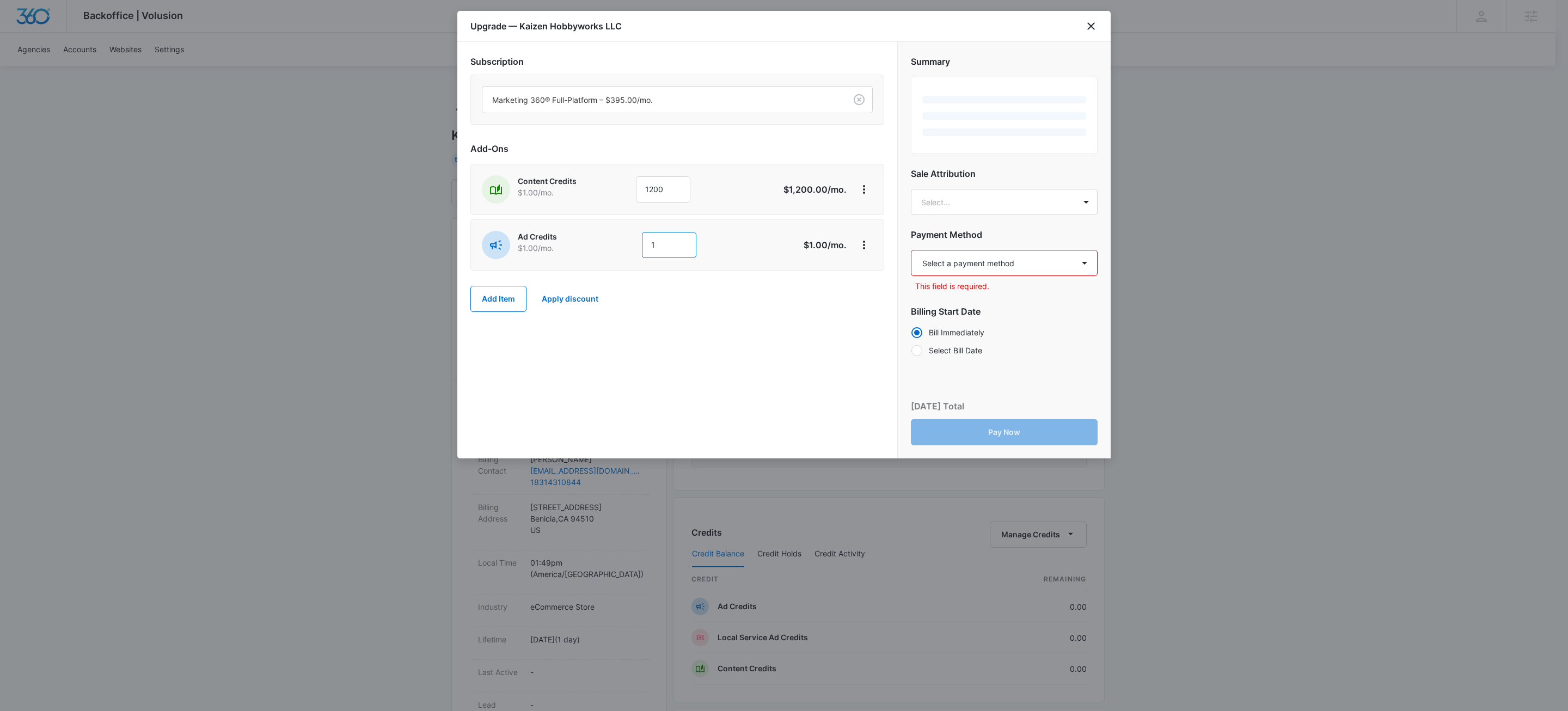
click at [670, 246] on input "1" at bounding box center [669, 245] width 54 height 26
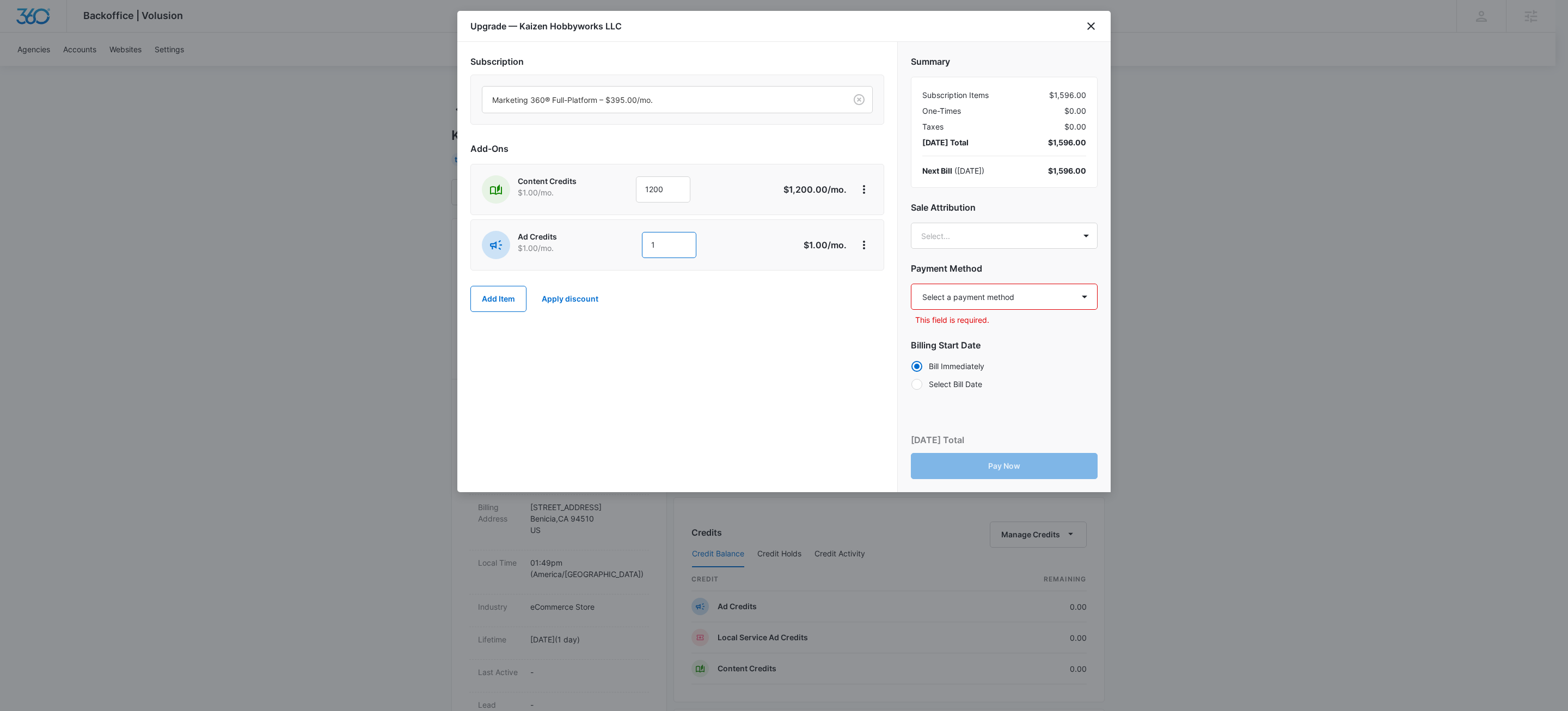
click at [670, 246] on input "1" at bounding box center [669, 245] width 54 height 26
type input "1500"
click at [741, 327] on div "Subscription Marketing 360® Full-Platform – $395.00/mo. Add-Ons Content Credits…" at bounding box center [677, 267] width 440 height 450
click at [505, 301] on button "Add Item" at bounding box center [499, 299] width 56 height 26
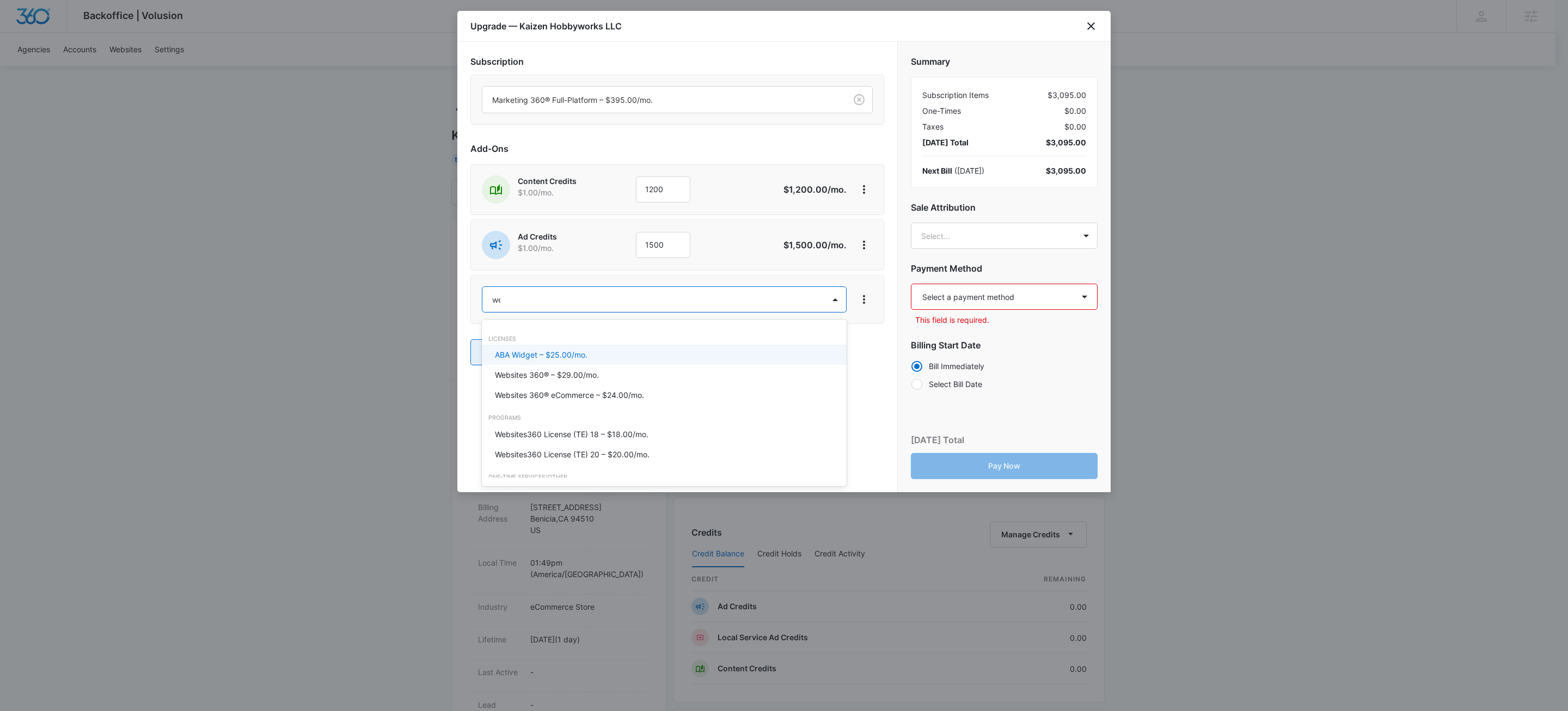
type input "web"
click at [541, 471] on p "Website Design – $1.00" at bounding box center [536, 472] width 83 height 12
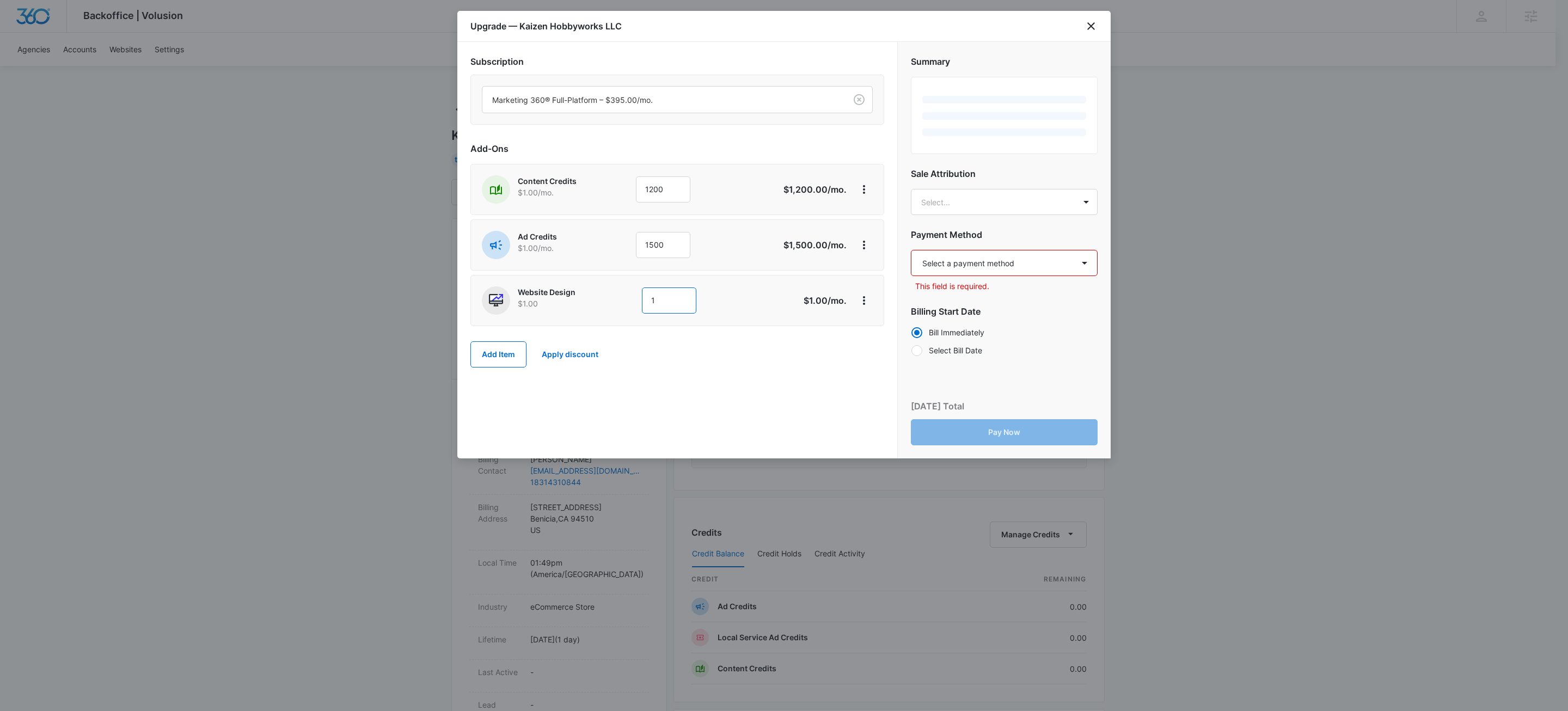
click at [676, 307] on input "1" at bounding box center [669, 300] width 54 height 26
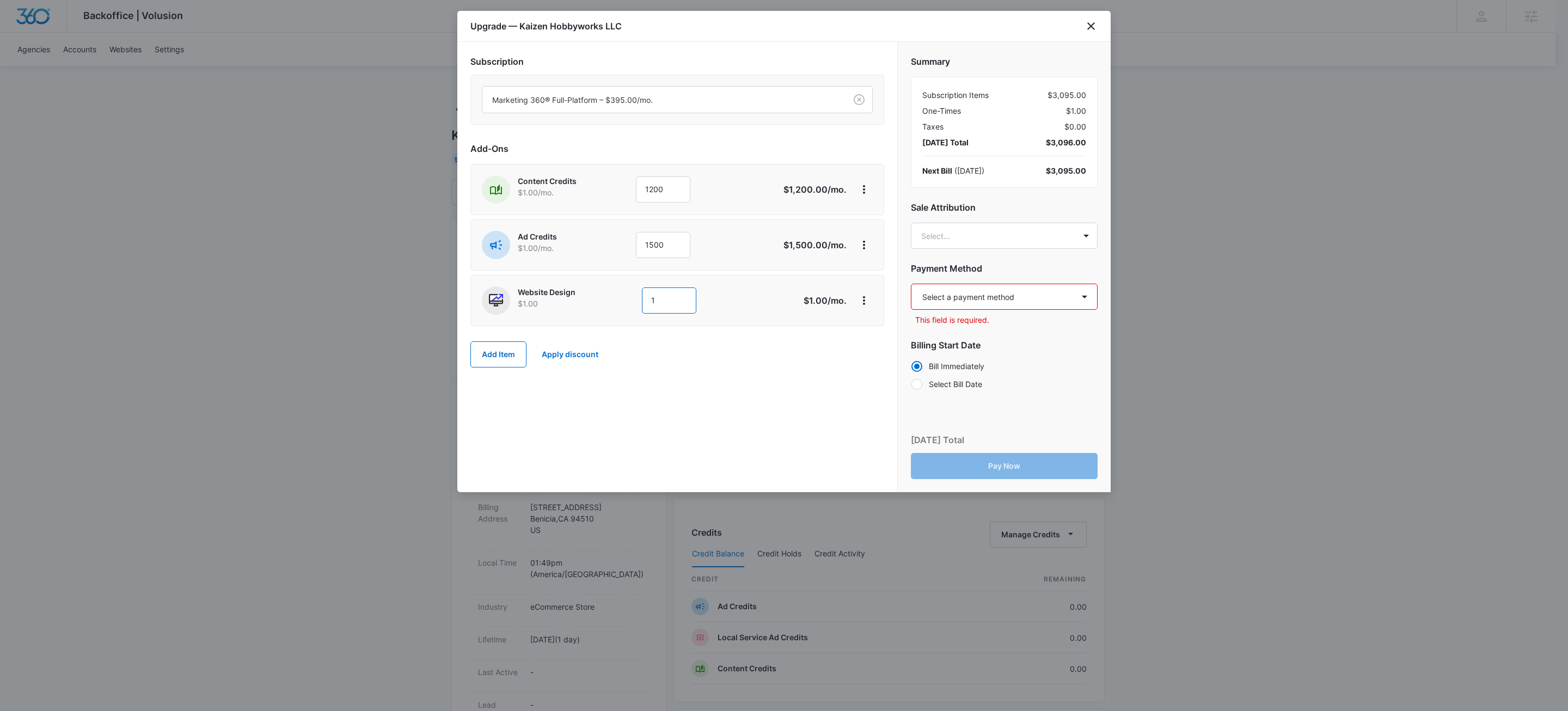
click at [675, 307] on input "1" at bounding box center [669, 300] width 54 height 26
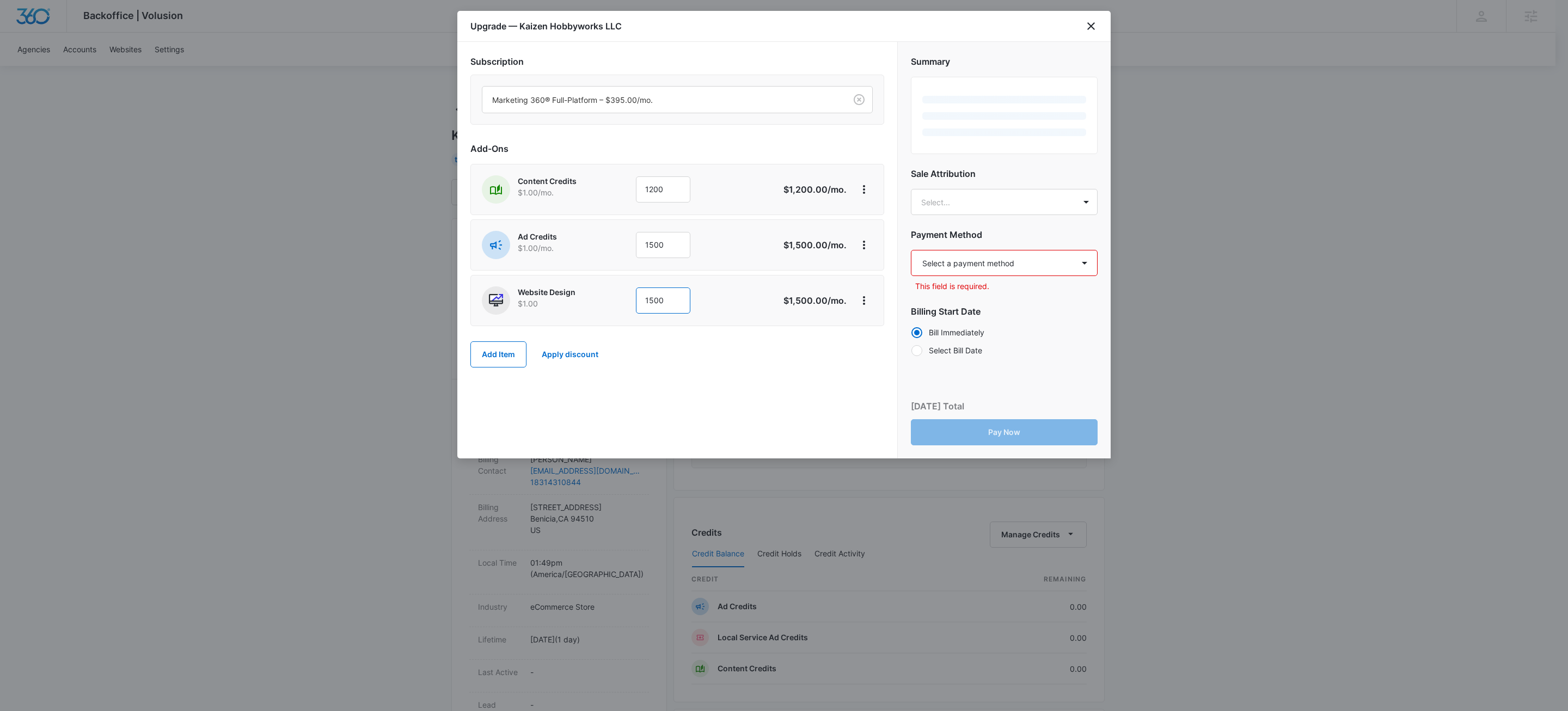
type input "1500"
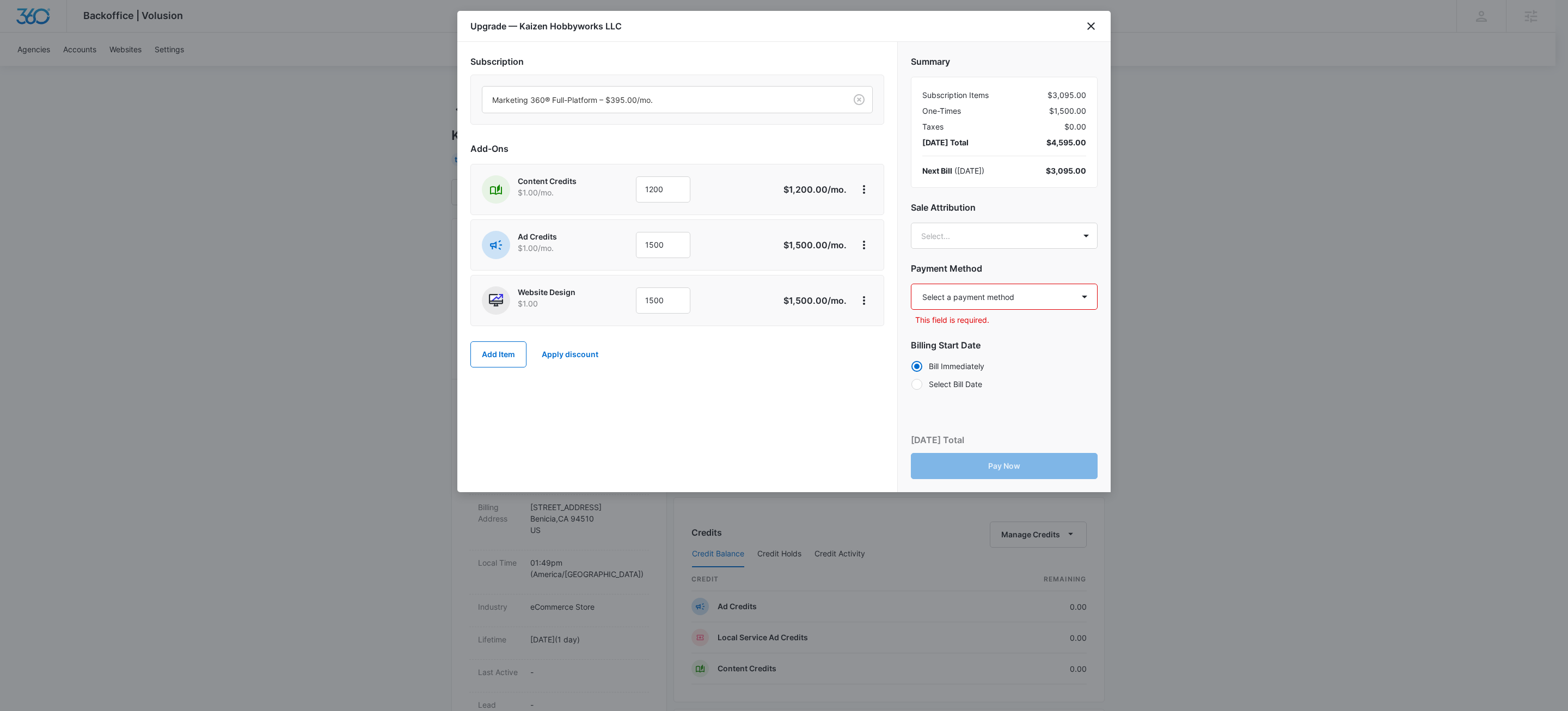
drag, startPoint x: 690, startPoint y: 427, endPoint x: 980, endPoint y: 310, distance: 312.7
click at [694, 425] on div "Subscription Marketing 360® Full-Platform – $395.00/mo. Add-Ons Content Credits…" at bounding box center [677, 267] width 440 height 450
click at [1060, 298] on select "Select a payment method Visa ending in 5231 New payment method Monthly invoice" at bounding box center [1004, 296] width 187 height 26
select select "pm_1SHrC2A4n8RTgNjUZ8fEbrsl"
click at [911, 284] on select "Select a payment method Visa ending in 5231 New payment method Monthly invoice" at bounding box center [1004, 296] width 187 height 26
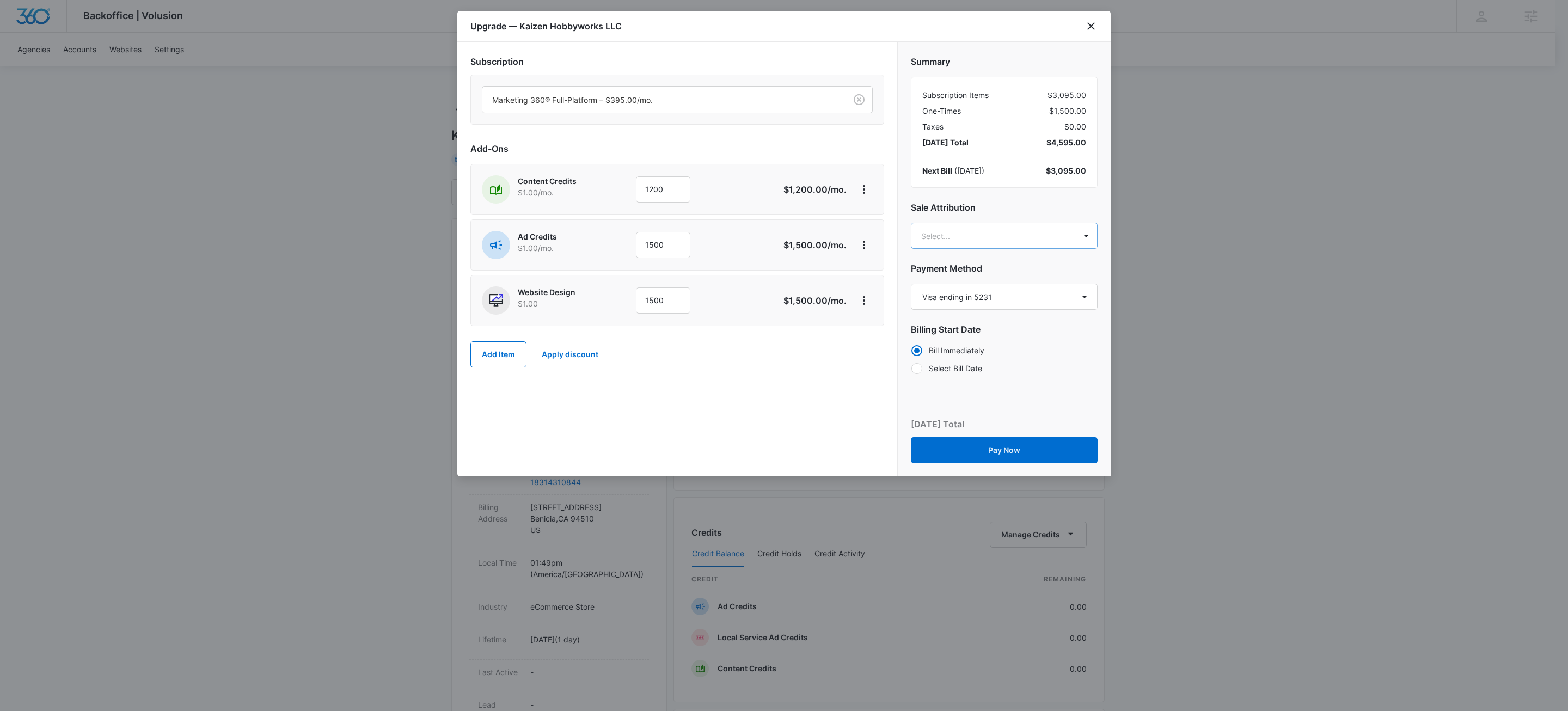
click at [979, 241] on body "Backoffice | Volusion Apps Settings KW Kait Weagraff kaitlyn.weagraff@madwire.c…" at bounding box center [784, 541] width 1568 height 1082
type input "dave"
click at [990, 281] on p "[PERSON_NAME][EMAIL_ADDRESS][PERSON_NAME][DOMAIN_NAME]" at bounding box center [1003, 293] width 158 height 23
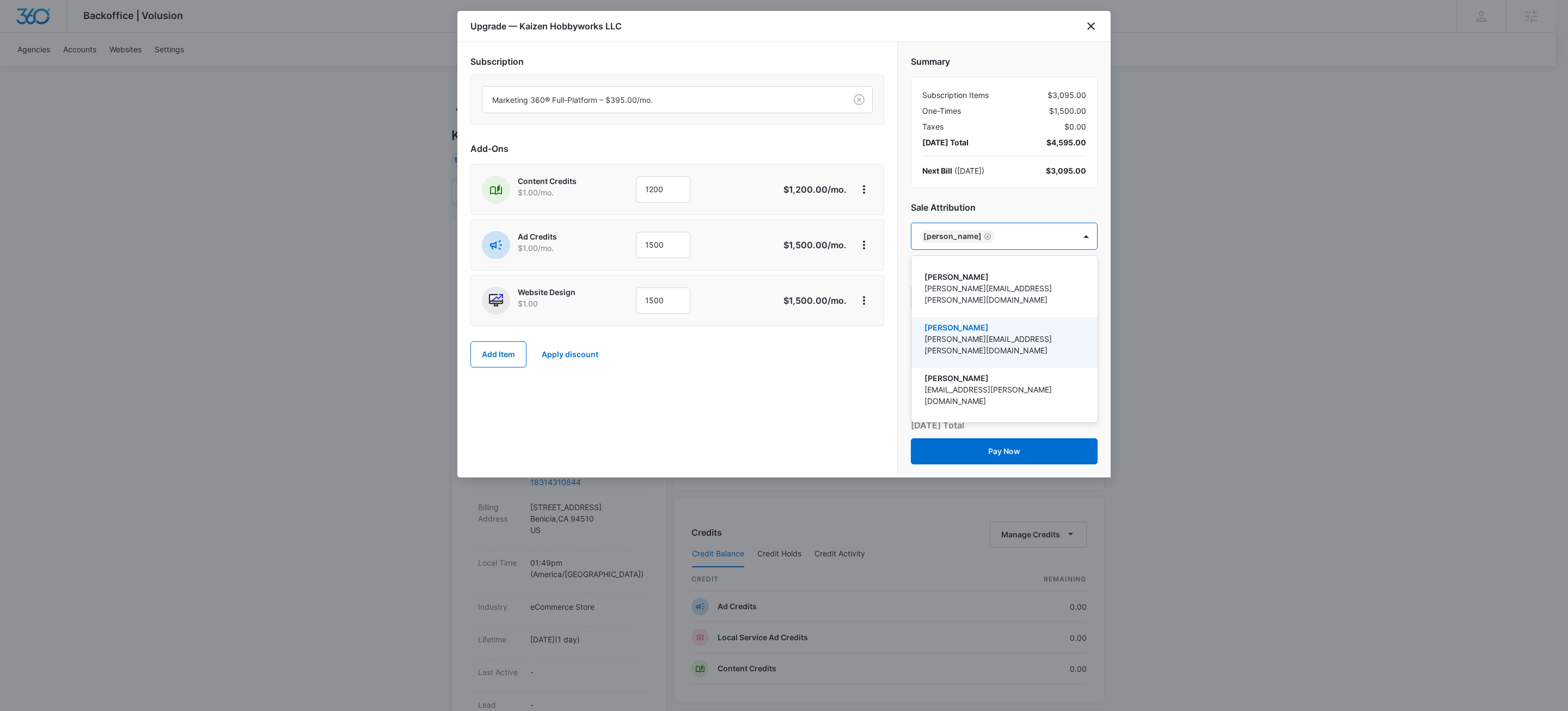
click at [755, 410] on div at bounding box center [784, 356] width 1568 height 711
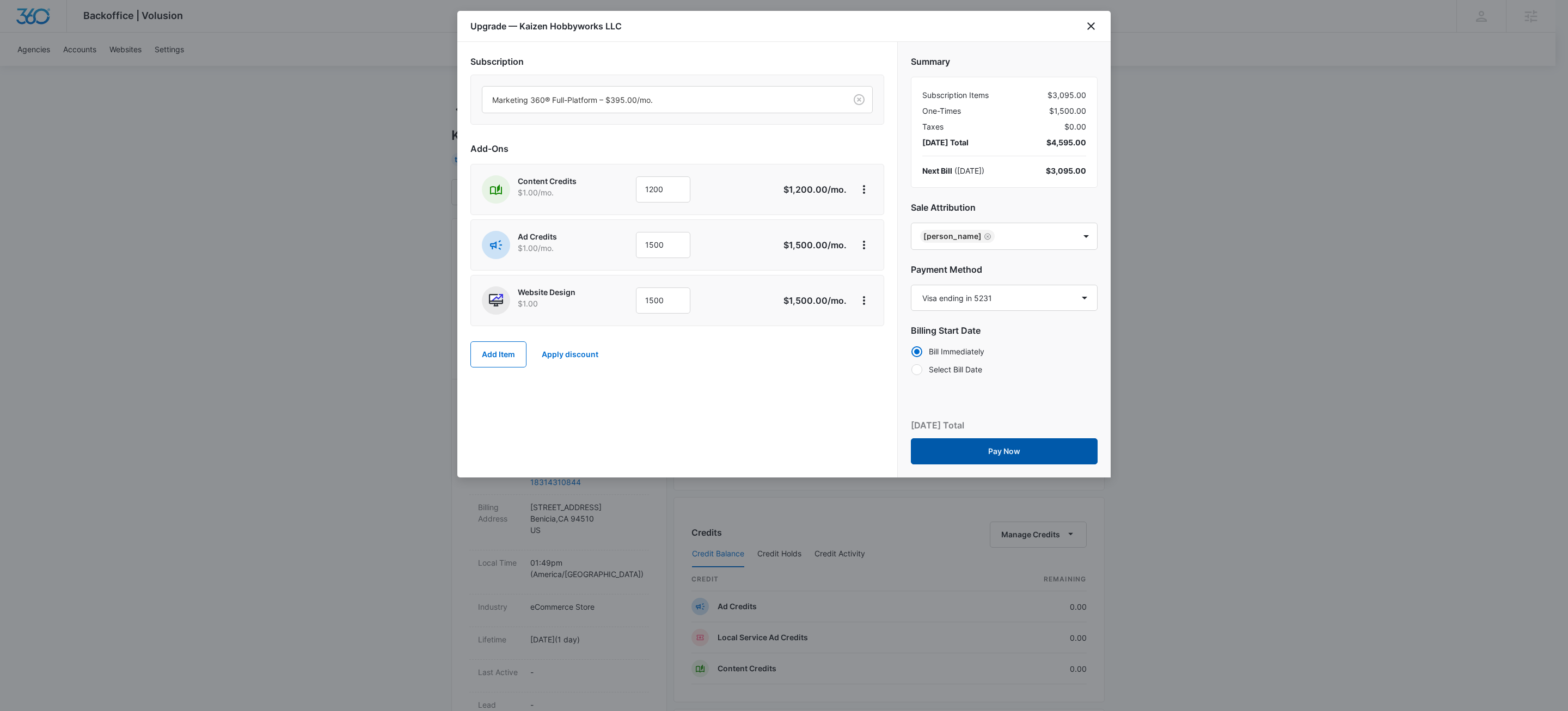
click at [1018, 455] on button "Pay Now" at bounding box center [1004, 451] width 187 height 26
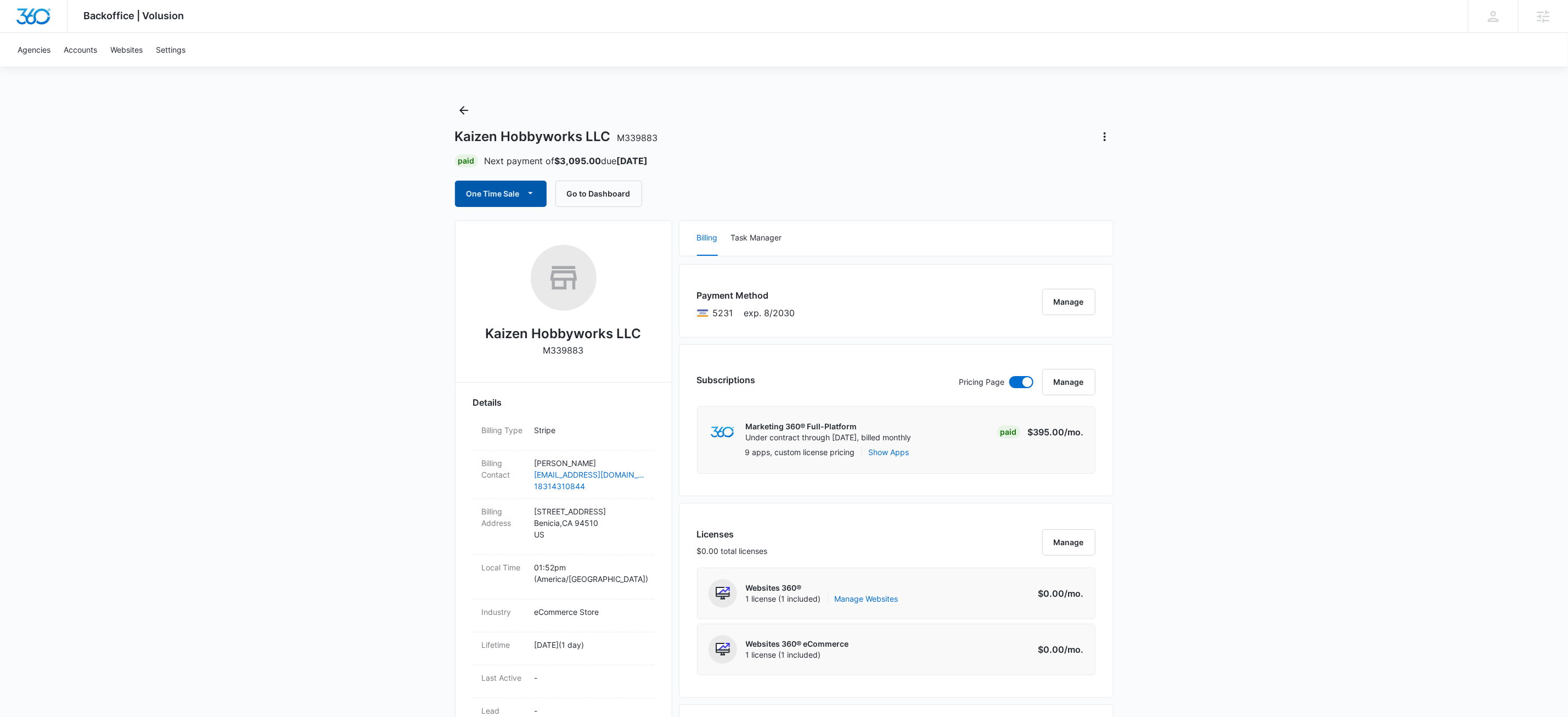
click at [523, 190] on button "One Time Sale" at bounding box center [500, 193] width 91 height 26
click at [533, 231] on div "Run One-Time Payment" at bounding box center [533, 231] width 127 height 12
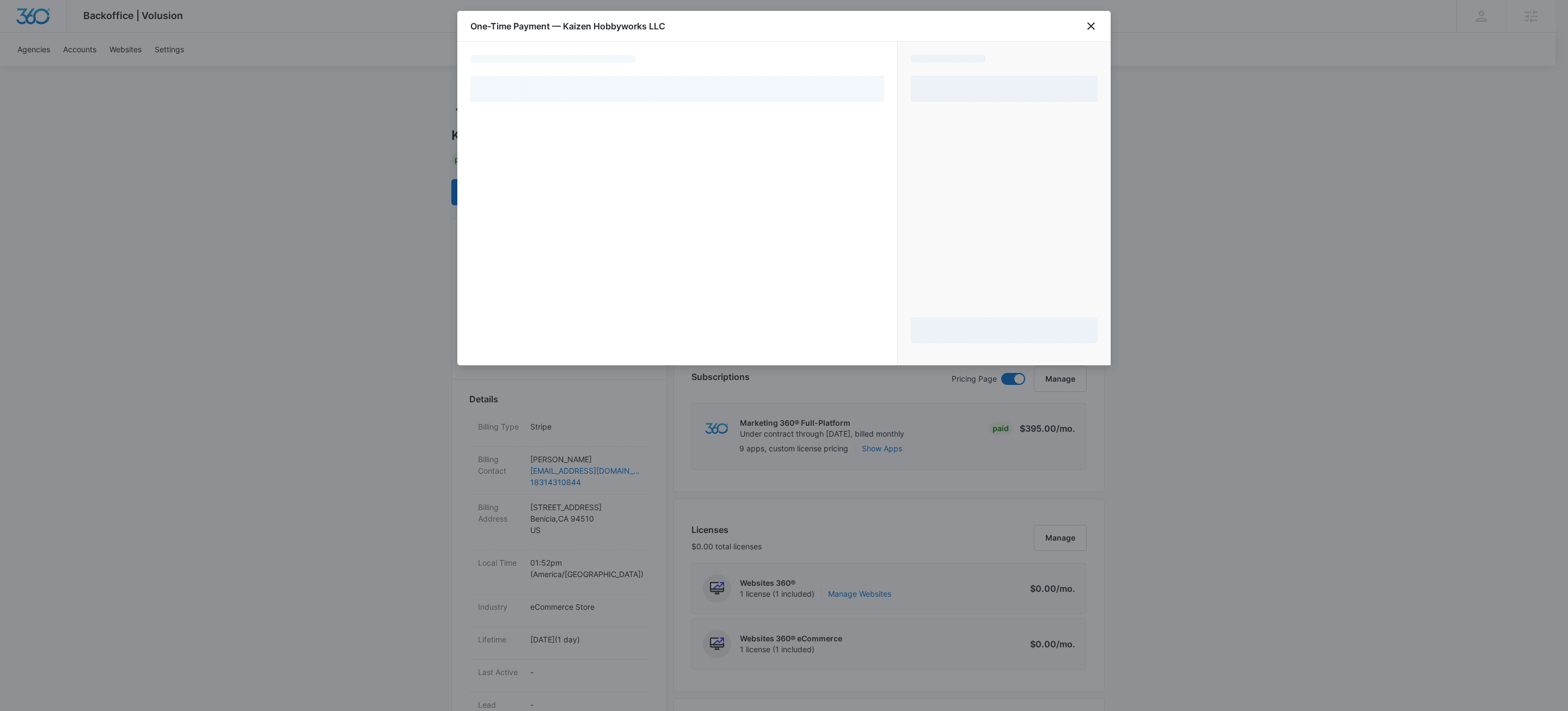
select select "pm_1SHrC2A4n8RTgNjUZ8fEbrsl"
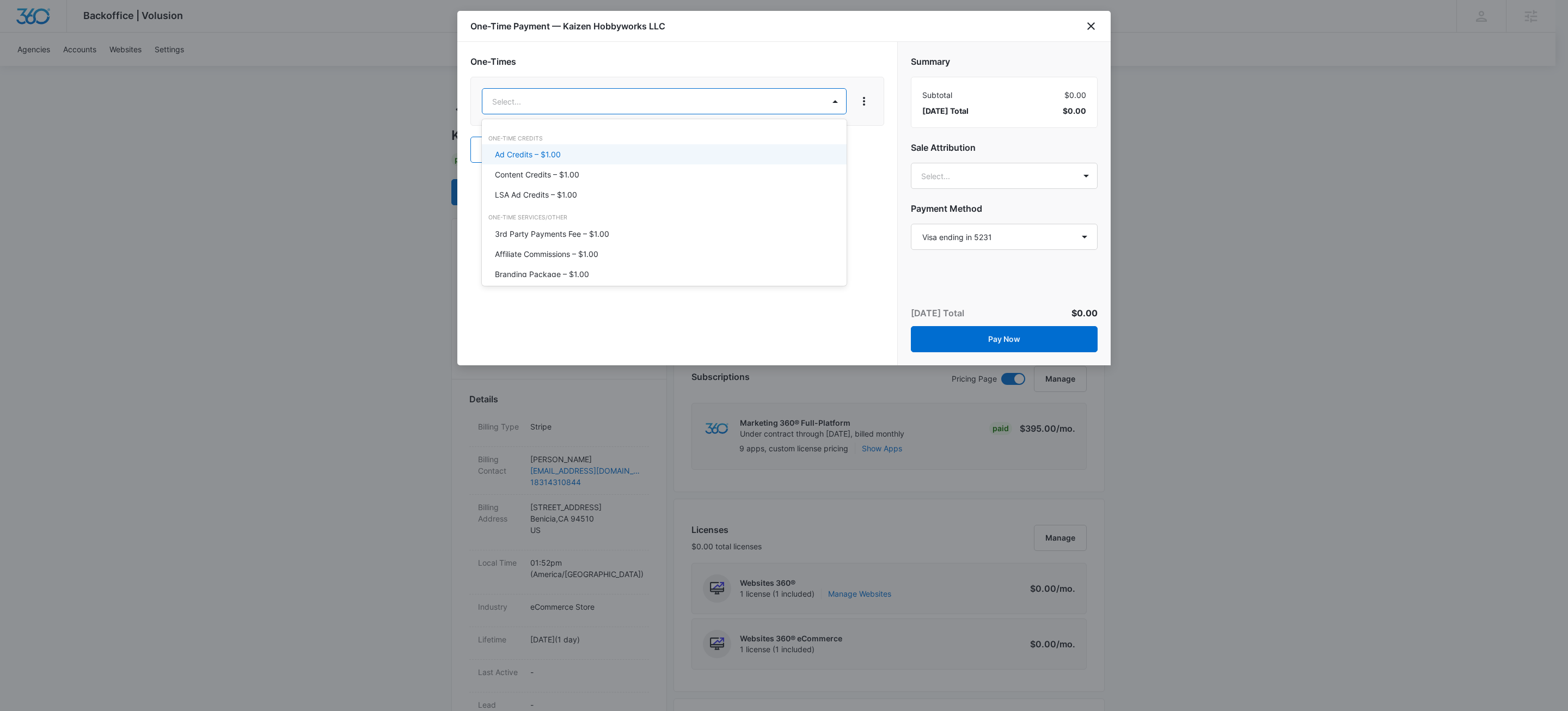
drag, startPoint x: 537, startPoint y: 157, endPoint x: 599, endPoint y: 149, distance: 62.5
click at [538, 157] on p "Ad Credits – $1.00" at bounding box center [528, 154] width 66 height 12
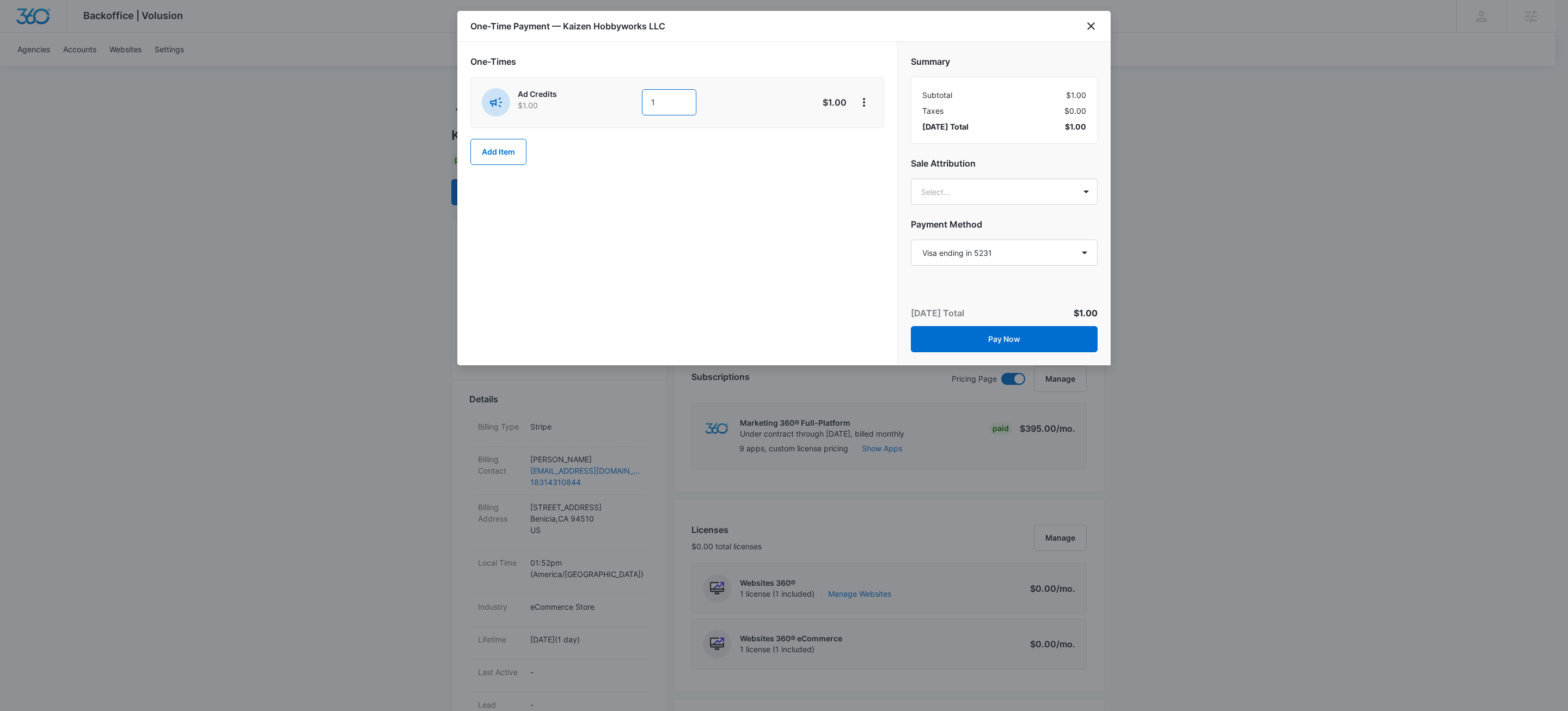
click at [662, 107] on input "1" at bounding box center [669, 102] width 54 height 26
type input "750"
click at [841, 41] on div "One-Time Payment — Kaizen Hobbyworks LLC" at bounding box center [783, 26] width 653 height 31
click at [869, 102] on icon "View More" at bounding box center [864, 102] width 13 height 13
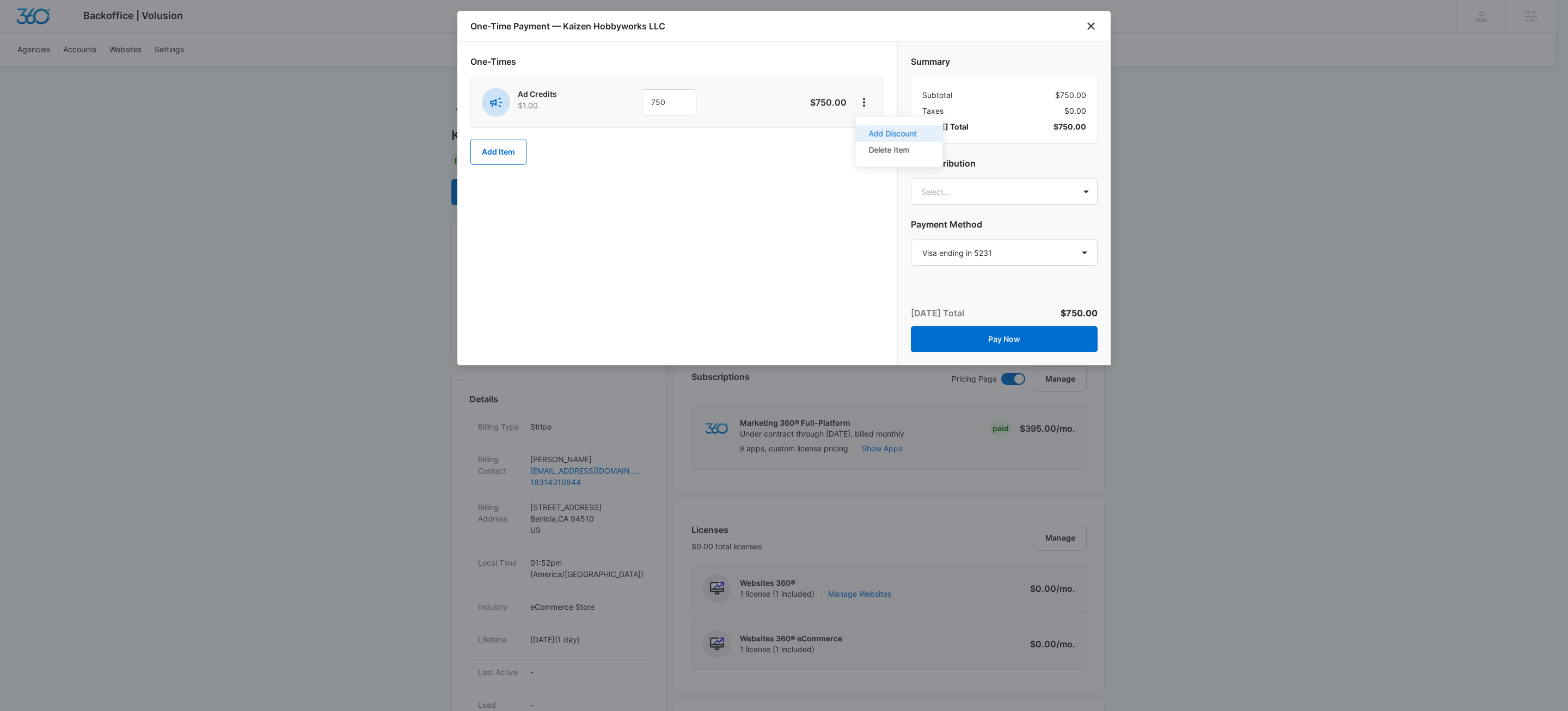
click at [882, 131] on div "Add Discount" at bounding box center [893, 134] width 48 height 8
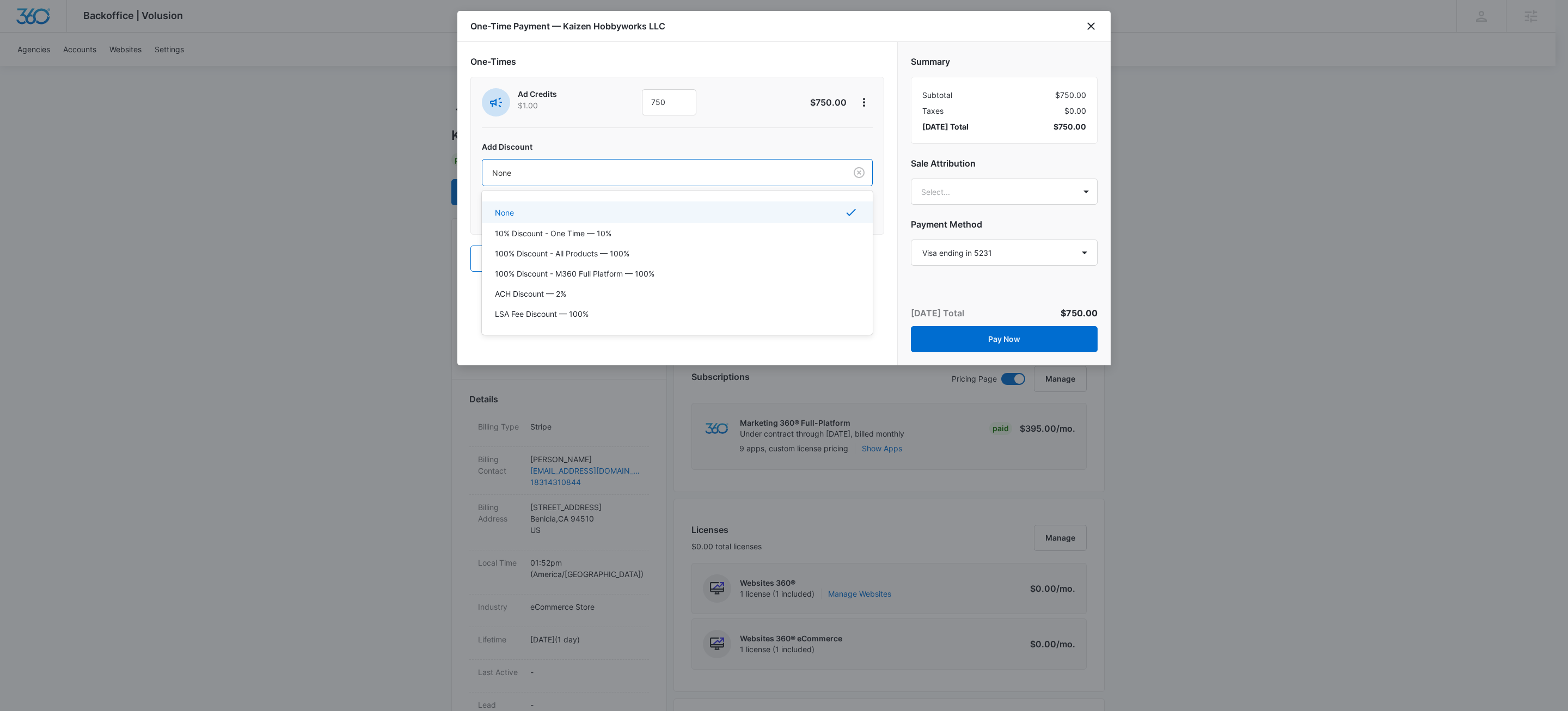
click at [567, 175] on div at bounding box center [662, 173] width 340 height 13
click at [583, 255] on p "100% Discount - All Products — 100%" at bounding box center [562, 253] width 135 height 12
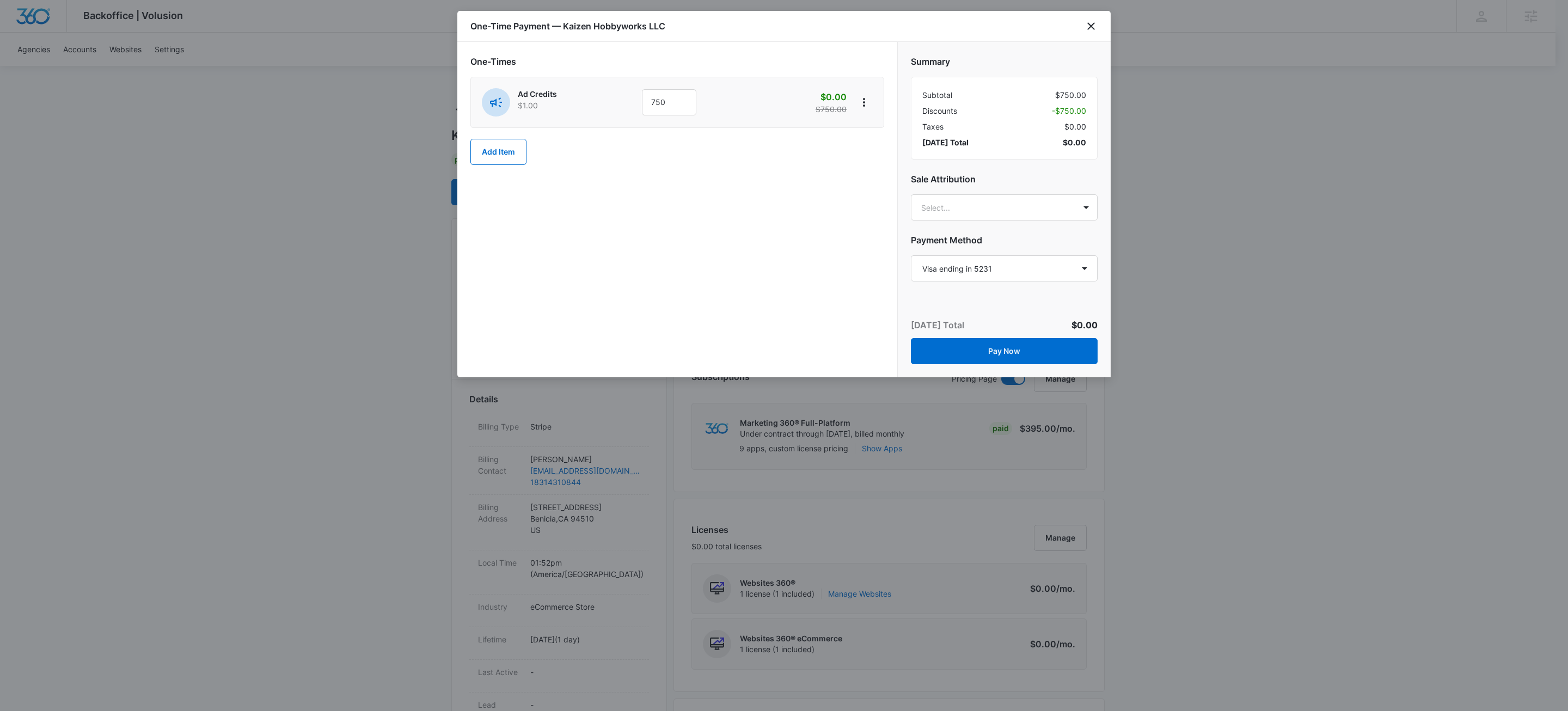
click at [583, 254] on div "One-Times Ad Credits $1.00 750 $0.00 $750.00 Add Item" at bounding box center [677, 209] width 440 height 335
click at [1013, 344] on button "Pay Now" at bounding box center [1004, 351] width 187 height 26
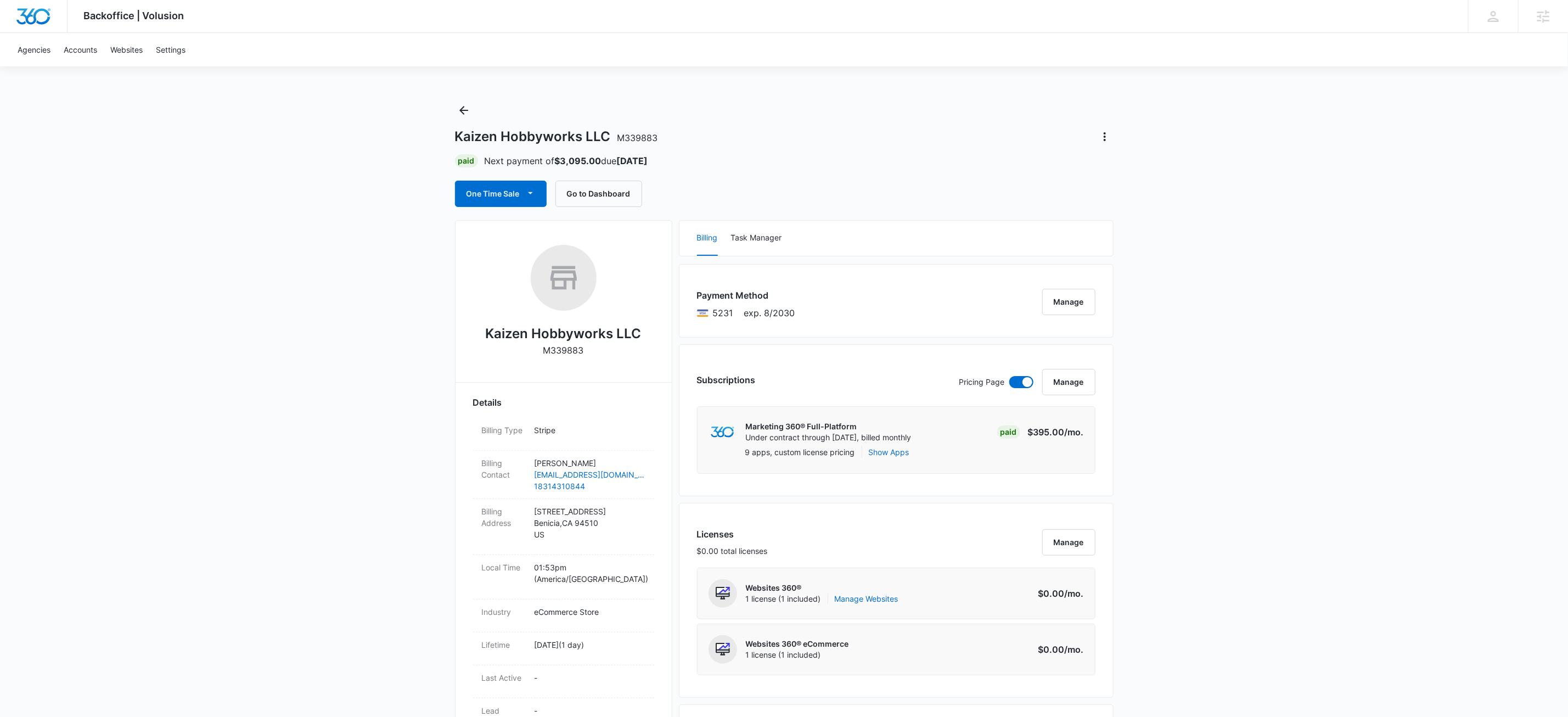
drag, startPoint x: 835, startPoint y: 165, endPoint x: 859, endPoint y: 182, distance: 29.4
click at [835, 165] on div "Paid Next payment of $3,095.00 due Nov 13" at bounding box center [784, 160] width 658 height 13
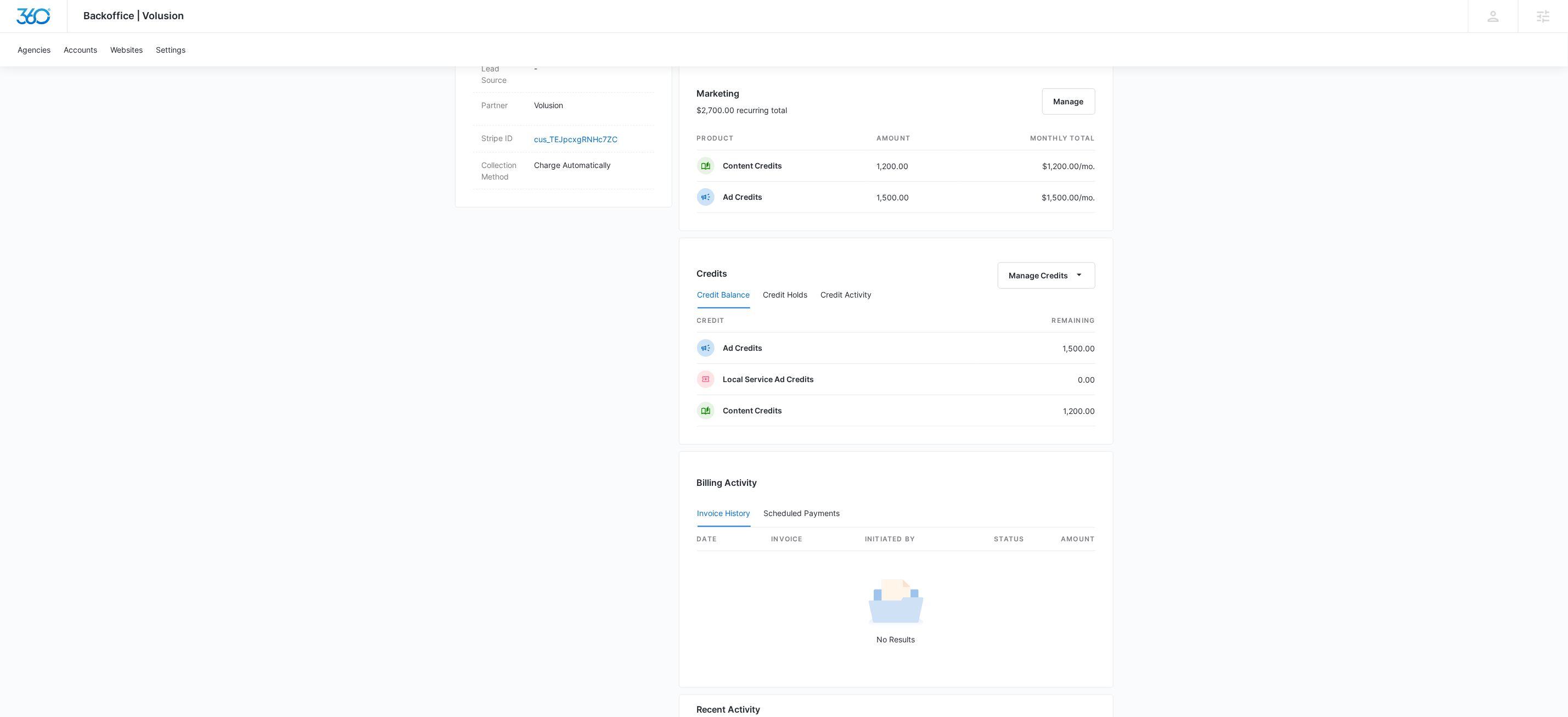
scroll to position [941, 0]
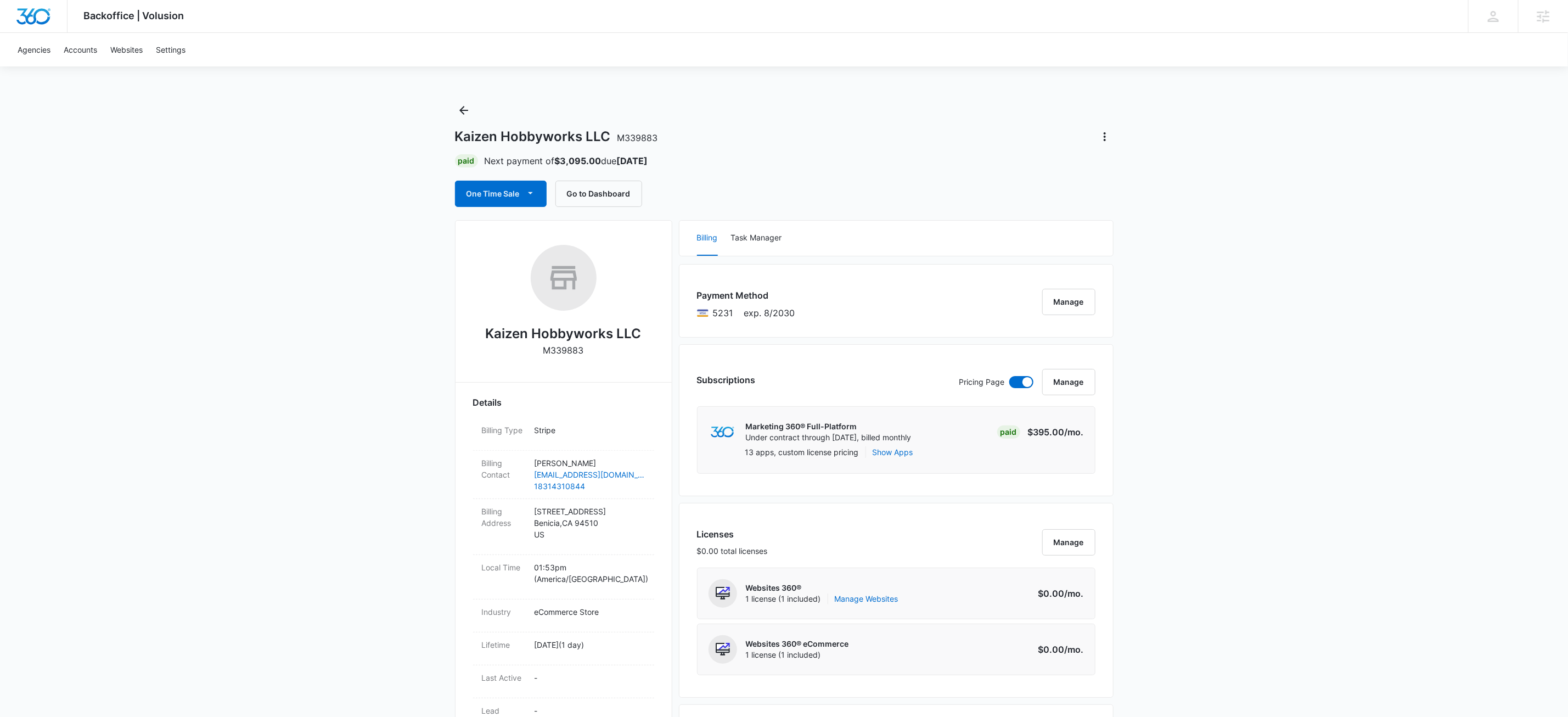
click at [944, 149] on div "Kaizen Hobbyworks LLC M339883 Paid Next payment of $3,095.00 due Nov 13 One Tim…" at bounding box center [784, 154] width 658 height 106
click at [462, 123] on div "Kaizen Hobbyworks LLC M339883 Paid Next payment of $3,095.00 due Nov 13 One Tim…" at bounding box center [784, 154] width 658 height 106
click at [465, 112] on icon "Back" at bounding box center [463, 110] width 13 height 13
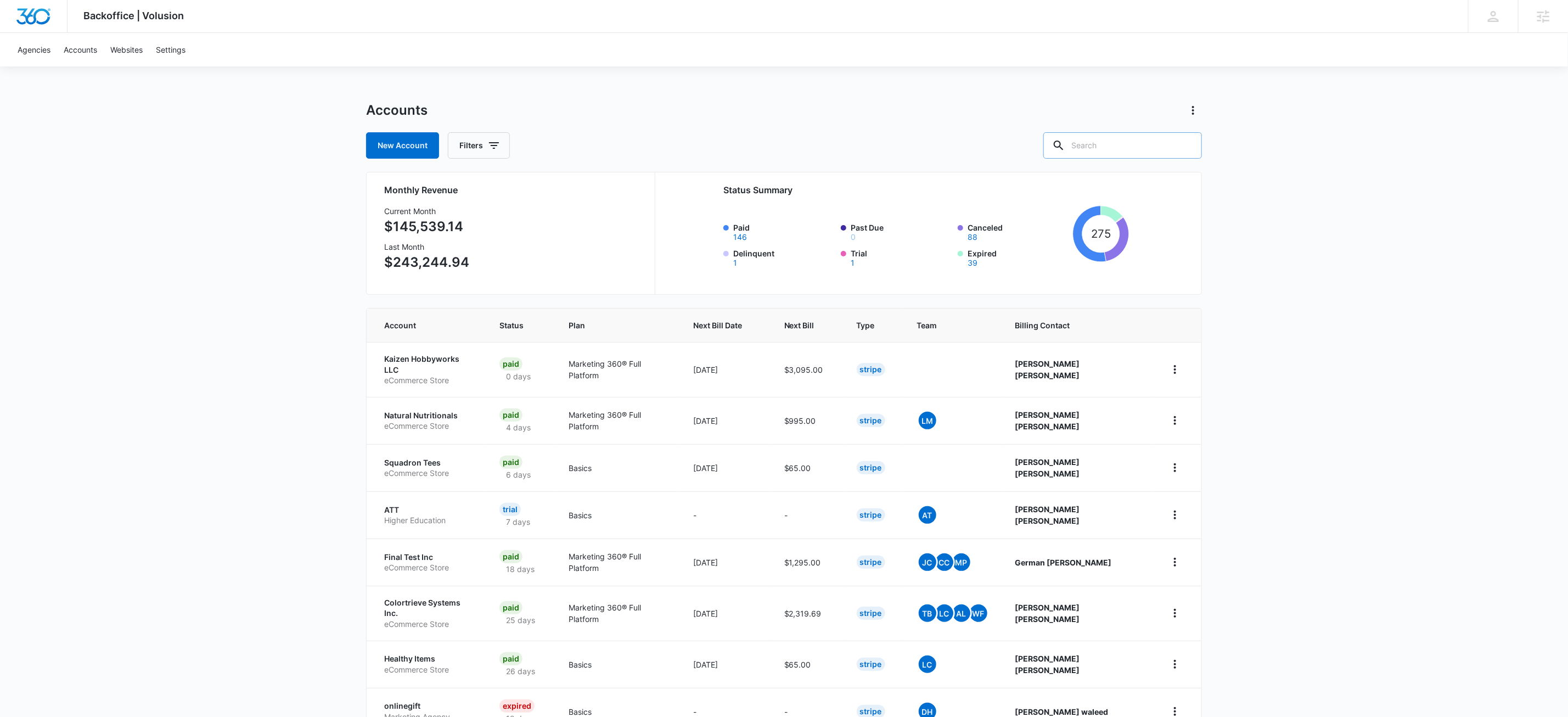
click at [1128, 153] on input "text" at bounding box center [1122, 145] width 158 height 26
paste input "M337066"
type input "M337066"
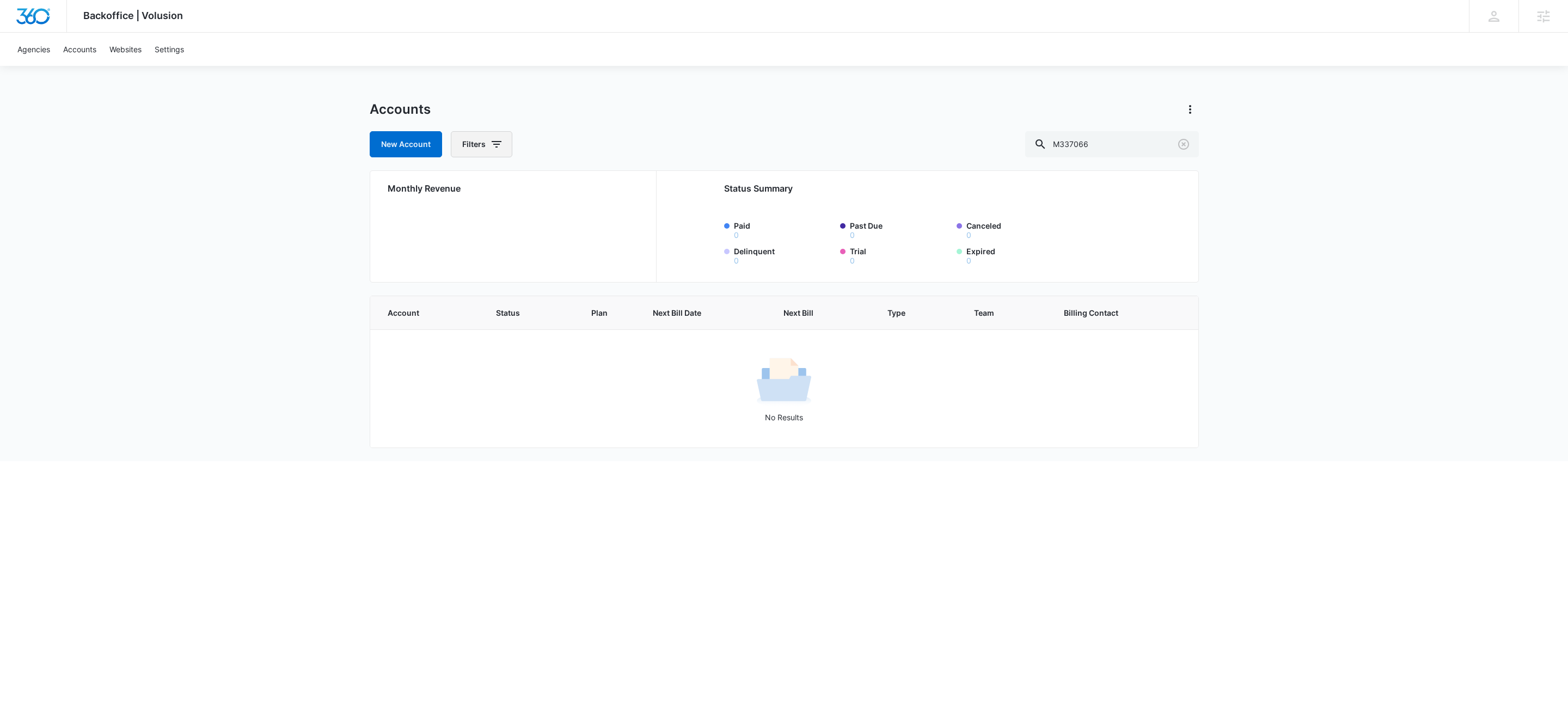
click at [500, 143] on icon "button" at bounding box center [496, 144] width 13 height 13
click at [580, 186] on icon "Show Agency filters" at bounding box center [581, 184] width 2 height 5
click at [536, 226] on label "Search All Agencies" at bounding box center [527, 220] width 125 height 12
click at [465, 220] on input "Search All Agencies" at bounding box center [464, 220] width 1 height 1
checkbox input "true"
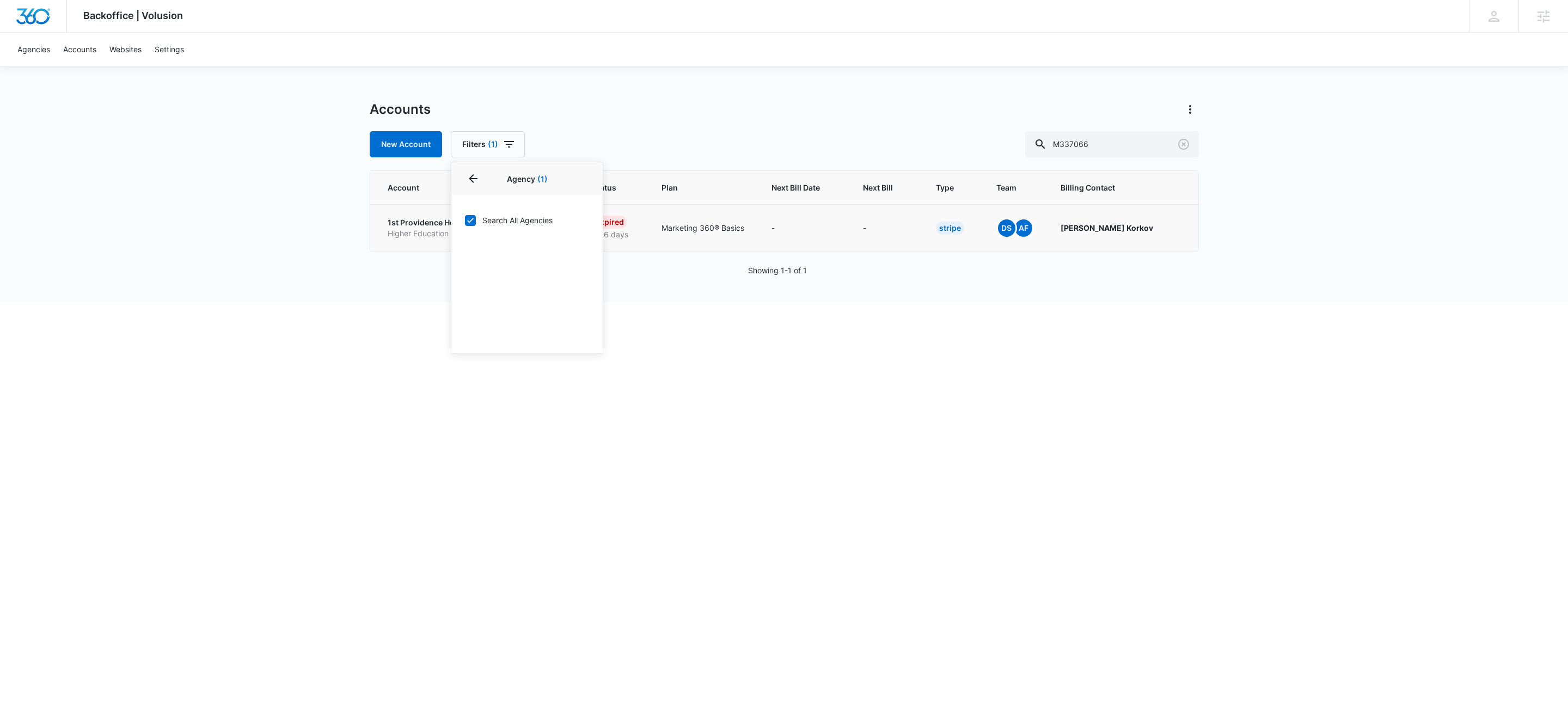
click at [410, 223] on p "1st Providence Healthcare" at bounding box center [437, 223] width 99 height 11
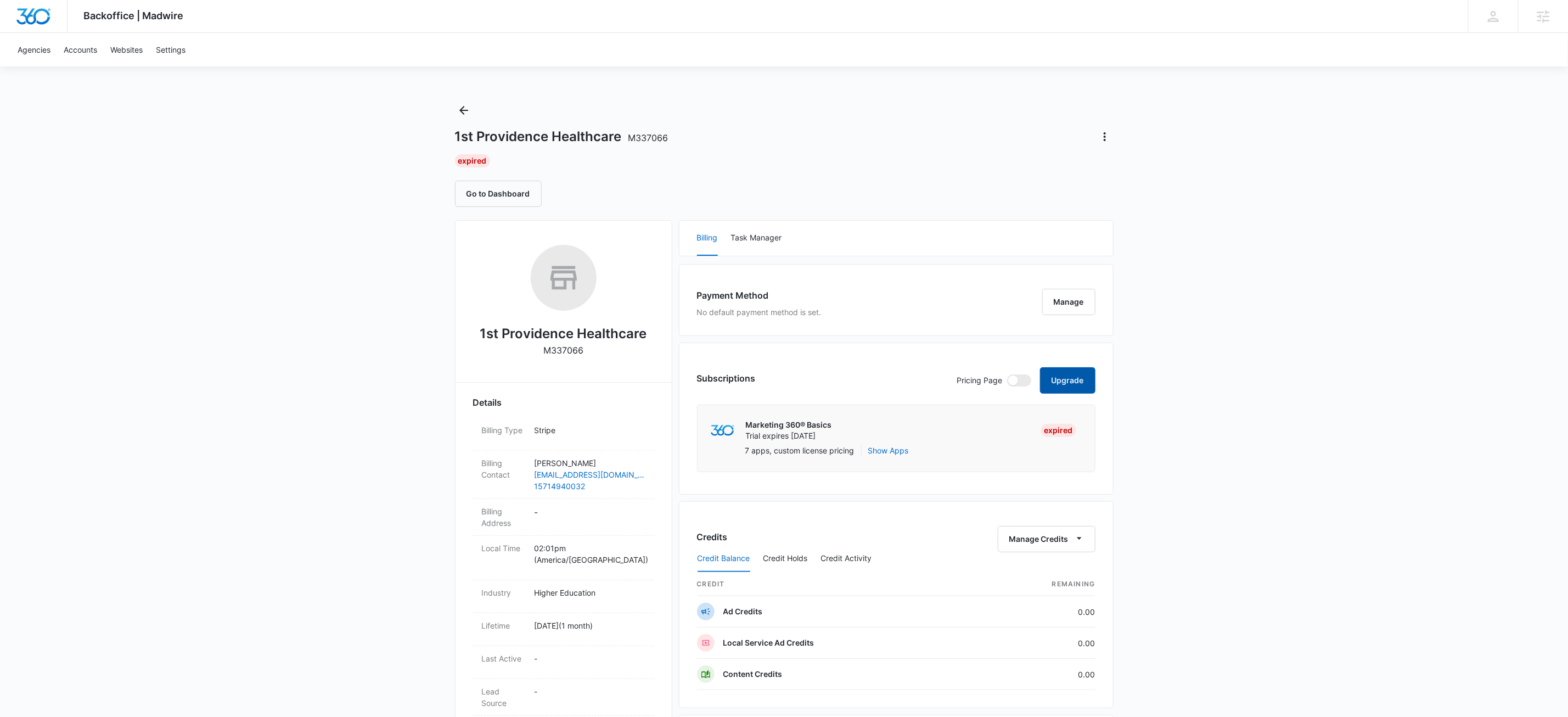
click at [1083, 377] on button "Upgrade" at bounding box center [1068, 380] width 55 height 26
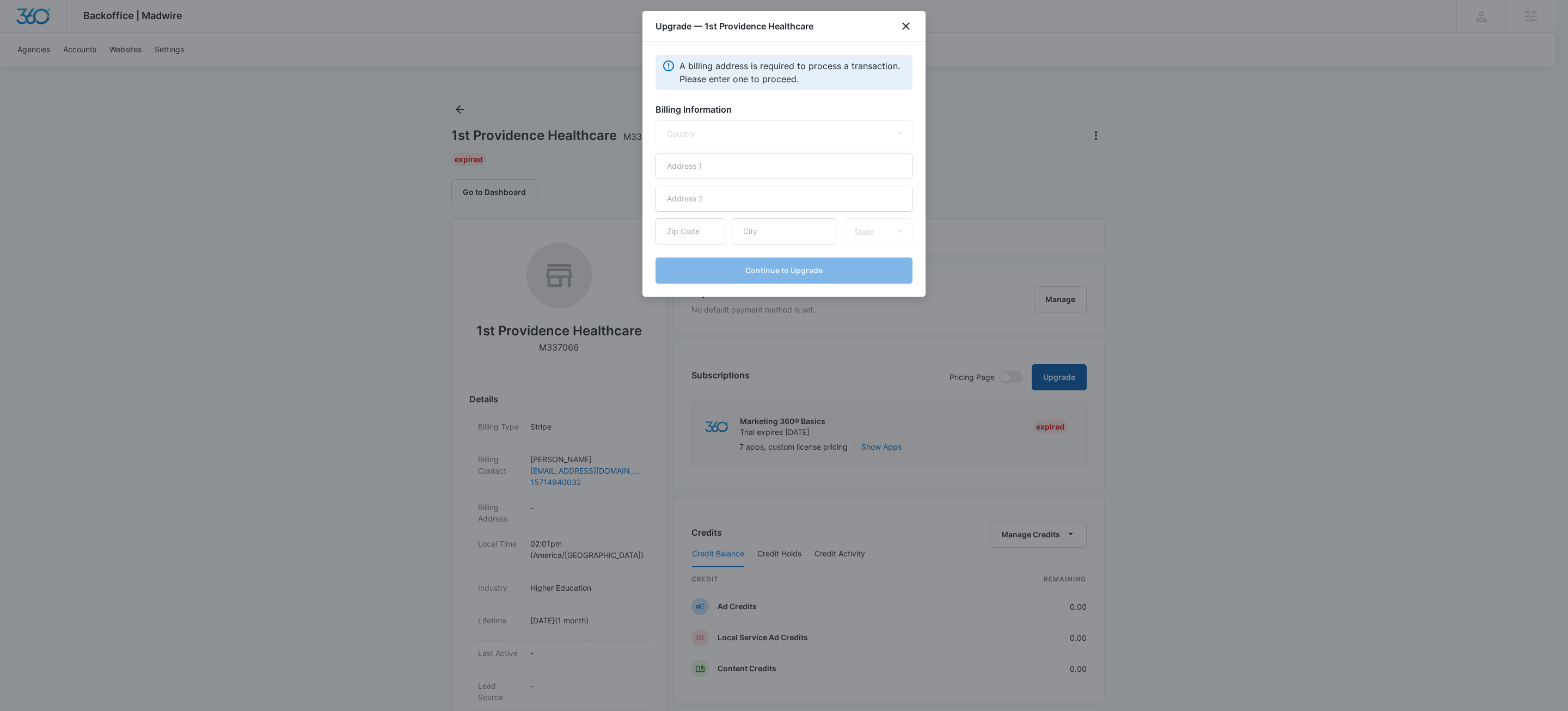
select select "US"
click at [808, 166] on input "text" at bounding box center [784, 166] width 257 height 26
type input "1549 Old Bridge Rd"
type input "22192"
type input "Woodbridge"
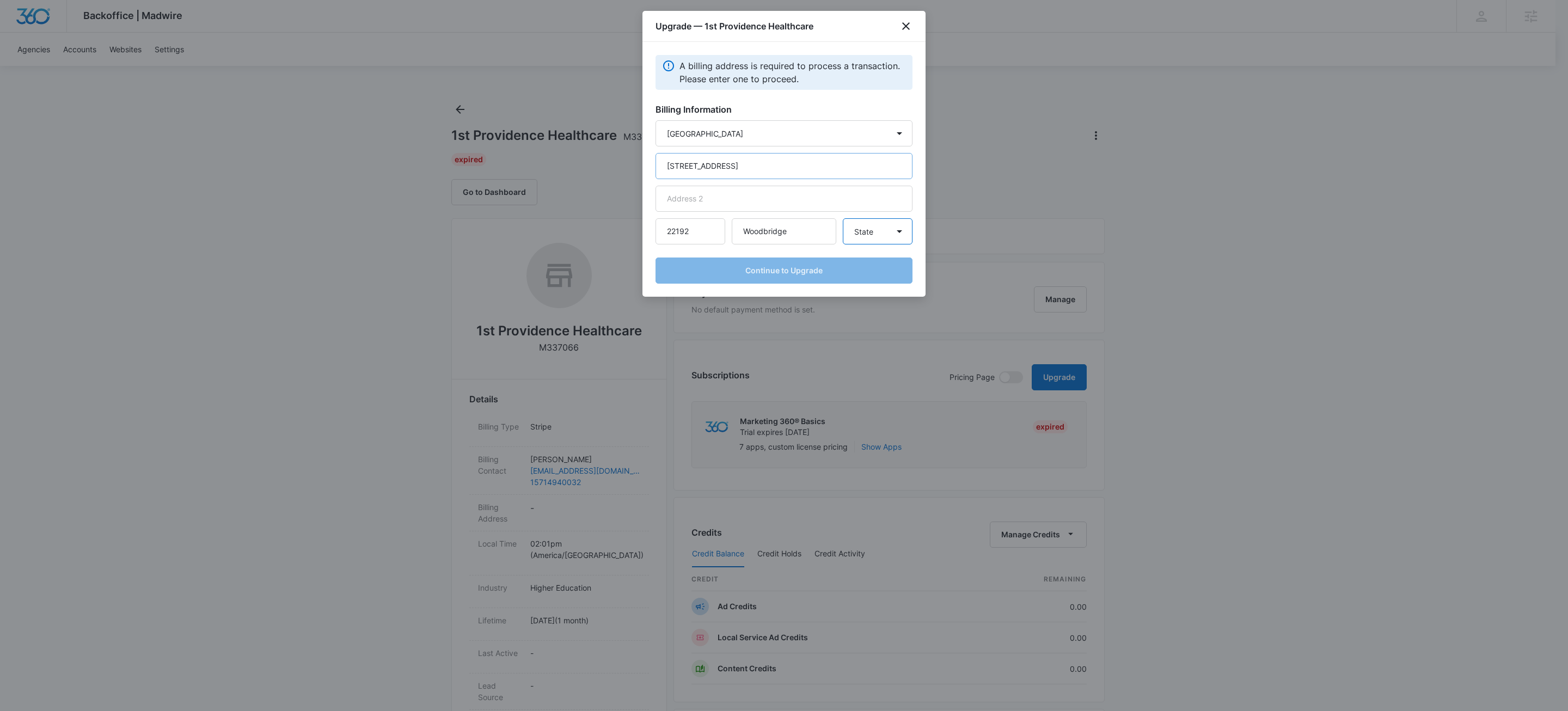
select select "VA"
click at [813, 271] on button "Continue to Upgrade" at bounding box center [784, 270] width 257 height 26
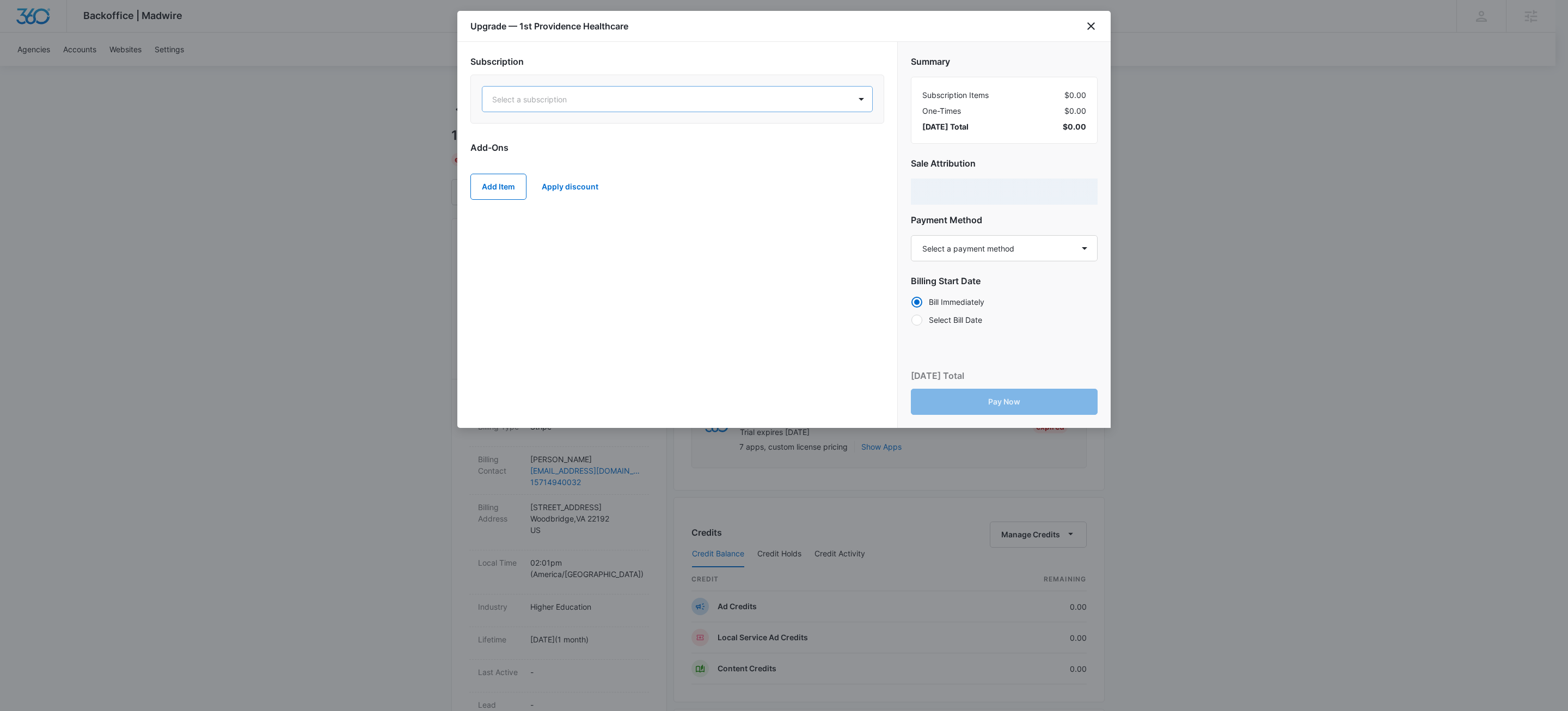
click at [699, 111] on div "Select a subscription" at bounding box center [666, 99] width 368 height 24
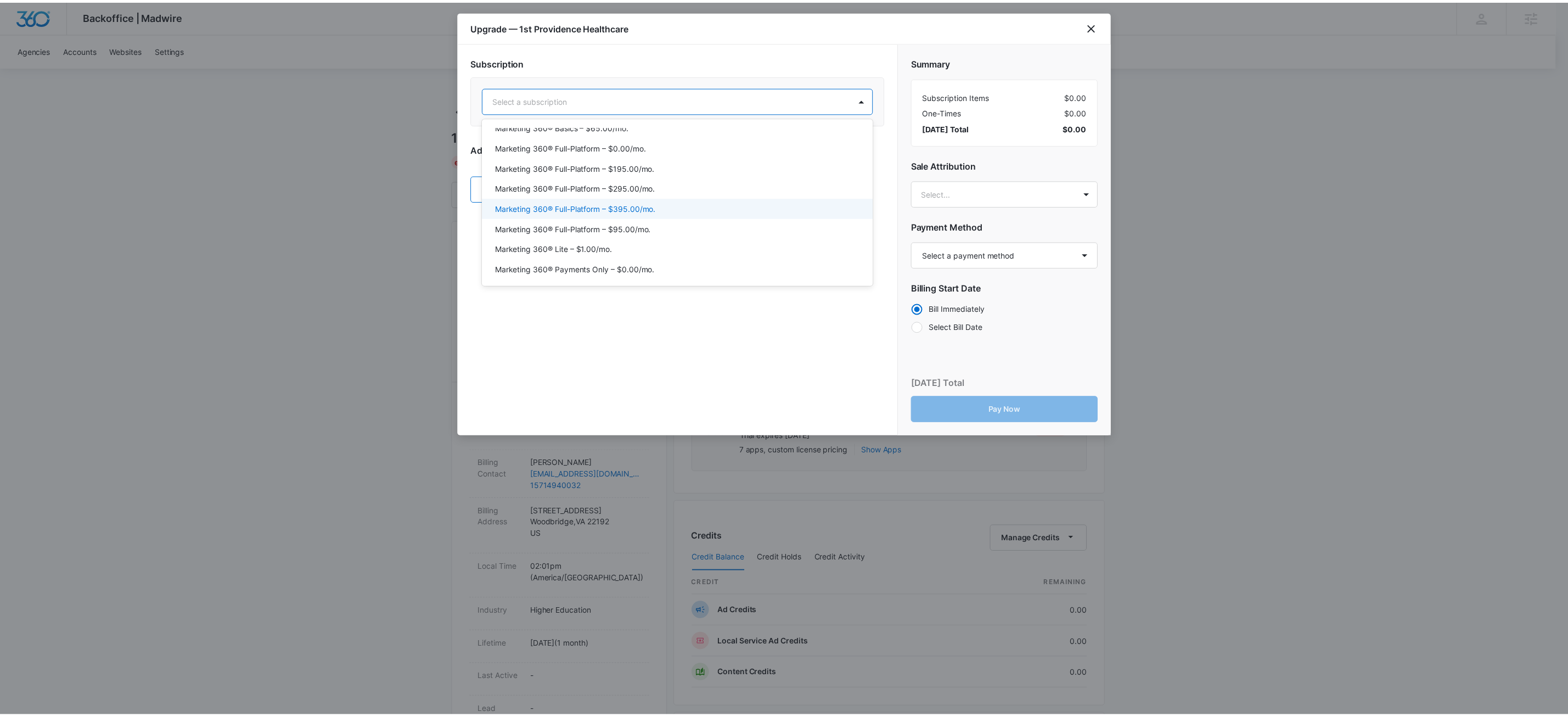
scroll to position [114, 0]
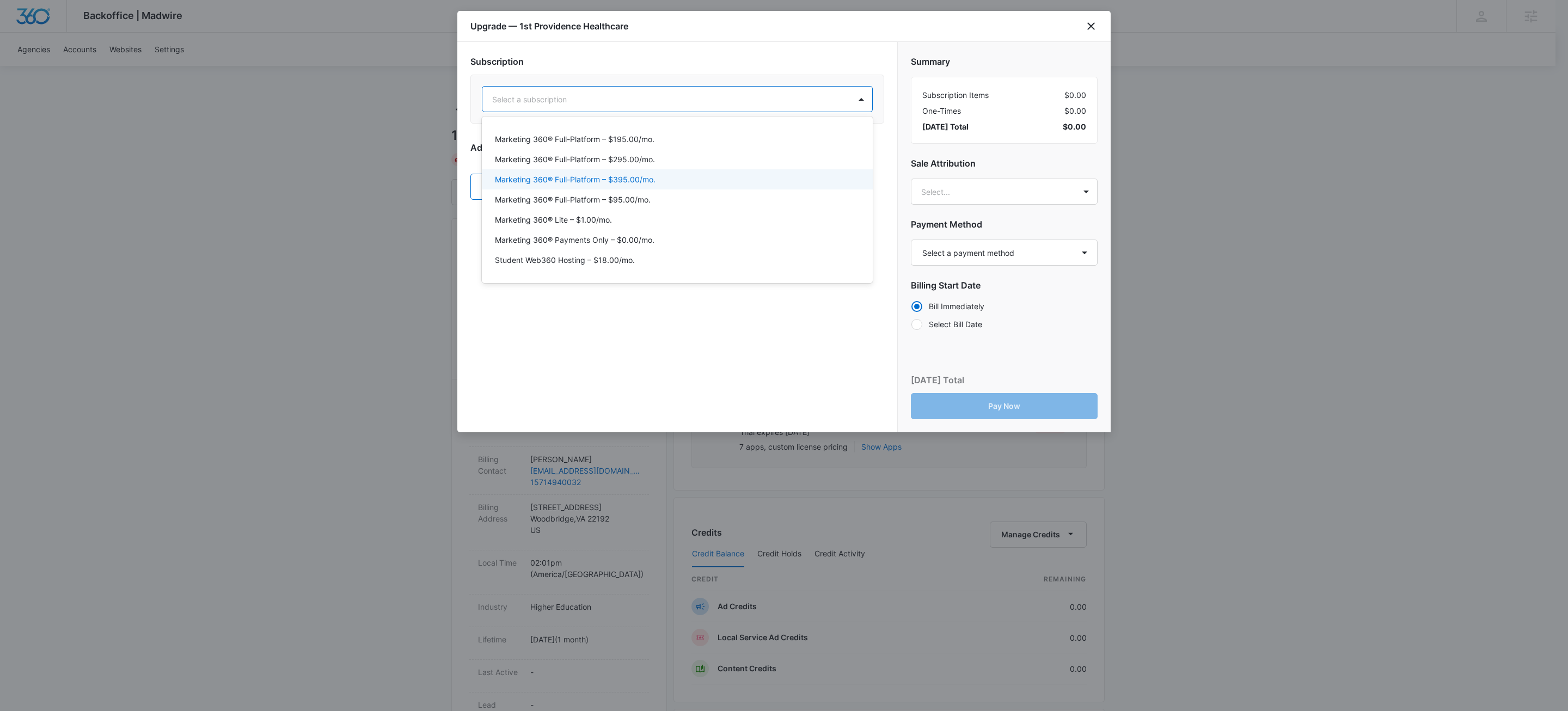
click at [649, 184] on p "Marketing 360® Full-Platform – $395.00/mo." at bounding box center [575, 179] width 161 height 12
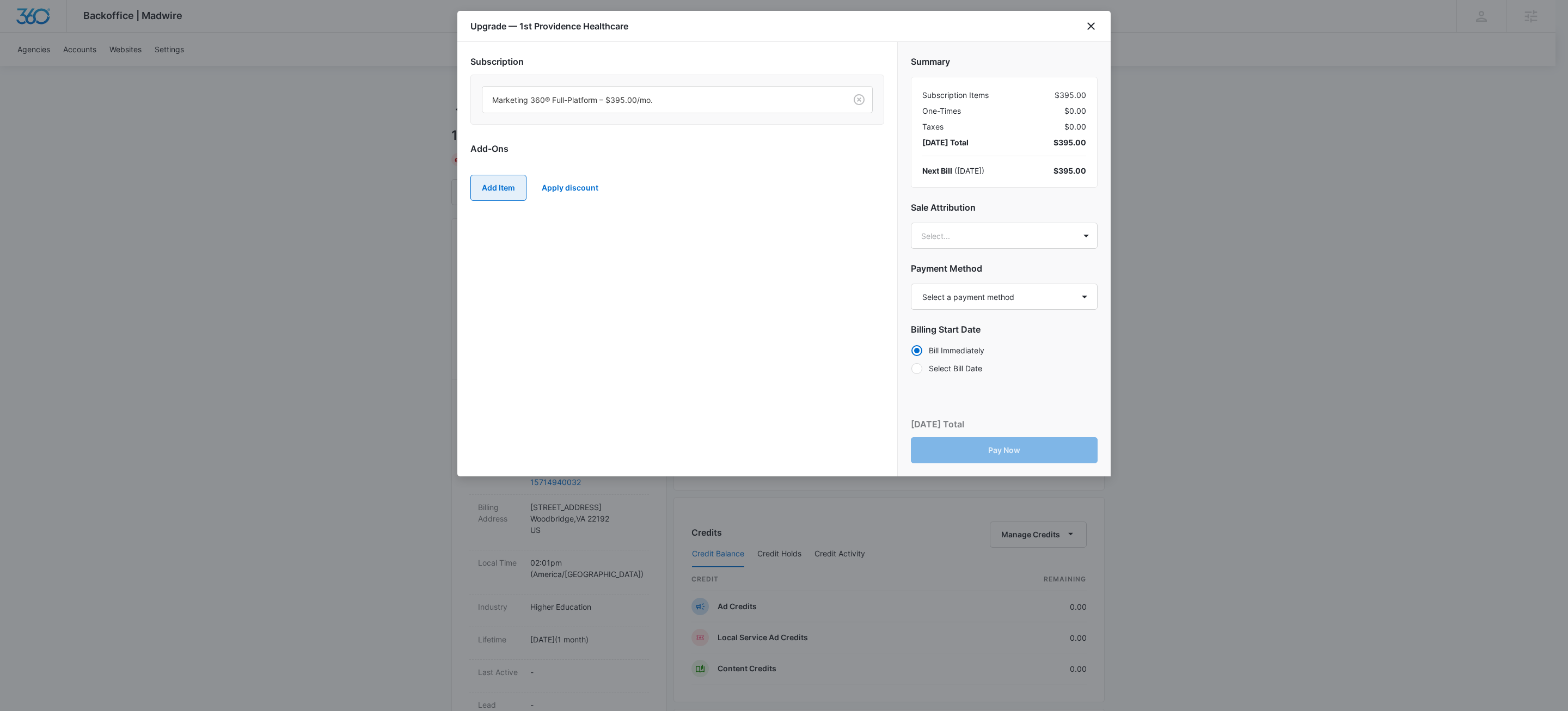
click at [480, 187] on button "Add Item" at bounding box center [499, 187] width 56 height 26
type input "j"
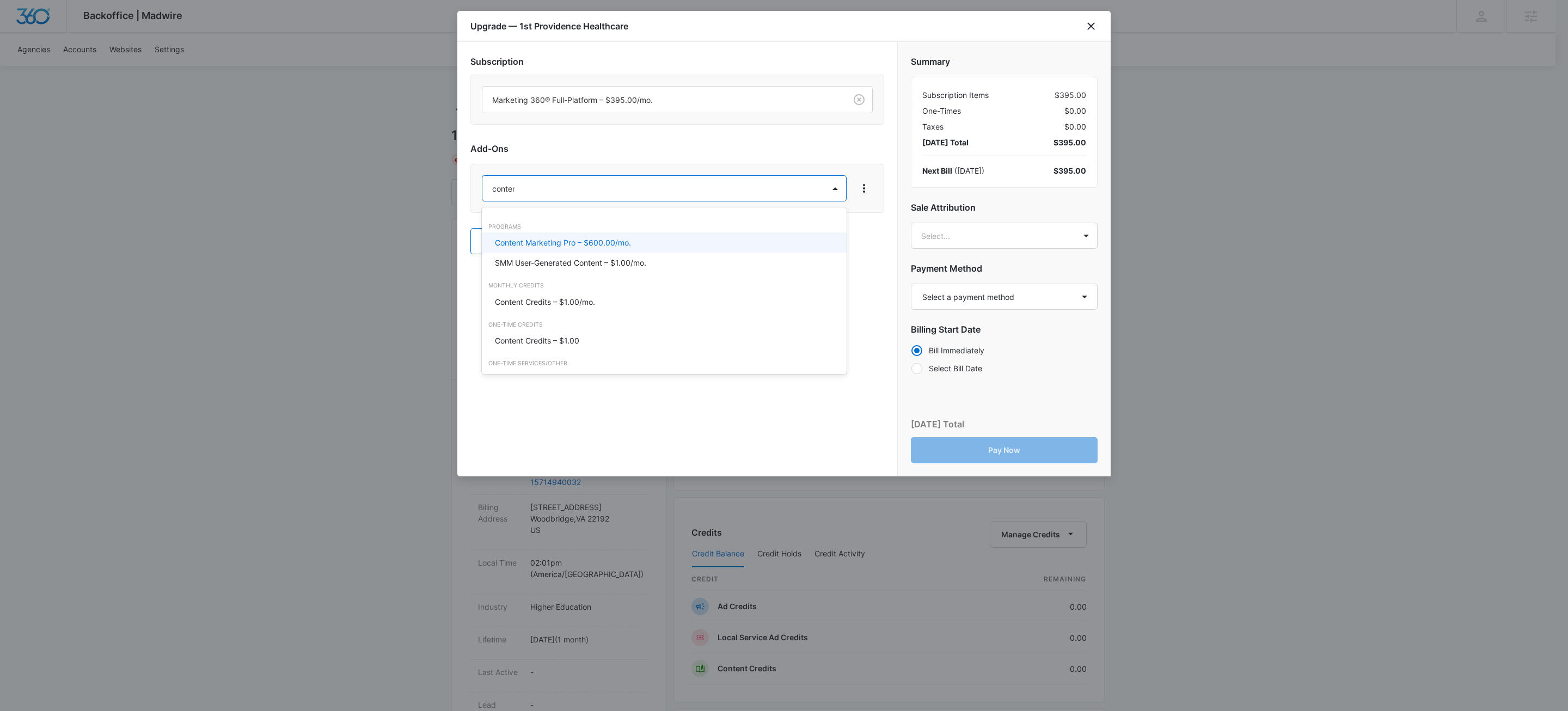
type input "content"
click at [557, 302] on p "Content Credits – $1.00/mo." at bounding box center [545, 302] width 100 height 12
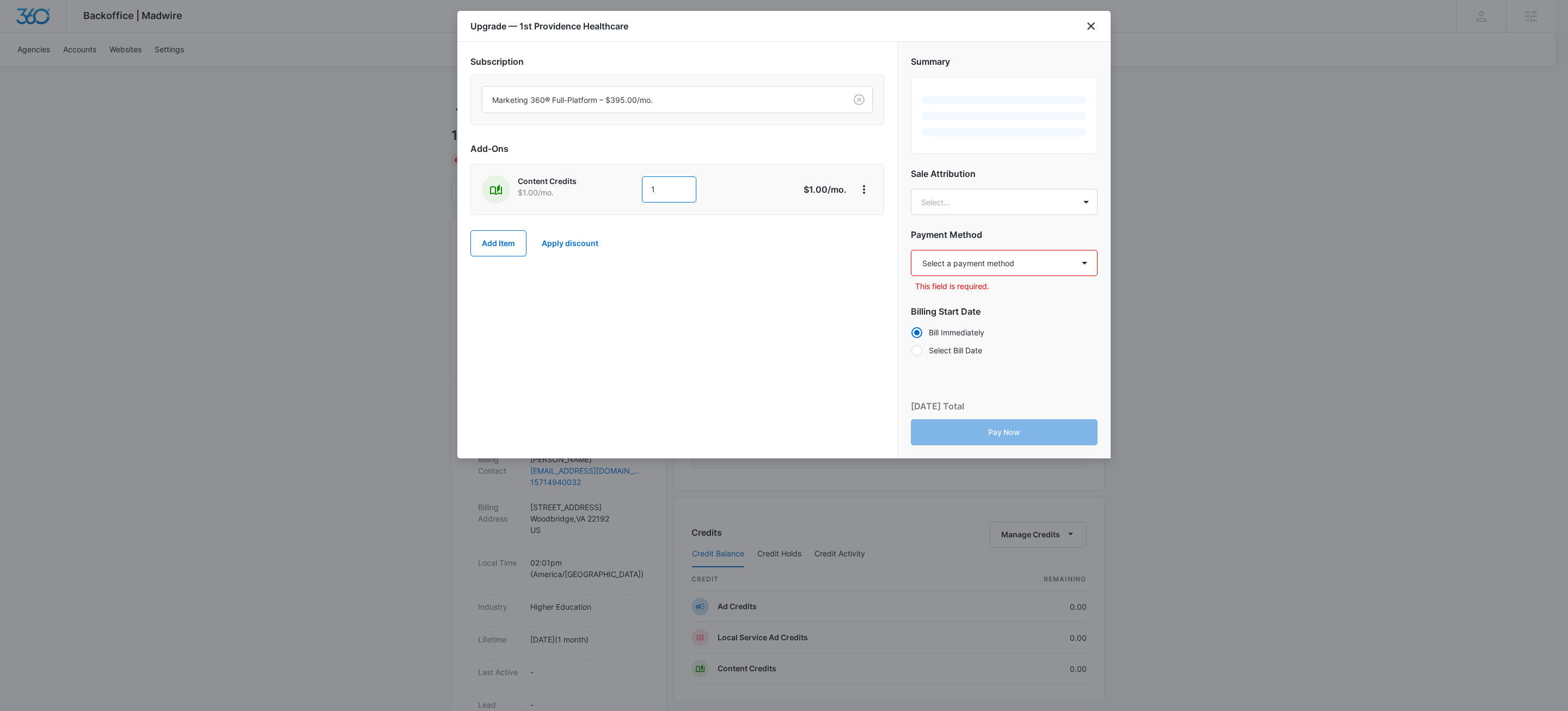
click at [663, 198] on input "1" at bounding box center [669, 189] width 54 height 26
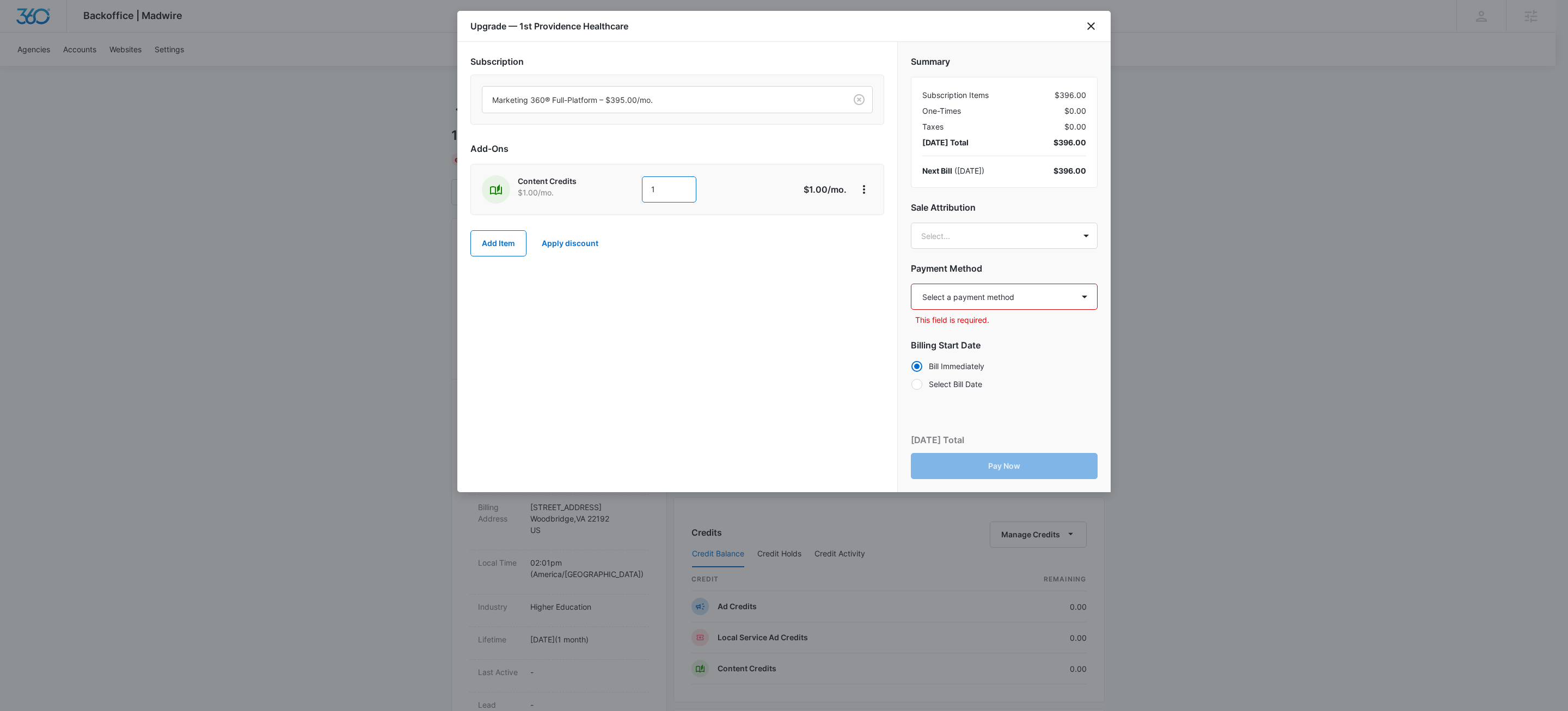
click at [663, 198] on input "1" at bounding box center [669, 189] width 54 height 26
type input "900"
click at [512, 239] on button "Add Item" at bounding box center [499, 243] width 56 height 26
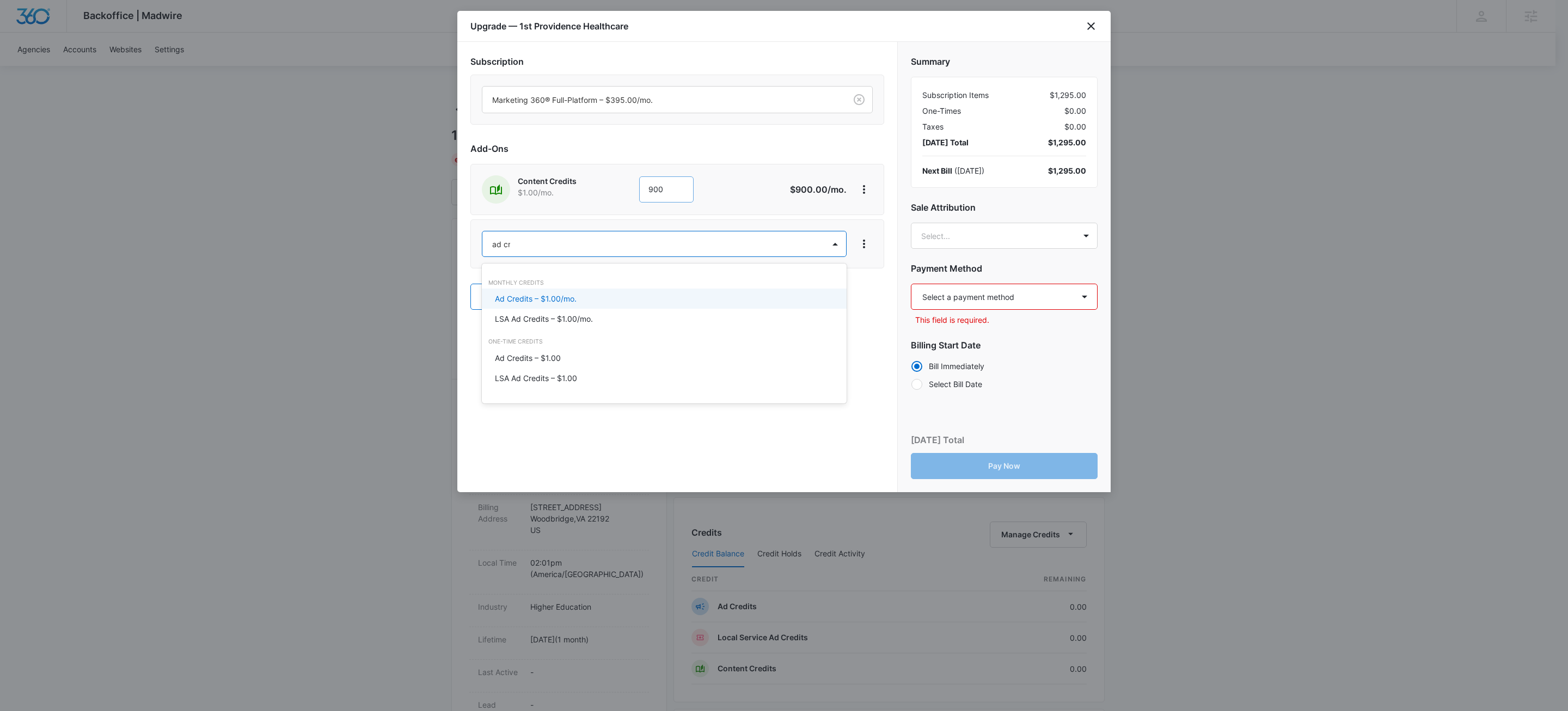
type input "ad cred"
drag, startPoint x: 582, startPoint y: 302, endPoint x: 655, endPoint y: 270, distance: 79.7
click at [582, 302] on div "Ad Credits – $1.00/mo." at bounding box center [663, 298] width 336 height 12
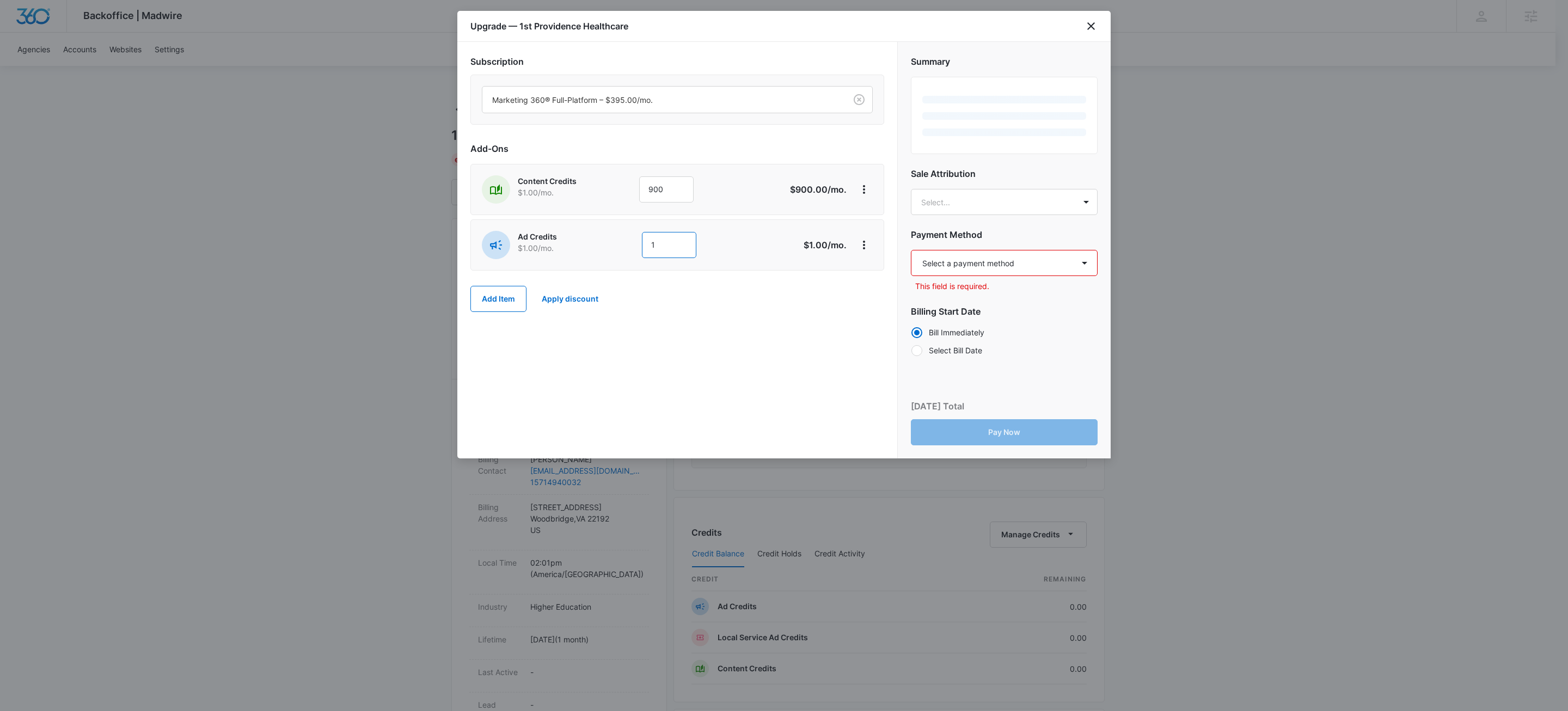
click at [674, 254] on input "1" at bounding box center [669, 245] width 54 height 26
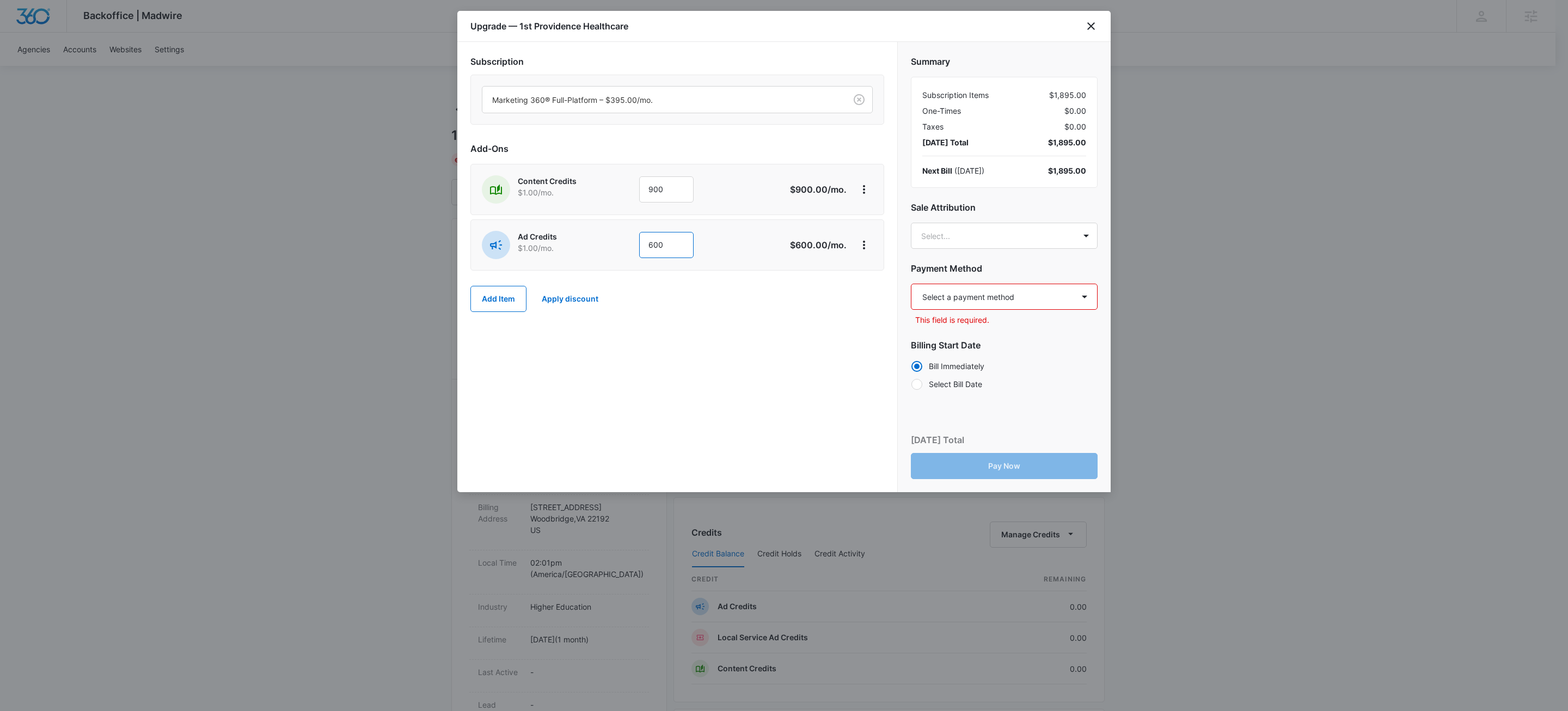
type input "600"
drag, startPoint x: 880, startPoint y: 395, endPoint x: 983, endPoint y: 328, distance: 122.9
click at [881, 394] on div "Subscription Marketing 360® Full-Platform – $395.00/mo. Add-Ons Content Credits…" at bounding box center [677, 267] width 440 height 450
click at [1007, 296] on select "Select a payment method Visa ending in 0233 New payment method Monthly invoice" at bounding box center [1004, 296] width 187 height 26
select select "pm_1SHrYuA4n8RTgNjUdbcFbJsx"
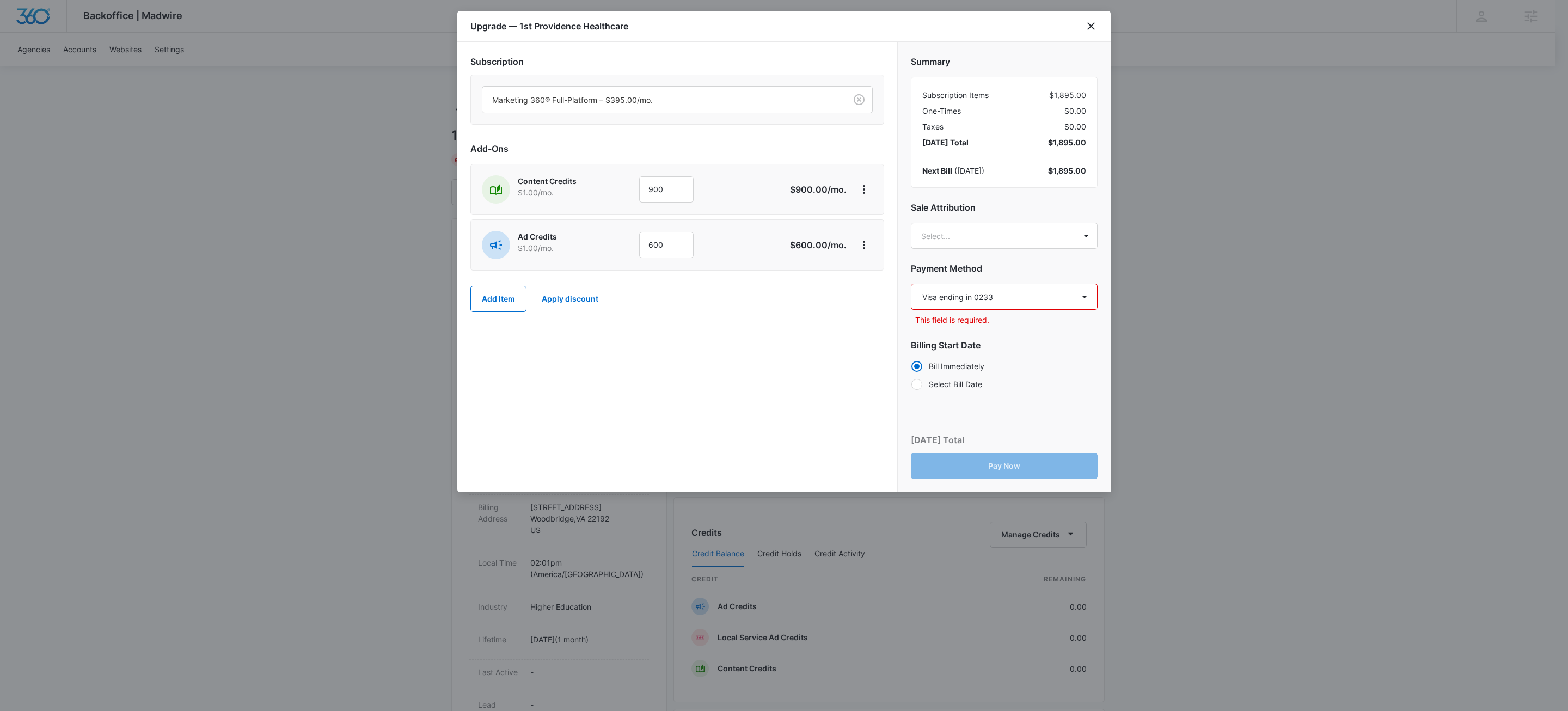
click at [911, 284] on select "Select a payment method Visa ending in 0233 New payment method Monthly invoice" at bounding box center [1004, 296] width 187 height 26
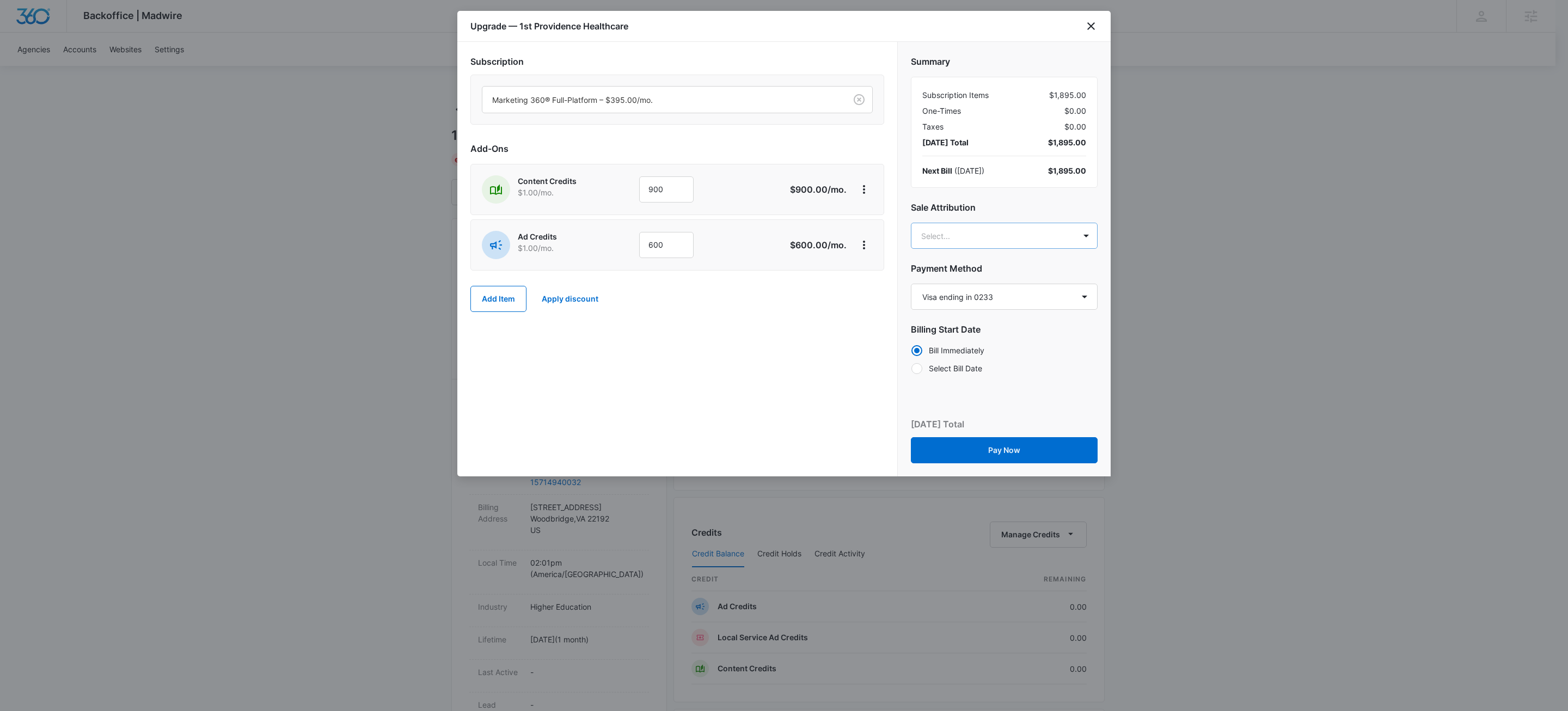
click at [1006, 241] on body "Backoffice | Madwire Apps Settings KW Kait Weagraff kaitlyn.weagraff@madwire.co…" at bounding box center [784, 541] width 1568 height 1082
type input "david slater"
click at [965, 292] on p "david.slater@madwire.com" at bounding box center [1003, 293] width 158 height 23
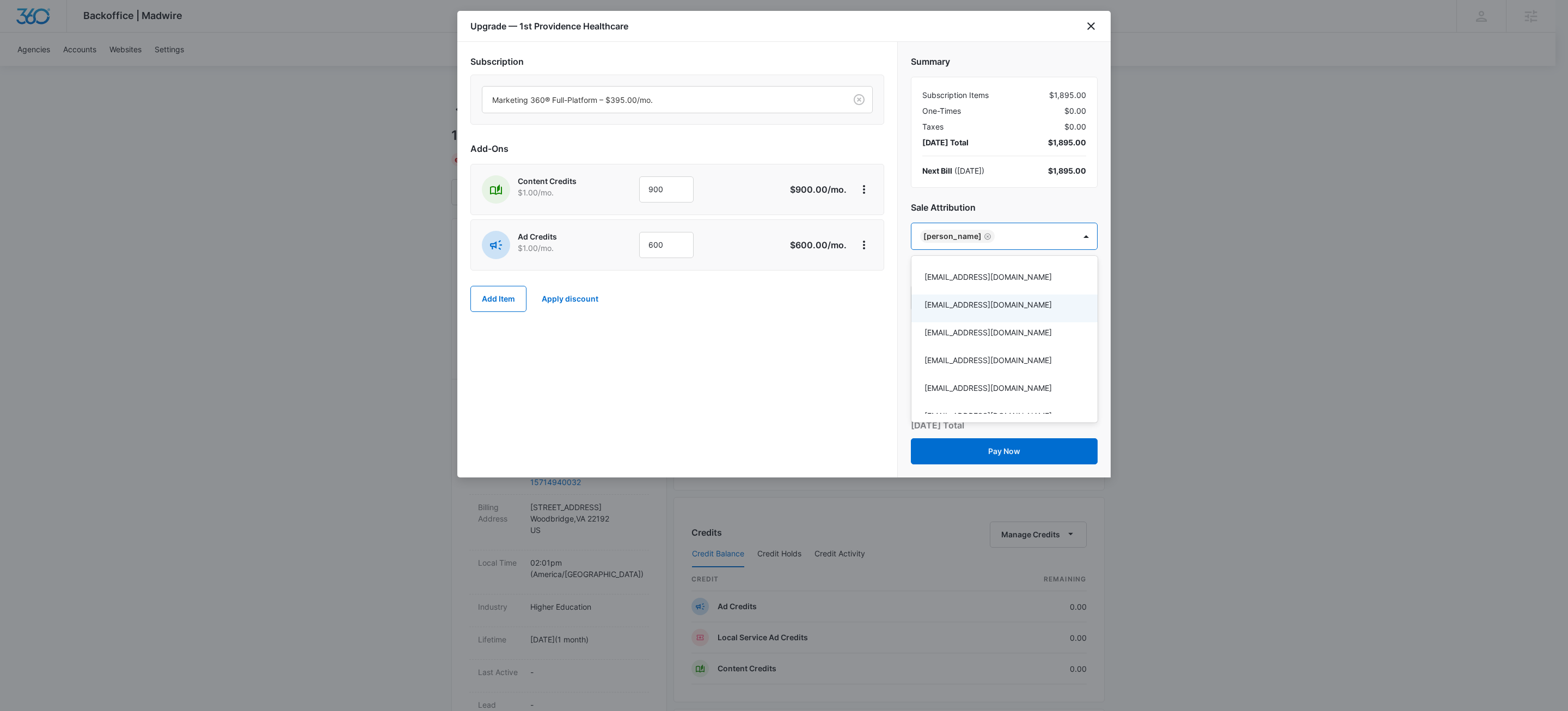
click at [769, 374] on div at bounding box center [784, 356] width 1568 height 711
click at [1025, 235] on body "Backoffice | Madwire Apps Settings KW Kait Weagraff kaitlyn.weagraff@madwire.co…" at bounding box center [784, 541] width 1568 height 1082
type input "adriann"
click at [975, 279] on p "Adriann Freeman" at bounding box center [1003, 276] width 158 height 12
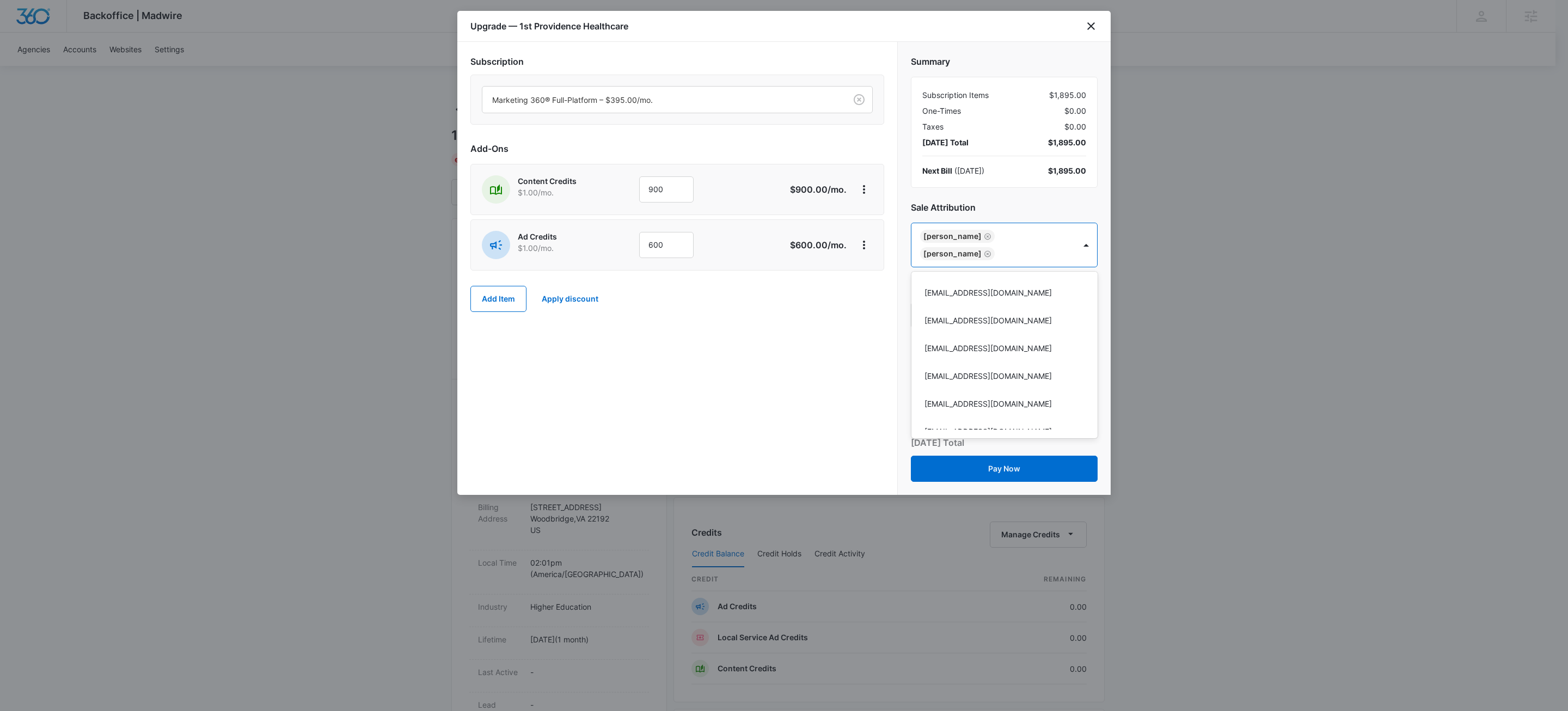
click at [761, 369] on div at bounding box center [784, 356] width 1568 height 711
click at [737, 347] on div "Subscription Marketing 360® Full-Platform – $395.00/mo. Add-Ons Content Credits…" at bounding box center [677, 268] width 440 height 453
click at [685, 426] on div "Subscription Marketing 360® Full-Platform – $395.00/mo. Add-Ons Content Credits…" at bounding box center [677, 268] width 440 height 453
click at [1035, 461] on button "Pay Now" at bounding box center [1004, 469] width 187 height 26
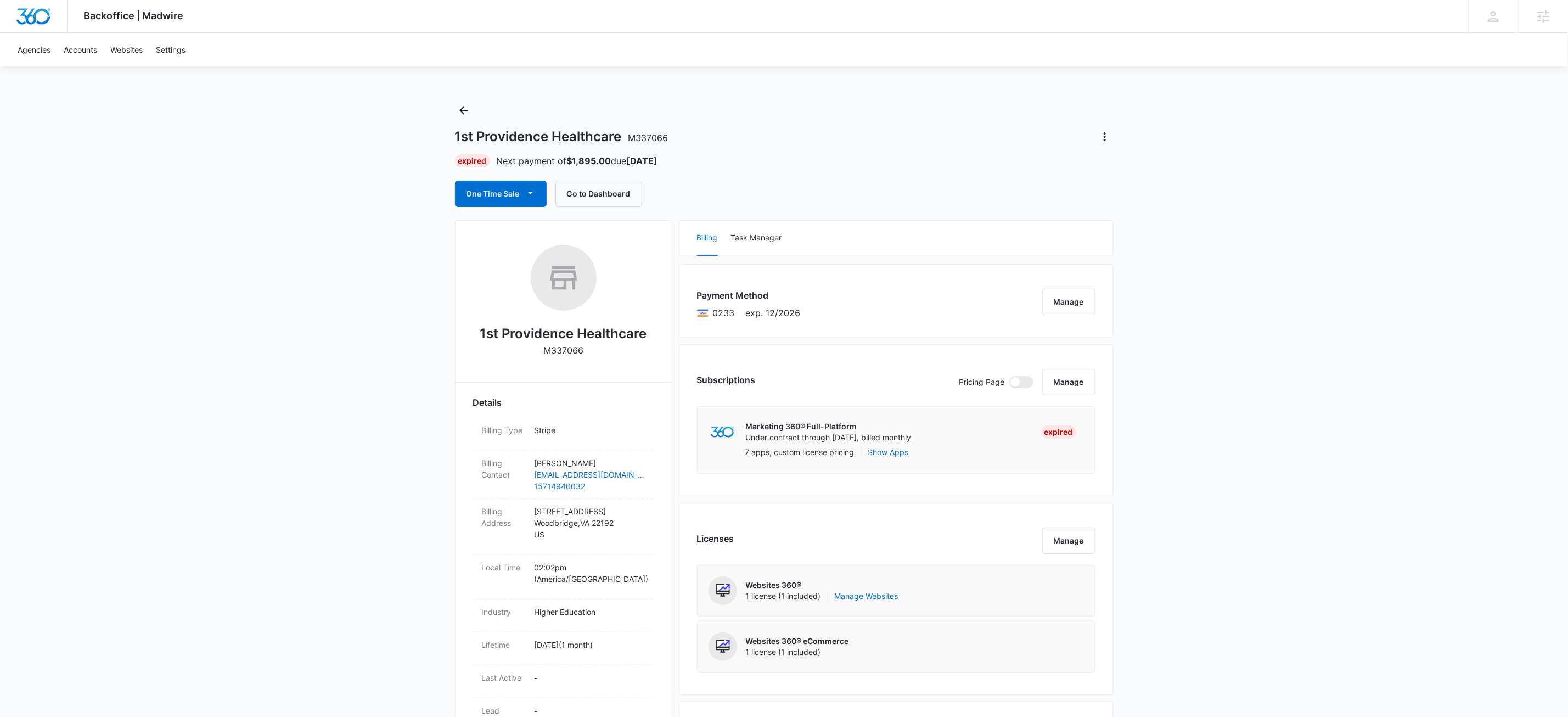
click at [881, 167] on div "Expired Next payment of $1,895.00 due Nov 13" at bounding box center [784, 160] width 658 height 13
click at [361, 296] on div "Backoffice | Madwire Apps Settings KW Kait Weagraff [EMAIL_ADDRESS][PERSON_NAME…" at bounding box center [784, 717] width 1568 height 1434
click at [532, 193] on icon "button" at bounding box center [530, 193] width 5 height 2
click at [544, 228] on div "Run One-Time Payment" at bounding box center [533, 231] width 127 height 12
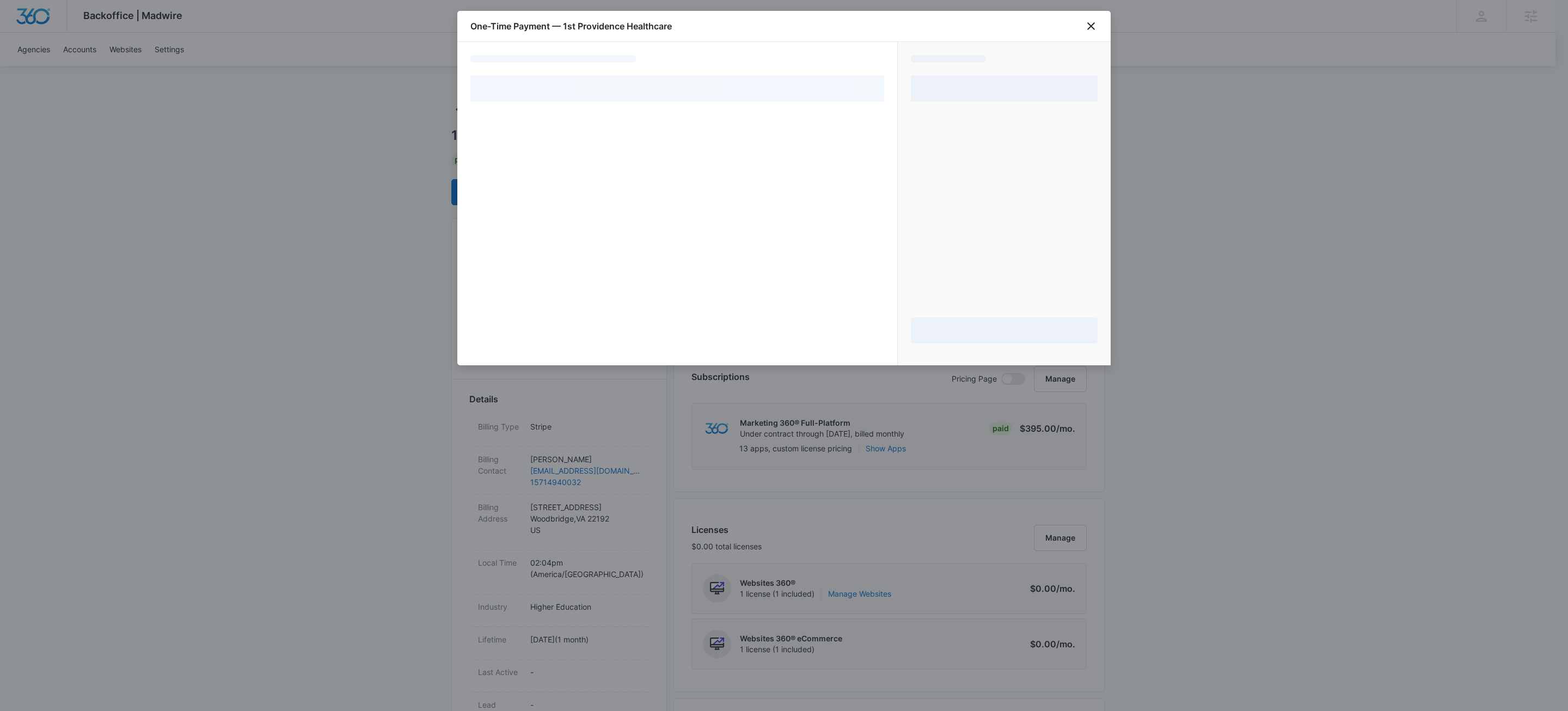
select select "pm_1SHrYuA4n8RTgNjUdbcFbJsx"
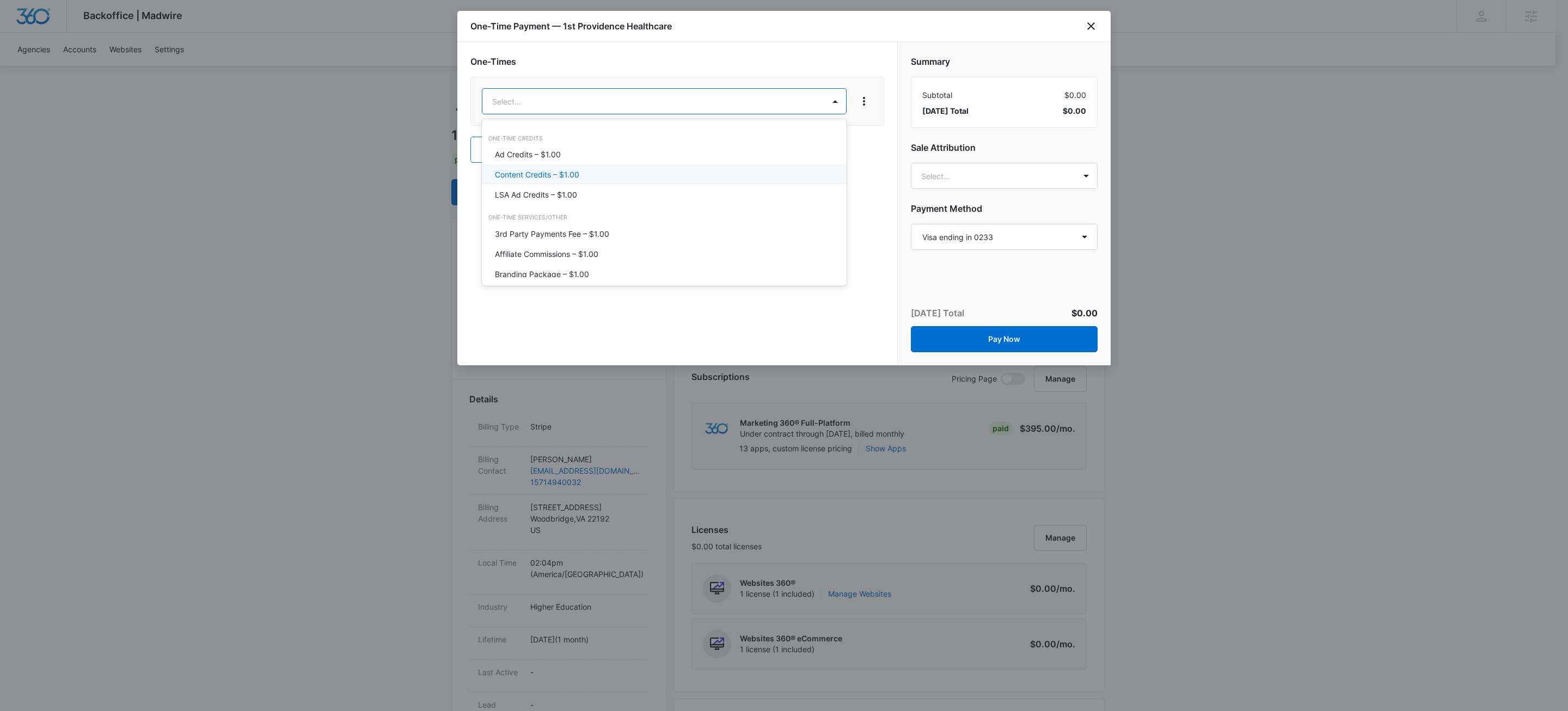
drag, startPoint x: 570, startPoint y: 171, endPoint x: 621, endPoint y: 156, distance: 53.2
click at [570, 172] on p "Content Credits – $1.00" at bounding box center [537, 174] width 85 height 12
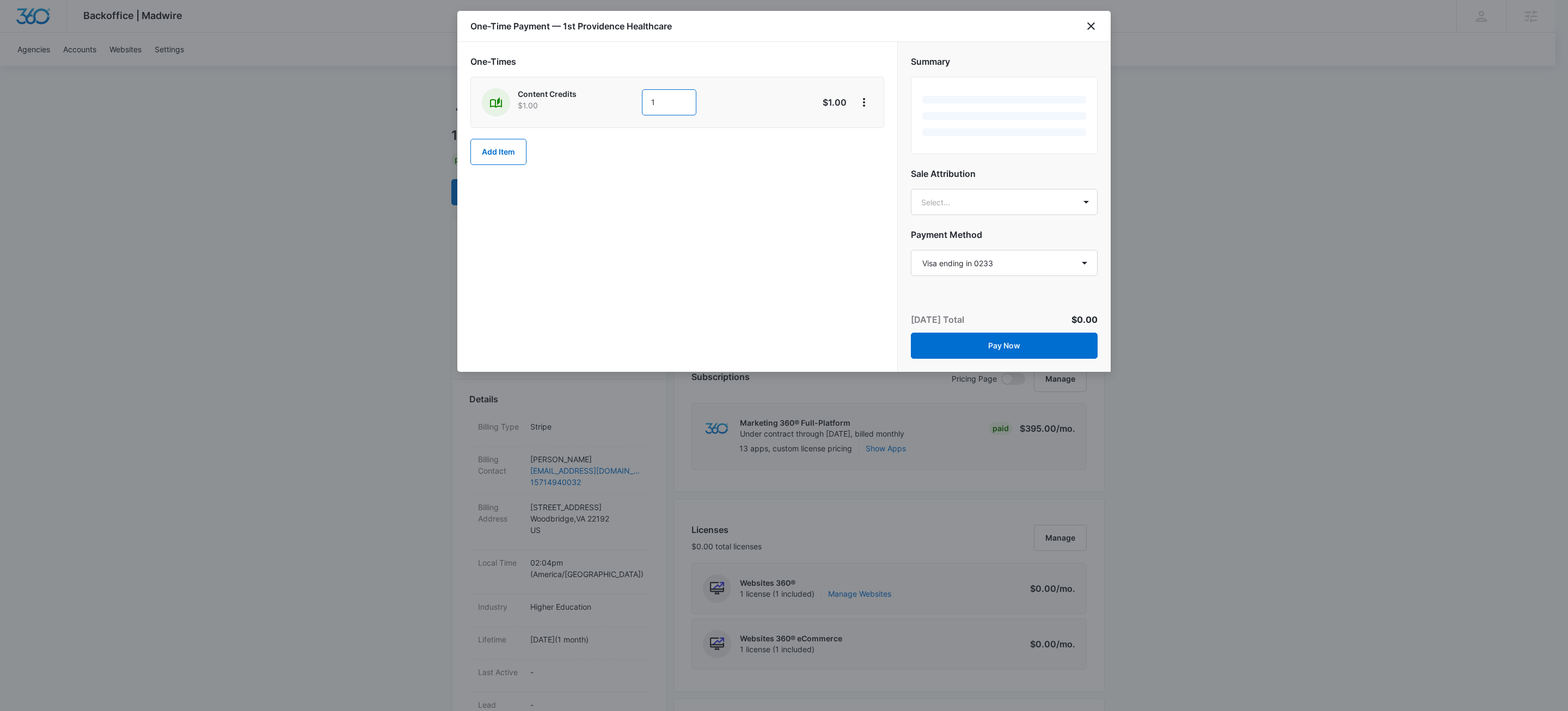
click at [677, 97] on input "1" at bounding box center [669, 102] width 54 height 26
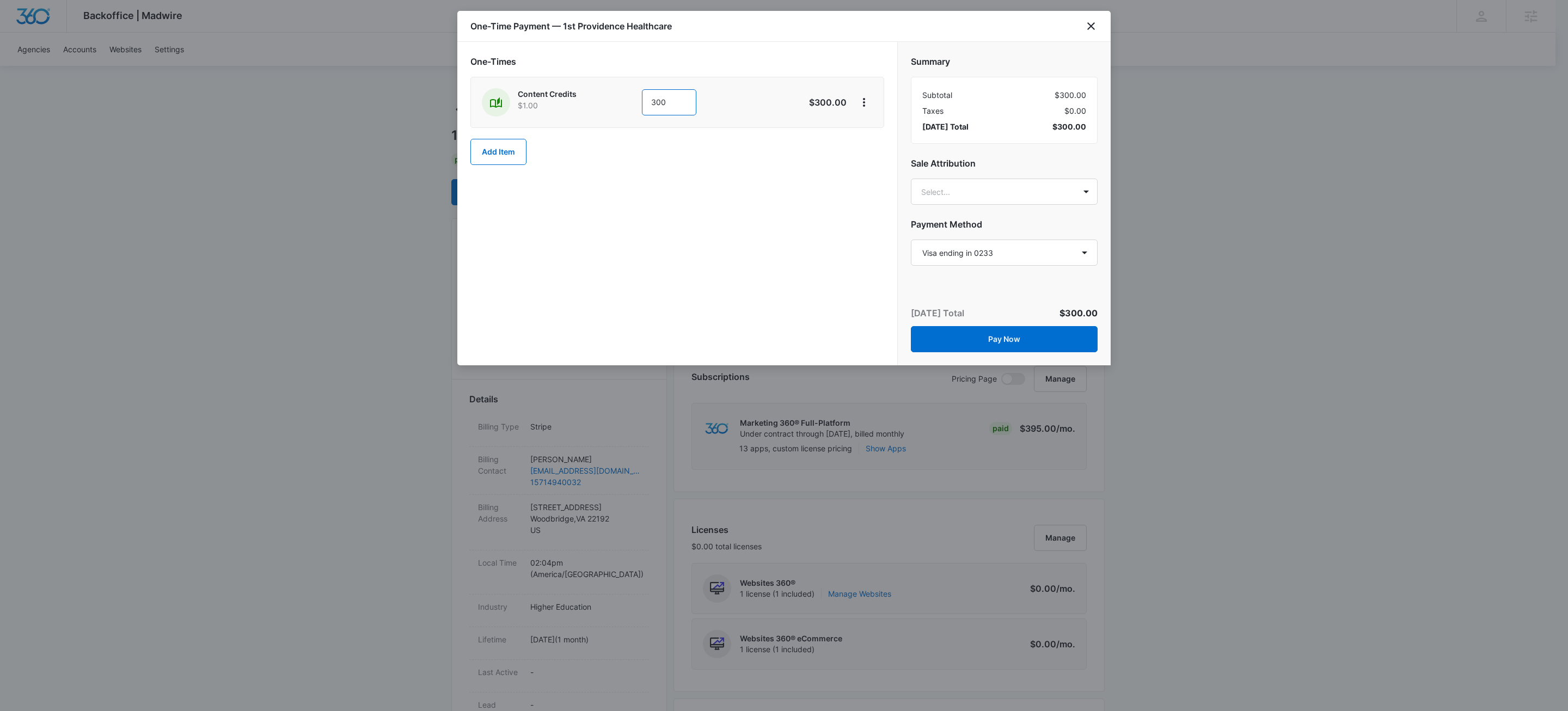
type input "300"
click at [844, 33] on div "One-Time Payment — 1st Providence Healthcare" at bounding box center [783, 26] width 653 height 31
click at [859, 103] on icon "View More" at bounding box center [864, 102] width 13 height 13
click at [874, 133] on div "Add Discount" at bounding box center [893, 134] width 48 height 8
click at [640, 178] on div at bounding box center [662, 173] width 340 height 13
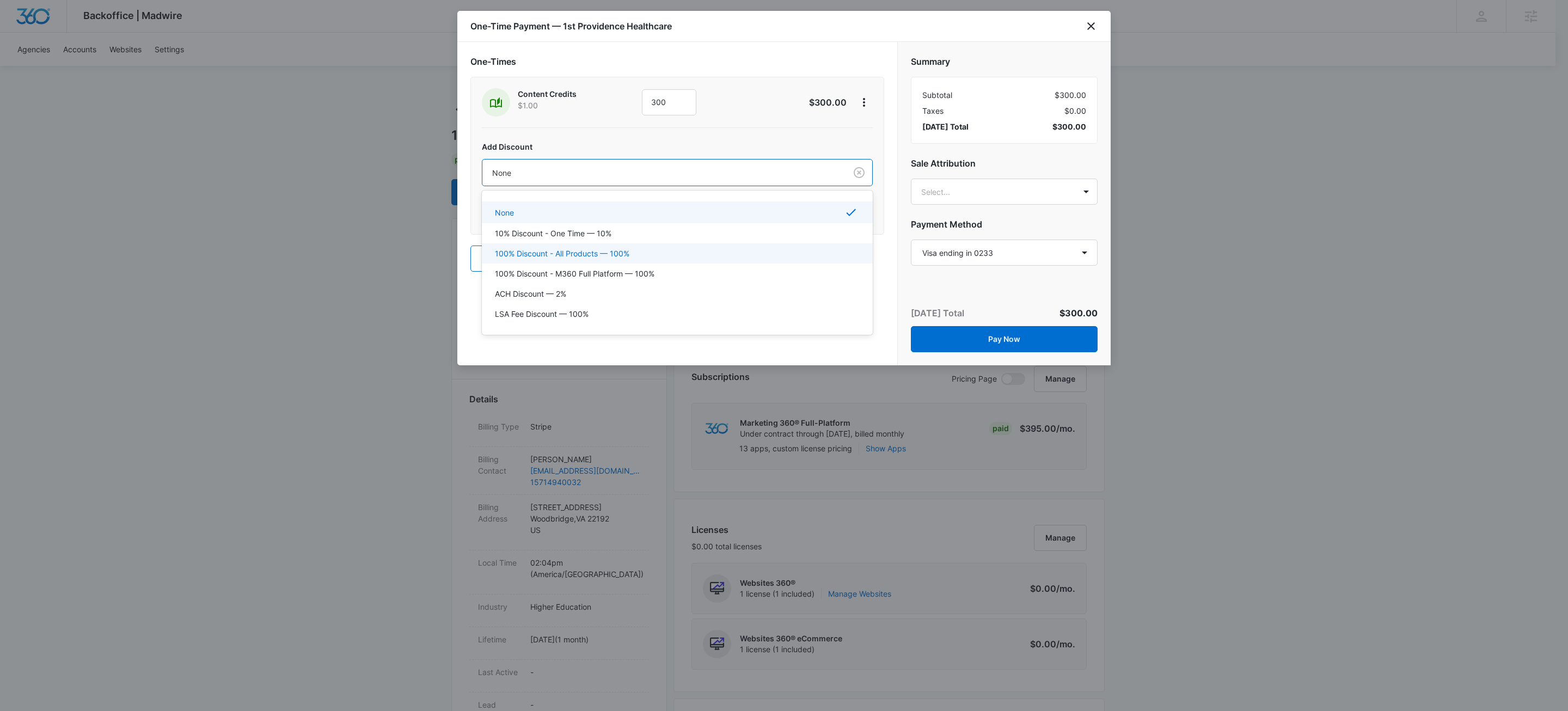
click at [635, 254] on div "100% Discount - All Products — 100%" at bounding box center [676, 253] width 363 height 12
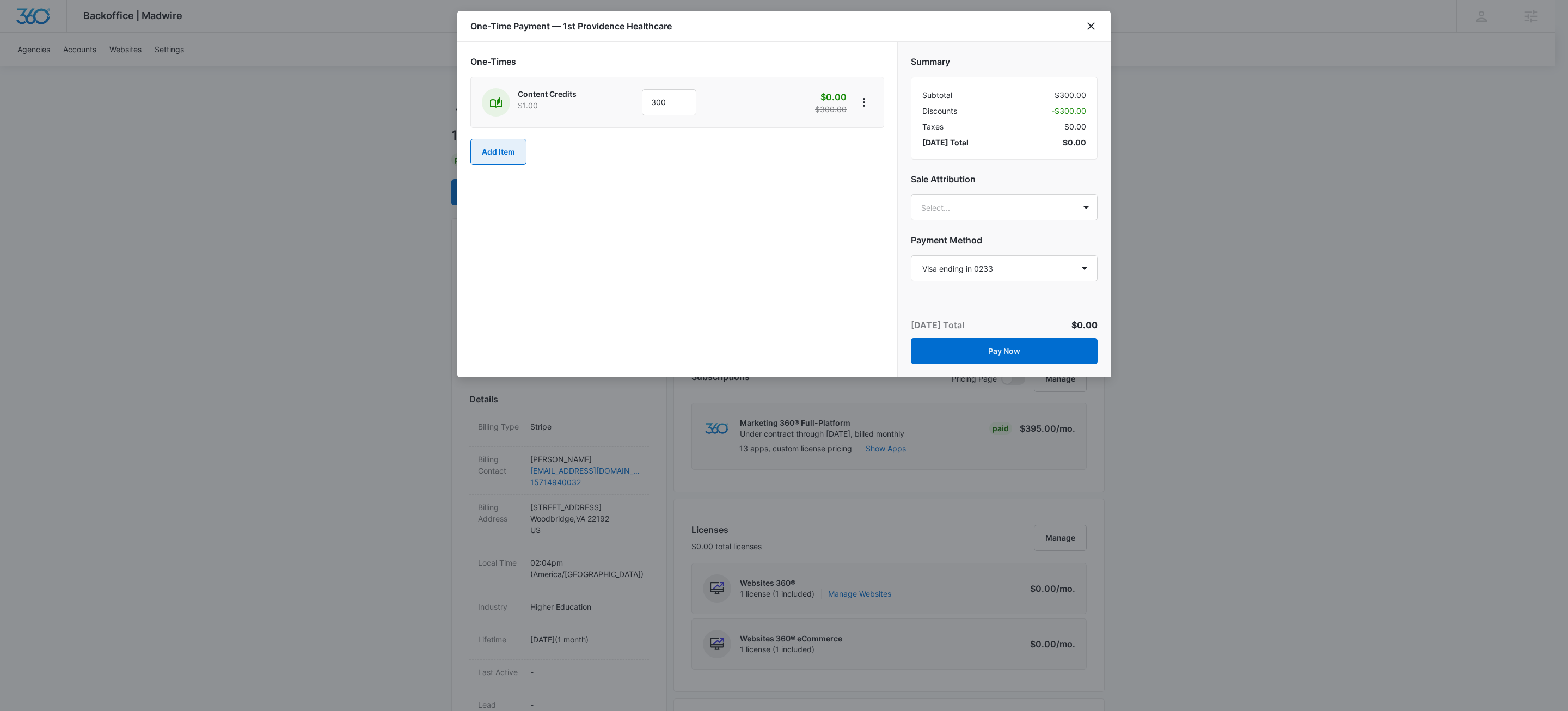
click at [499, 155] on button "Add Item" at bounding box center [499, 152] width 56 height 26
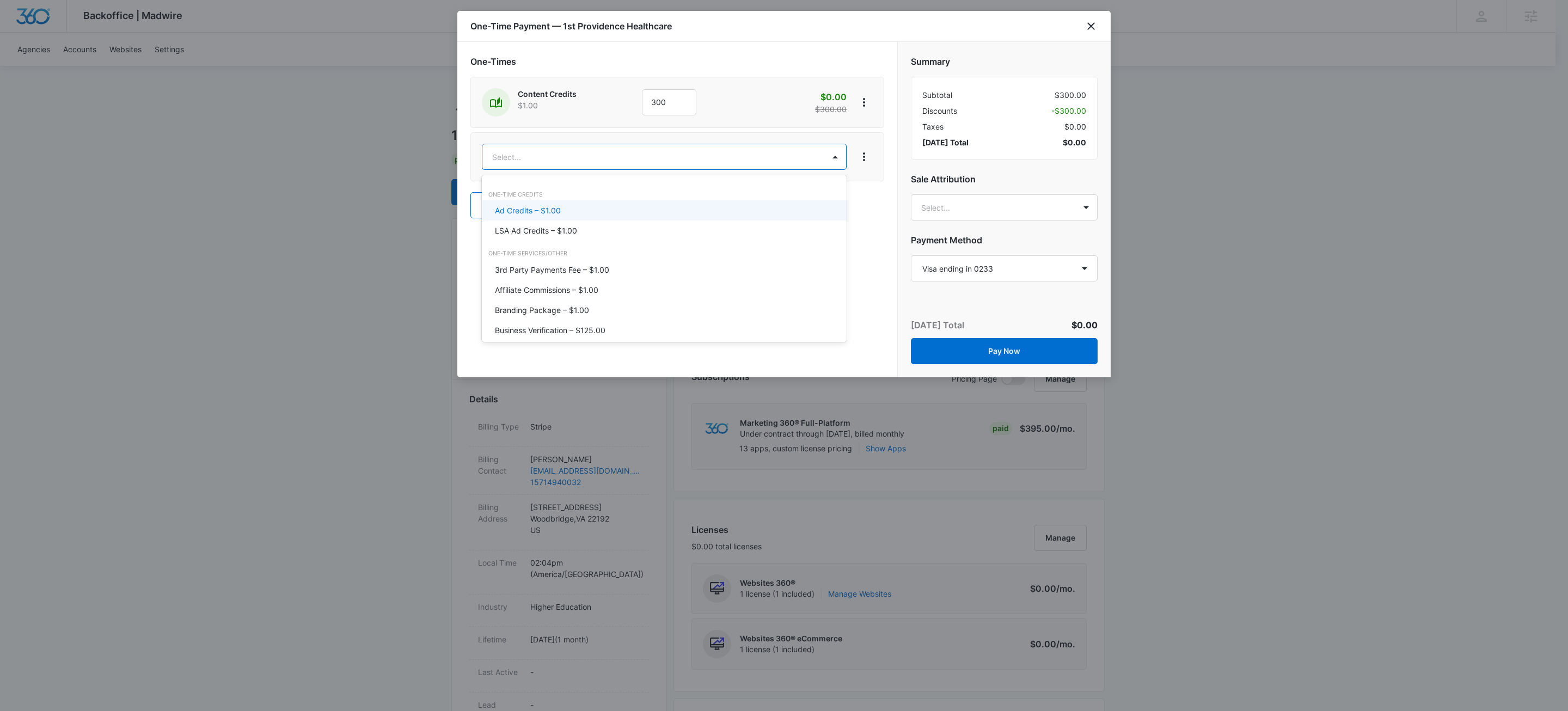
type input "ad cre"
click at [558, 208] on p "Ad Credits – $1.00" at bounding box center [528, 210] width 66 height 12
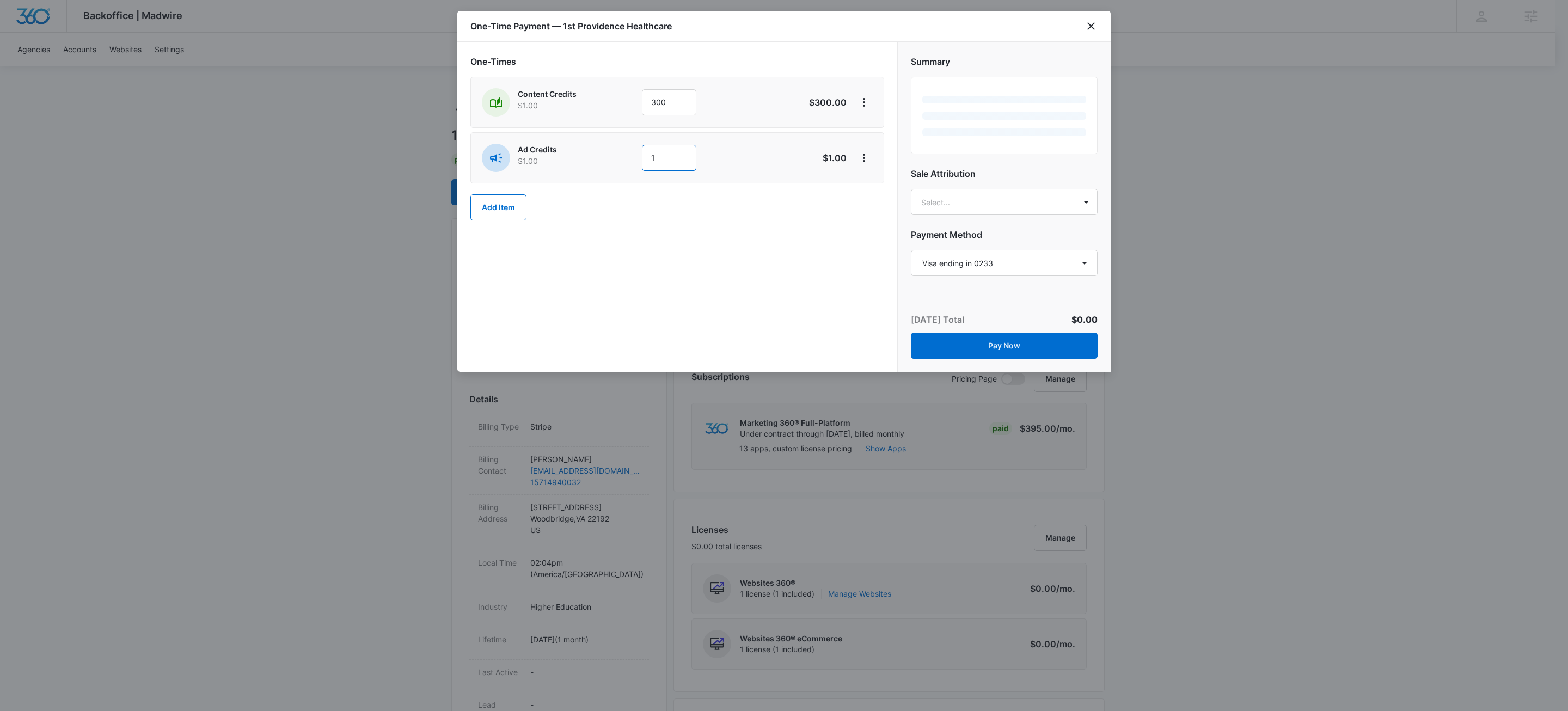
click at [682, 163] on input "1" at bounding box center [669, 158] width 54 height 26
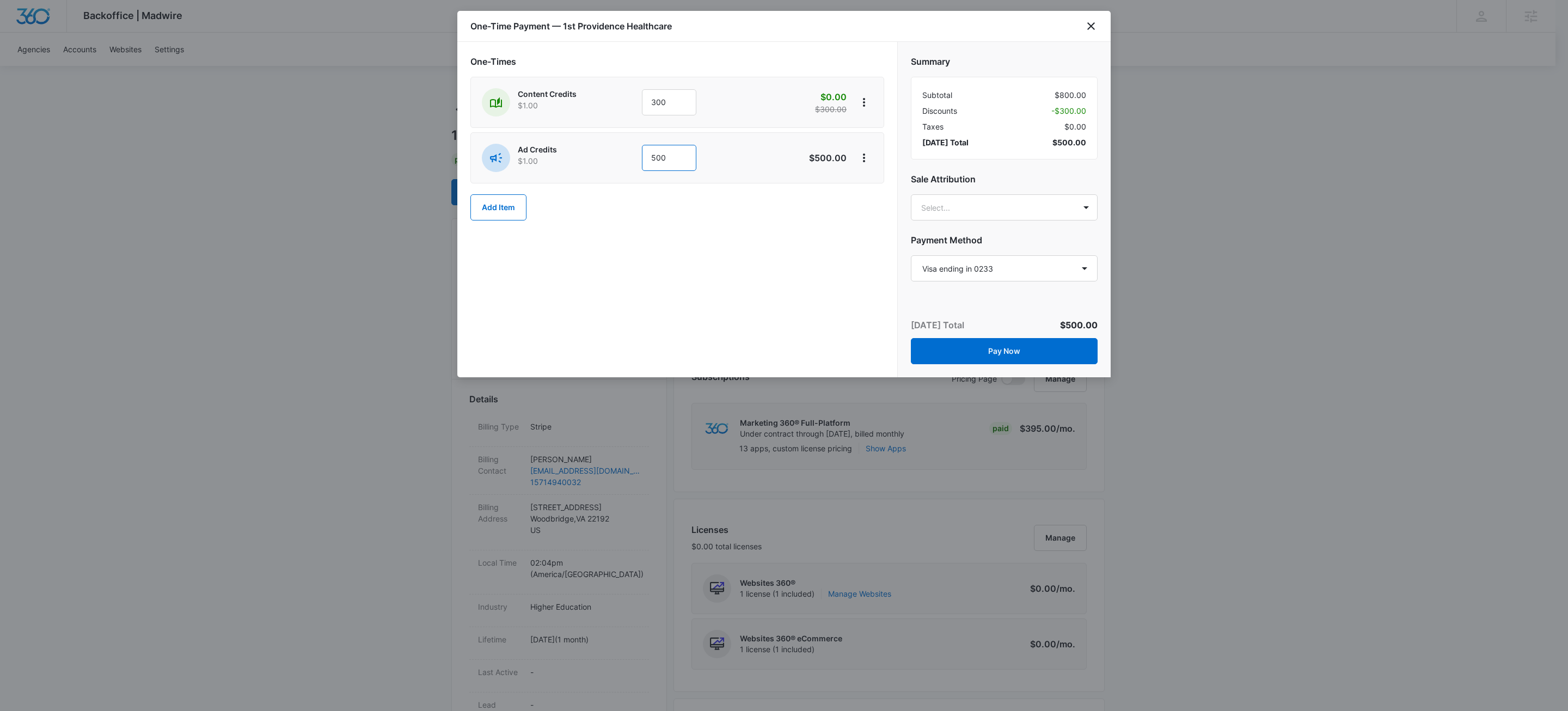
type input "500"
drag, startPoint x: 858, startPoint y: 197, endPoint x: 873, endPoint y: 152, distance: 47.4
click at [858, 196] on div "One-Times Content Credits $1.00 300 $0.00 $300.00 Ad Credits $1.00 500 $500.00 …" at bounding box center [677, 138] width 414 height 166
click at [863, 156] on icon "View More" at bounding box center [864, 158] width 13 height 13
click at [879, 182] on button "Add Discount" at bounding box center [899, 189] width 87 height 16
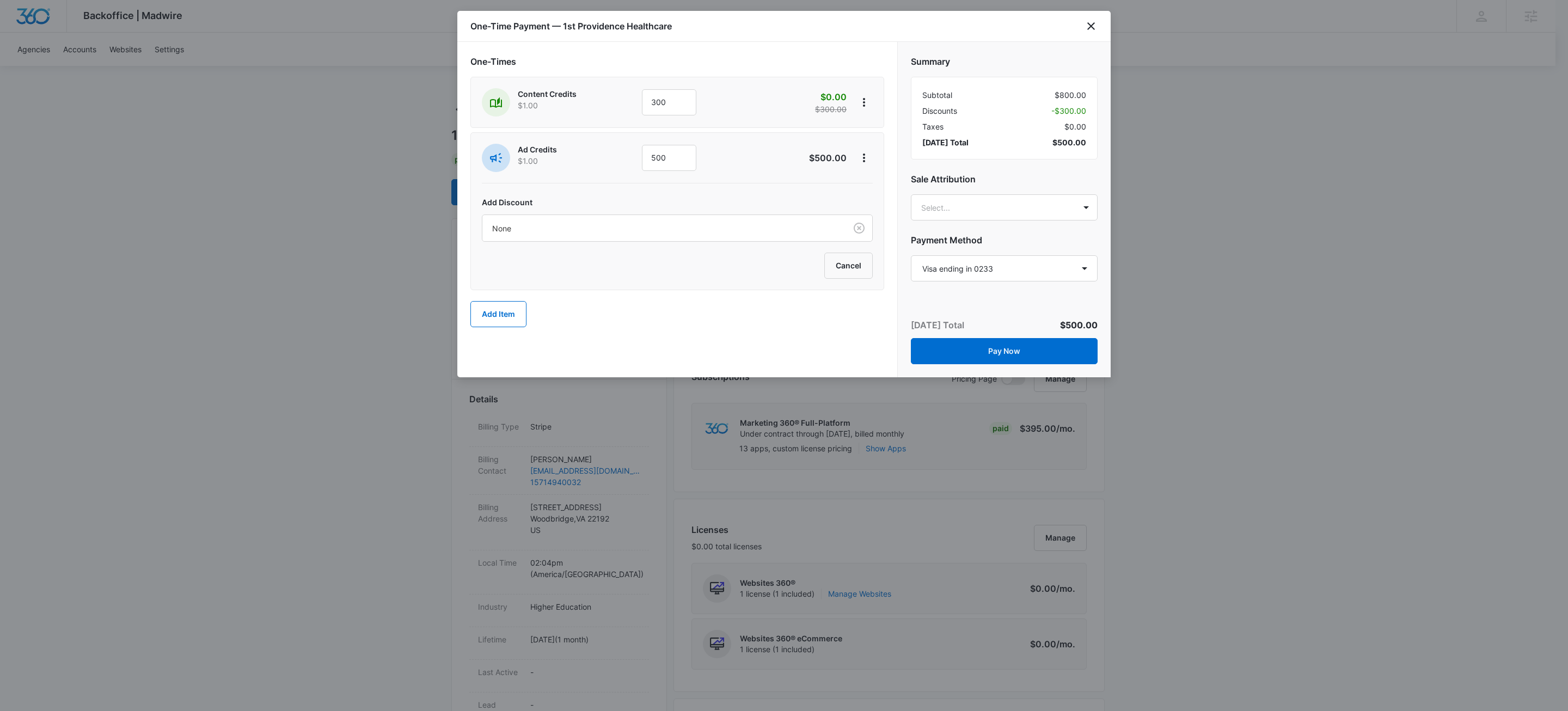
drag, startPoint x: 642, startPoint y: 226, endPoint x: 633, endPoint y: 245, distance: 21.0
click at [642, 226] on div at bounding box center [662, 228] width 340 height 13
click at [586, 312] on p "100% Discount - All Products — 100%" at bounding box center [562, 309] width 135 height 12
click at [695, 286] on div "One-Times Content Credits $1.00 300 $0.00 $300.00 Ad Credits $1.00 500 $0.00 $5…" at bounding box center [677, 209] width 440 height 335
click at [985, 362] on button "Pay Now" at bounding box center [1004, 351] width 187 height 26
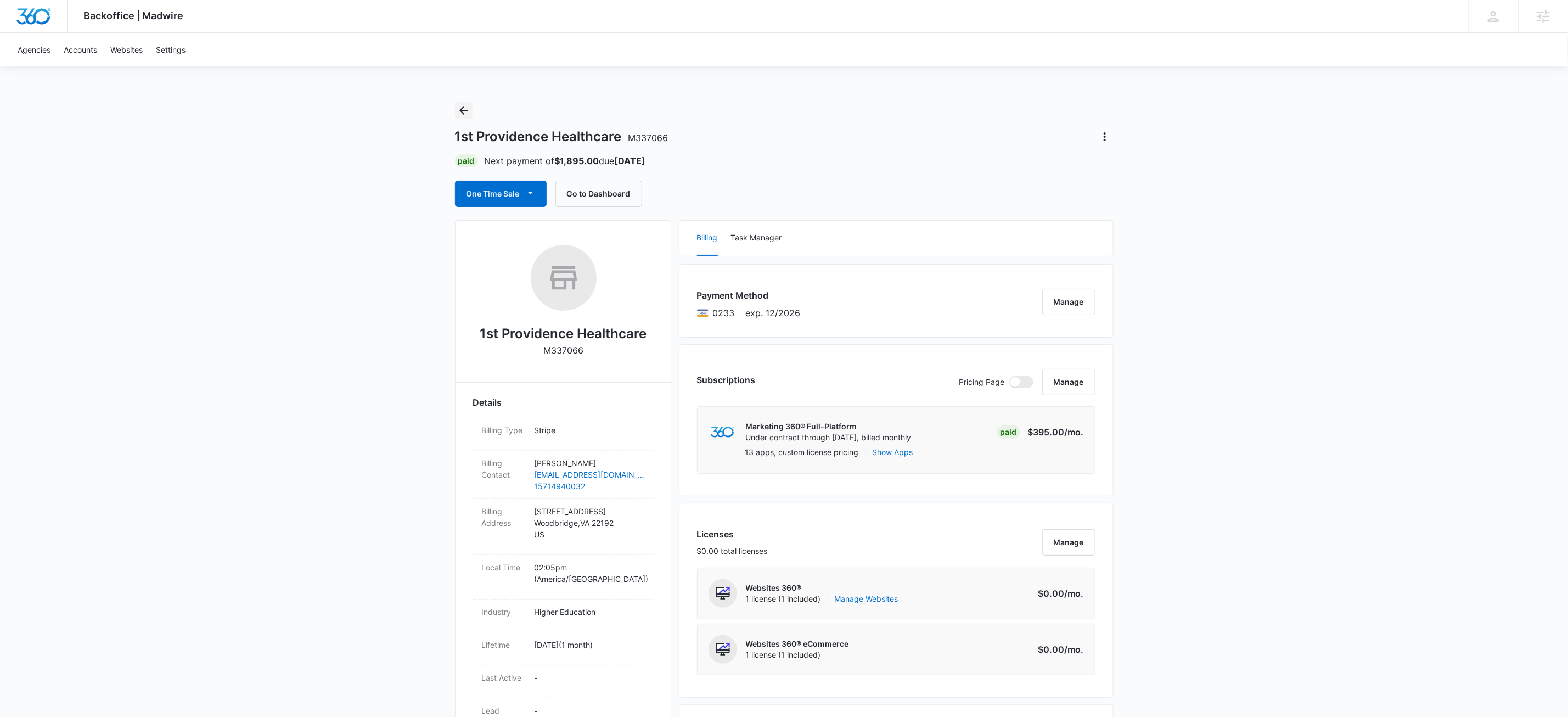
click at [462, 112] on icon "Back" at bounding box center [463, 110] width 13 height 13
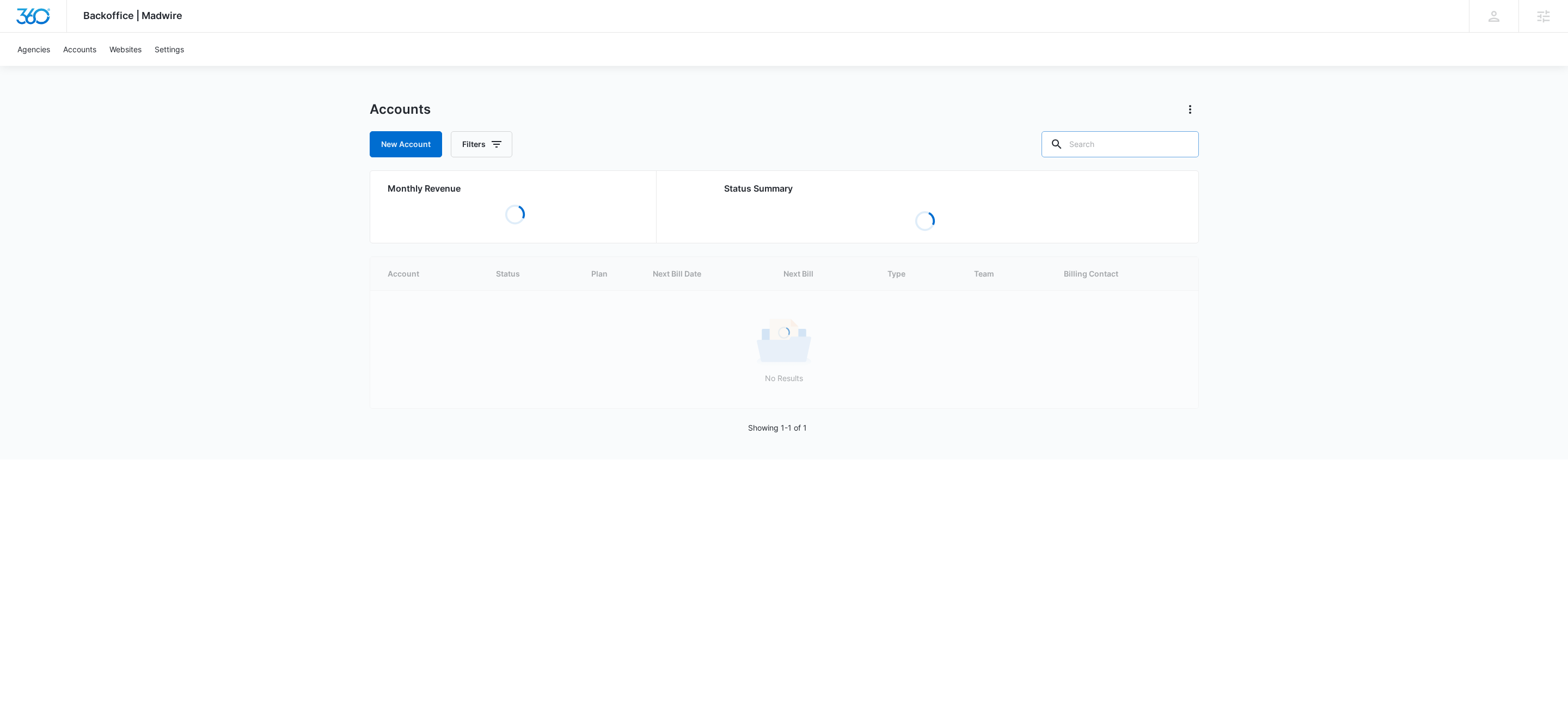
click at [1161, 144] on input "text" at bounding box center [1120, 144] width 157 height 26
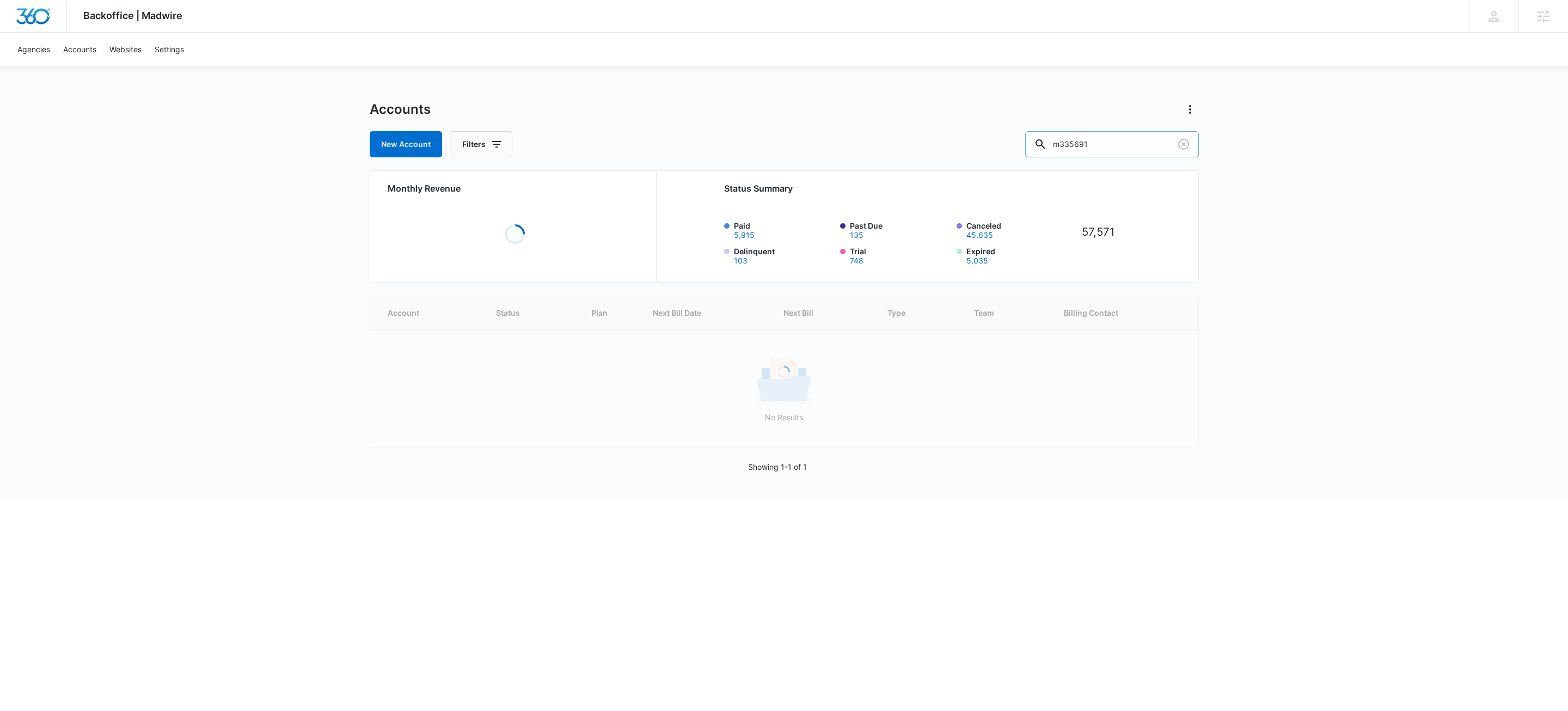
type input "m335691"
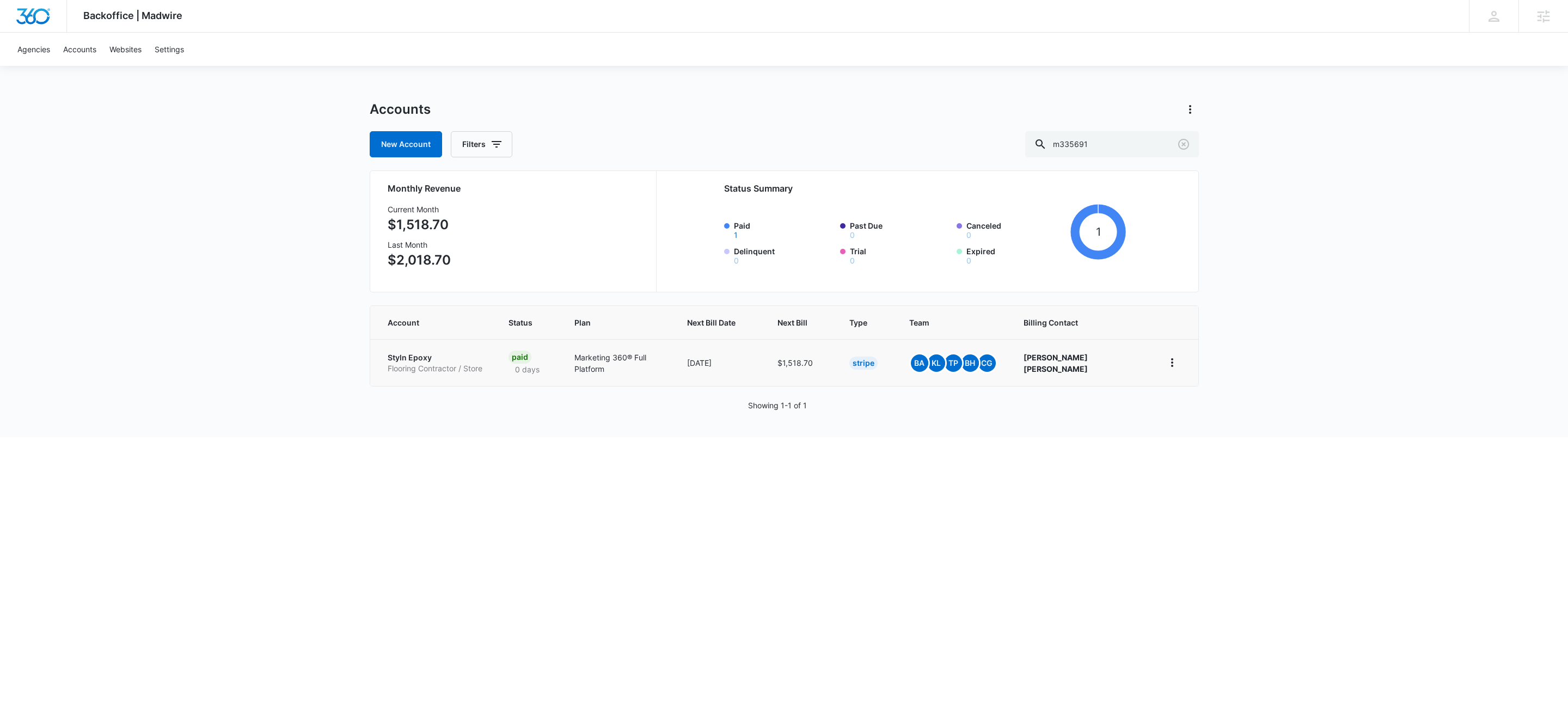
click at [385, 362] on td "Styln Epoxy Flooring Contractor / Store" at bounding box center [433, 362] width 125 height 47
click at [403, 362] on p "Styln Epoxy" at bounding box center [435, 358] width 95 height 11
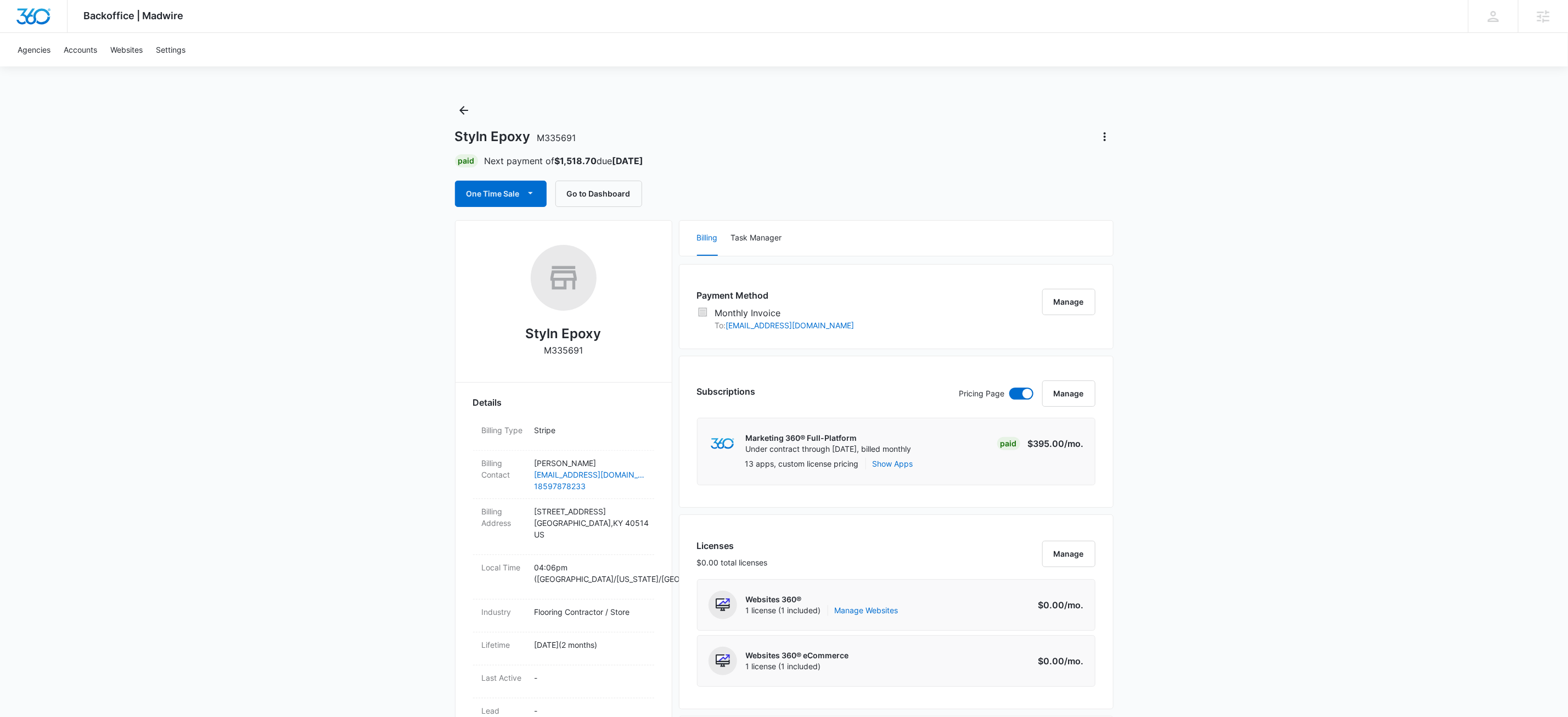
scroll to position [735, 0]
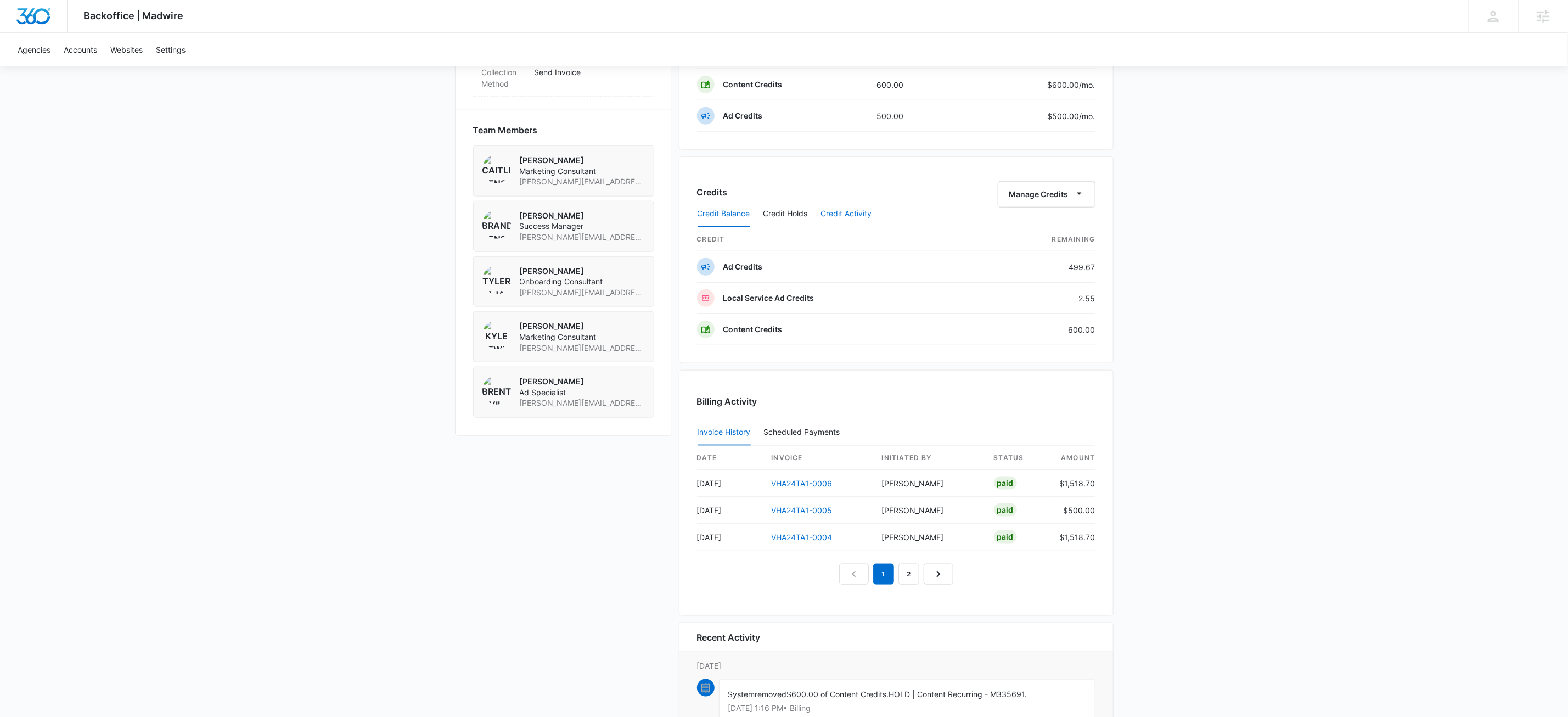
click at [859, 220] on button "Credit Activity" at bounding box center [846, 214] width 51 height 26
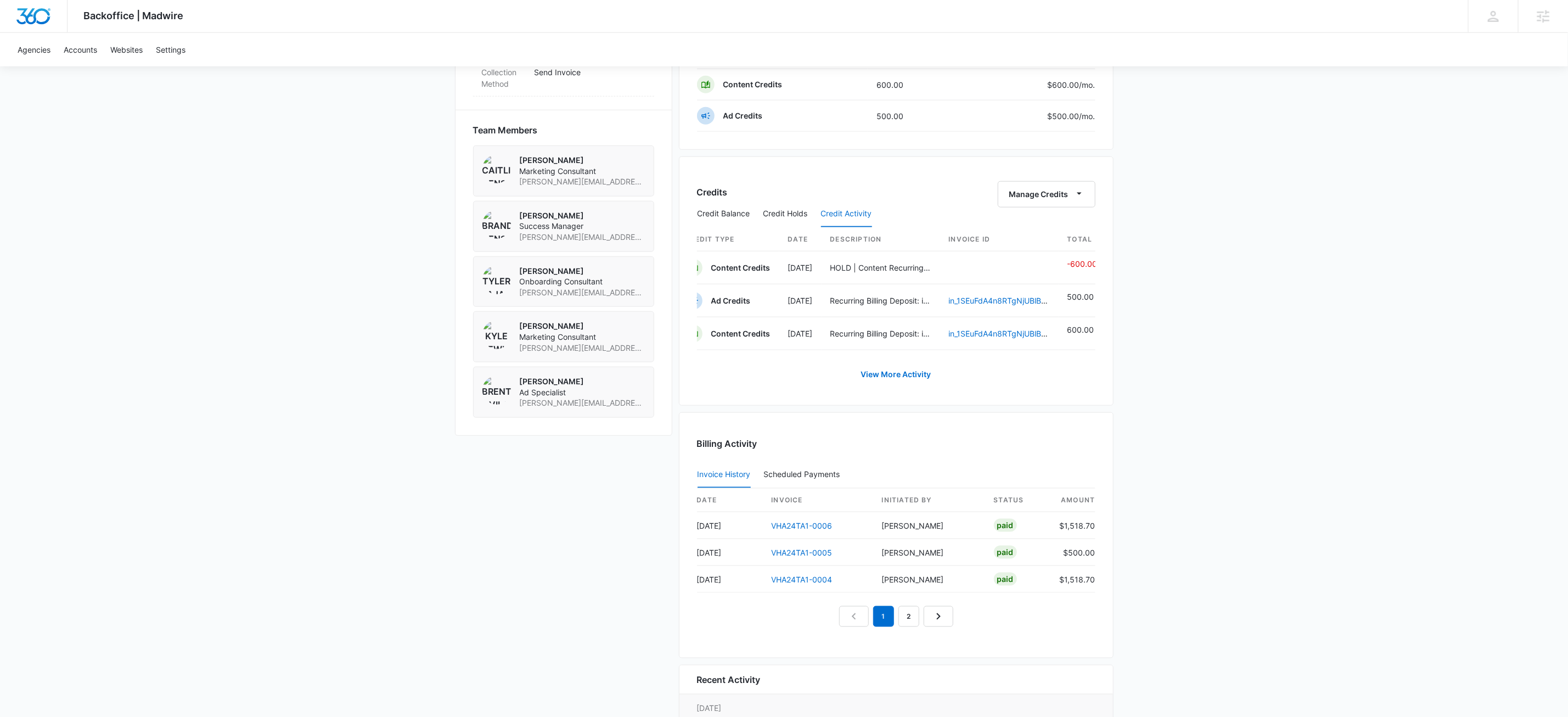
scroll to position [0, 0]
click at [1070, 192] on button "Manage Credits" at bounding box center [1046, 194] width 98 height 26
click at [1065, 249] on div "Withdraw Credits" at bounding box center [1062, 250] width 102 height 8
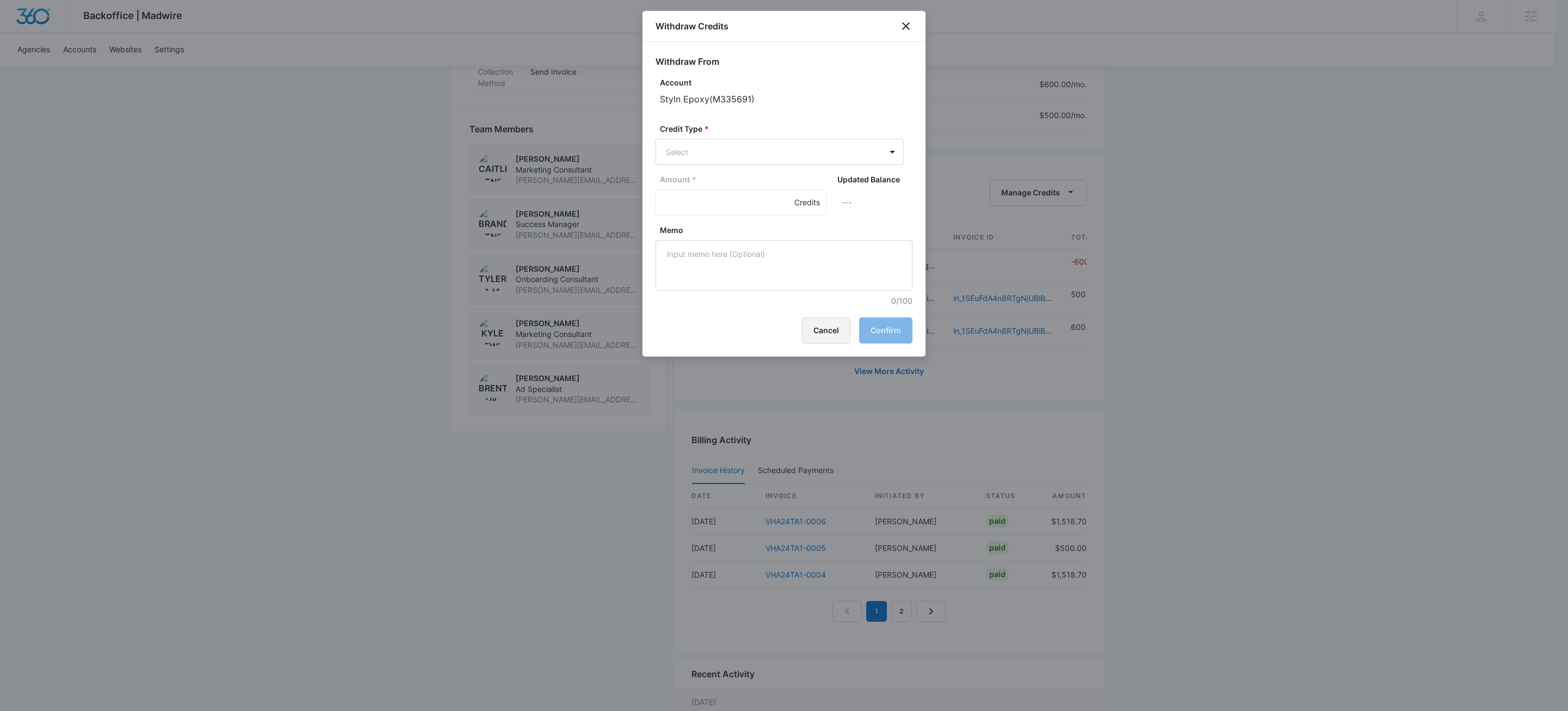
click at [839, 328] on button "Cancel" at bounding box center [827, 330] width 49 height 26
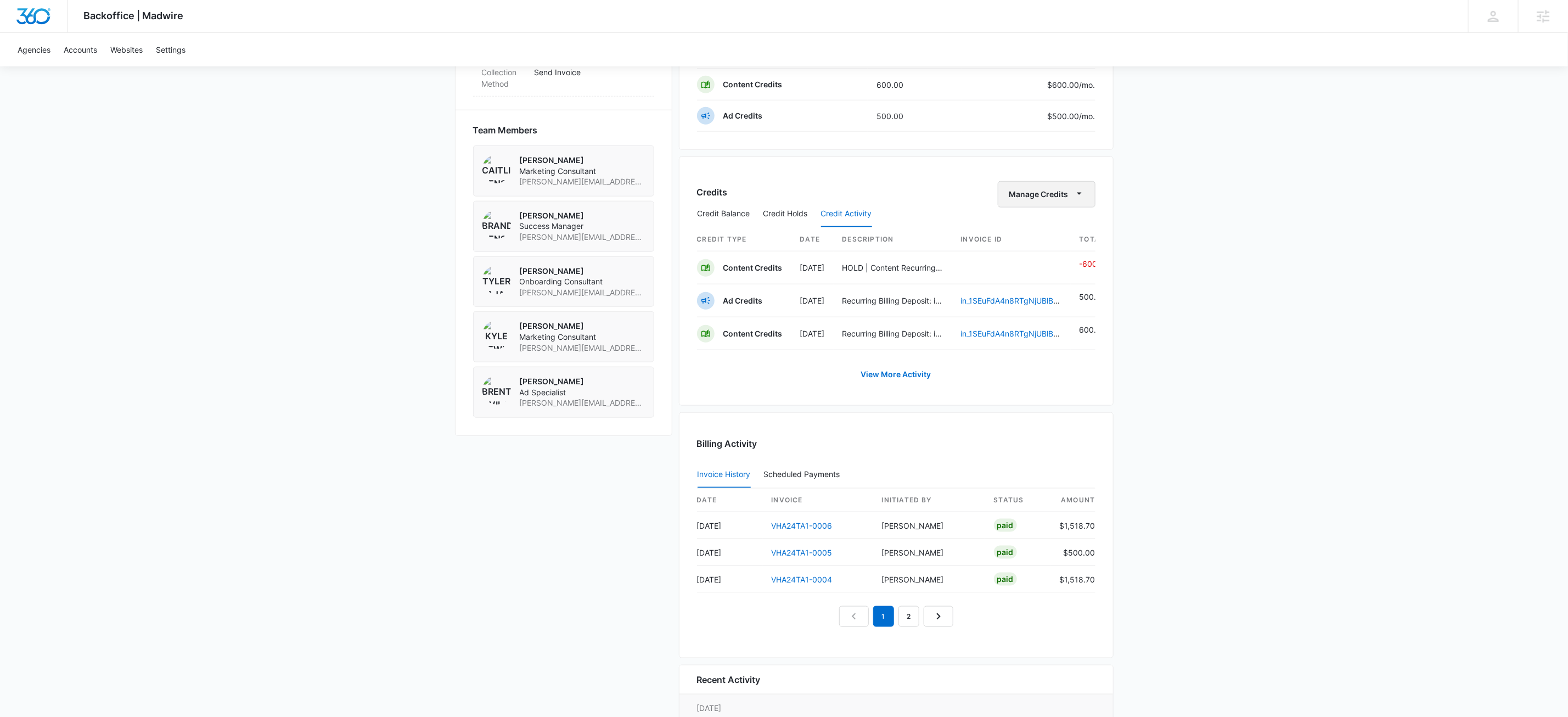
click at [1078, 200] on icon "button" at bounding box center [1079, 193] width 12 height 12
click at [1052, 268] on div "Transfer Credits" at bounding box center [1062, 267] width 102 height 8
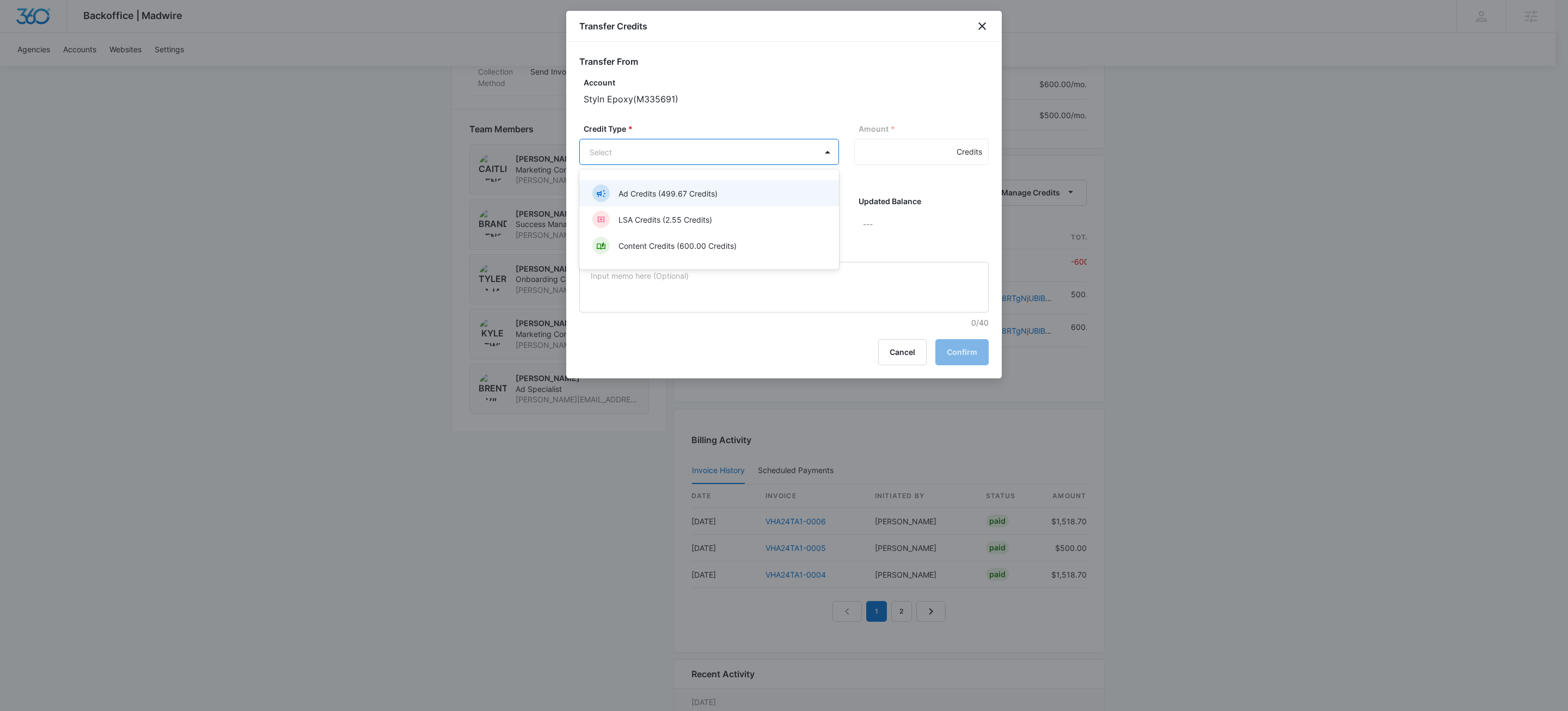
click at [655, 150] on body "Backoffice | Madwire Apps Settings KW Kait Weagraff kaitlyn.weagraff@madwire.co…" at bounding box center [784, 103] width 1568 height 1666
click at [624, 253] on div "Content Credits (600.00 Credits)" at bounding box center [708, 245] width 231 height 18
click at [898, 141] on input "Amount *" at bounding box center [921, 152] width 135 height 26
type input "600"
click at [702, 234] on body "Backoffice | Madwire Apps Settings KW Kait Weagraff kaitlyn.weagraff@madwire.co…" at bounding box center [784, 103] width 1568 height 1666
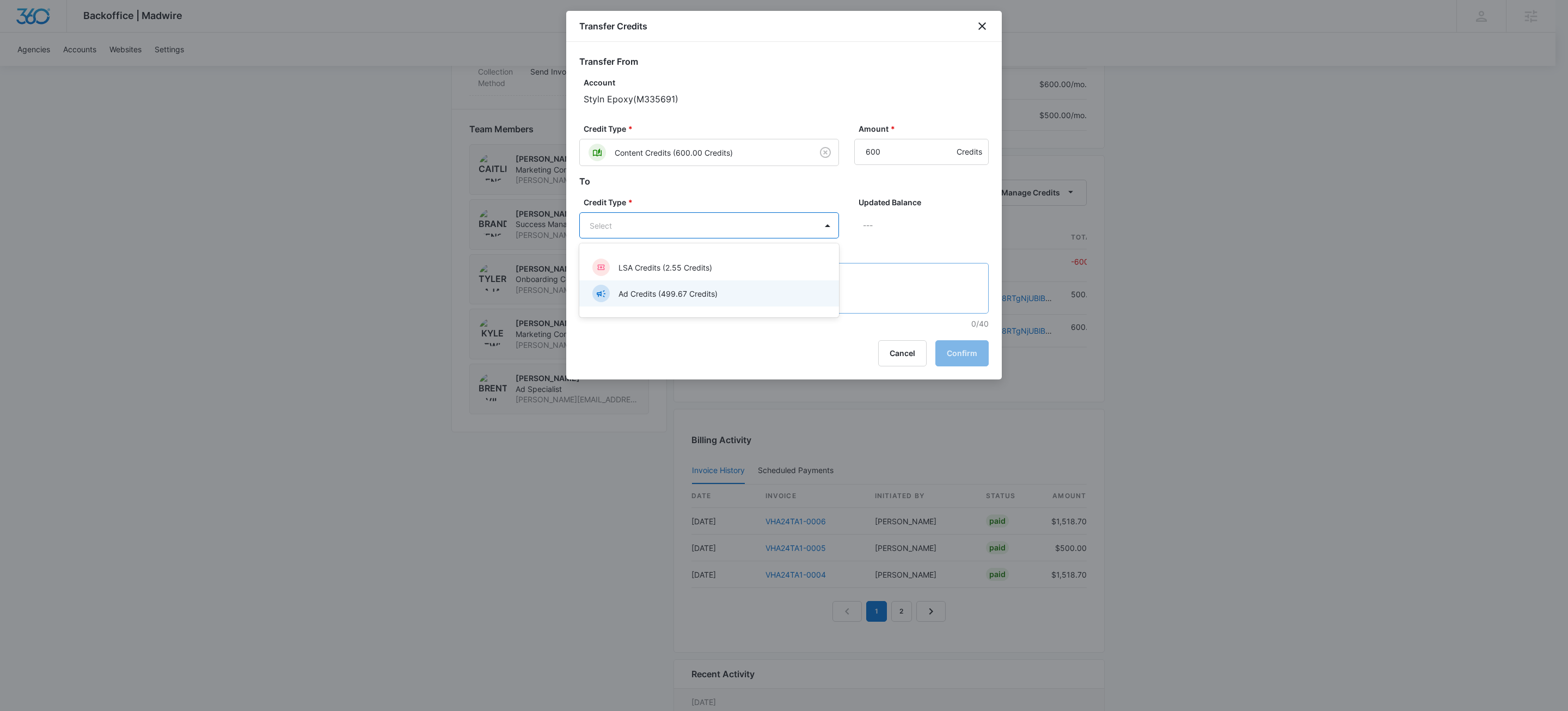
drag, startPoint x: 670, startPoint y: 290, endPoint x: 640, endPoint y: 301, distance: 32.0
click at [670, 290] on p "Ad Credits (499.67 Credits)" at bounding box center [668, 293] width 99 height 12
click at [639, 296] on textarea "Memo" at bounding box center [784, 289] width 410 height 51
type textarea "amendment signed"
click at [951, 357] on button "Confirm" at bounding box center [962, 354] width 54 height 26
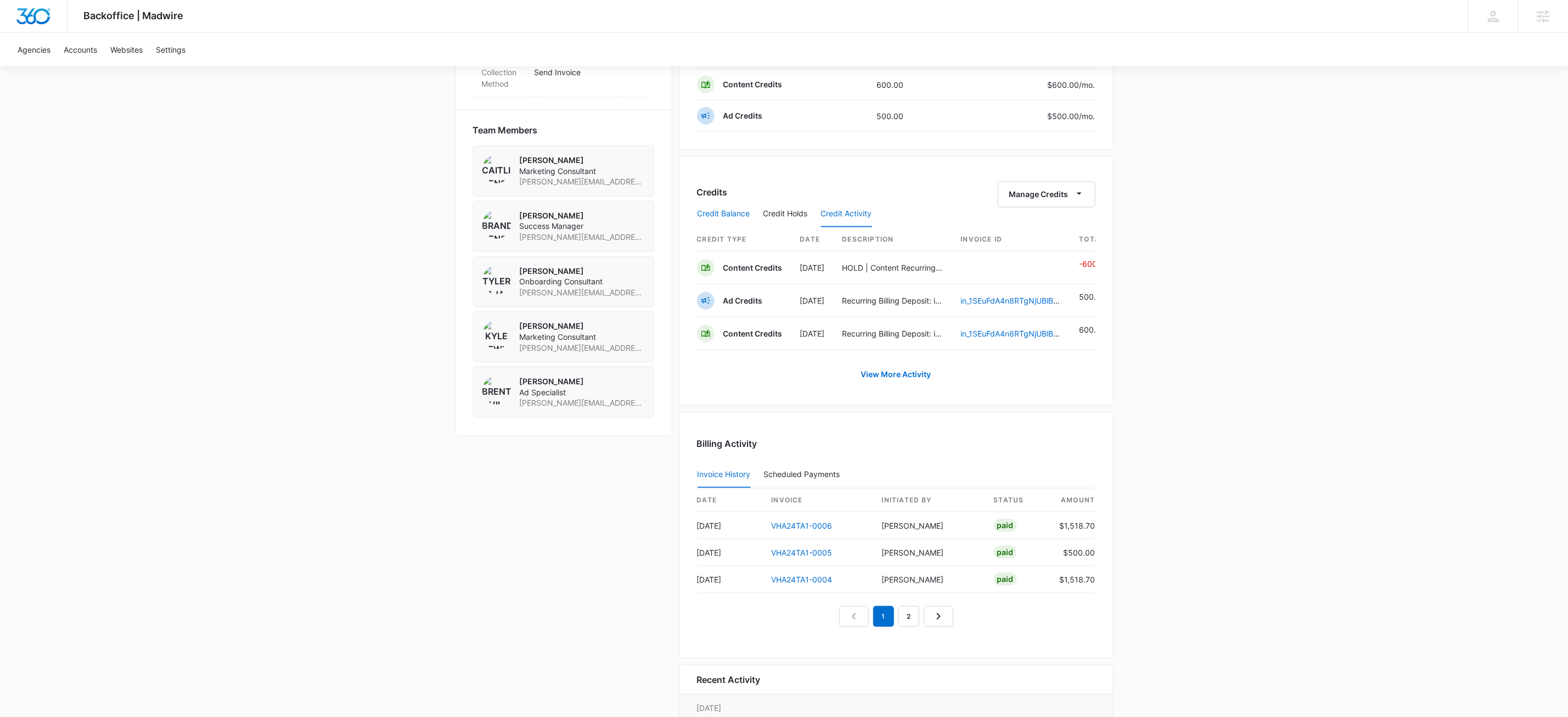
click at [733, 216] on button "Credit Balance" at bounding box center [724, 214] width 53 height 26
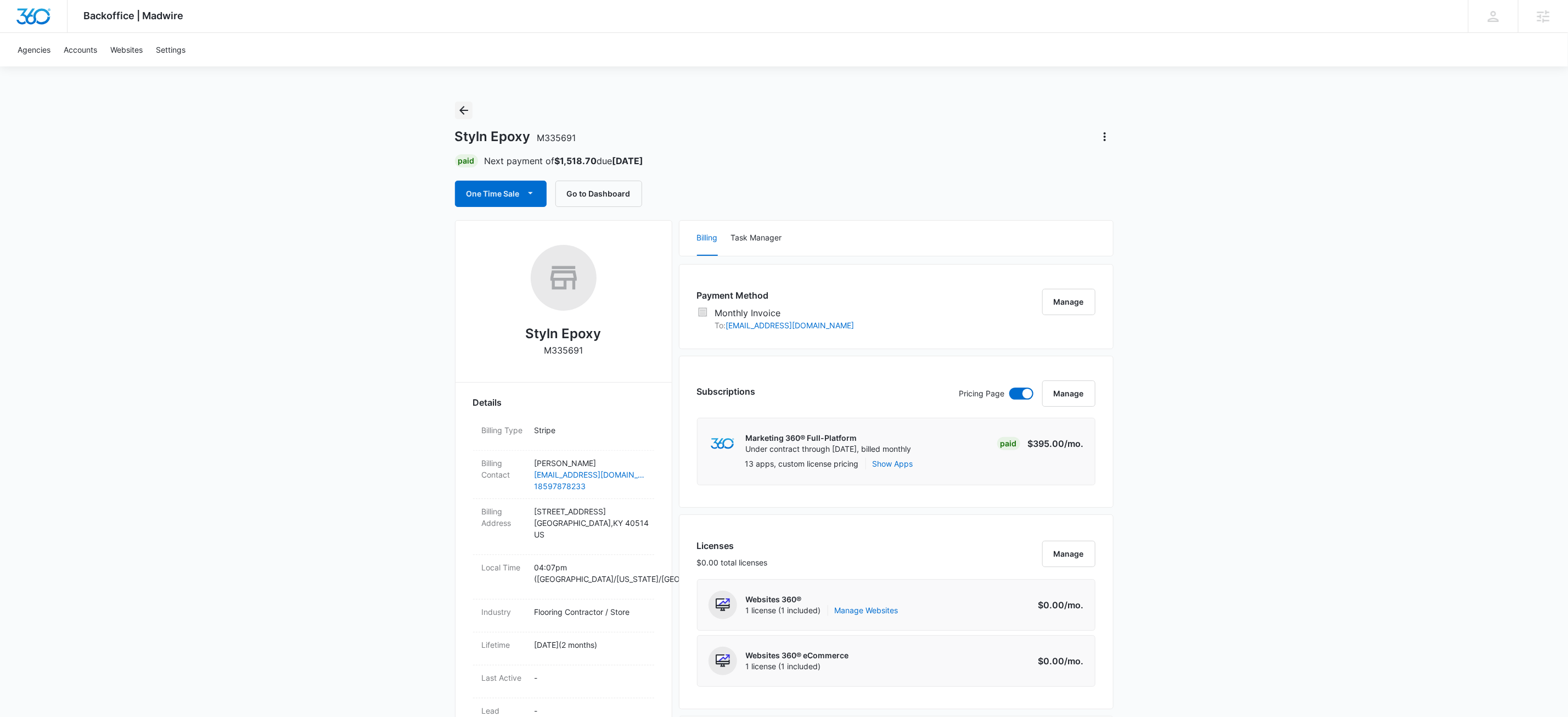
click at [460, 106] on icon "Back" at bounding box center [463, 110] width 13 height 13
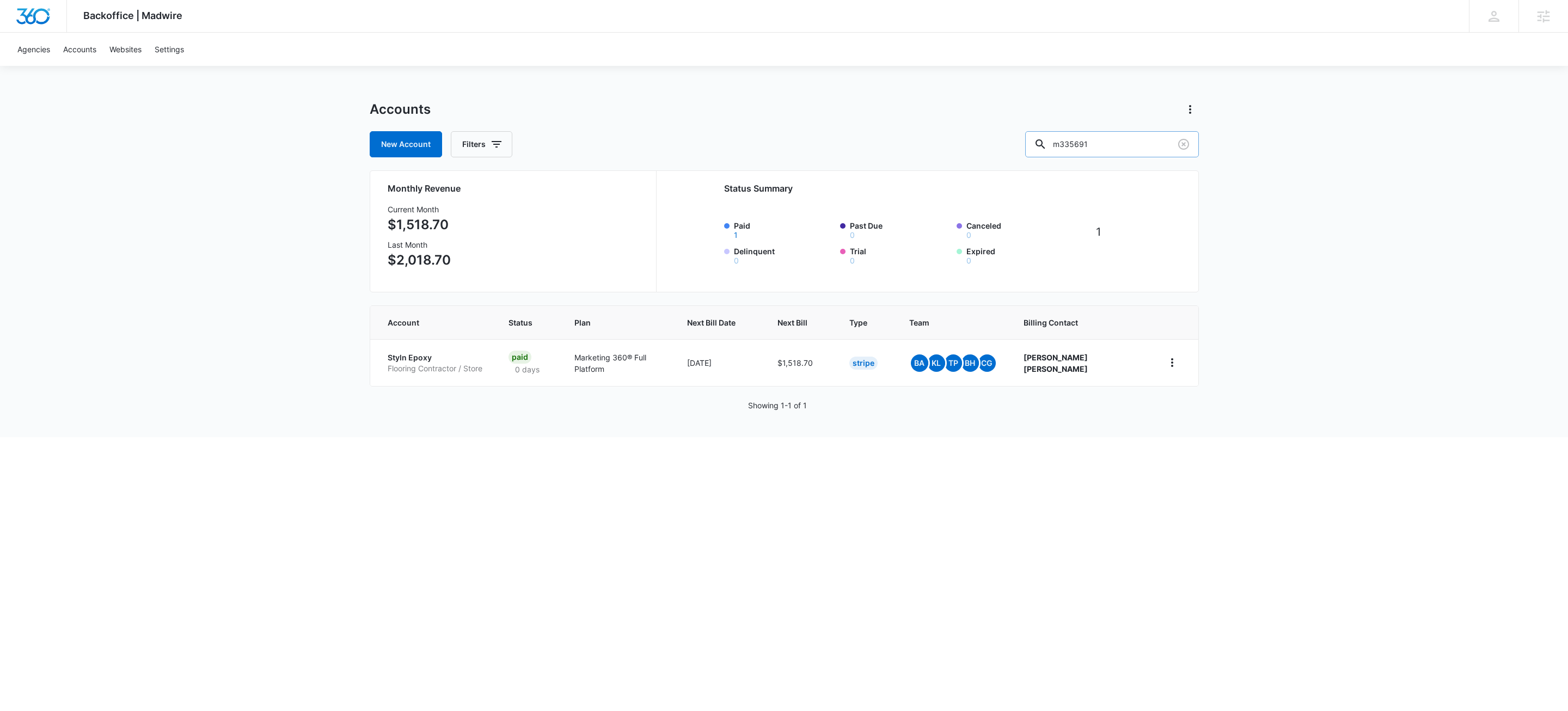
drag, startPoint x: 1194, startPoint y: 158, endPoint x: 1175, endPoint y: 153, distance: 19.6
click at [1189, 157] on div "Accounts New Account Filters m335691 Monthly Revenue Current Month $1,518.70 La…" at bounding box center [784, 268] width 829 height 337
click at [1139, 151] on input "m335691" at bounding box center [1111, 144] width 173 height 26
type input "m40008"
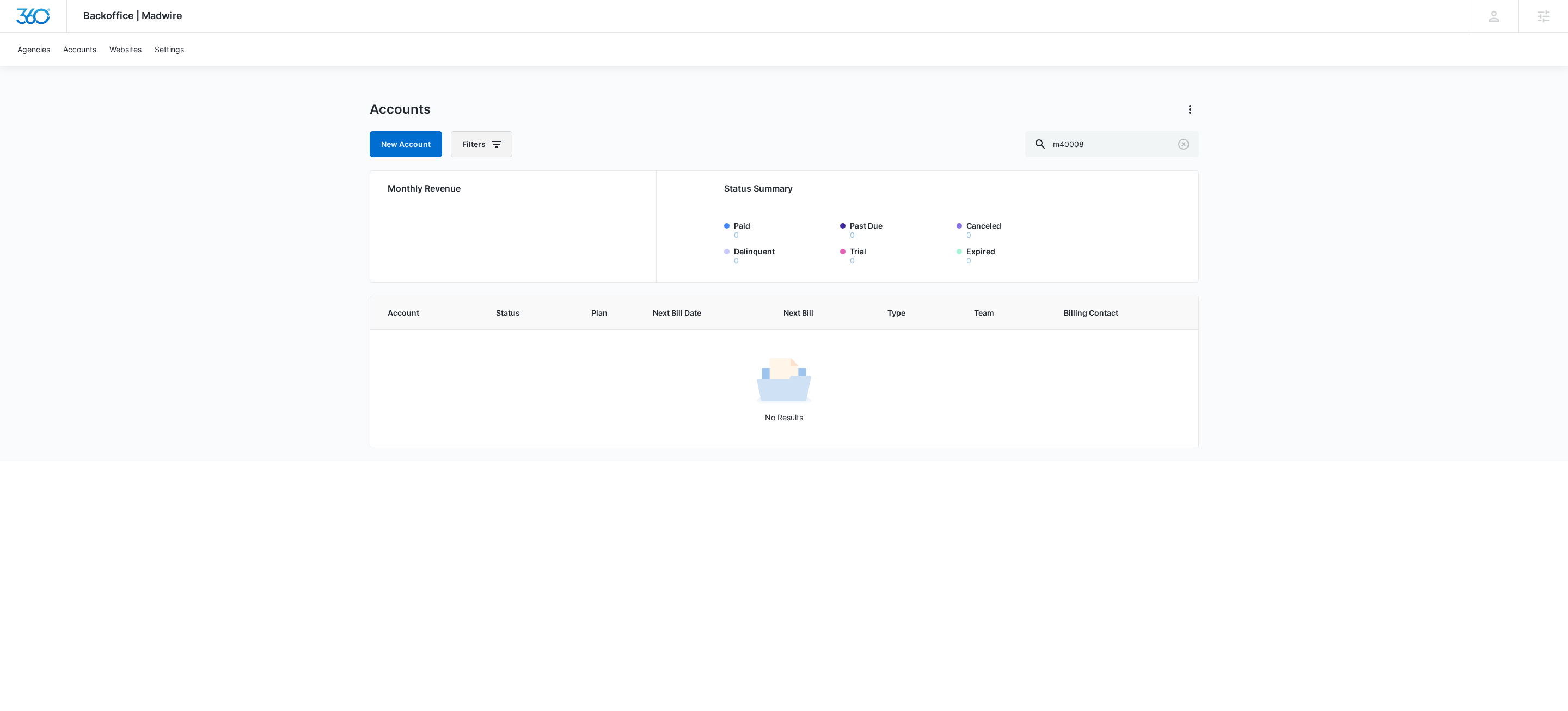
click at [499, 140] on icon "button" at bounding box center [496, 144] width 13 height 13
click at [579, 182] on icon "Show Agency filters" at bounding box center [581, 184] width 13 height 13
click at [523, 220] on label "Search All Agencies" at bounding box center [527, 220] width 125 height 12
click at [465, 220] on input "Search All Agencies" at bounding box center [464, 220] width 1 height 1
checkbox input "true"
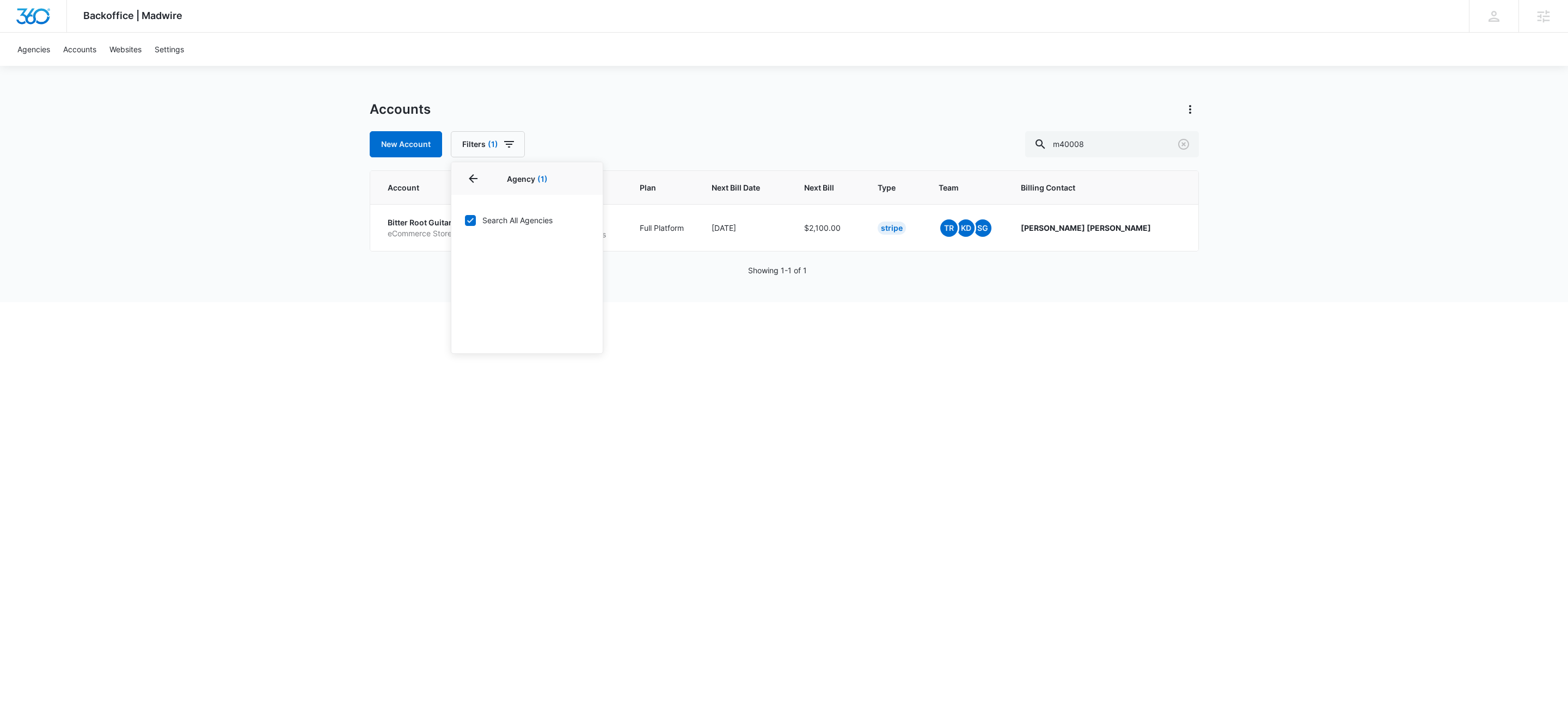
click at [790, 127] on div "Accounts New Account Filters (1) Agency 1 Agency (1) Search All Agencies Billin…" at bounding box center [784, 128] width 829 height 57
click at [438, 228] on p "eCommerce Store" at bounding box center [423, 234] width 71 height 11
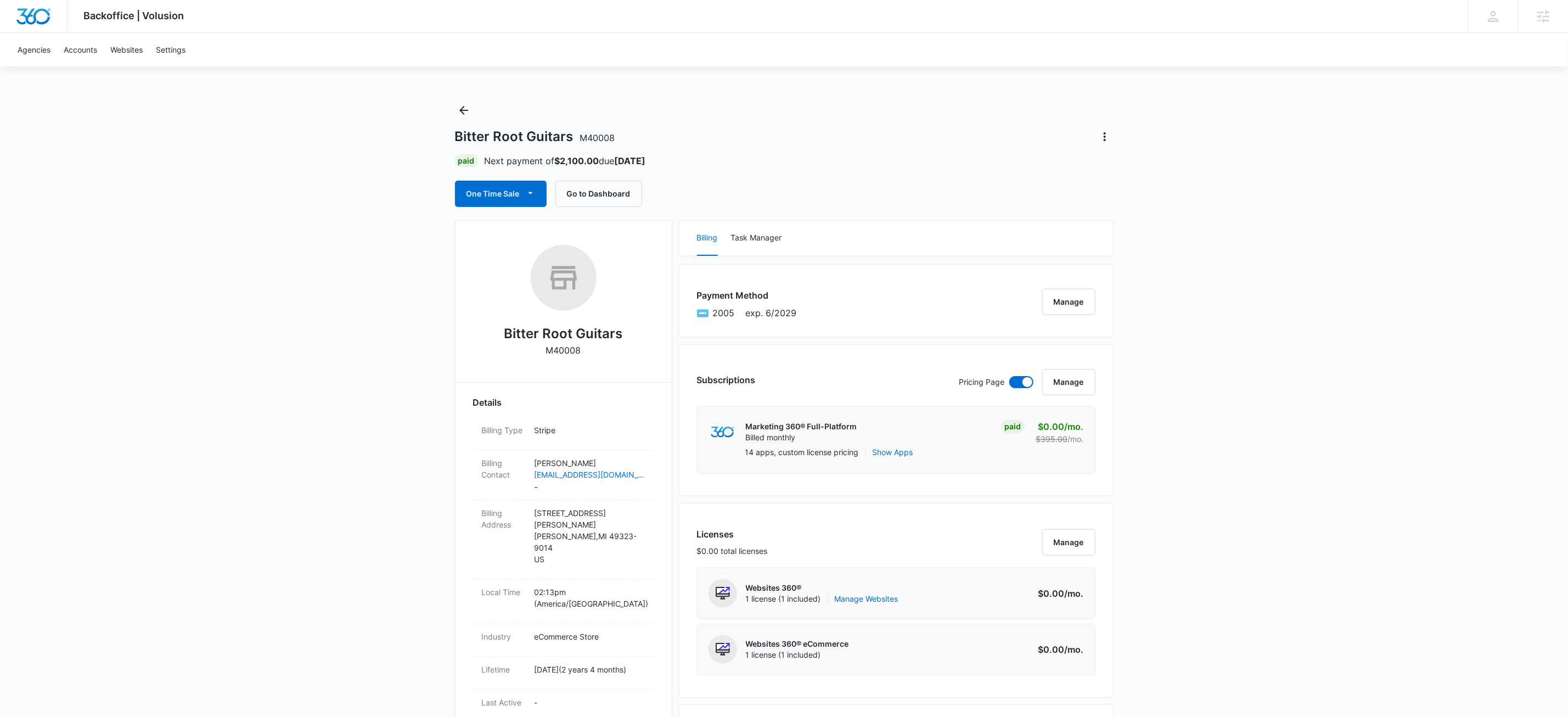
click at [1085, 388] on button "Manage" at bounding box center [1069, 382] width 53 height 26
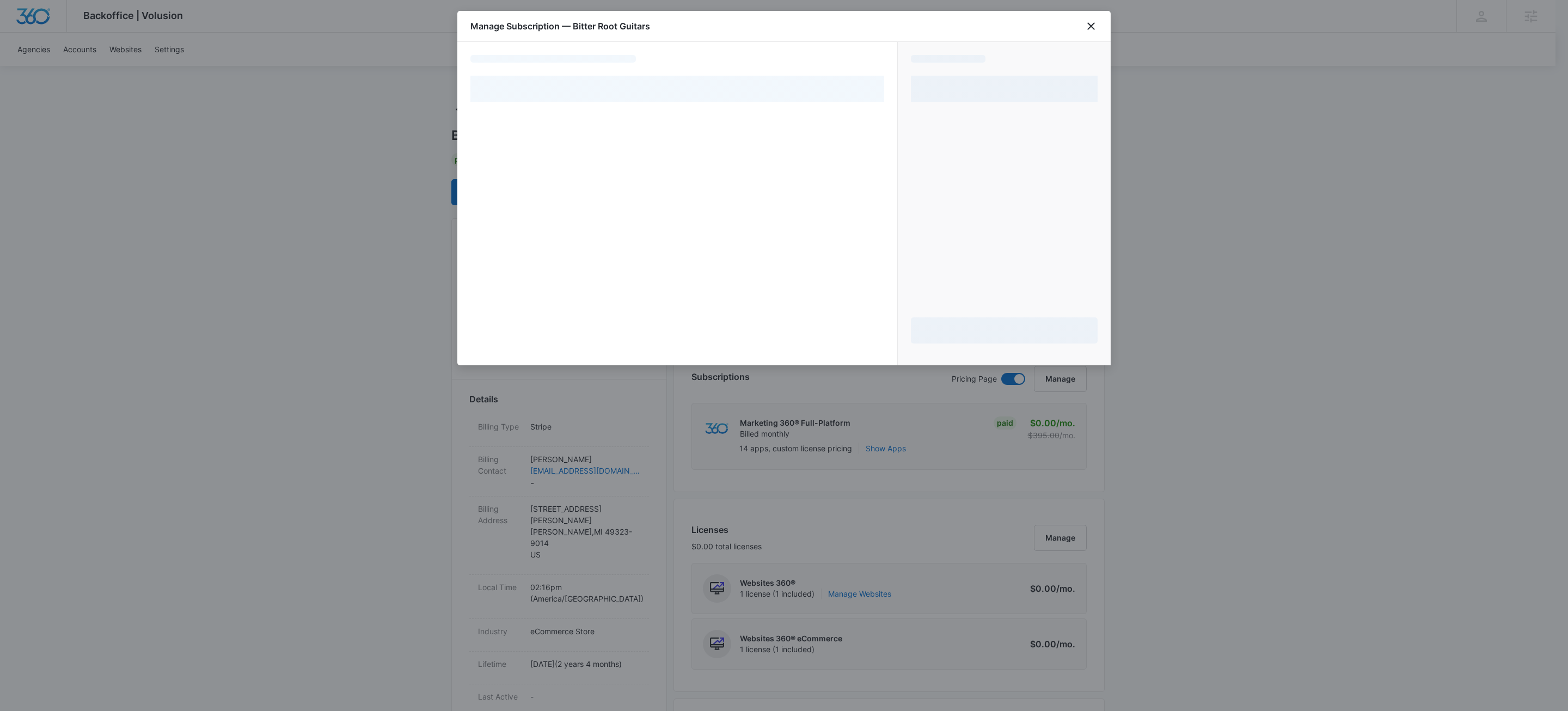
select select "pm_1NWQO4A4n8RTgNjUF3alobAh"
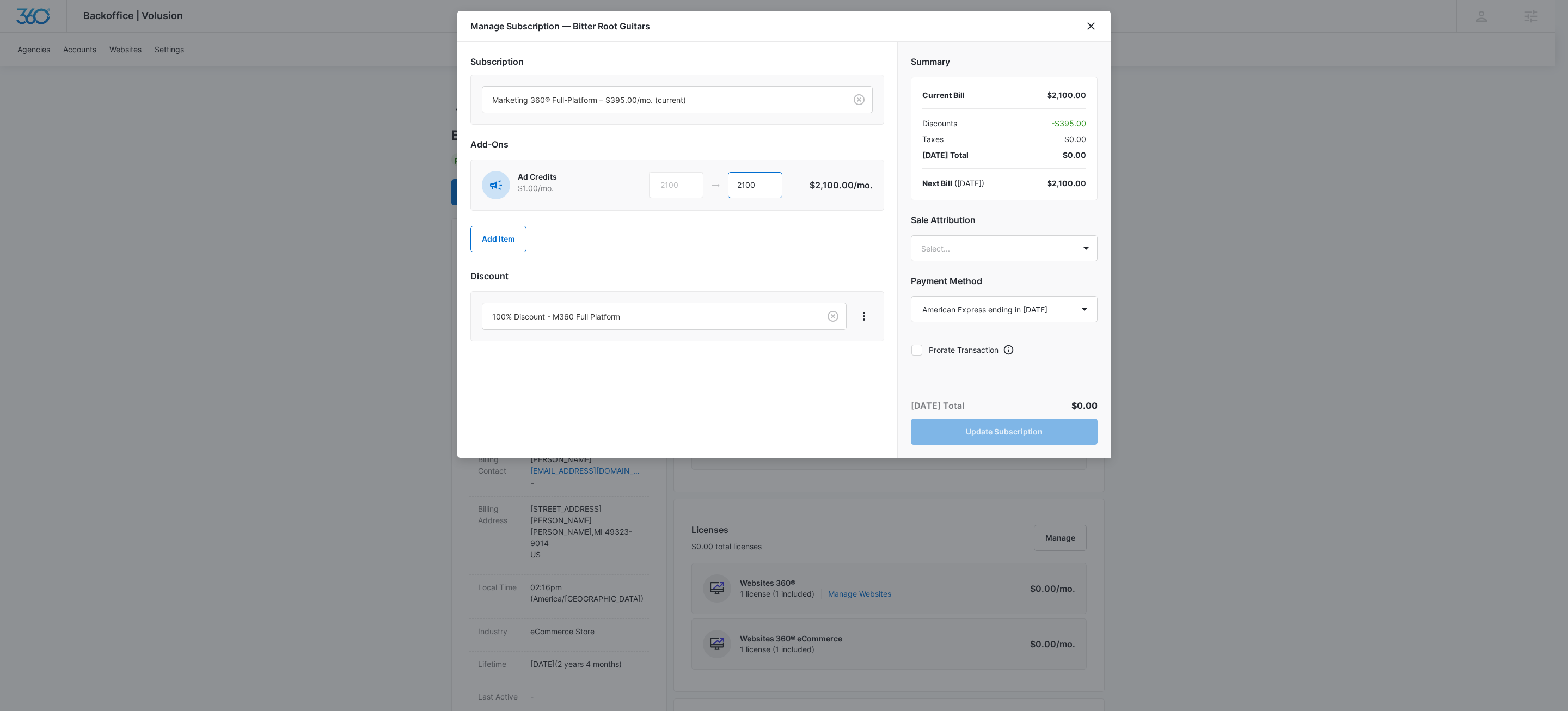
click at [776, 186] on input "2100" at bounding box center [755, 185] width 54 height 26
click at [776, 187] on input "2100" at bounding box center [755, 185] width 54 height 26
type input "2825"
click at [1039, 427] on button "Update Subscription" at bounding box center [1004, 432] width 187 height 26
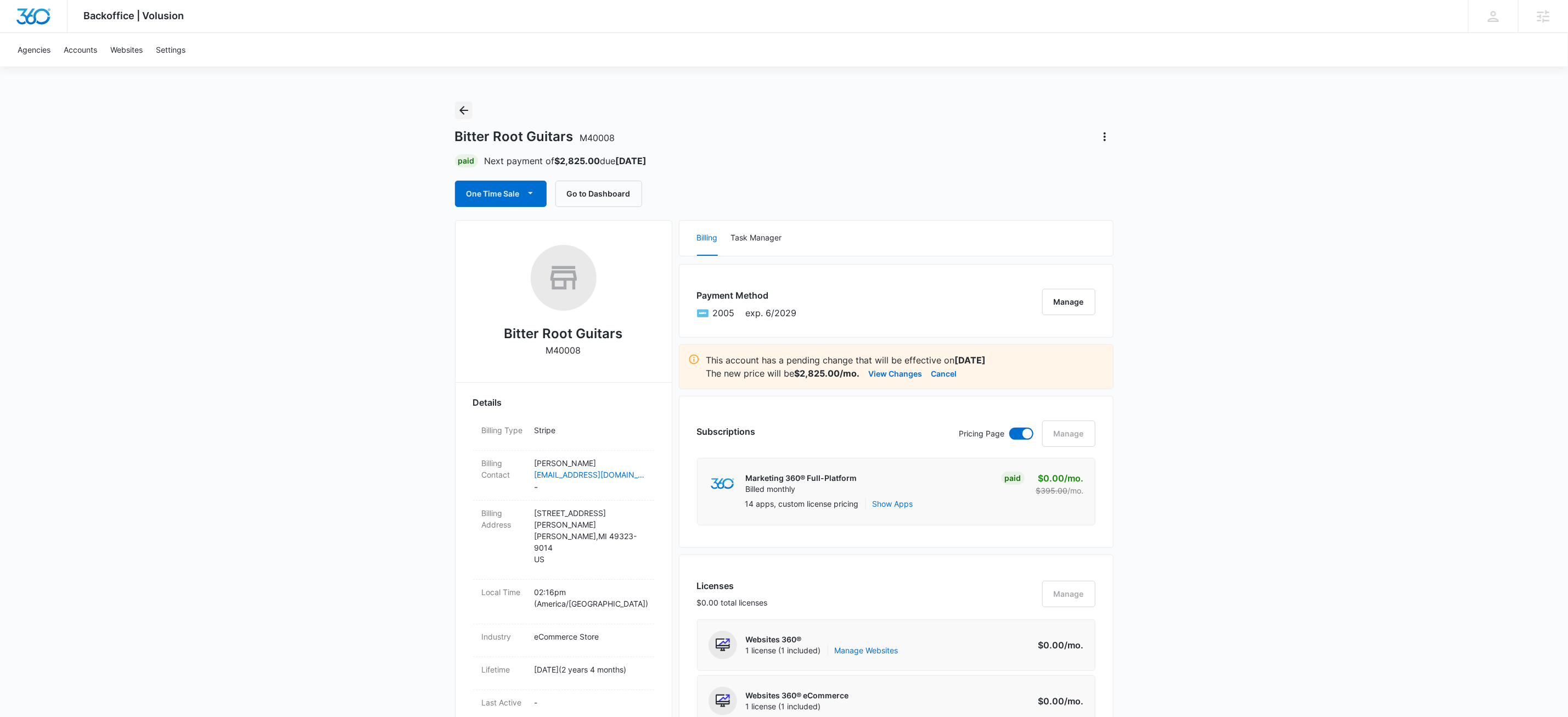
click at [466, 111] on icon "Back" at bounding box center [463, 110] width 13 height 13
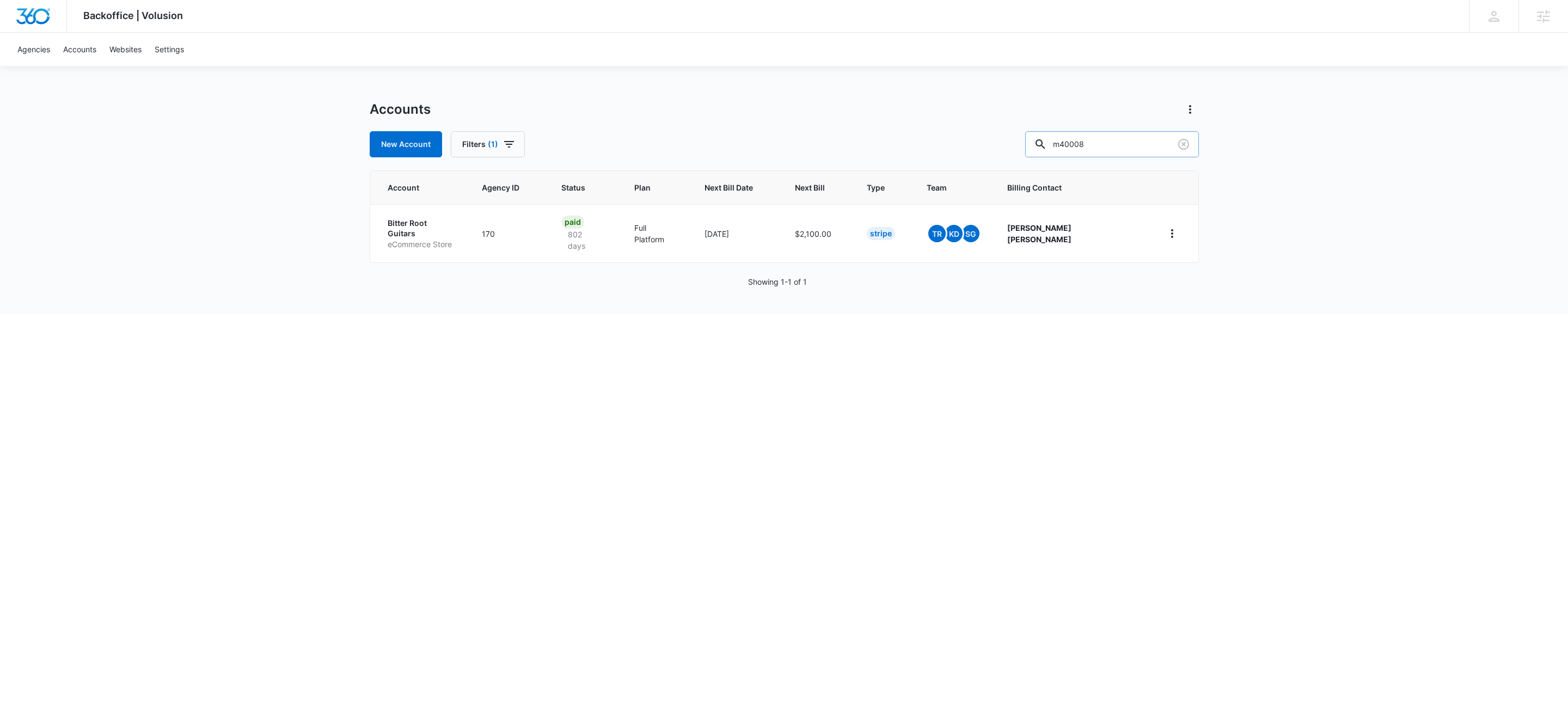
click at [1141, 152] on input "m40008" at bounding box center [1111, 144] width 173 height 26
click at [1140, 152] on input "m40008" at bounding box center [1111, 144] width 173 height 26
type input "m312383"
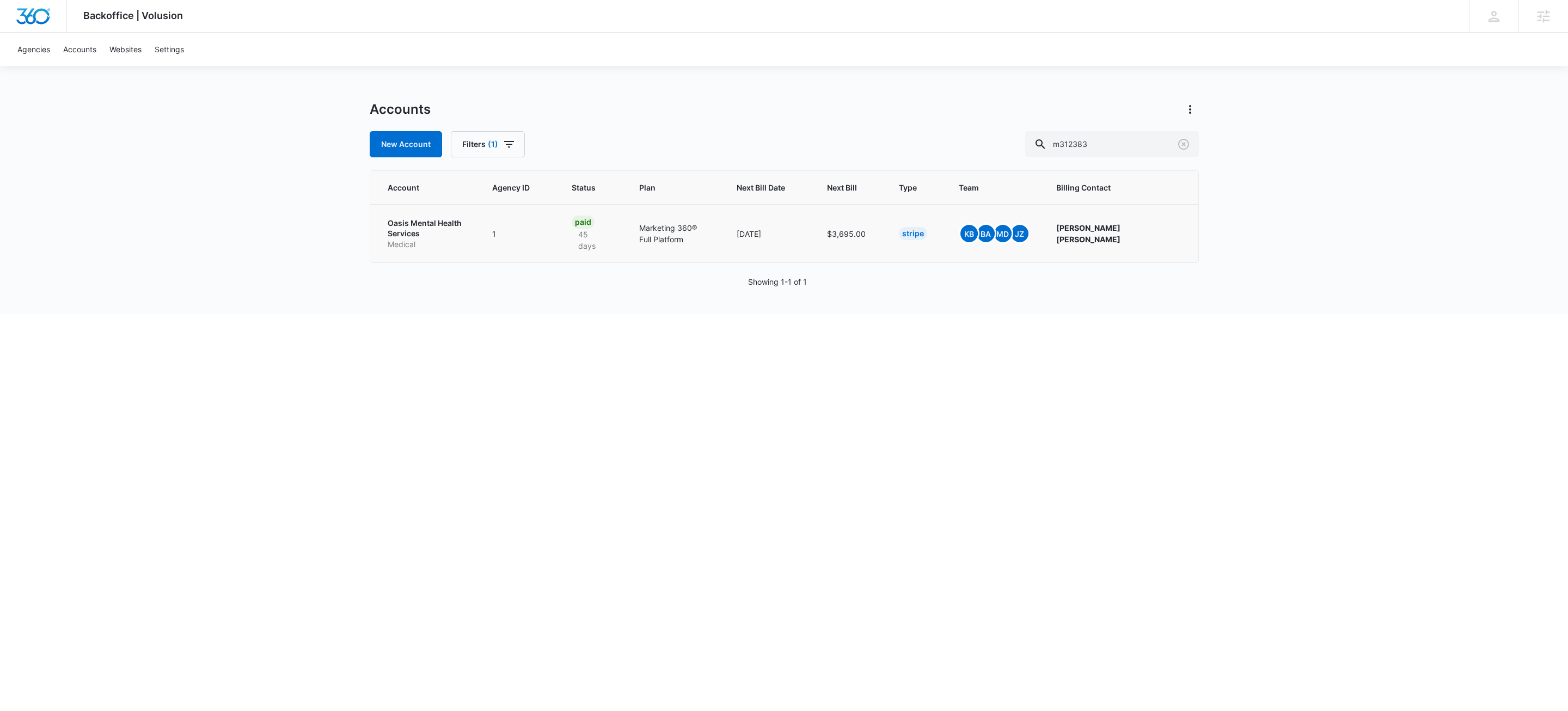
click at [426, 229] on p "Oasis Mental Health Services" at bounding box center [427, 228] width 79 height 21
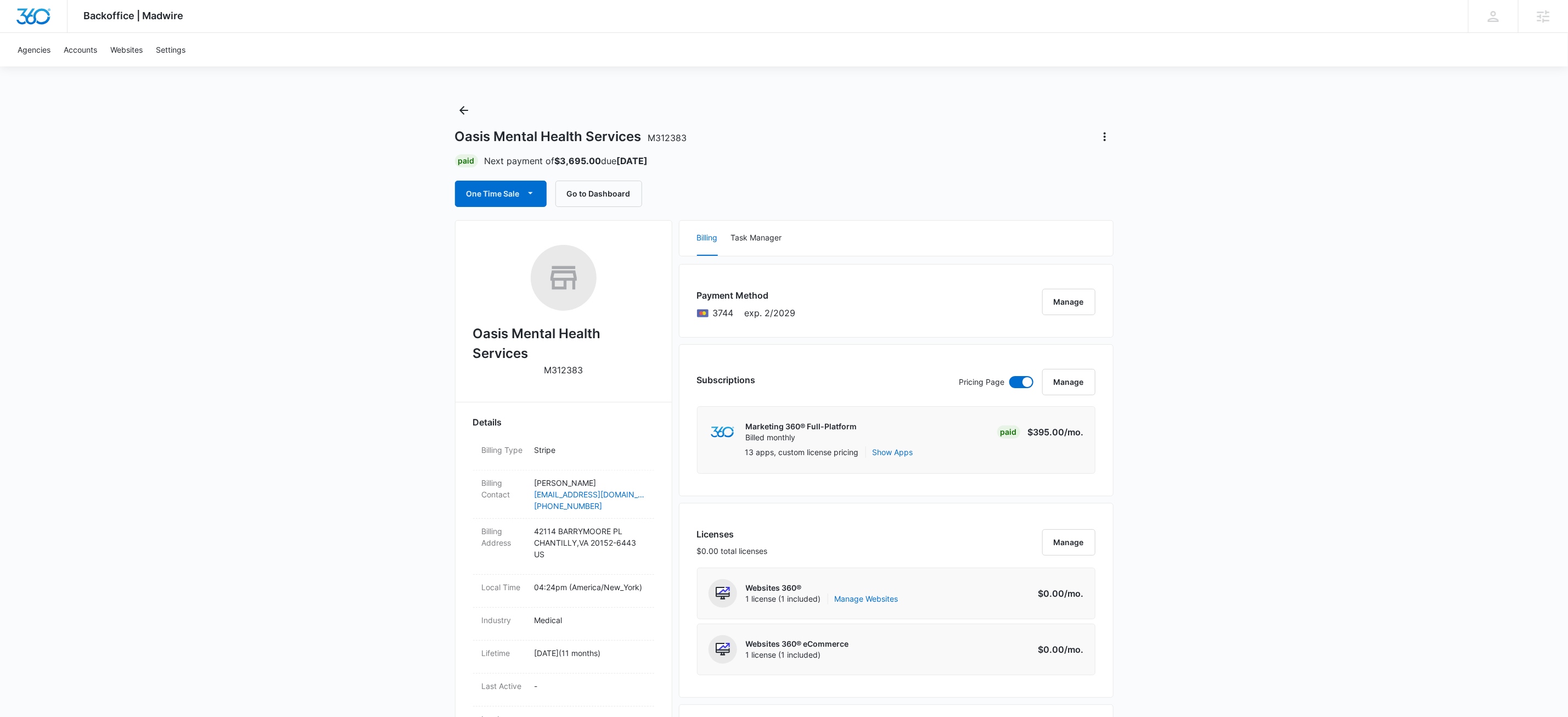
click at [1058, 299] on button "Manage" at bounding box center [1069, 301] width 53 height 26
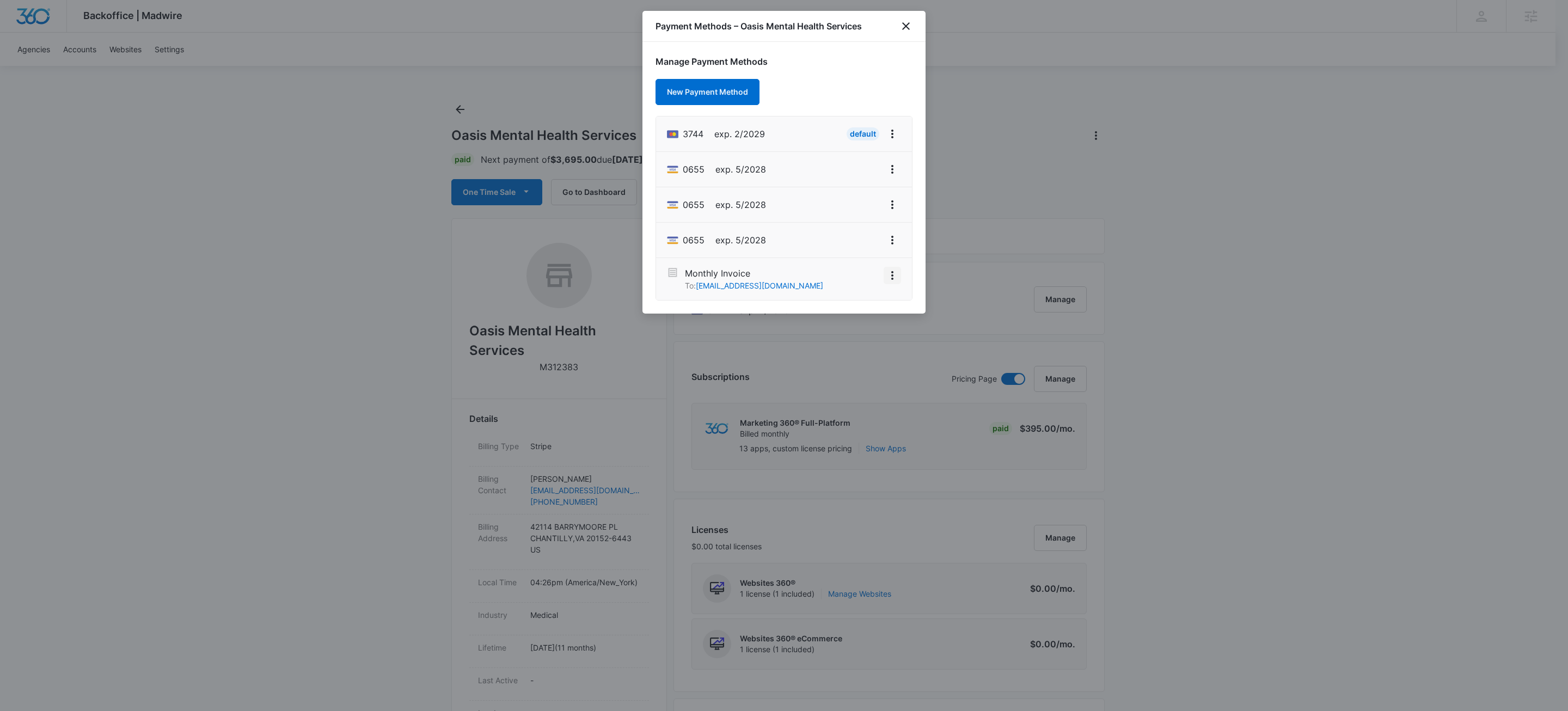
click at [894, 280] on icon "View More" at bounding box center [892, 275] width 13 height 13
click at [853, 249] on div "Activate" at bounding box center [859, 245] width 29 height 8
click at [909, 23] on icon "close" at bounding box center [906, 26] width 13 height 13
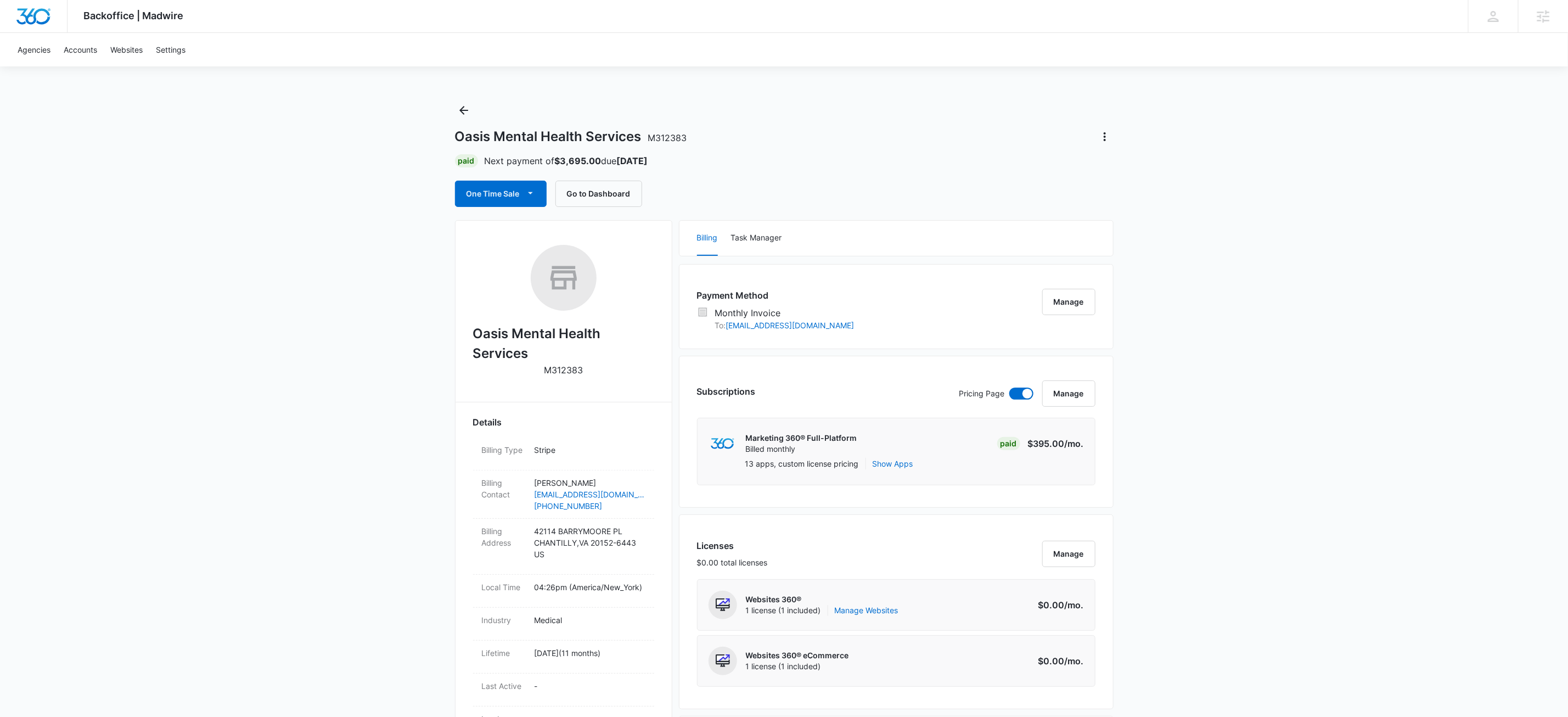
click at [462, 114] on icon "Back" at bounding box center [463, 110] width 13 height 13
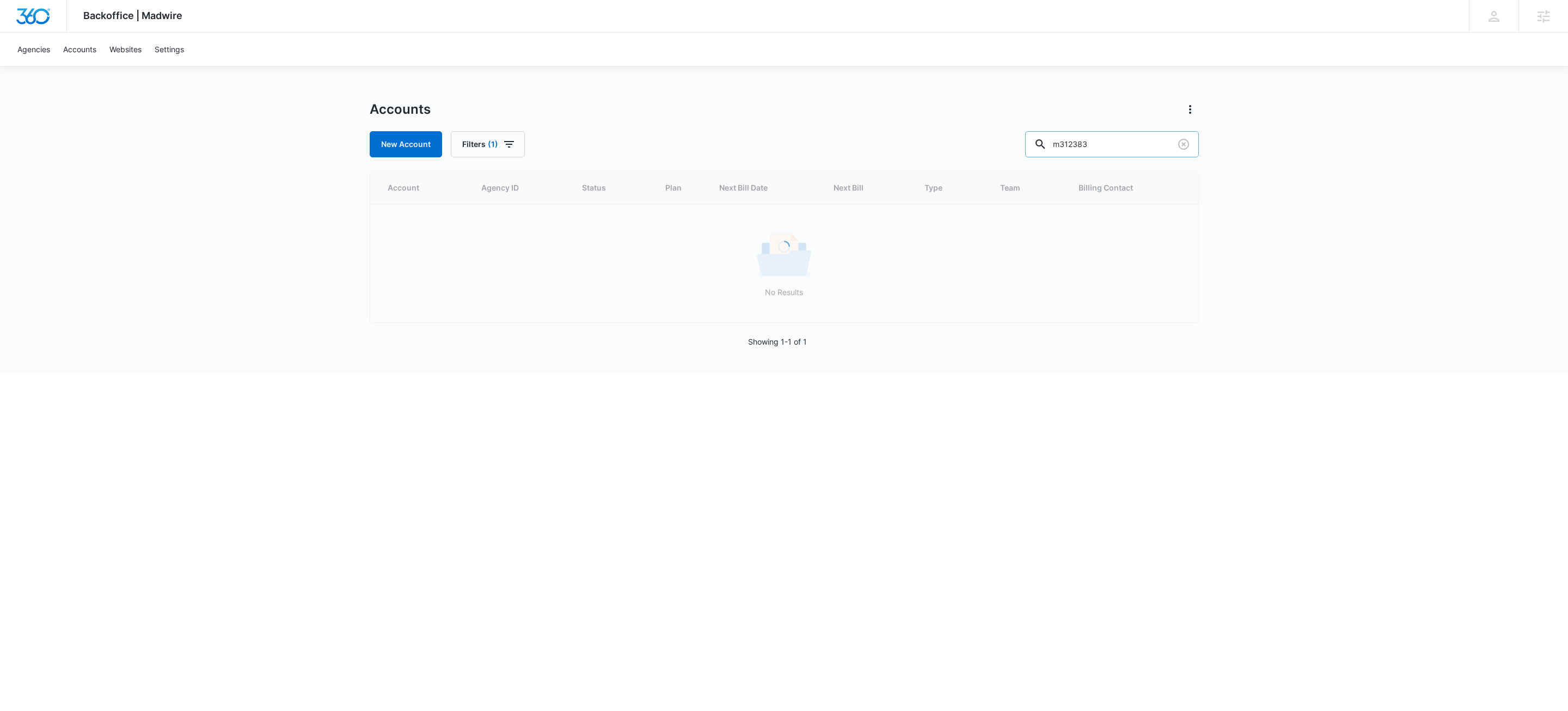
click at [1141, 147] on input "m312383" at bounding box center [1111, 144] width 173 height 26
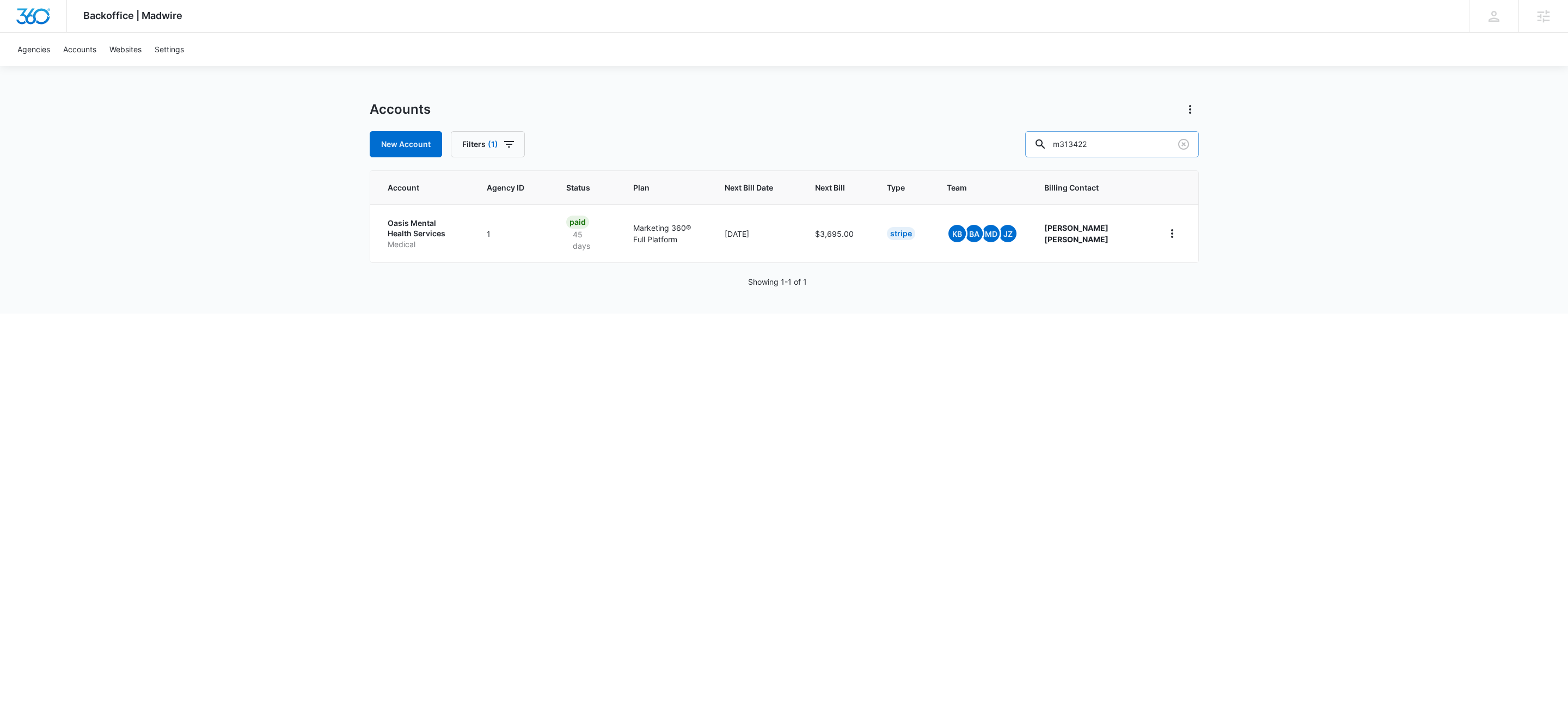
type input "m313422"
click at [441, 233] on p "Bub's Service and Solutions" at bounding box center [428, 226] width 81 height 21
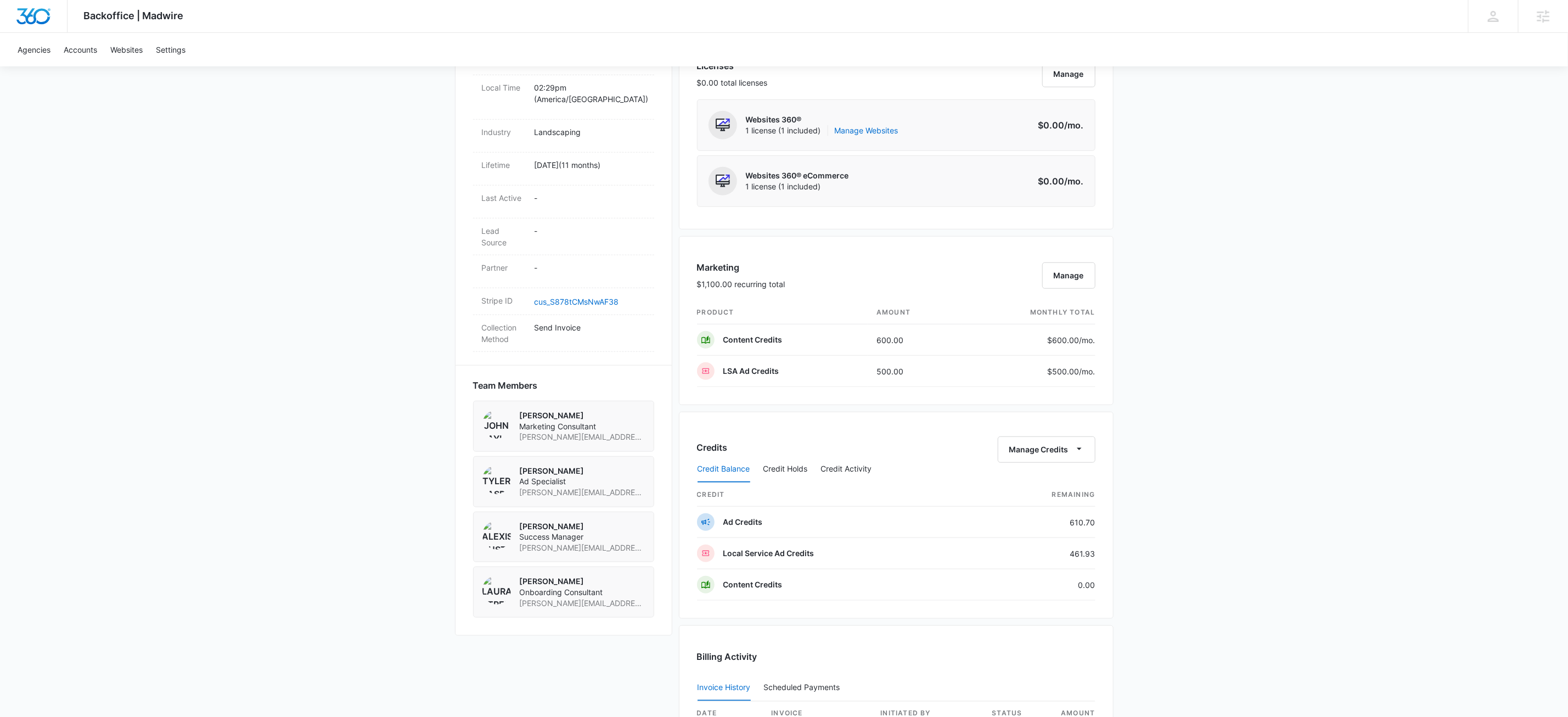
scroll to position [432, 0]
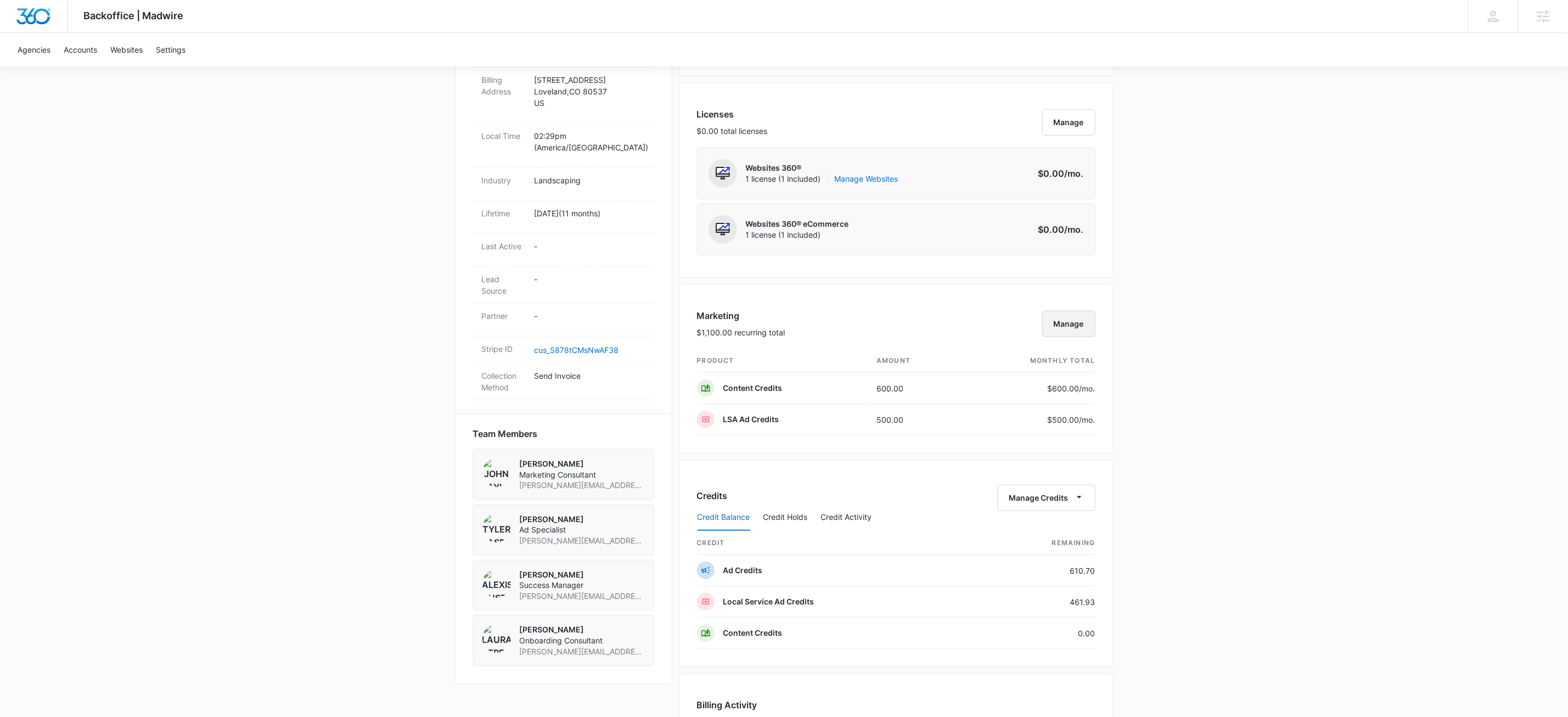
click at [1070, 326] on button "Manage" at bounding box center [1069, 324] width 53 height 26
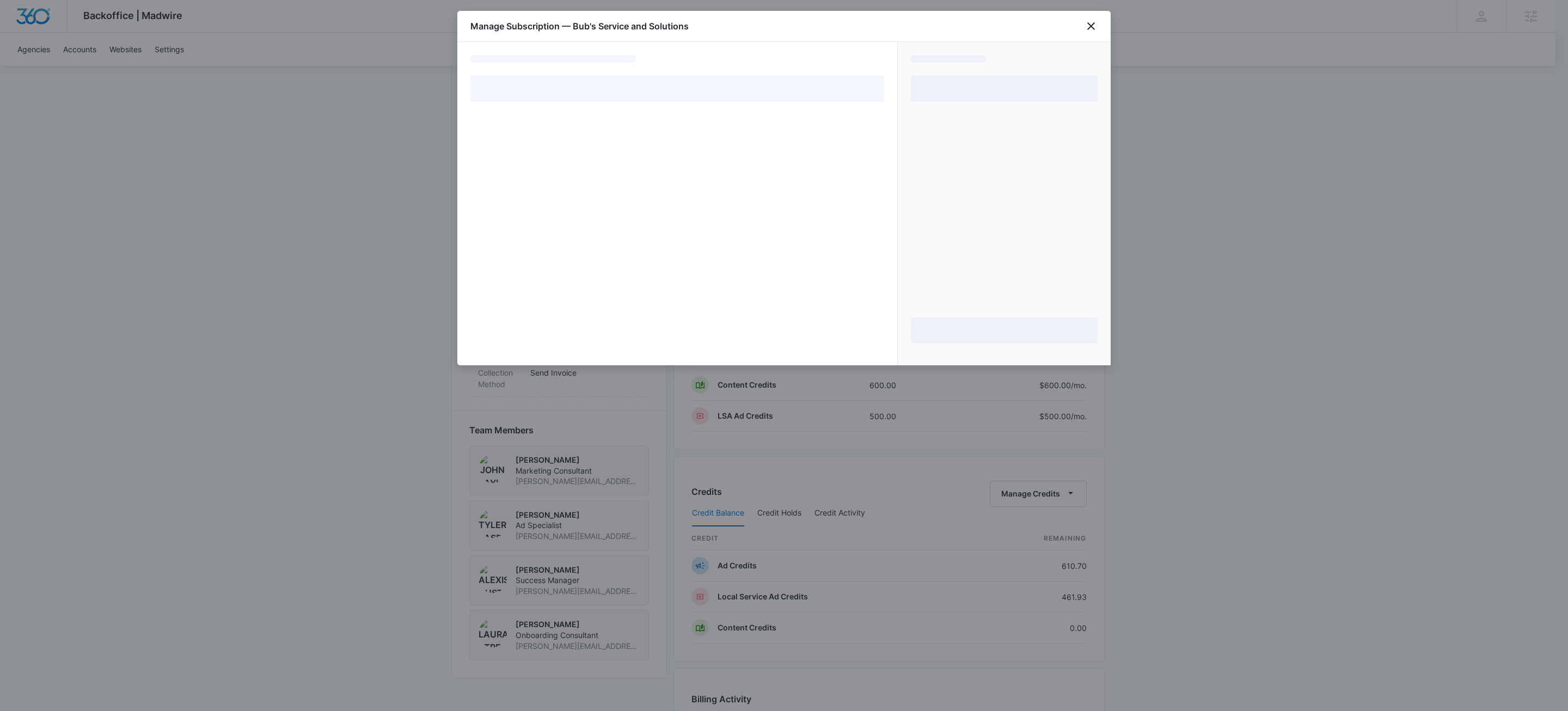
select select "MANUAL_INVOICE"
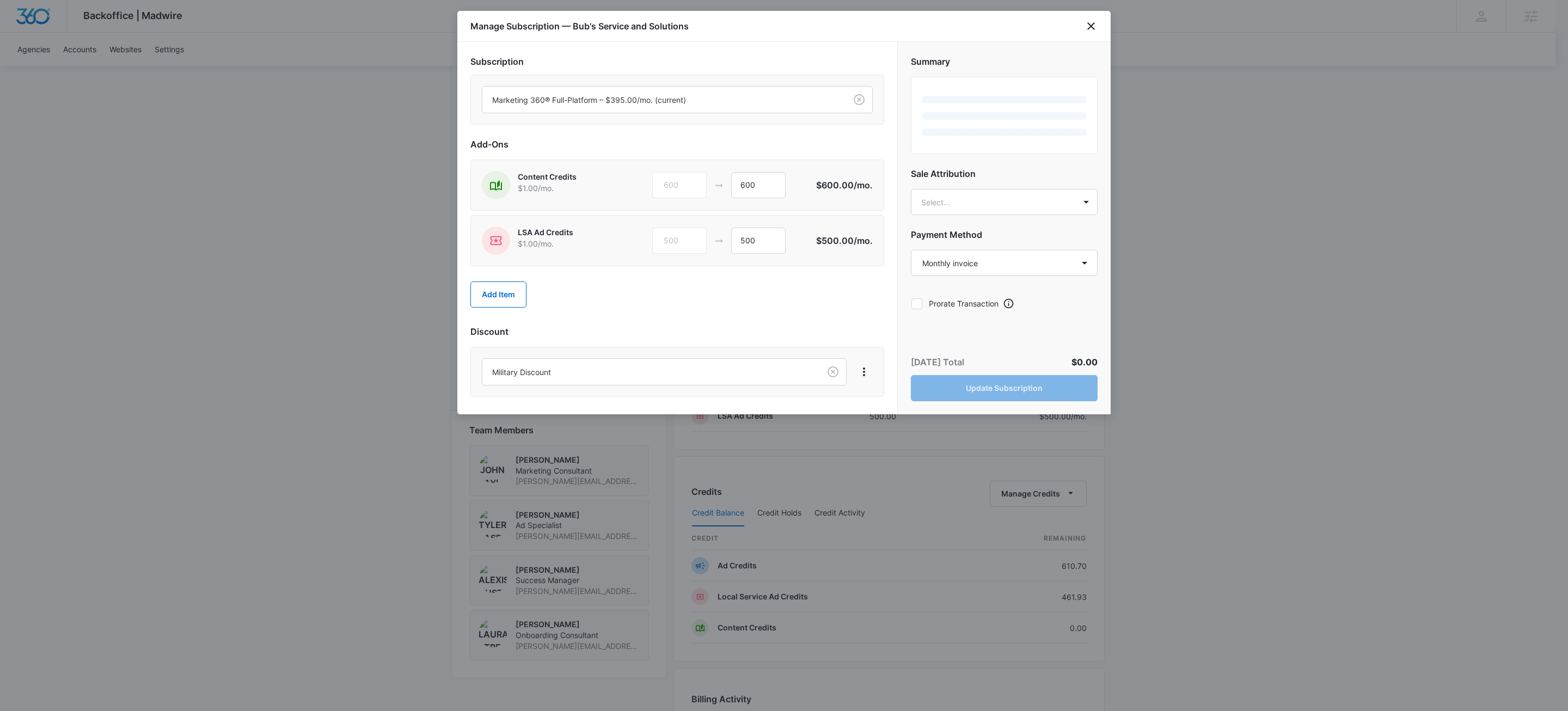
click at [764, 170] on div "Content Credits $1.00 /mo. 600 600 $600.00 /mo." at bounding box center [677, 185] width 414 height 51
click at [769, 186] on input "600" at bounding box center [758, 185] width 54 height 26
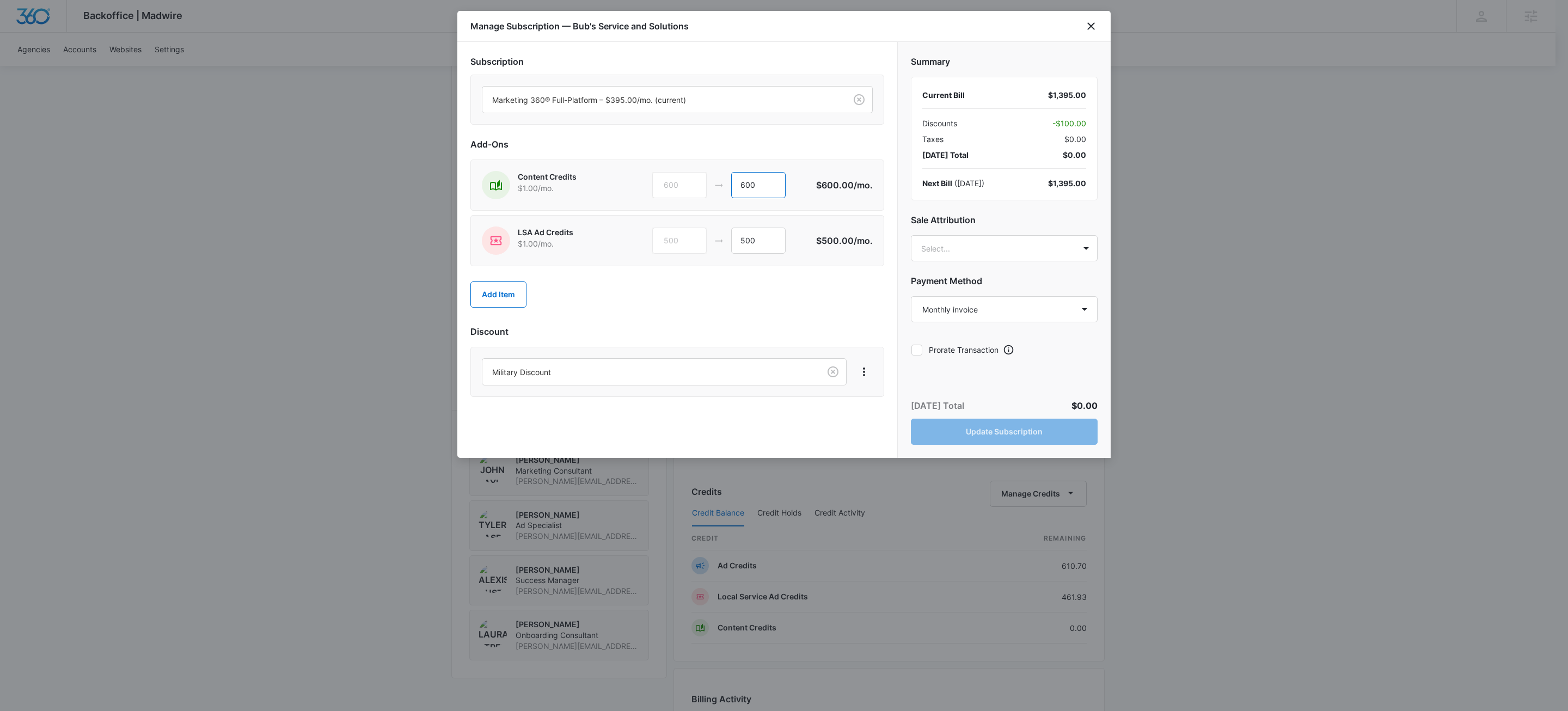
click at [769, 186] on input "600" at bounding box center [758, 185] width 54 height 26
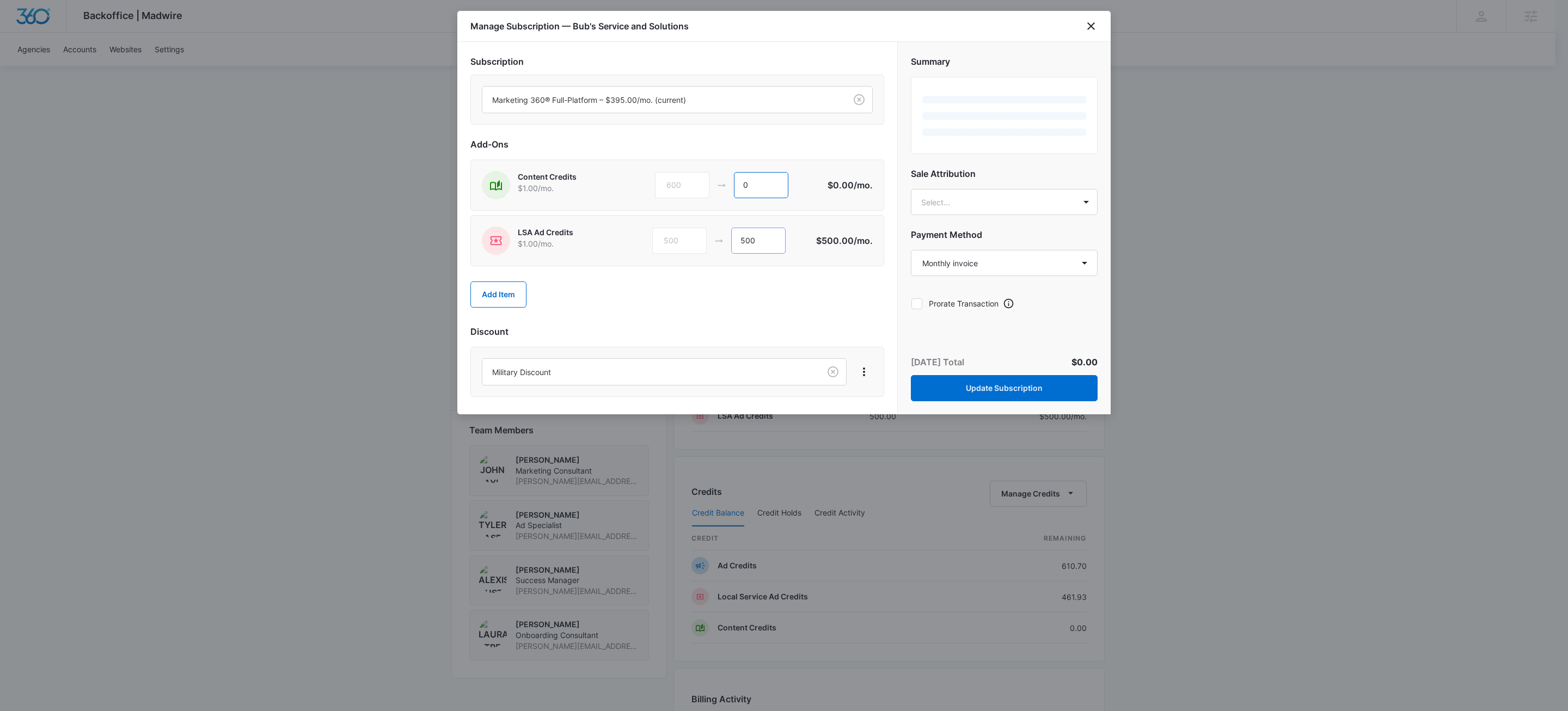
type input "0"
click at [772, 233] on input "500" at bounding box center [758, 240] width 54 height 26
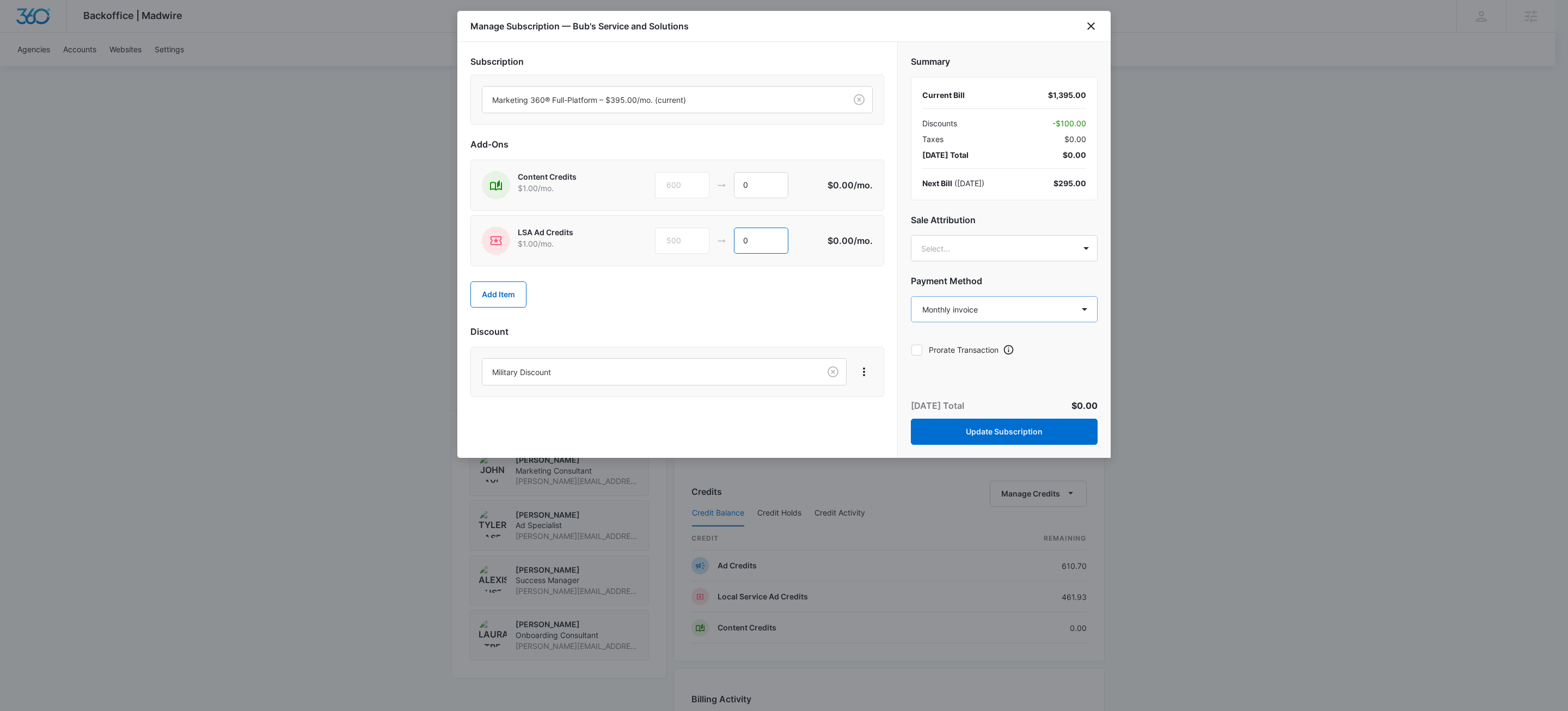
type input "0"
click at [969, 312] on select "Select a payment method Visa ending in 3006 New payment method Monthly invoice" at bounding box center [1004, 309] width 187 height 26
click at [1091, 26] on icon "close" at bounding box center [1091, 26] width 8 height 8
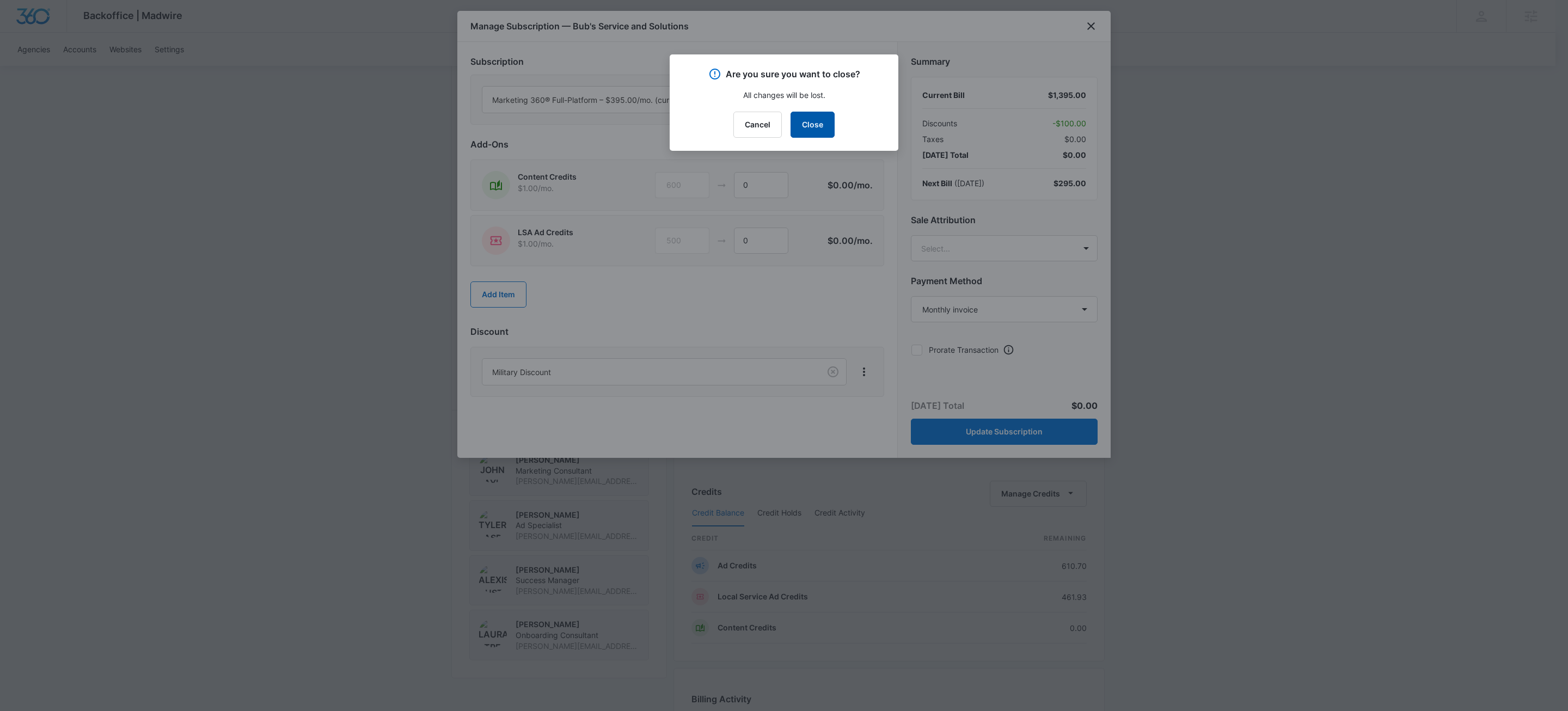
click at [823, 121] on button "Close" at bounding box center [813, 124] width 44 height 26
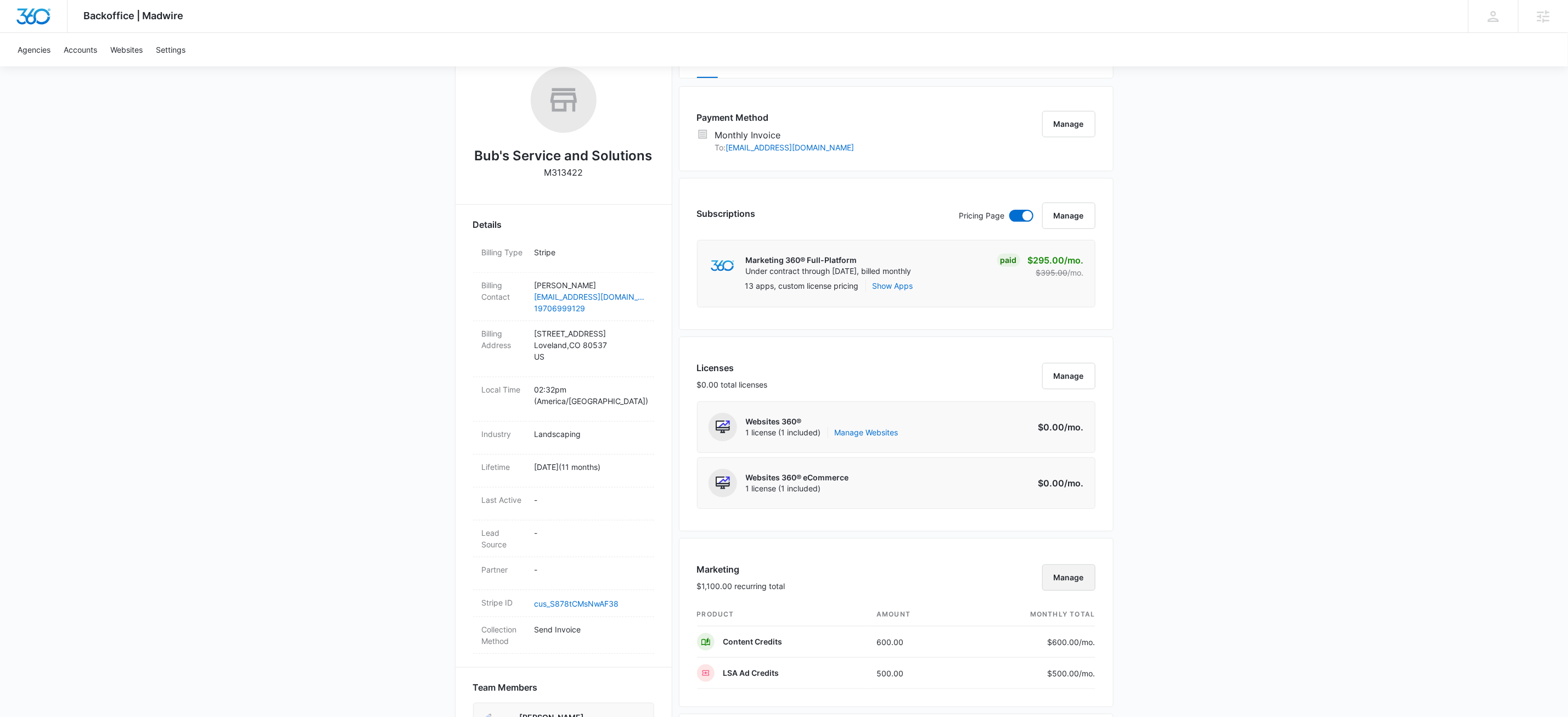
scroll to position [0, 0]
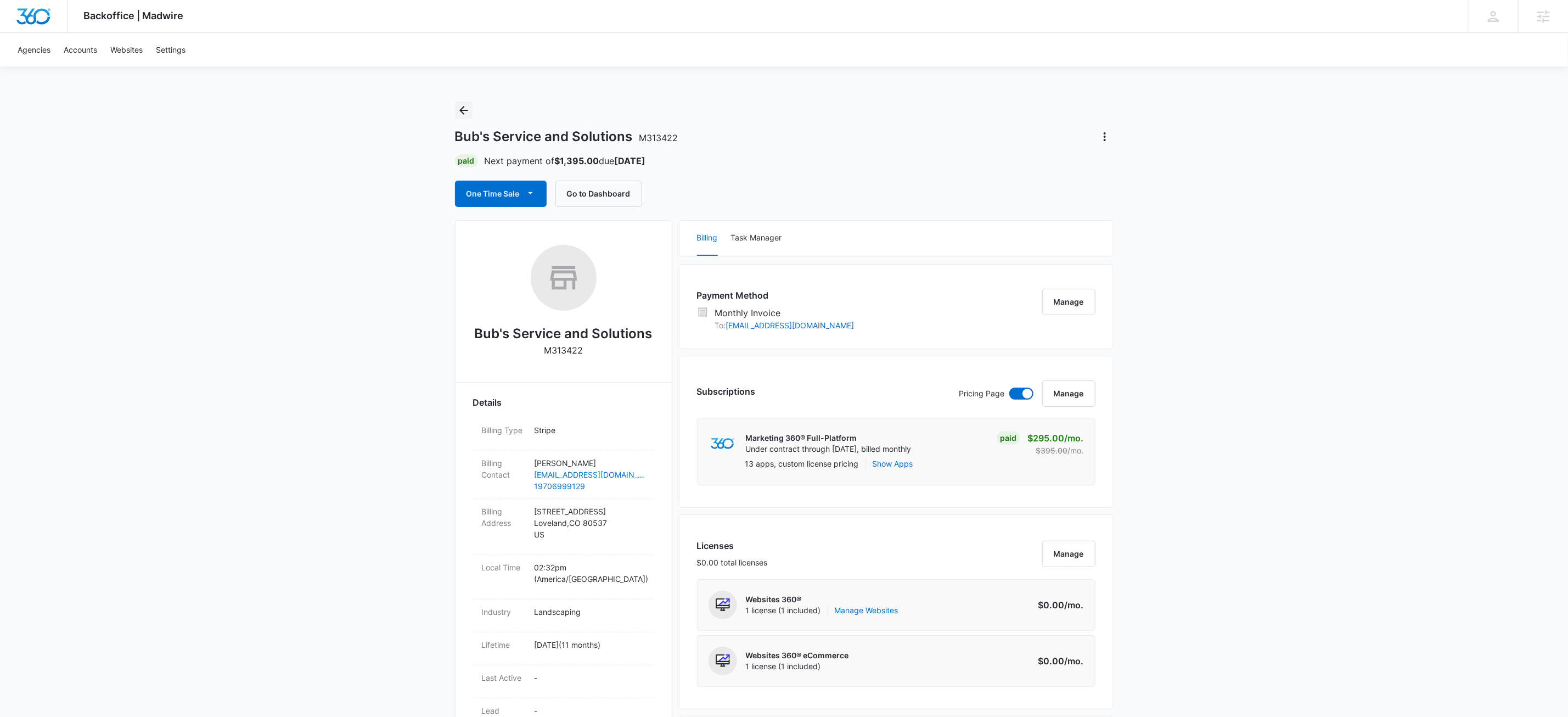
click at [463, 107] on icon "Back" at bounding box center [464, 110] width 9 height 9
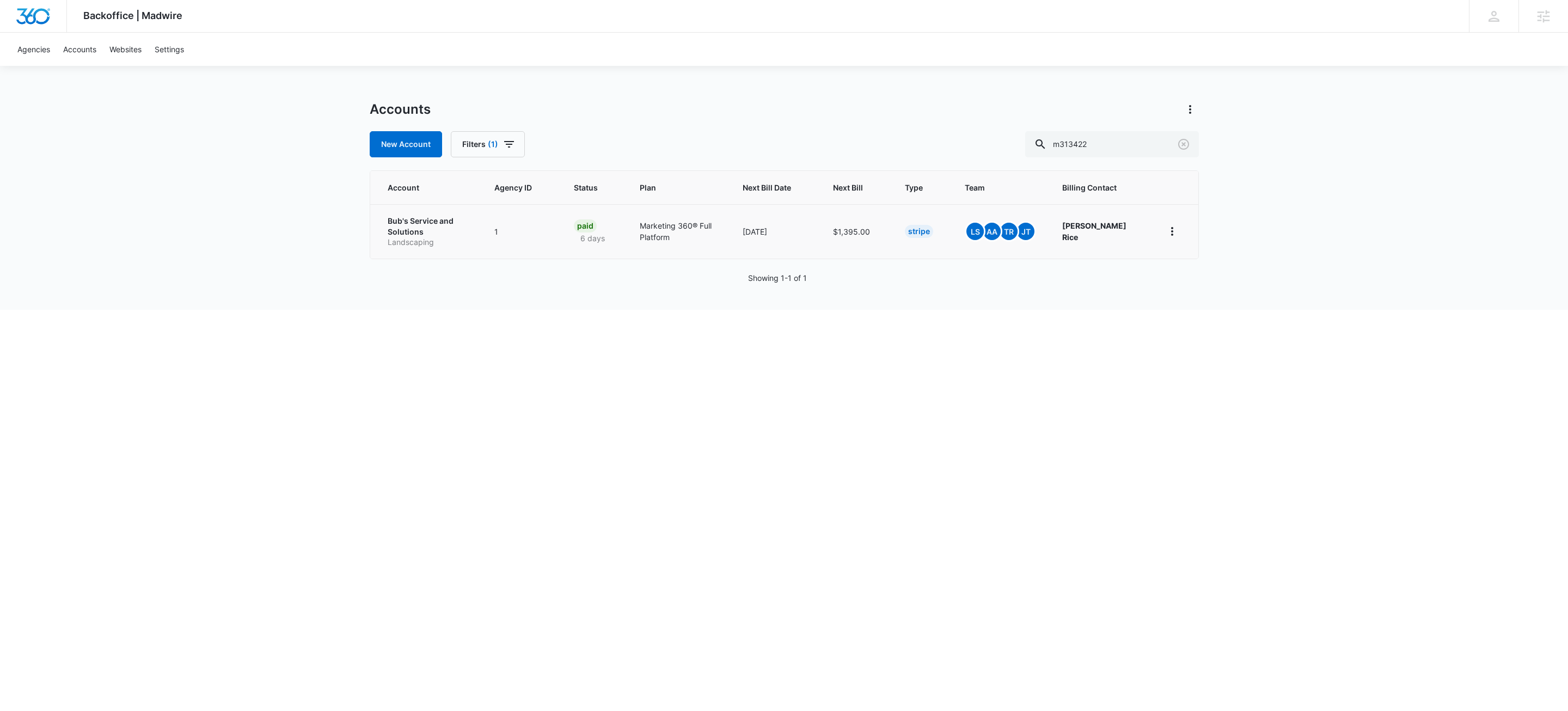
click at [407, 239] on p "Landscaping" at bounding box center [428, 242] width 81 height 11
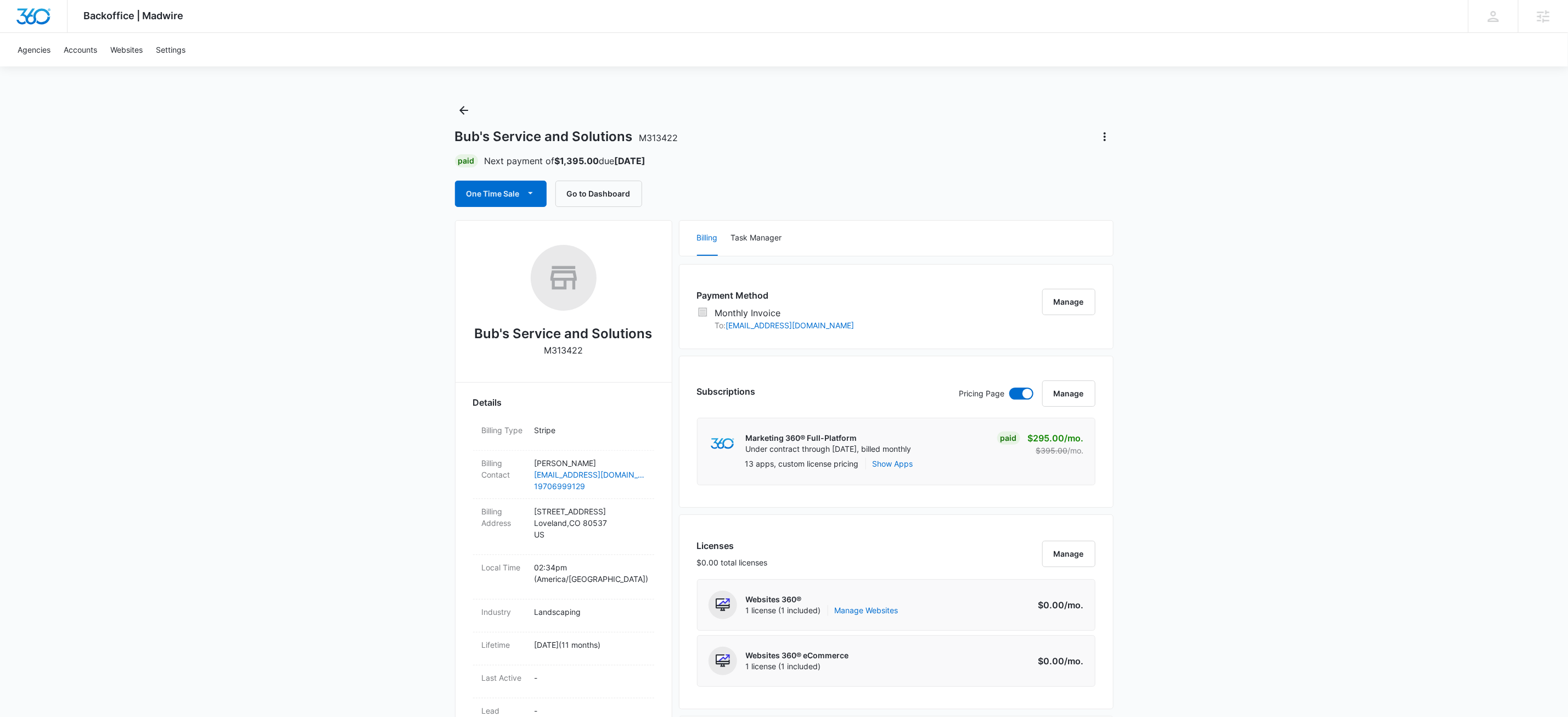
click at [881, 152] on div "Bub's Service and Solutions M313422 Paid Next payment of $1,395.00 due Oct 14 O…" at bounding box center [784, 154] width 658 height 106
click at [468, 110] on icon "Back" at bounding box center [463, 110] width 13 height 13
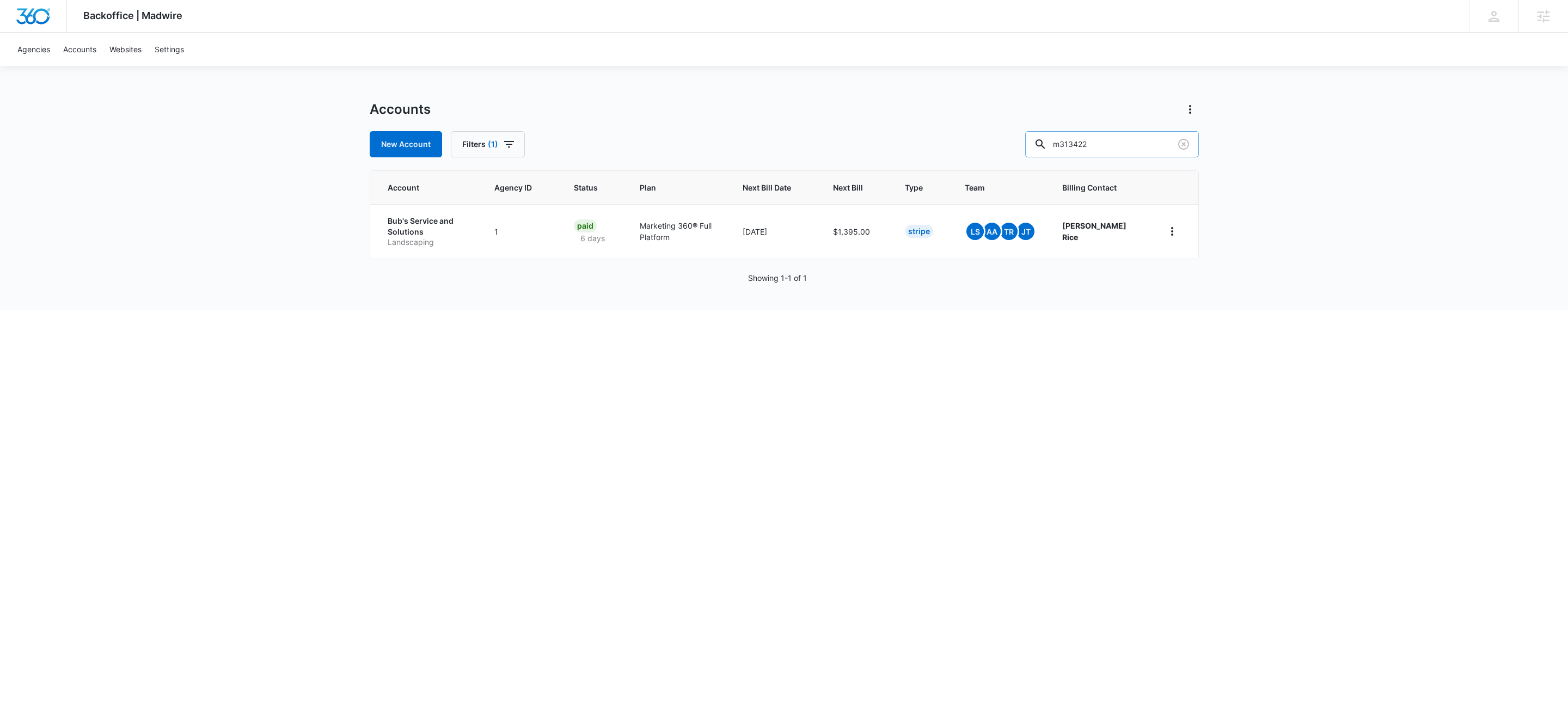
click at [1104, 147] on input "m313422" at bounding box center [1111, 144] width 173 height 26
paste input "M312946"
type input "M312946"
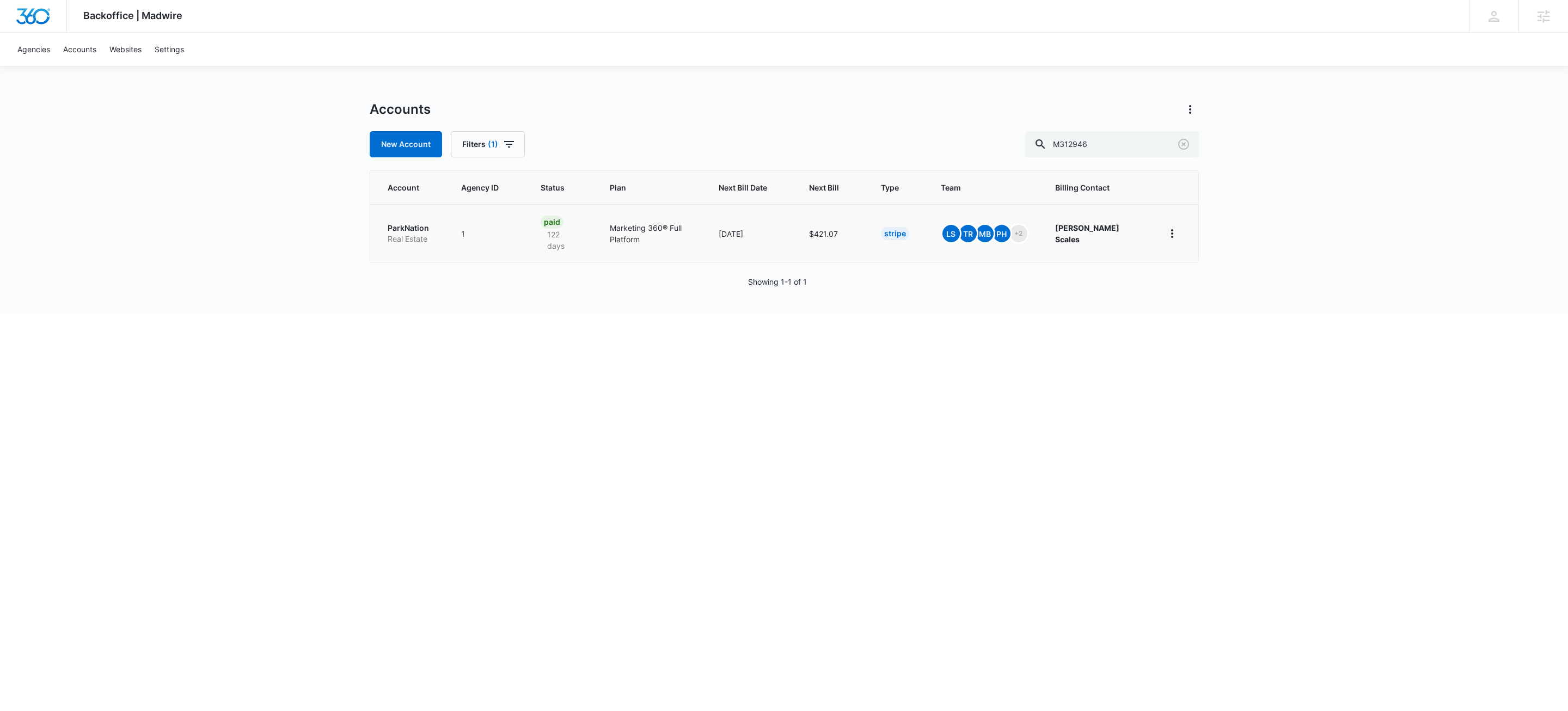
click at [412, 234] on p "Real Estate" at bounding box center [411, 239] width 47 height 11
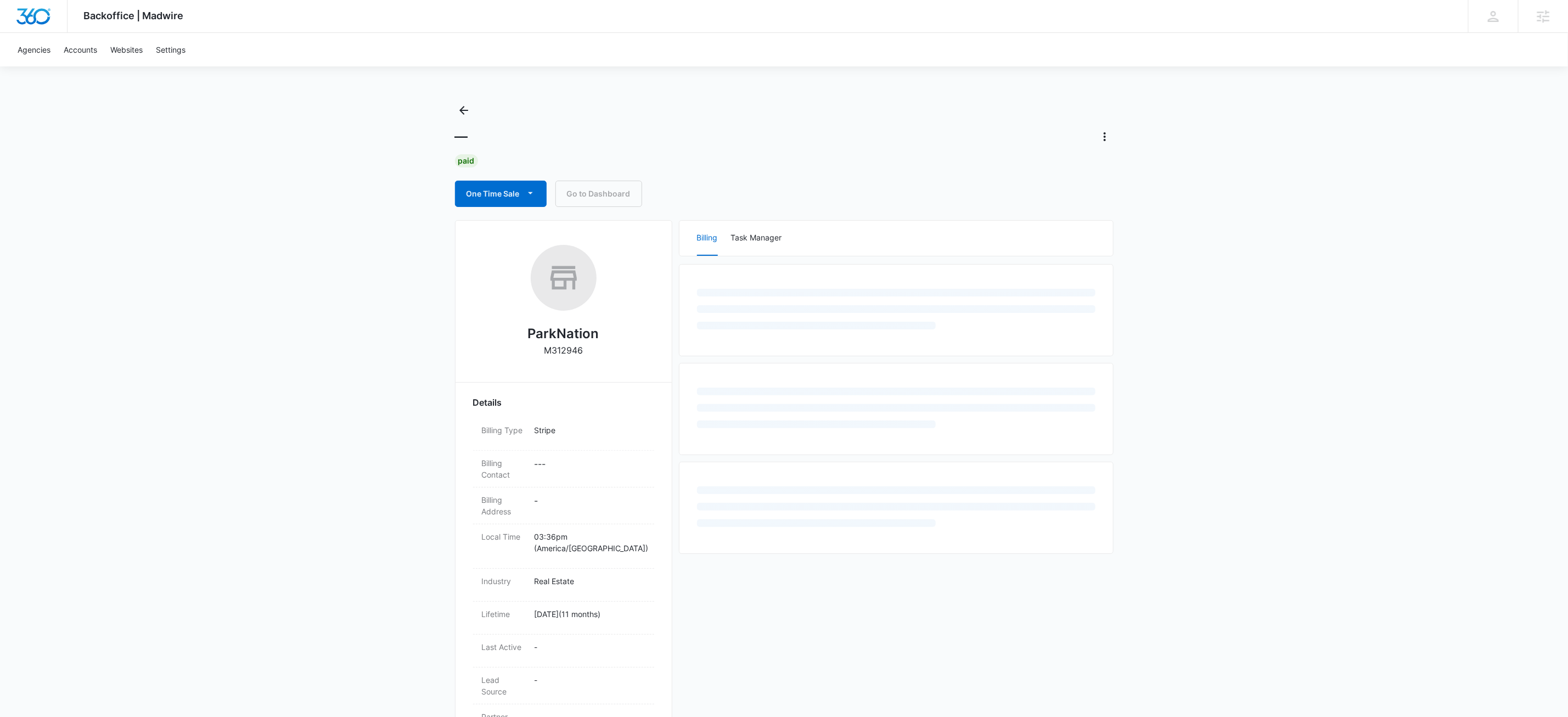
click at [415, 232] on div "Backoffice | Madwire Apps Settings KW Kait Weagraff kaitlyn.weagraff@madwire.co…" at bounding box center [784, 463] width 1568 height 927
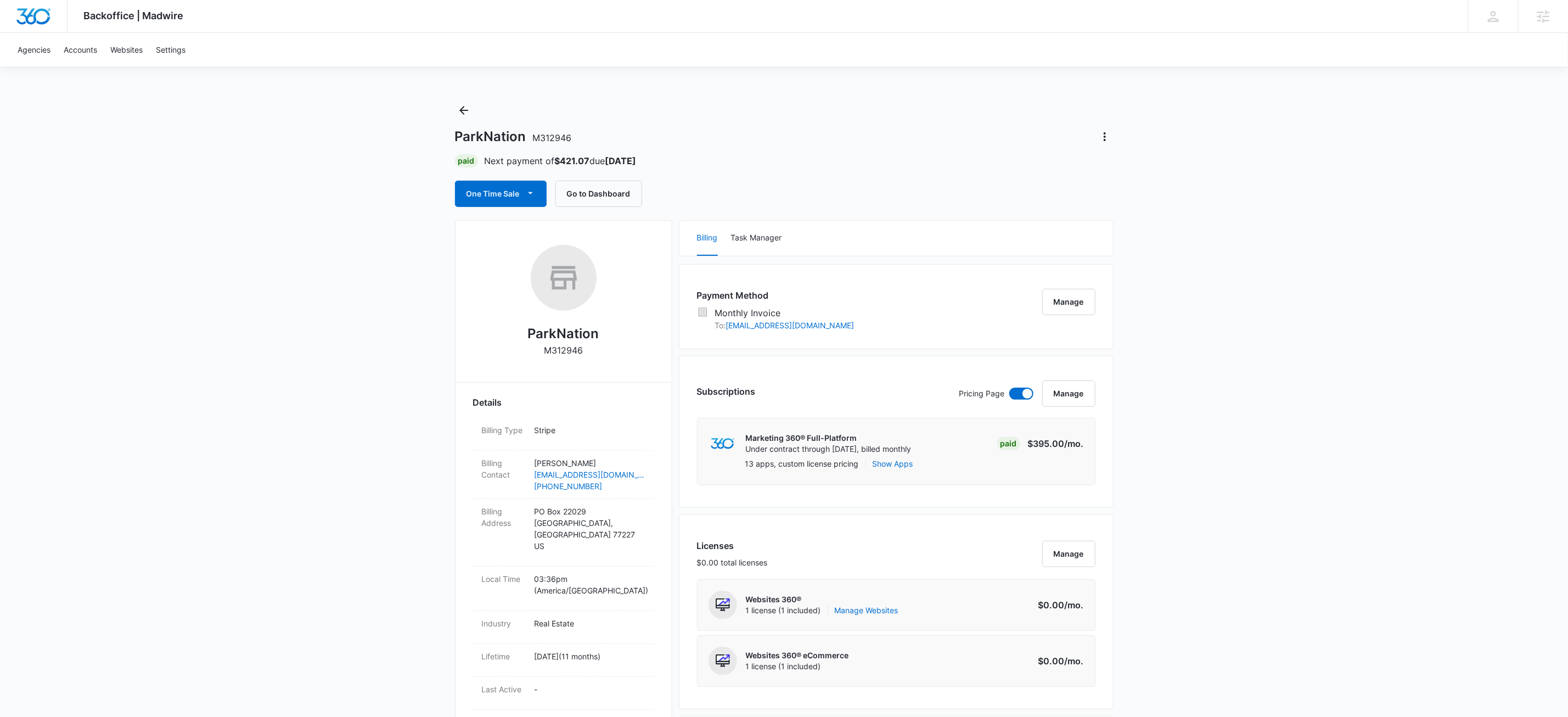
click at [566, 356] on p "M312946" at bounding box center [563, 350] width 39 height 13
click at [566, 352] on p "M312946" at bounding box center [563, 350] width 39 height 13
copy p "M312946"
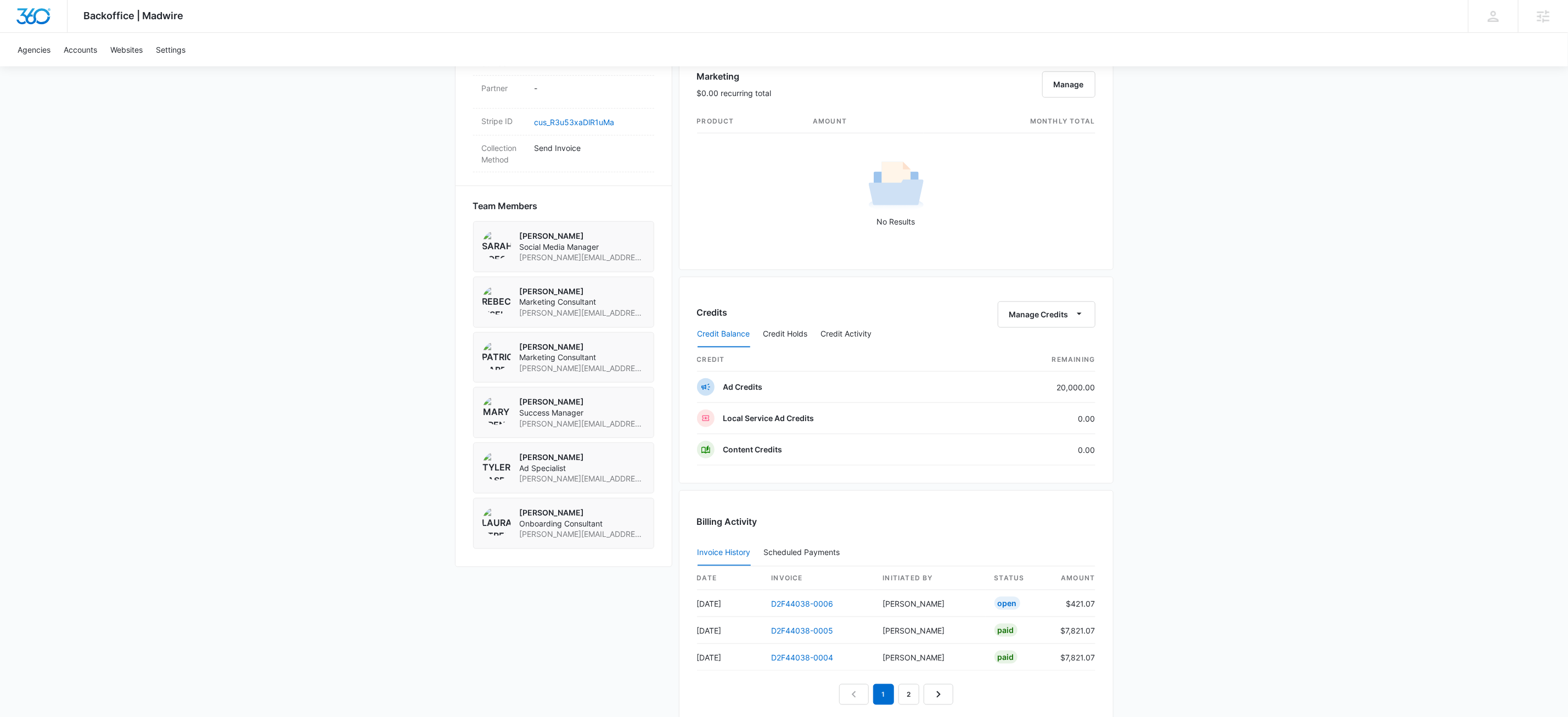
scroll to position [496, 0]
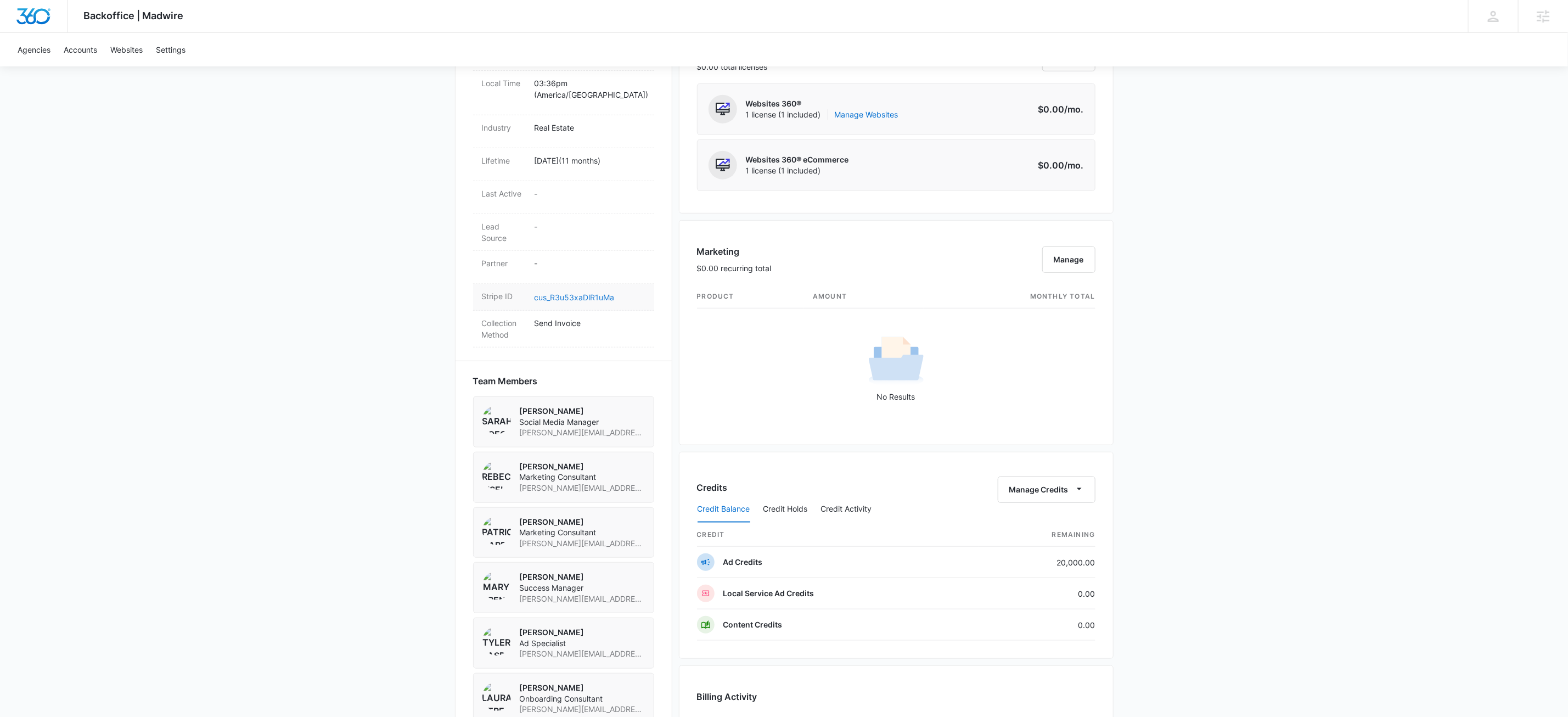
click at [582, 293] on link "cus_R3u53xaDlR1uMa" at bounding box center [574, 297] width 80 height 9
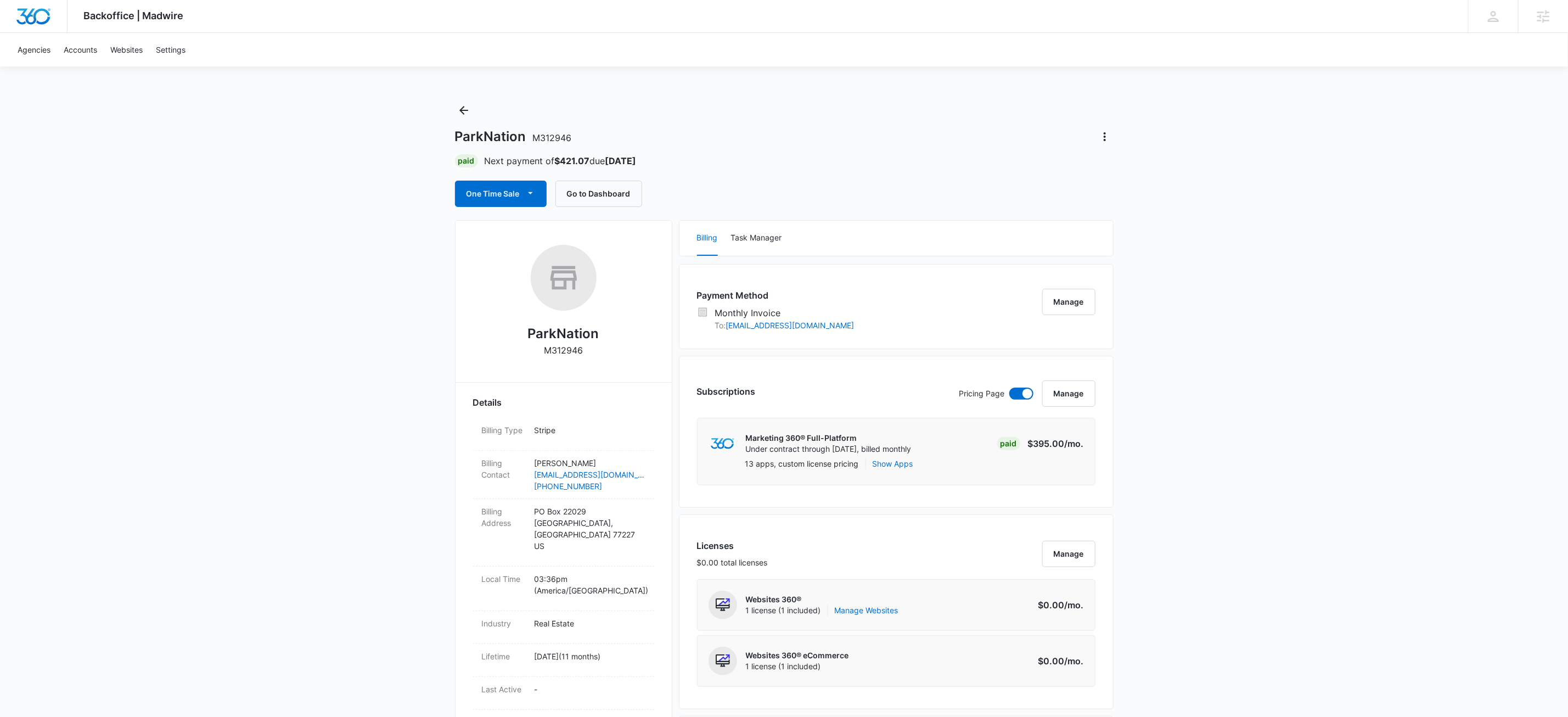
drag, startPoint x: 465, startPoint y: 112, endPoint x: 498, endPoint y: 117, distance: 33.4
click at [466, 112] on icon "Back" at bounding box center [463, 110] width 13 height 13
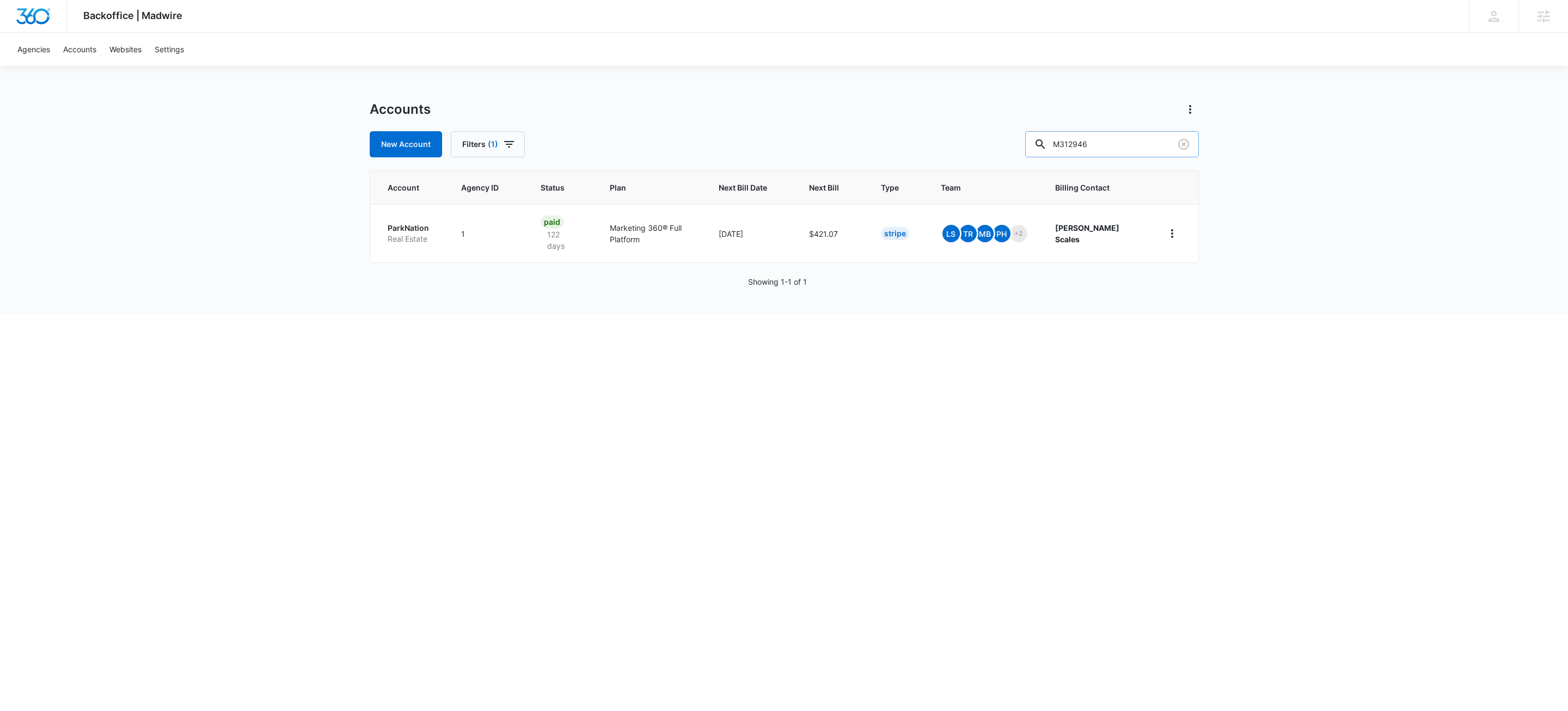
click at [1093, 141] on input "M312946" at bounding box center [1111, 144] width 173 height 26
type input "m313422"
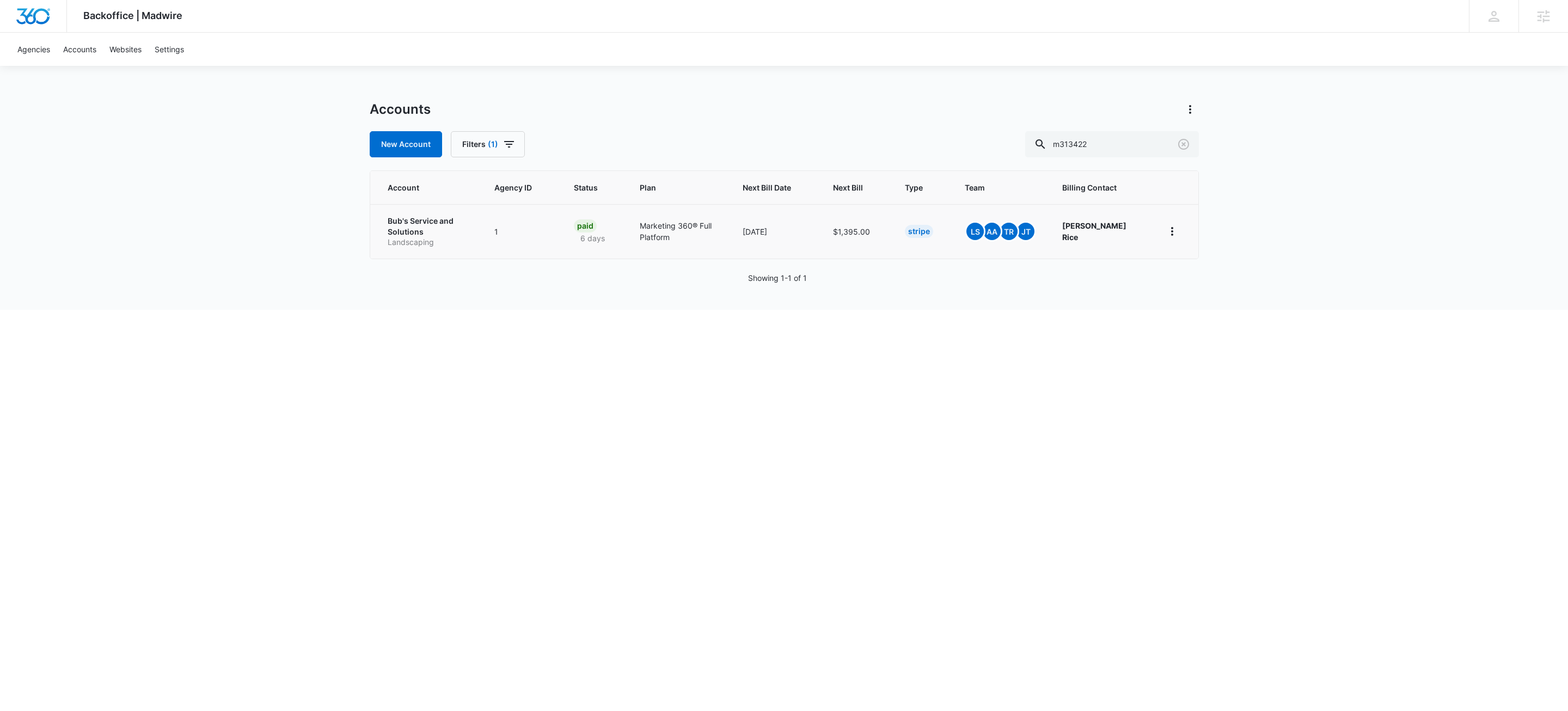
click at [415, 228] on p "Bub's Service and Solutions" at bounding box center [428, 226] width 81 height 21
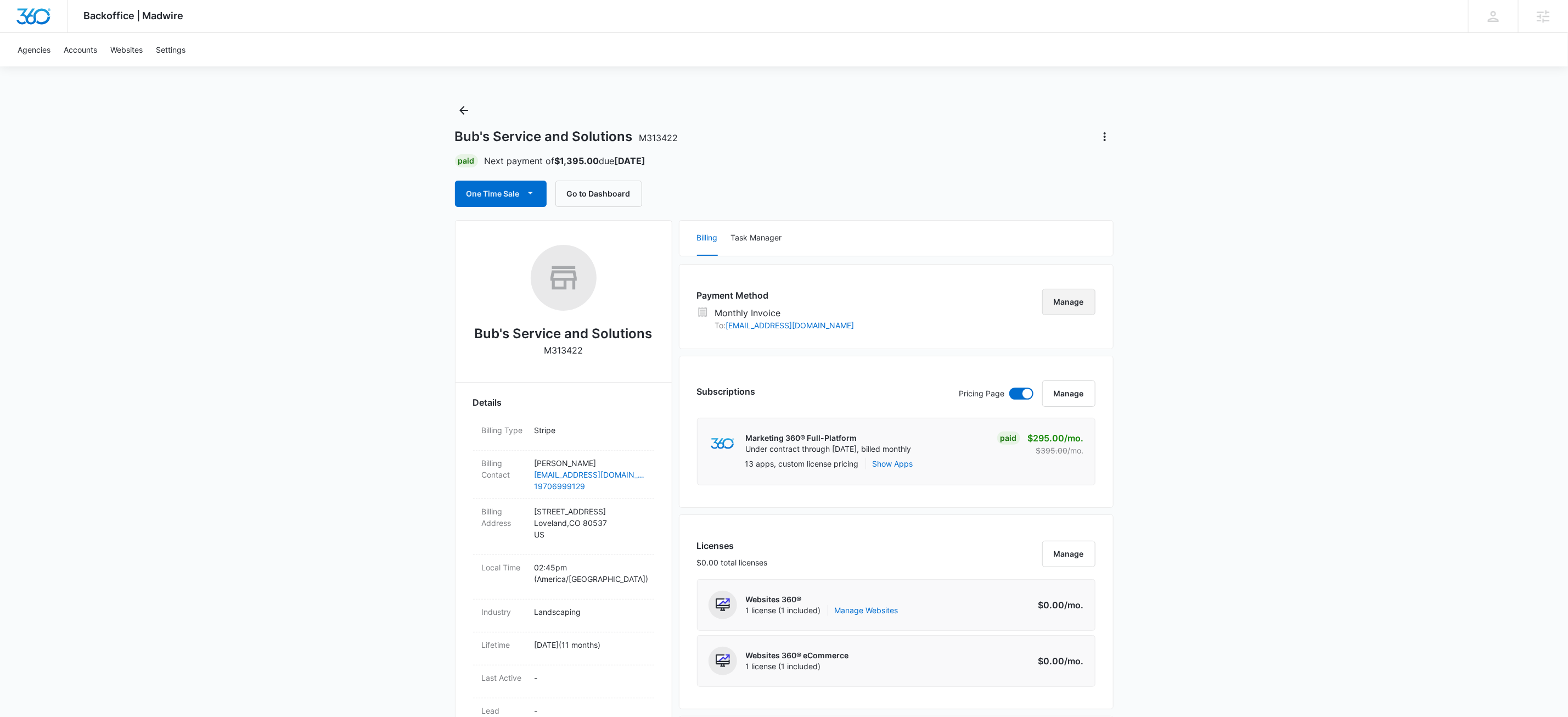
click at [1079, 305] on button "Manage" at bounding box center [1069, 301] width 53 height 26
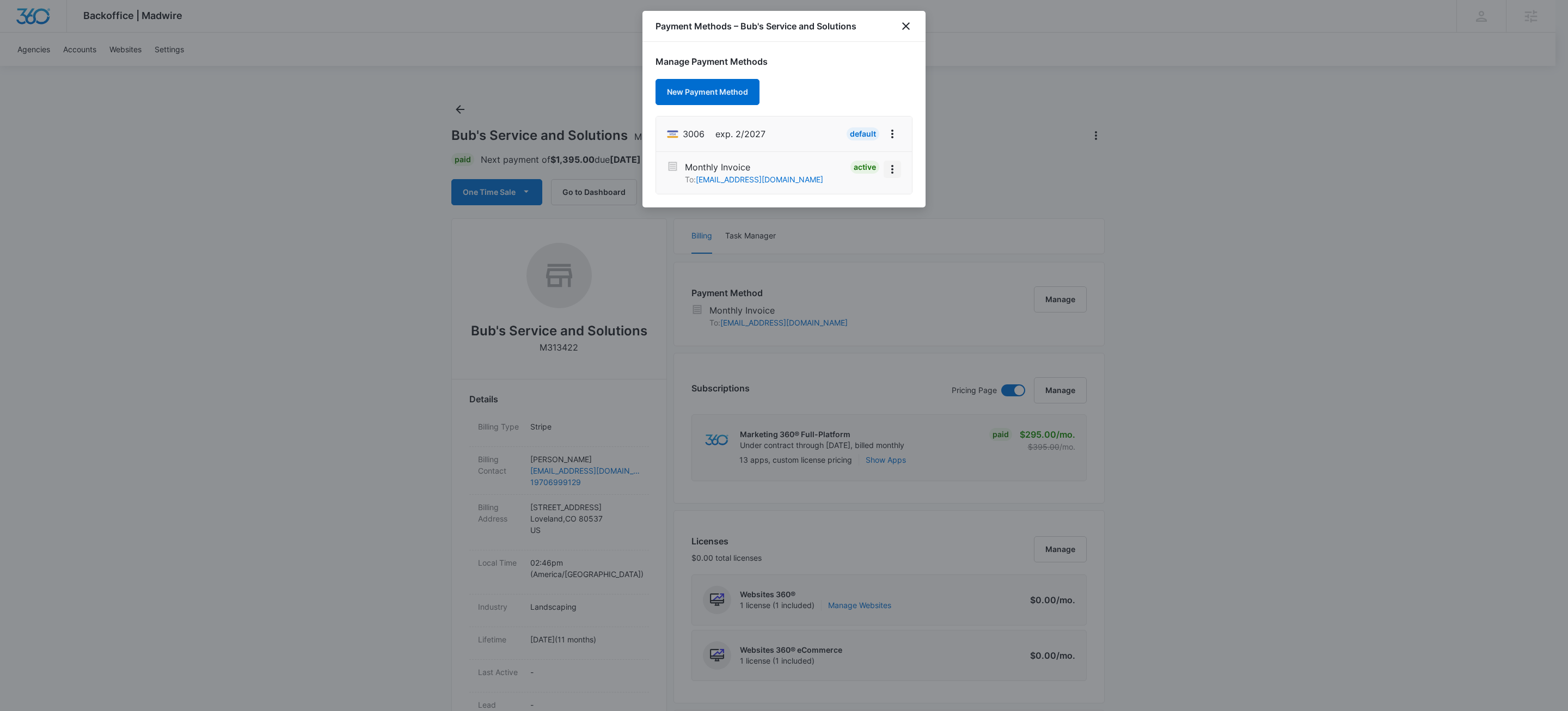
click at [892, 168] on icon "View More" at bounding box center [892, 169] width 13 height 13
click at [869, 139] on div "Deactivate" at bounding box center [855, 139] width 39 height 8
click at [854, 52] on div "Manage Payment Methods New Payment Method 3006 exp. 2/2027 Default Monthly Invo…" at bounding box center [783, 125] width 283 height 166
click at [911, 19] on icon "close" at bounding box center [906, 26] width 13 height 13
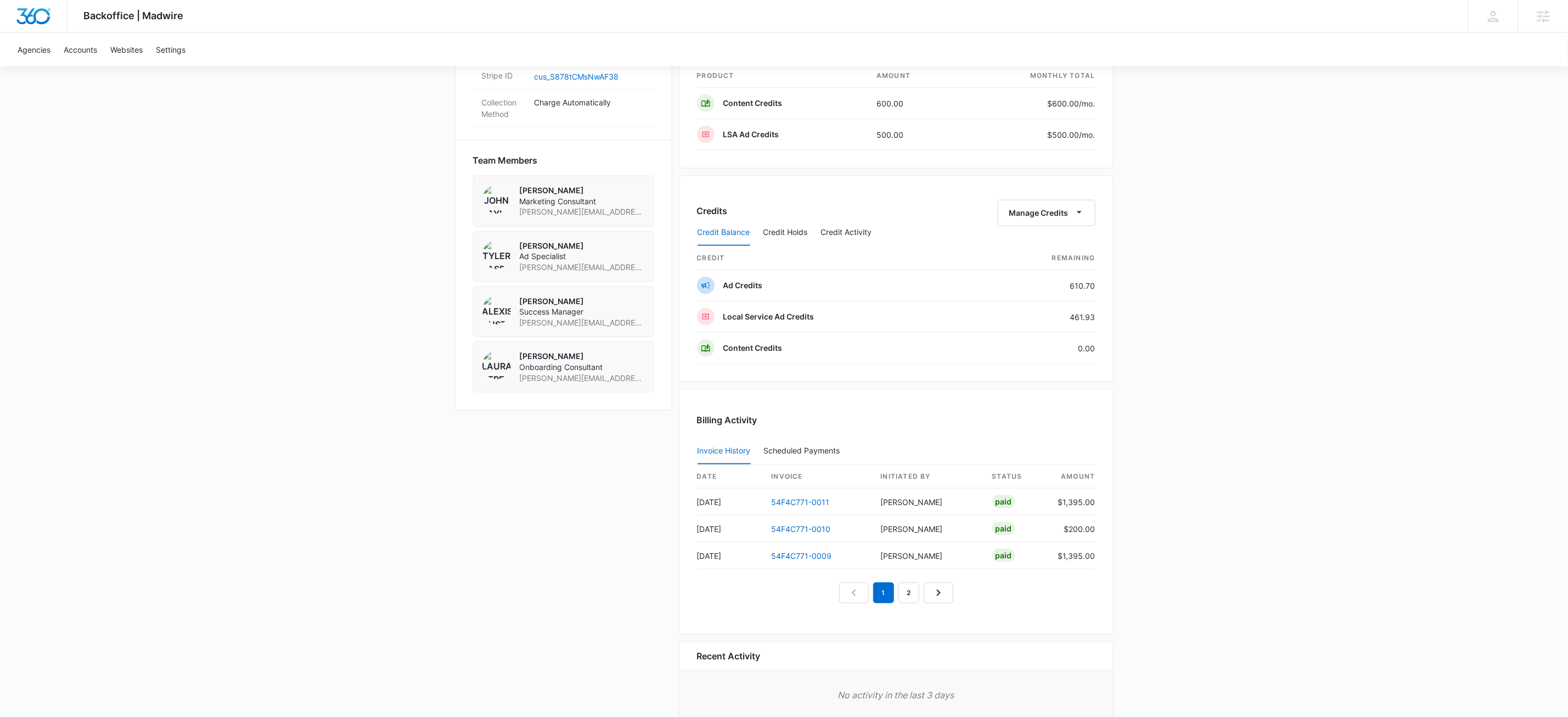
scroll to position [770, 0]
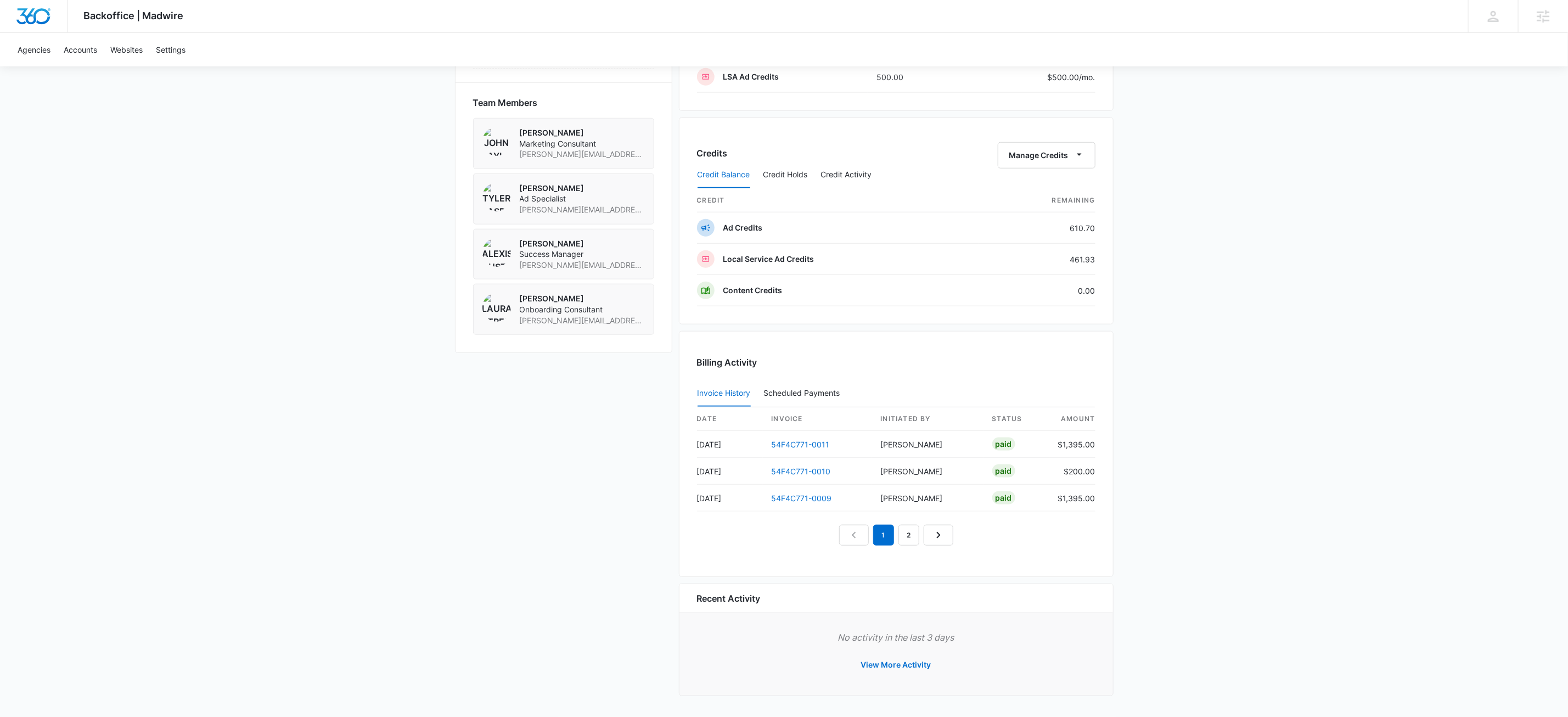
drag, startPoint x: 1506, startPoint y: 497, endPoint x: 1454, endPoint y: 531, distance: 62.1
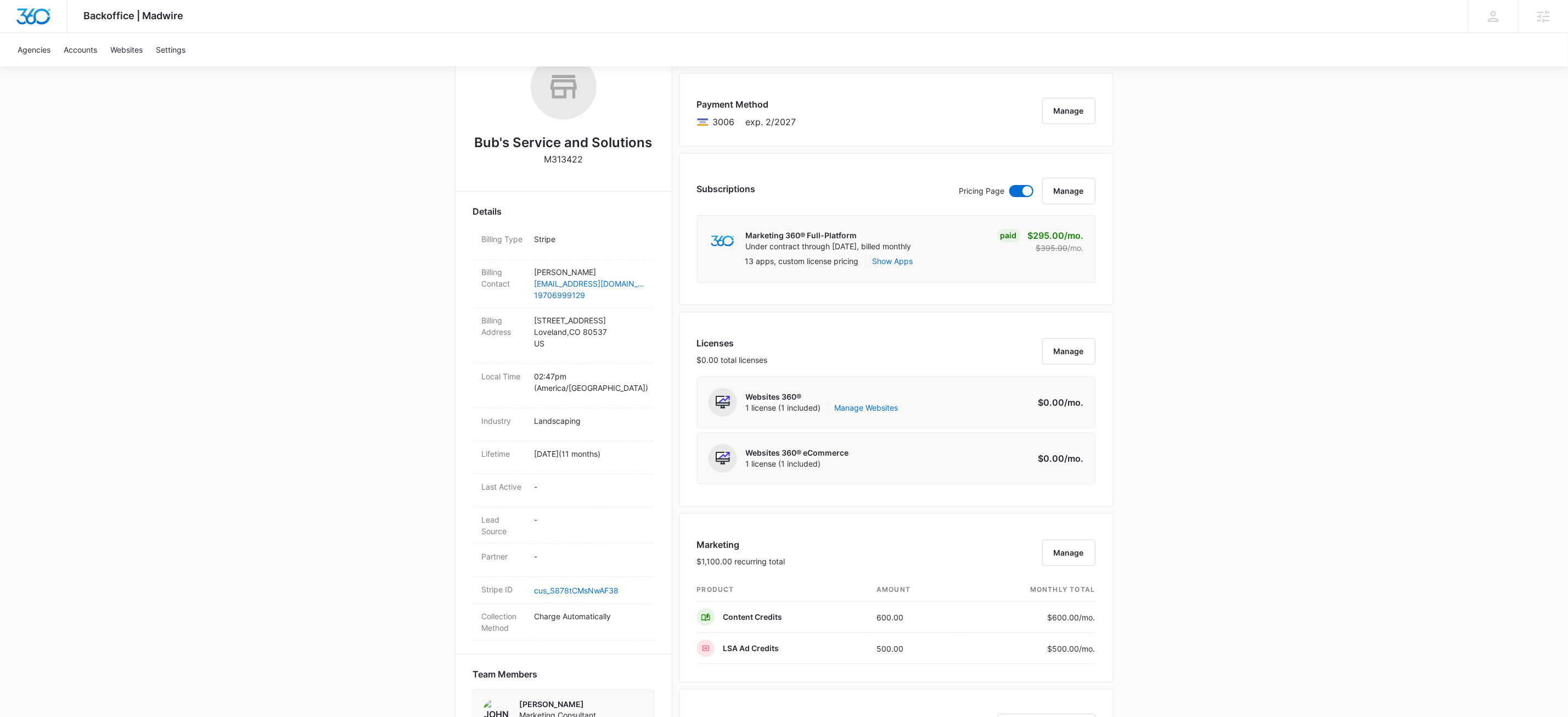
scroll to position [0, 0]
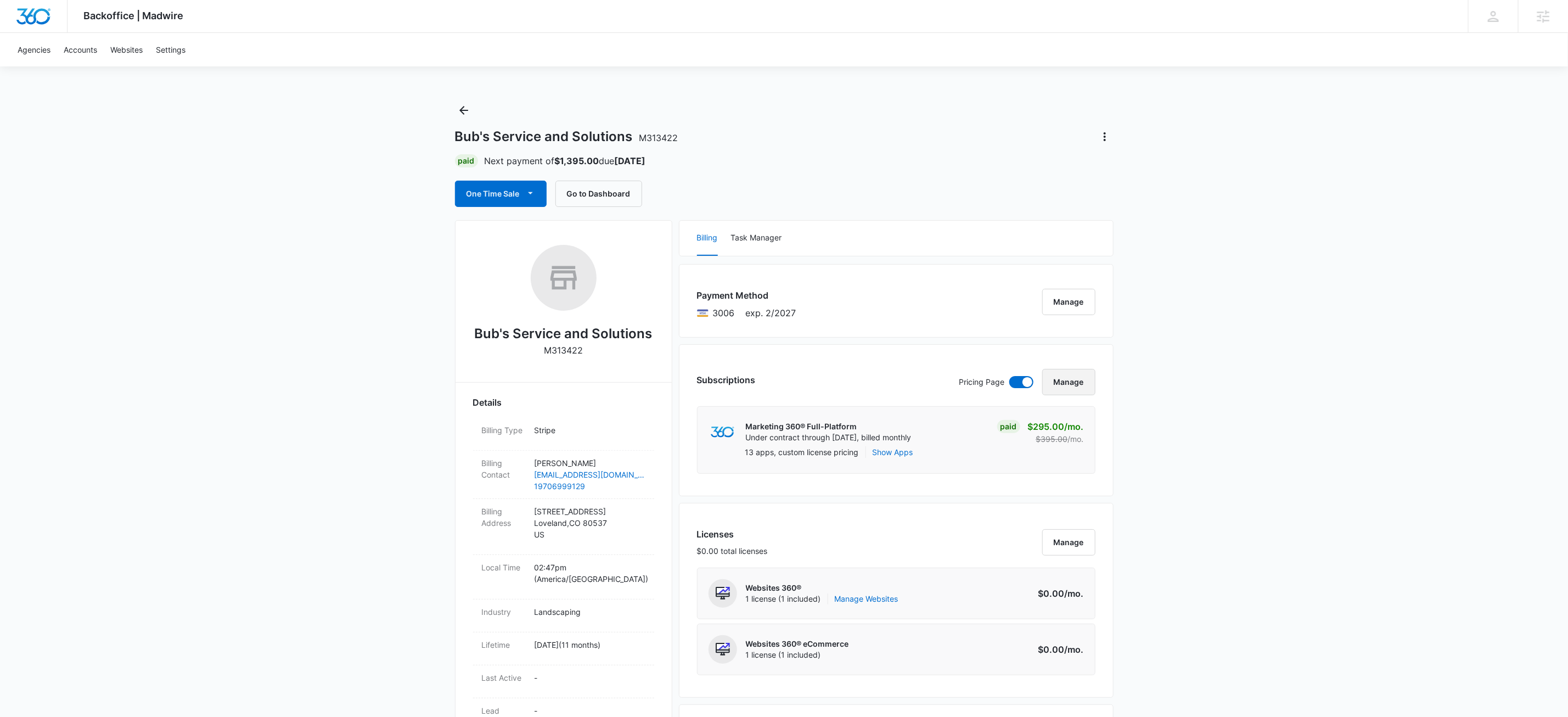
click at [1067, 383] on button "Manage" at bounding box center [1069, 382] width 53 height 26
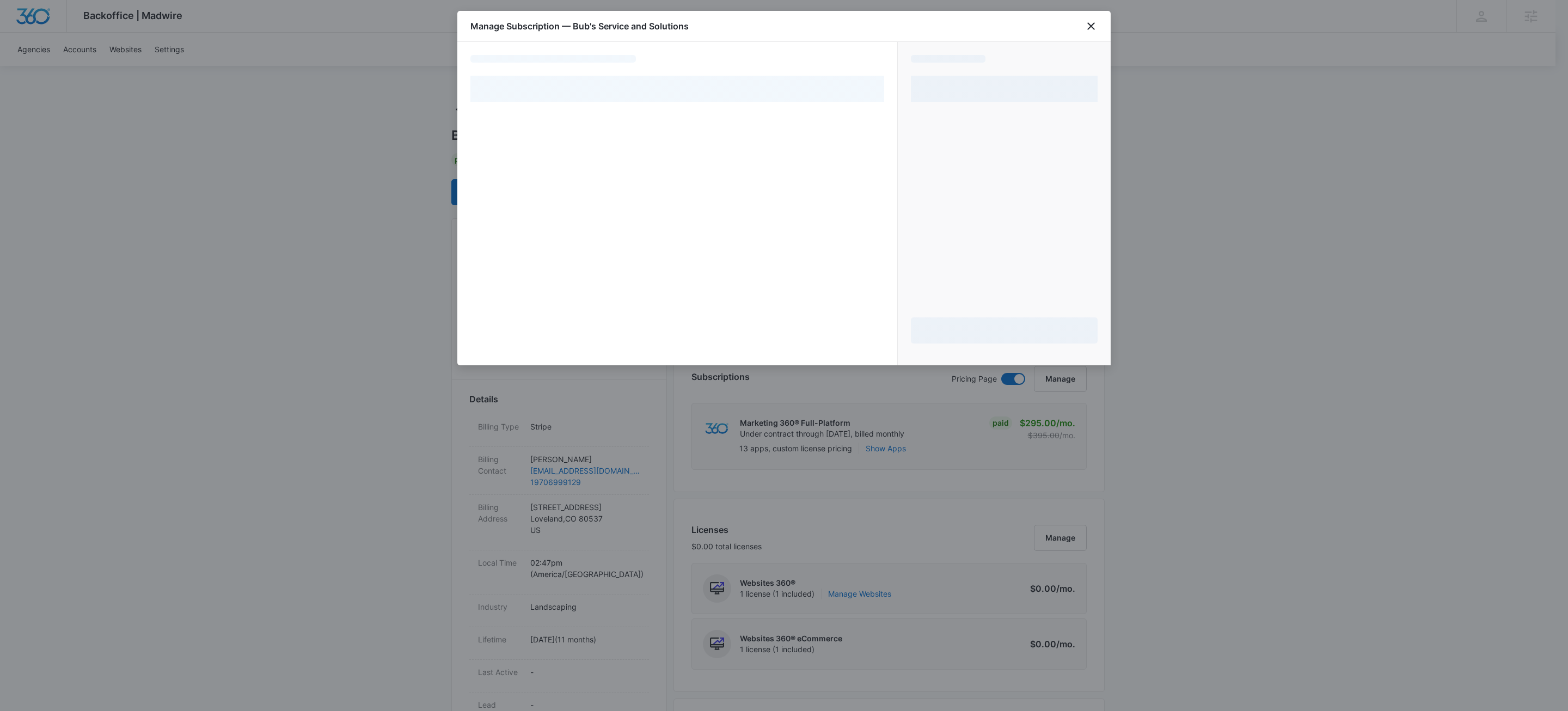
select select "pm_1RDqv0A4n8RTgNjUAp2yAJcv"
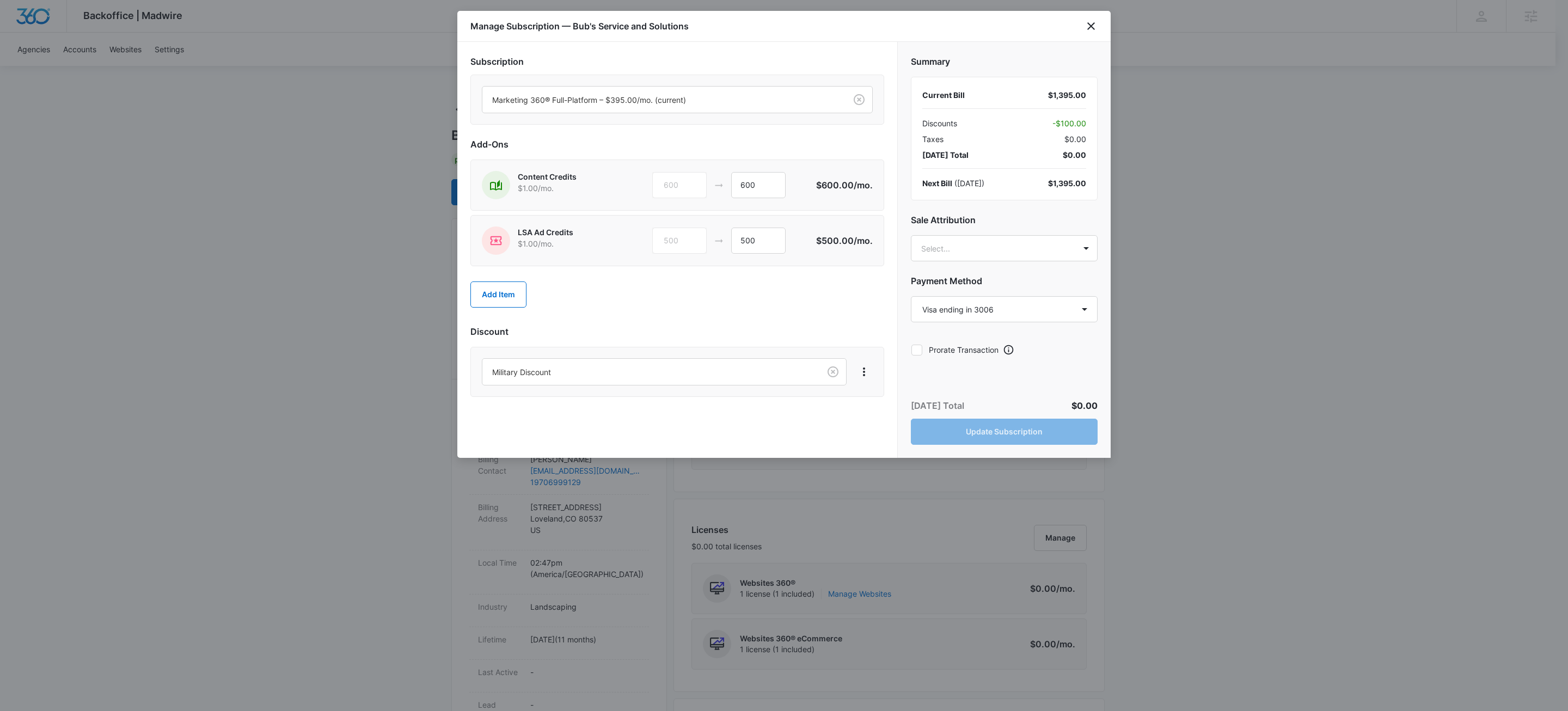
click at [786, 240] on div "500 500" at bounding box center [734, 240] width 164 height 26
click at [771, 241] on input "500" at bounding box center [758, 240] width 54 height 26
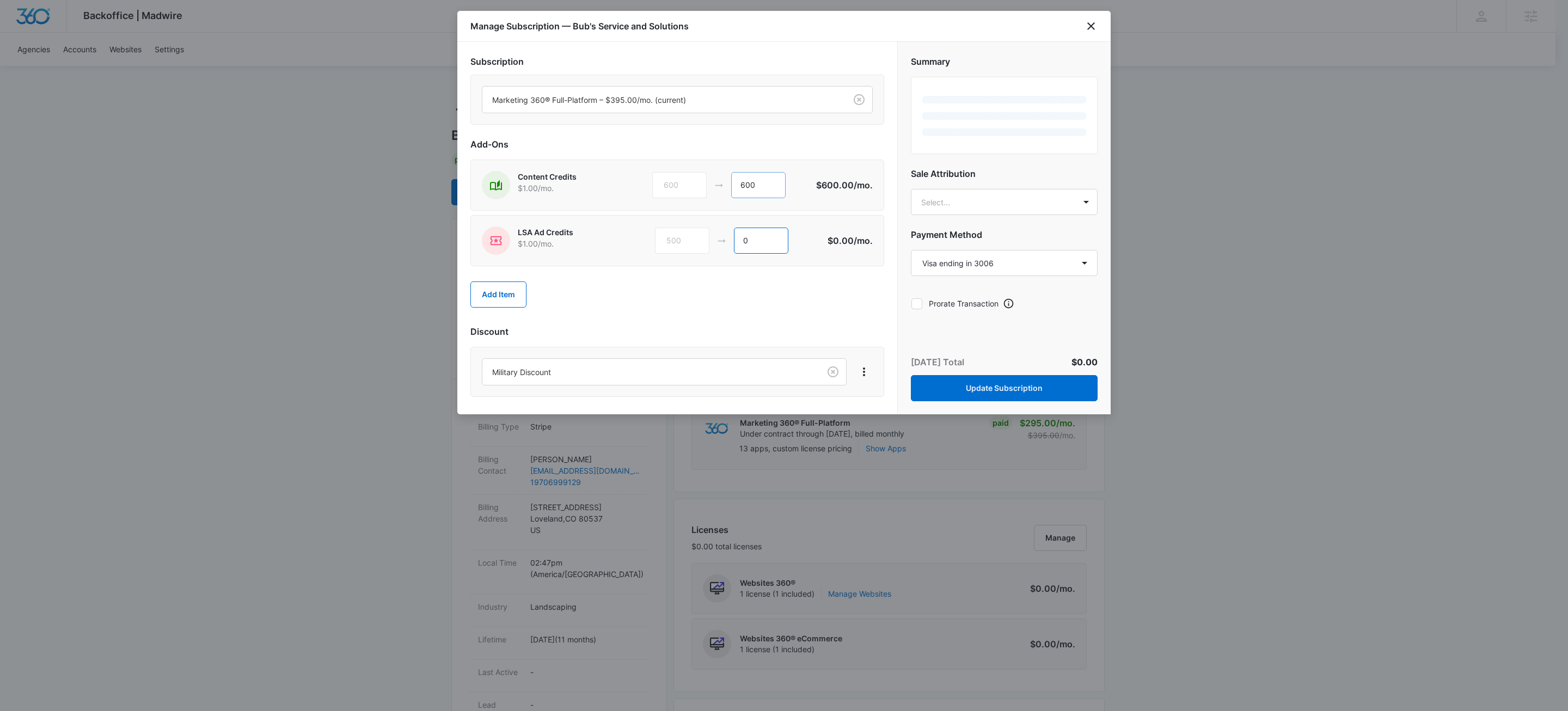
type input "0"
click at [773, 188] on input "600" at bounding box center [758, 185] width 54 height 26
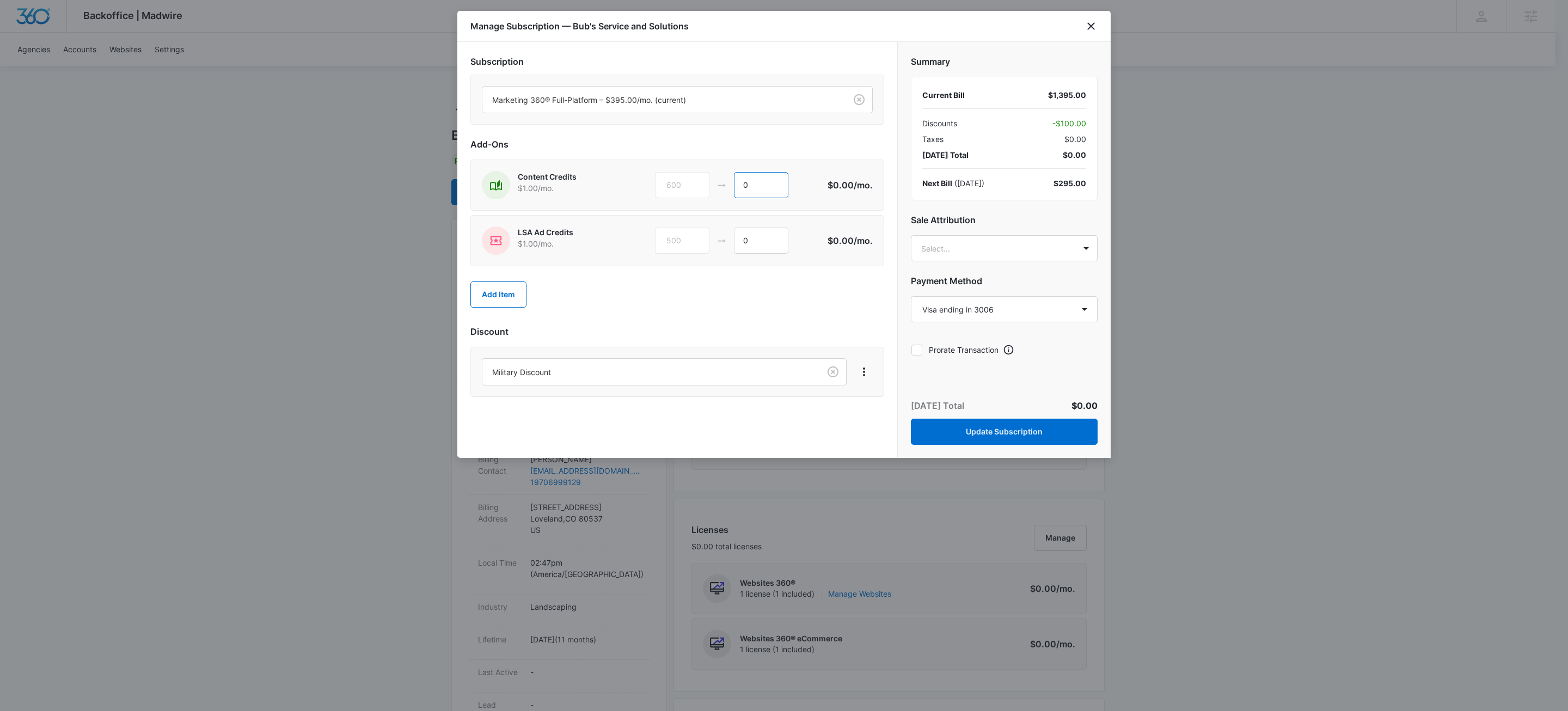
type input "0"
click at [803, 346] on div "Subscription Marketing 360® Full-Platform – $395.00/mo. (current) Add-Ons Conte…" at bounding box center [677, 228] width 414 height 346
click at [1020, 441] on button "Update Subscription" at bounding box center [1004, 432] width 187 height 26
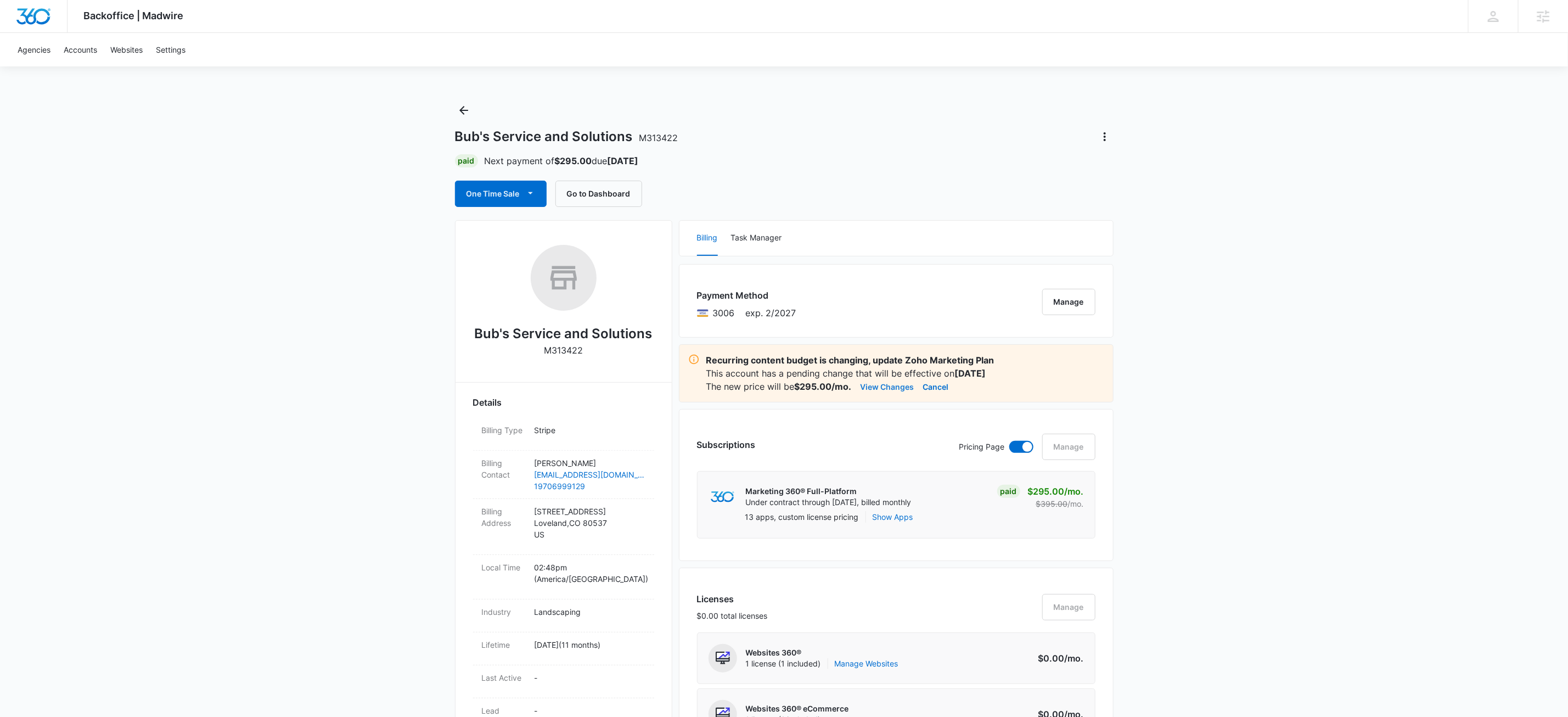
click at [895, 387] on button "View Changes" at bounding box center [887, 386] width 54 height 13
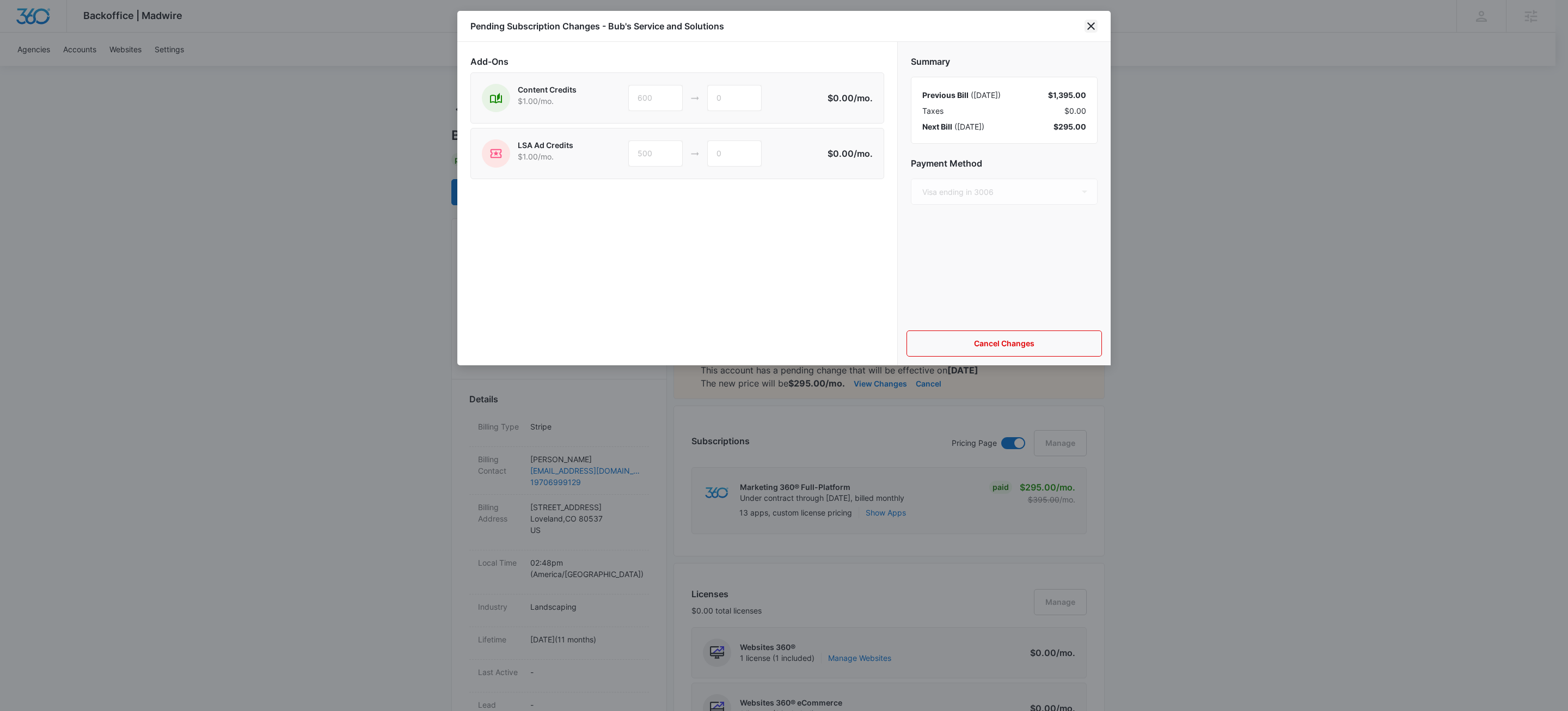
click at [1091, 23] on icon "close" at bounding box center [1091, 26] width 13 height 13
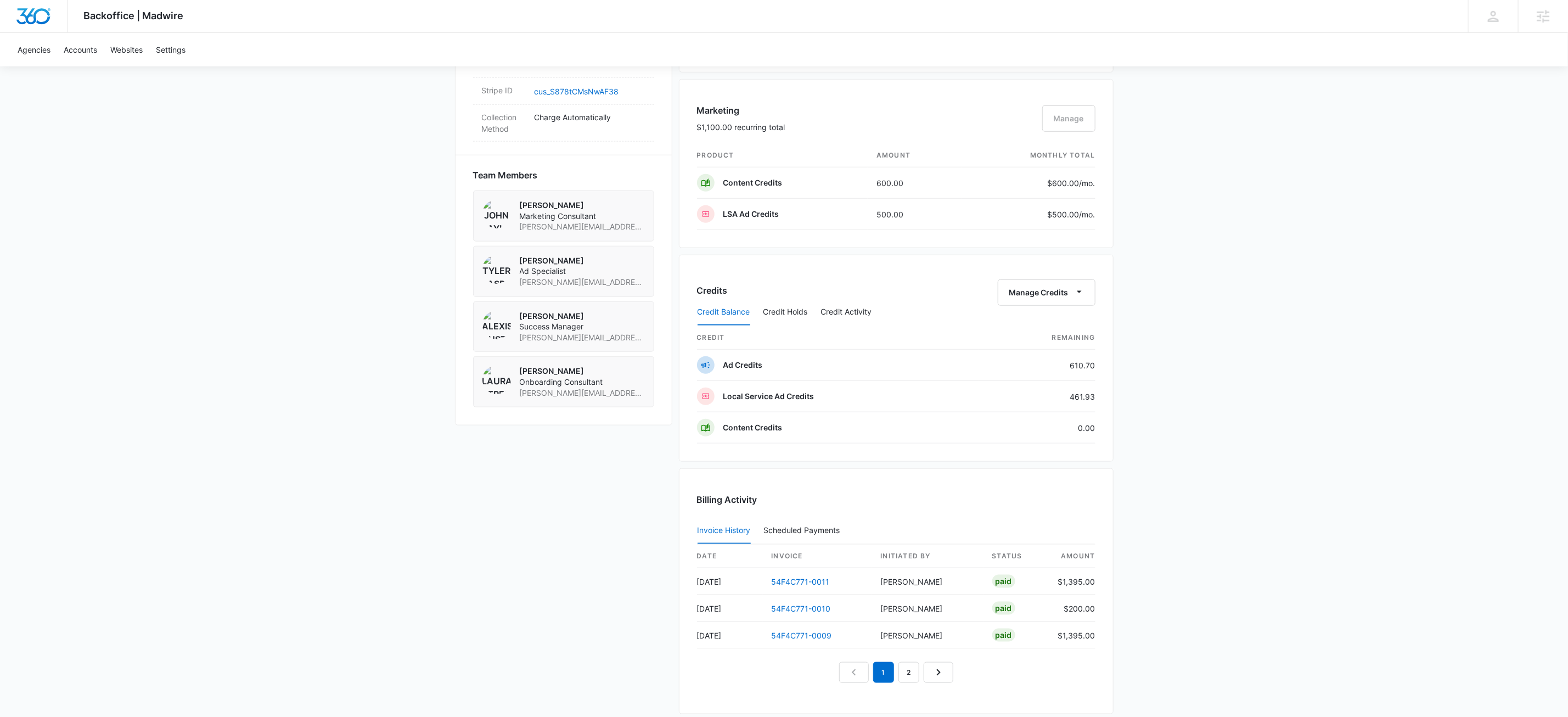
scroll to position [835, 0]
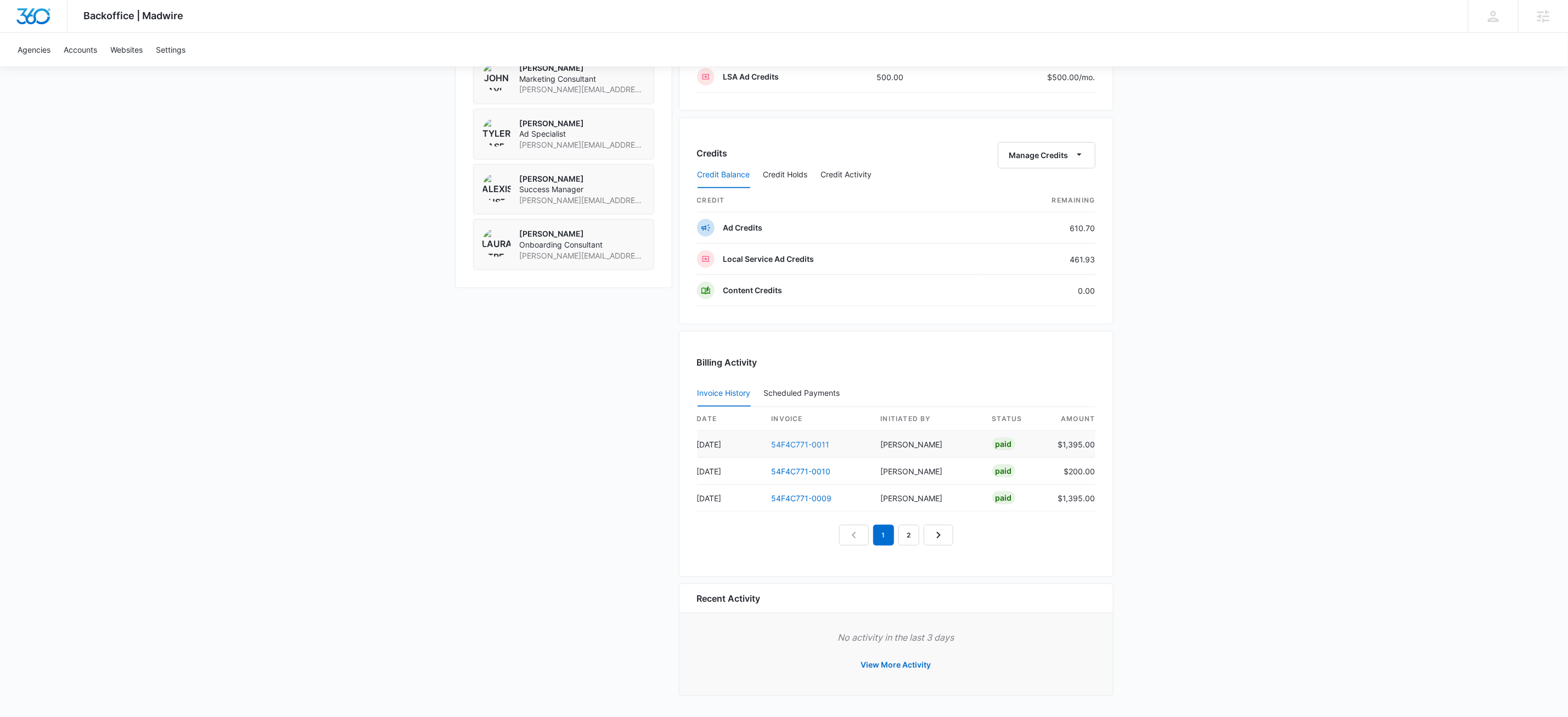
click at [786, 443] on link "54F4C771-0011" at bounding box center [801, 444] width 58 height 9
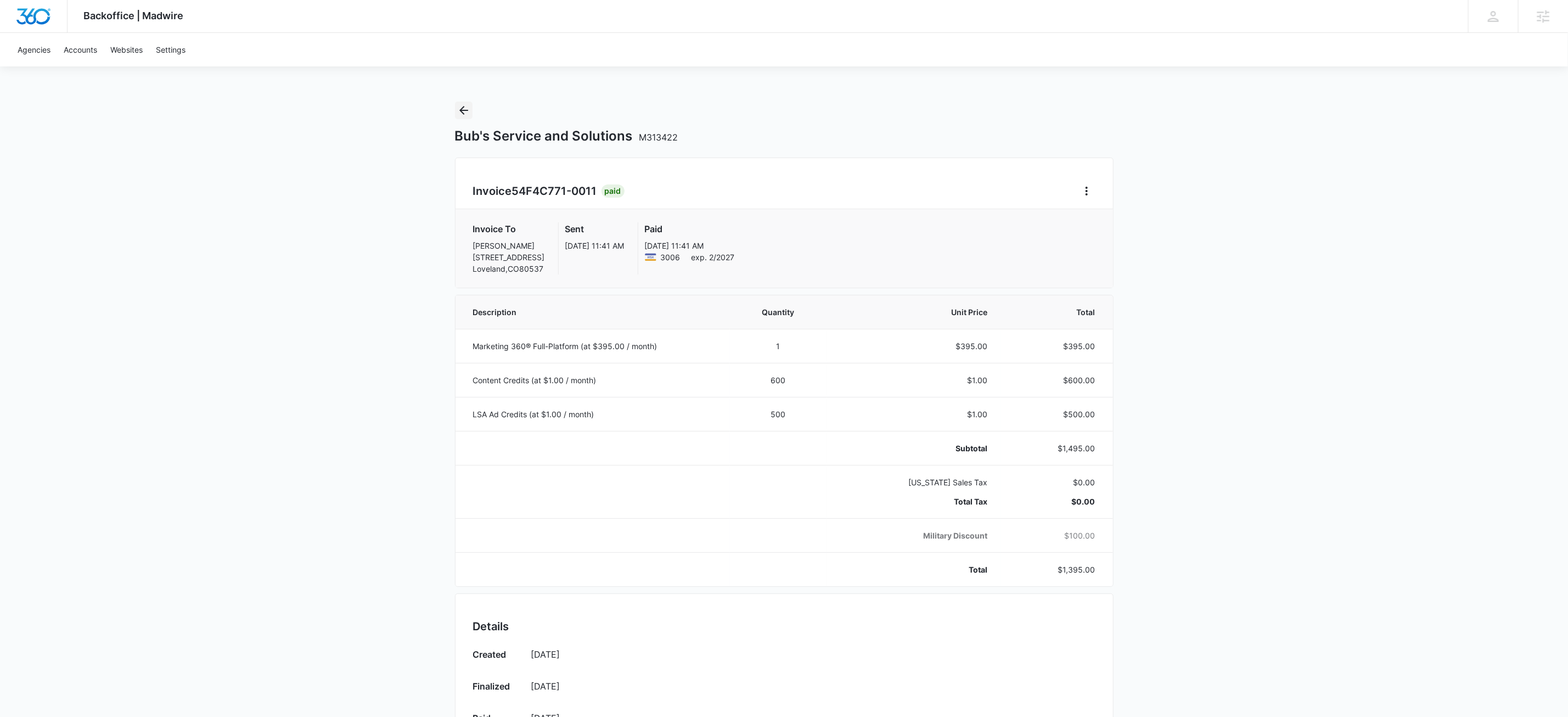
click at [459, 108] on icon "Back" at bounding box center [463, 110] width 13 height 13
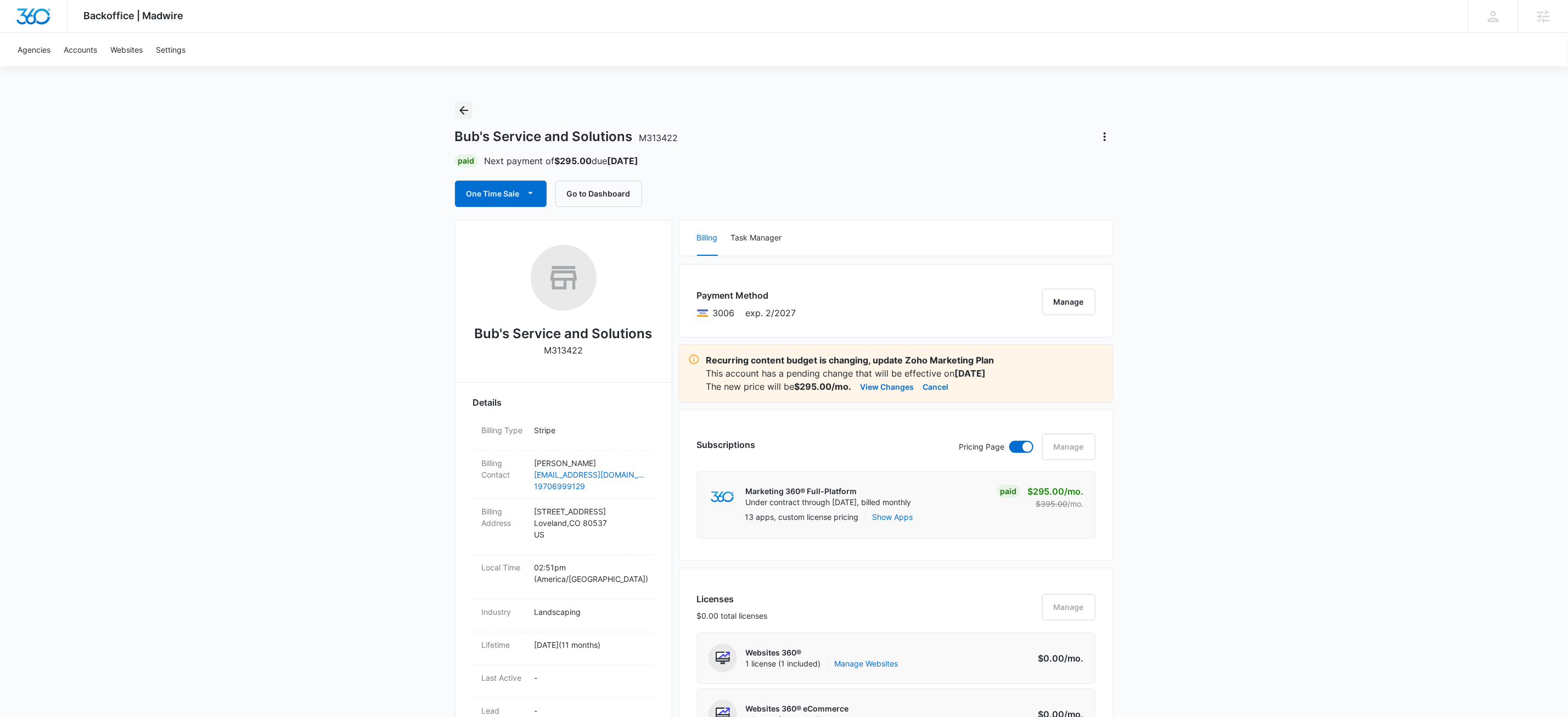
click at [460, 113] on icon "Back" at bounding box center [463, 110] width 13 height 13
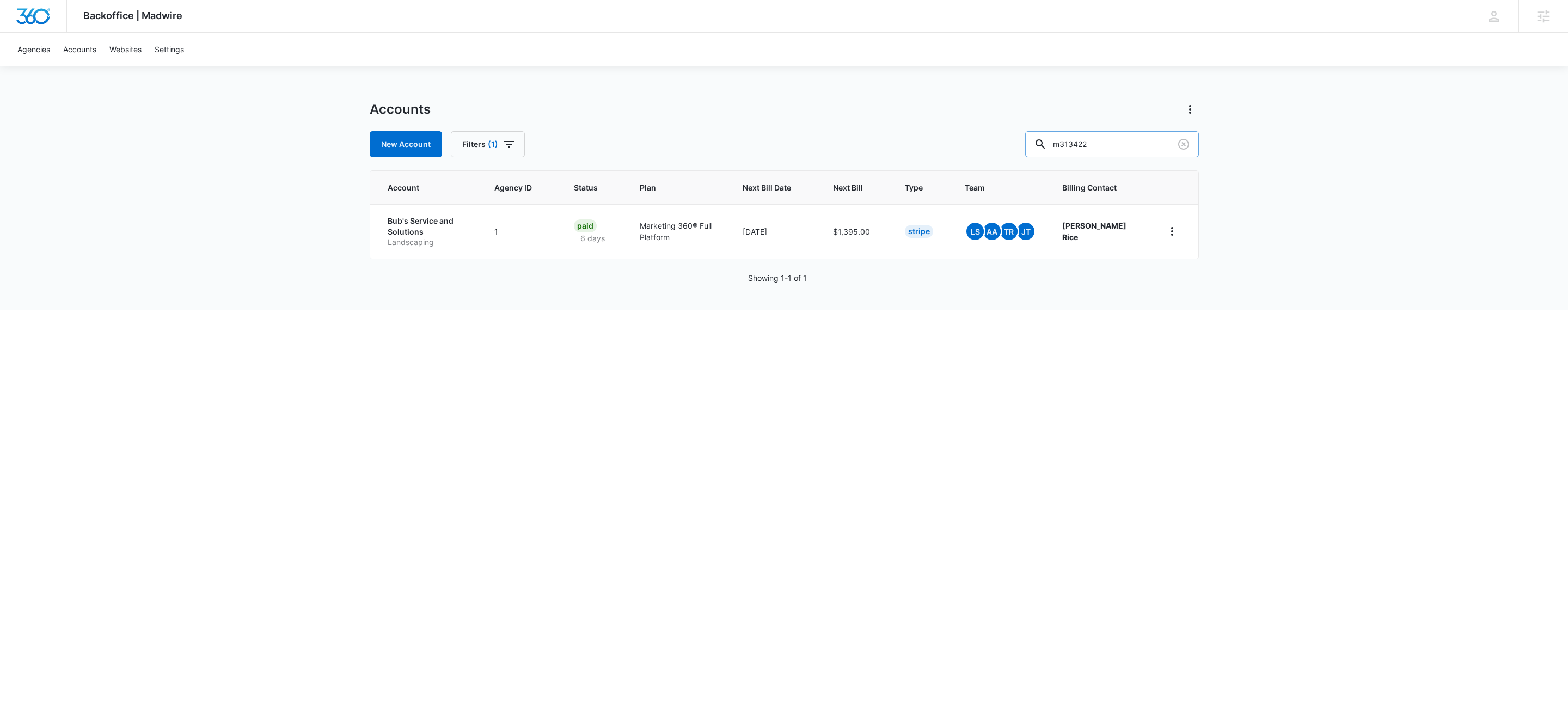
click at [1161, 150] on input "m313422" at bounding box center [1111, 144] width 173 height 26
click at [1160, 150] on input "m313422" at bounding box center [1111, 144] width 173 height 26
type input "m25612"
click at [438, 229] on p "Timberland Outdoor Services" at bounding box center [427, 228] width 80 height 21
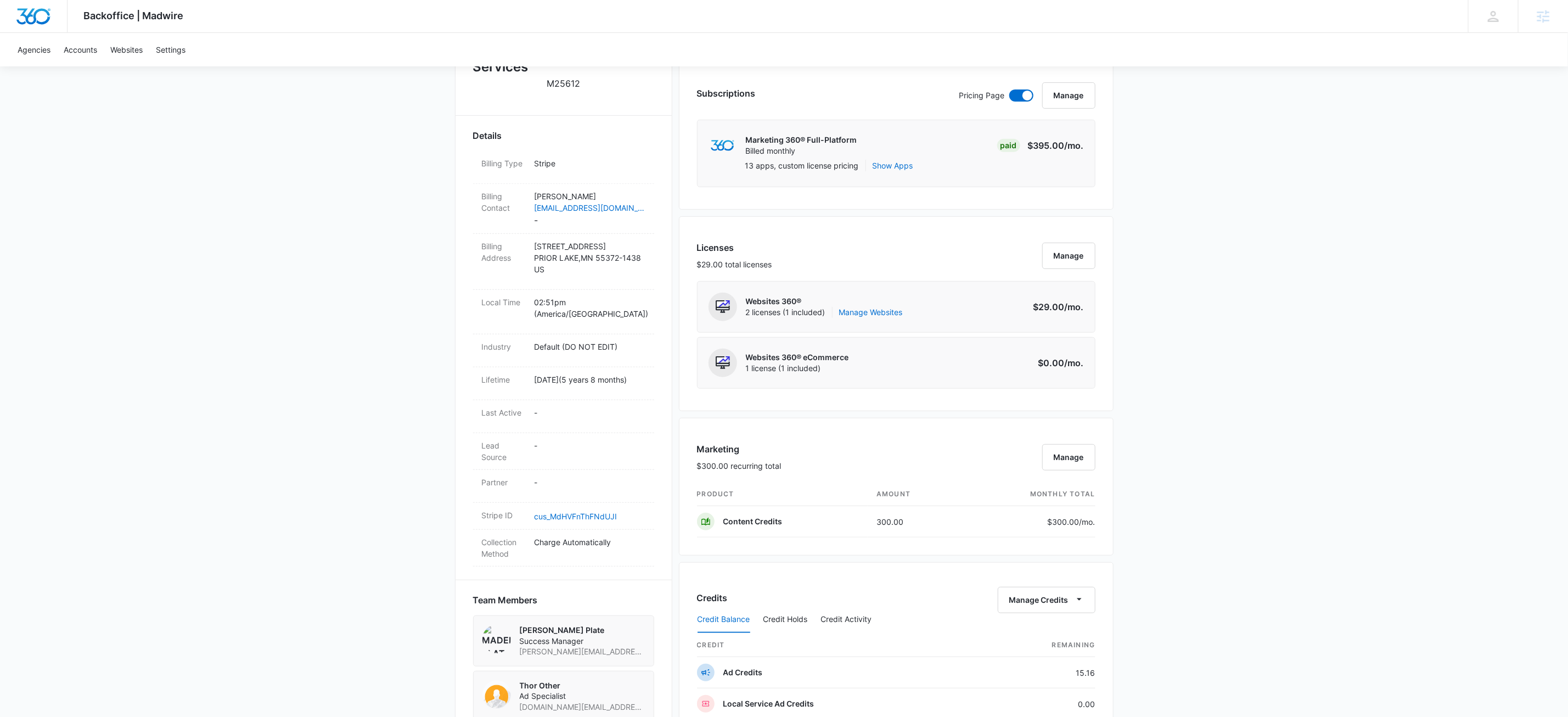
scroll to position [353, 0]
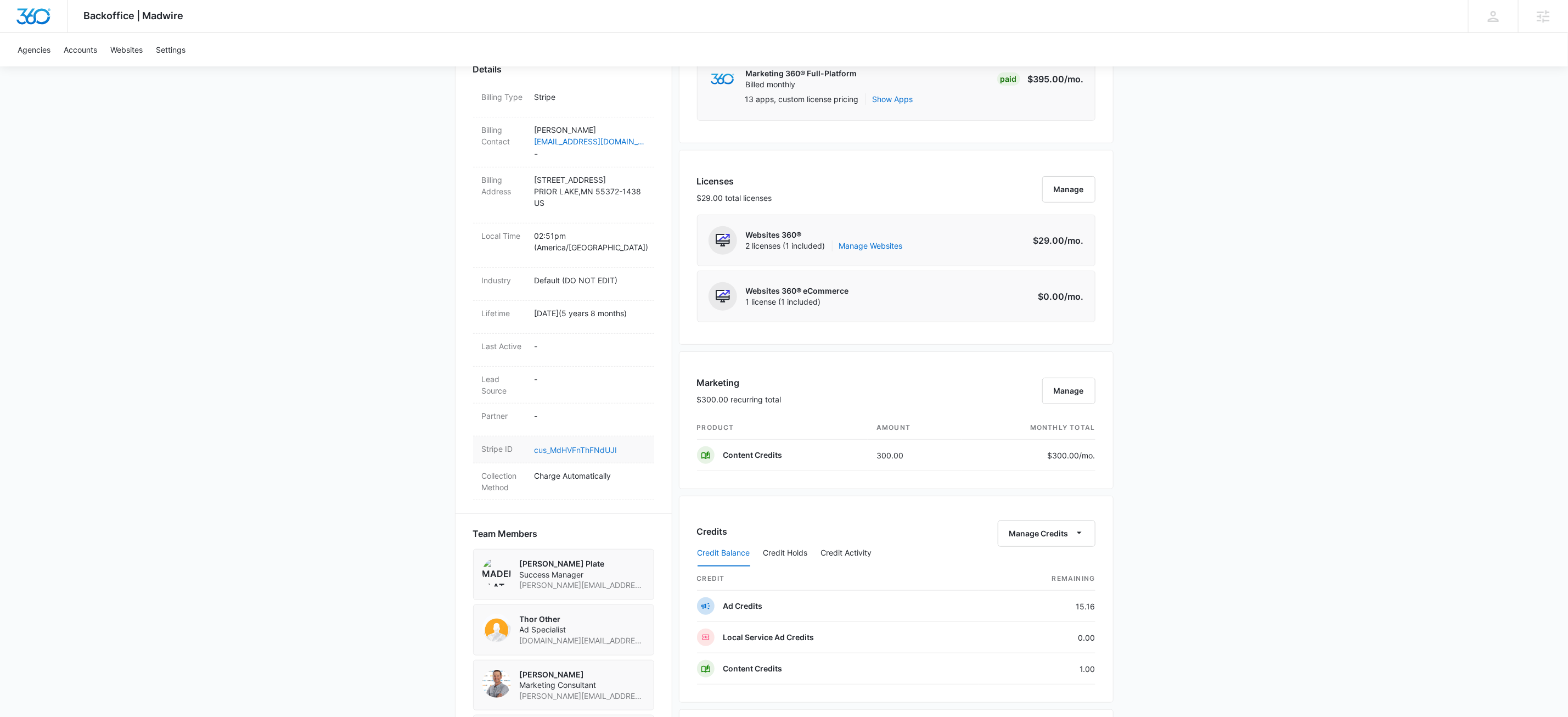
click at [582, 450] on link "cus_MdHVFnThFNdUJI" at bounding box center [576, 449] width 83 height 9
click at [0, 0] on div "Backoffice | Madwire Apps Settings KW Kait Weagraff kaitlyn.weagraff@madwire.co…" at bounding box center [784, 390] width 1568 height 1486
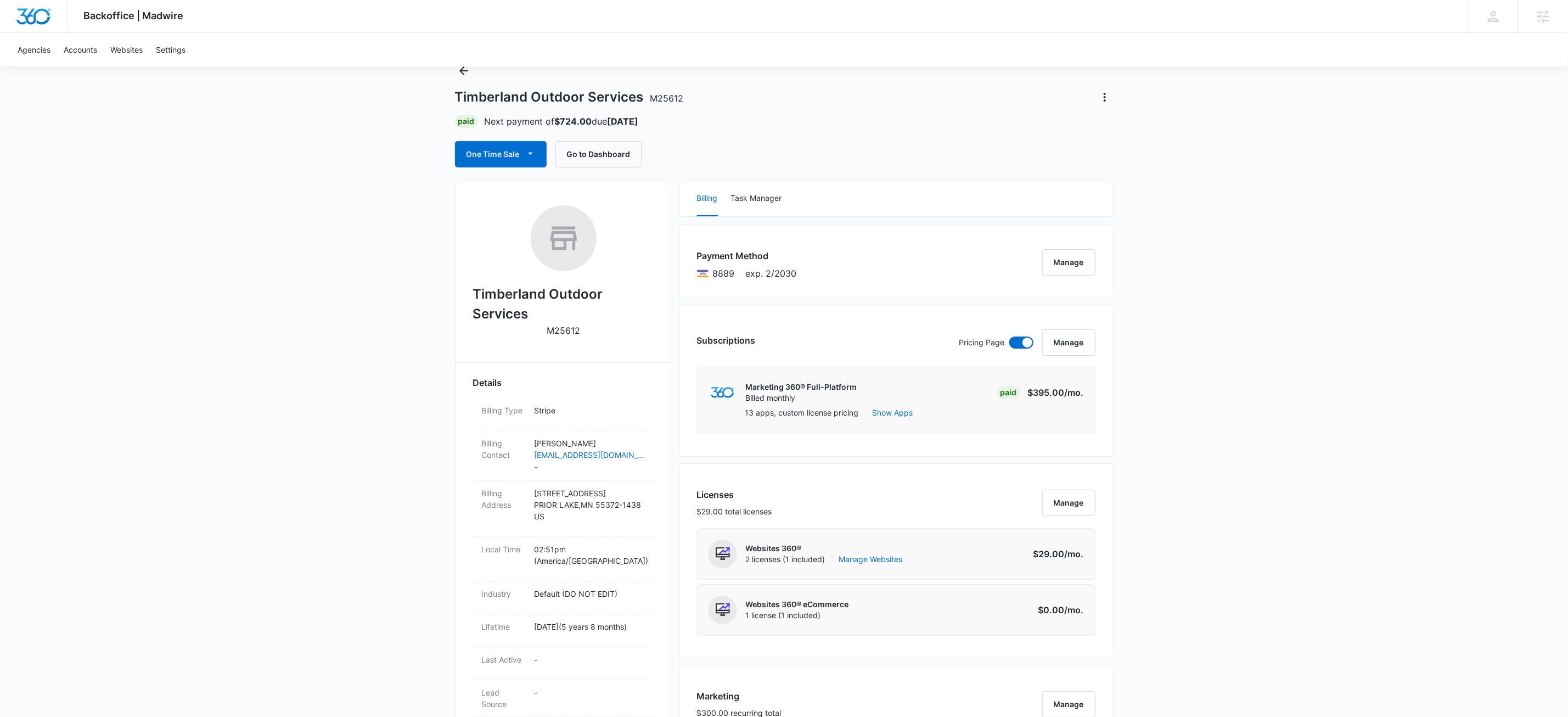
scroll to position [0, 0]
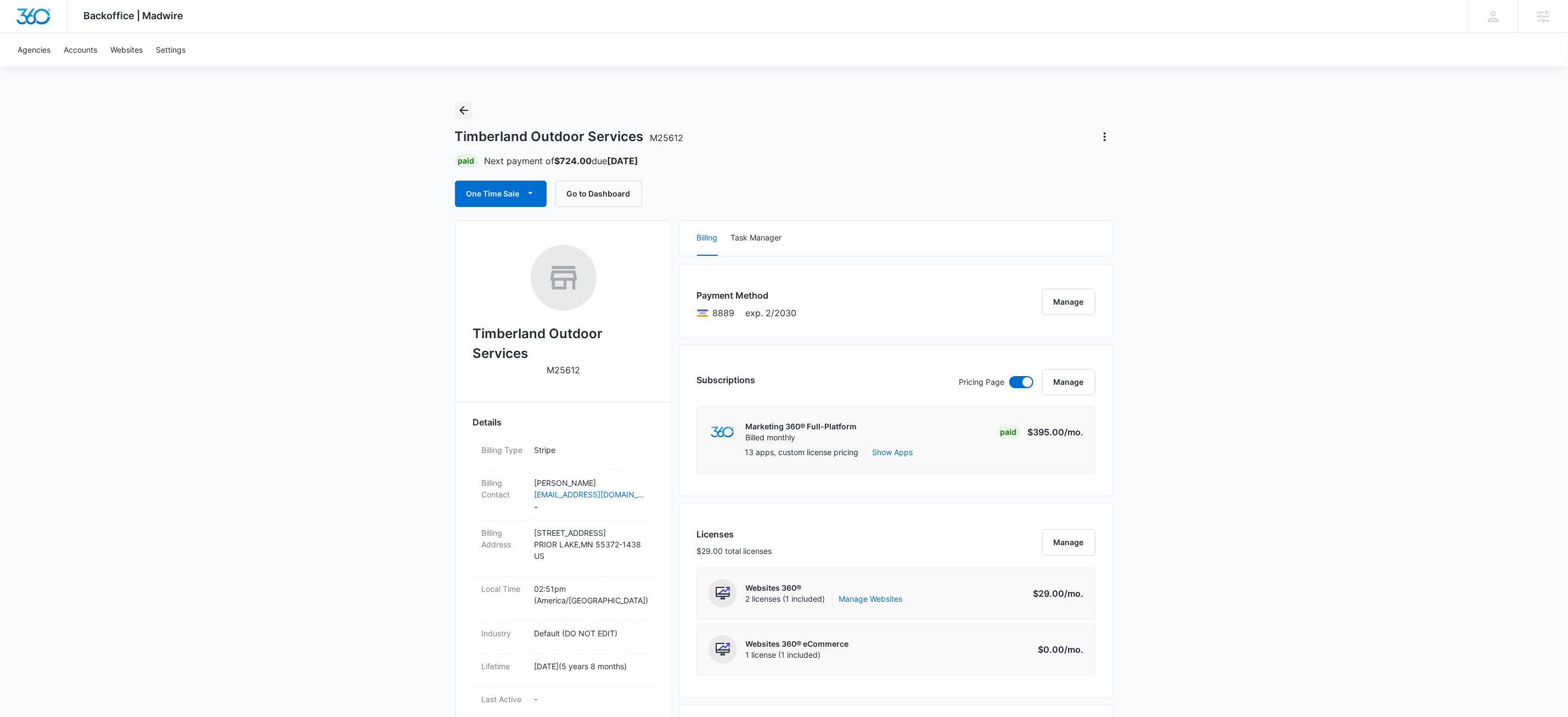
click at [467, 112] on icon "Back" at bounding box center [463, 110] width 13 height 13
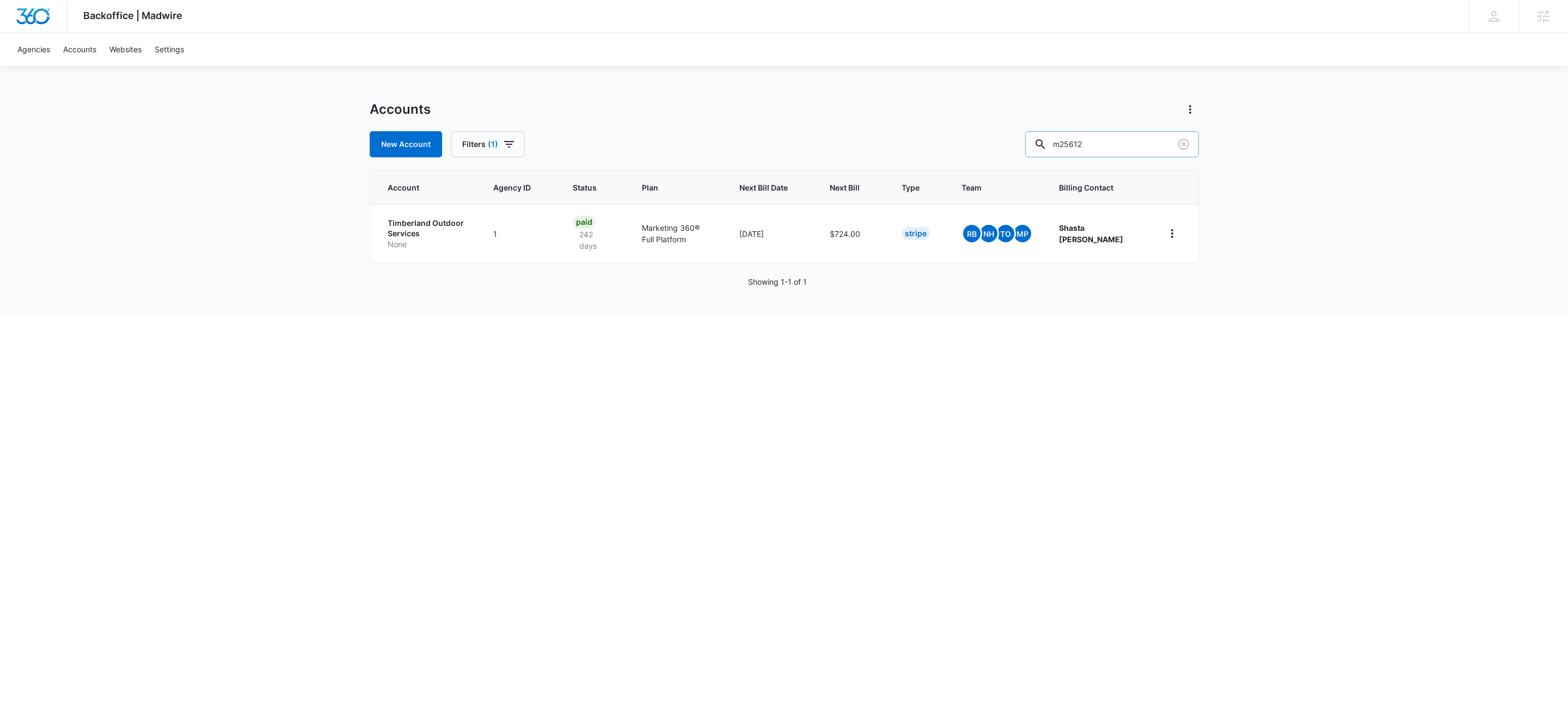
click at [1142, 142] on input "m25612" at bounding box center [1111, 144] width 173 height 26
click at [1142, 142] on input "m25612" at bounding box center [1111, 144] width 173 height 26
paste input "M336907"
type input "M336907"
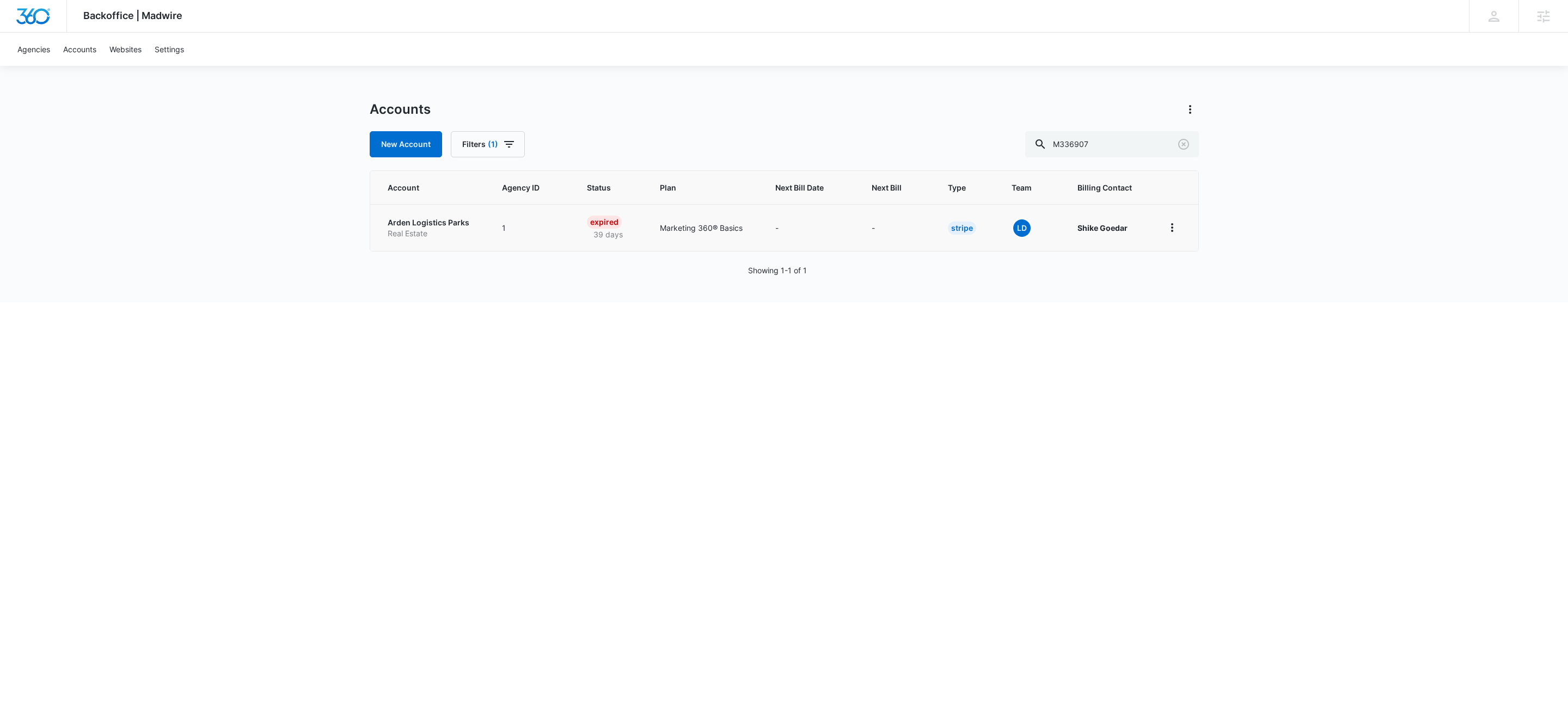
click at [450, 222] on p "Arden Logistics Parks" at bounding box center [432, 223] width 89 height 11
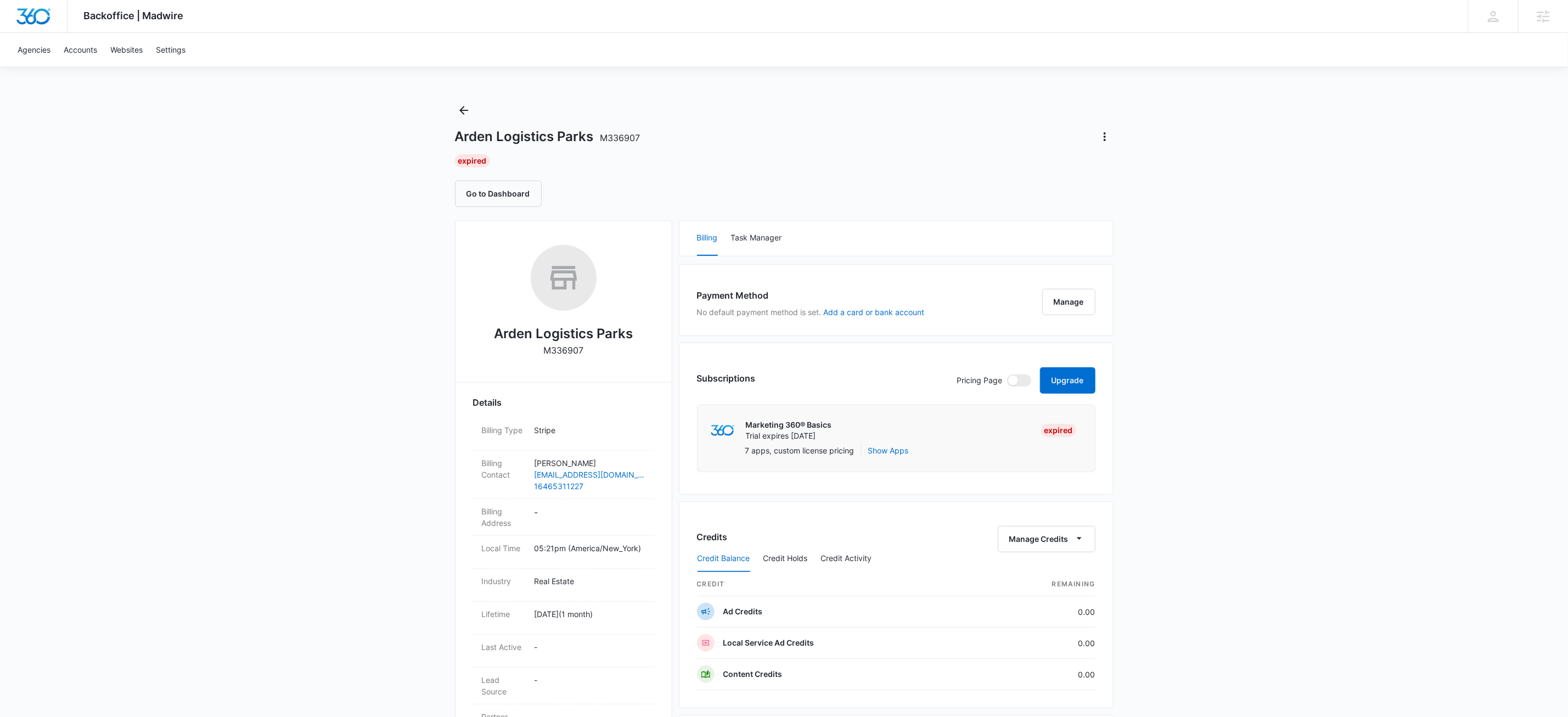
click at [860, 153] on div "Arden Logistics Parks M336907 Expired Go to Dashboard" at bounding box center [784, 154] width 658 height 106
click at [474, 118] on div "Arden Logistics Parks M336907 Expired Go to Dashboard" at bounding box center [784, 154] width 658 height 106
click at [468, 115] on icon "Back" at bounding box center [463, 110] width 13 height 13
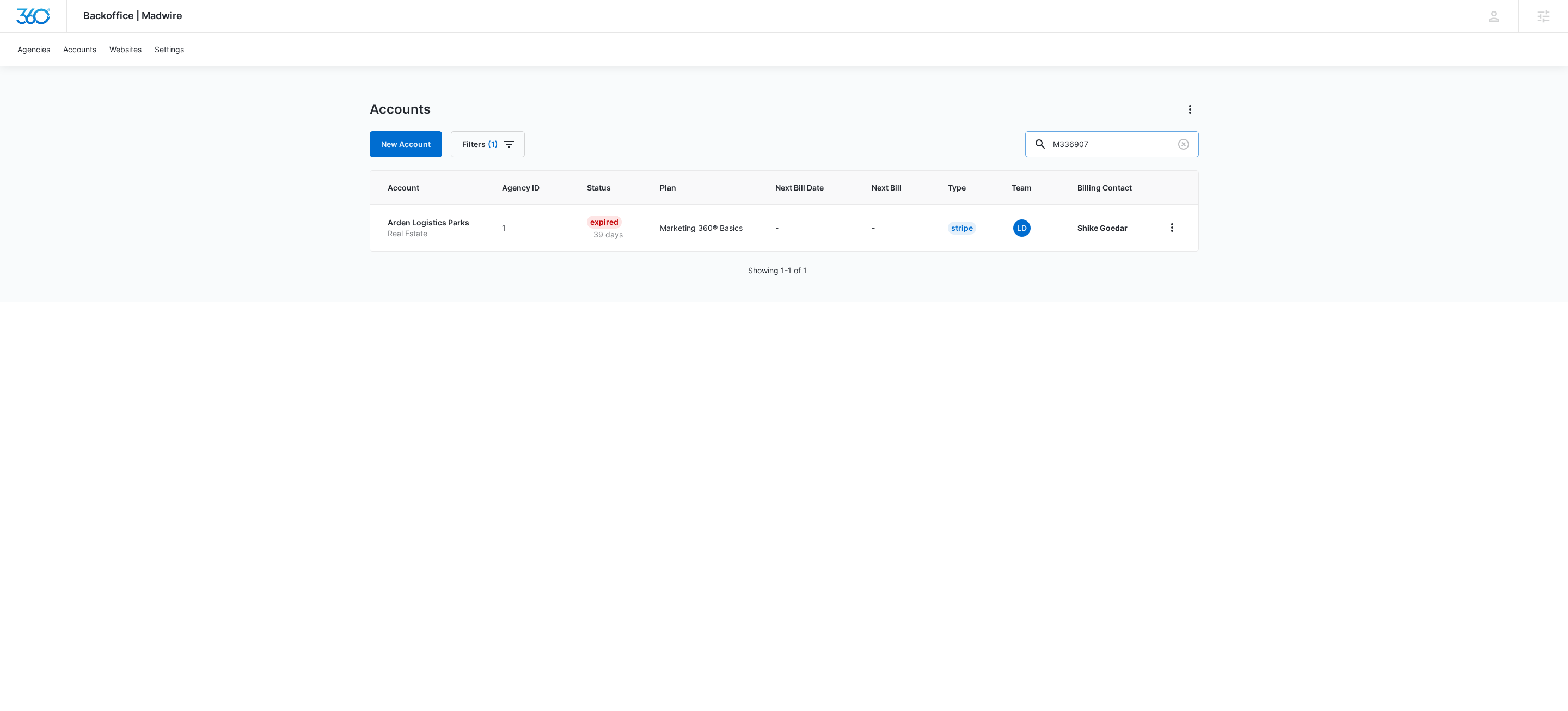
click at [1135, 152] on input "M336907" at bounding box center [1111, 144] width 173 height 26
type input "m170937"
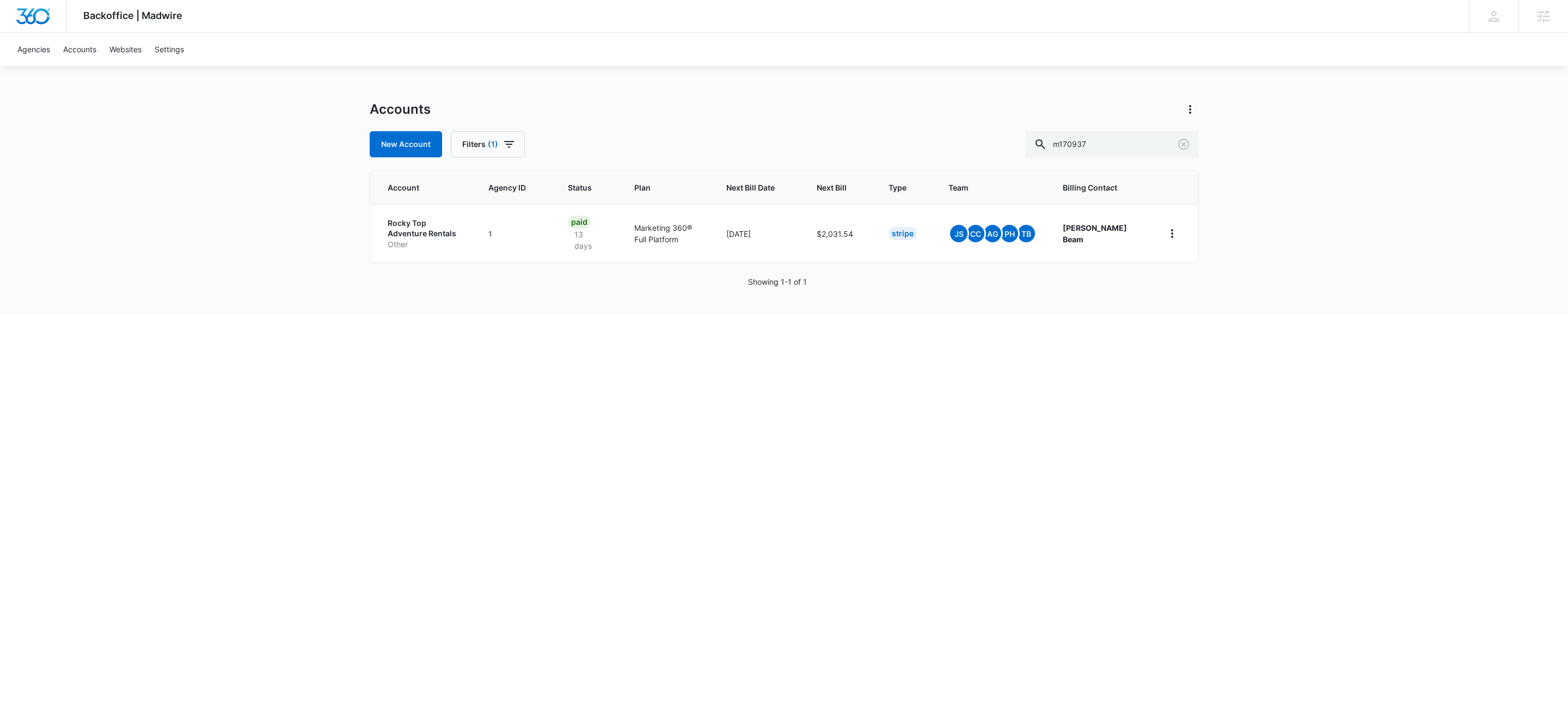
click at [557, 446] on html "Backoffice | Madwire Apps Settings KW Kait Weagraff kaitlyn.weagraff@madwire.co…" at bounding box center [784, 356] width 1568 height 711
click at [407, 236] on p "Rocky Top Adventure Rentals" at bounding box center [425, 228] width 75 height 21
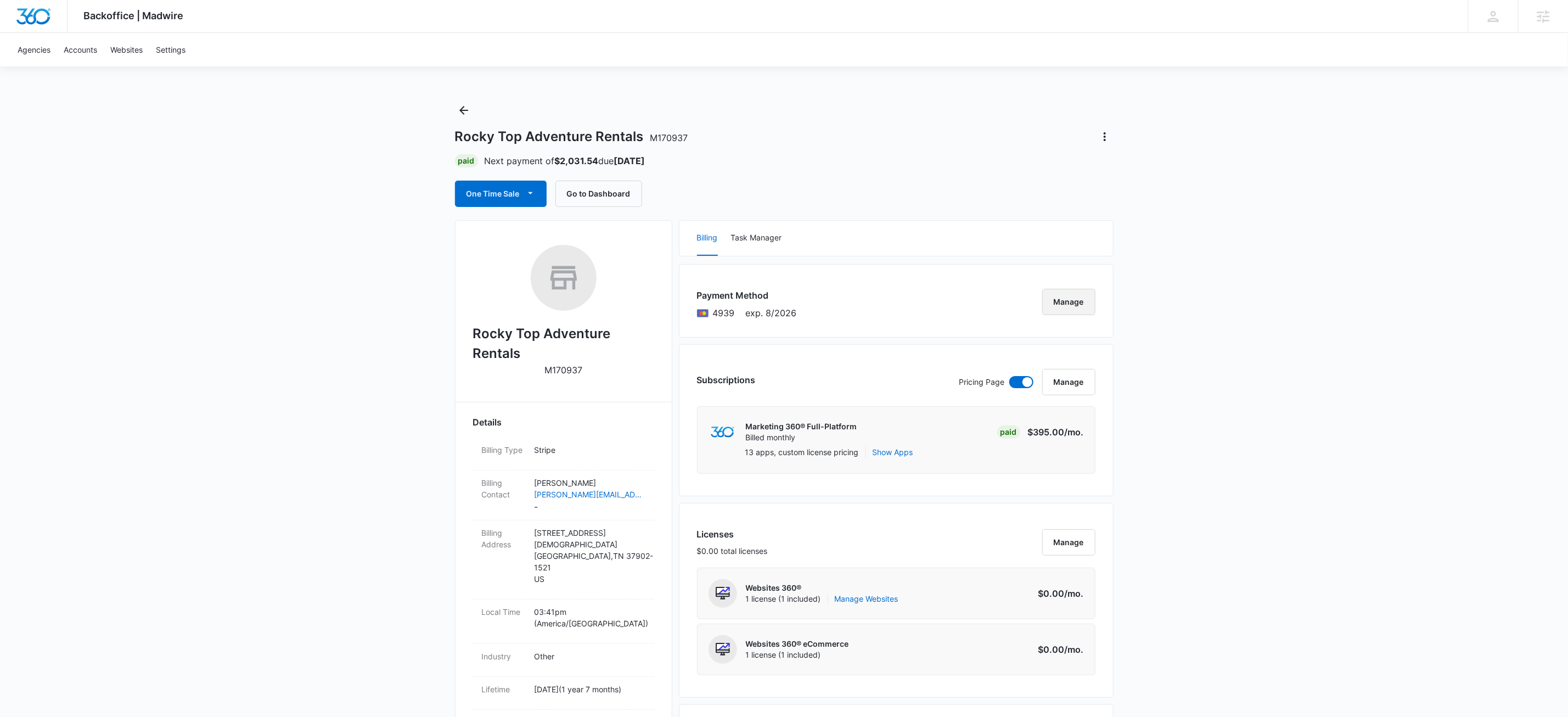
click at [1075, 307] on button "Manage" at bounding box center [1069, 301] width 53 height 26
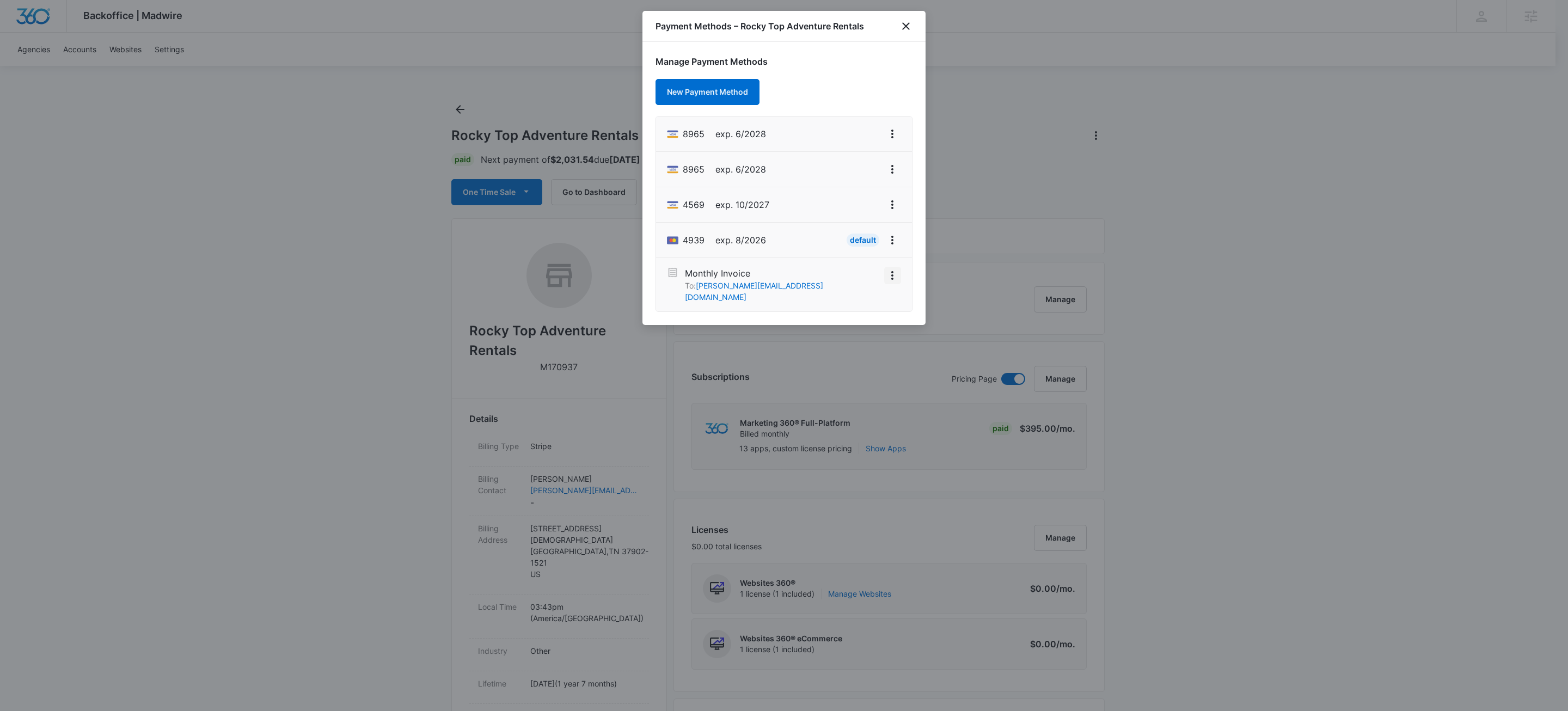
drag, startPoint x: 891, startPoint y: 280, endPoint x: 866, endPoint y: 265, distance: 29.2
click at [892, 280] on icon "View More" at bounding box center [892, 275] width 2 height 9
click at [849, 253] on div "Activate" at bounding box center [859, 256] width 29 height 8
click at [907, 23] on icon "close" at bounding box center [906, 26] width 8 height 8
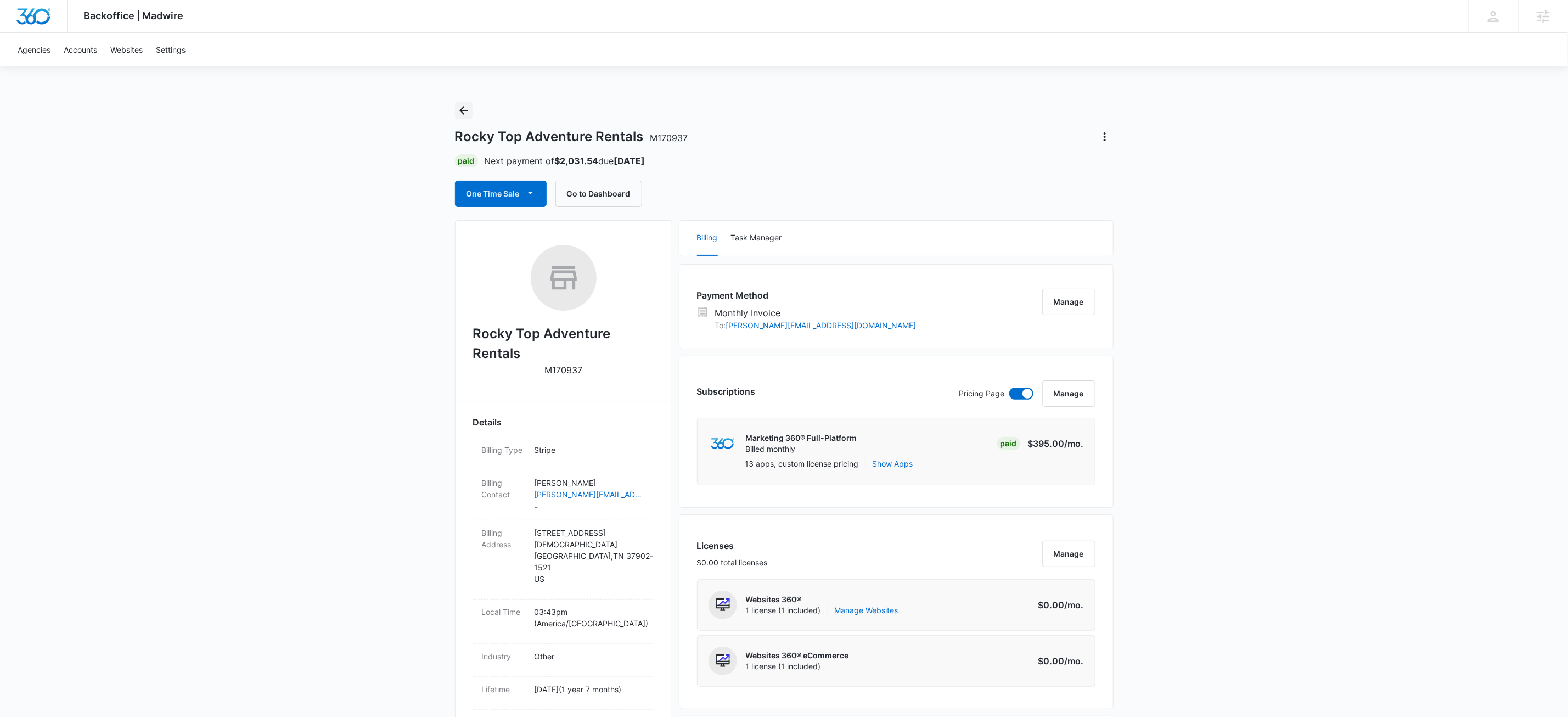
click at [460, 106] on icon "Back" at bounding box center [463, 110] width 13 height 13
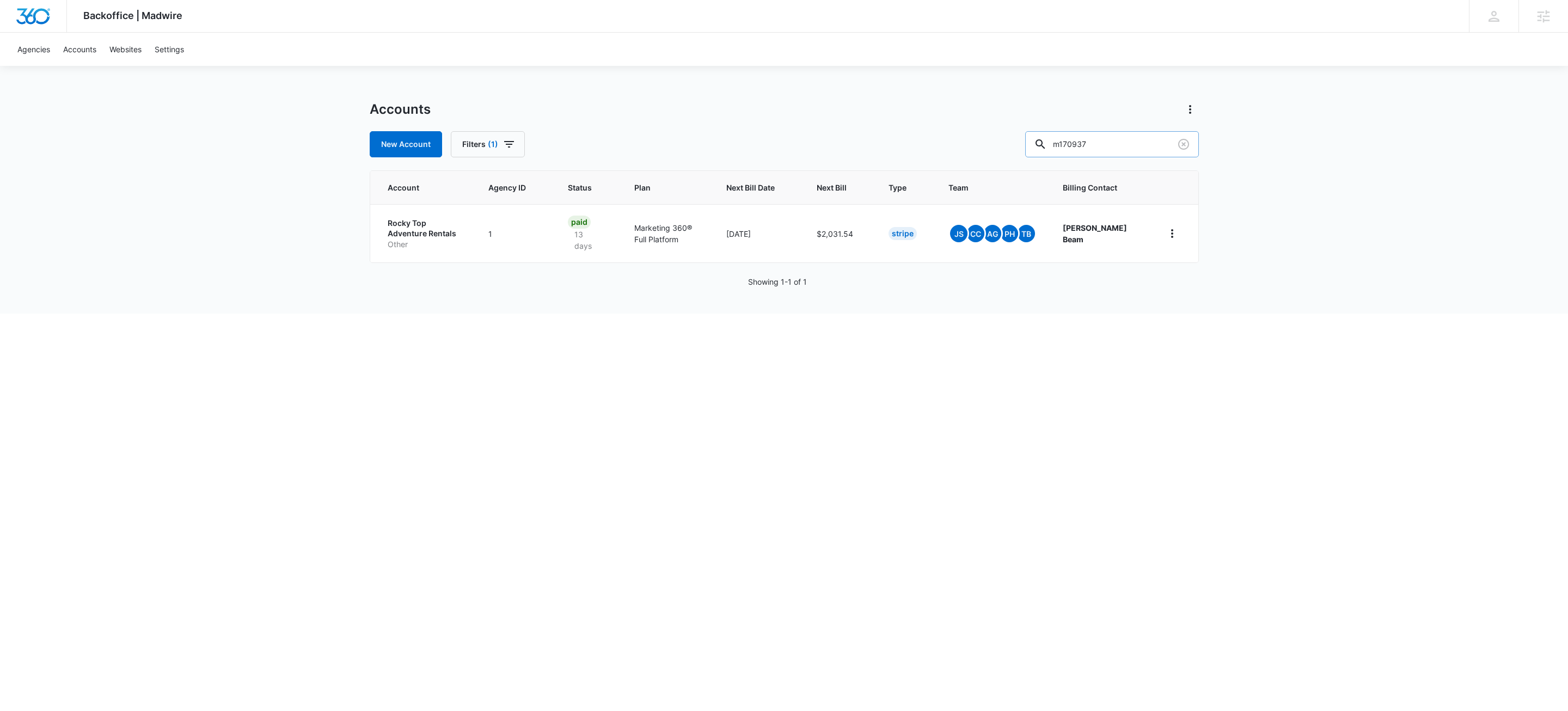
click at [1133, 144] on input "m170937" at bounding box center [1111, 144] width 173 height 26
paste input "M337136"
type input "M337136"
click at [409, 225] on p "The Leaning Maple" at bounding box center [420, 228] width 65 height 21
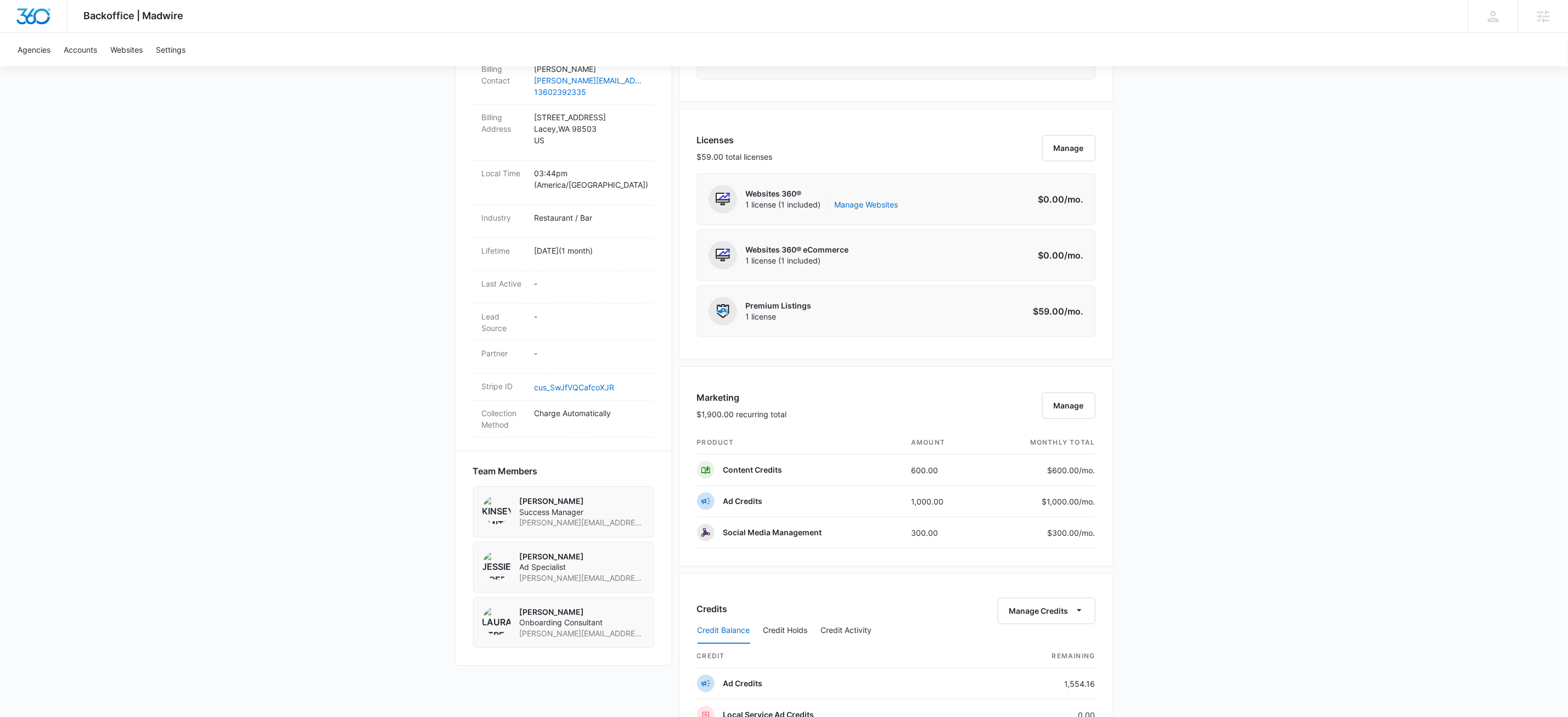
scroll to position [277, 0]
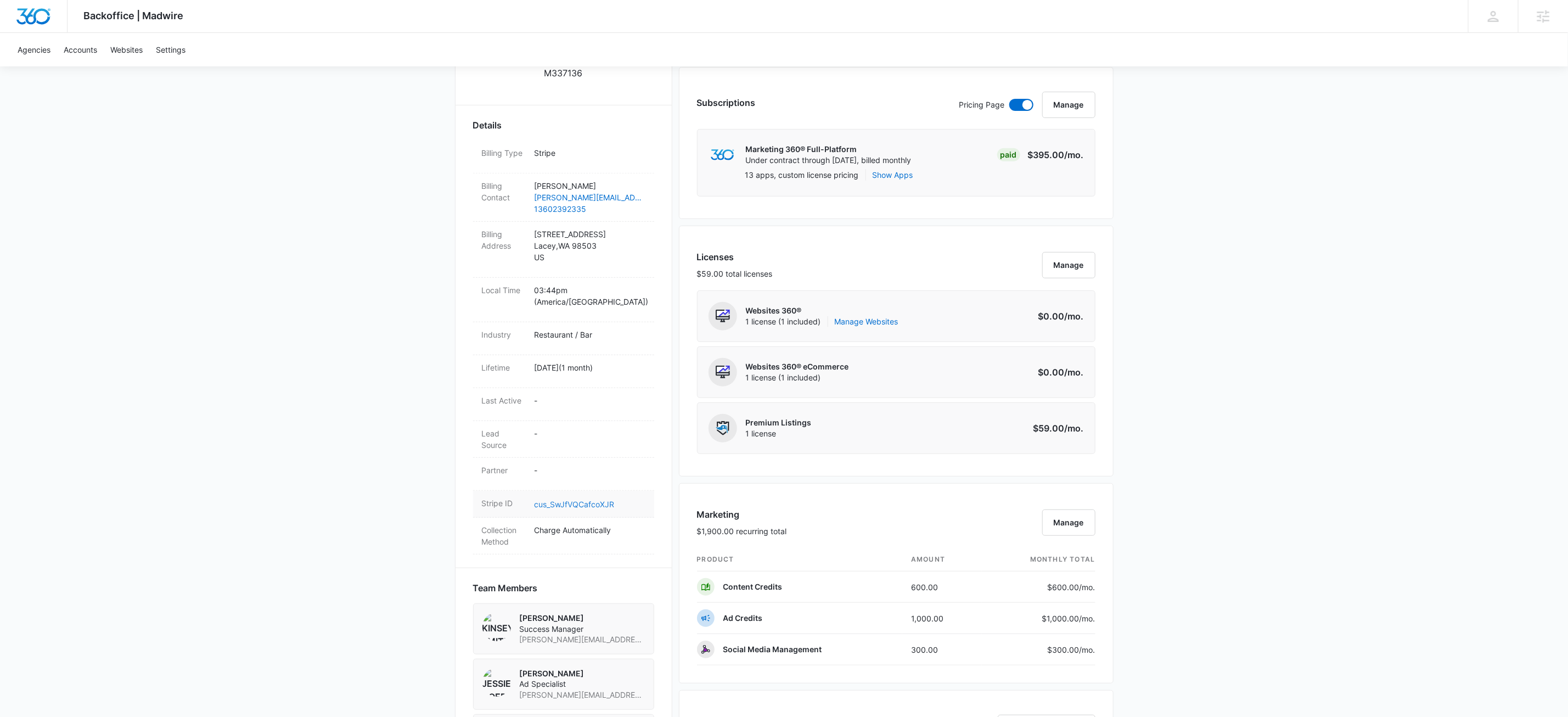
click at [606, 500] on link "cus_SwJfVQCafcoXJR" at bounding box center [574, 504] width 80 height 9
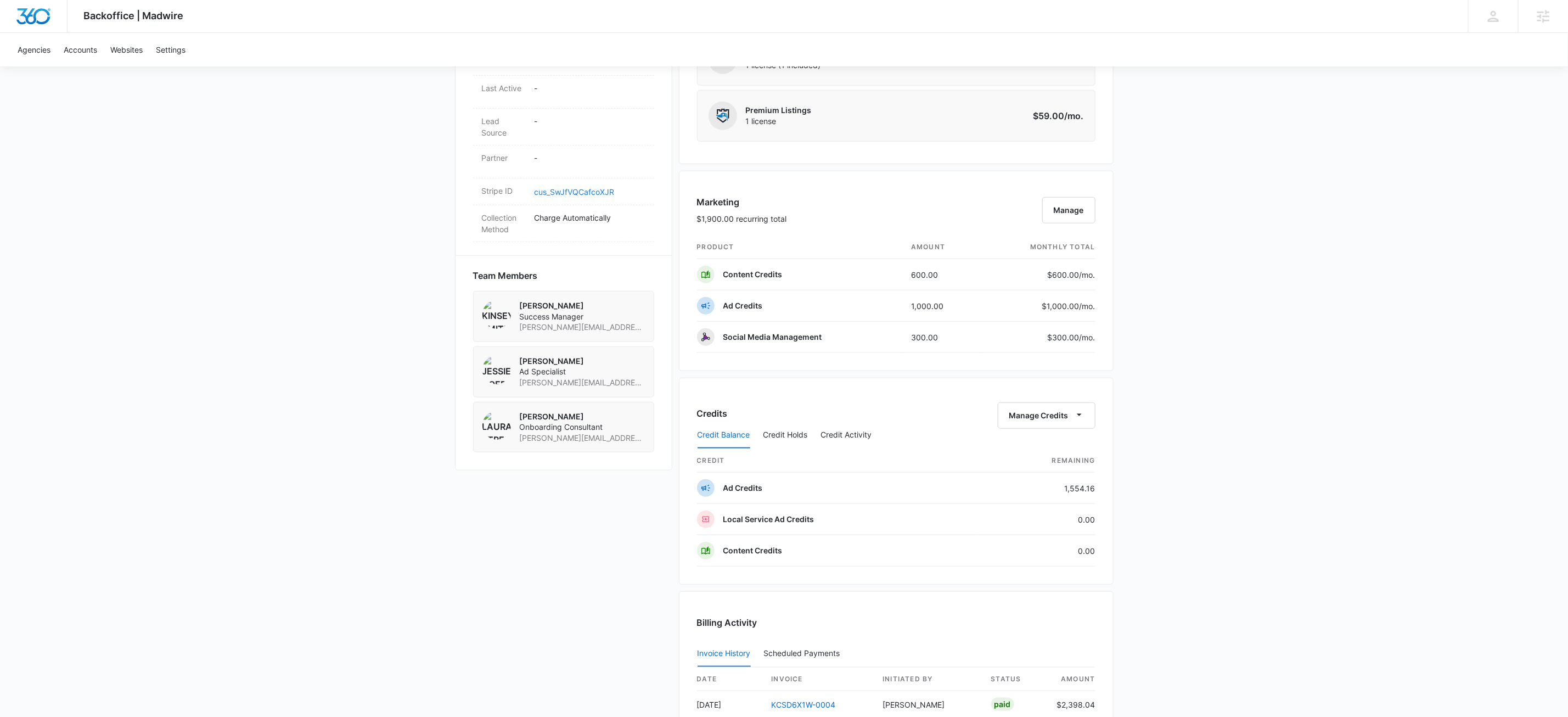
scroll to position [621, 0]
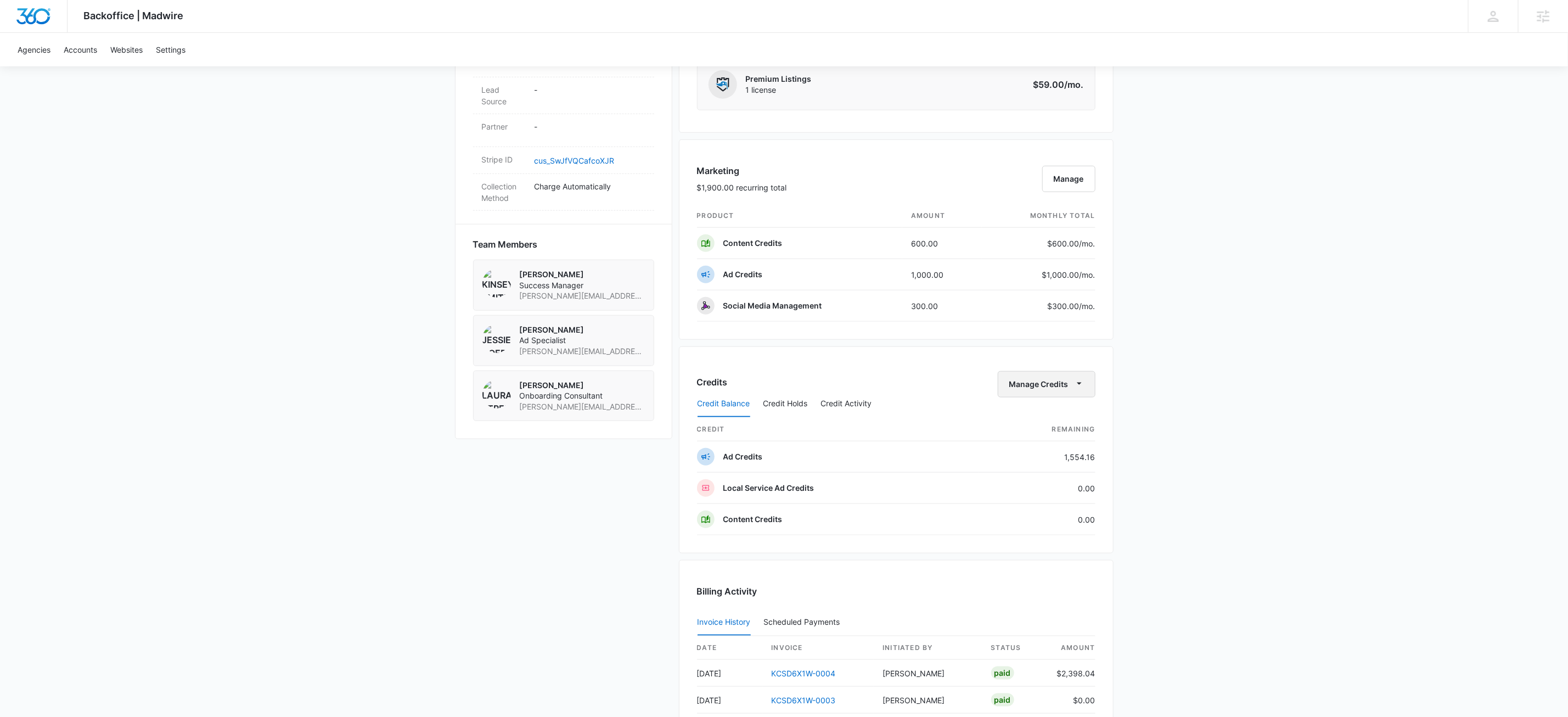
click at [1083, 387] on icon "button" at bounding box center [1079, 383] width 12 height 12
click at [1152, 377] on div "Backoffice | Madwire Apps Settings KW Kait Weagraff kaitlyn.weagraff@madwire.co…" at bounding box center [784, 162] width 1568 height 1567
click at [865, 405] on button "Credit Activity" at bounding box center [846, 404] width 51 height 26
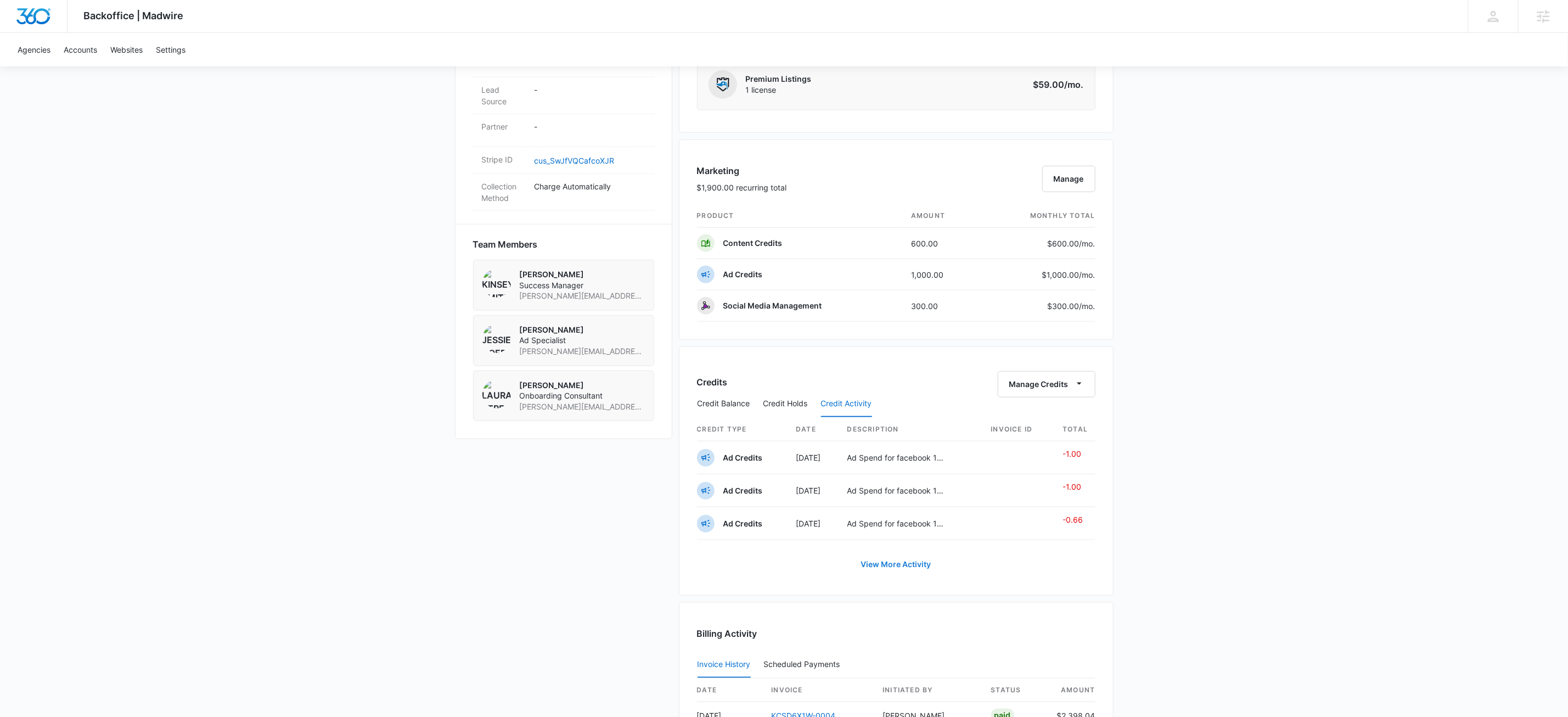
click at [885, 568] on link "View More Activity" at bounding box center [896, 564] width 92 height 26
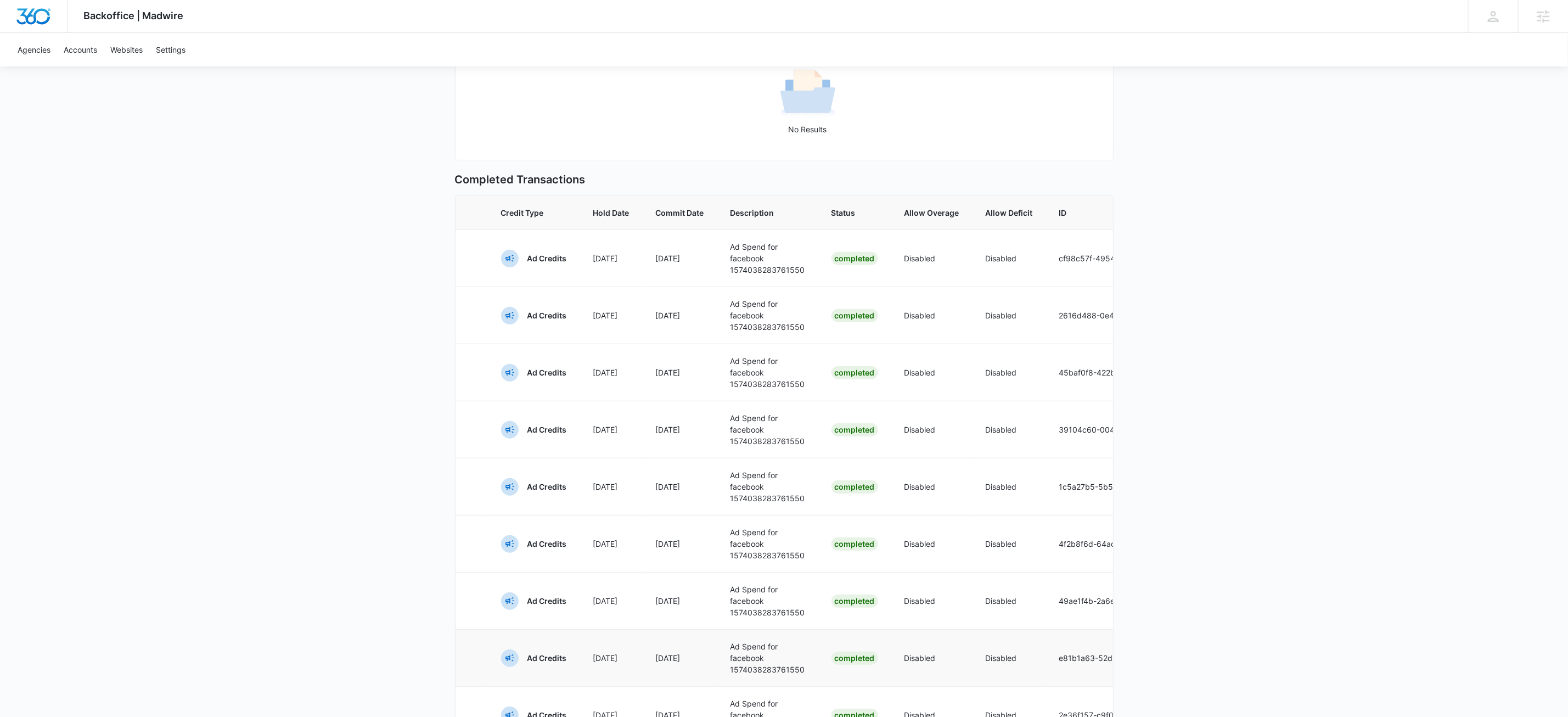
scroll to position [387, 0]
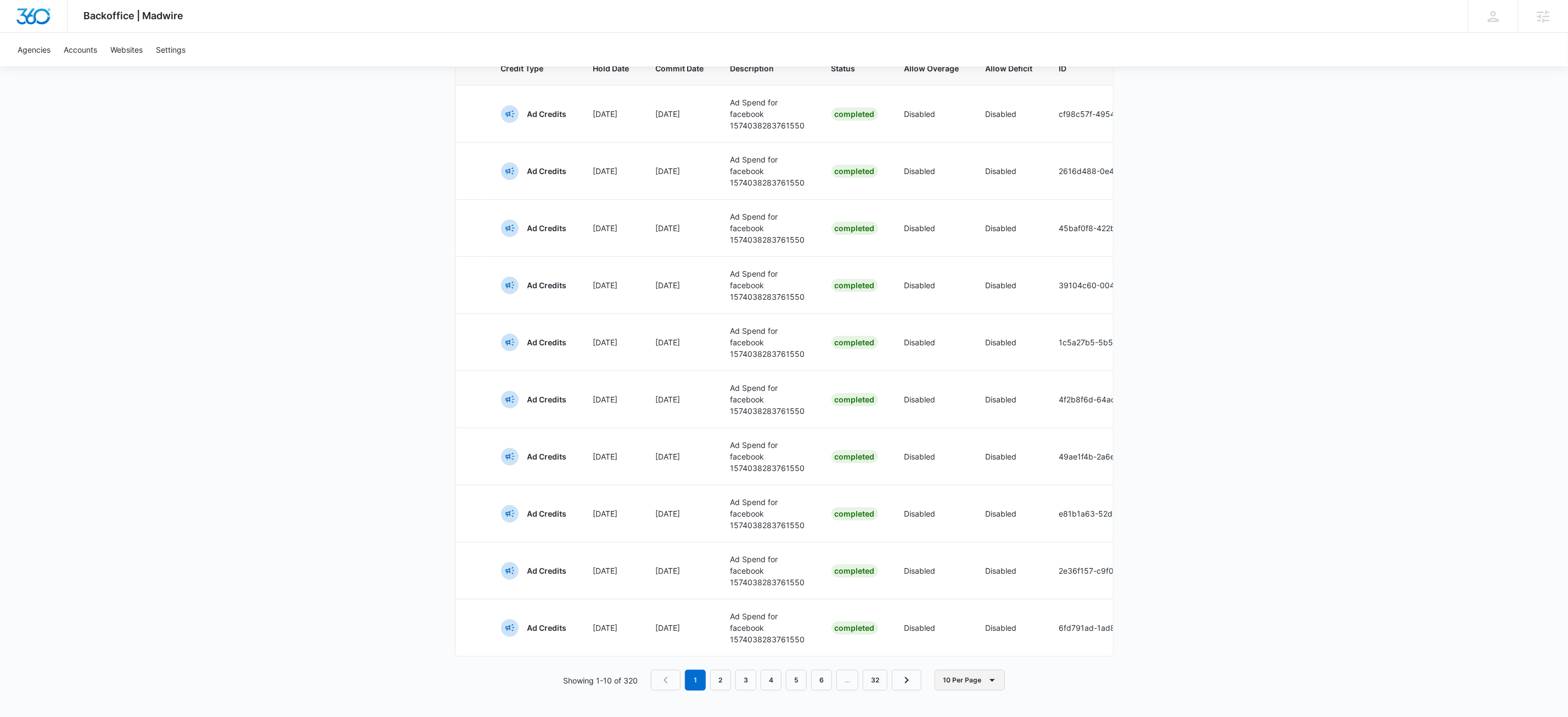
click at [978, 681] on button "10 Per Page" at bounding box center [970, 680] width 70 height 21
click at [973, 641] on div "20 Per Page" at bounding box center [975, 645] width 49 height 8
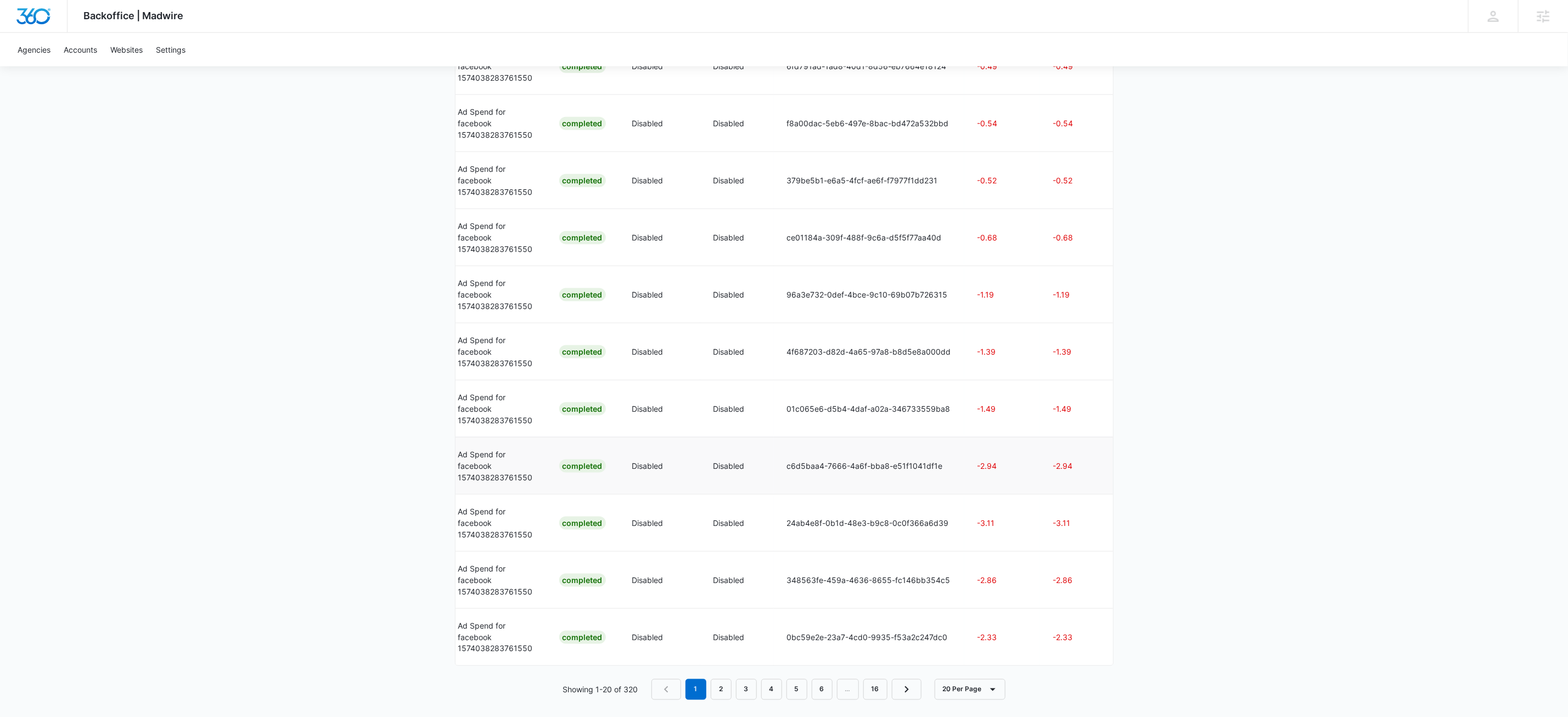
scroll to position [961, 0]
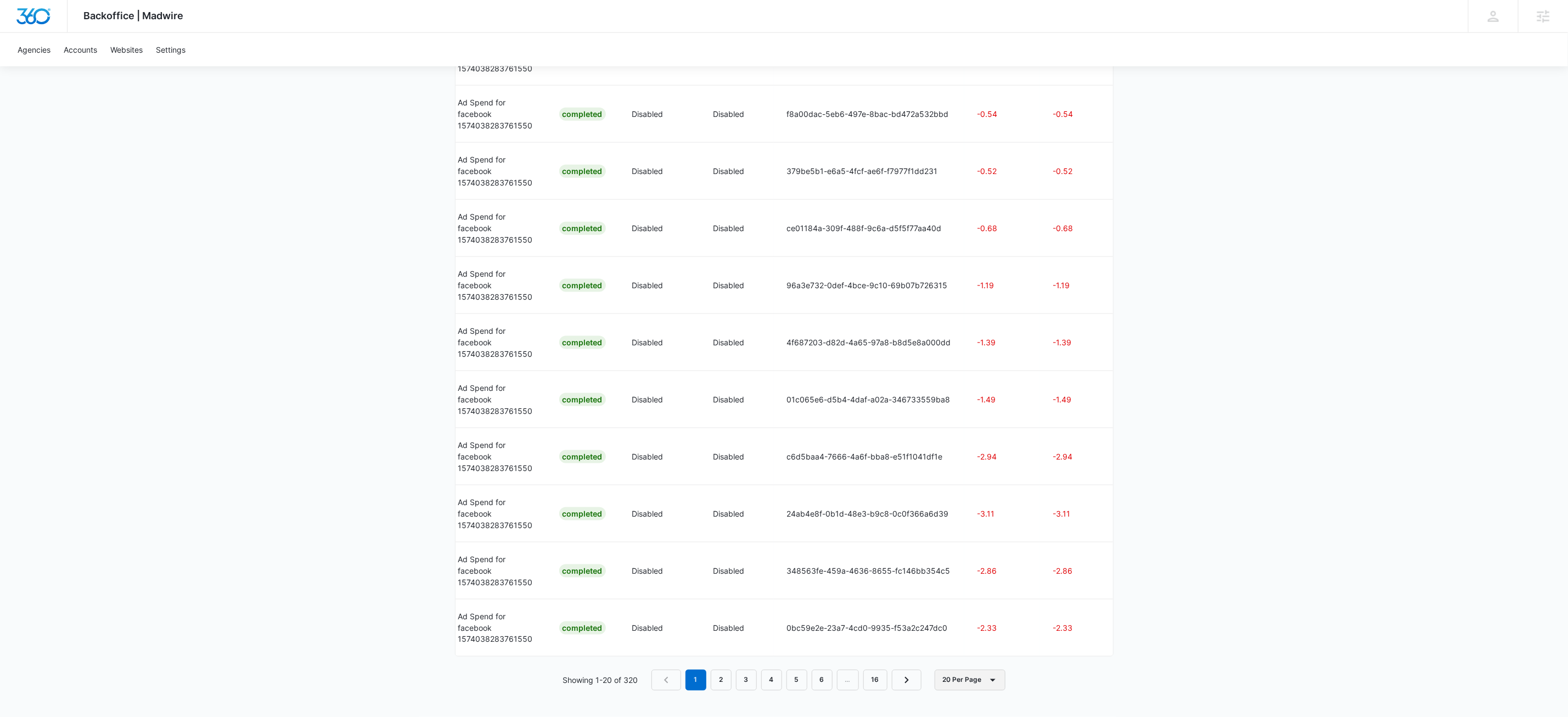
drag, startPoint x: 1013, startPoint y: 683, endPoint x: 973, endPoint y: 679, distance: 40.2
click at [1013, 683] on div "Showing 1-20 of 320 1 2 3 4 5 6 … 16 20 Per Page" at bounding box center [784, 680] width 658 height 21
click at [971, 679] on button "20 Per Page" at bounding box center [970, 680] width 71 height 21
click at [971, 676] on div "100 Per Page" at bounding box center [975, 680] width 49 height 8
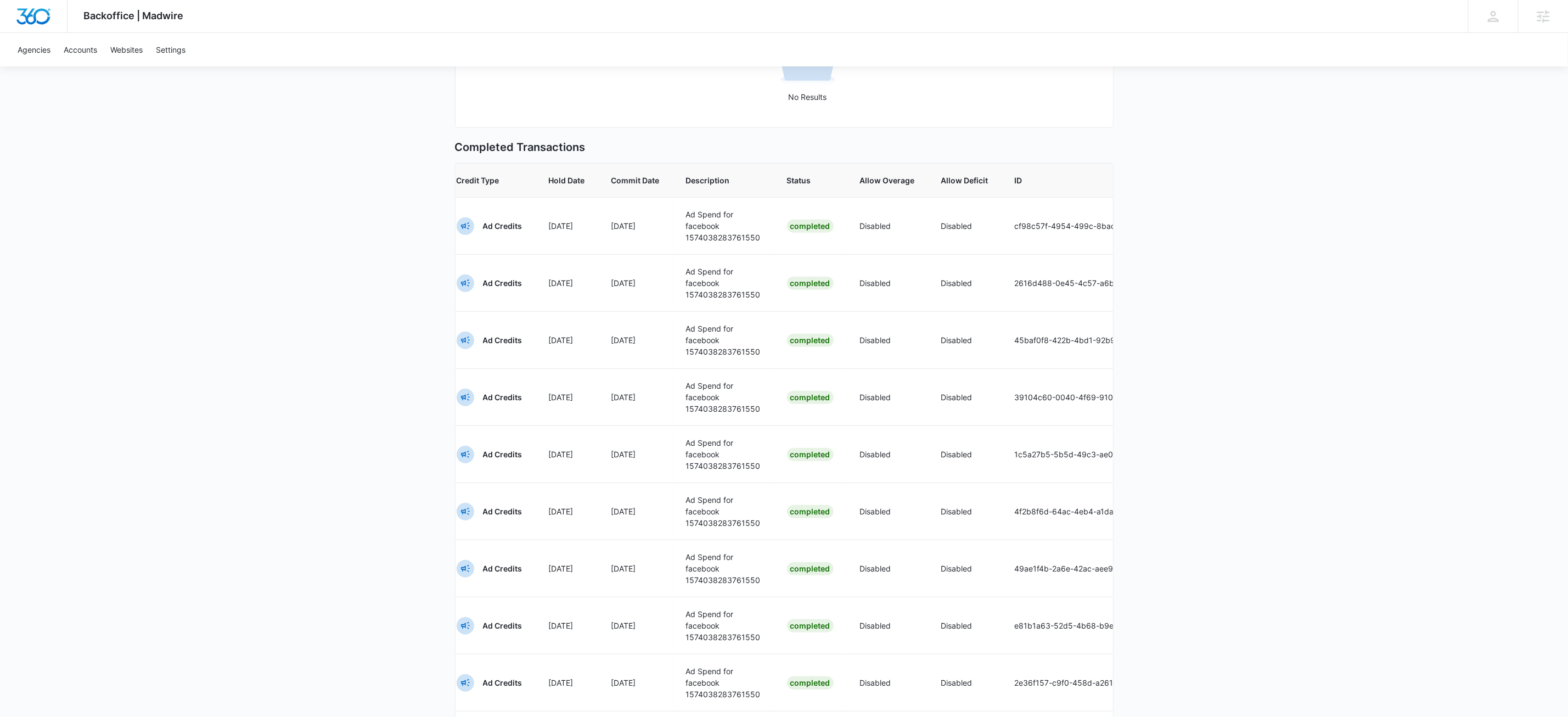
scroll to position [0, 0]
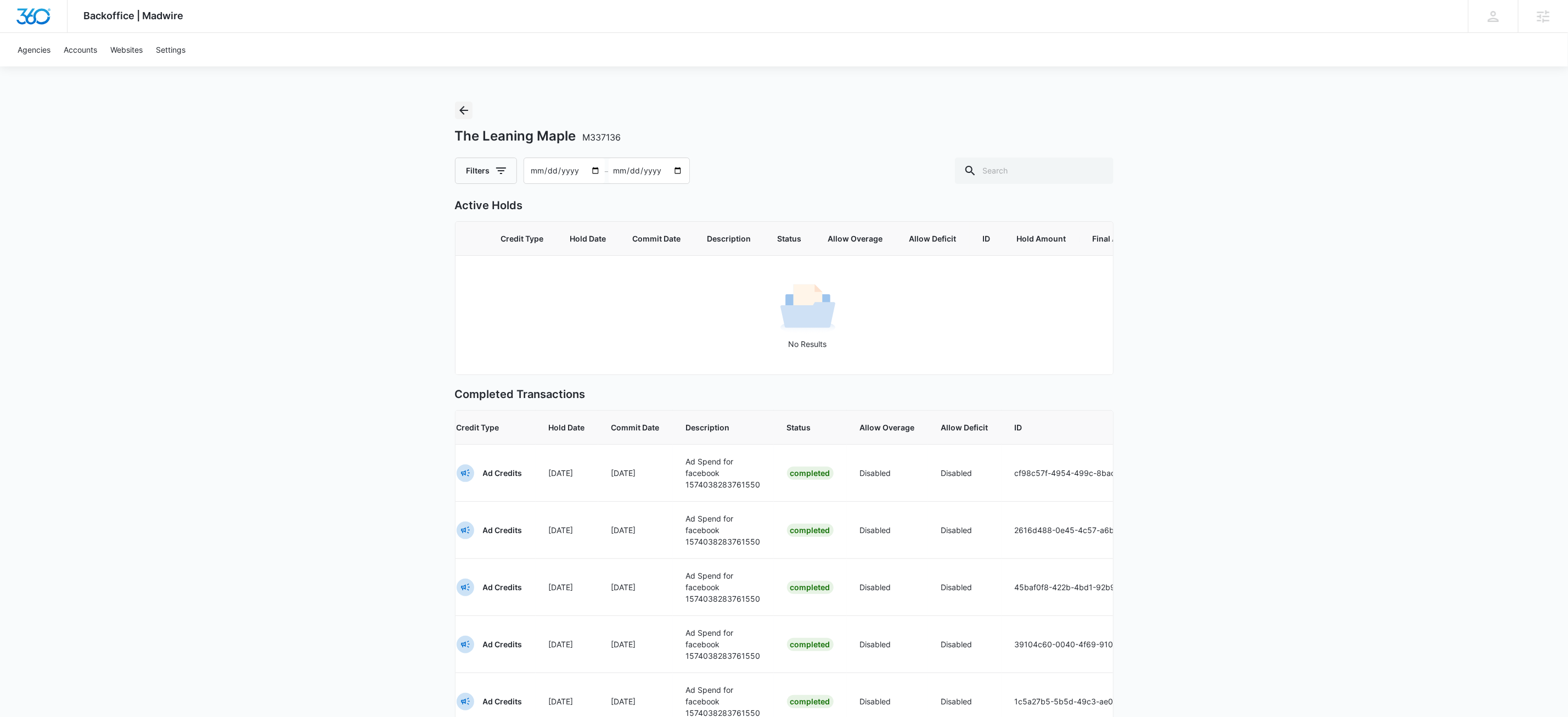
click at [471, 107] on button "Back" at bounding box center [463, 110] width 18 height 18
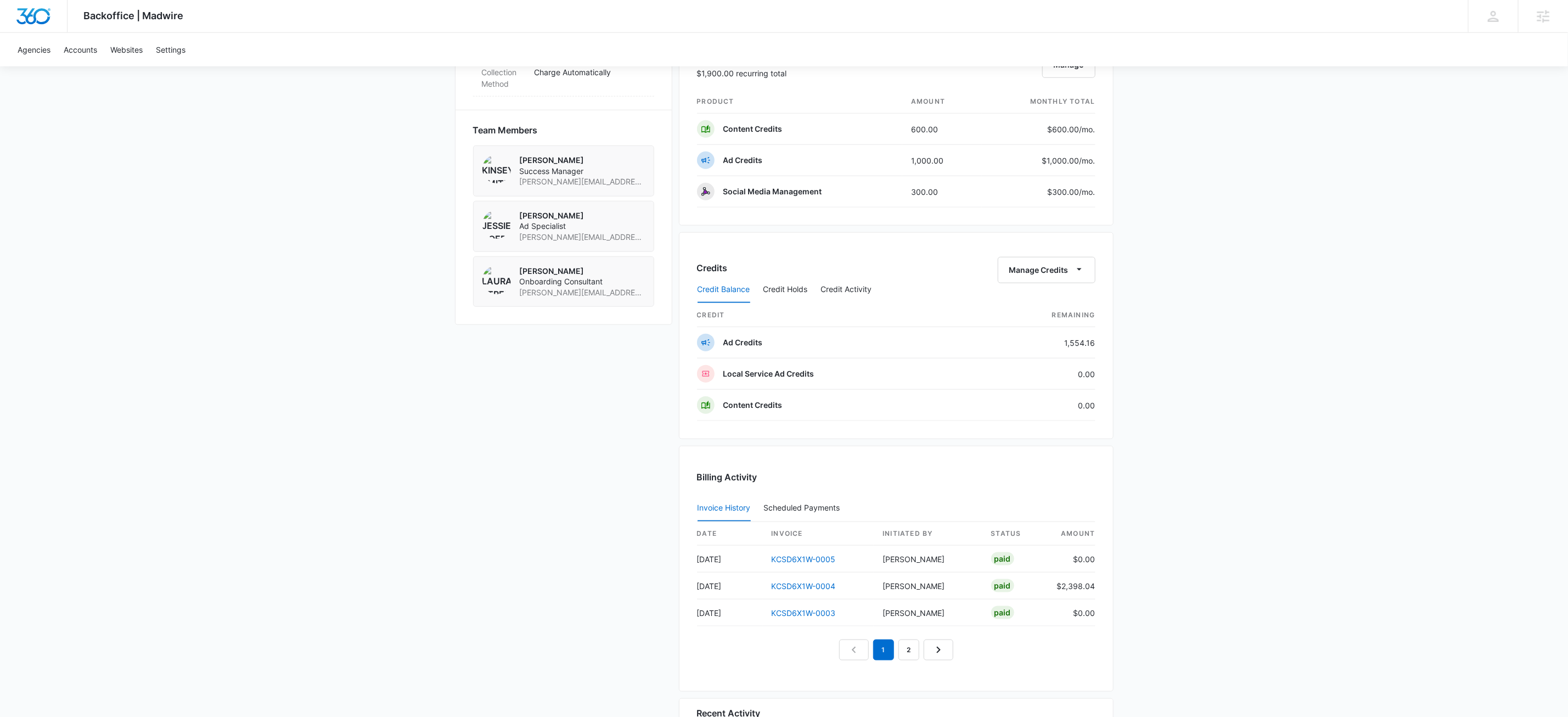
scroll to position [832, 0]
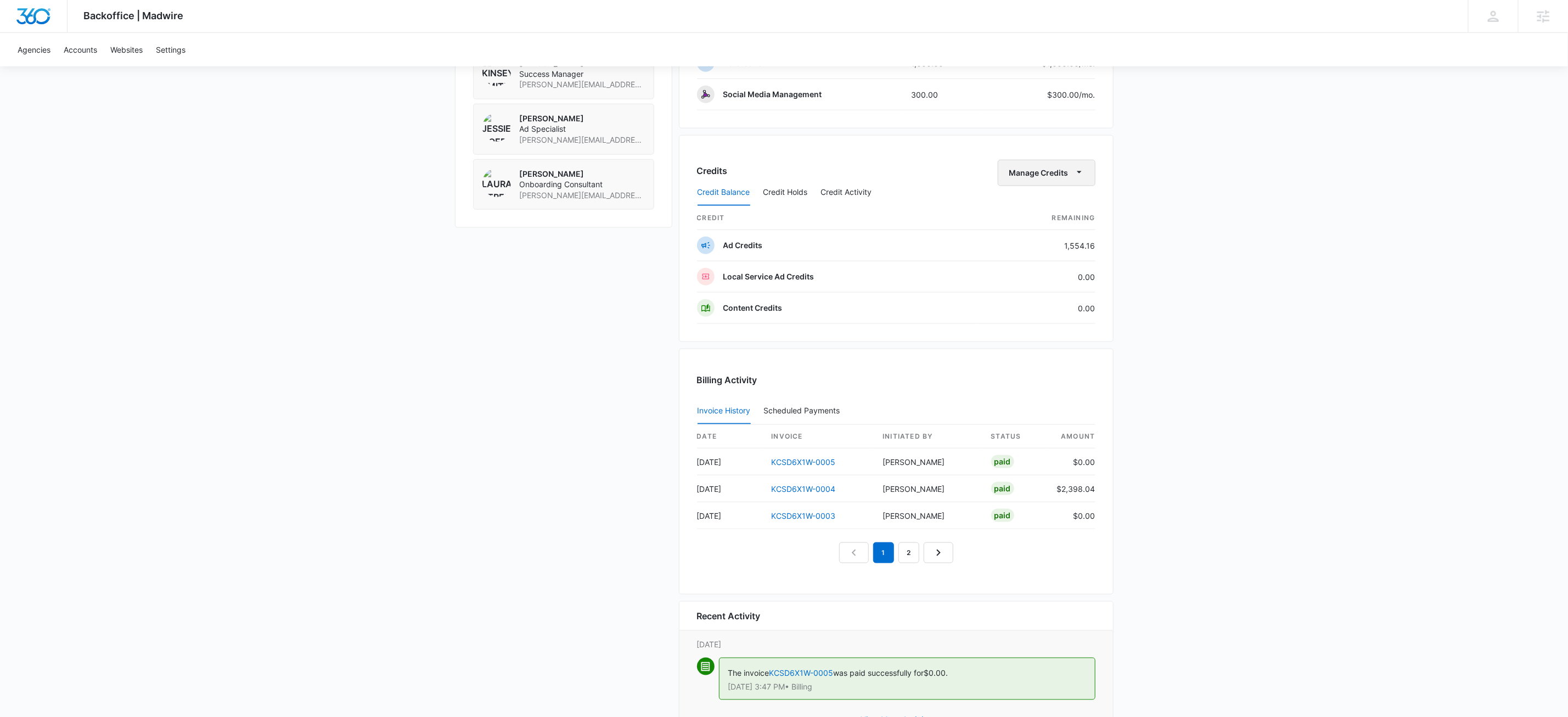
click at [1080, 178] on icon "button" at bounding box center [1079, 172] width 12 height 12
click at [1053, 215] on div "Deposit Credits" at bounding box center [1062, 214] width 102 height 8
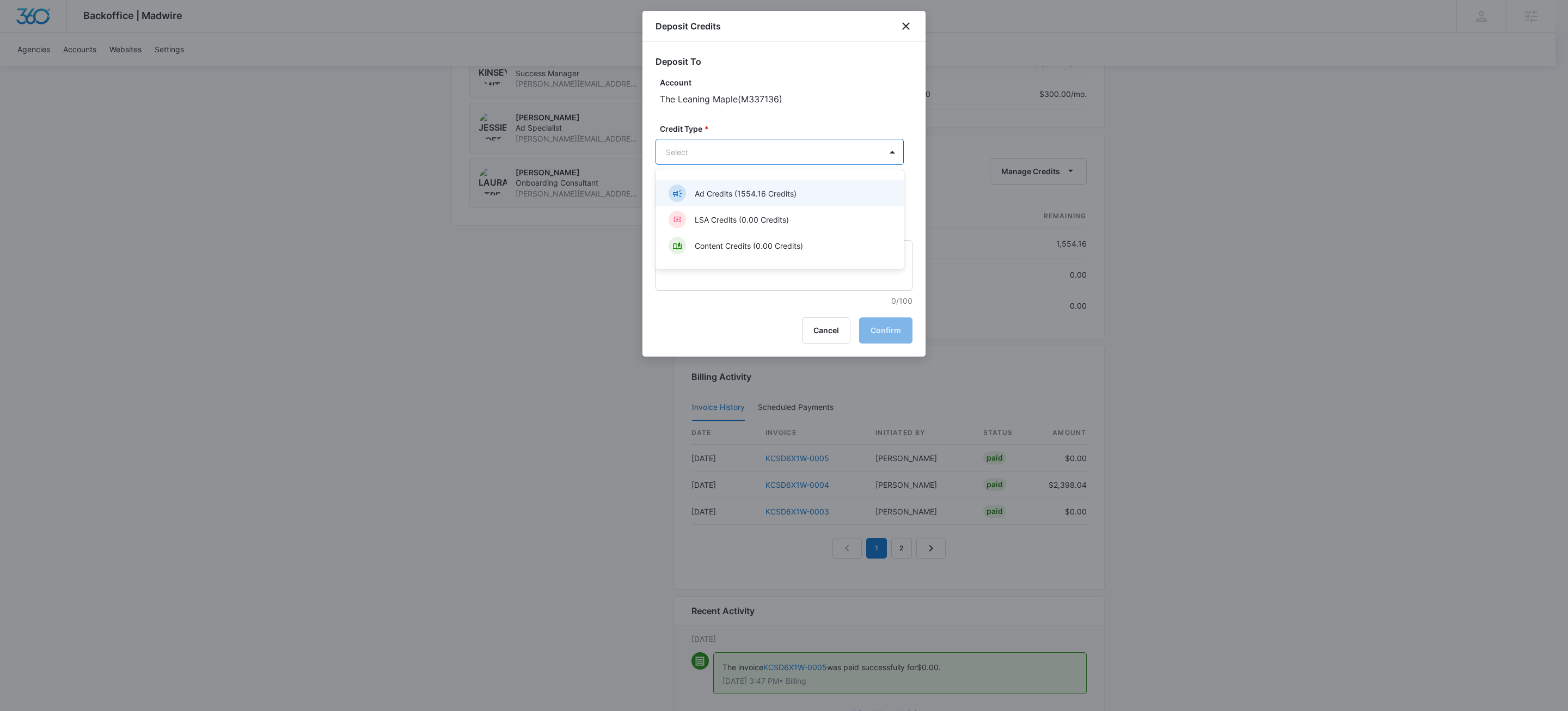
click at [708, 194] on p "Ad Credits (1554.16 Credits)" at bounding box center [745, 194] width 102 height 12
click at [705, 201] on input "Amount *" at bounding box center [741, 203] width 171 height 26
type input "726.72"
click at [766, 297] on p "0/100" at bounding box center [786, 302] width 253 height 12
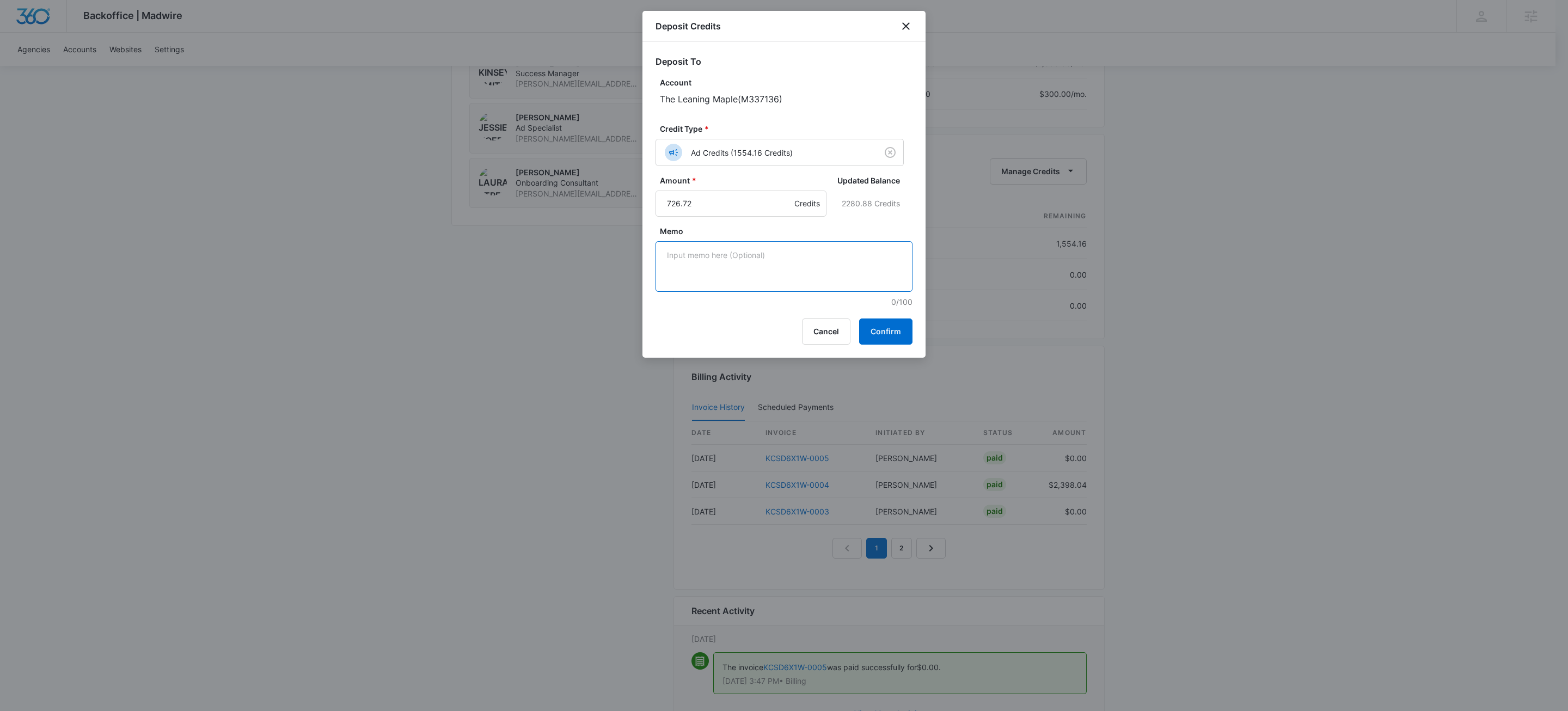
click at [761, 265] on textarea "Memo" at bounding box center [784, 266] width 257 height 51
type textarea "replacing credits deducted upon LSA connection"
click at [883, 332] on button "Confirm" at bounding box center [886, 331] width 54 height 26
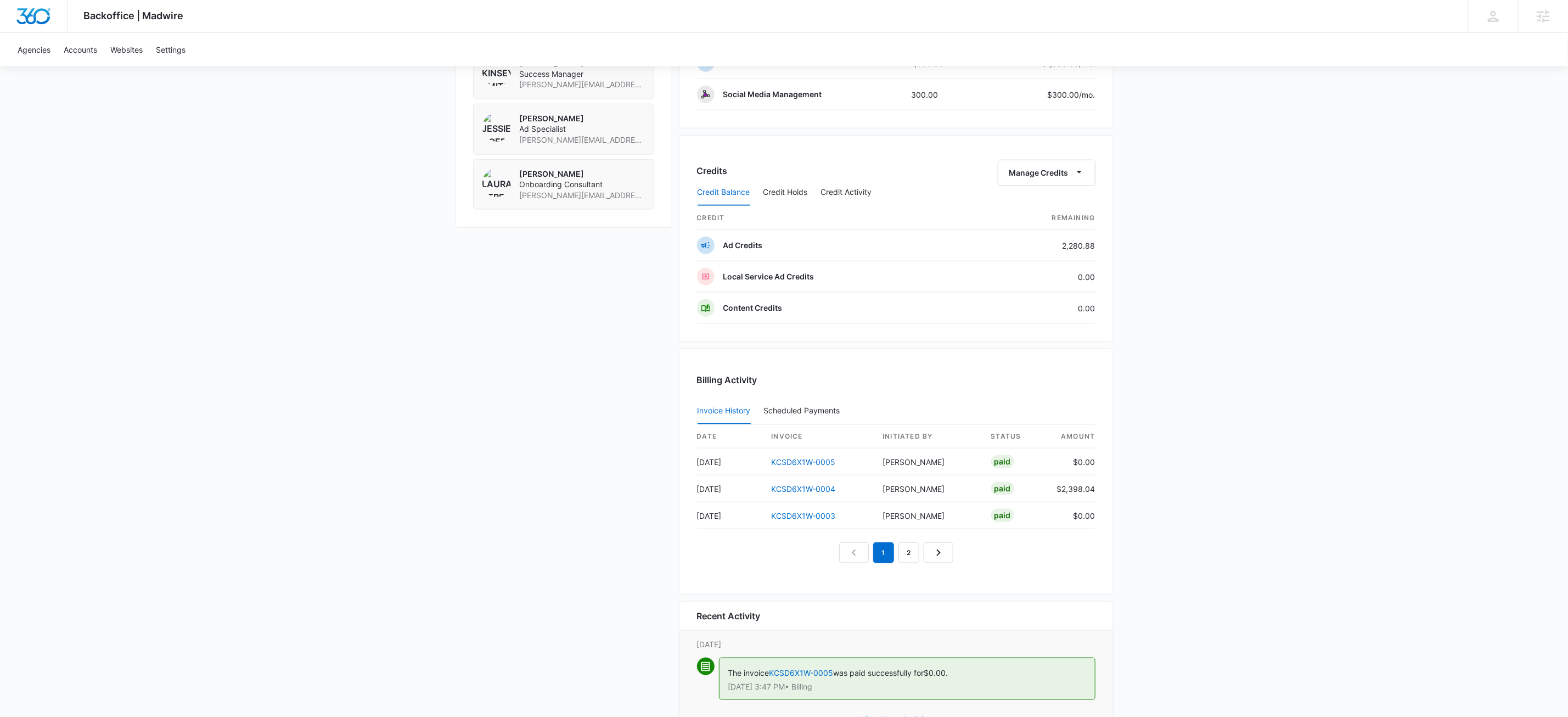
scroll to position [0, 0]
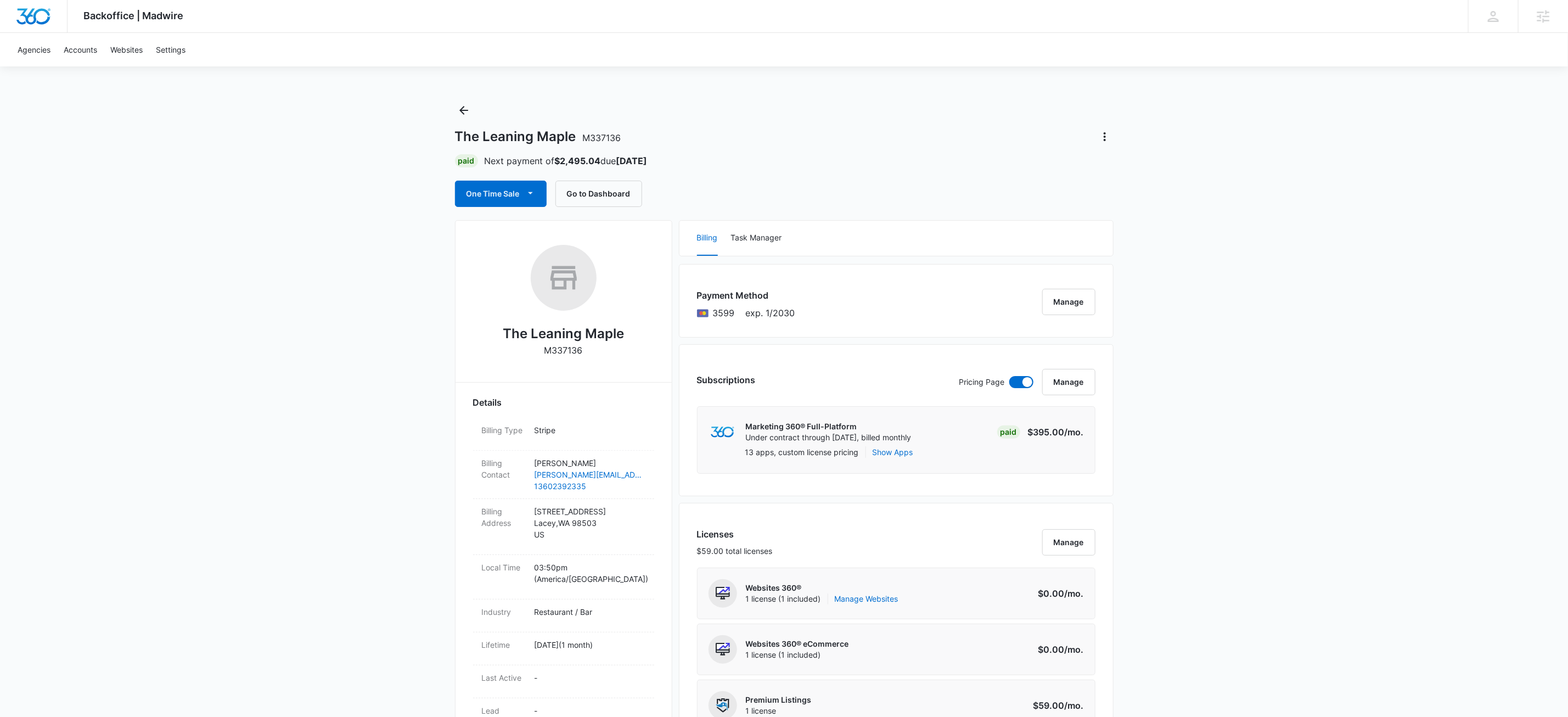
click at [476, 105] on div "The Leaning Maple M337136 Paid Next payment of $2,495.04 due Oct 20 One Time Sa…" at bounding box center [784, 154] width 658 height 106
click at [471, 108] on button "Back" at bounding box center [463, 110] width 18 height 18
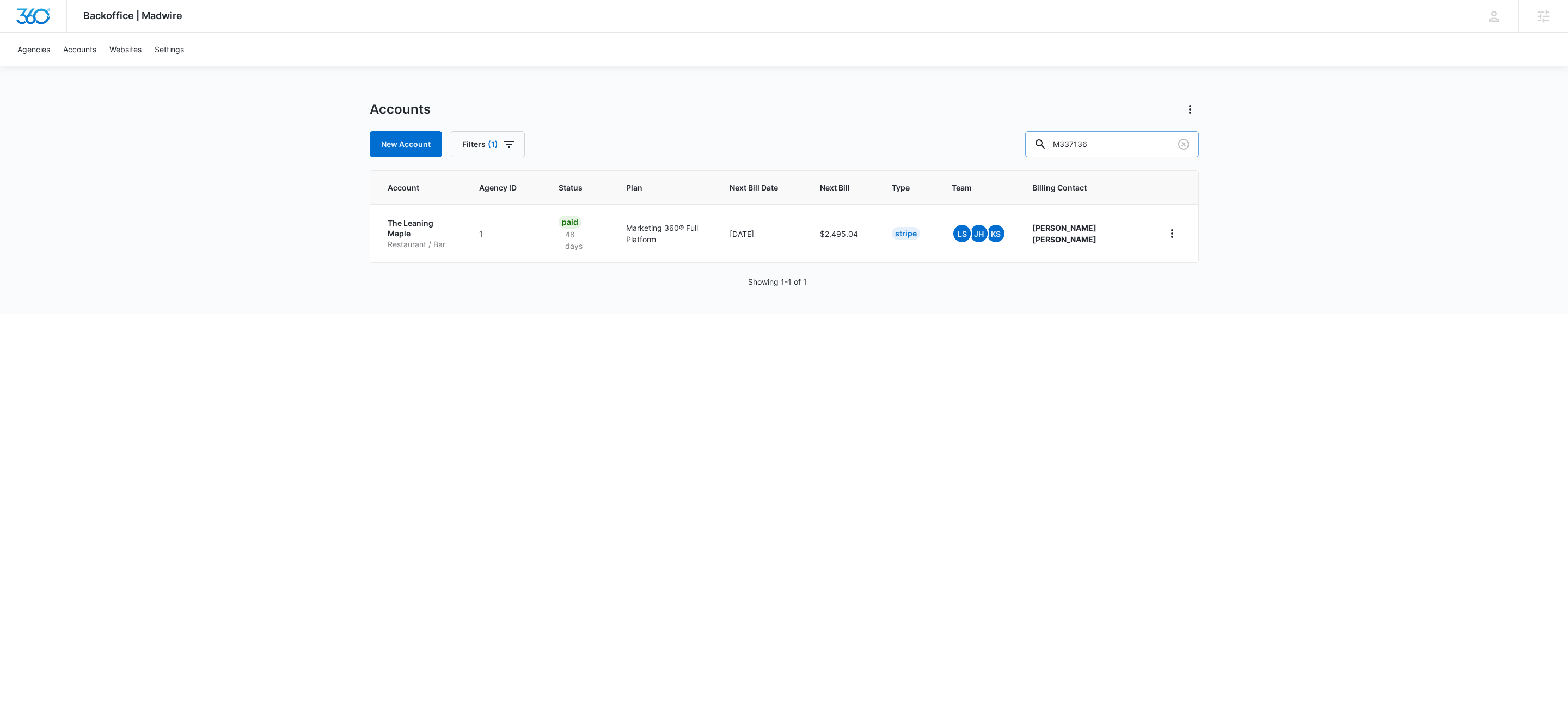
click at [1126, 152] on input "M337136" at bounding box center [1111, 144] width 173 height 26
click at [1127, 152] on input "M337136" at bounding box center [1111, 144] width 173 height 26
paste input "179195"
type input "M179195"
click at [422, 233] on p "MSF Lending - Mortgage Solution Finders, Inc." at bounding box center [432, 231] width 88 height 32
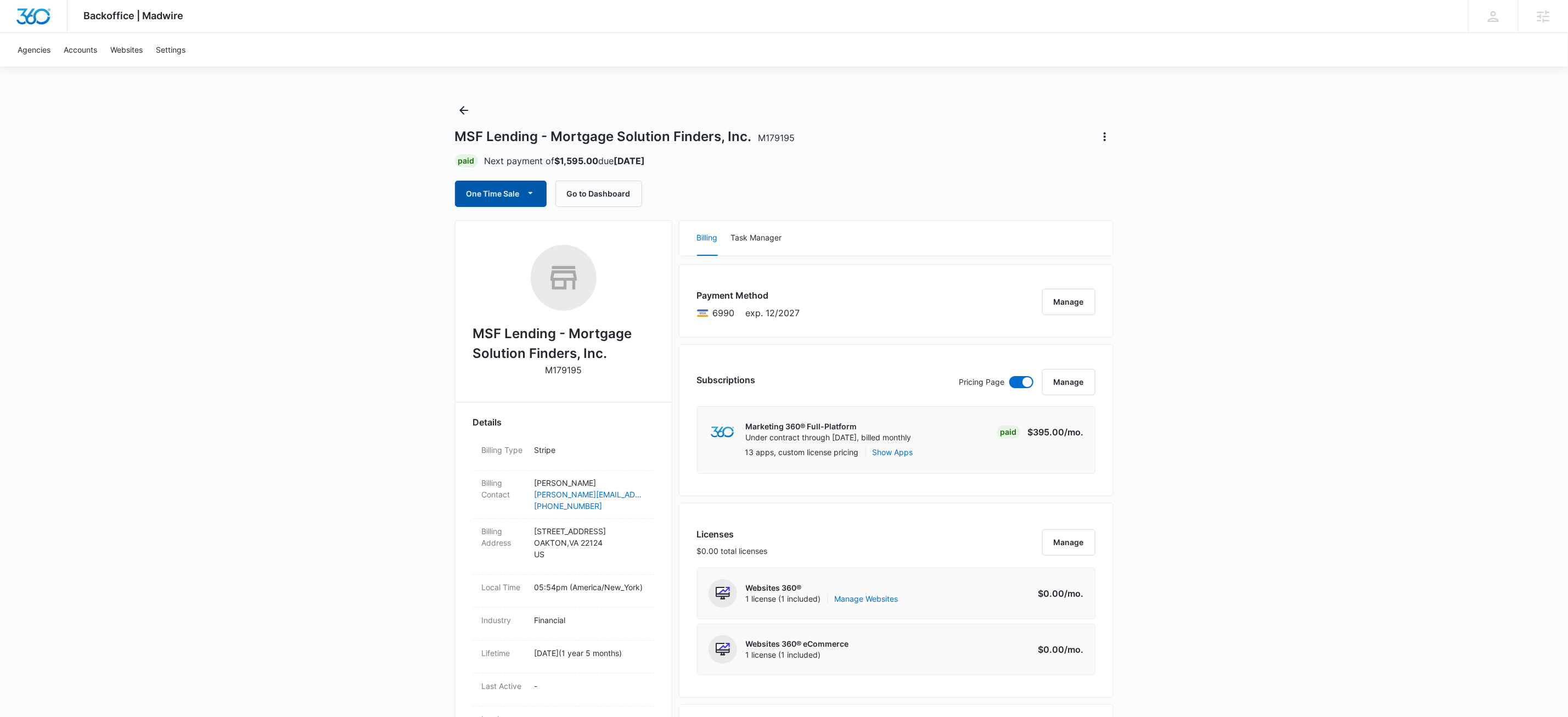
click at [540, 197] on button "One Time Sale" at bounding box center [500, 193] width 91 height 26
click at [547, 227] on div "Run One-Time Payment" at bounding box center [533, 231] width 127 height 12
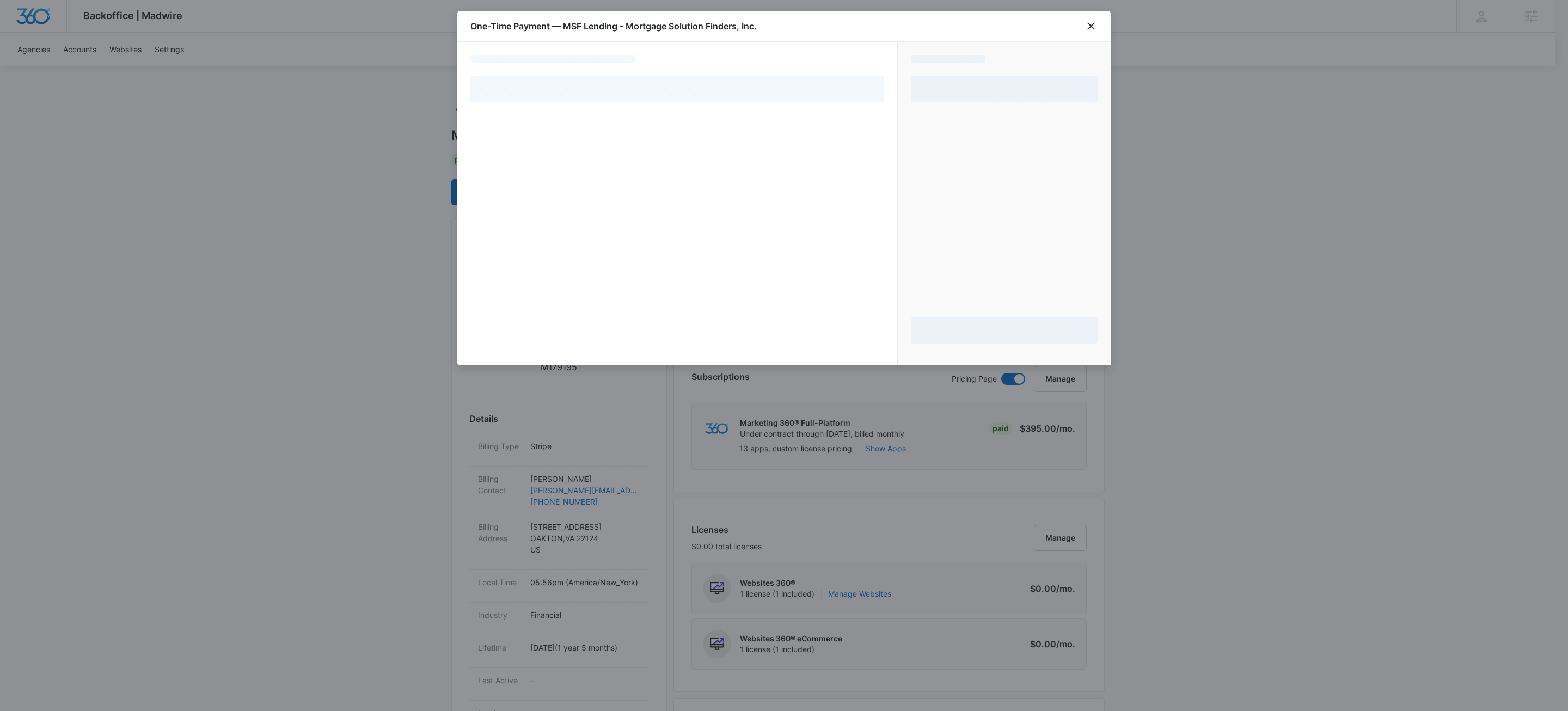
select select "pm_1SGRhMA4n8RTgNjUZY6JW46q"
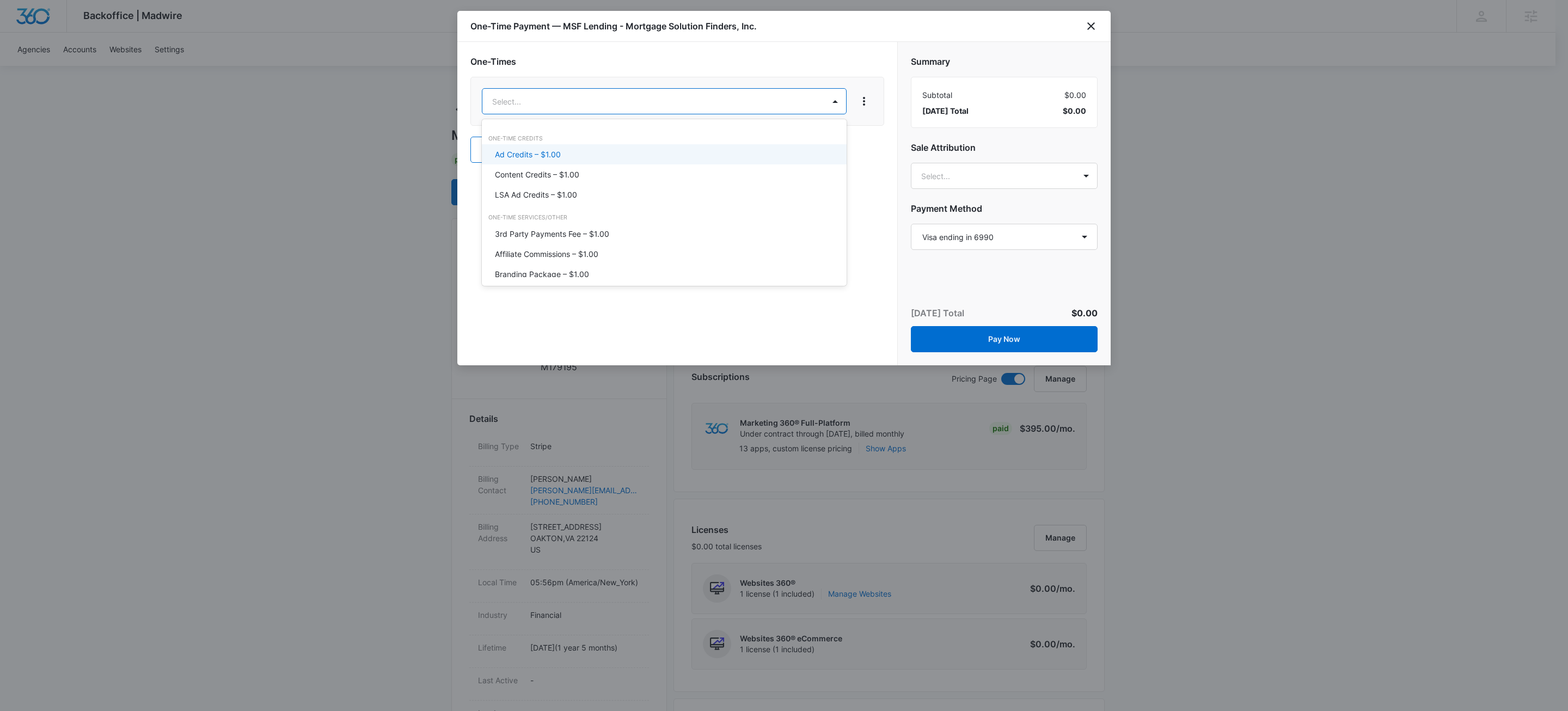
click at [647, 102] on body "Backoffice | Madwire Apps Settings KW Kait Weagraff kaitlyn.weagraff@madwire.co…" at bounding box center [784, 718] width 1568 height 1437
type input "smm"
click at [599, 154] on p "SMM User-Generated Content – $1.00" at bounding box center [562, 154] width 136 height 12
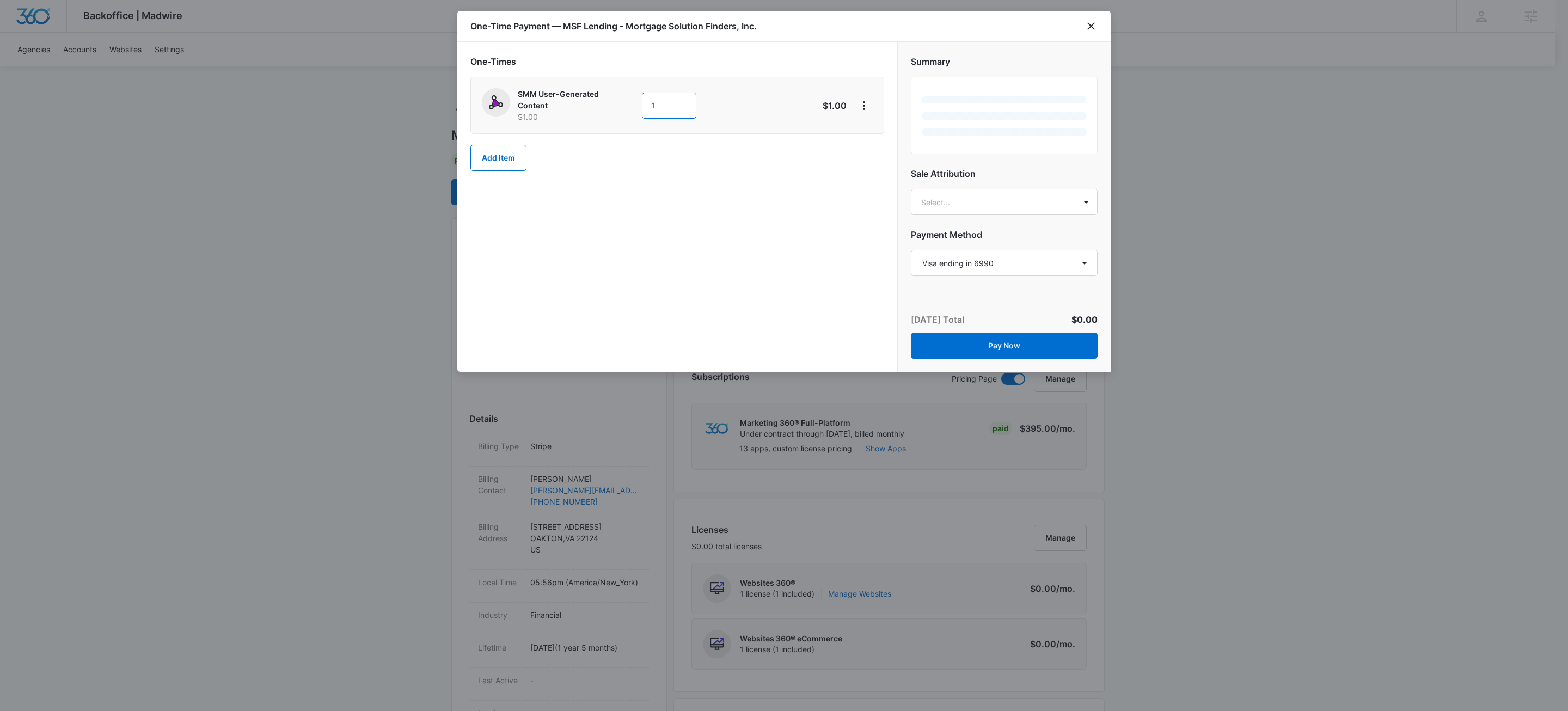
click at [676, 105] on input "1" at bounding box center [669, 105] width 54 height 26
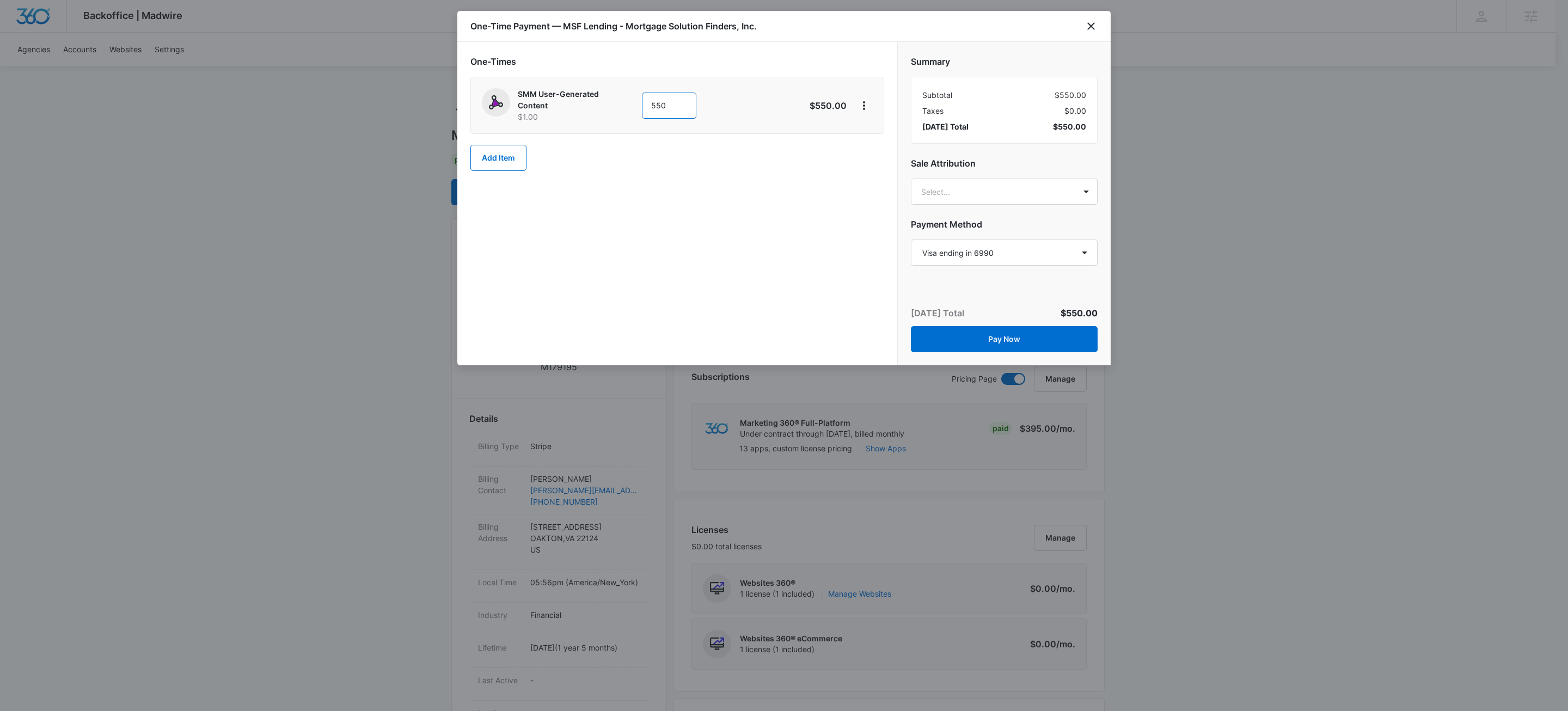
type input "550"
drag, startPoint x: 843, startPoint y: 343, endPoint x: 905, endPoint y: 328, distance: 63.8
click at [844, 343] on div "One-Times SMM User-Generated Content $1.00 550 $550.00 Add Item" at bounding box center [677, 203] width 440 height 323
click at [996, 245] on select "Select a payment method Visa ending in 6990 New payment method Monthly invoice" at bounding box center [1004, 253] width 187 height 26
select select "MANUAL_INVOICE"
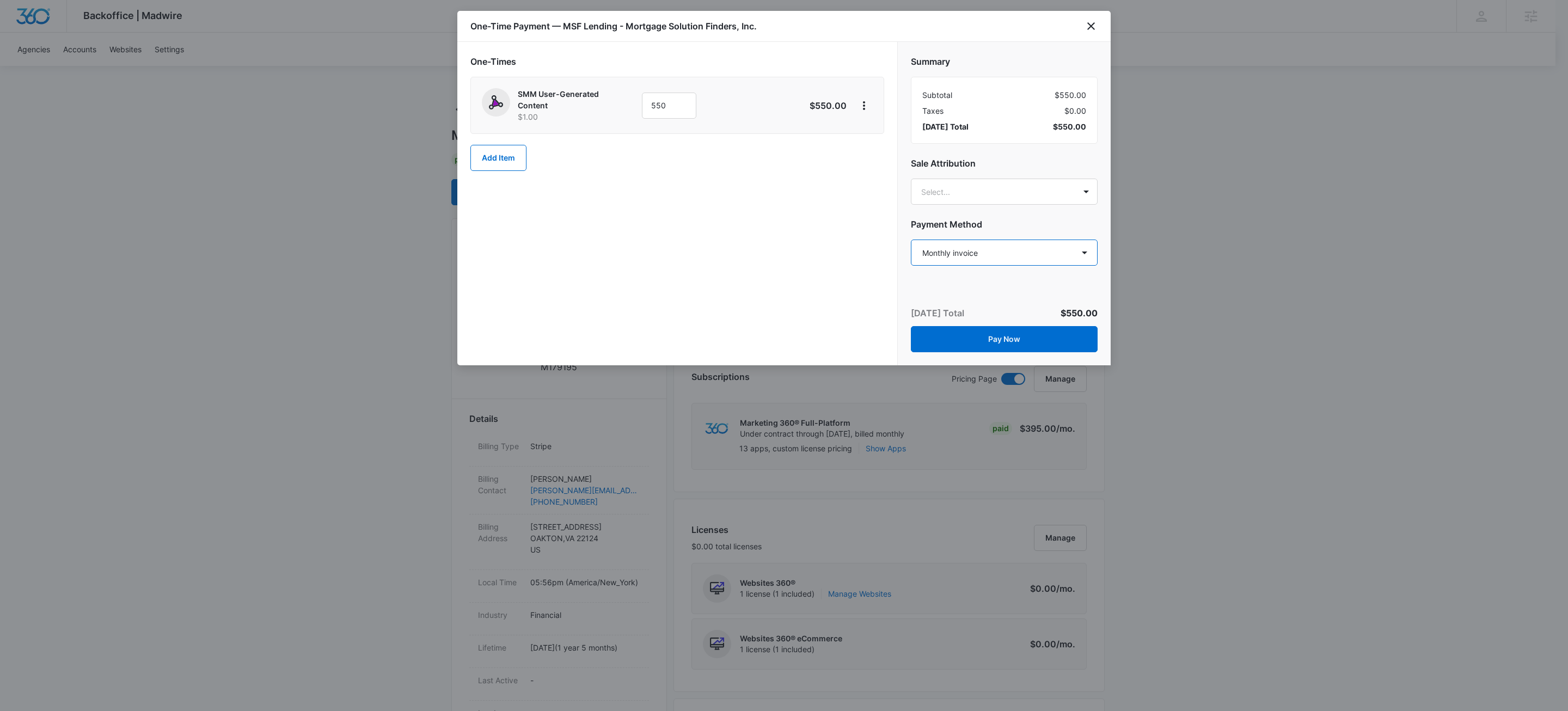
click at [911, 240] on select "Select a payment method Visa ending in 6990 New payment method Monthly invoice" at bounding box center [1004, 253] width 187 height 26
click at [719, 229] on div "One-Times SMM User-Generated Content $1.00 550 $550.00 Add Item" at bounding box center [677, 203] width 440 height 323
drag, startPoint x: 1020, startPoint y: 326, endPoint x: 1021, endPoint y: 332, distance: 6.1
click at [1021, 331] on button "Pay Now" at bounding box center [1004, 339] width 187 height 26
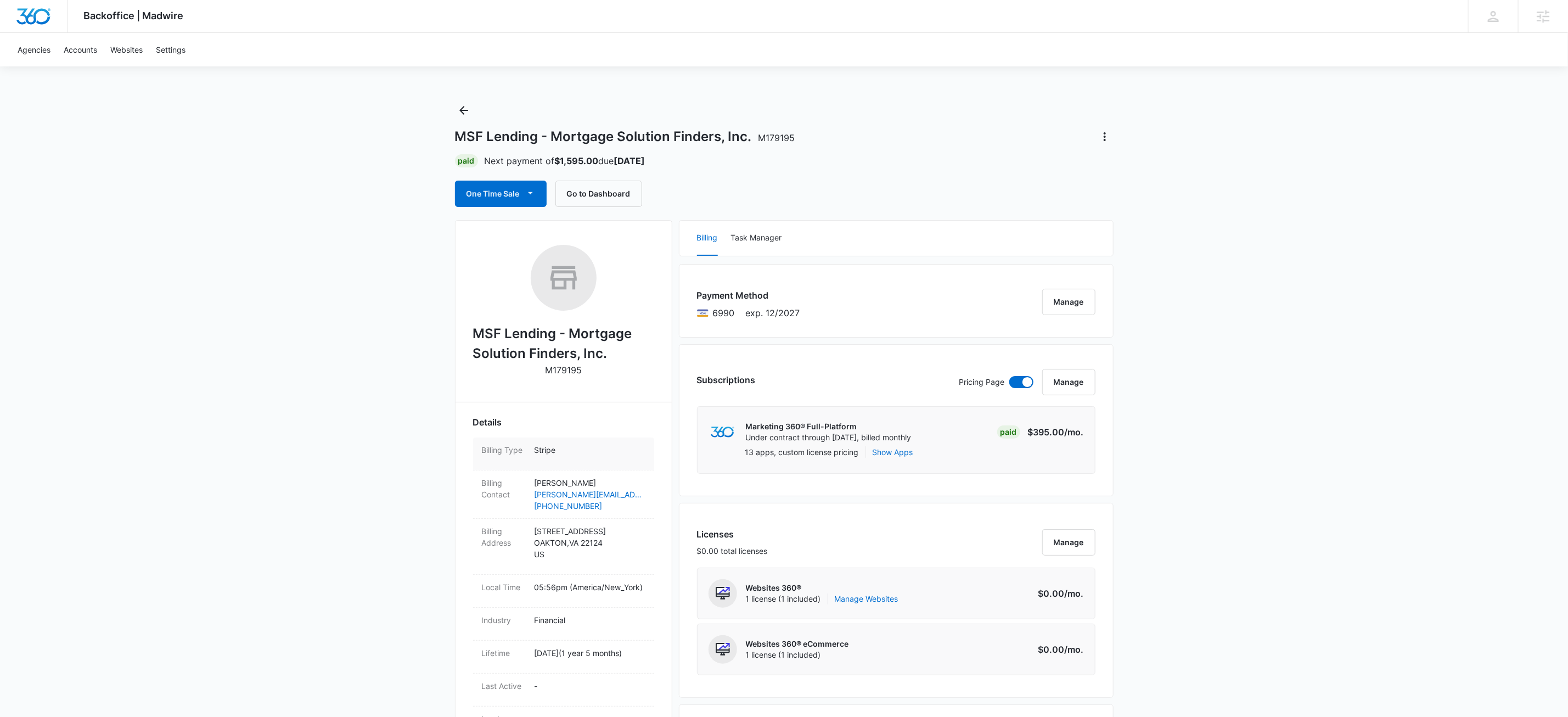
click at [613, 459] on dd "Stripe" at bounding box center [590, 454] width 111 height 19
select select "stripe"
drag, startPoint x: 670, startPoint y: 351, endPoint x: 670, endPoint y: 400, distance: 49.0
click at [670, 351] on div "MSF Lending - Mortgage Solution Finders, Inc. M179195 Details Billing Type Sele…" at bounding box center [563, 689] width 217 height 939
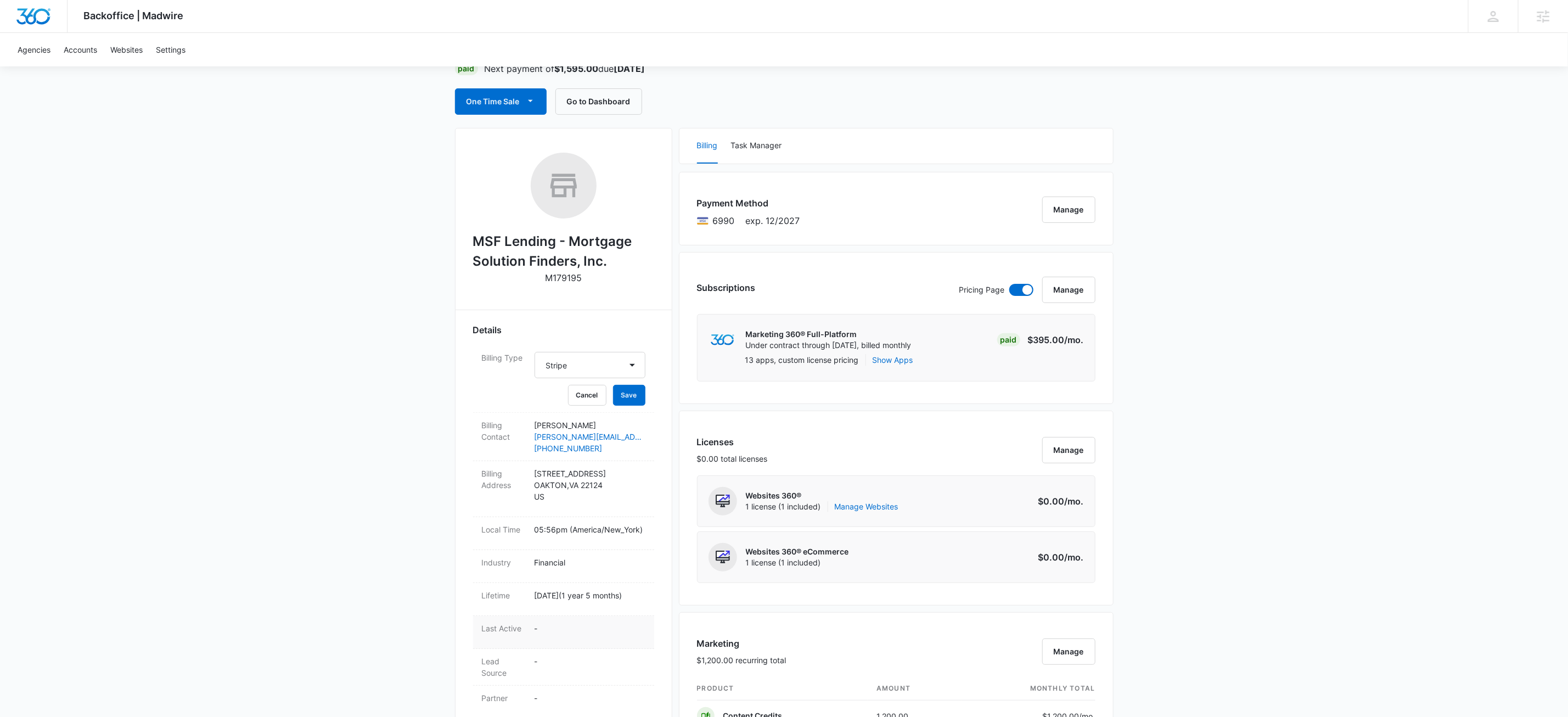
scroll to position [287, 0]
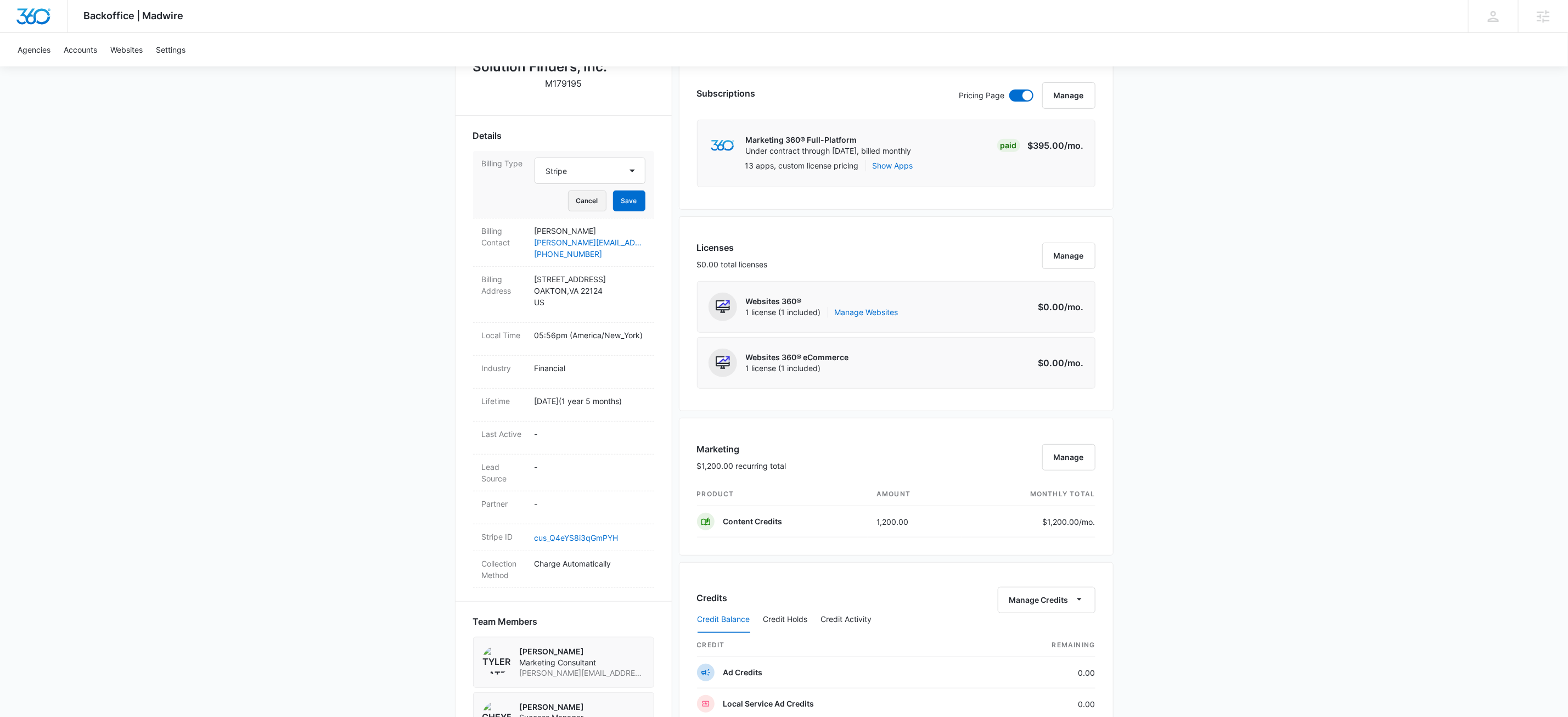
click at [586, 196] on button "Cancel" at bounding box center [587, 201] width 39 height 21
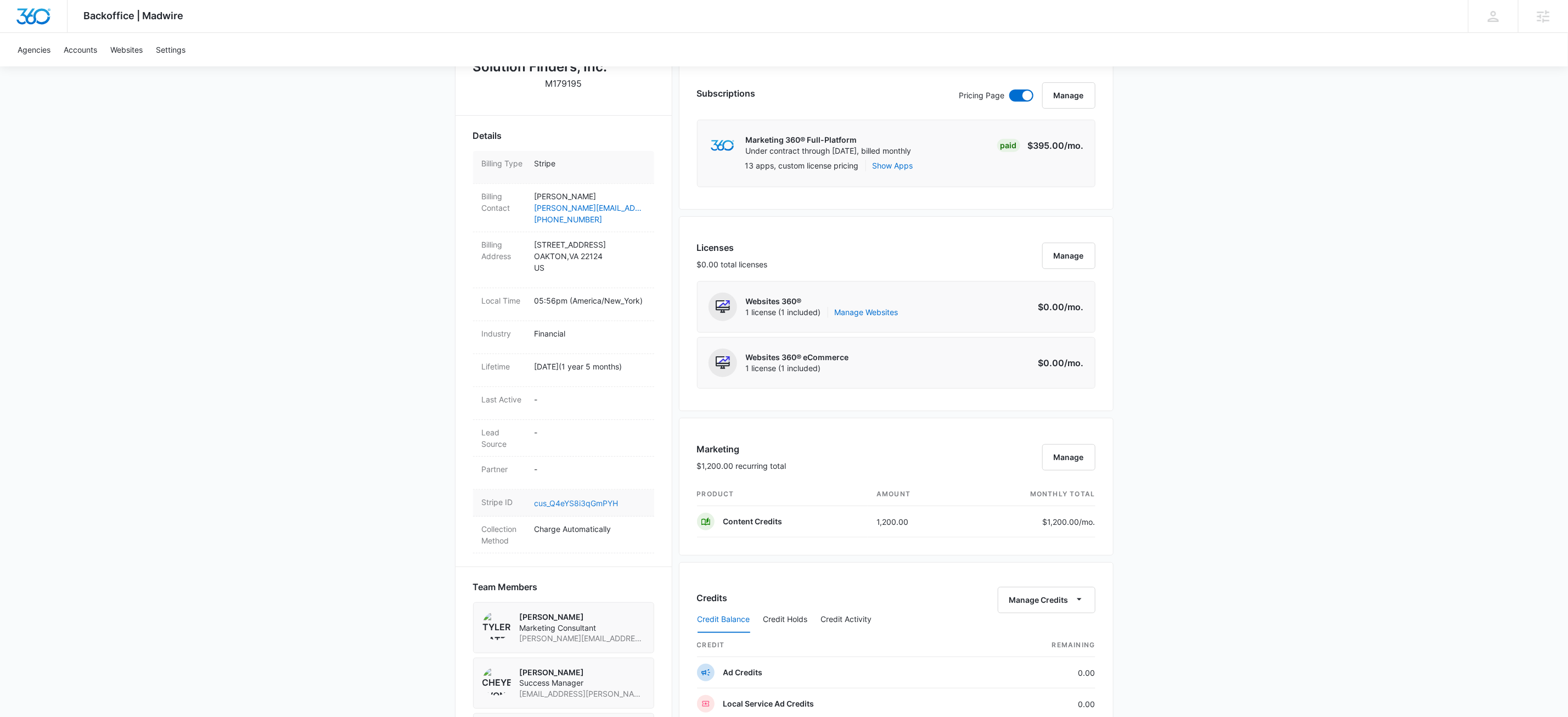
click at [607, 508] on link "cus_Q4eYS8i3qGmPYH" at bounding box center [576, 503] width 84 height 9
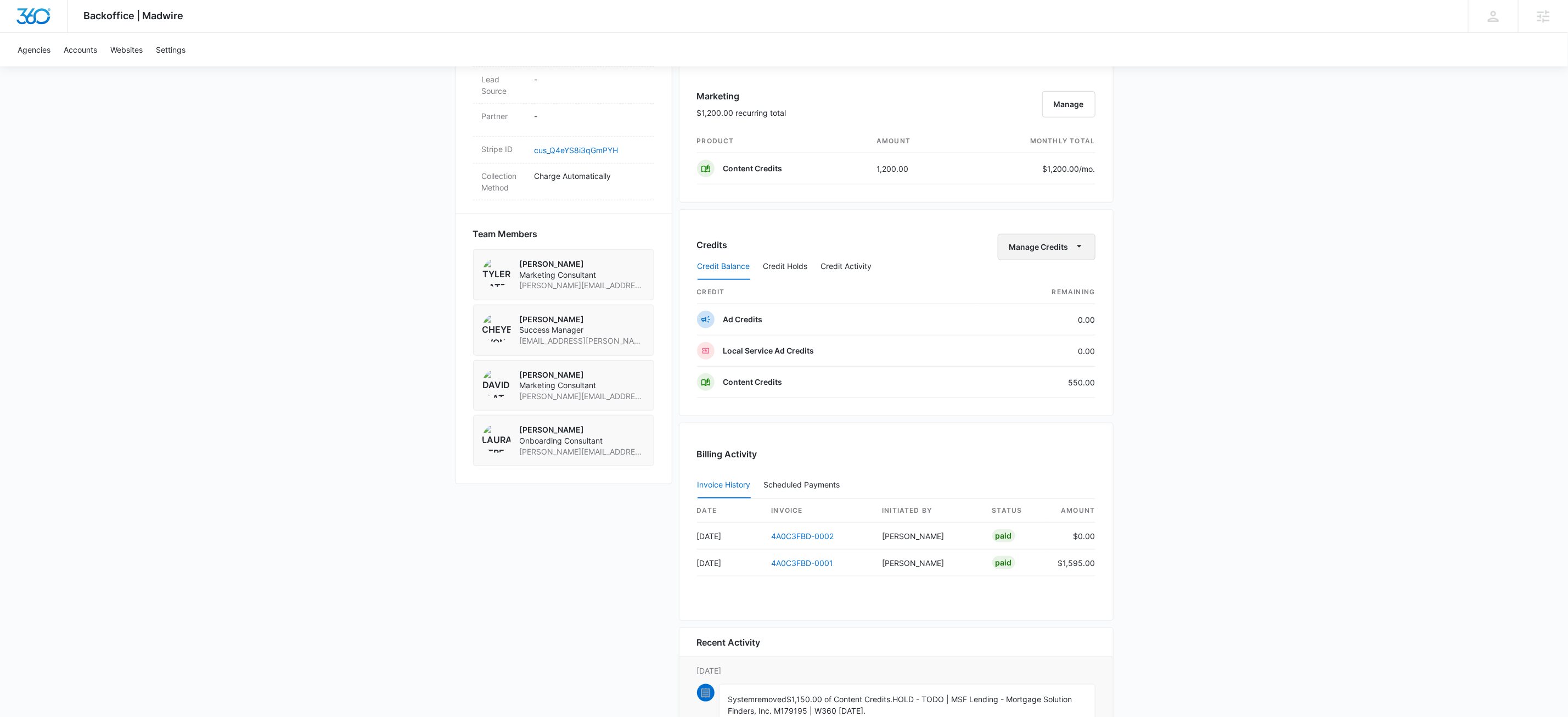
click at [1068, 248] on button "Manage Credits" at bounding box center [1046, 247] width 98 height 26
click at [1064, 304] on div "Withdraw Credits" at bounding box center [1062, 303] width 102 height 8
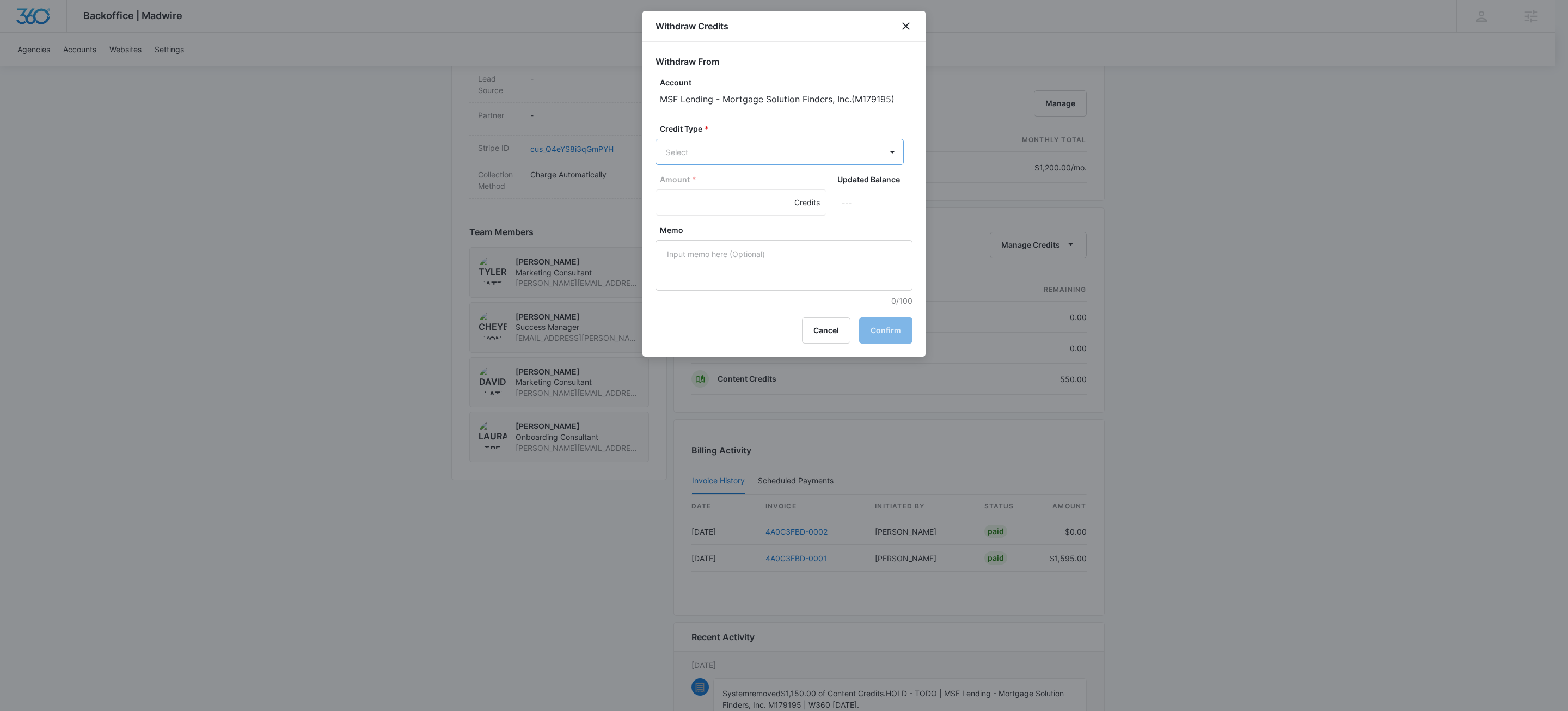
click at [745, 153] on body "Backoffice | Madwire Apps Settings KW Kait Weagraff kaitlyn.weagraff@madwire.co…" at bounding box center [784, 84] width 1568 height 1437
click at [723, 240] on p "Content Credits (550.00 Credits)" at bounding box center [754, 245] width 118 height 12
click at [699, 214] on input "Amount *" at bounding box center [741, 203] width 171 height 26
type input "550"
click at [788, 265] on textarea "Memo" at bounding box center [784, 266] width 257 height 51
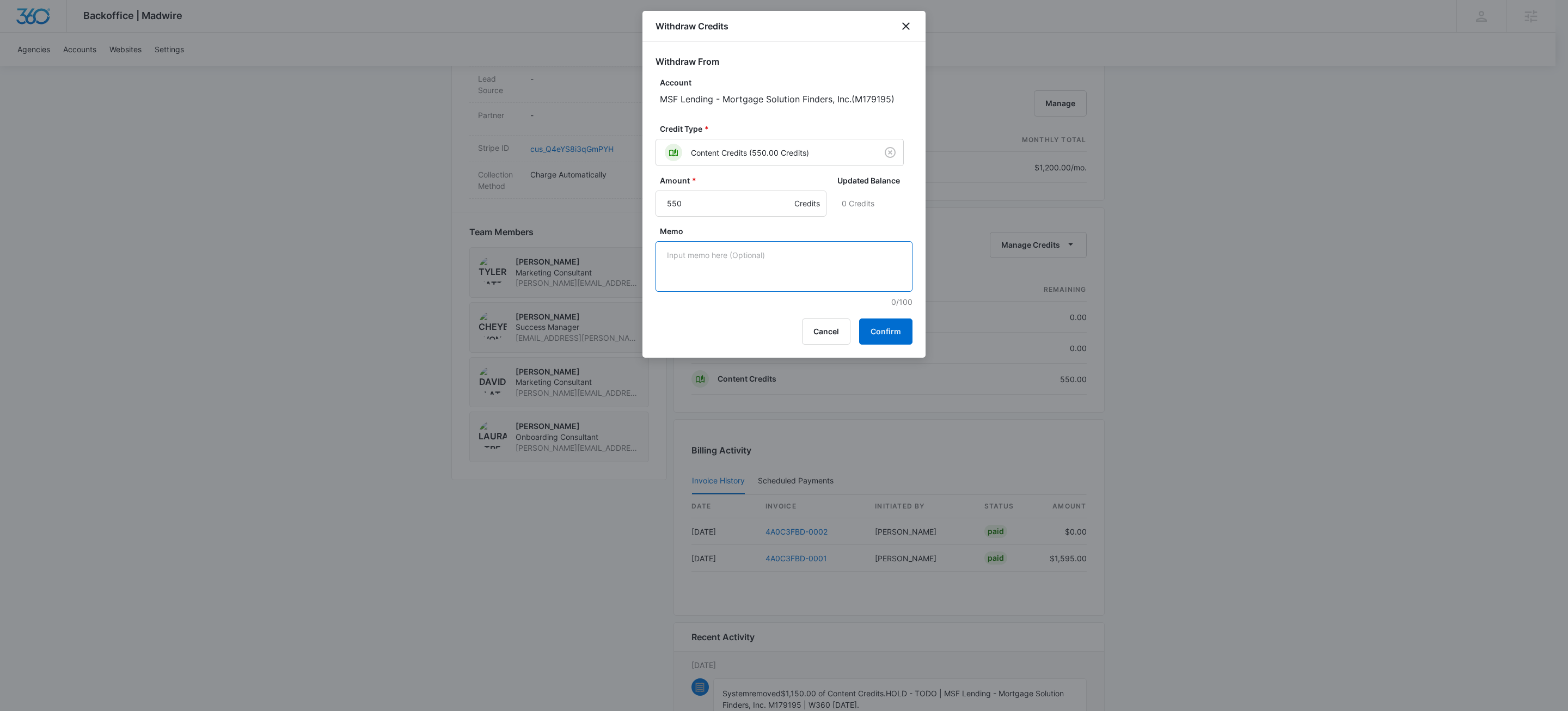
paste textarea "4A0C3FBD-0003"
type textarea "4A0C3FBD-0003"
click at [875, 327] on button "Confirm" at bounding box center [886, 331] width 54 height 26
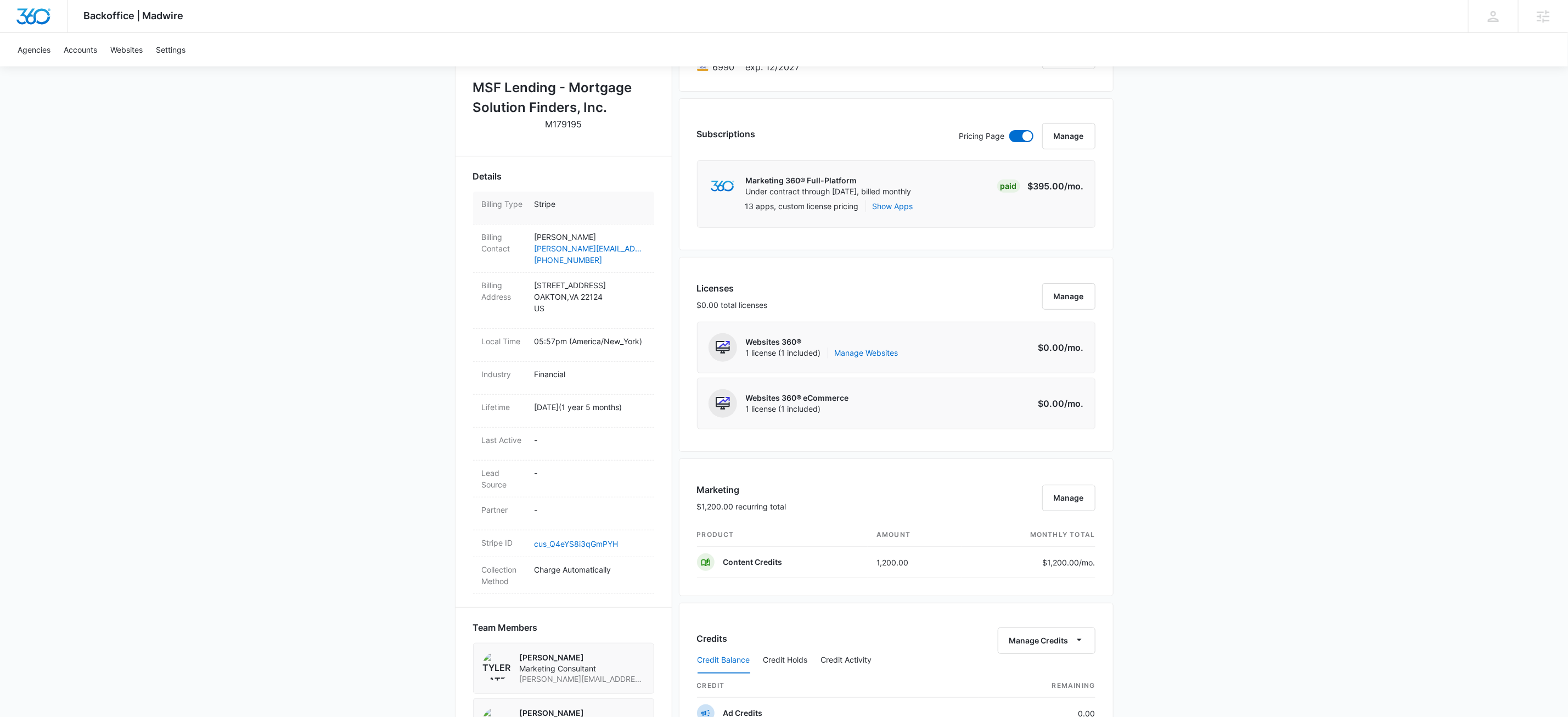
scroll to position [0, 0]
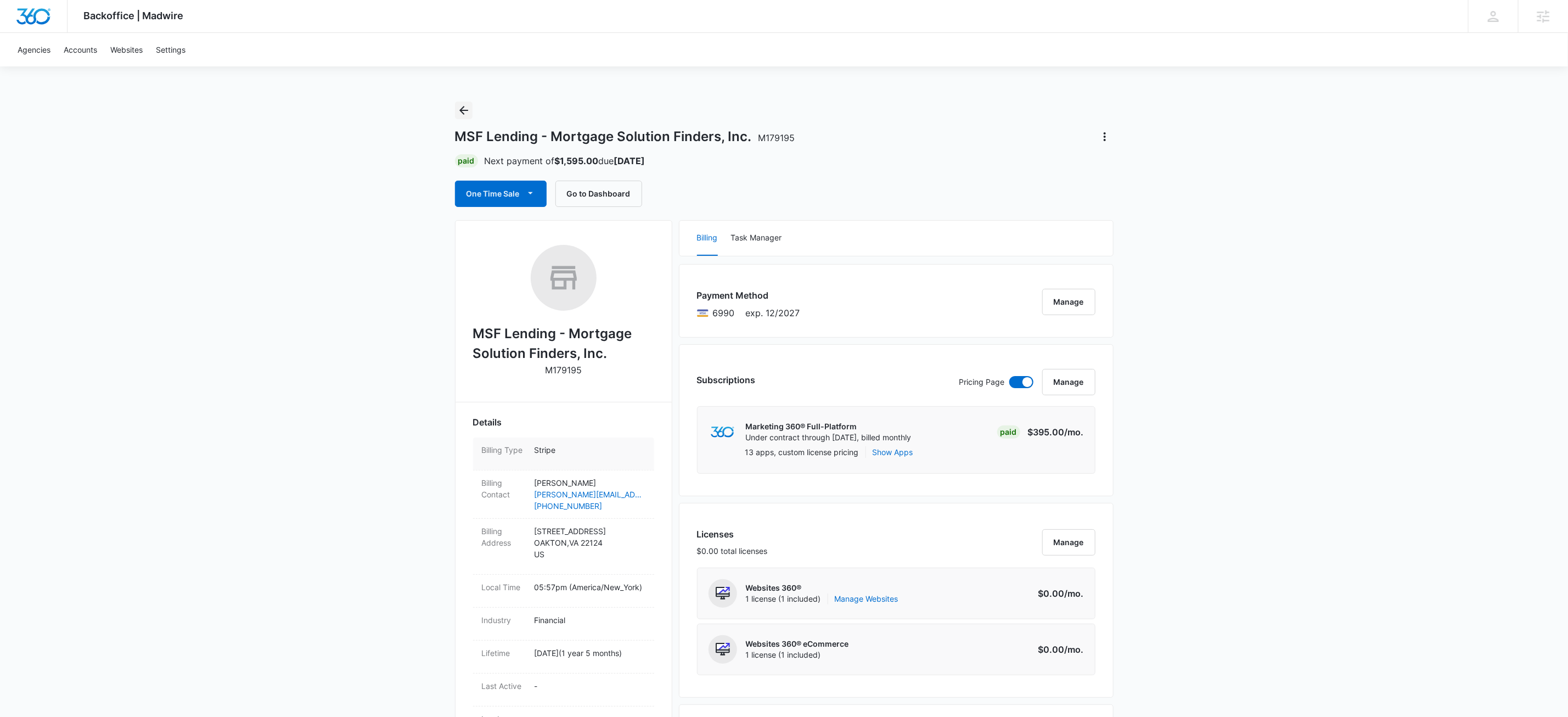
click at [465, 113] on icon "Back" at bounding box center [463, 110] width 13 height 13
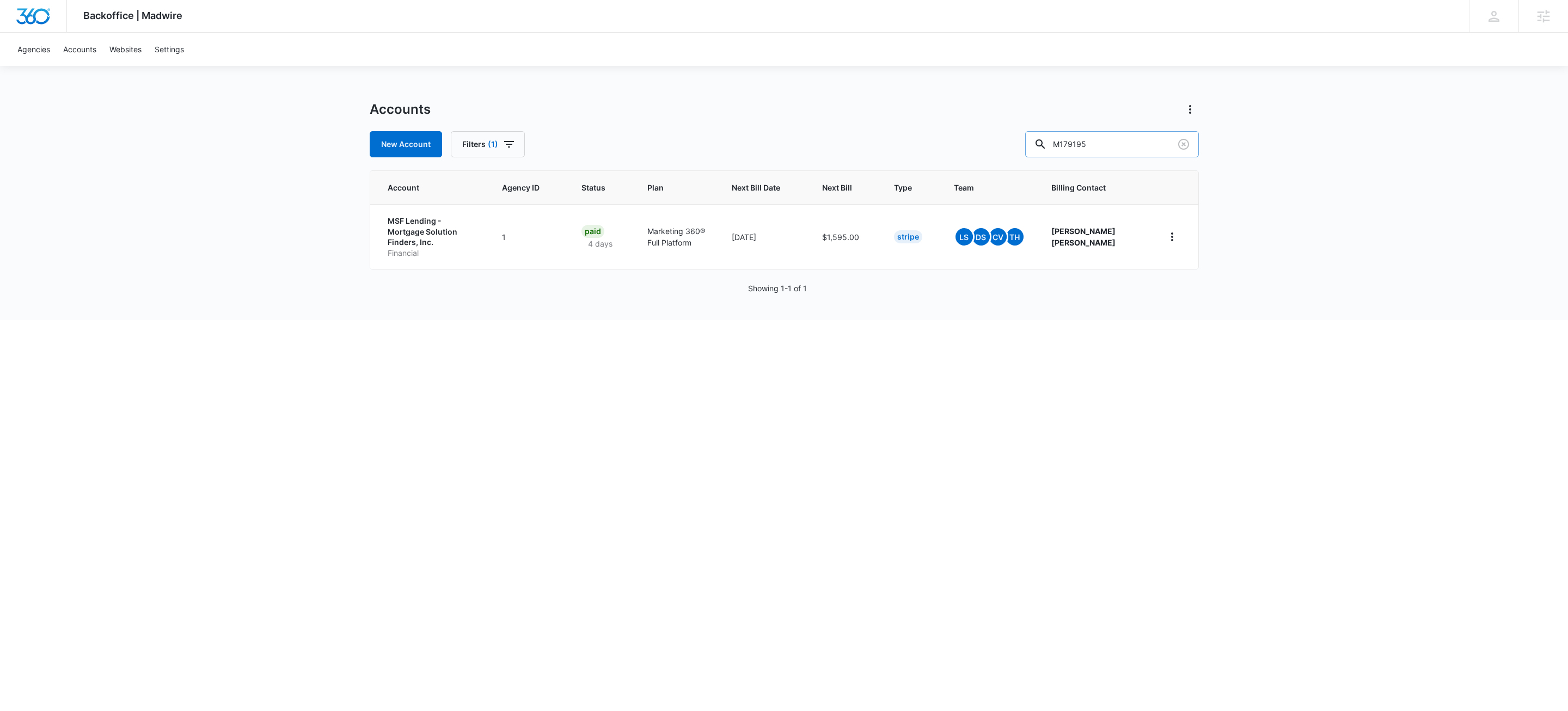
click at [1131, 151] on input "M179195" at bounding box center [1111, 144] width 173 height 26
type input "m337763"
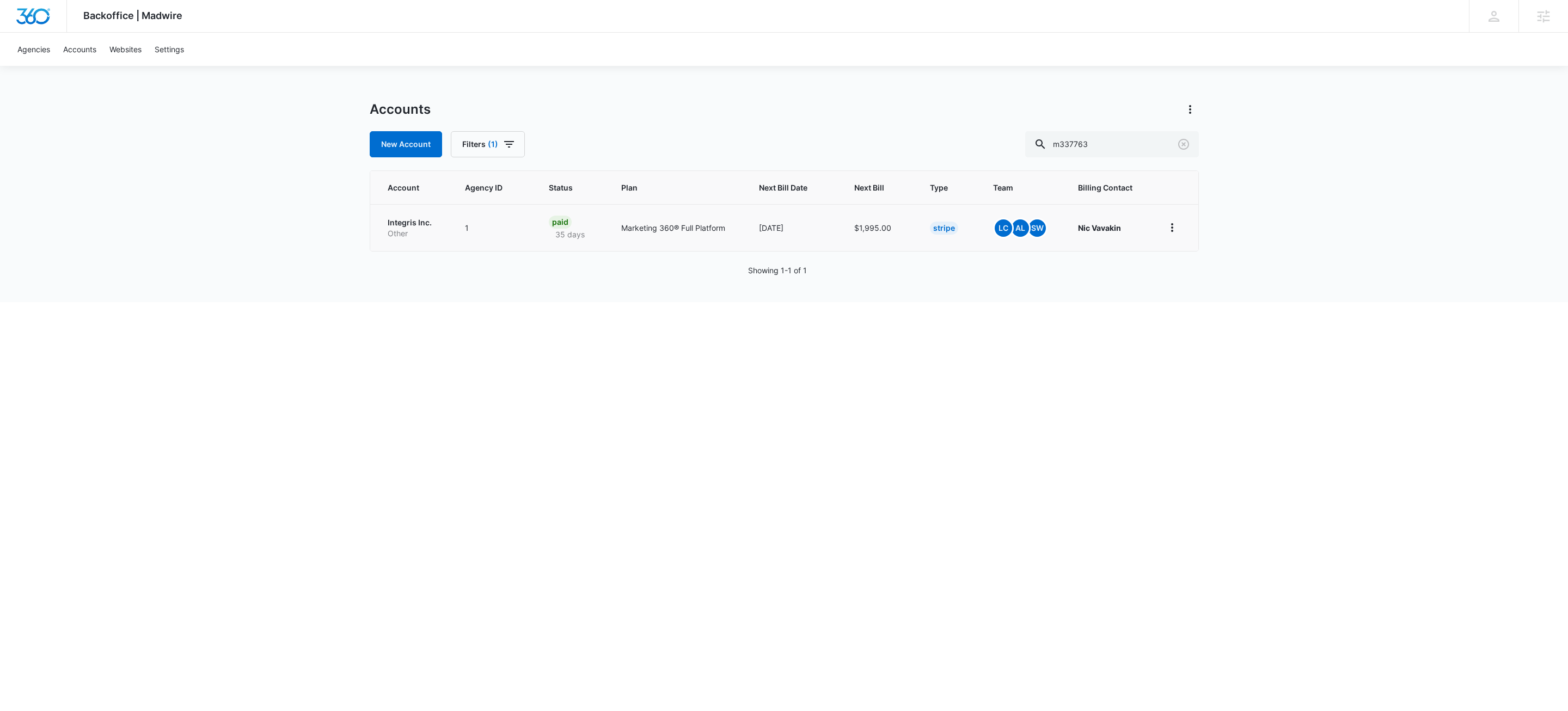
click at [416, 231] on p "Other" at bounding box center [413, 234] width 52 height 11
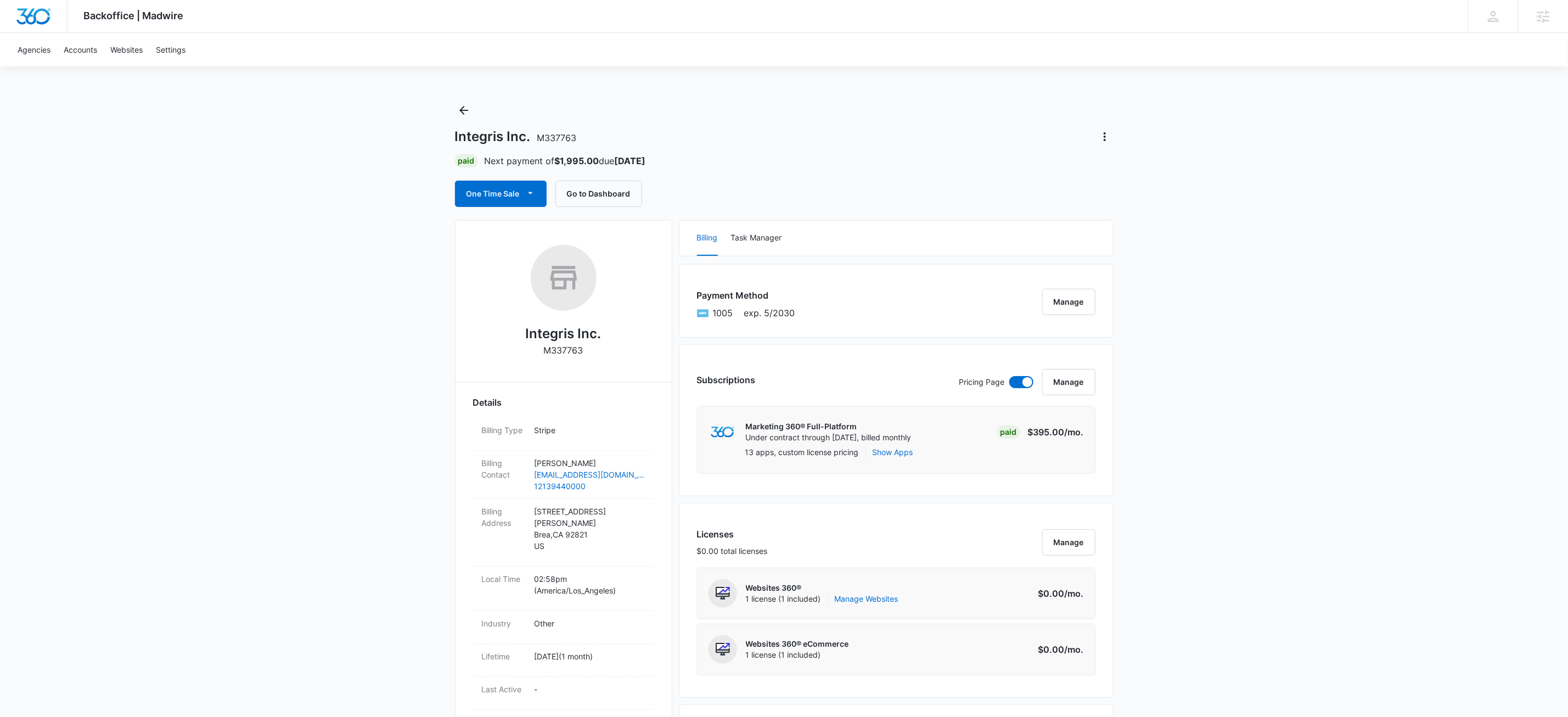
drag, startPoint x: 334, startPoint y: 283, endPoint x: 341, endPoint y: 273, distance: 12.2
click at [334, 283] on div "Backoffice | Madwire Apps Settings KW Kait Weagraff kaitlyn.weagraff@madwire.co…" at bounding box center [784, 729] width 1568 height 1459
click at [1094, 311] on button "Manage" at bounding box center [1069, 301] width 53 height 26
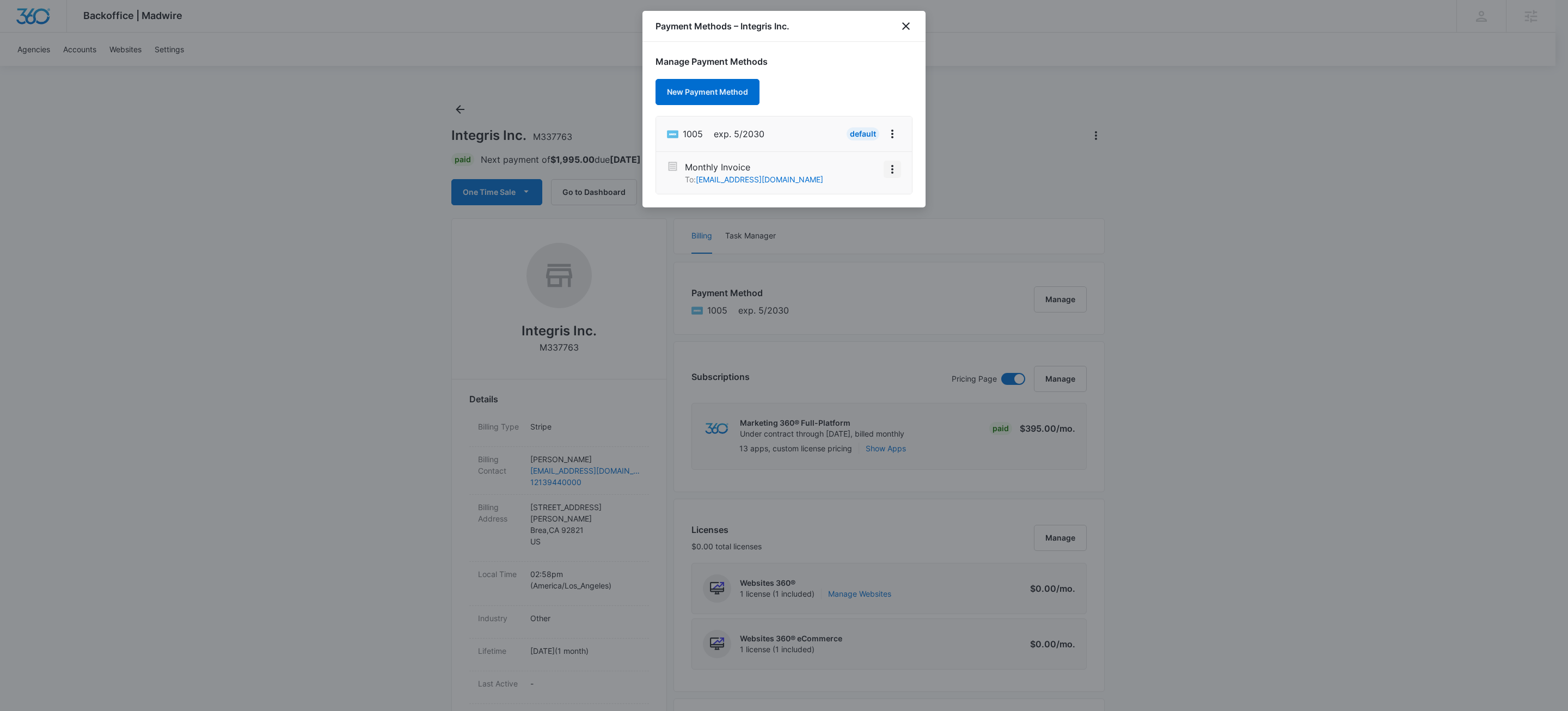
click at [887, 167] on icon "View More" at bounding box center [892, 169] width 13 height 13
click at [859, 138] on div "Activate" at bounding box center [859, 139] width 29 height 8
click at [908, 24] on icon "close" at bounding box center [906, 26] width 13 height 13
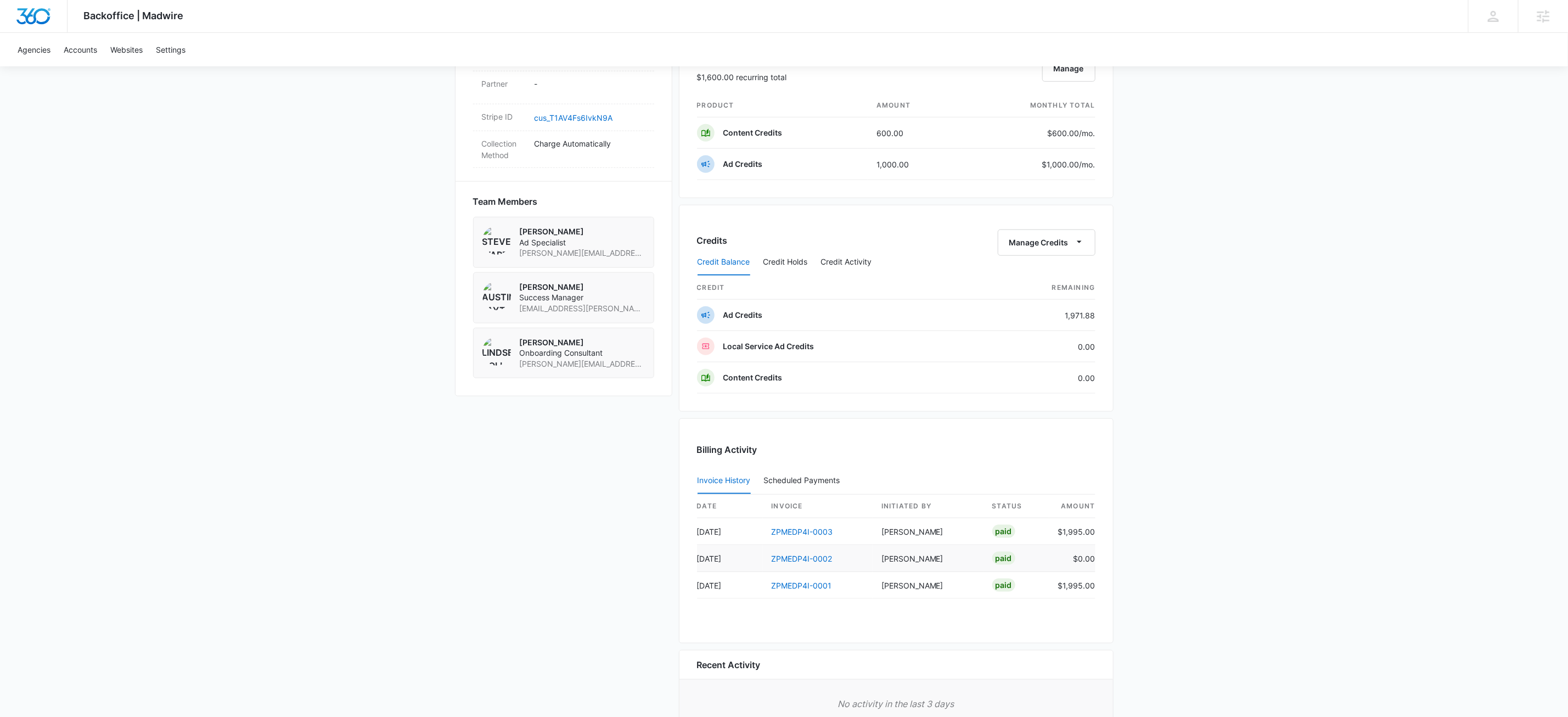
scroll to position [750, 0]
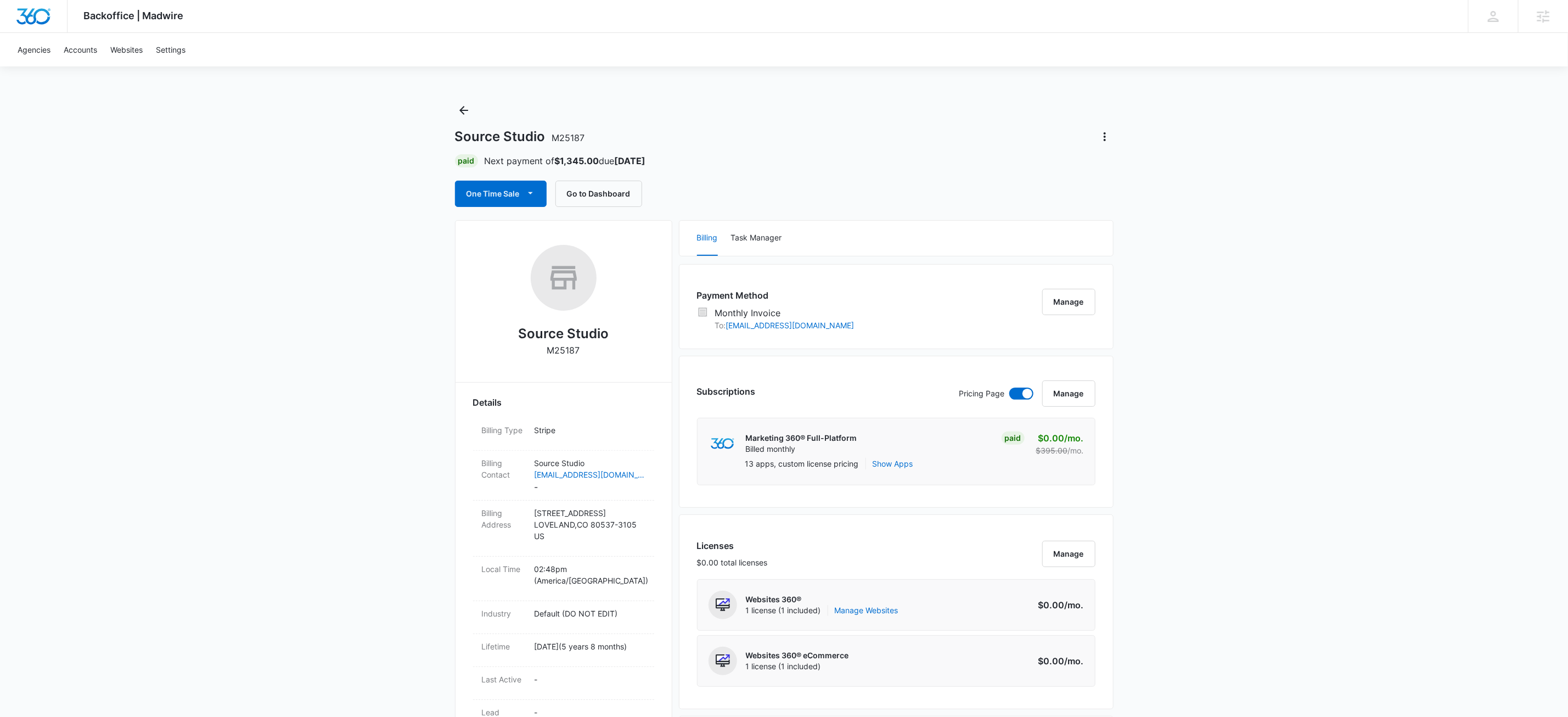
drag, startPoint x: 875, startPoint y: 174, endPoint x: 1002, endPoint y: 289, distance: 171.3
click at [876, 174] on div "Source Studio M25187 Paid Next payment of $1,345.00 due [DATE] One Time Sale Go…" at bounding box center [784, 154] width 658 height 106
click at [1072, 304] on button "Manage" at bounding box center [1069, 301] width 53 height 26
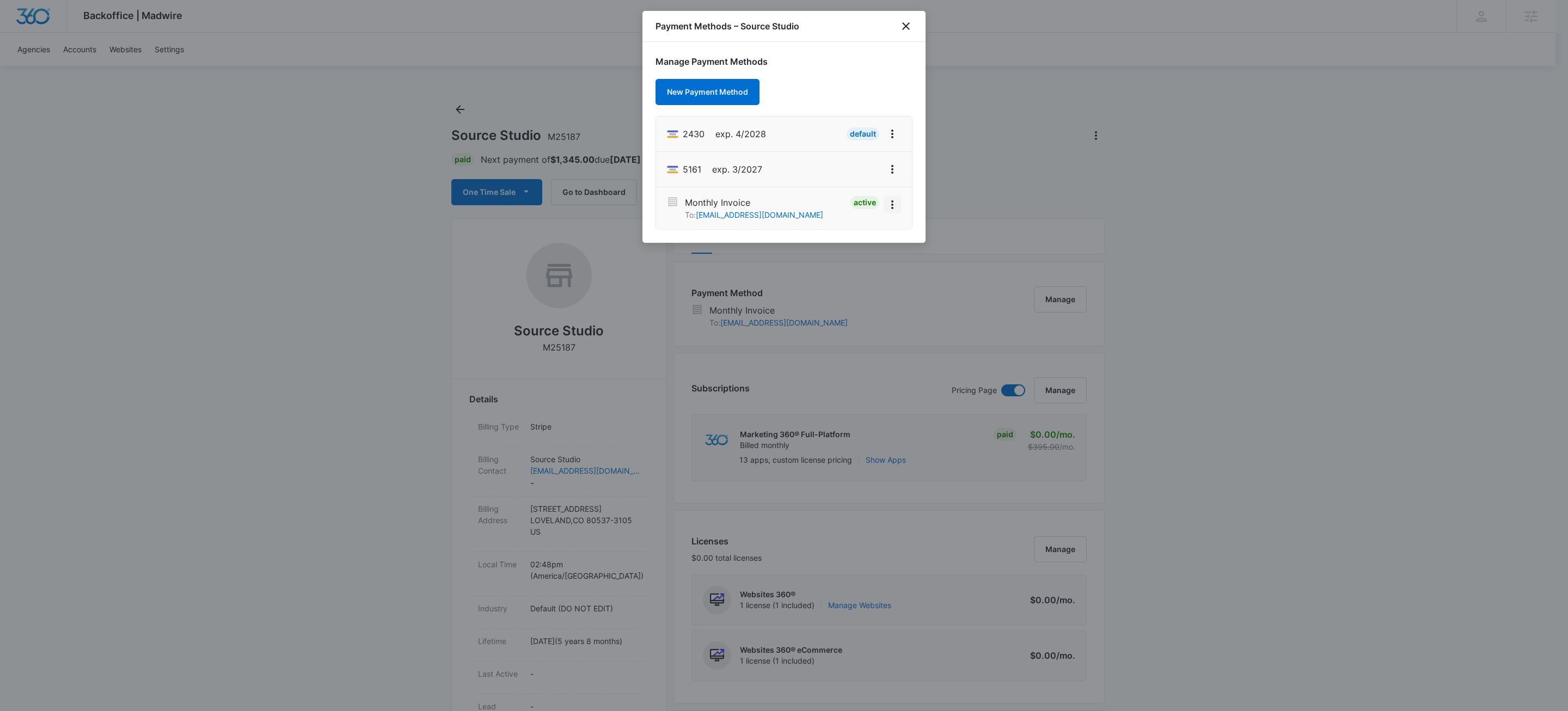
click at [894, 209] on icon "View More" at bounding box center [892, 205] width 13 height 13
click at [864, 176] on div "Deactivate" at bounding box center [855, 174] width 39 height 8
click at [904, 23] on icon "close" at bounding box center [906, 26] width 13 height 13
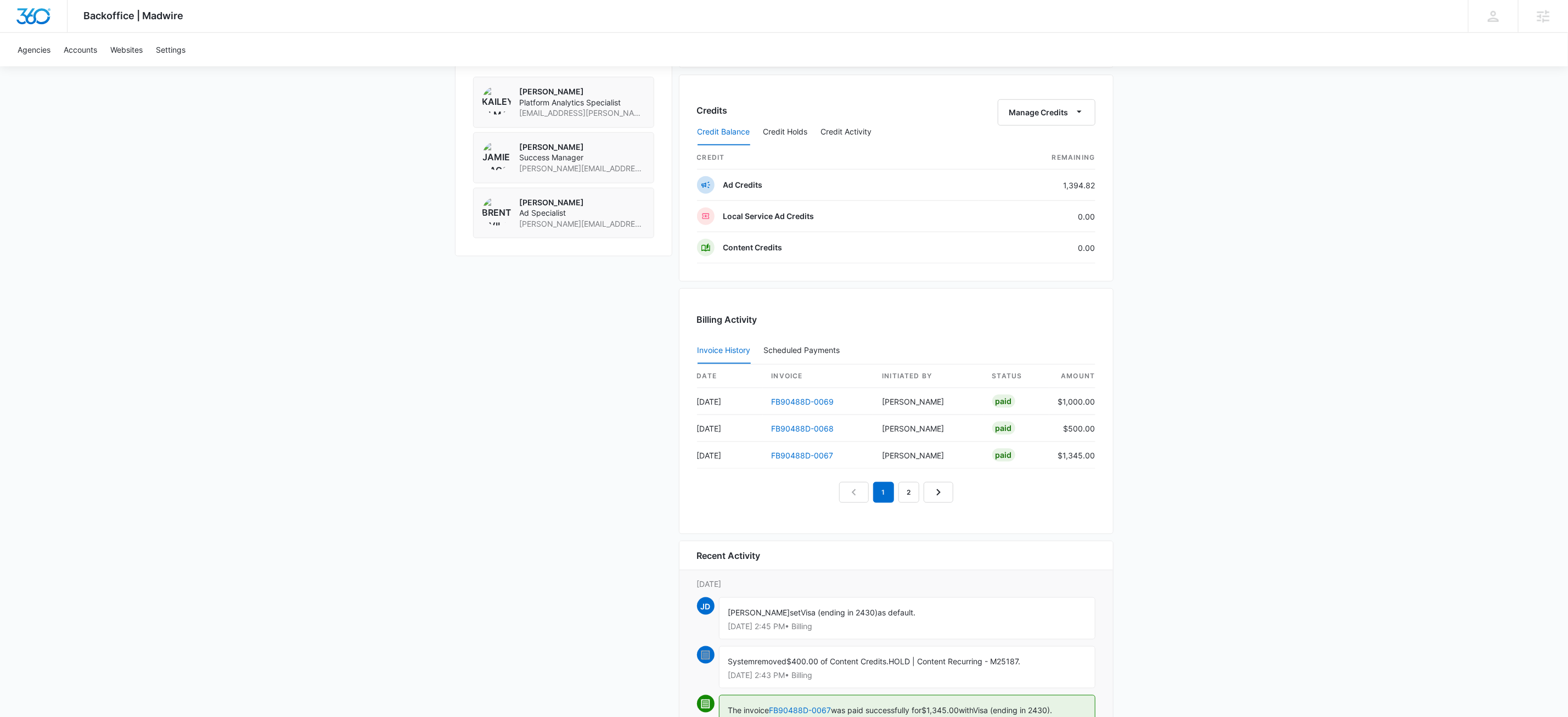
scroll to position [975, 0]
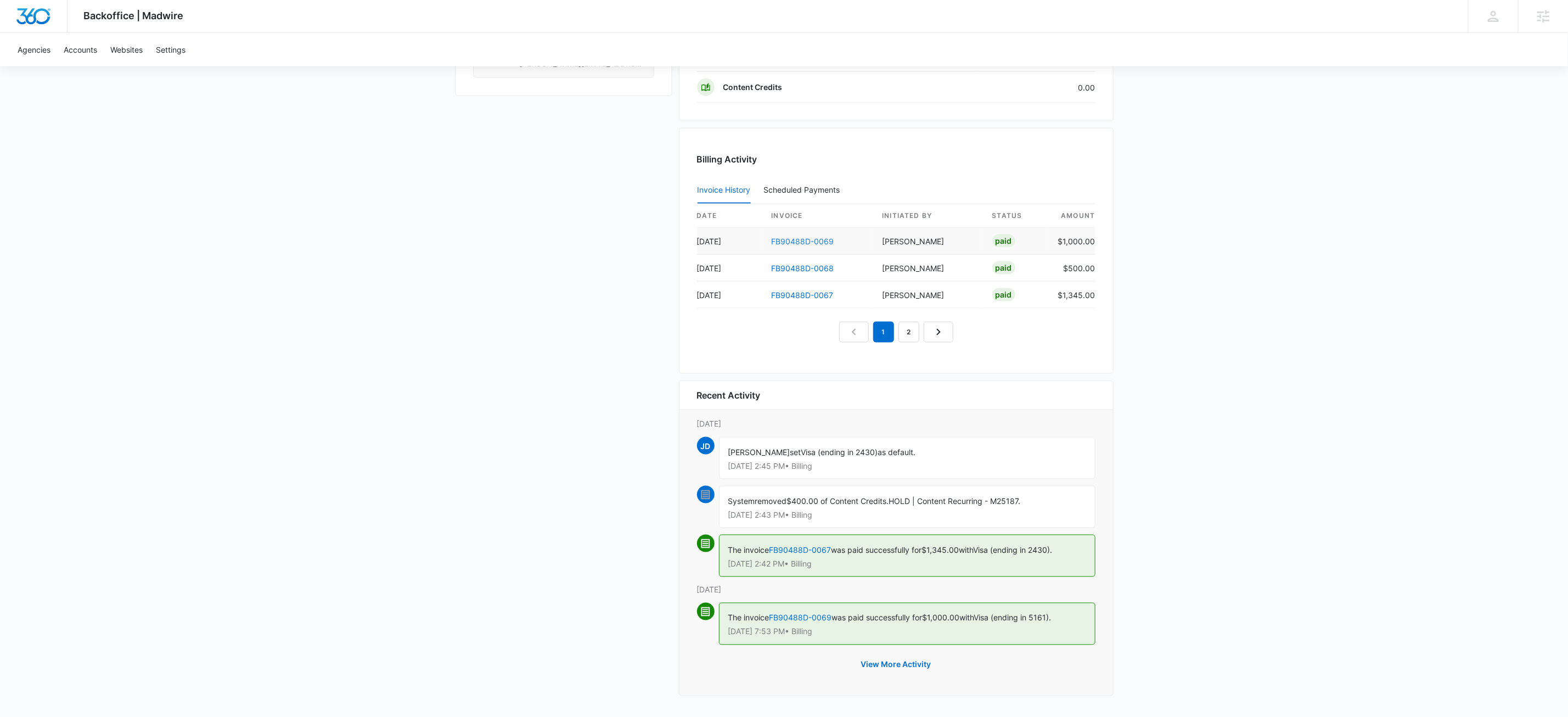
click at [800, 237] on link "FB90488D-0069" at bounding box center [803, 241] width 63 height 9
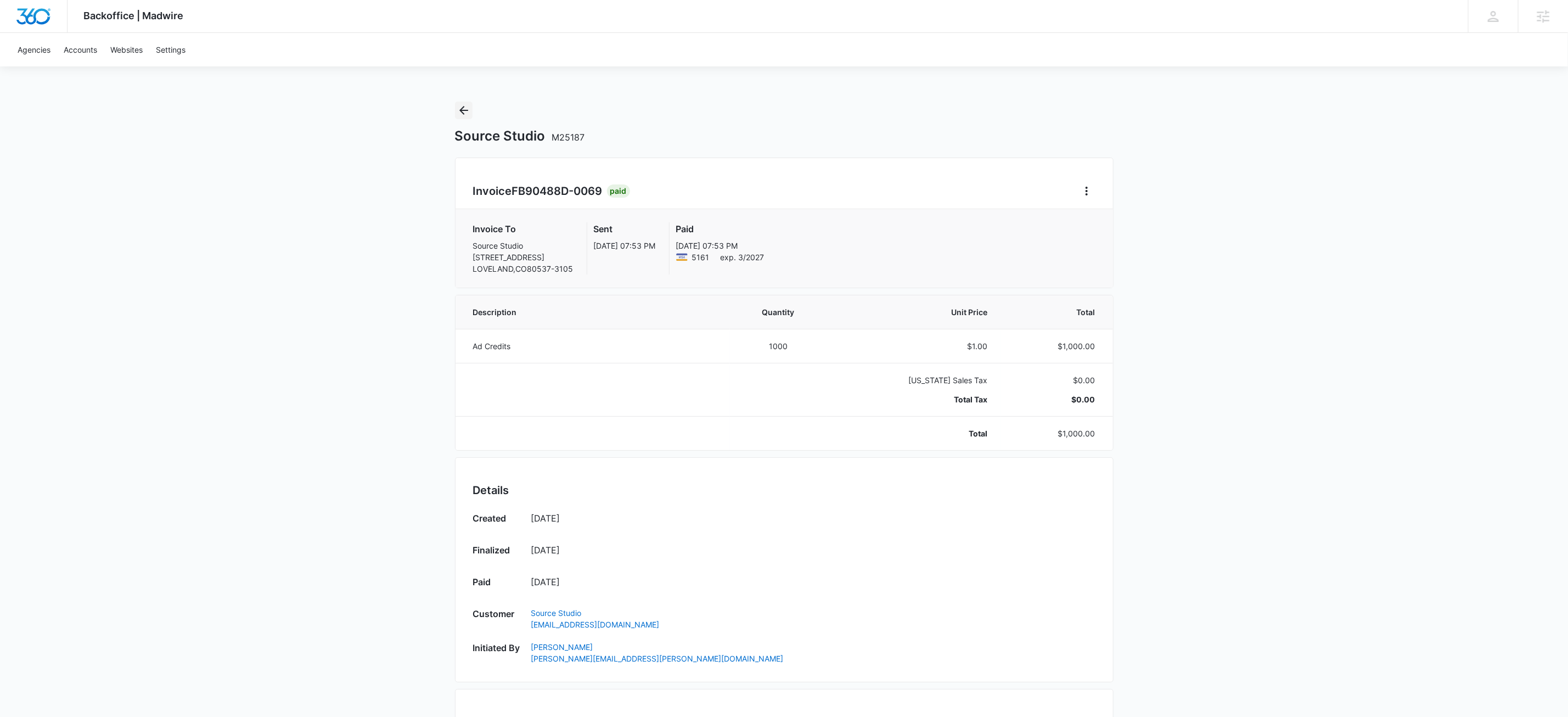
click at [465, 115] on icon "Back" at bounding box center [463, 110] width 13 height 13
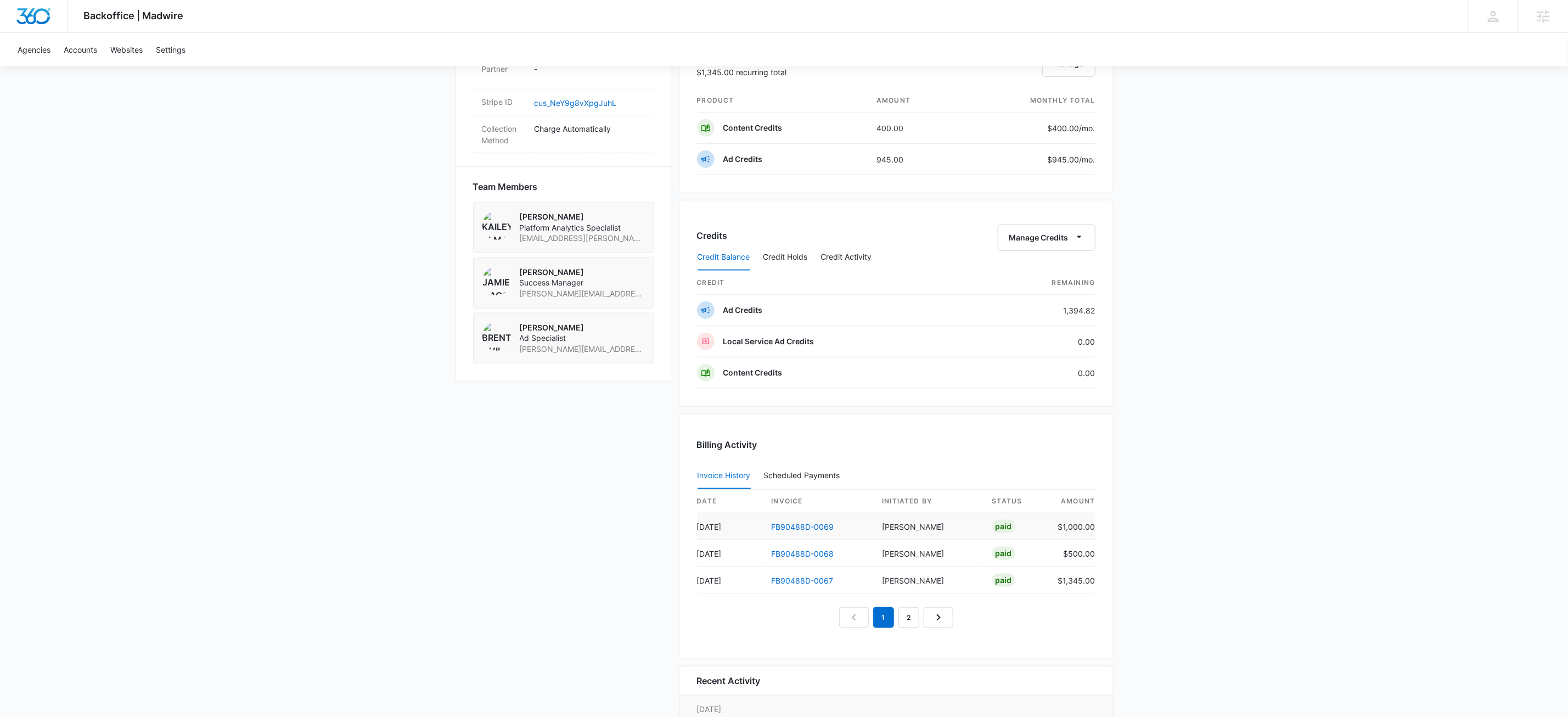
scroll to position [967, 0]
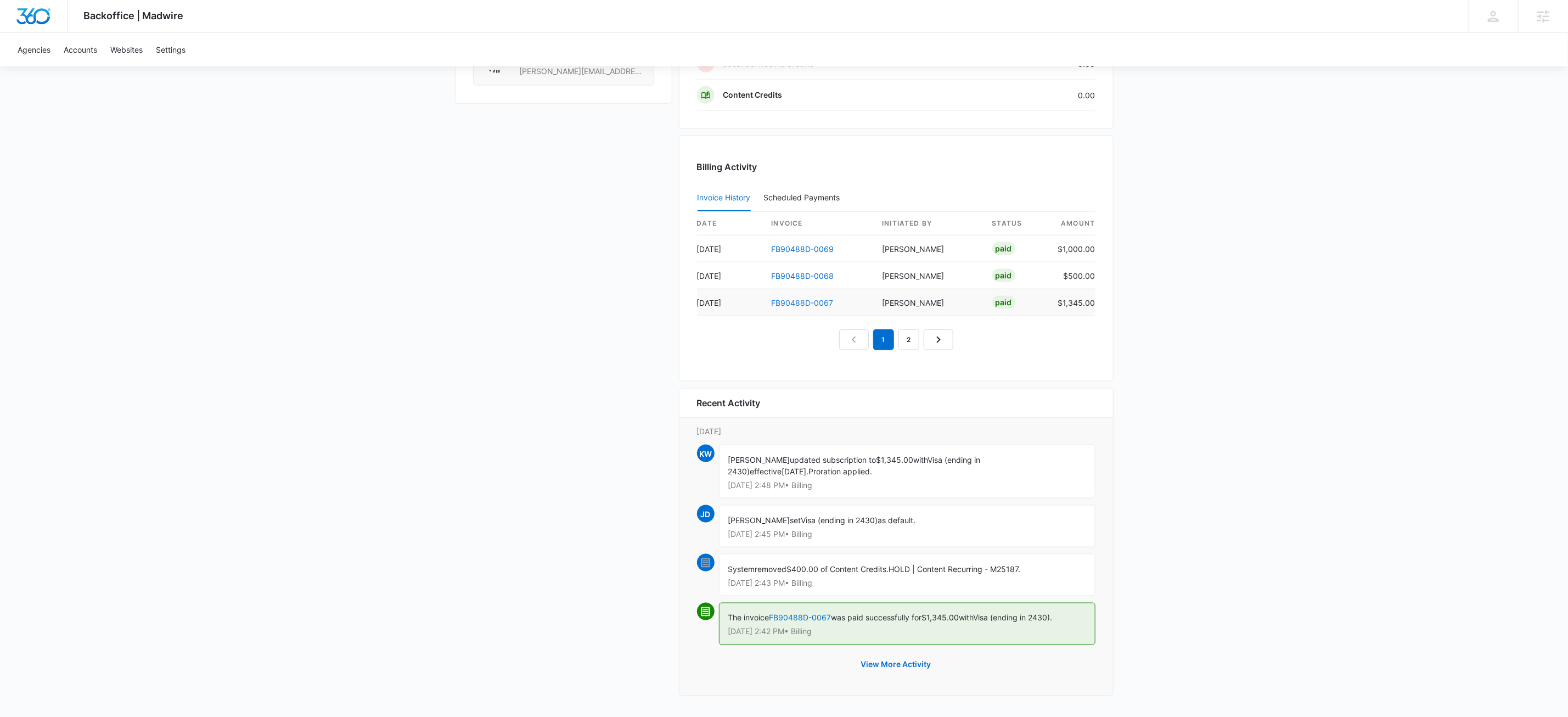
click at [779, 299] on link "FB90488D-0067" at bounding box center [803, 303] width 62 height 9
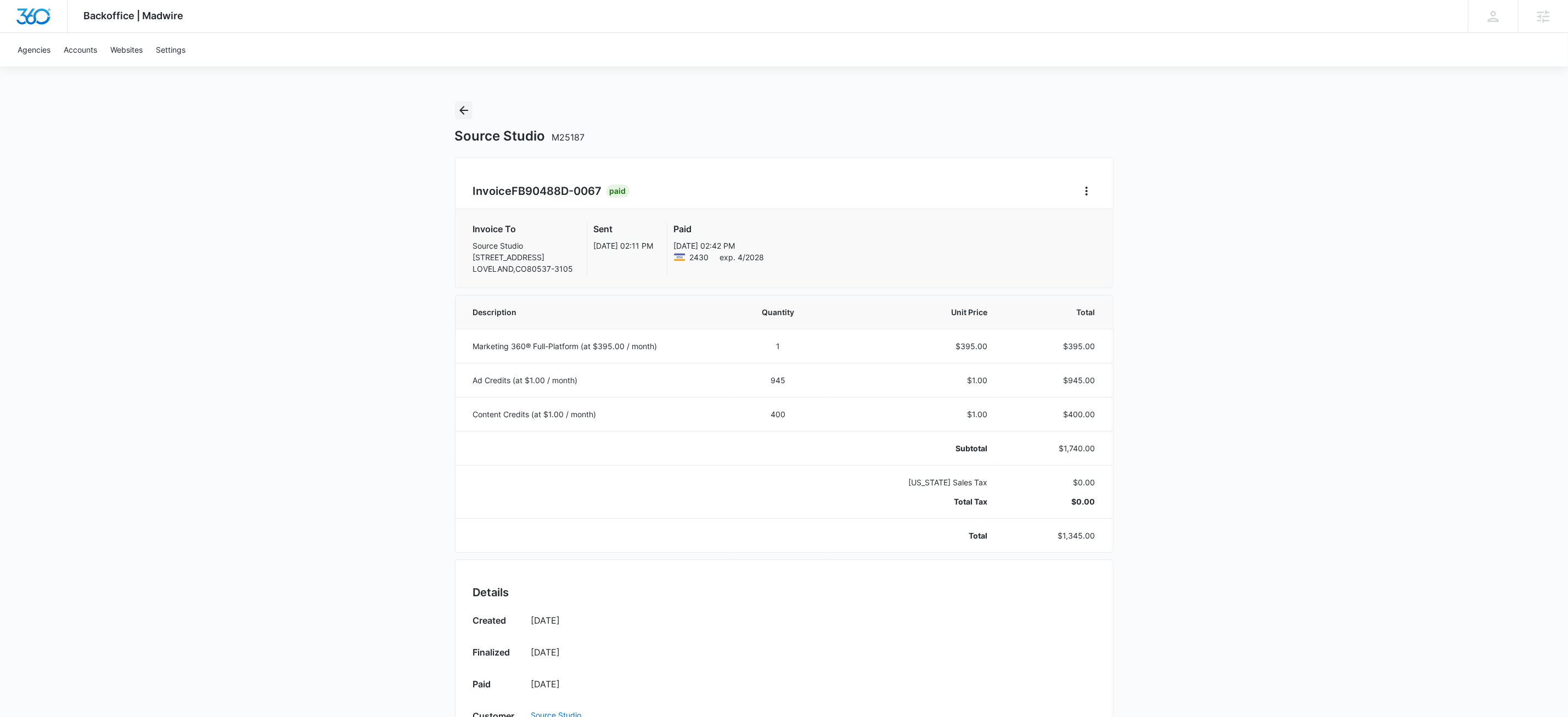
click at [463, 104] on icon "Back" at bounding box center [463, 110] width 13 height 13
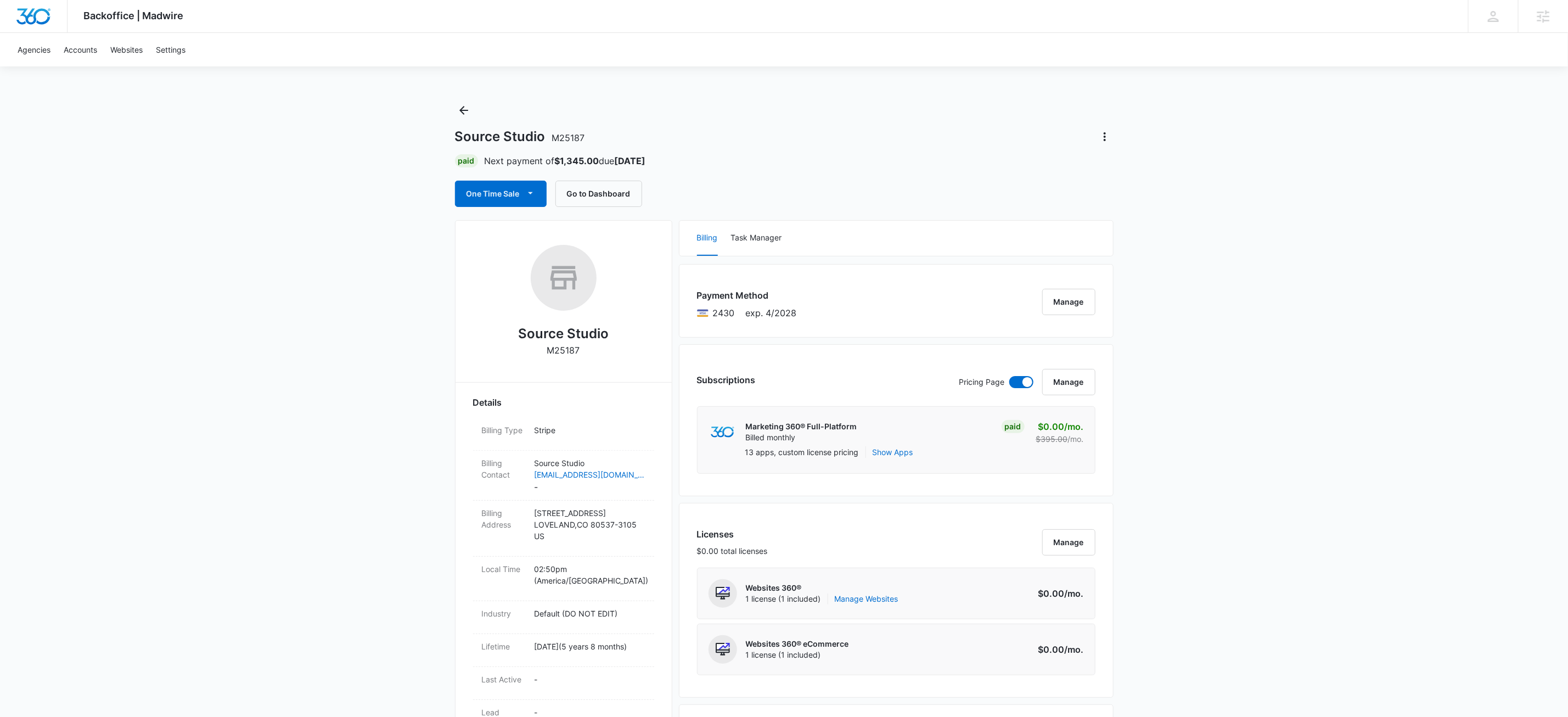
drag, startPoint x: 376, startPoint y: 271, endPoint x: 376, endPoint y: 263, distance: 8.0
